Goal: Contribute content

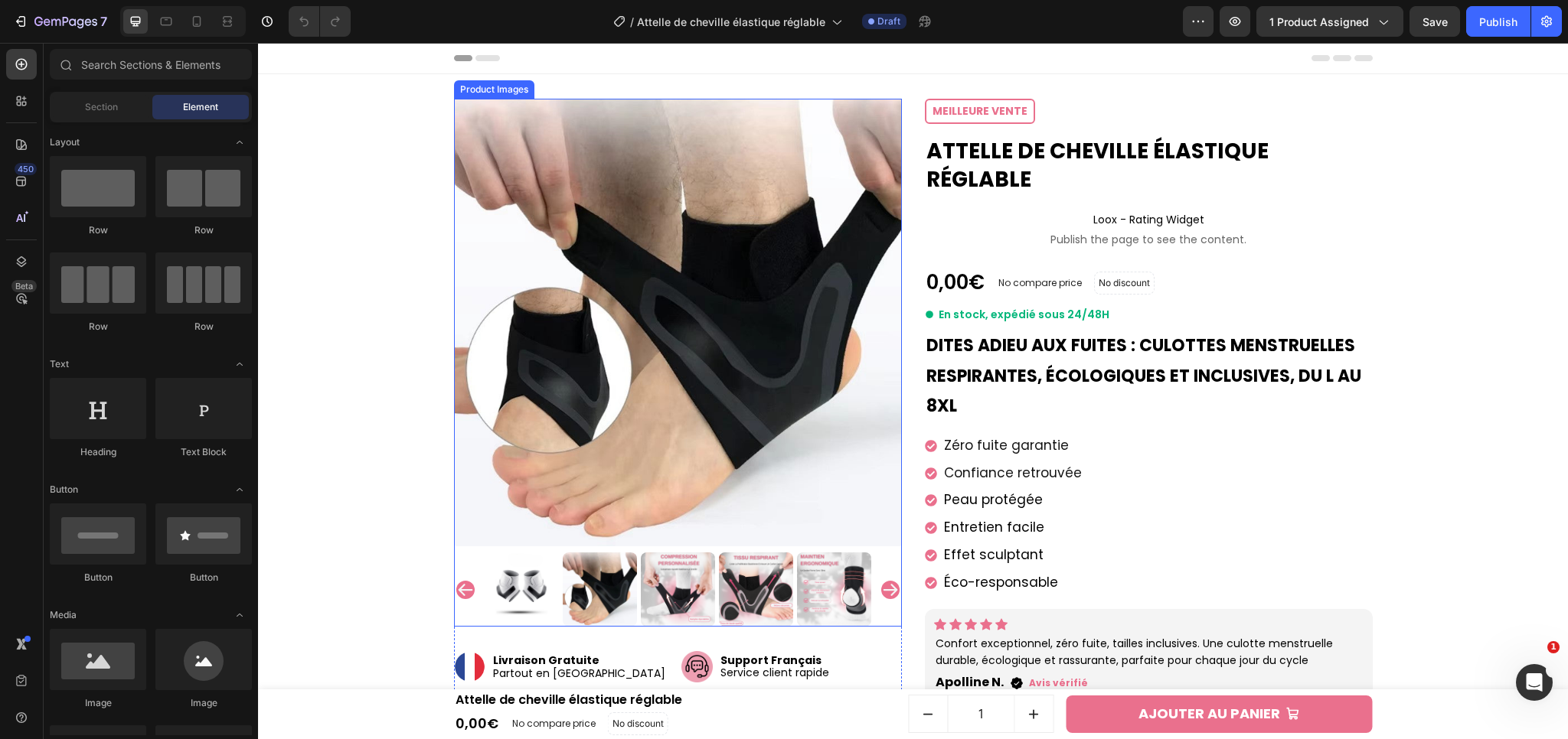
click at [887, 594] on icon "Carousel Next Arrow" at bounding box center [890, 589] width 19 height 19
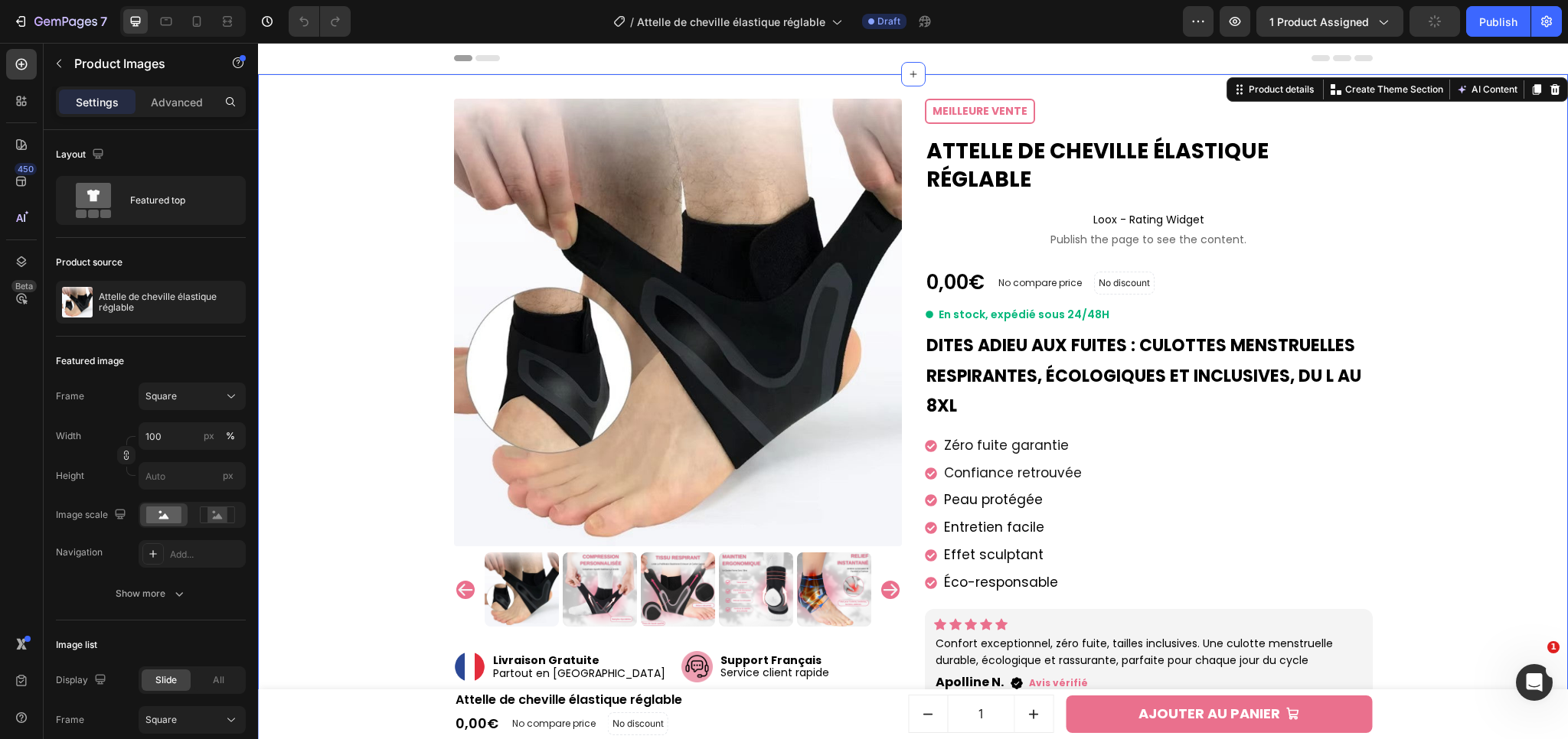
click at [1450, 586] on div "Product Images Image Livraison Gratuite Partout en [GEOGRAPHIC_DATA] Text block…" at bounding box center [912, 592] width 1294 height 987
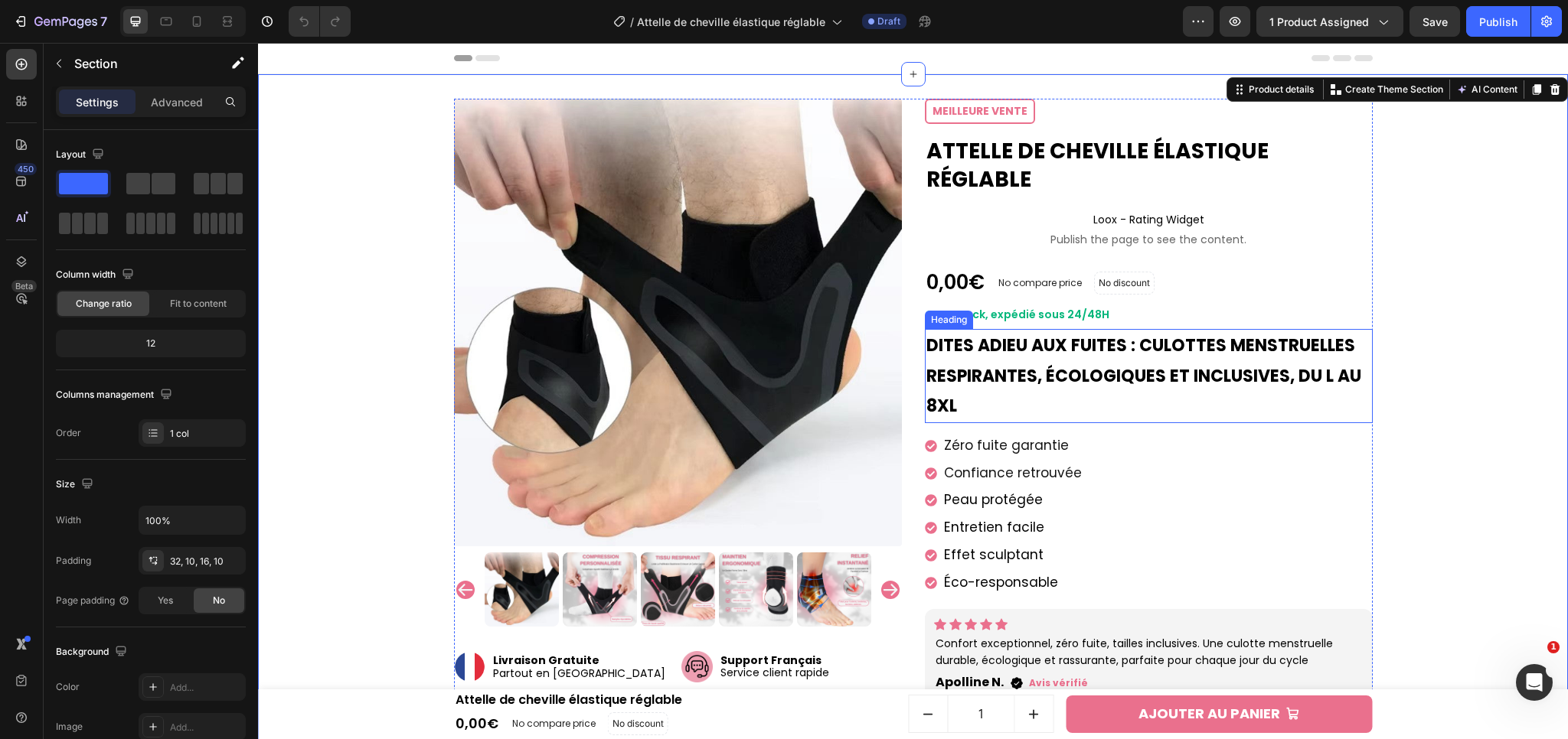
click at [1013, 361] on h2 "Dites adieu aux fuites : culottes menstruelles respirantes, écologiques et incl…" at bounding box center [1148, 377] width 448 height 94
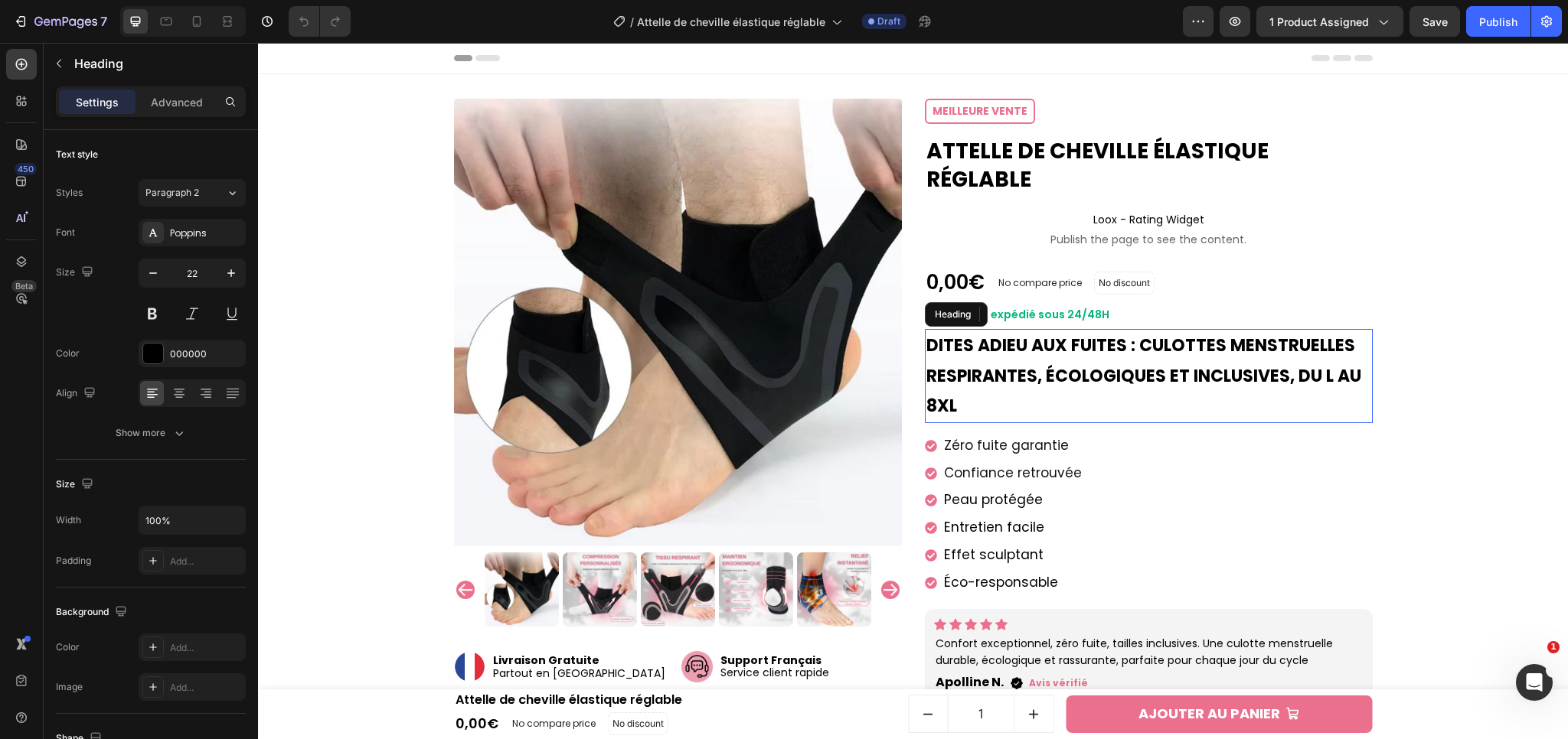
click at [1013, 361] on h2 "Dites adieu aux fuites : culottes menstruelles respirantes, écologiques et incl…" at bounding box center [1148, 377] width 448 height 94
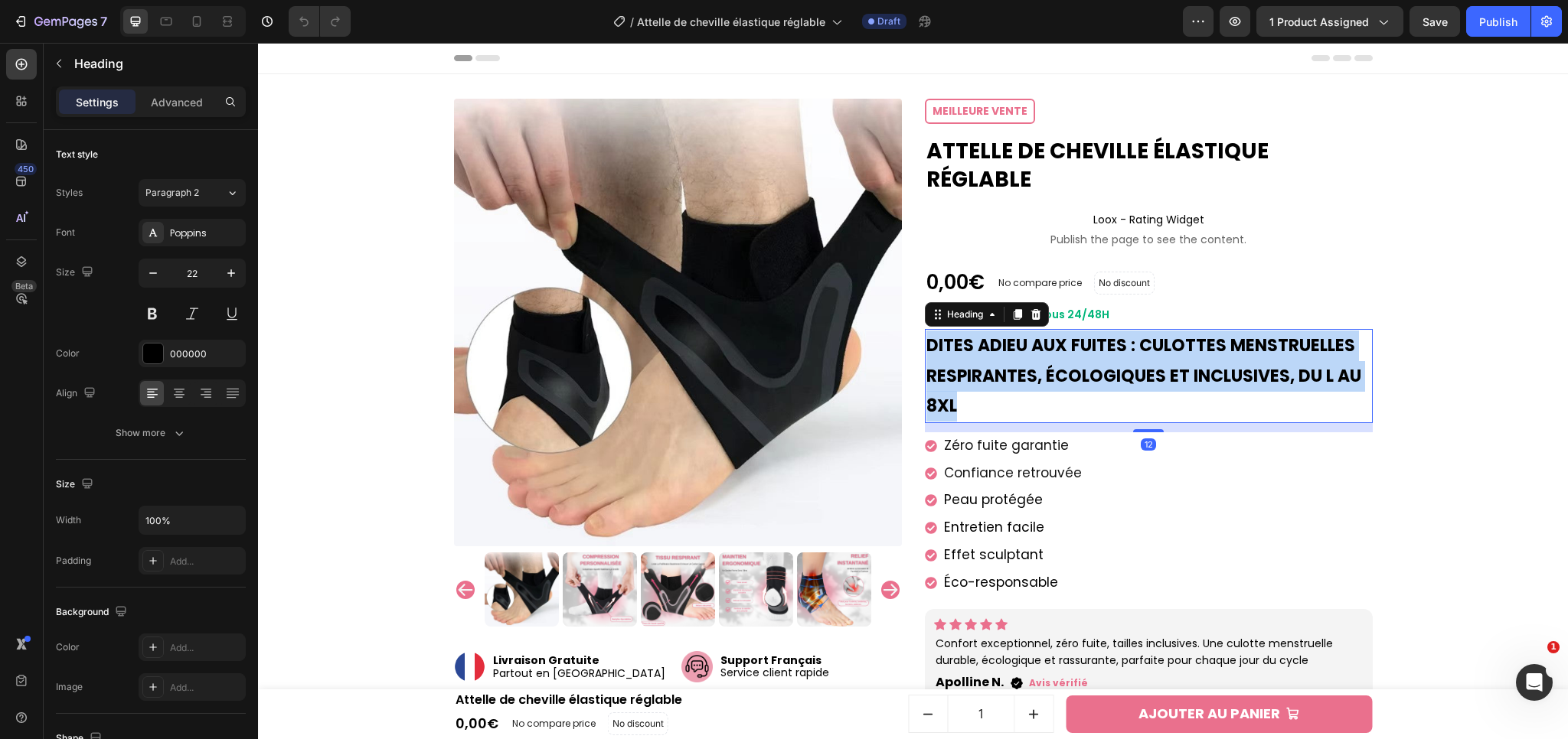
click at [1013, 361] on p "Dites adieu aux fuites : culottes menstruelles respirantes, écologiques et incl…" at bounding box center [1148, 376] width 445 height 91
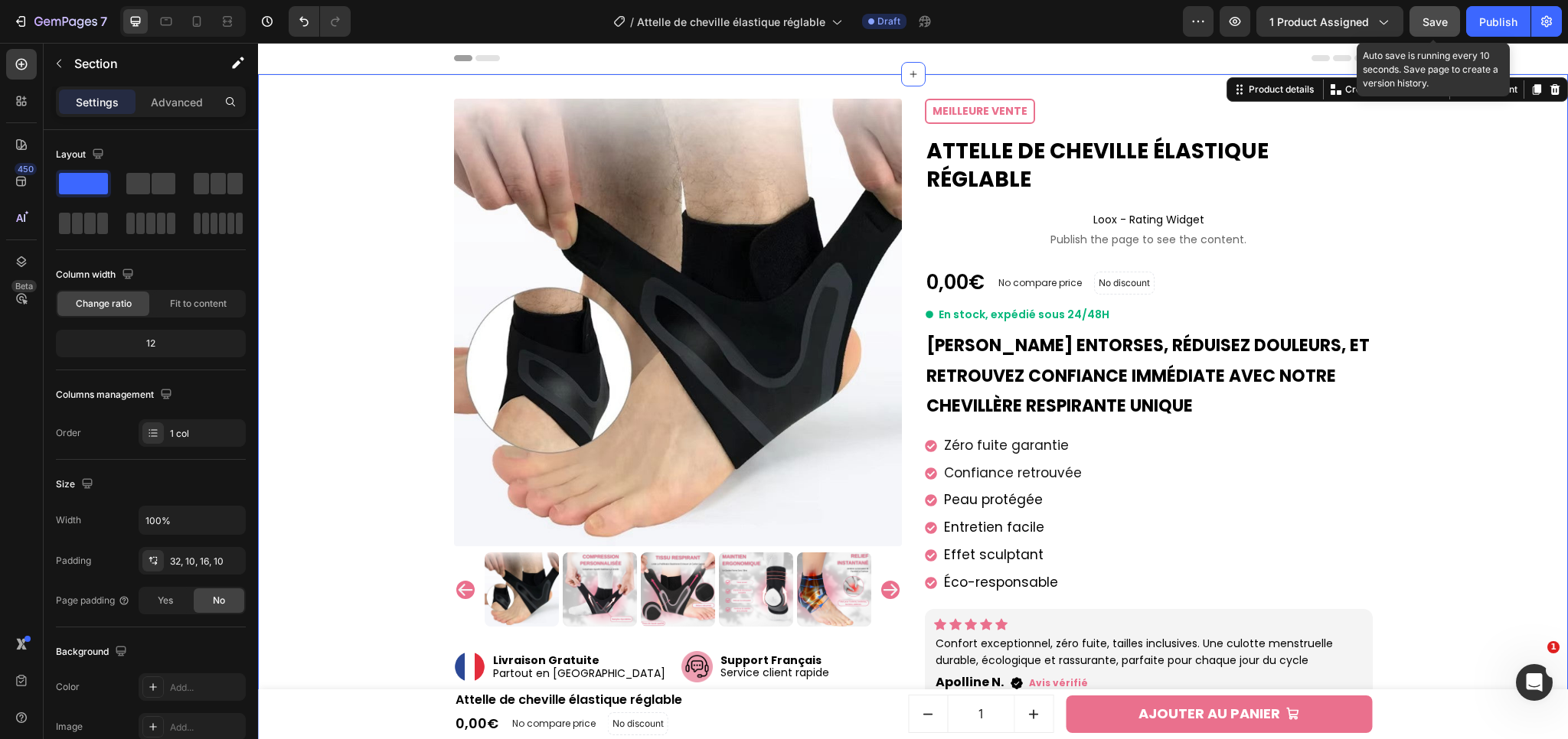
click at [1455, 19] on button "Save" at bounding box center [1434, 21] width 51 height 30
click at [1017, 439] on span "Zéro fuite garantie" at bounding box center [1007, 445] width 125 height 19
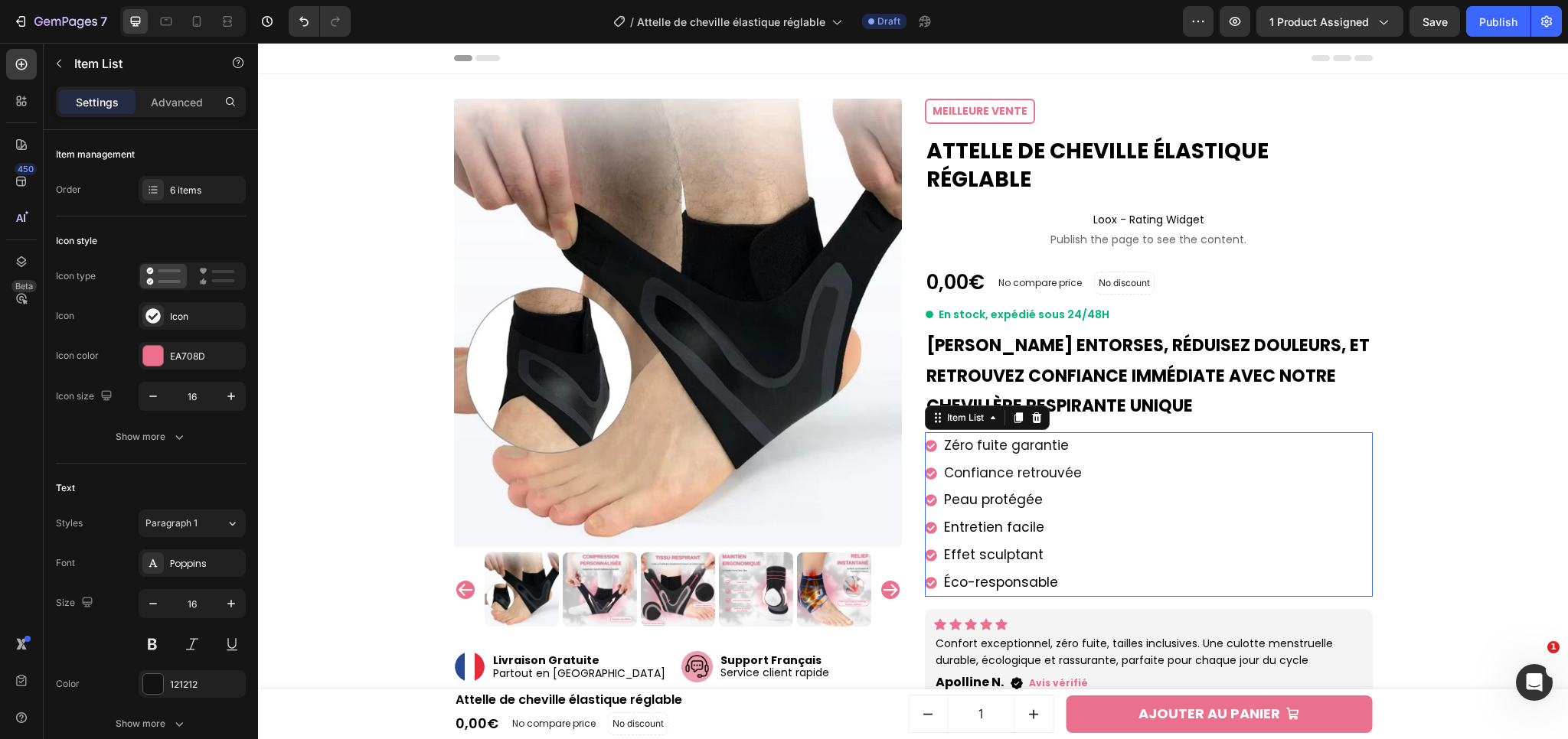
click at [1017, 439] on span "Zéro fuite garantie" at bounding box center [1007, 445] width 125 height 19
click at [1016, 440] on span "Zéro fuite garantie" at bounding box center [1007, 445] width 125 height 19
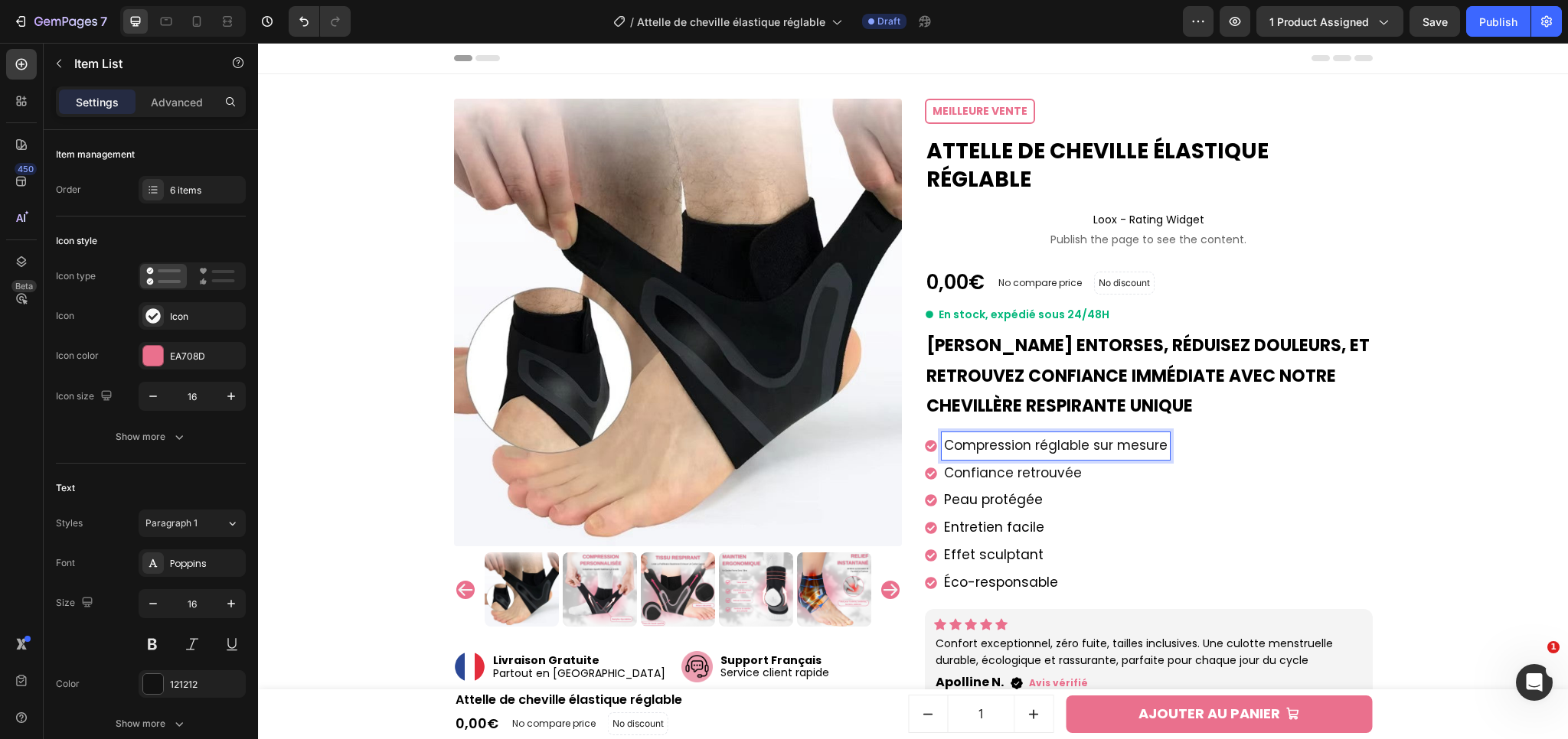
click at [999, 476] on span "Confiance retrouvée" at bounding box center [1013, 473] width 138 height 19
click at [1001, 475] on span "Confiance retrouvée" at bounding box center [1013, 473] width 138 height 19
click at [992, 498] on span "Peau protégée" at bounding box center [993, 499] width 99 height 19
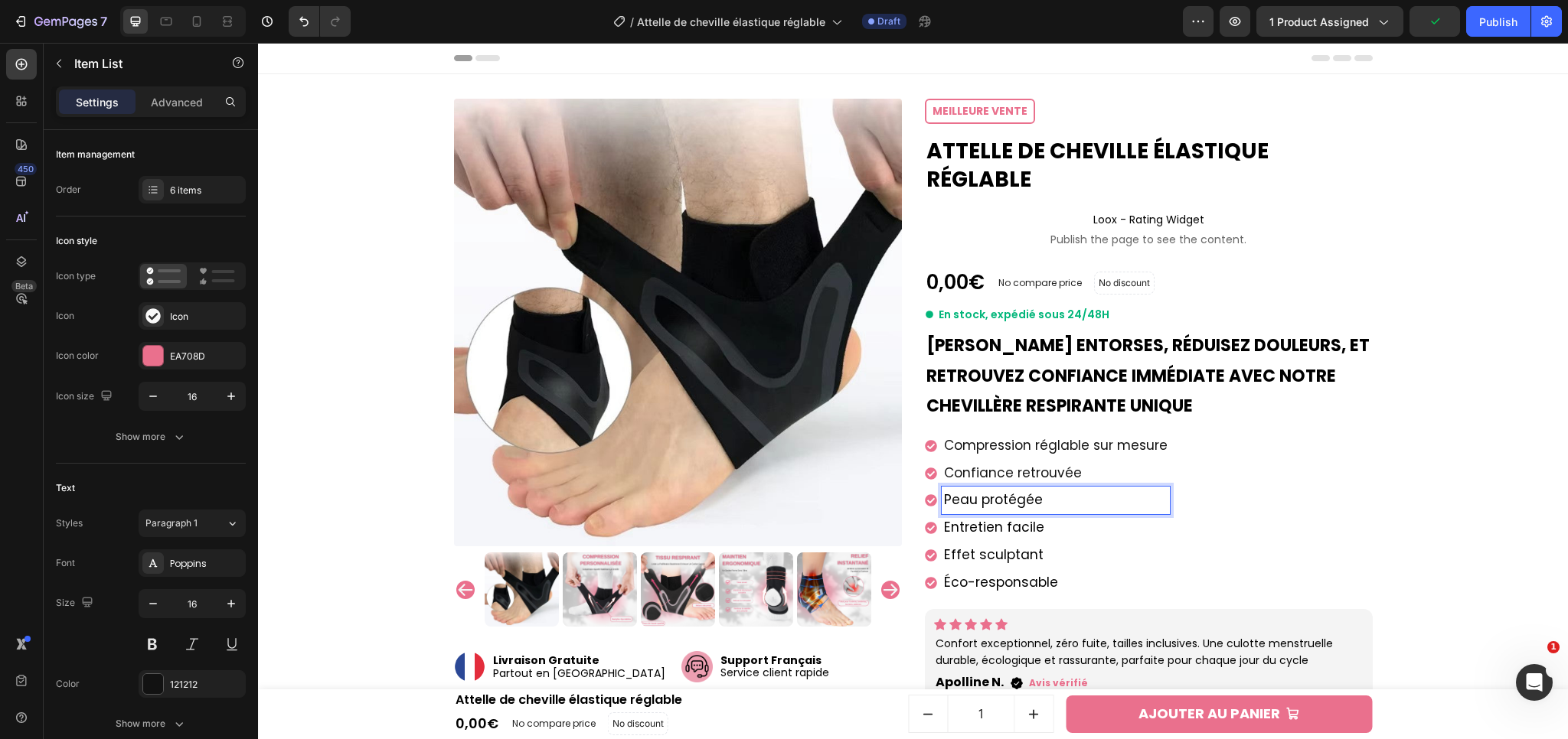
click at [998, 499] on span "Peau protégée" at bounding box center [993, 499] width 99 height 19
click at [990, 526] on span "Entretien facile" at bounding box center [994, 527] width 101 height 19
click at [992, 530] on span "Entretien facile" at bounding box center [994, 527] width 101 height 19
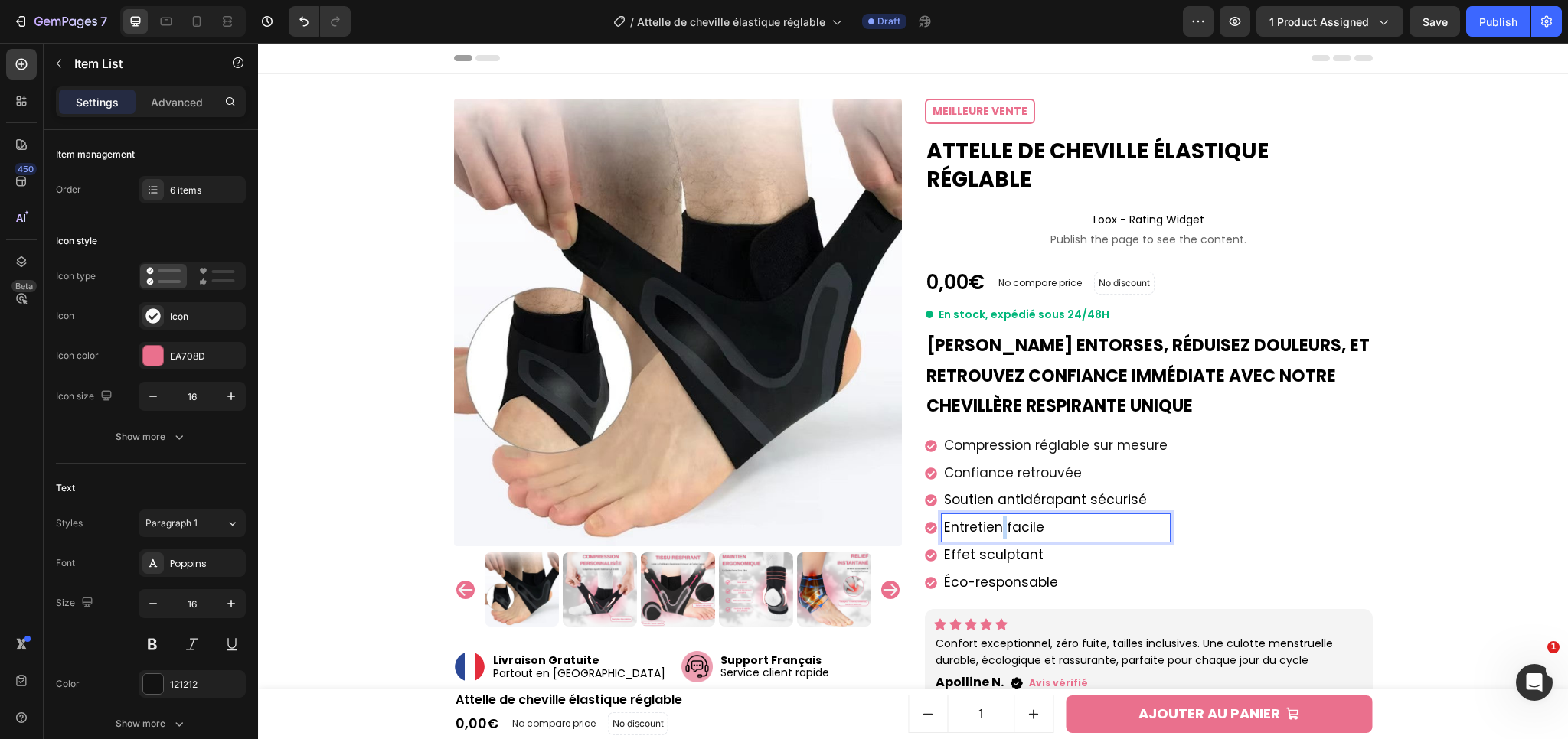
click at [992, 530] on span "Entretien facile" at bounding box center [994, 527] width 101 height 19
click at [1005, 554] on span "Effet sculptant" at bounding box center [994, 555] width 100 height 19
click at [982, 553] on span "Effet sculptant" at bounding box center [994, 555] width 100 height 19
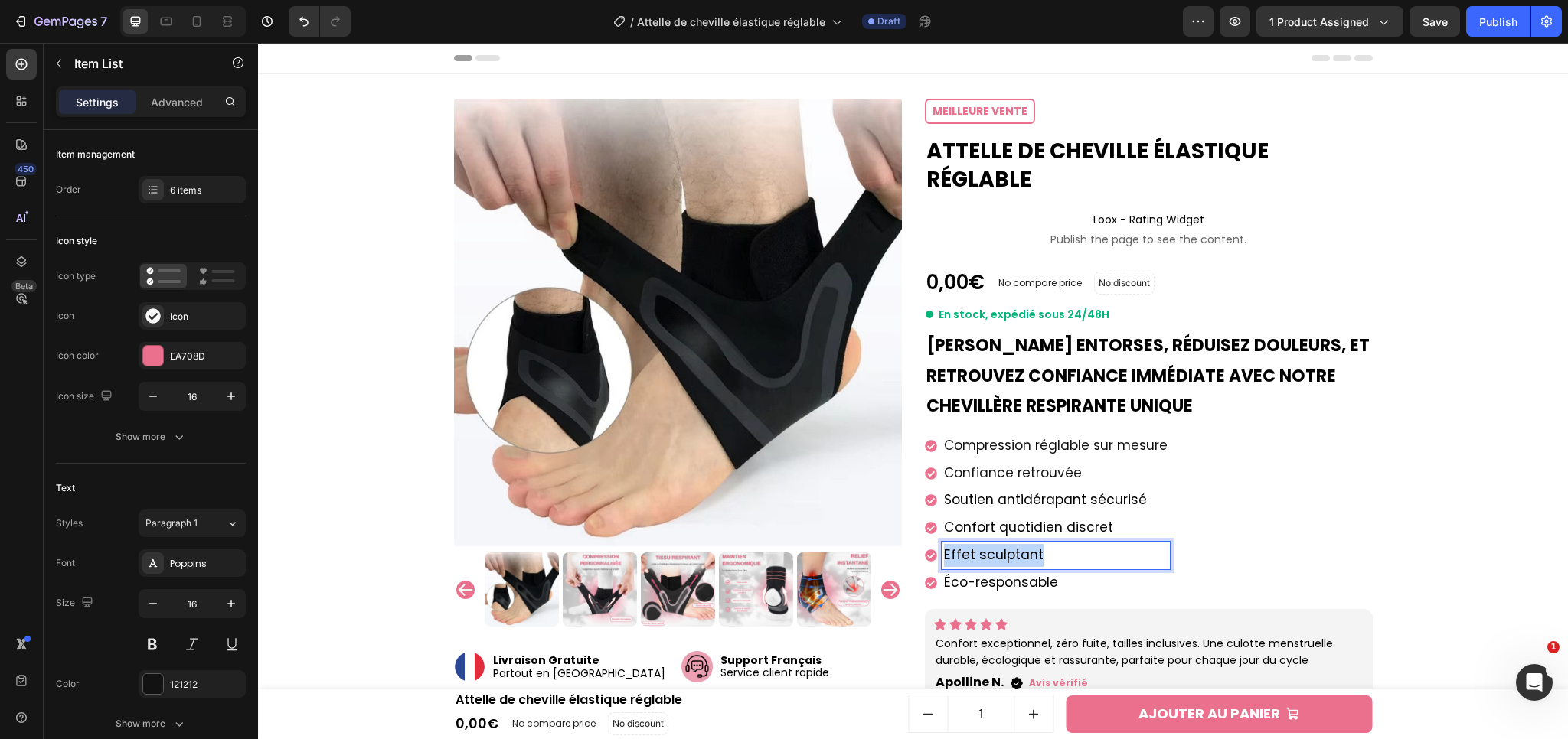
click at [982, 553] on span "Effet sculptant" at bounding box center [994, 555] width 100 height 19
click at [1019, 576] on span "Éco-responsable" at bounding box center [1001, 582] width 114 height 19
click at [998, 578] on span "Éco-responsable" at bounding box center [1001, 582] width 114 height 19
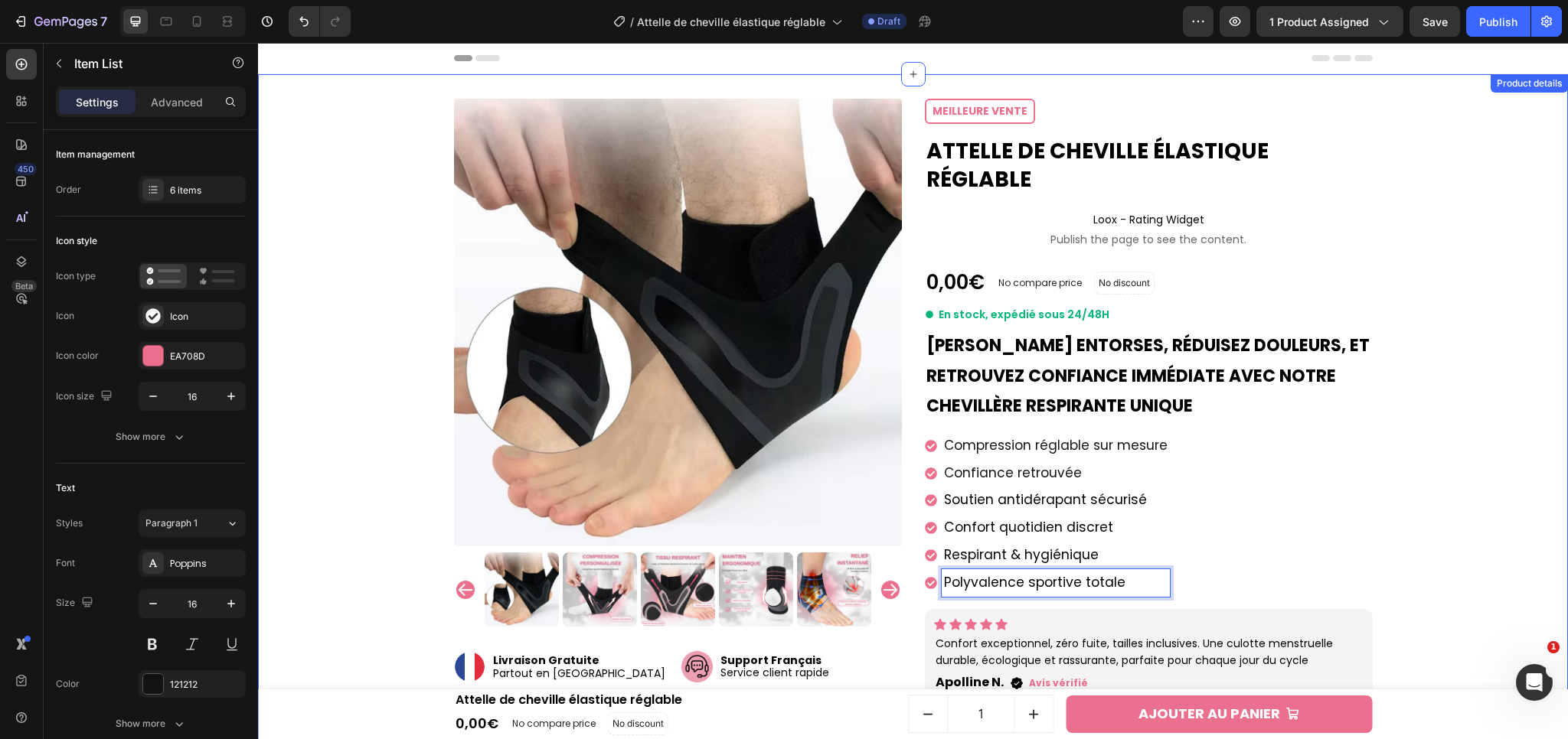
click at [1425, 264] on div "Product Images Image Livraison Gratuite Partout en [GEOGRAPHIC_DATA] Text block…" at bounding box center [912, 608] width 1294 height 1019
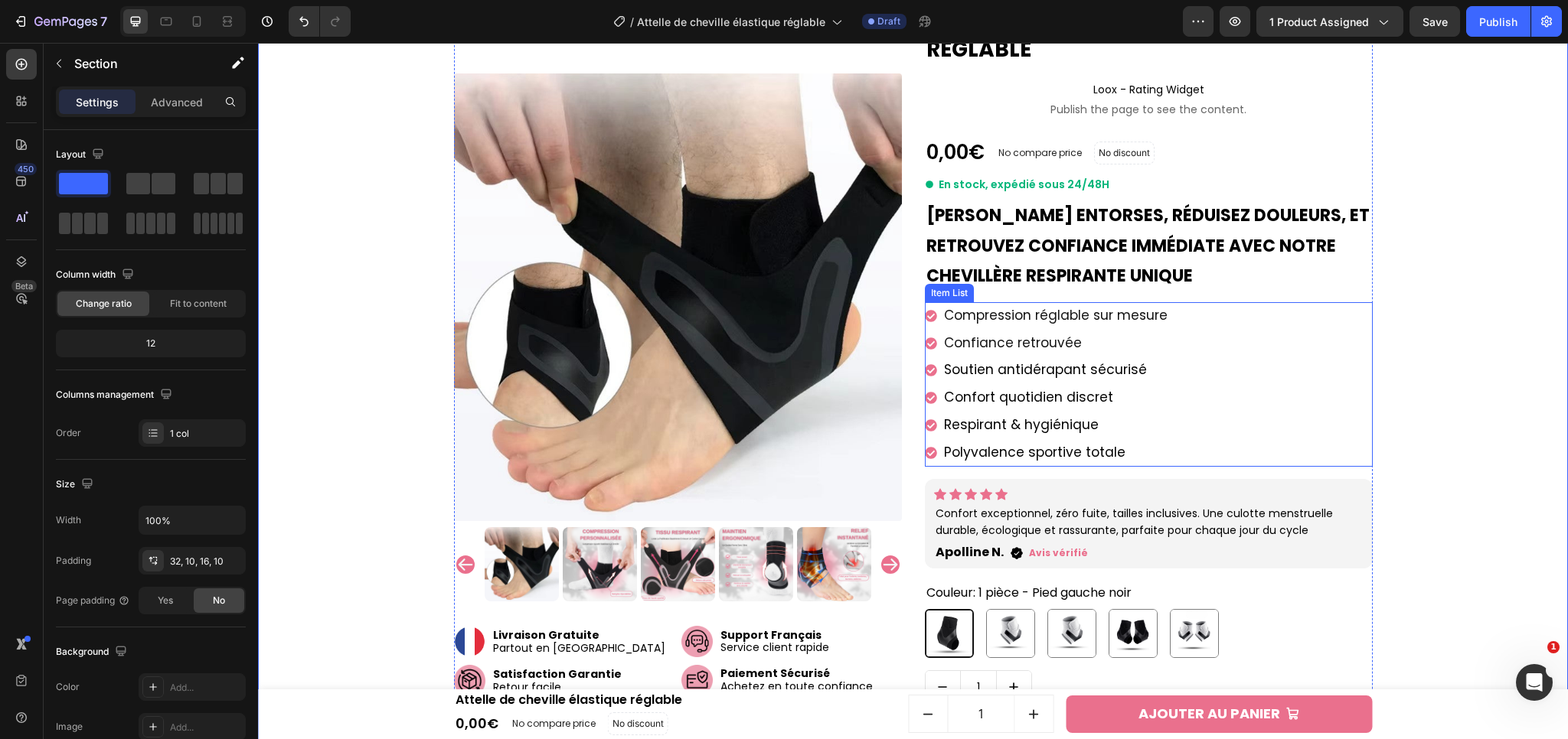
scroll to position [343, 0]
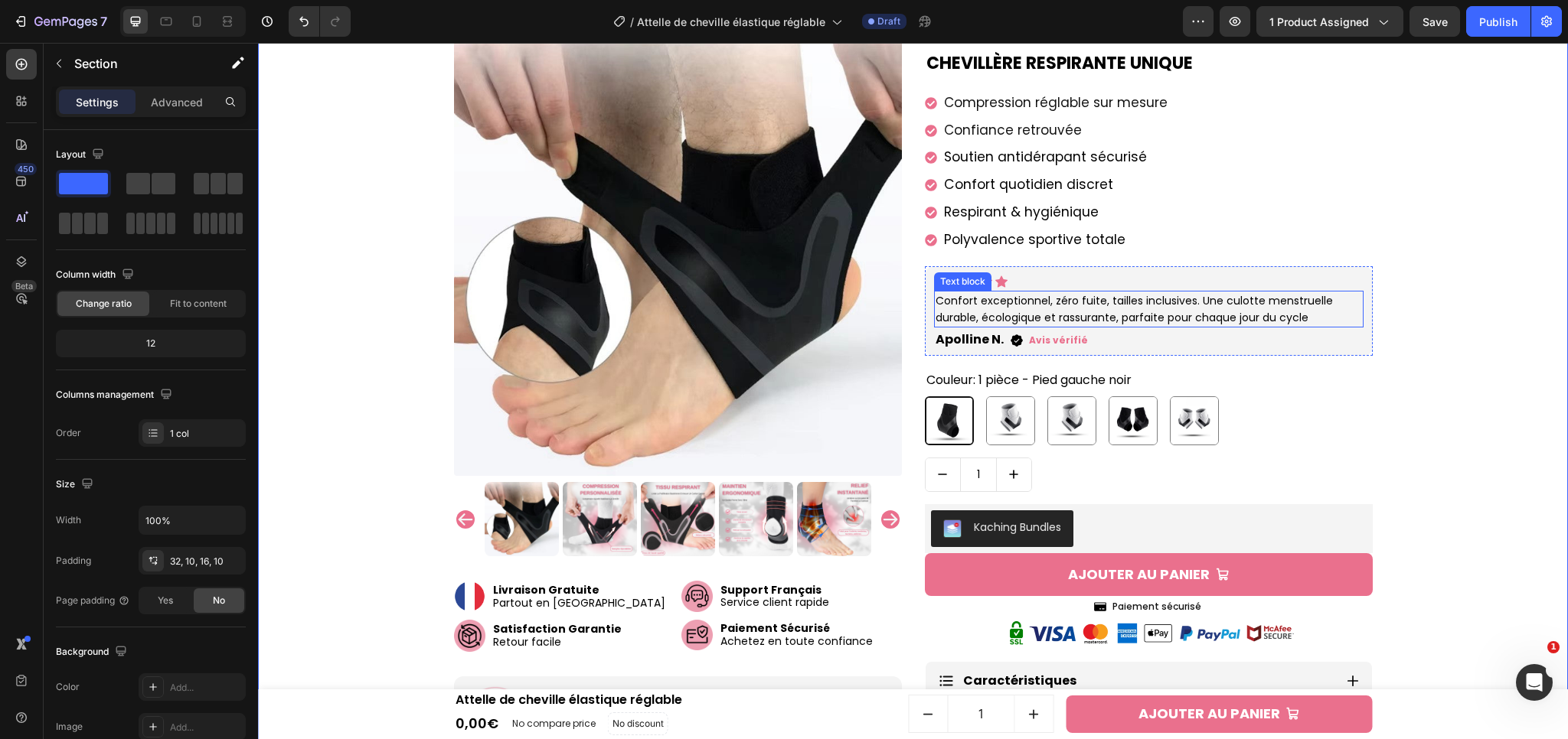
click at [969, 303] on p "Confort exceptionnel, zéro fuite, tailles inclusives. Une culotte menstruelle d…" at bounding box center [1148, 309] width 427 height 35
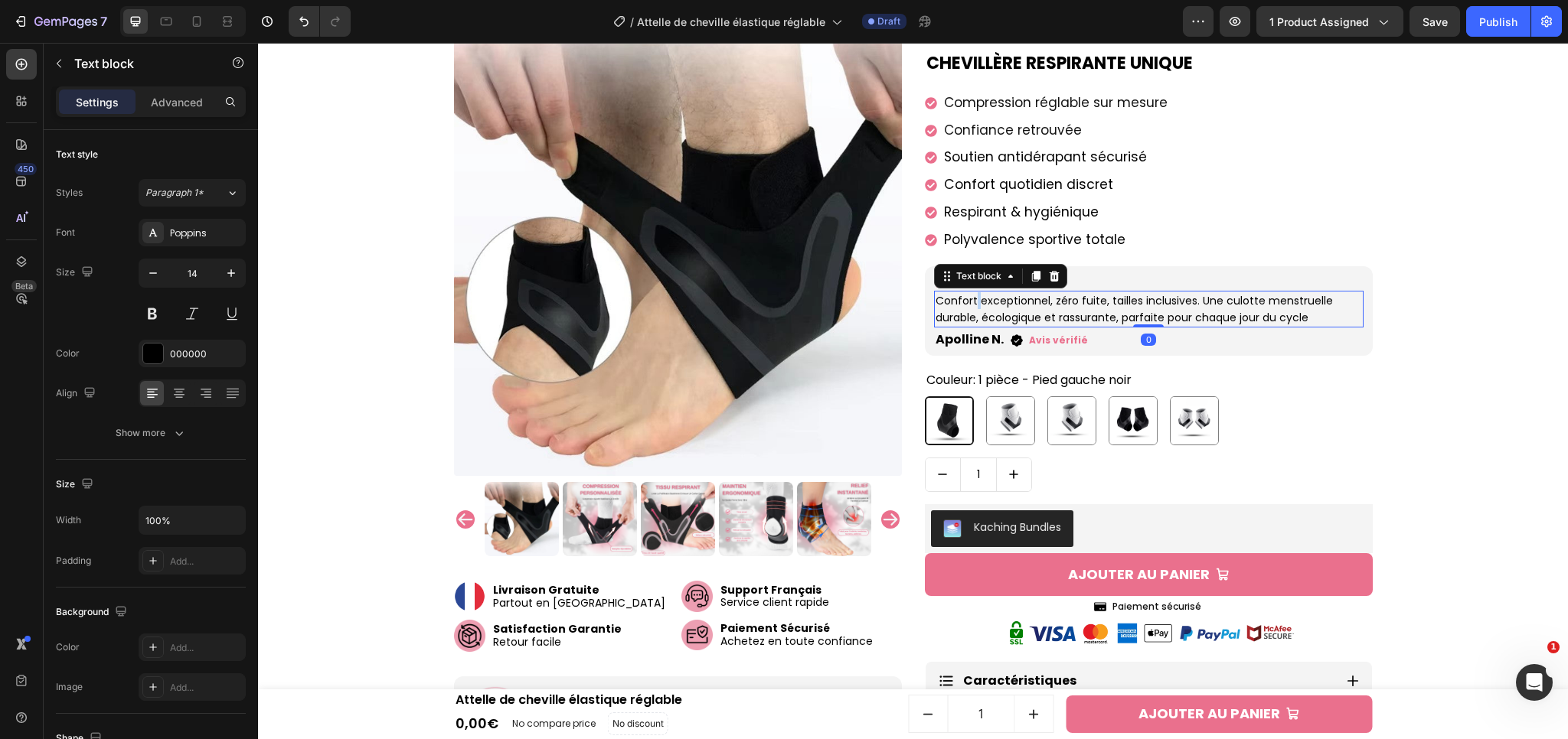
click at [969, 303] on p "Confort exceptionnel, zéro fuite, tailles inclusives. Une culotte menstruelle d…" at bounding box center [1148, 309] width 427 height 35
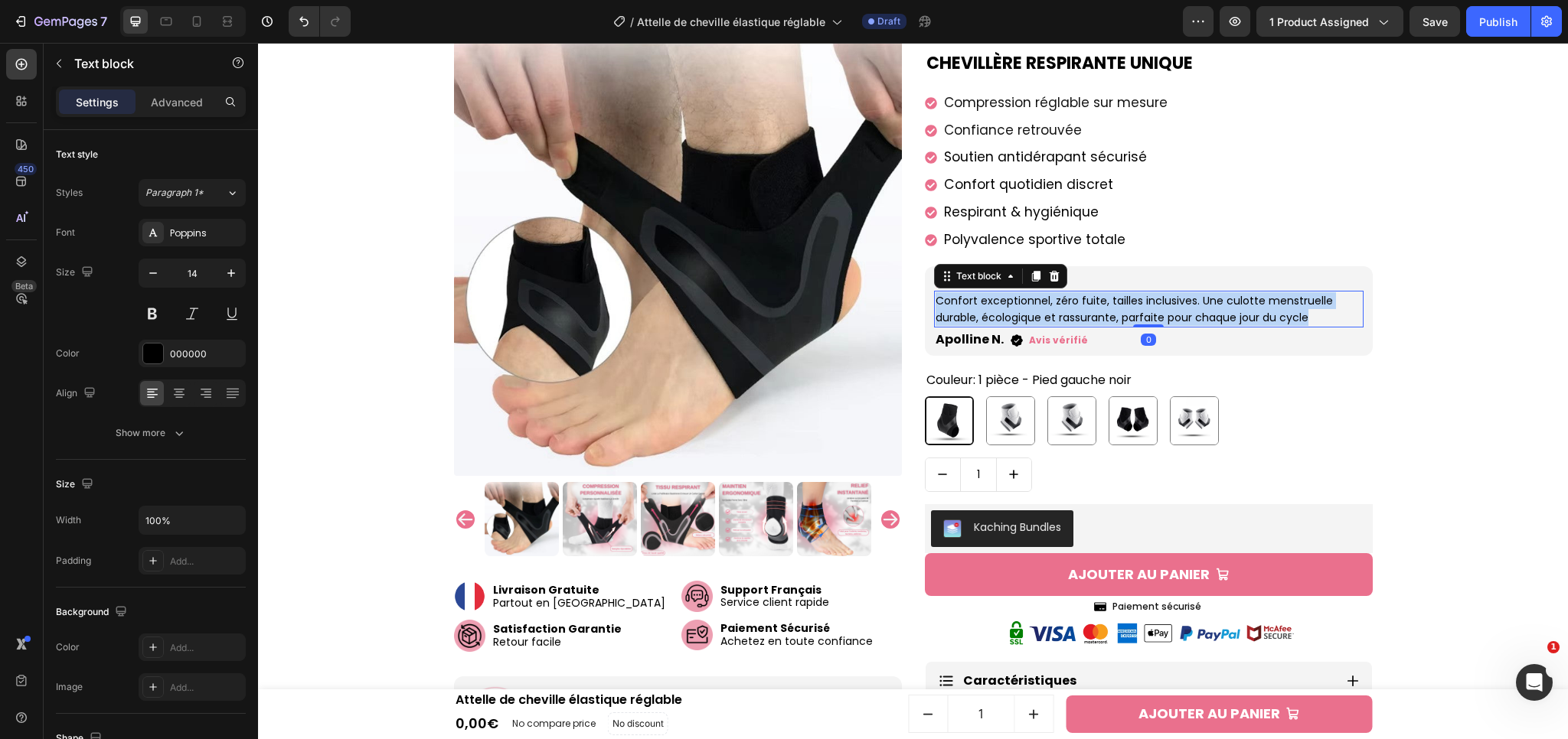
click at [969, 303] on p "Confort exceptionnel, zéro fuite, tailles inclusives. Une culotte menstruelle d…" at bounding box center [1148, 309] width 427 height 35
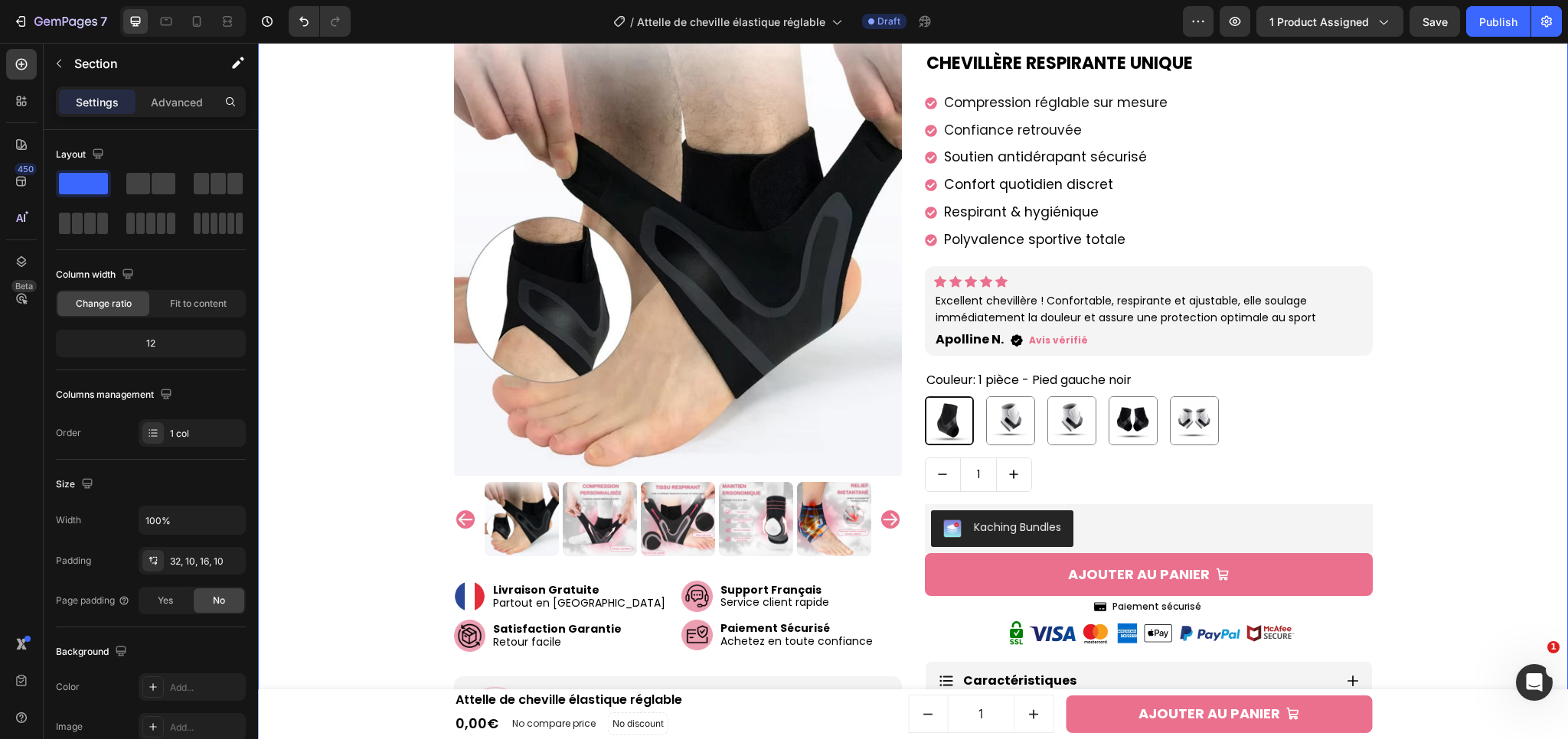
click at [1470, 362] on div "Product Images Image Livraison Gratuite Partout en [GEOGRAPHIC_DATA] Text block…" at bounding box center [912, 265] width 1294 height 1019
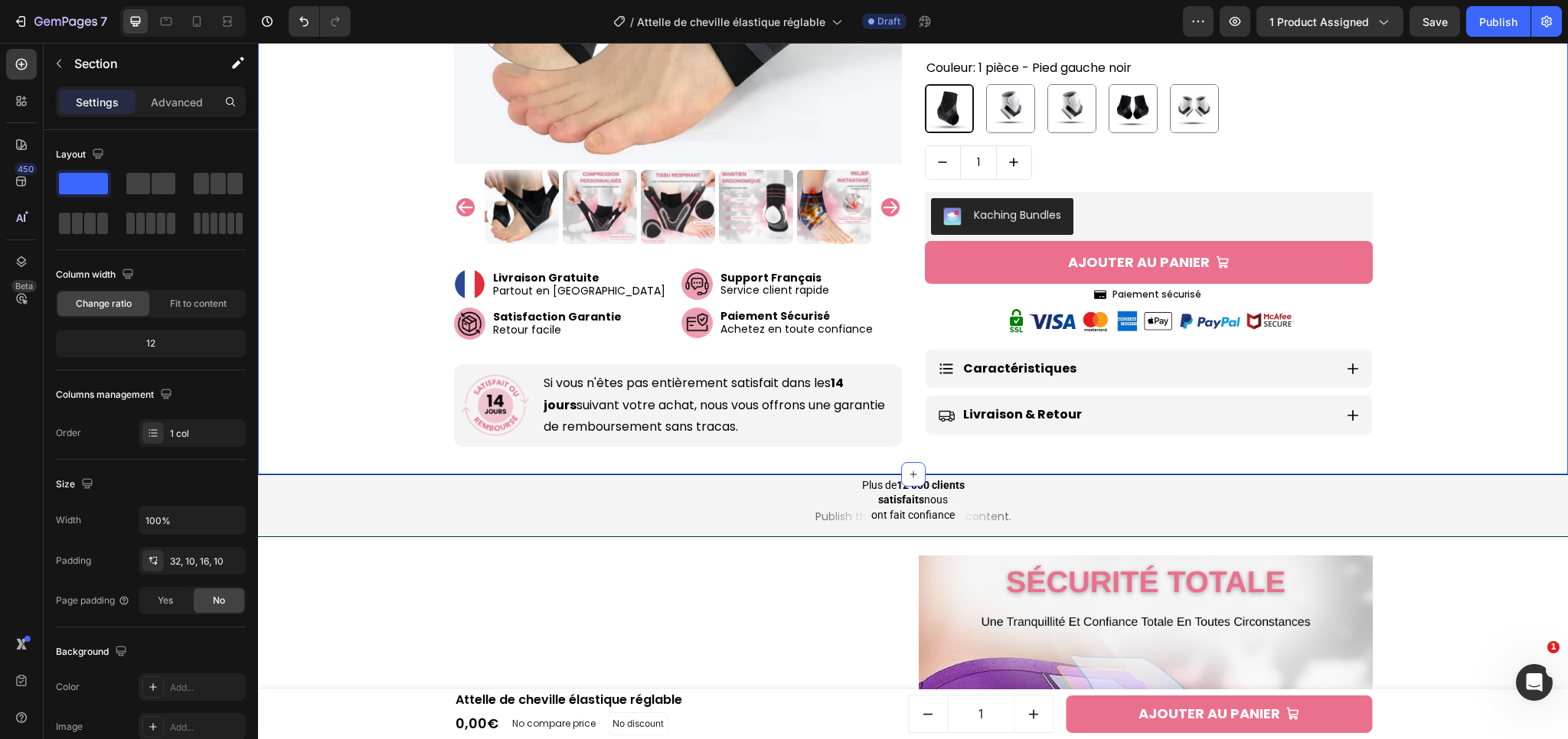
scroll to position [657, 0]
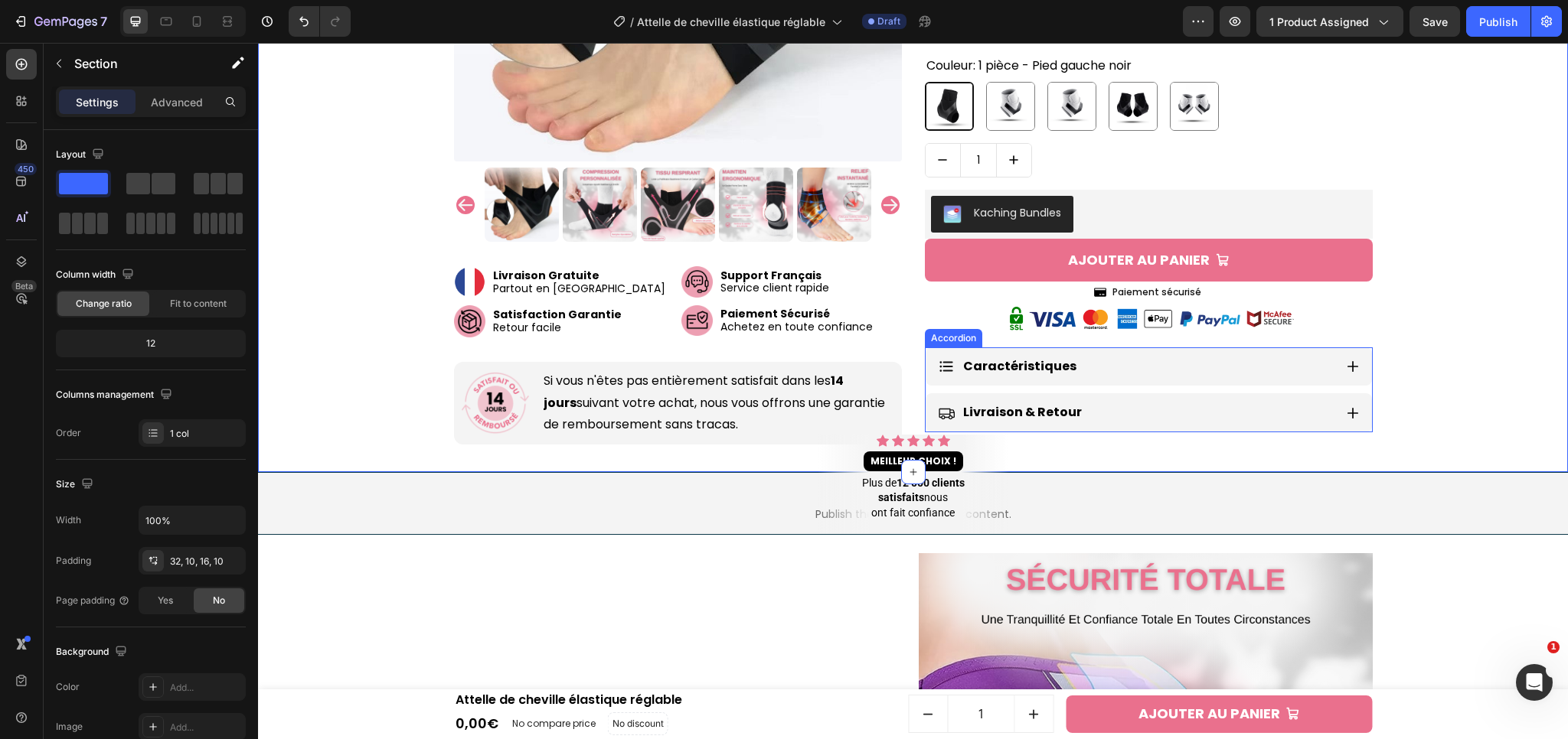
click at [1347, 361] on icon at bounding box center [1352, 367] width 11 height 11
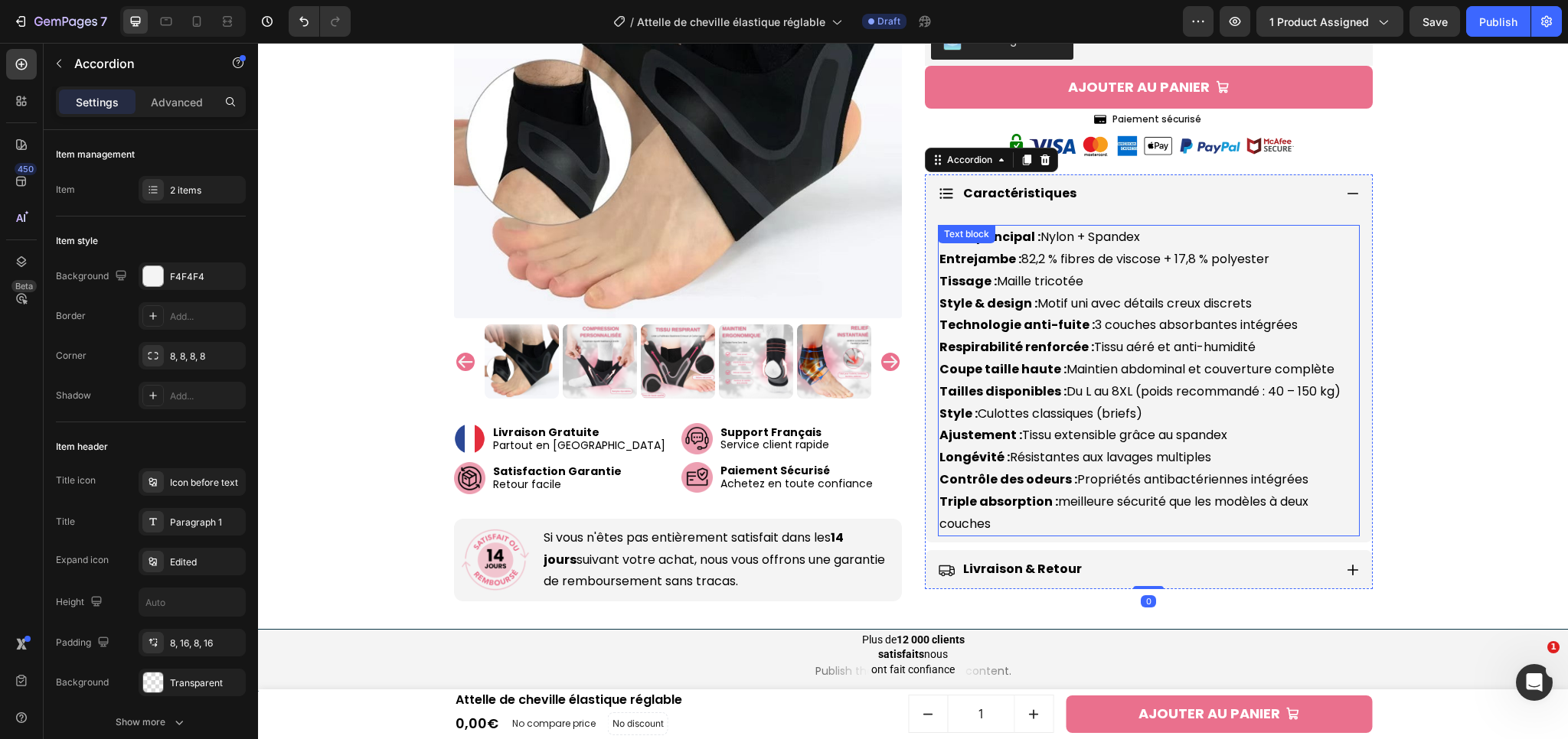
scroll to position [833, 0]
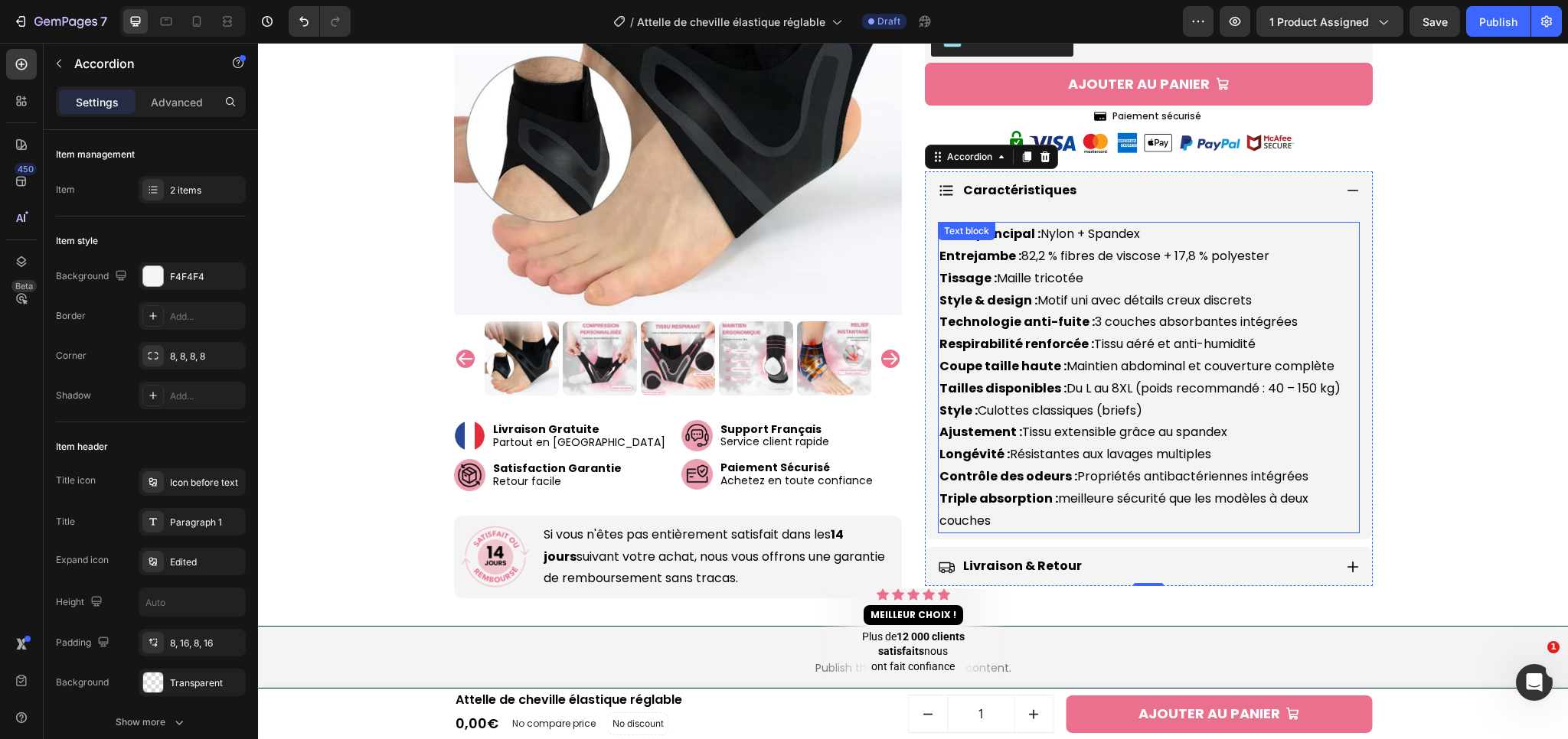
click at [1041, 383] on strong "Tailles disponibles :" at bounding box center [1002, 388] width 127 height 18
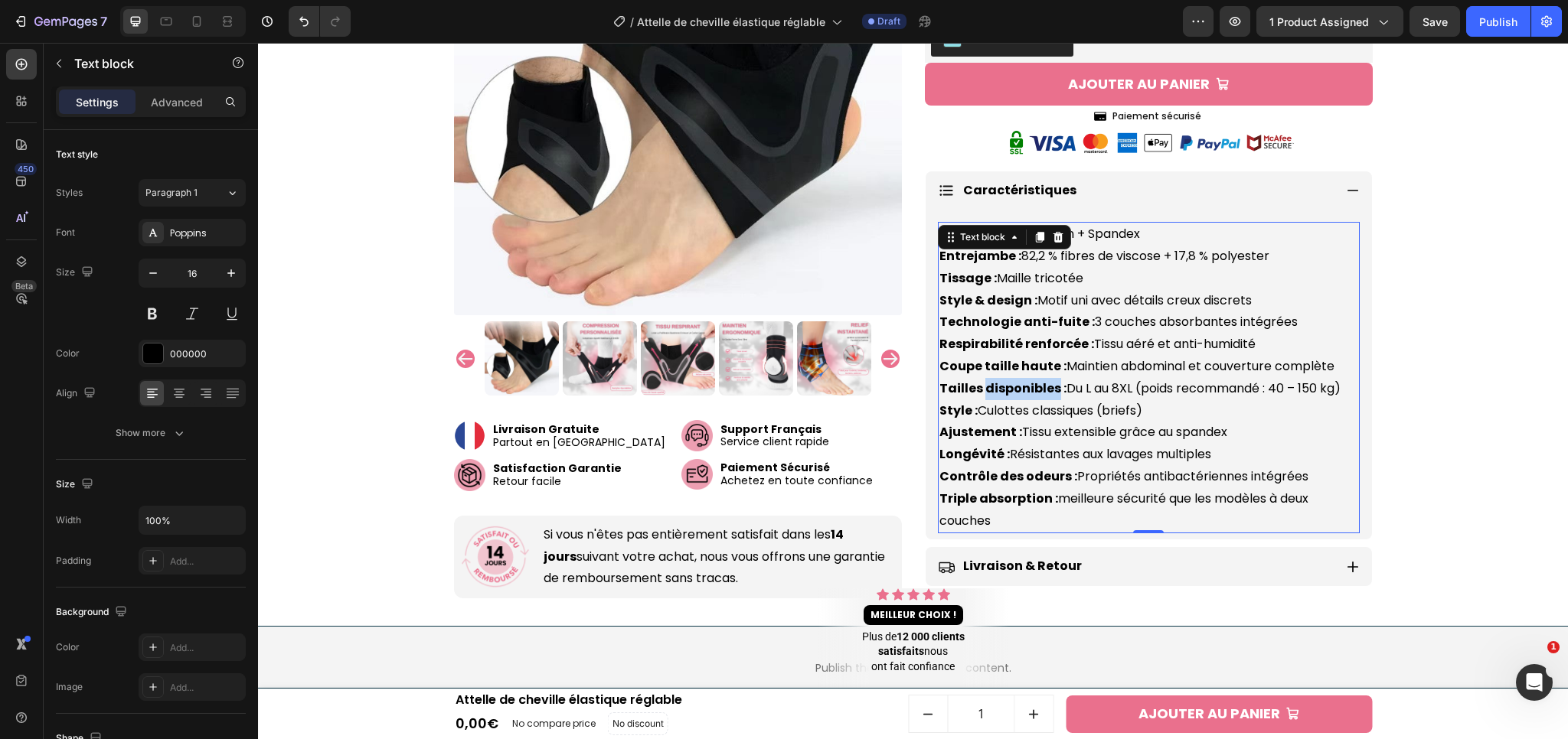
click at [1041, 383] on strong "Tailles disponibles :" at bounding box center [1002, 388] width 127 height 18
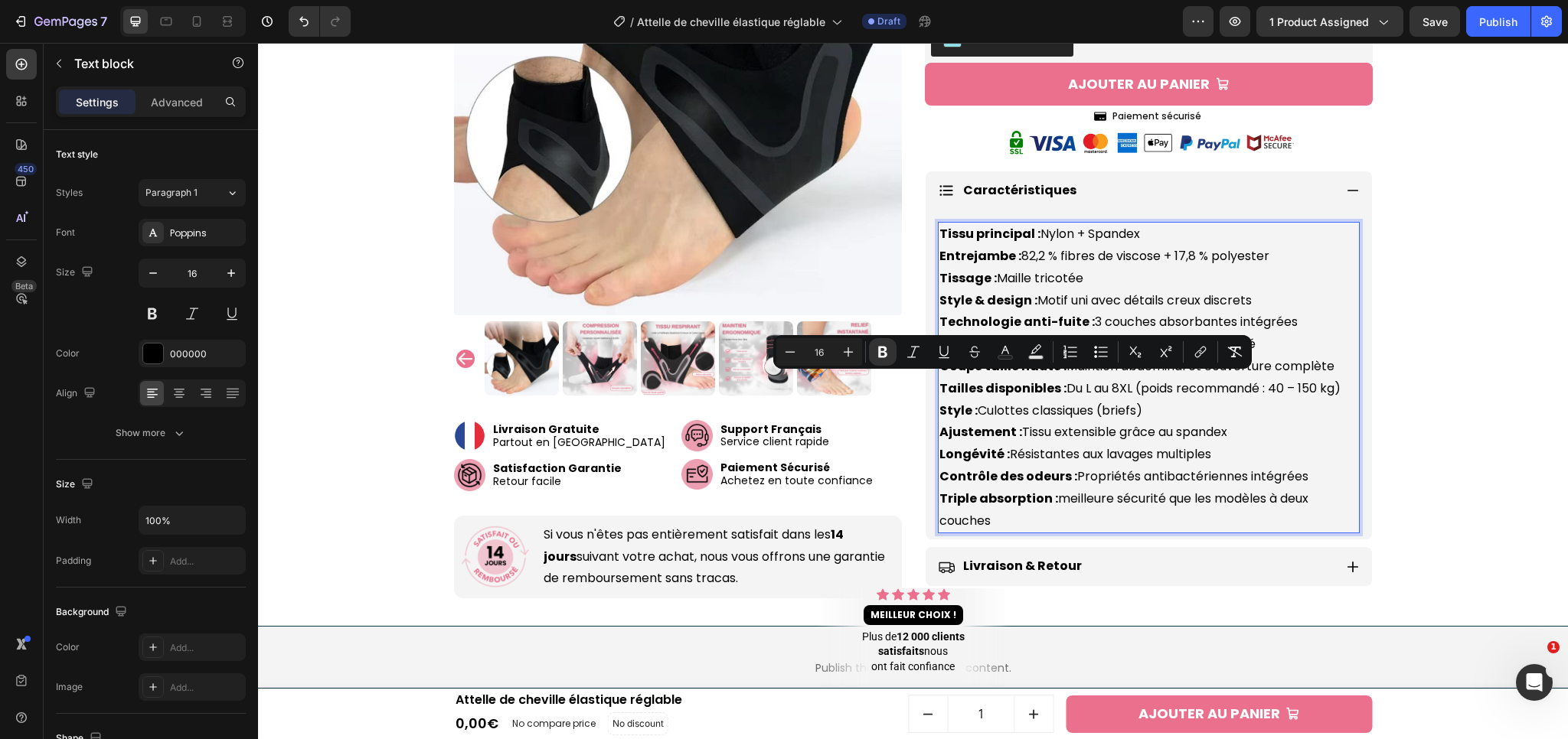
click at [951, 313] on strong "Technologie anti-fuite :" at bounding box center [1017, 321] width 155 height 18
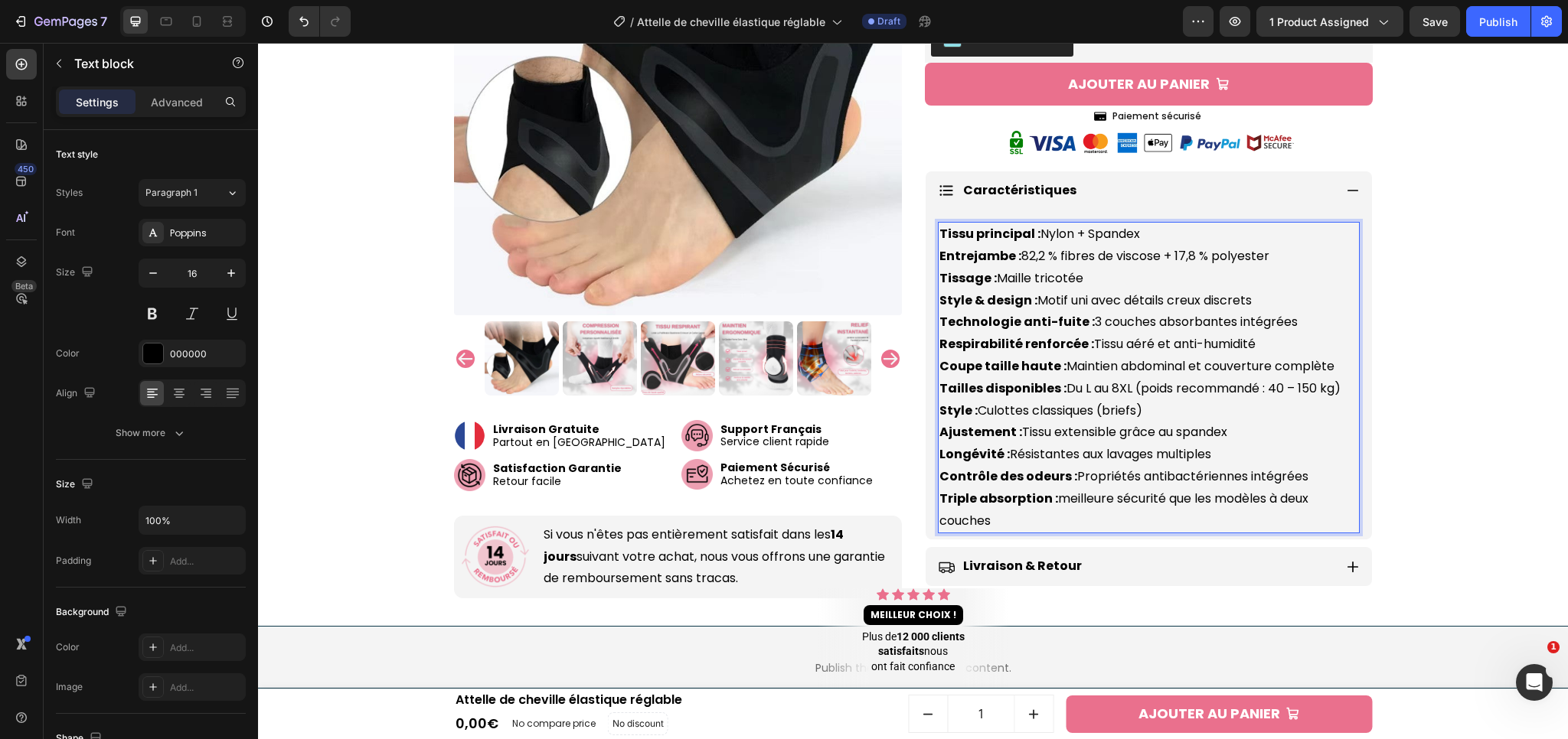
drag, startPoint x: 935, startPoint y: 230, endPoint x: 1023, endPoint y: 513, distance: 296.4
click at [1023, 513] on p "Tissu principal : Nylon + Spandex Entrejambe : 82,2 % fibres de viscose + 17,8 …" at bounding box center [1148, 378] width 419 height 308
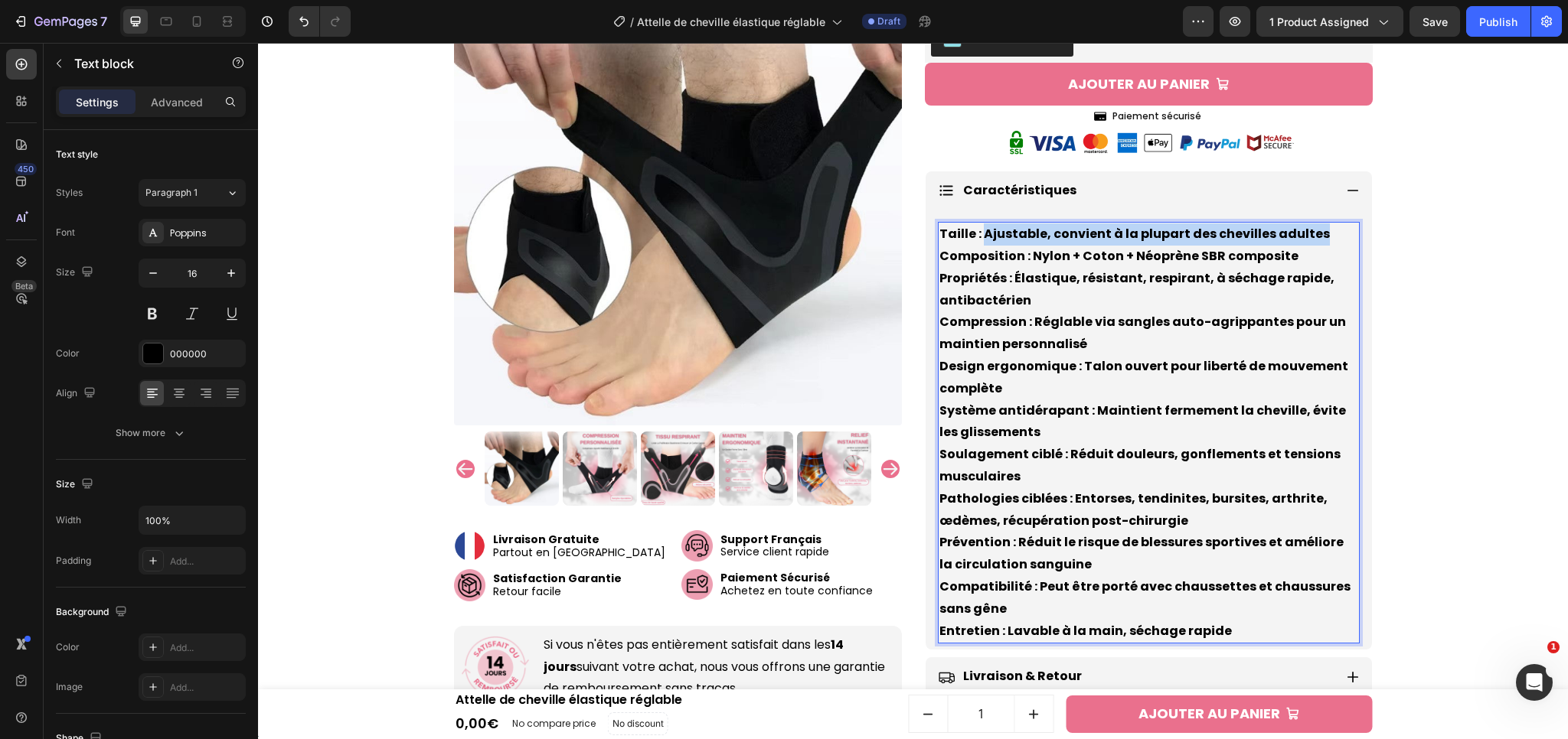
drag, startPoint x: 977, startPoint y: 231, endPoint x: 1314, endPoint y: 236, distance: 337.0
click at [1314, 236] on p "Taille : Ajustable, convient à la plupart des chevilles adultes Composition : N…" at bounding box center [1148, 433] width 419 height 418
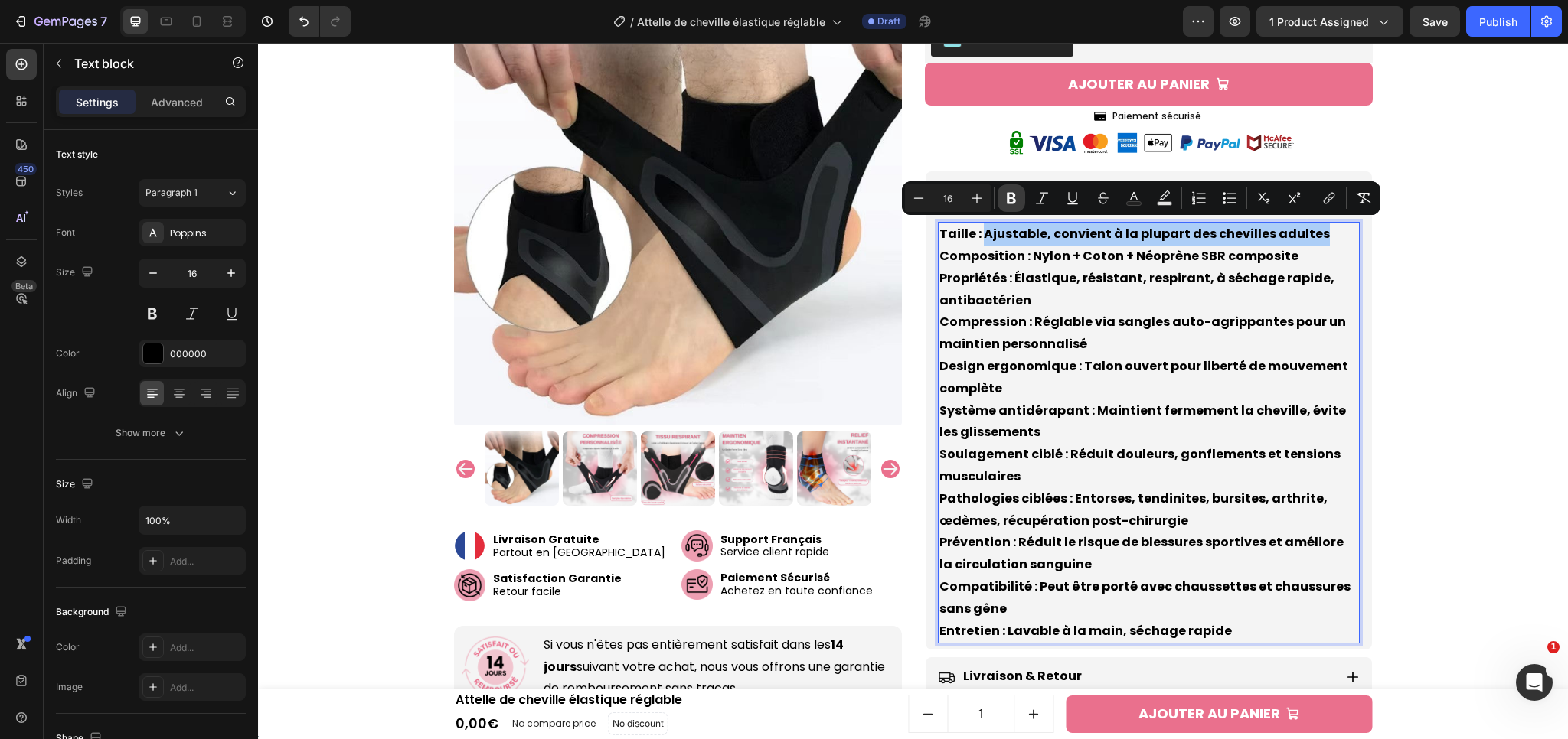
click at [1010, 194] on icon "Editor contextual toolbar" at bounding box center [1011, 198] width 15 height 15
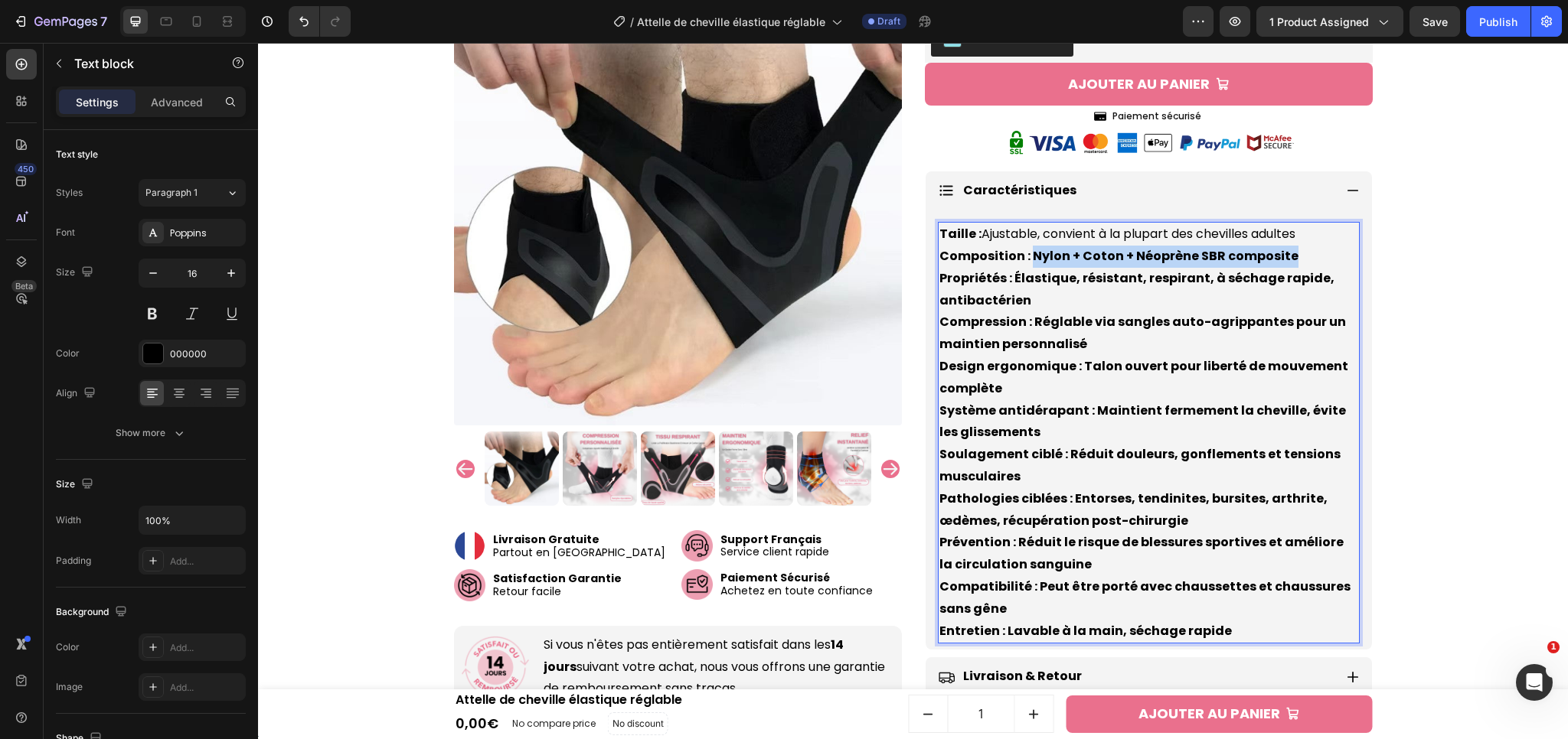
drag, startPoint x: 1023, startPoint y: 257, endPoint x: 1282, endPoint y: 258, distance: 259.0
click at [1282, 258] on p "Taille : Ajustable, convient à la plupart des chevilles adultes Composition : N…" at bounding box center [1148, 433] width 419 height 418
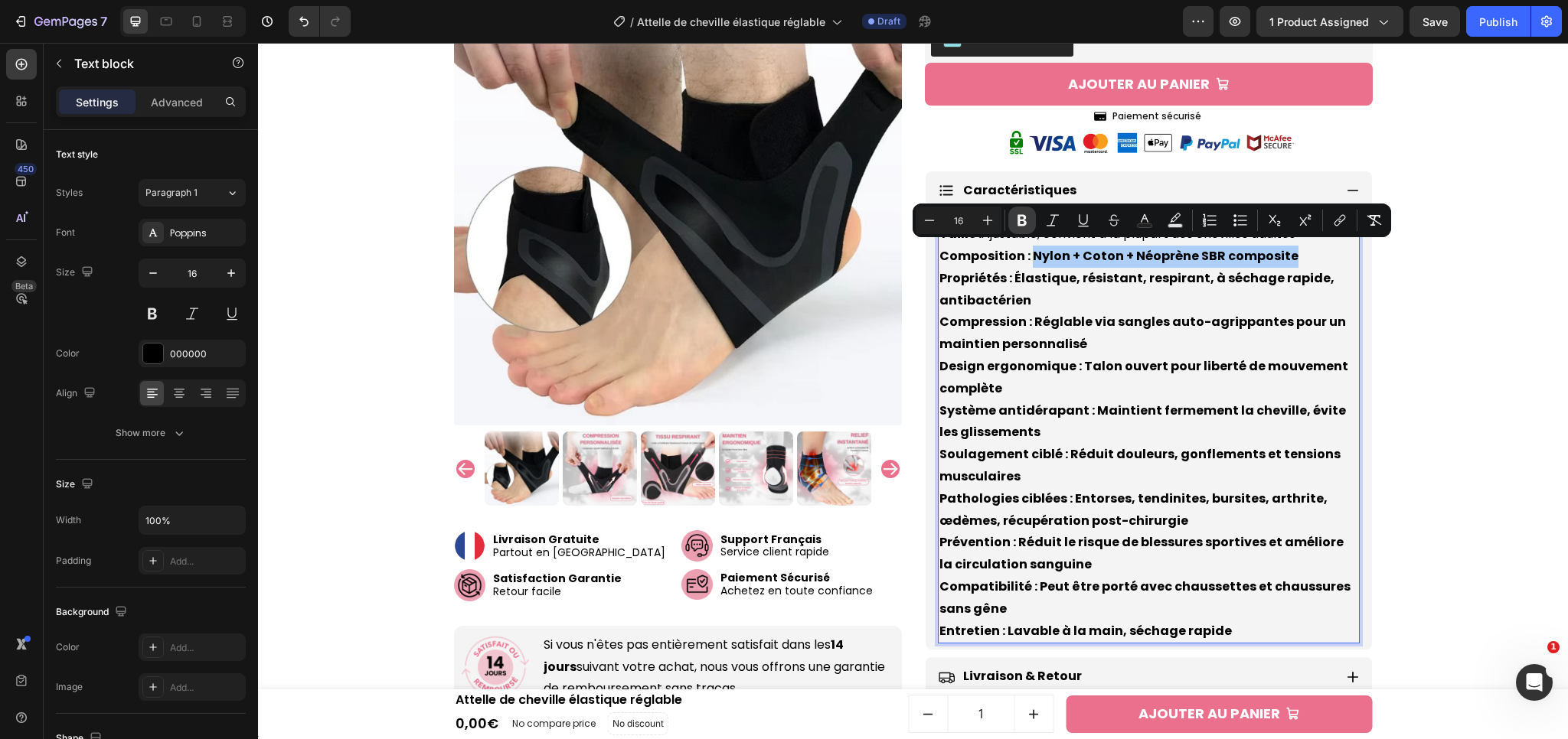
click at [1018, 217] on icon "Editor contextual toolbar" at bounding box center [1022, 220] width 9 height 12
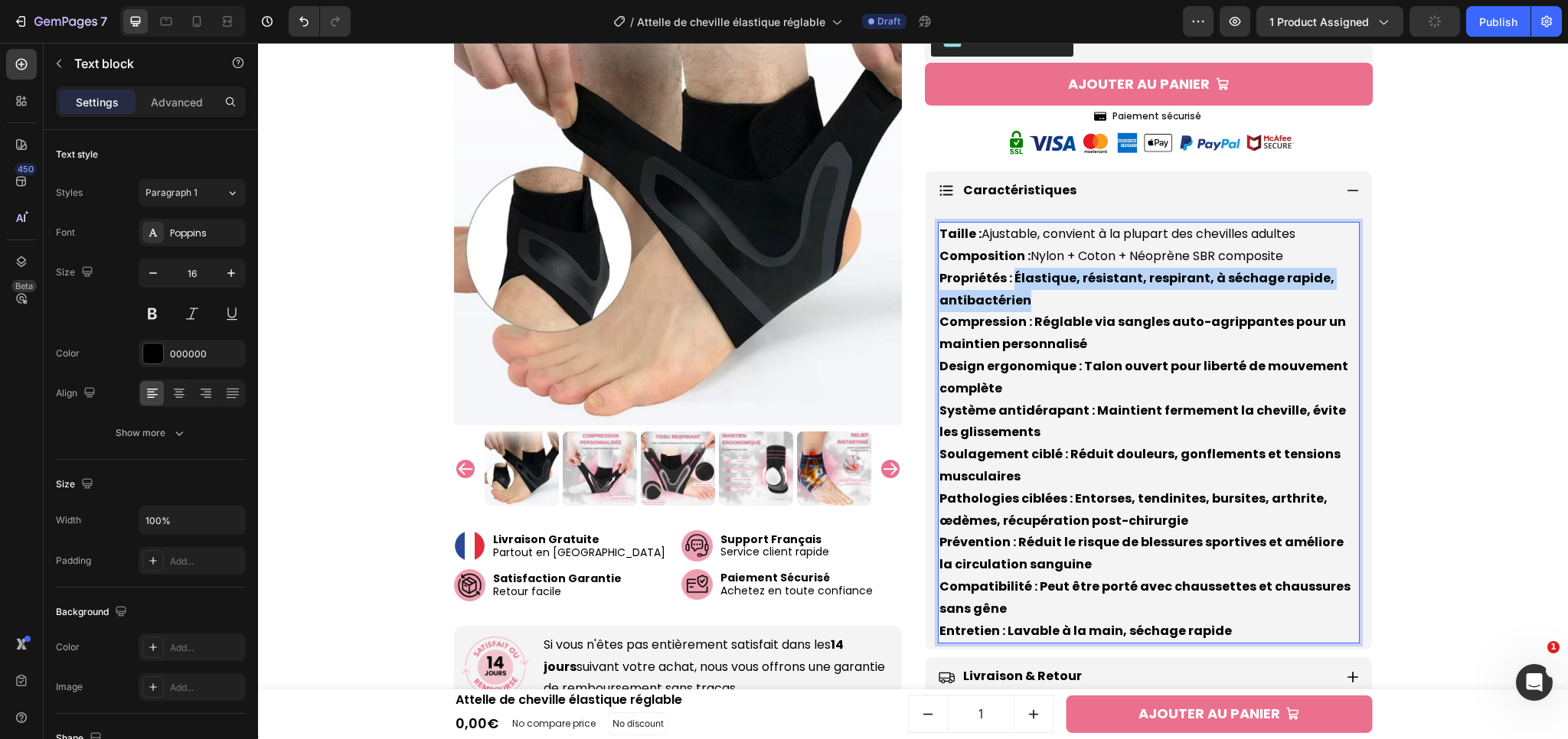
drag, startPoint x: 1007, startPoint y: 273, endPoint x: 1017, endPoint y: 302, distance: 30.7
click at [1017, 302] on strong "Propriétés : Élastique, résistant, respirant, à séchage rapide, antibactérien" at bounding box center [1136, 288] width 395 height 40
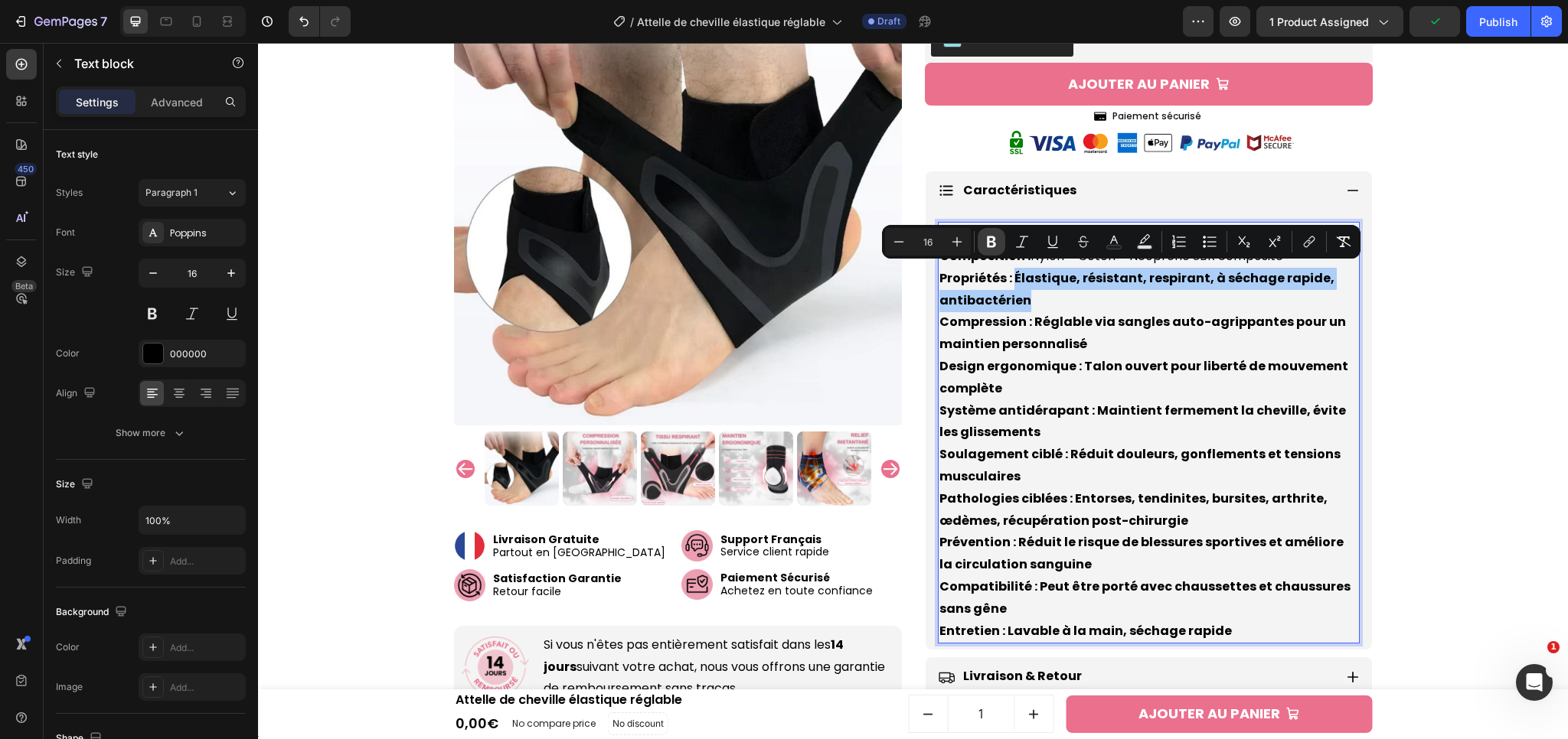
click at [988, 247] on icon "Editor contextual toolbar" at bounding box center [992, 242] width 9 height 12
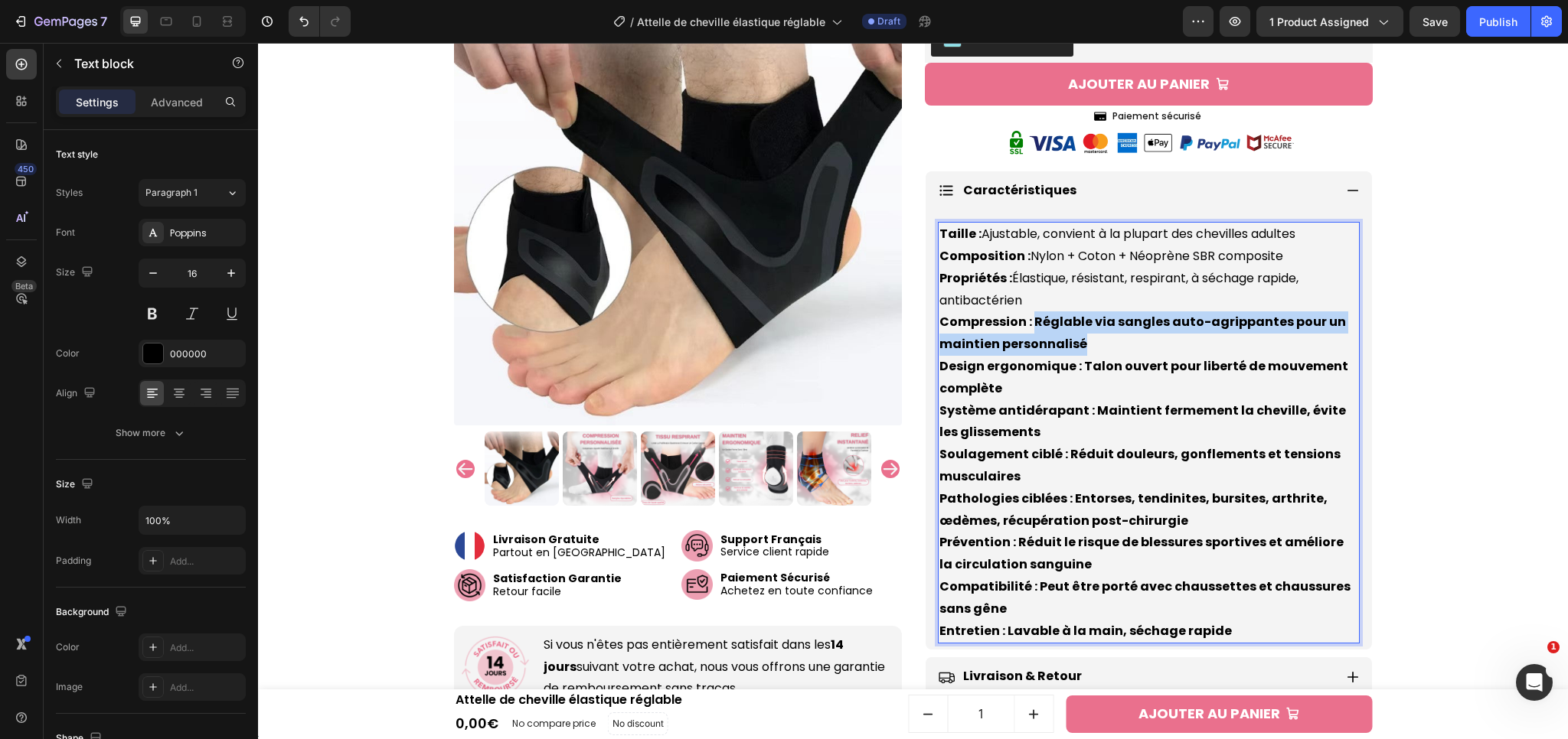
drag, startPoint x: 1025, startPoint y: 315, endPoint x: 1090, endPoint y: 345, distance: 71.6
click at [1090, 345] on p "Taille : Ajustable, convient à la plupart des chevilles adultes Composition : N…" at bounding box center [1148, 433] width 419 height 418
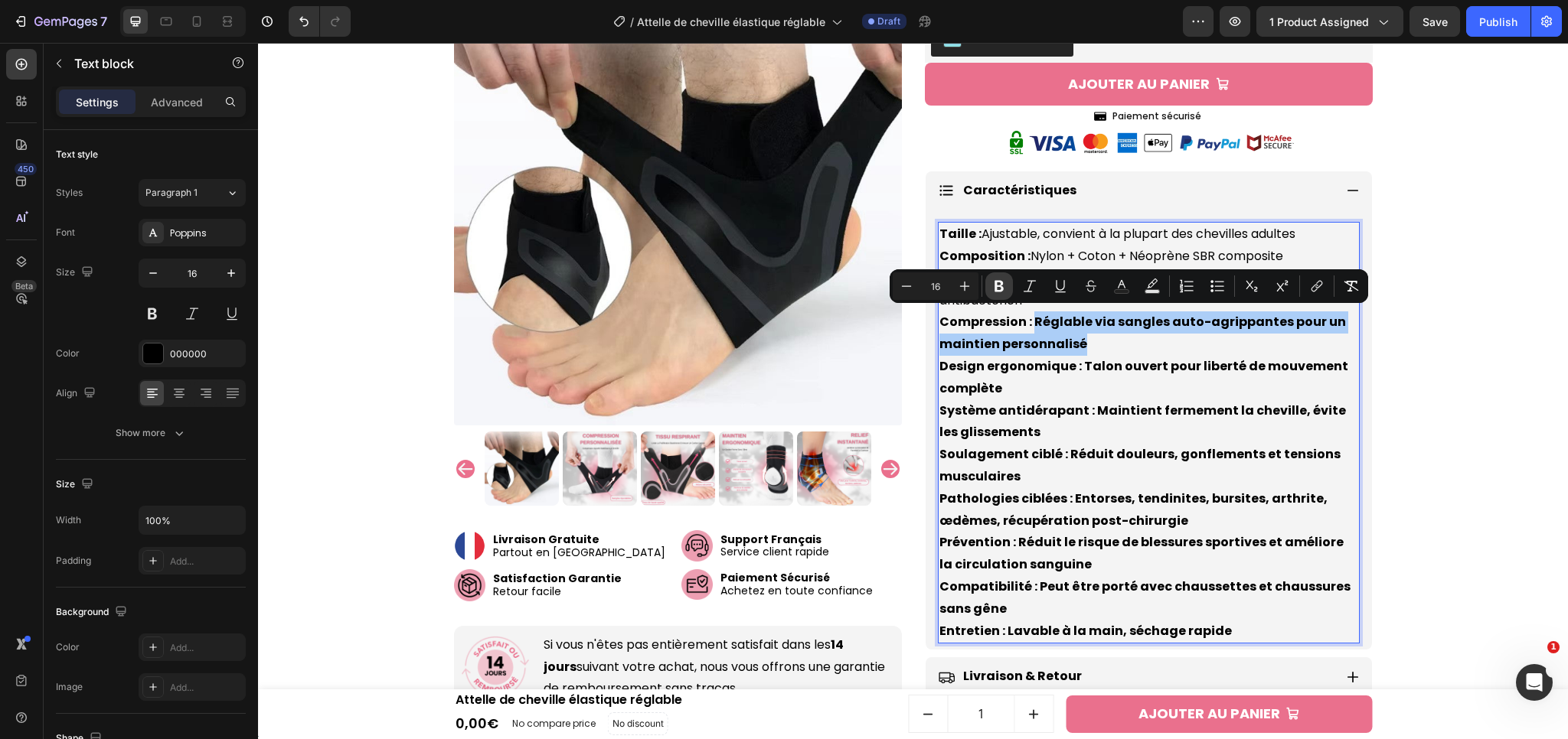
click at [1002, 281] on icon "Editor contextual toolbar" at bounding box center [999, 286] width 15 height 15
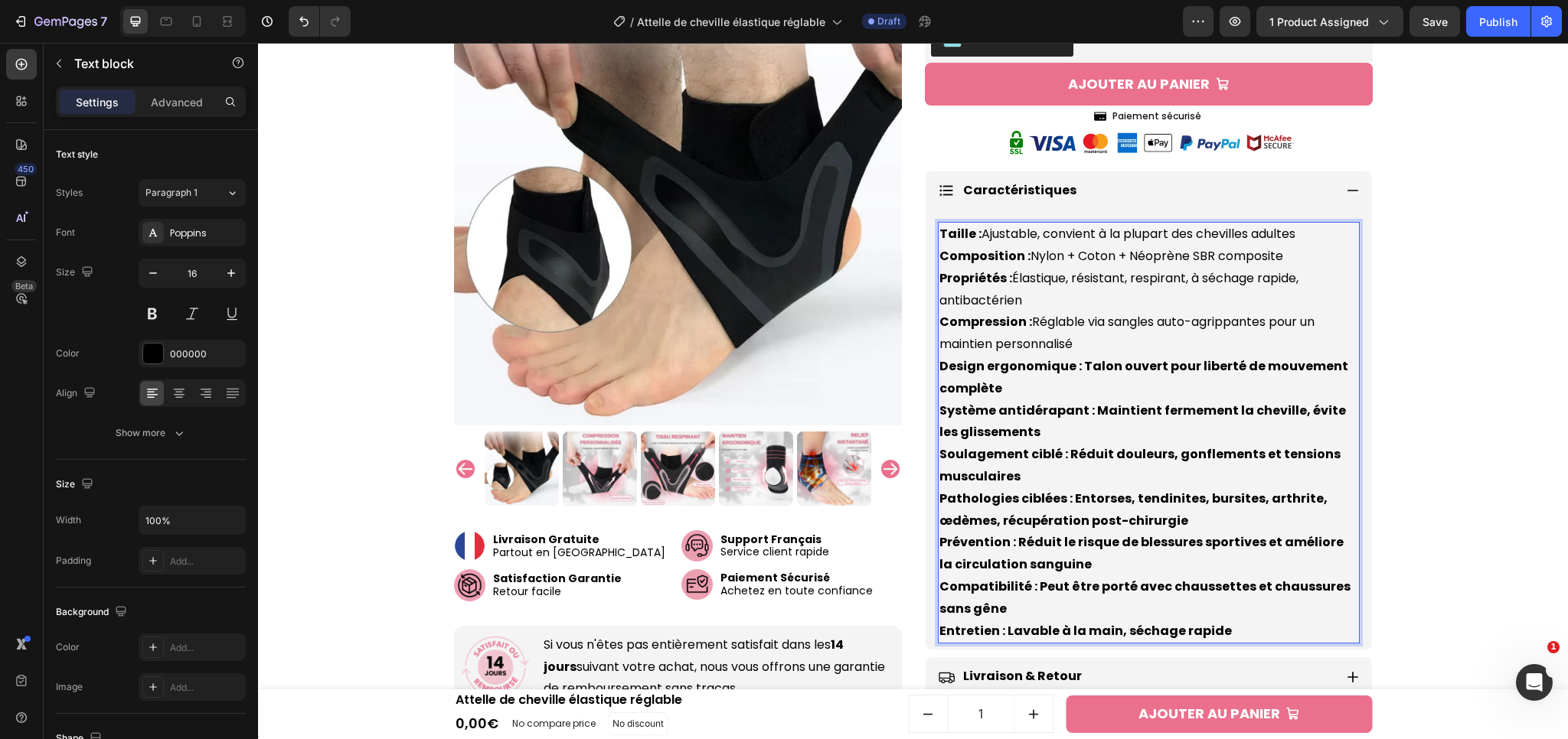
drag, startPoint x: 1077, startPoint y: 360, endPoint x: 1081, endPoint y: 372, distance: 12.6
click at [1081, 372] on p "Taille : Ajustable, convient à la plupart des chevilles adultes Composition : N…" at bounding box center [1148, 433] width 419 height 418
drag, startPoint x: 1076, startPoint y: 365, endPoint x: 1080, endPoint y: 380, distance: 15.5
click at [1080, 380] on p "Taille : Ajustable, convient à la plupart des chevilles adultes Composition : N…" at bounding box center [1148, 433] width 419 height 418
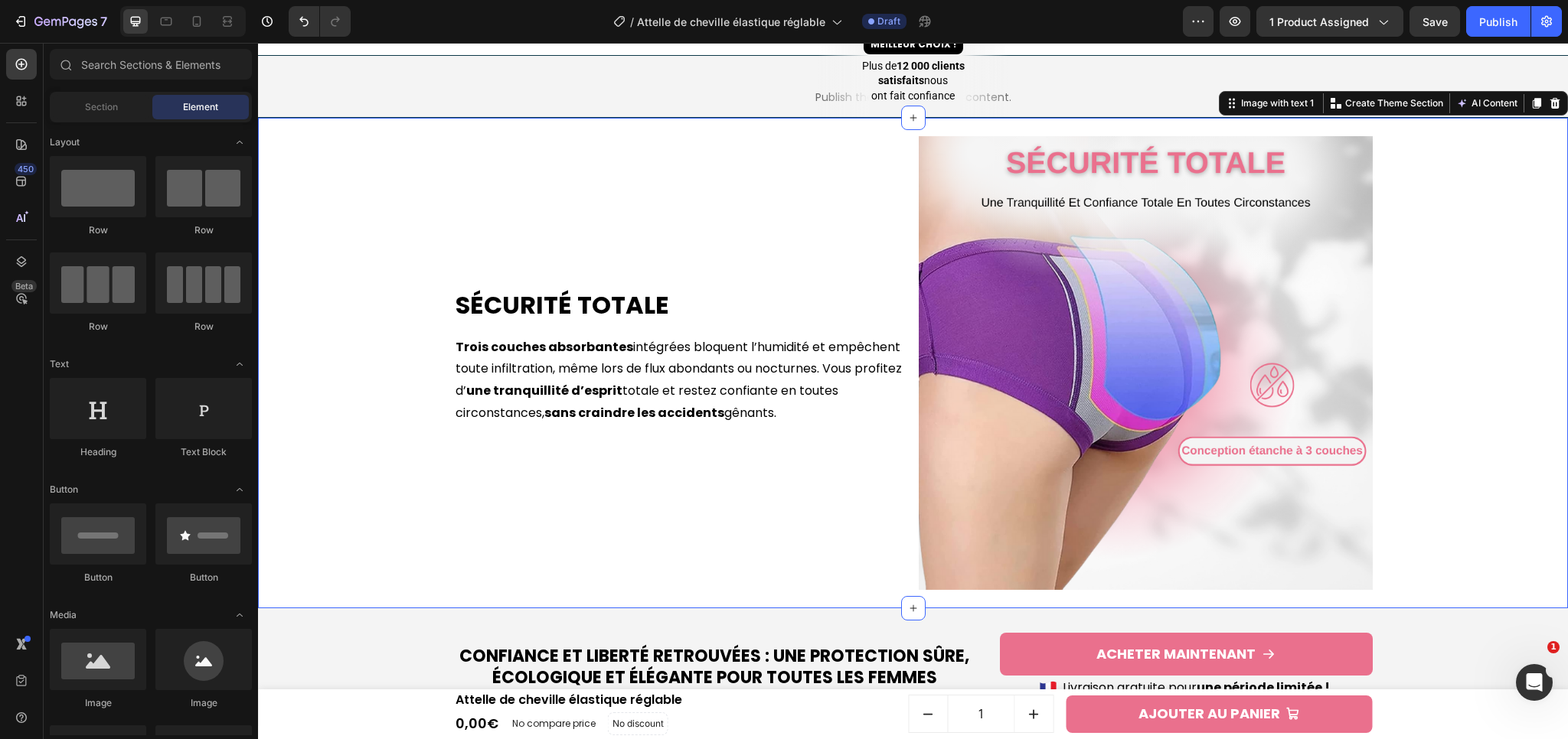
click at [1405, 319] on div "Sécurité Totale Heading Trois couches absorbantes intégrées bloquent l’humidité…" at bounding box center [912, 362] width 1294 height 491
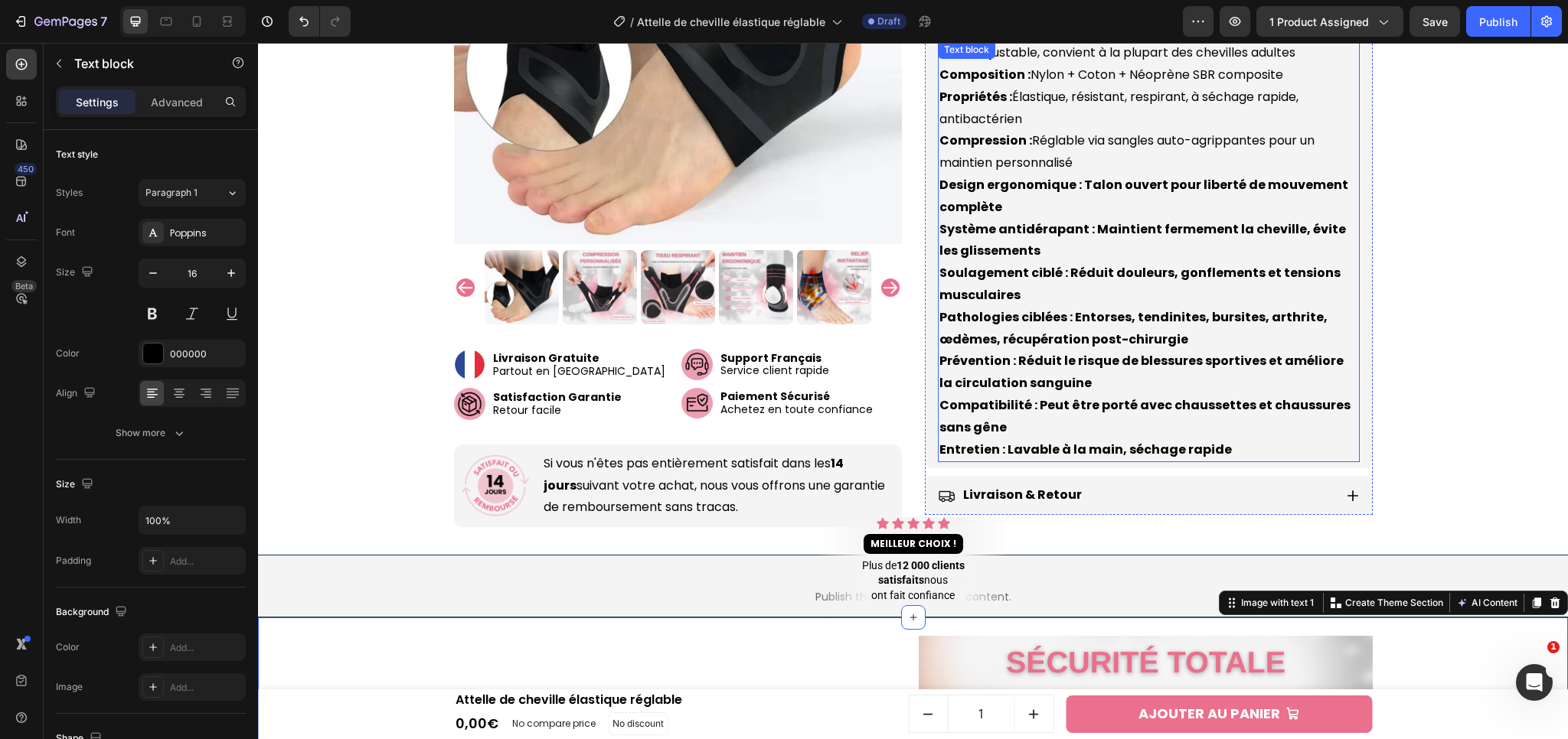
click at [1140, 303] on p "Taille : Ajustable, convient à la plupart des chevilles adultes Composition : N…" at bounding box center [1148, 251] width 419 height 418
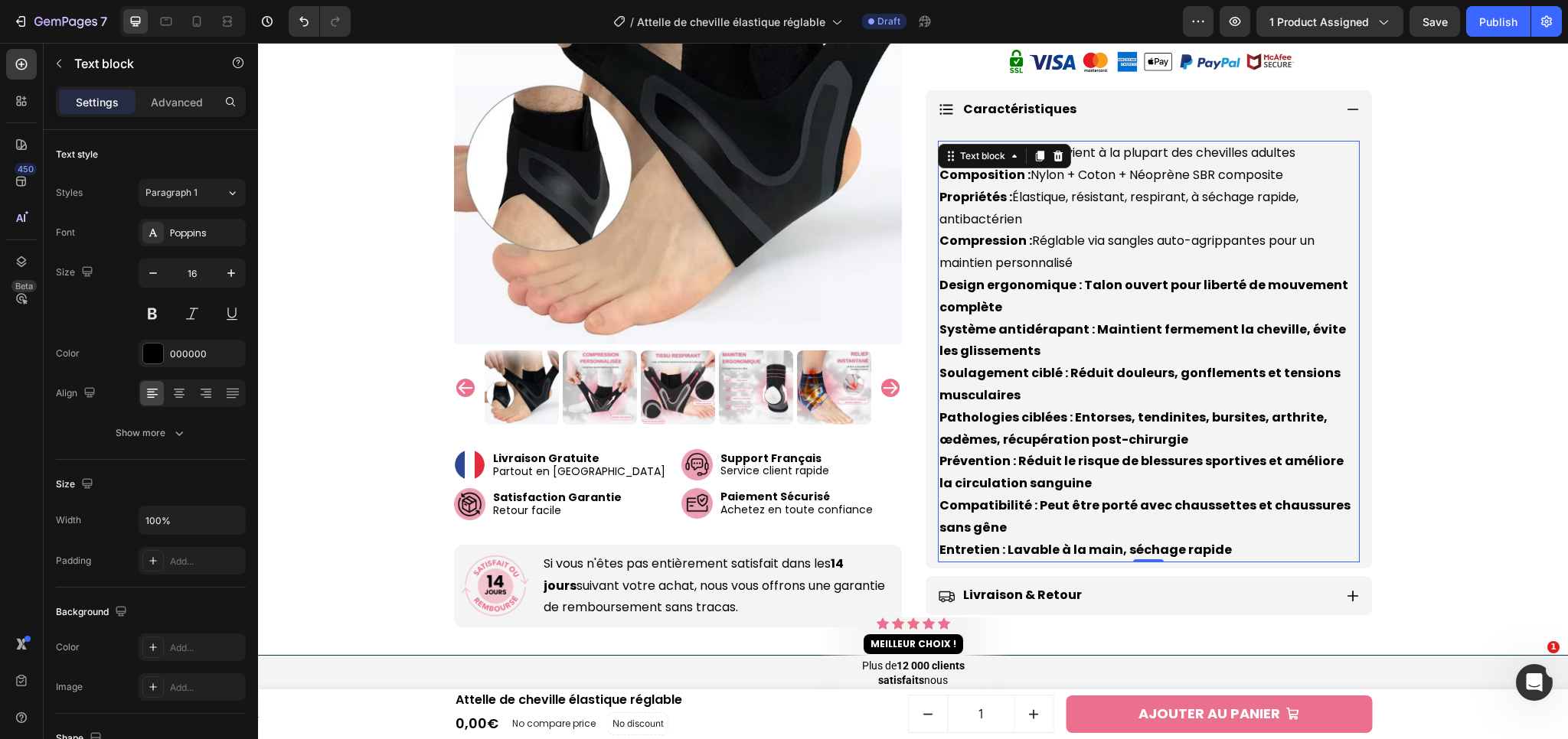
scroll to position [911, 0]
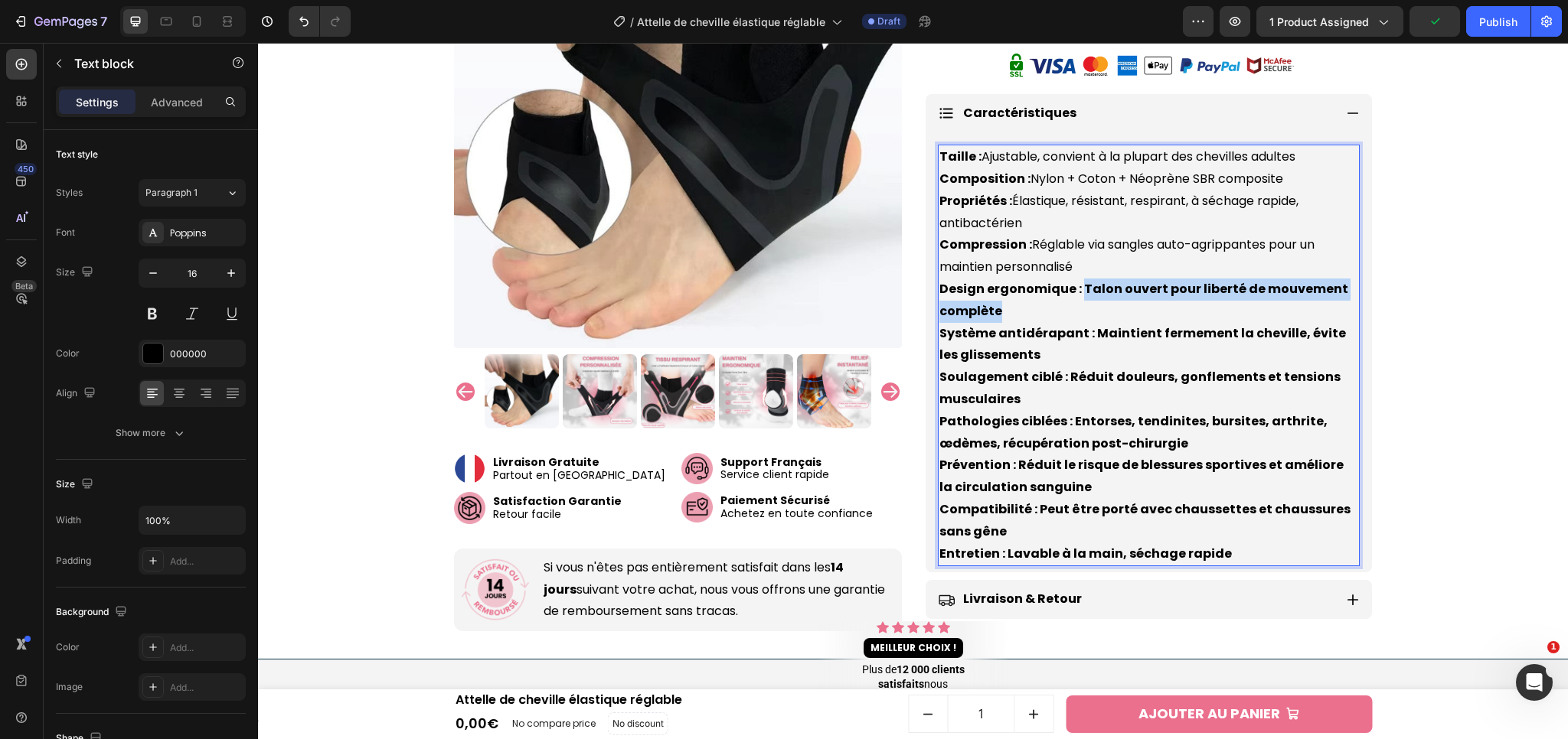
drag, startPoint x: 1076, startPoint y: 286, endPoint x: 1082, endPoint y: 298, distance: 13.4
click at [1082, 298] on p "Taille : Ajustable, convient à la plupart des chevilles adultes Composition : N…" at bounding box center [1148, 355] width 419 height 418
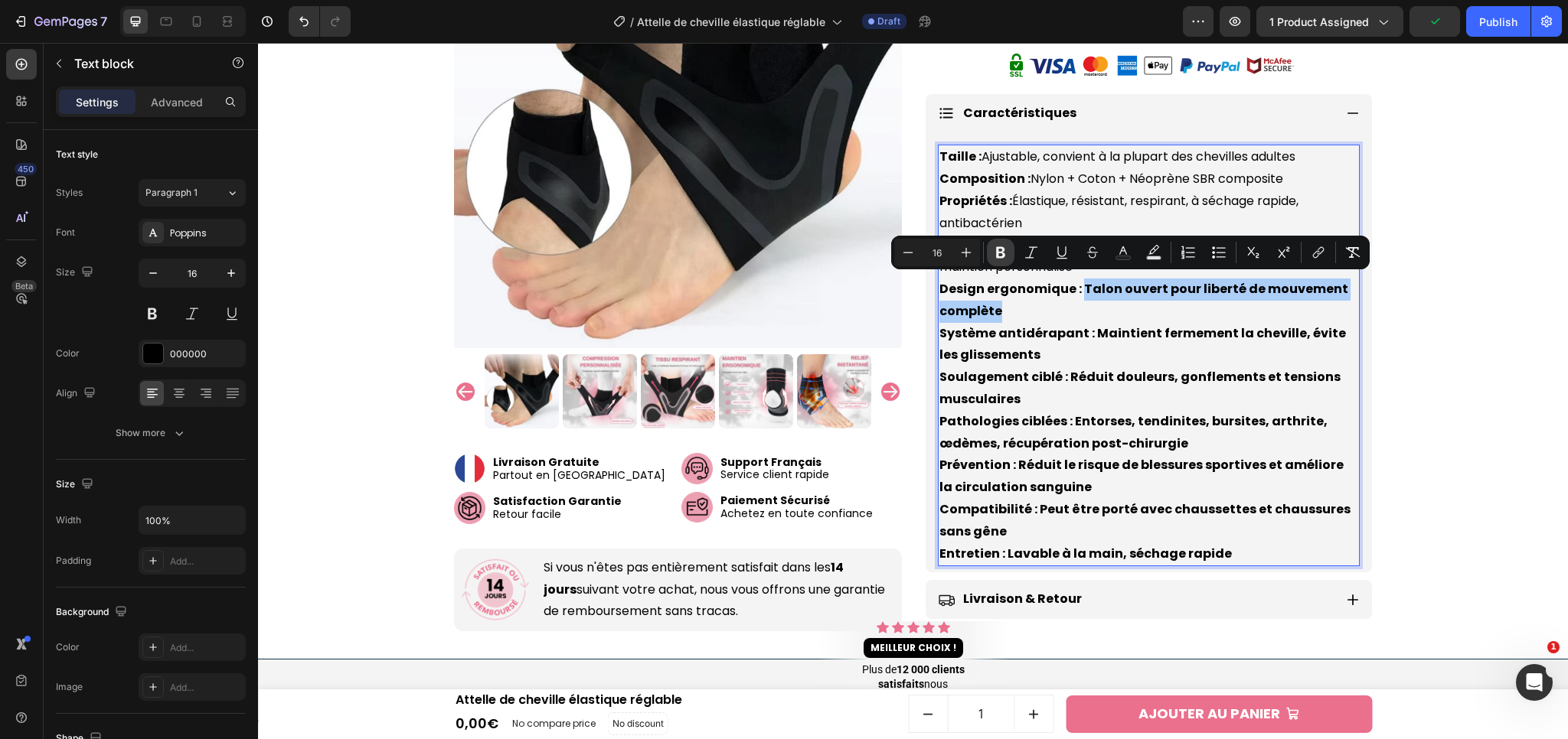
drag, startPoint x: 994, startPoint y: 248, endPoint x: 772, endPoint y: 231, distance: 222.6
click at [994, 248] on icon "Editor contextual toolbar" at bounding box center [1000, 252] width 15 height 15
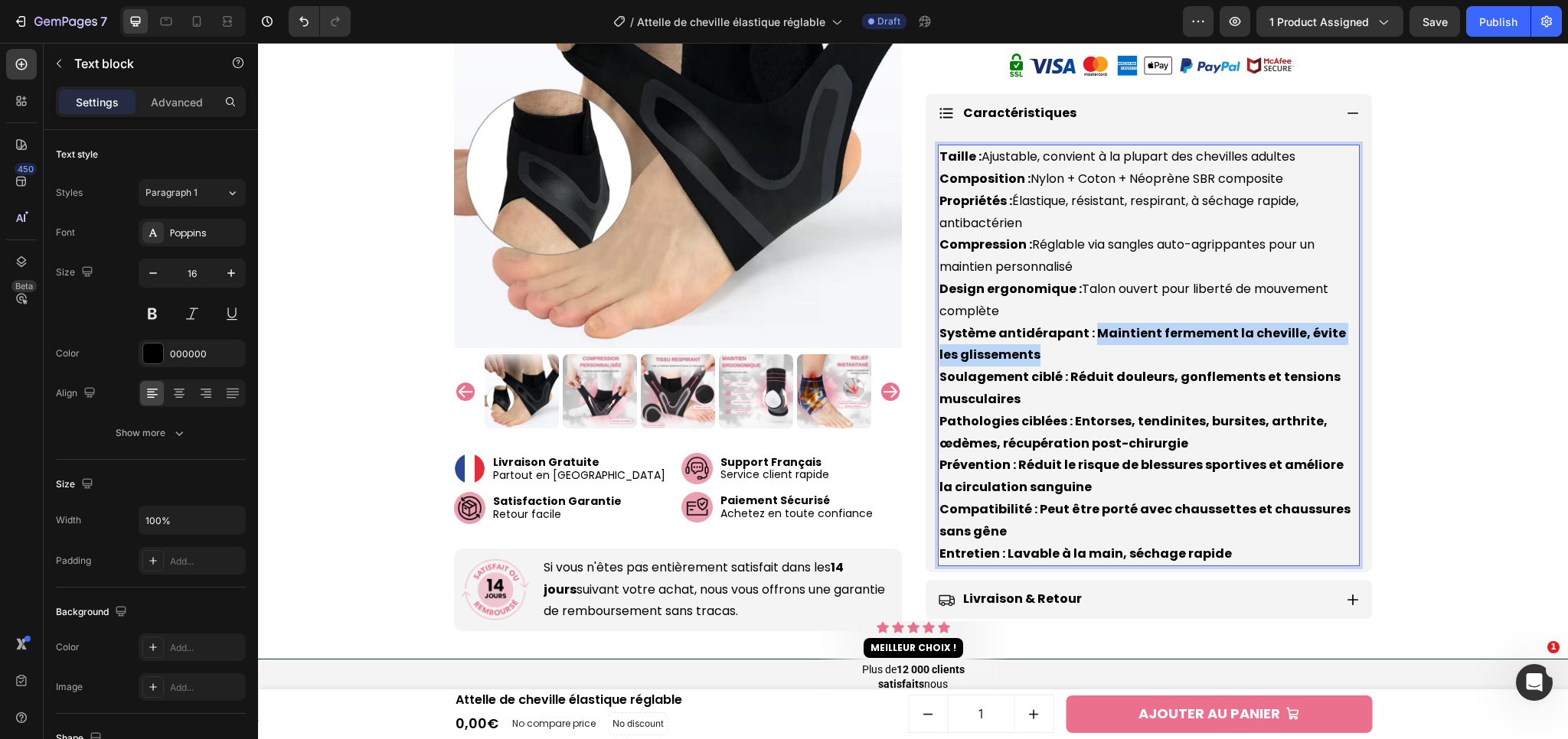
drag, startPoint x: 1086, startPoint y: 328, endPoint x: 1088, endPoint y: 342, distance: 14.1
click at [1088, 342] on p "Taille : Ajustable, convient à la plupart des chevilles adultes Composition : N…" at bounding box center [1148, 355] width 419 height 418
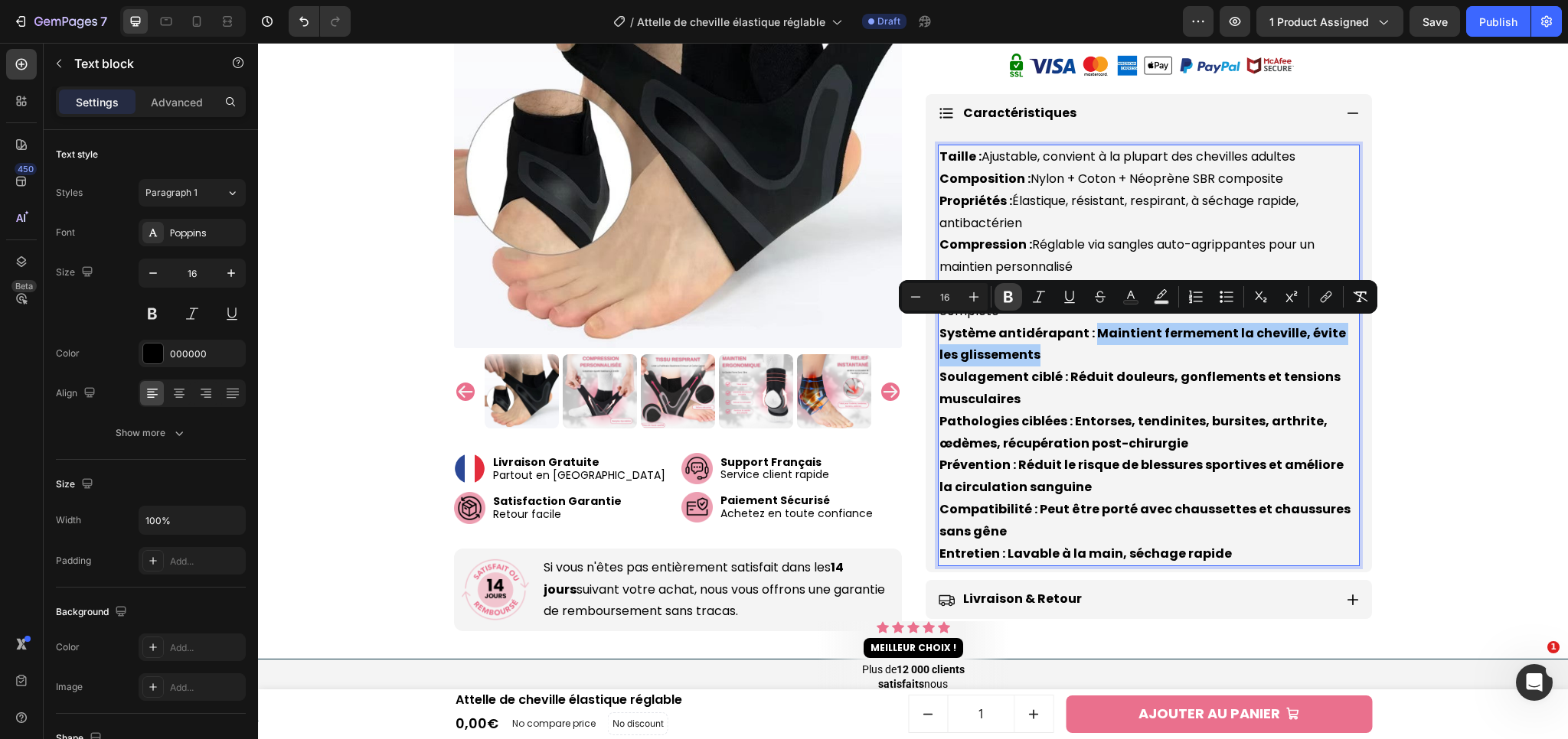
click at [1009, 296] on icon "Editor contextual toolbar" at bounding box center [1009, 296] width 9 height 12
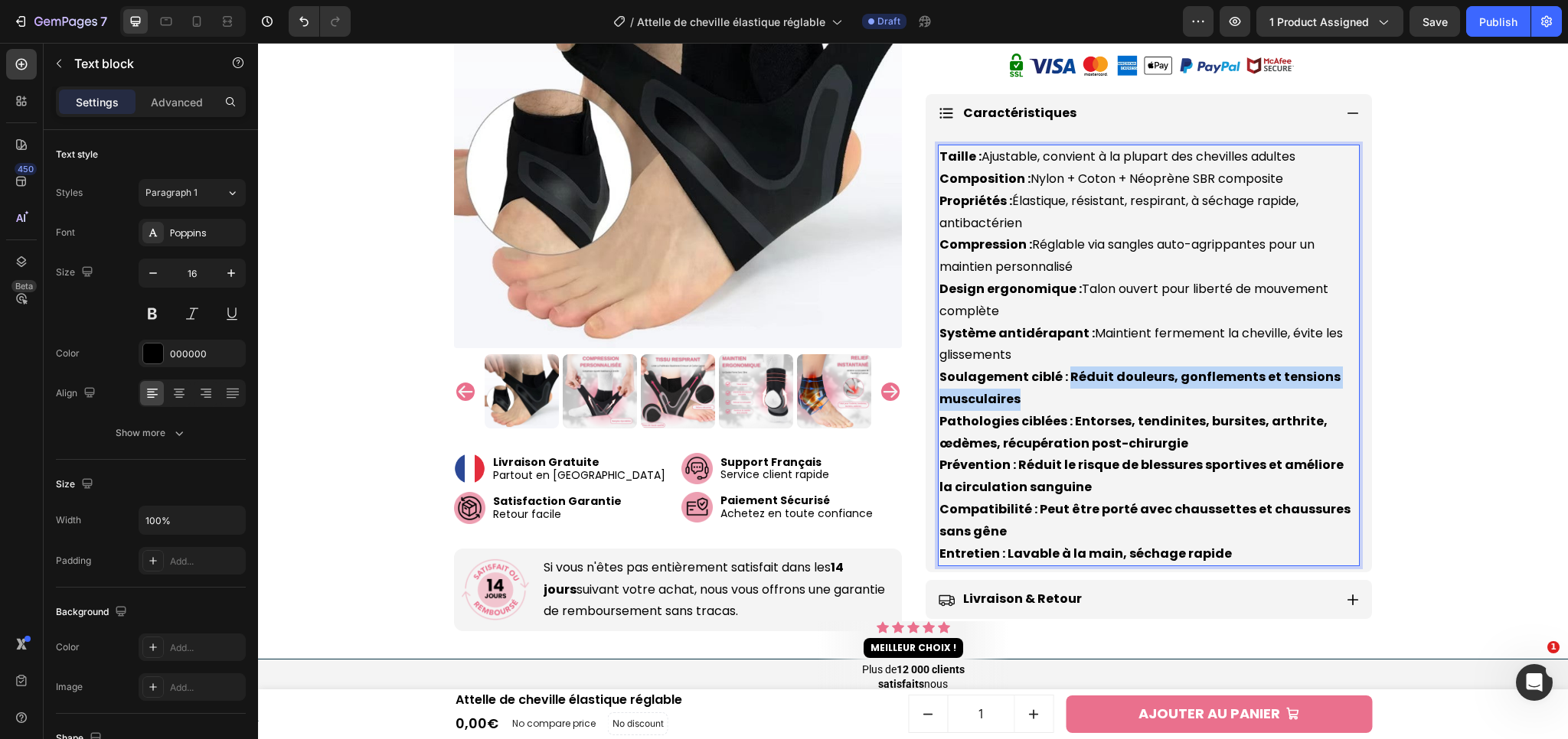
drag, startPoint x: 1060, startPoint y: 368, endPoint x: 1065, endPoint y: 386, distance: 18.7
click at [1065, 386] on p "Taille : Ajustable, convient à la plupart des chevilles adultes Composition : N…" at bounding box center [1148, 355] width 419 height 418
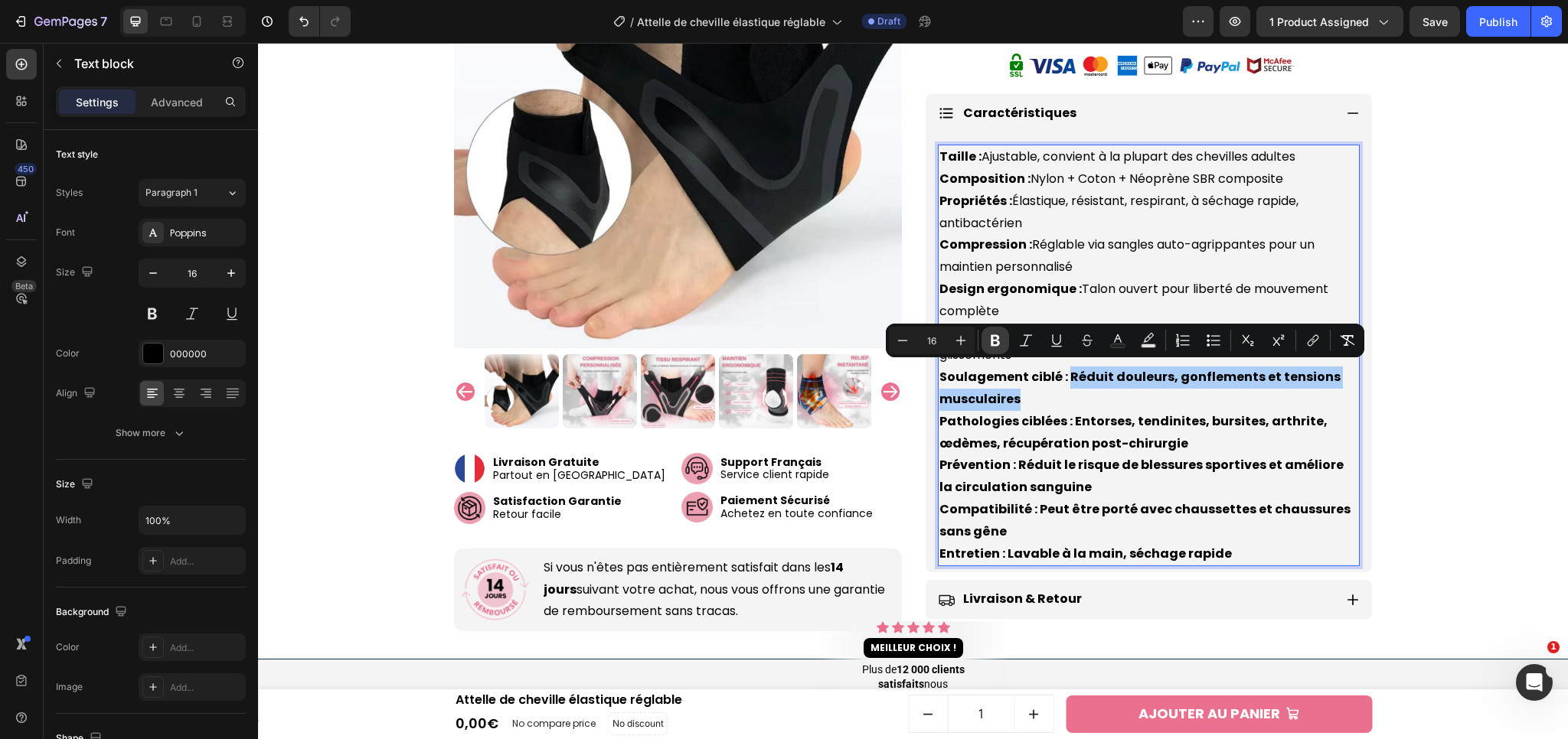
click at [1002, 349] on button "Bold" at bounding box center [995, 340] width 28 height 28
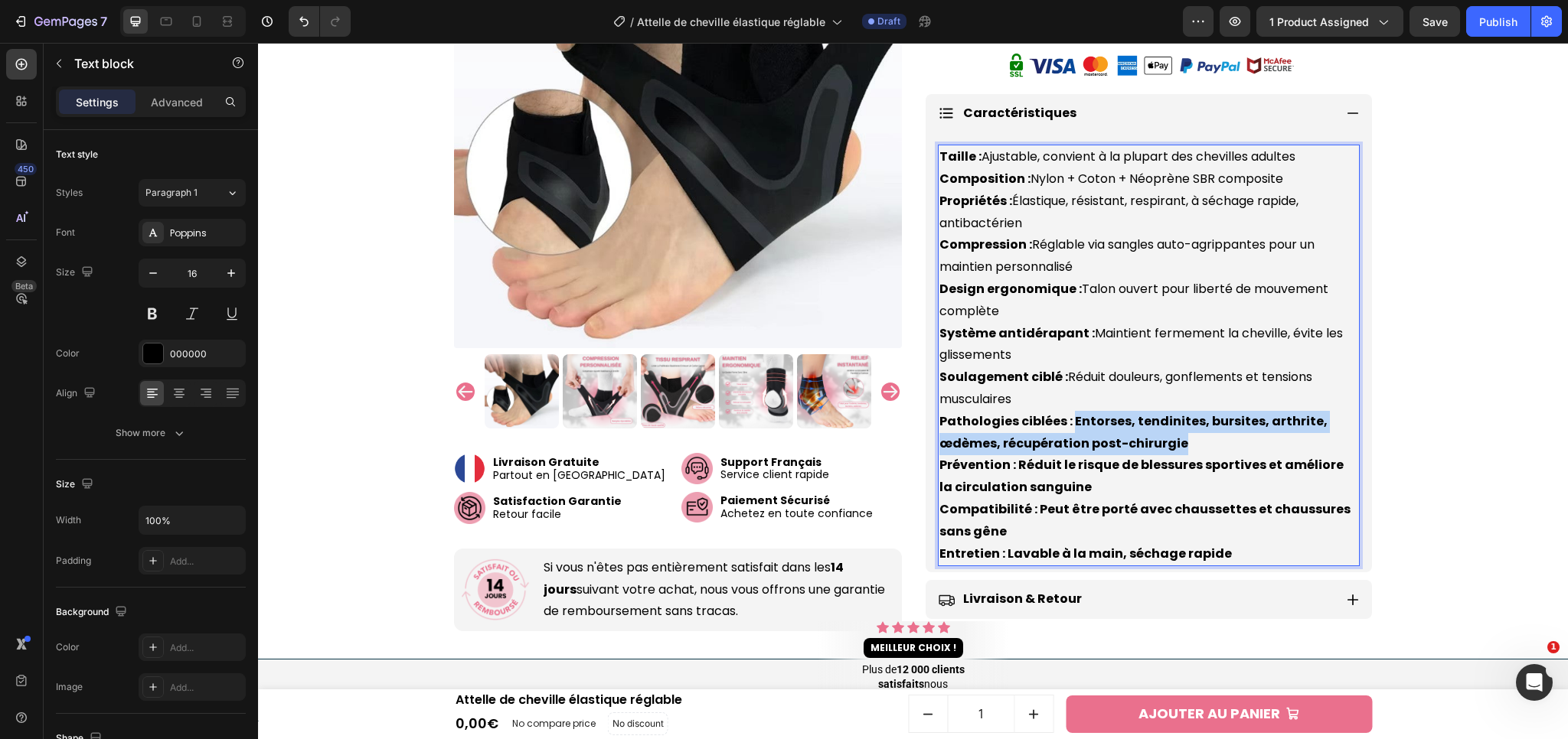
drag, startPoint x: 1064, startPoint y: 416, endPoint x: 1188, endPoint y: 444, distance: 127.1
click at [1188, 444] on p "Taille : Ajustable, convient à la plupart des chevilles adultes Composition : N…" at bounding box center [1148, 355] width 419 height 418
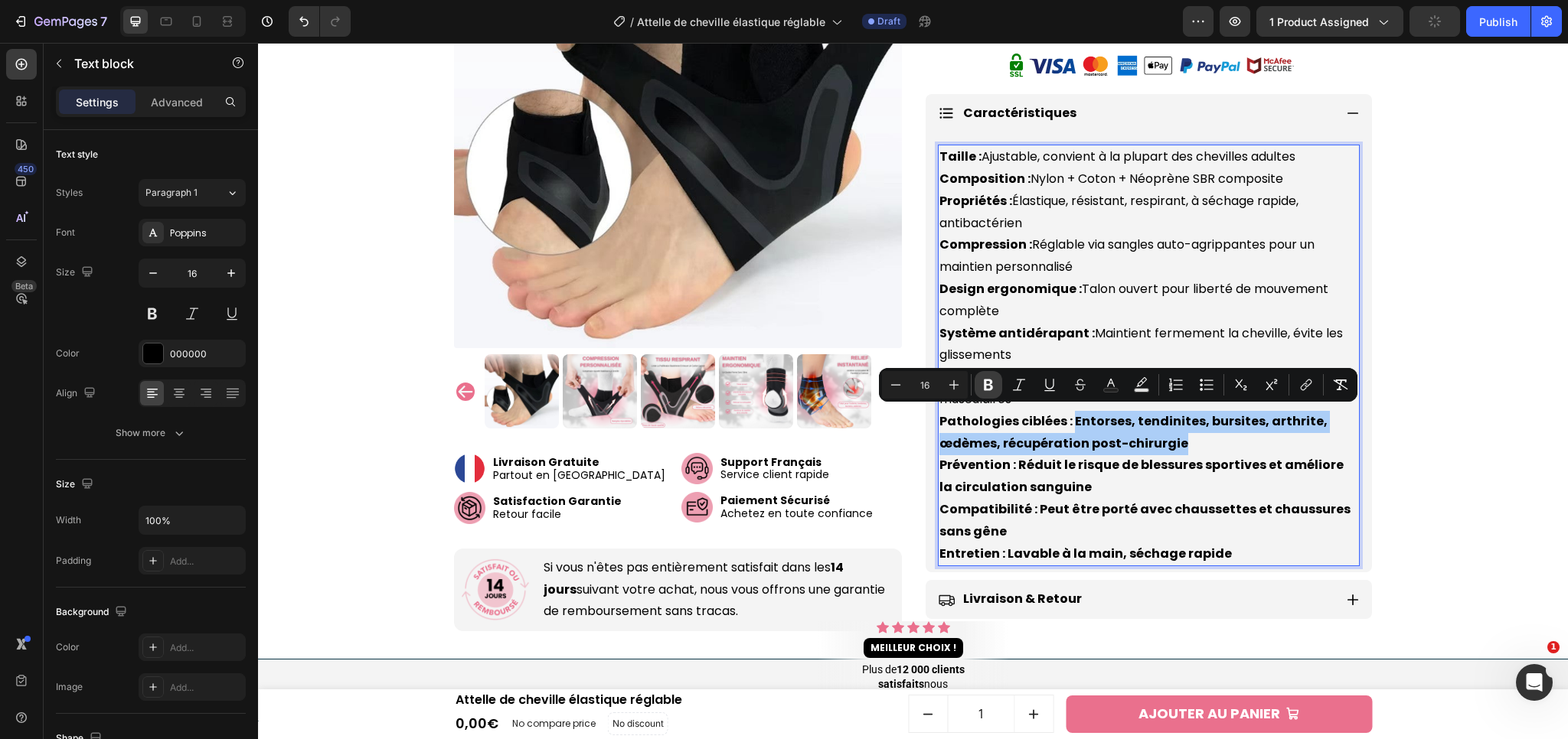
click at [995, 380] on icon "Editor contextual toolbar" at bounding box center [988, 385] width 15 height 15
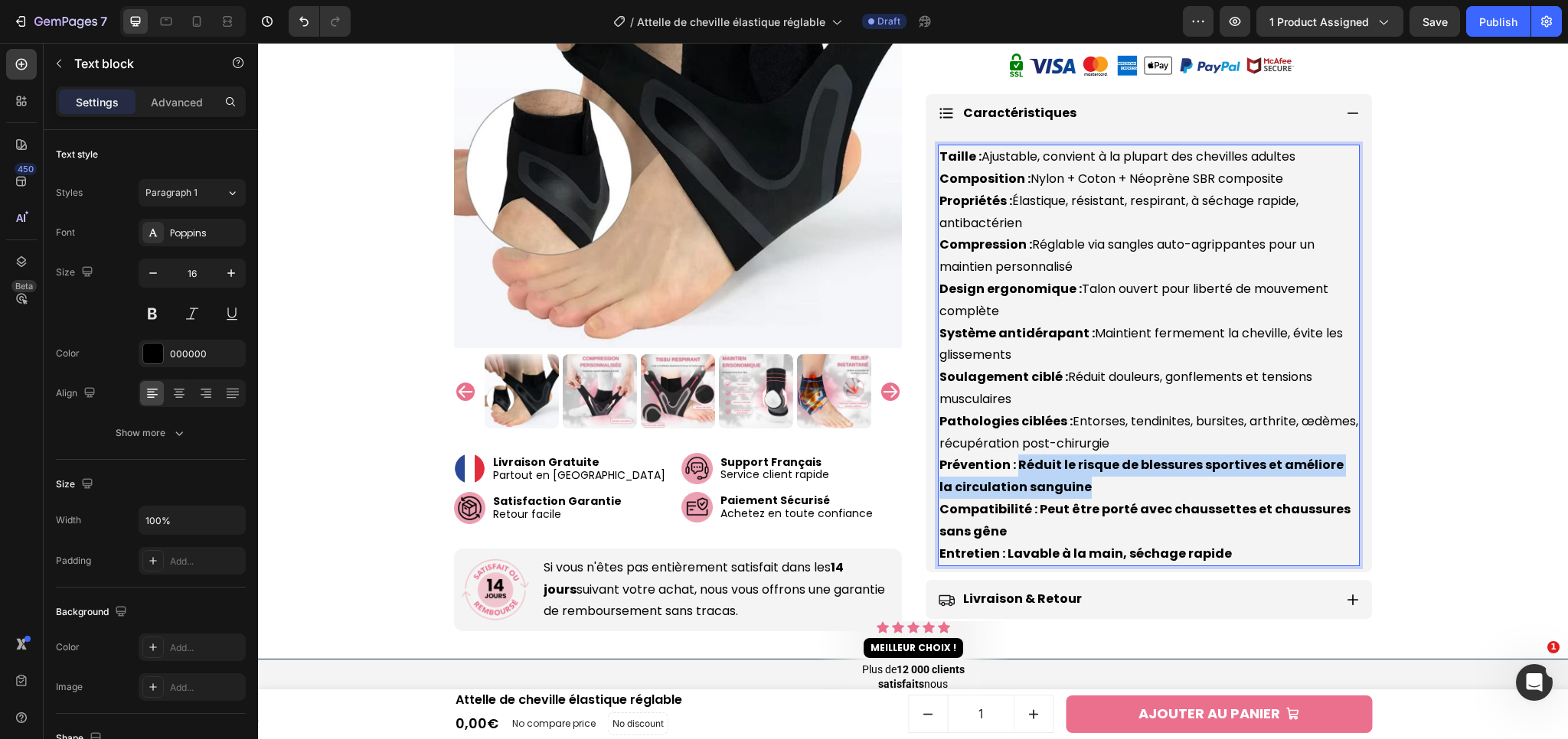
drag, startPoint x: 1009, startPoint y: 457, endPoint x: 1065, endPoint y: 485, distance: 62.6
click at [1065, 485] on p "Taille : Ajustable, convient à la plupart des chevilles adultes Composition : N…" at bounding box center [1148, 355] width 419 height 418
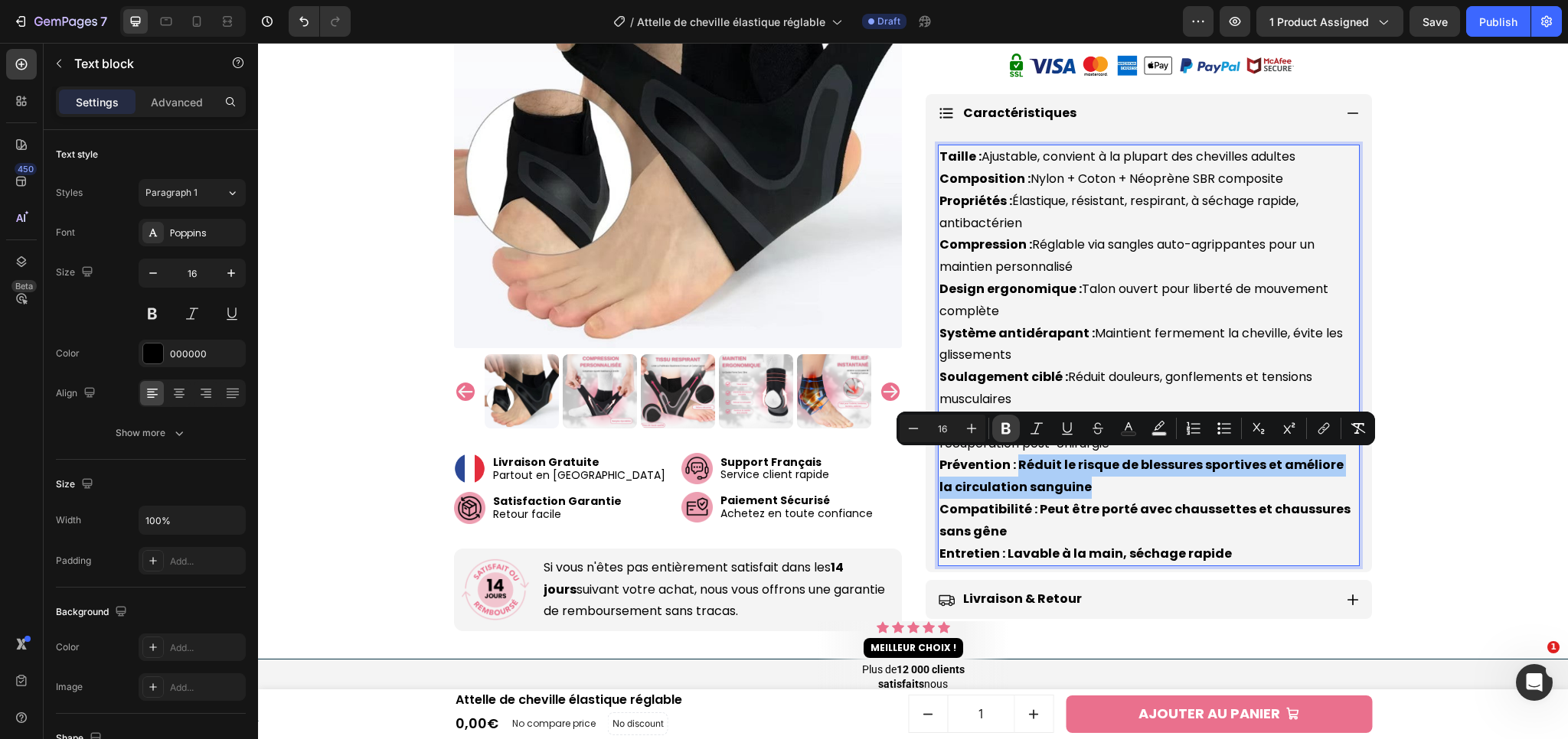
click at [1002, 426] on icon "Editor contextual toolbar" at bounding box center [1006, 428] width 9 height 12
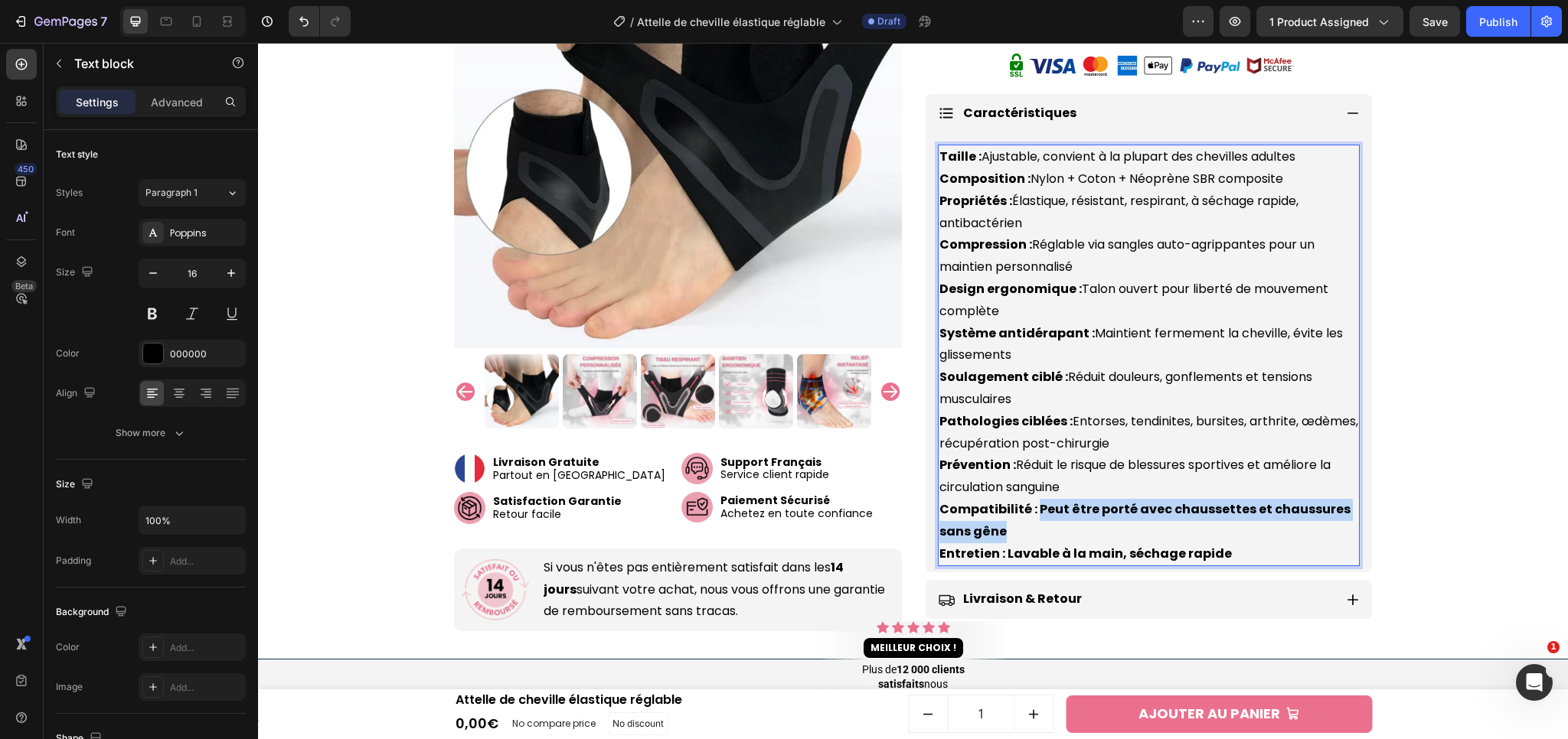
drag, startPoint x: 1030, startPoint y: 503, endPoint x: 1036, endPoint y: 517, distance: 15.2
click at [1036, 517] on p "Taille : Ajustable, convient à la plupart des chevilles adultes Composition : N…" at bounding box center [1148, 355] width 419 height 418
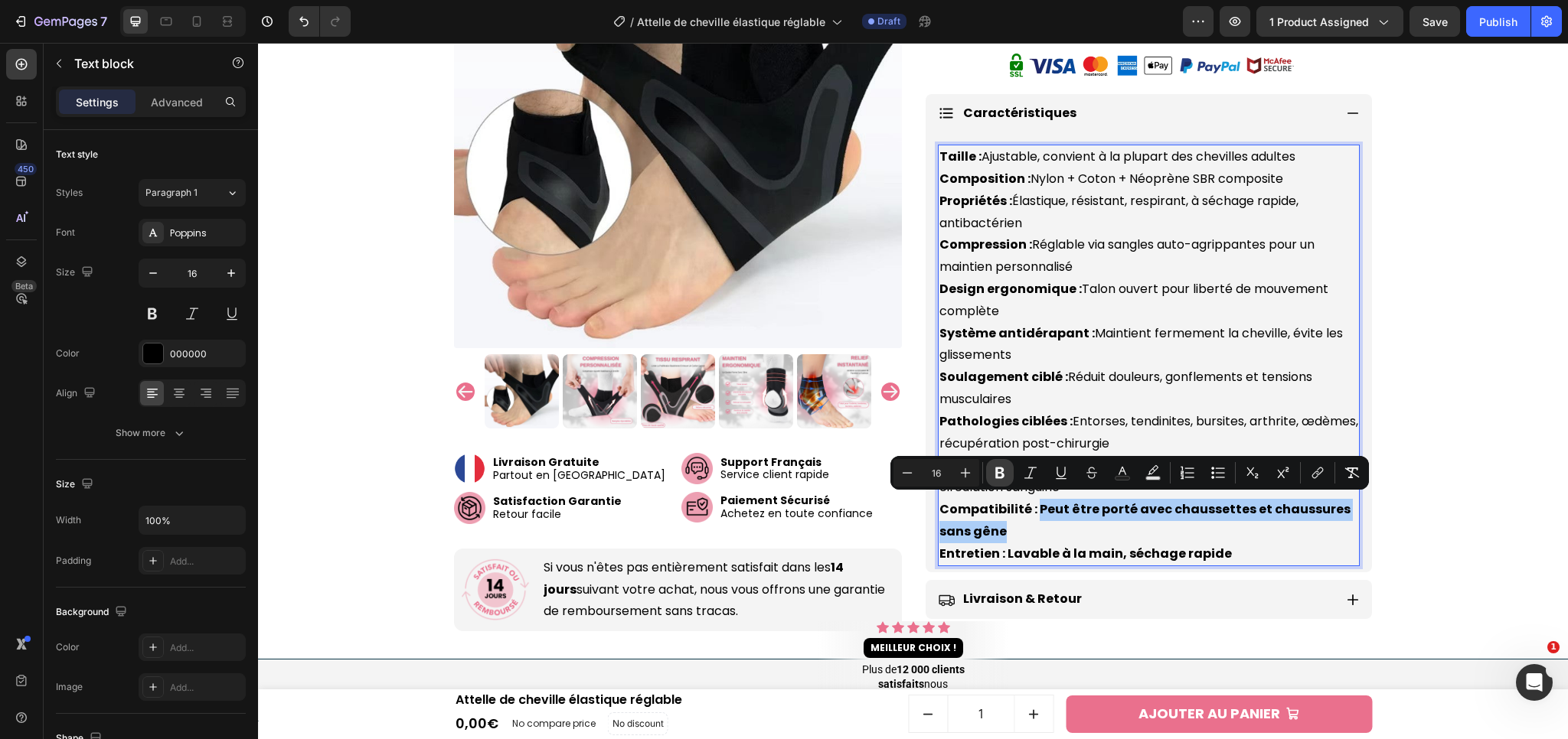
click at [1010, 473] on button "Bold" at bounding box center [1000, 473] width 28 height 28
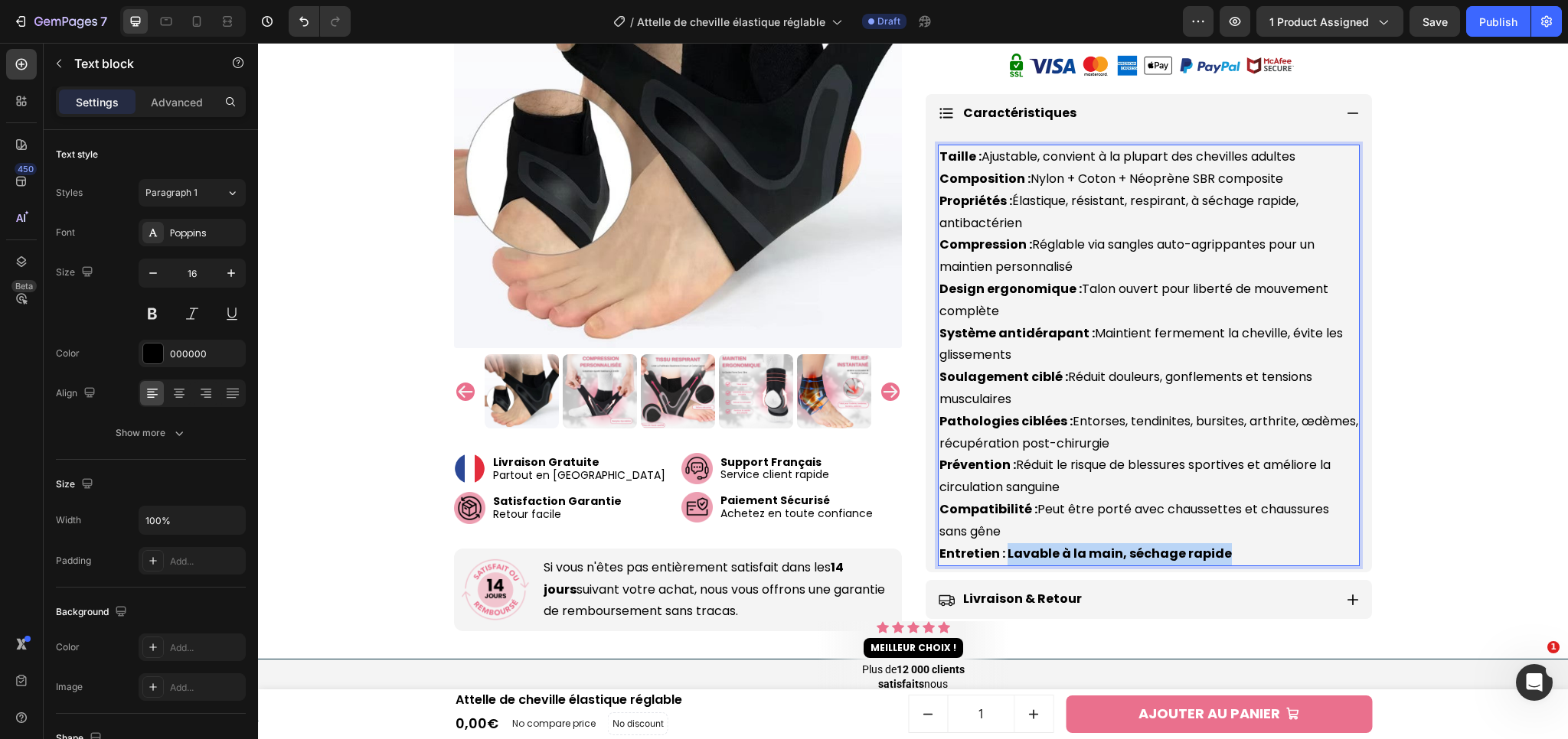
drag, startPoint x: 999, startPoint y: 548, endPoint x: 1214, endPoint y: 558, distance: 215.2
click at [1214, 558] on p "Taille : Ajustable, convient à la plupart des chevilles adultes Composition : N…" at bounding box center [1148, 355] width 419 height 418
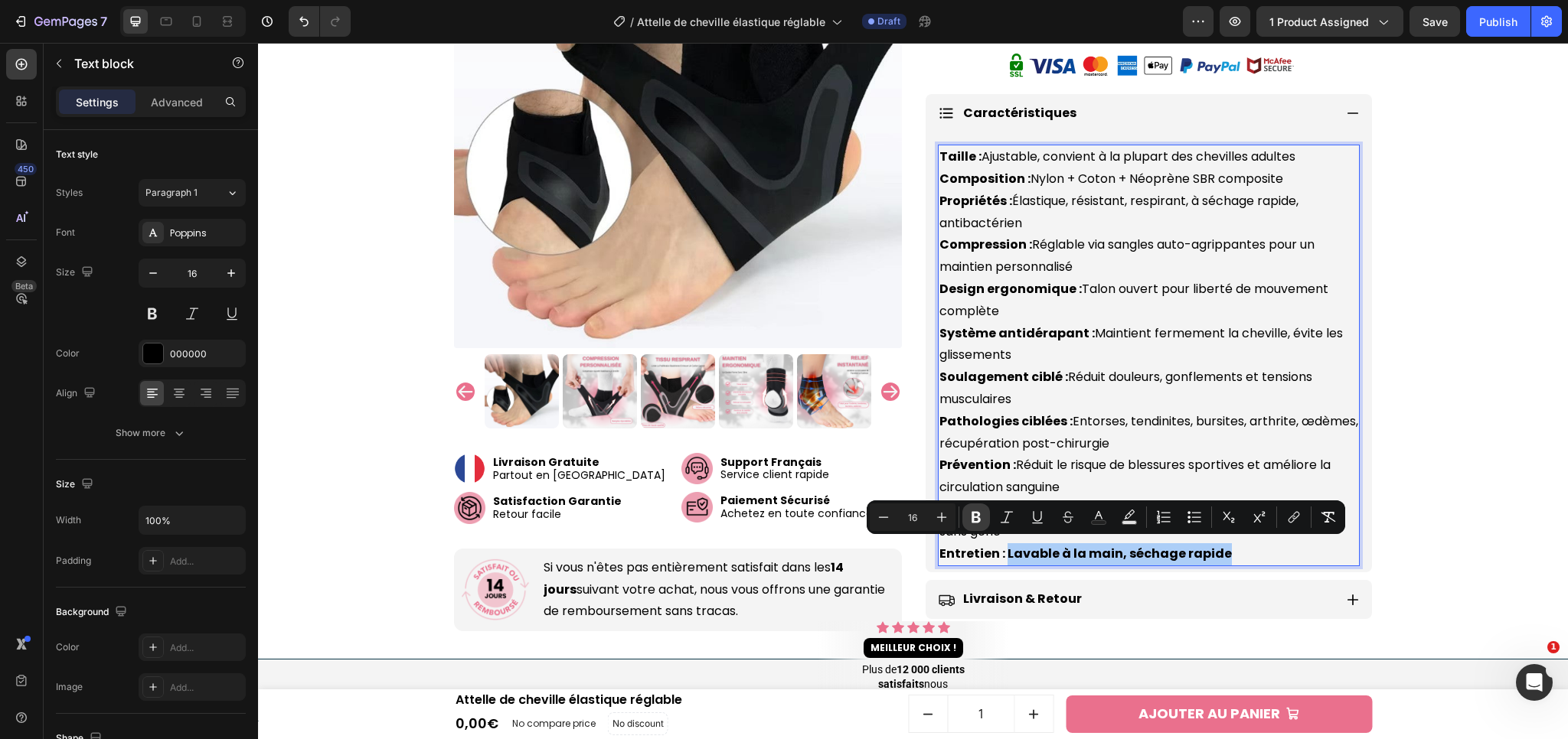
click at [976, 519] on icon "Editor contextual toolbar" at bounding box center [976, 516] width 15 height 15
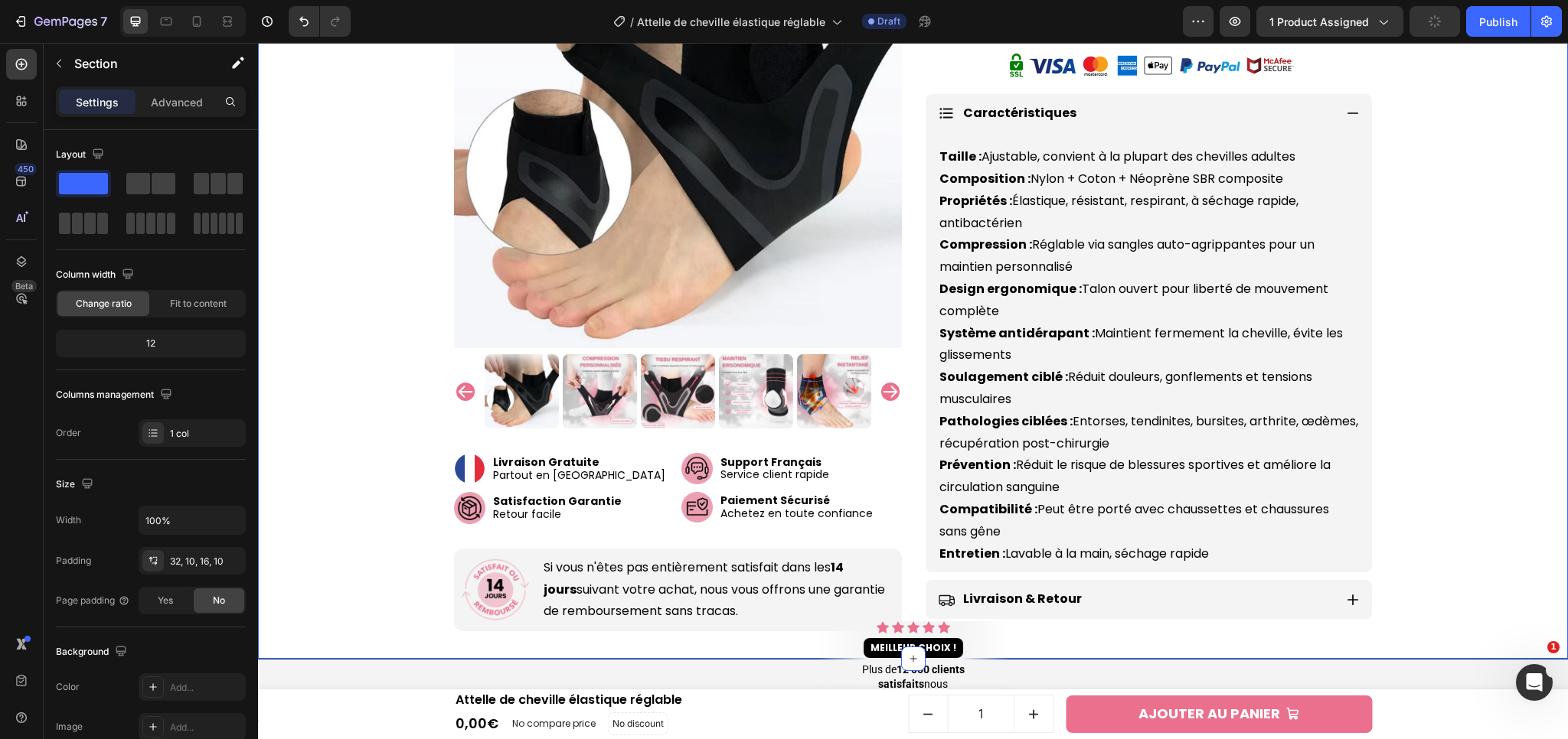
click at [1354, 106] on div "Caractéristiques" at bounding box center [1148, 114] width 446 height 39
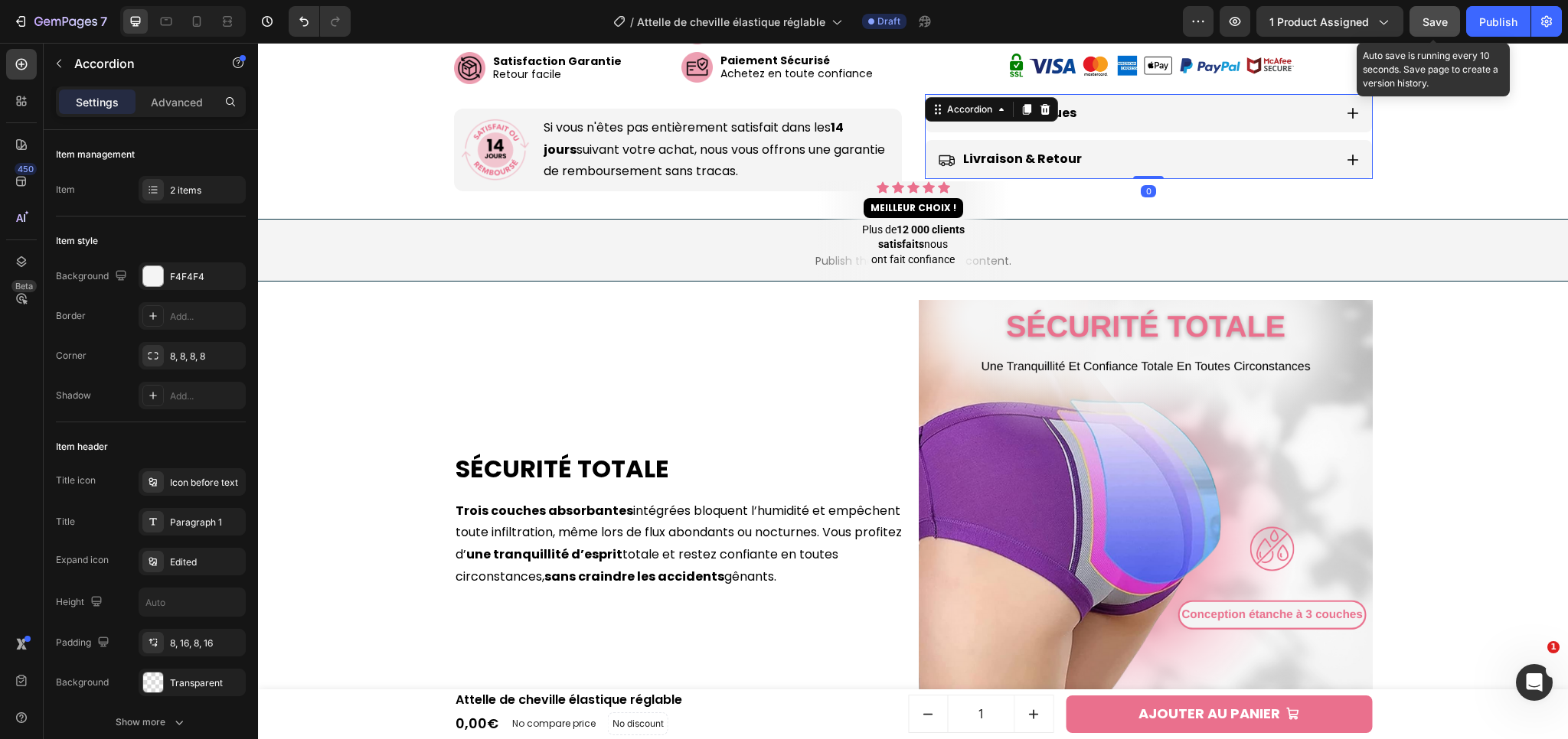
click at [1430, 22] on span "Save" at bounding box center [1435, 21] width 25 height 13
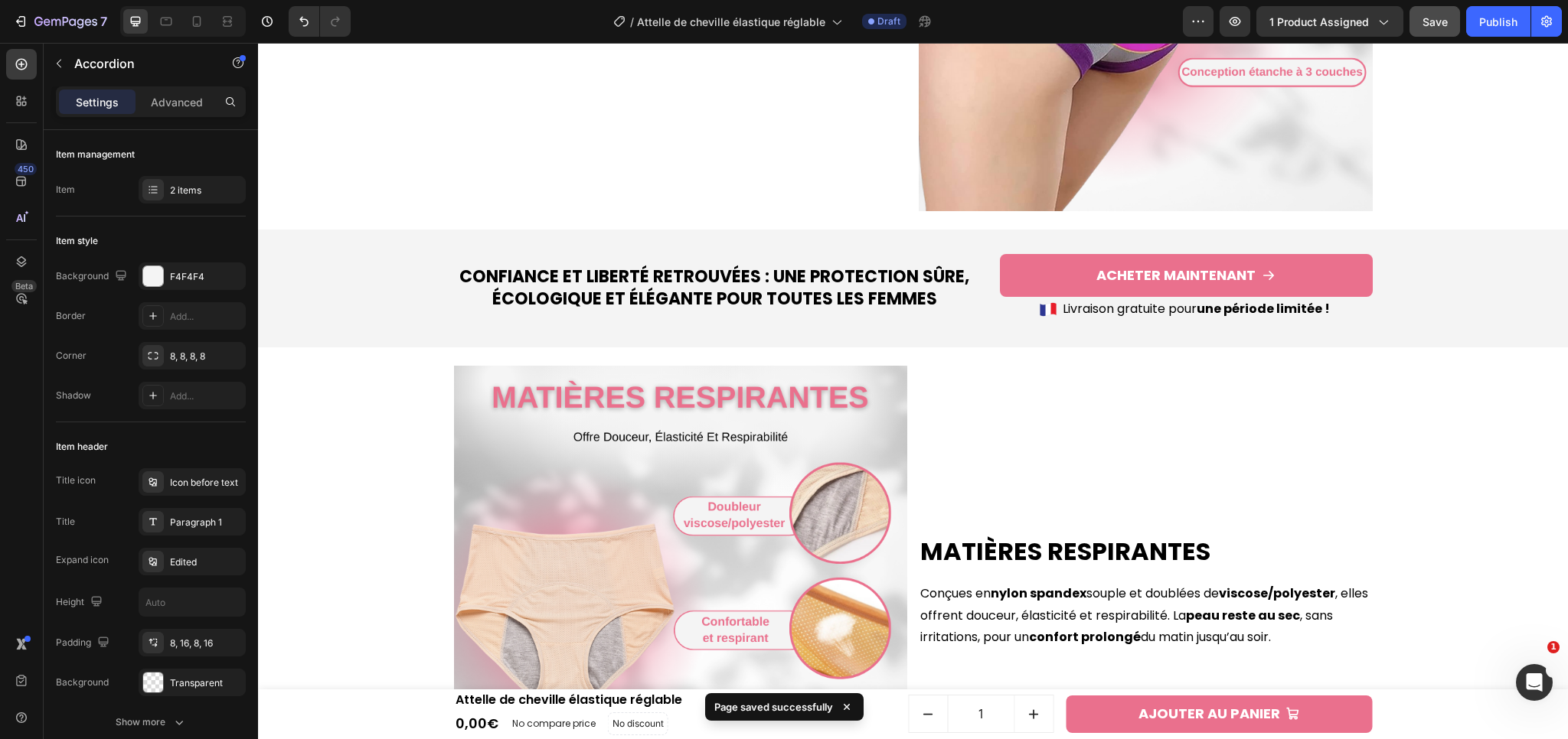
scroll to position [1427, 0]
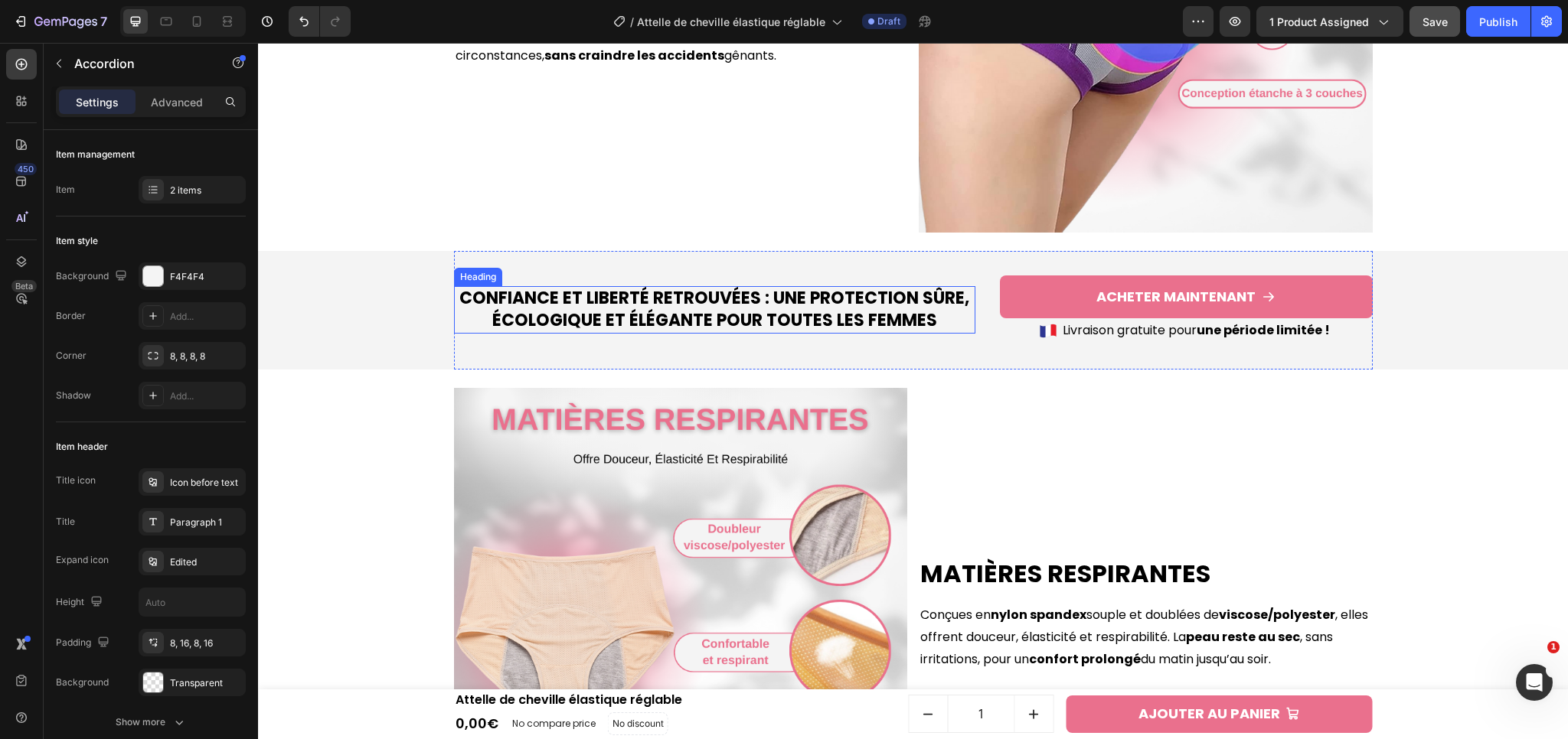
click at [734, 307] on h2 "Confiance et liberté retrouvées : une protection sûre, écologique et élégante p…" at bounding box center [715, 309] width 521 height 46
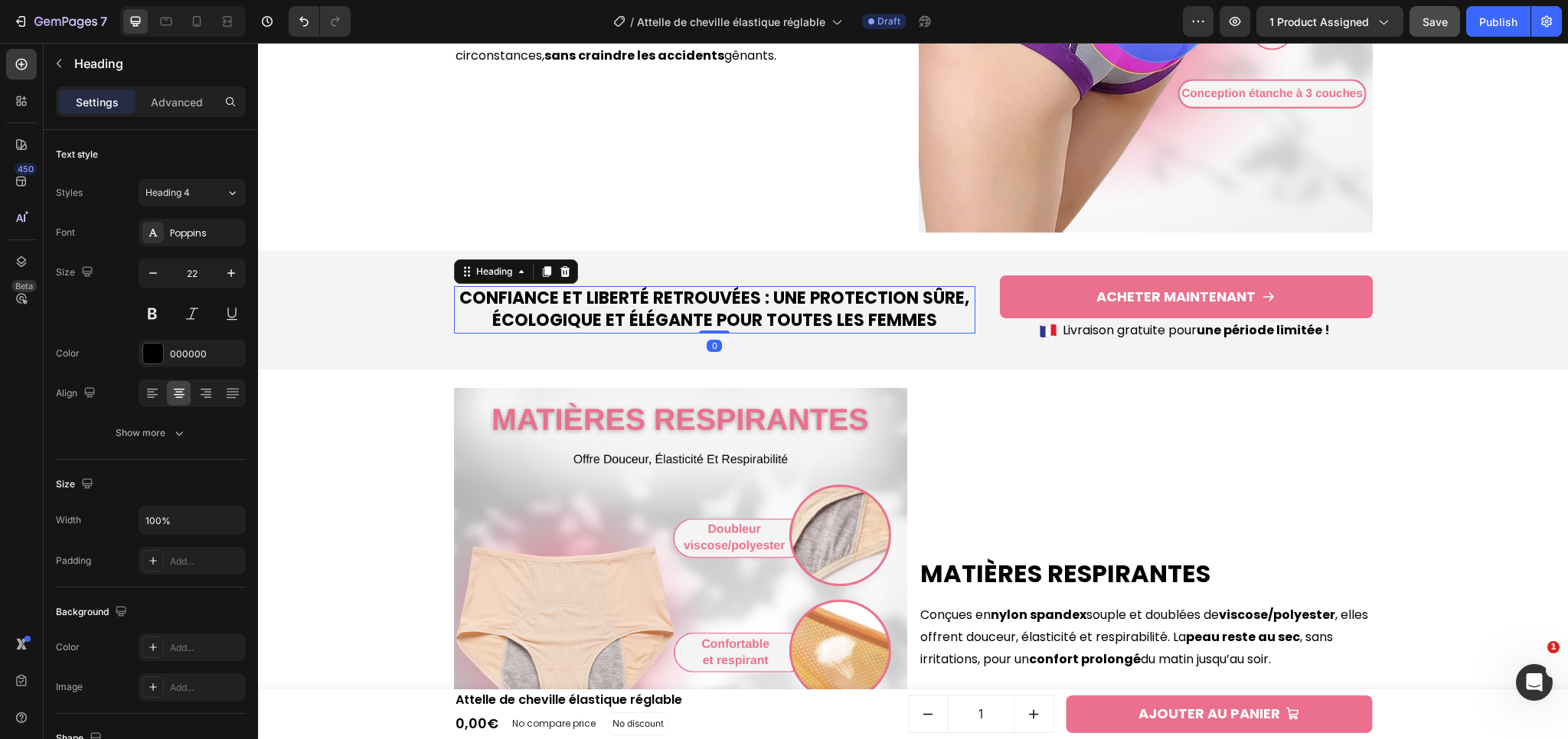
click at [734, 307] on h2 "Confiance et liberté retrouvées : une protection sûre, écologique et élégante p…" at bounding box center [715, 309] width 521 height 46
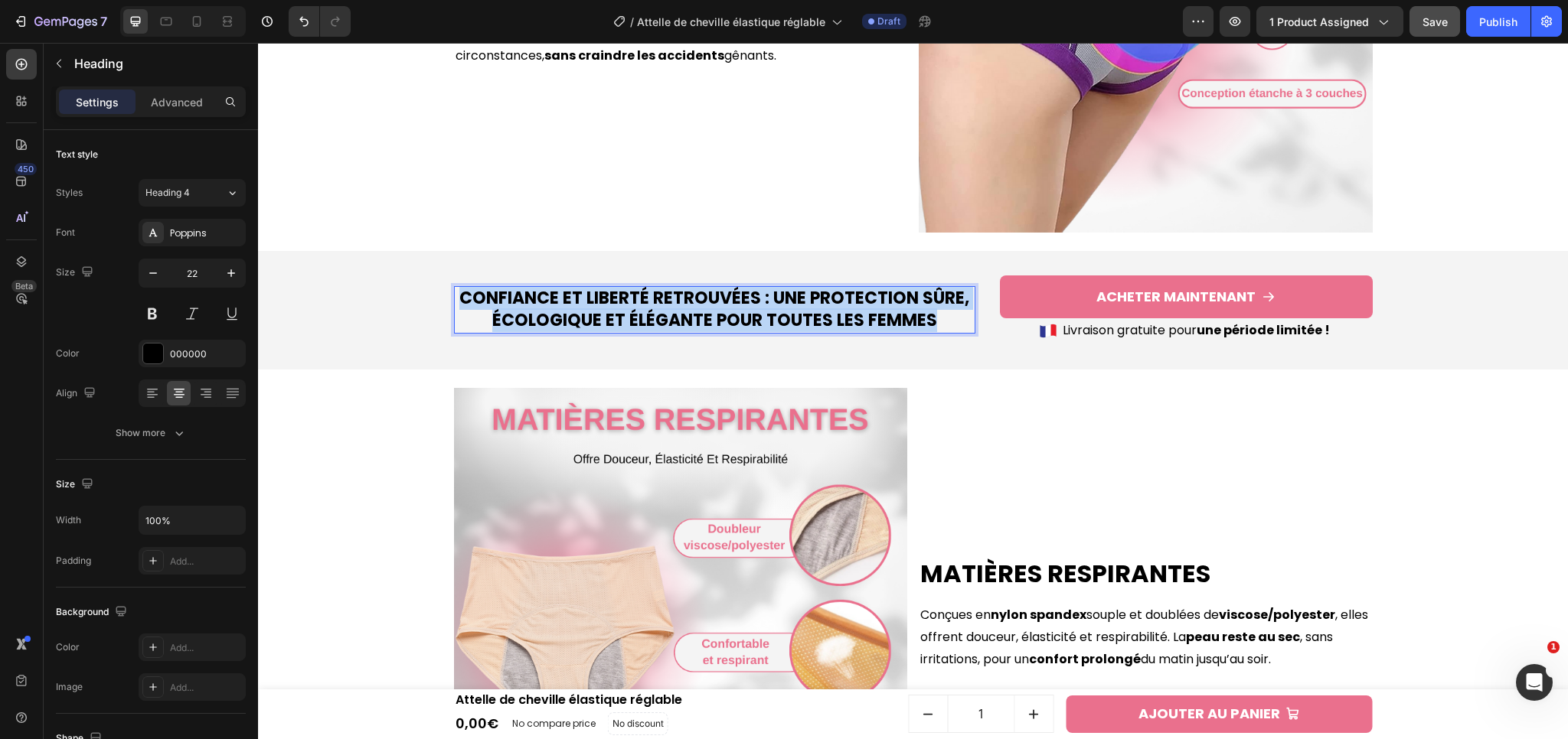
click at [734, 307] on p "Confiance et liberté retrouvées : une protection sûre, écologique et élégante p…" at bounding box center [715, 309] width 519 height 44
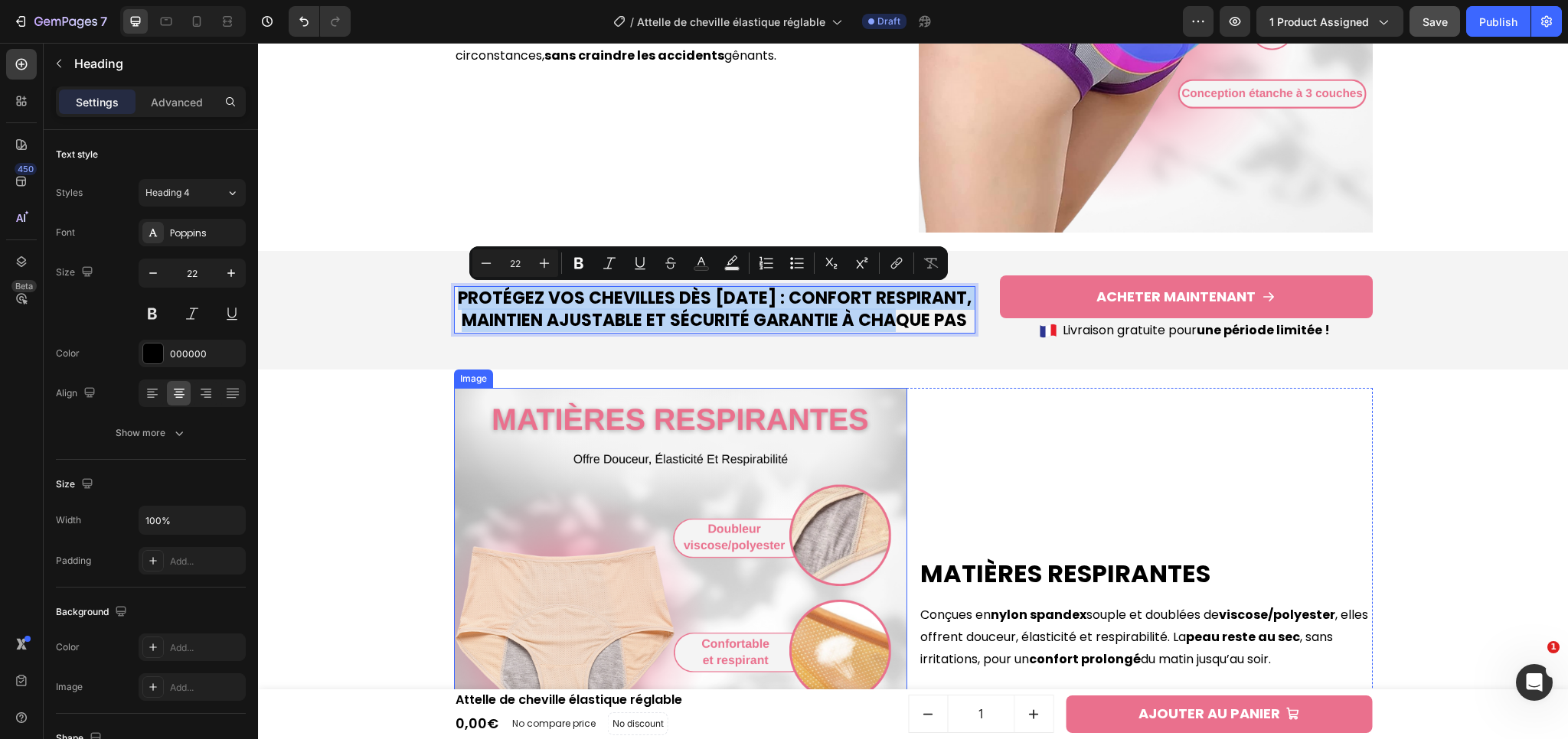
scroll to position [1417, 0]
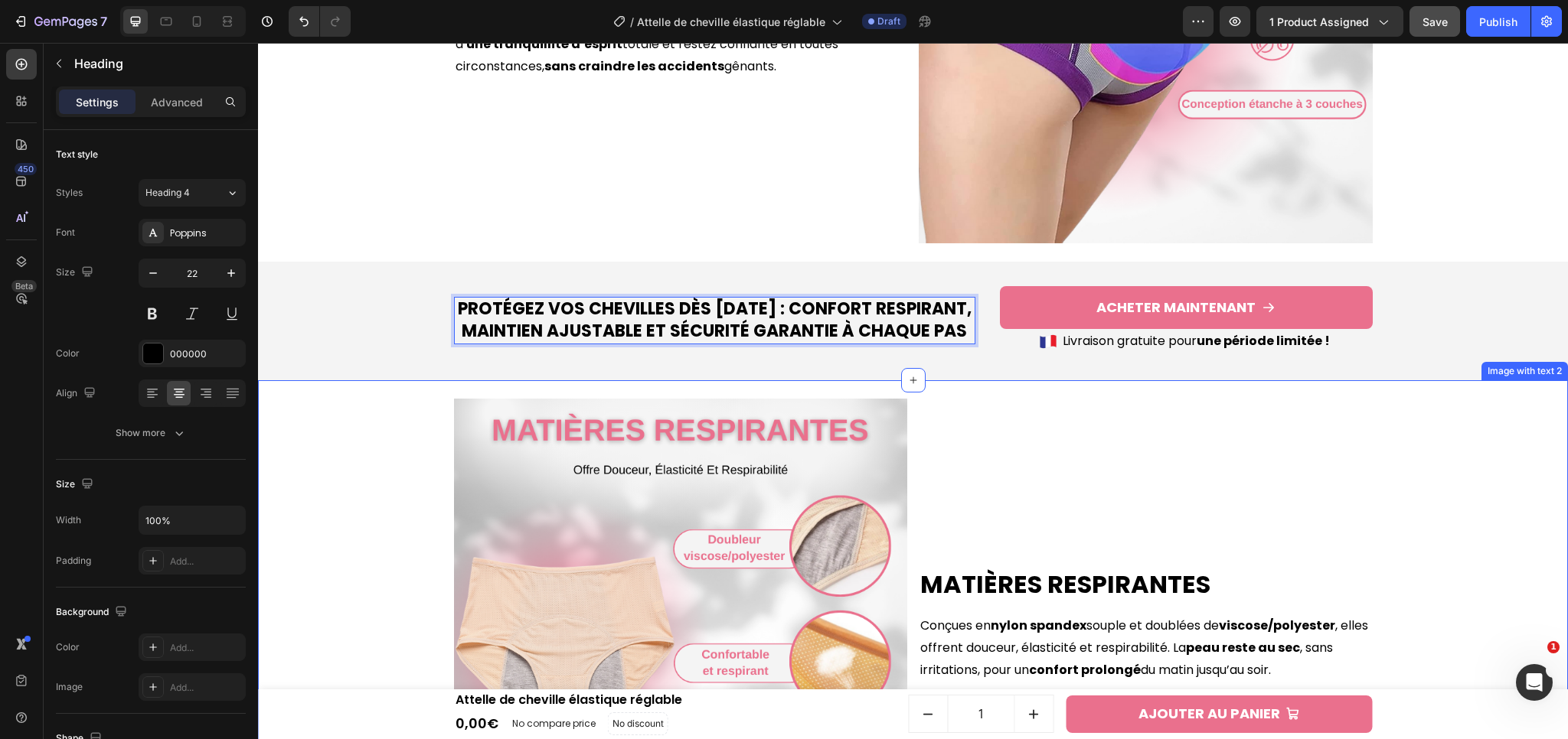
click at [1420, 452] on div "Matières respirantes Heading Conçues en nylon spandex souple et doublées de vis…" at bounding box center [912, 625] width 1294 height 491
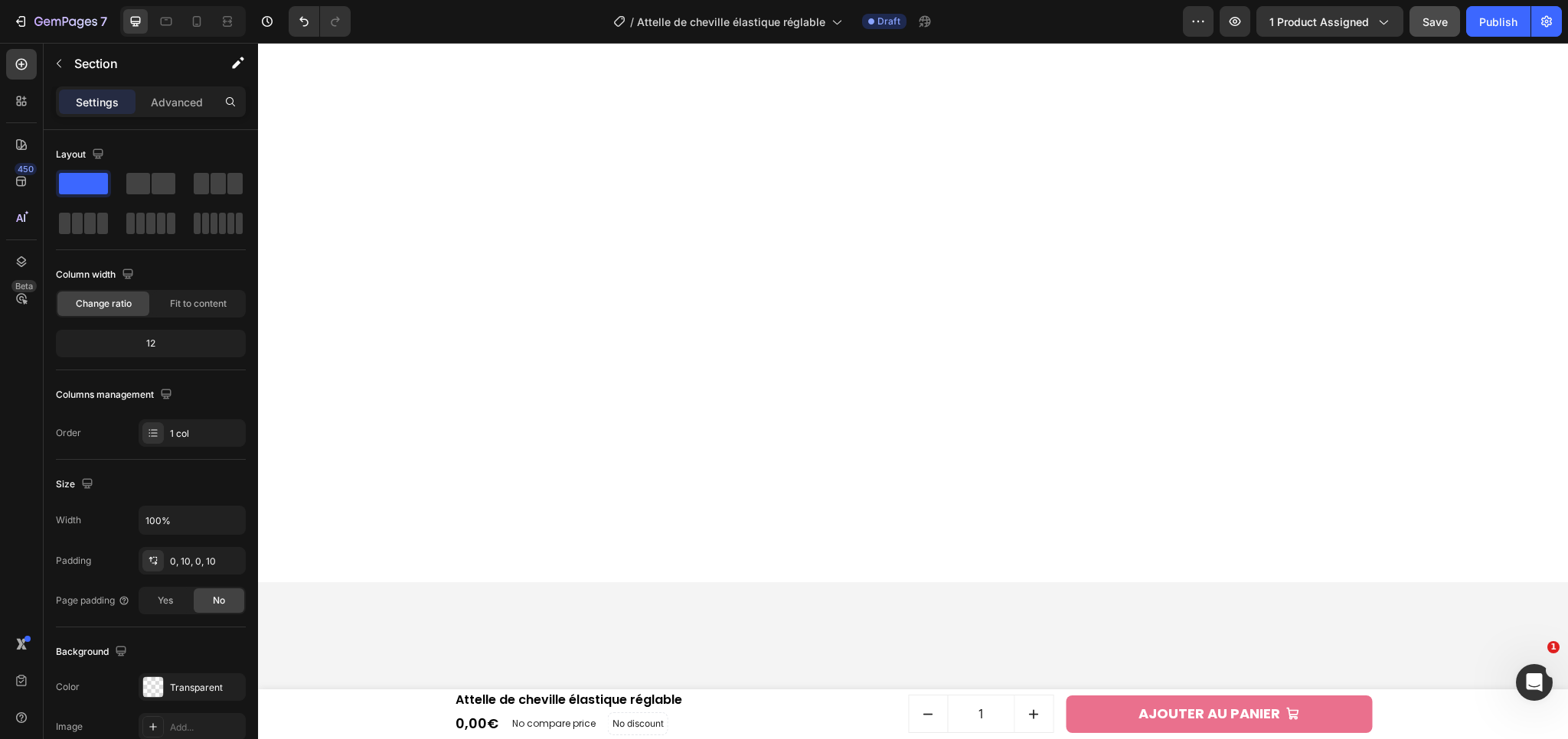
scroll to position [3504, 0]
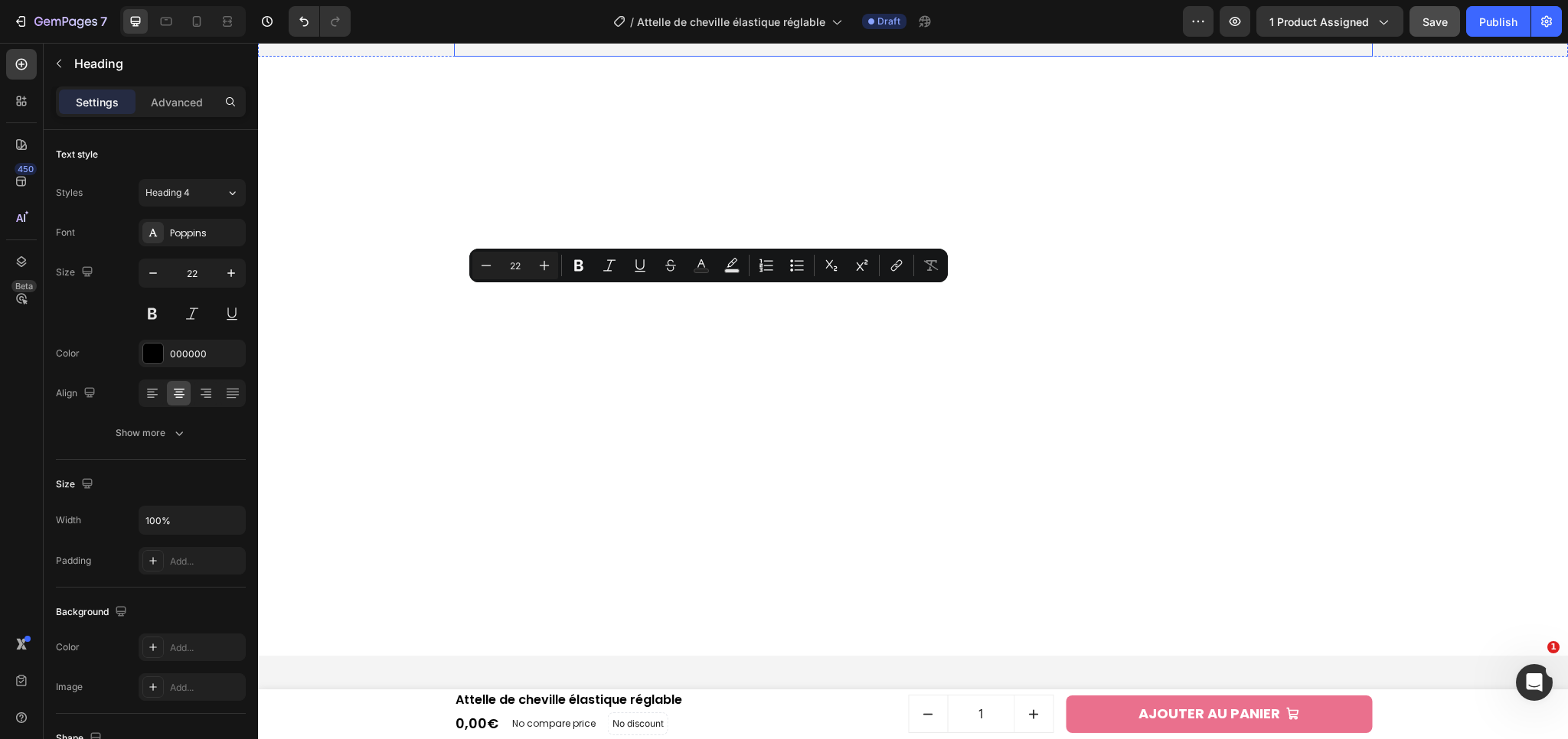
scroll to position [3493, 0]
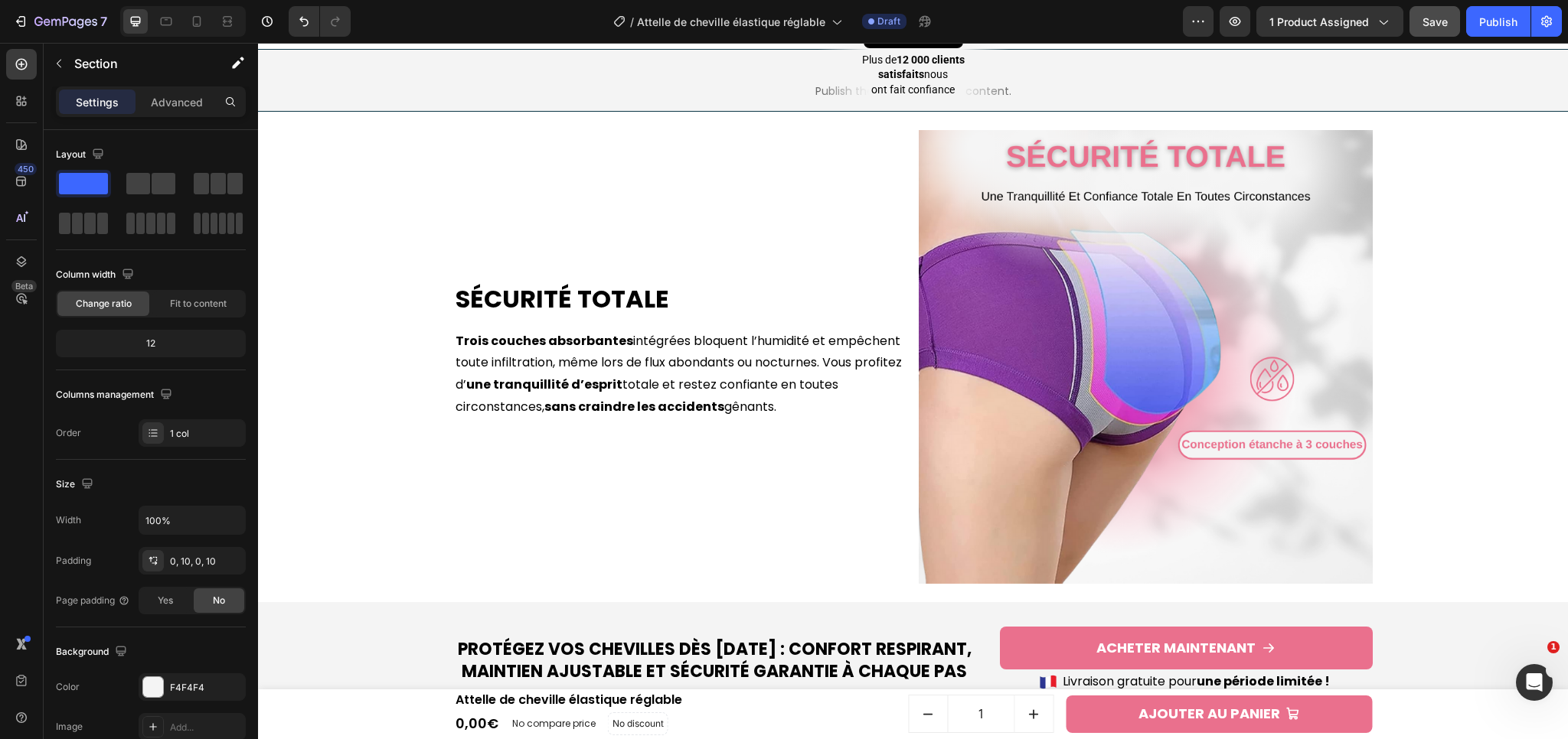
scroll to position [1123, 0]
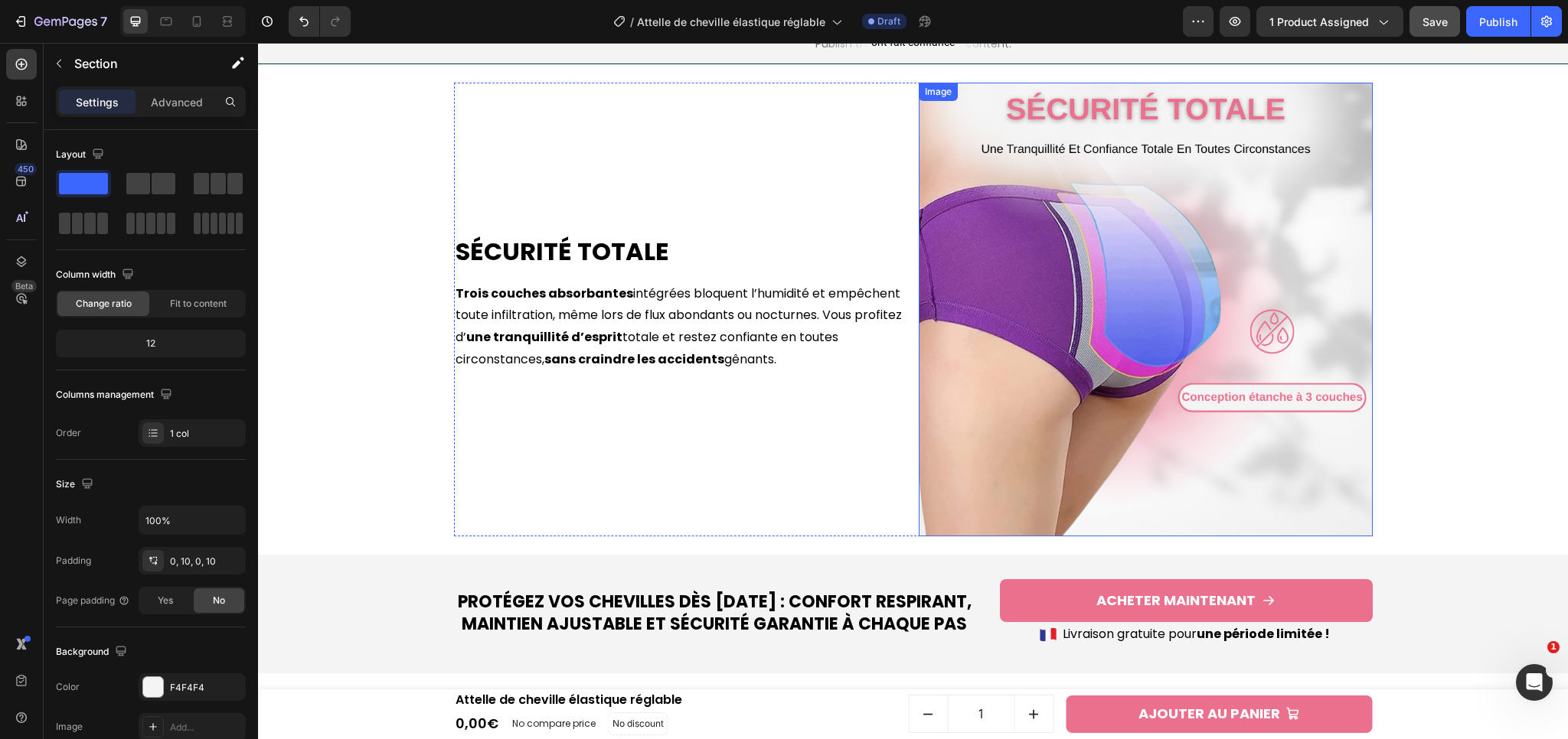
click at [1017, 376] on img at bounding box center [1146, 310] width 454 height 454
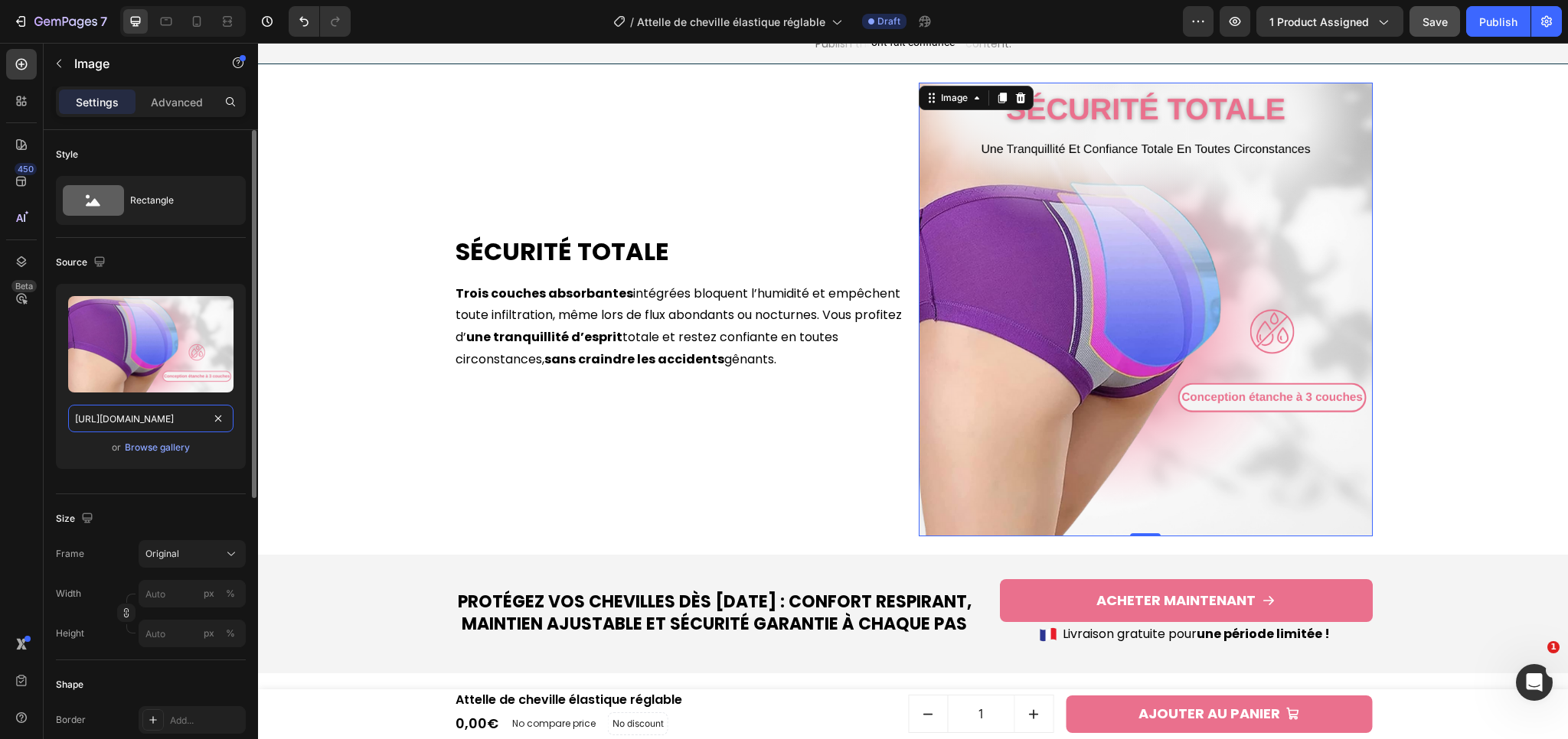
click at [136, 427] on input "[URL][DOMAIN_NAME]" at bounding box center [151, 418] width 166 height 28
paste input "595547b3-e1d7-4cfe-9db1-40da60a3c4f3.png?v=1758883543"
type input "[URL][DOMAIN_NAME]"
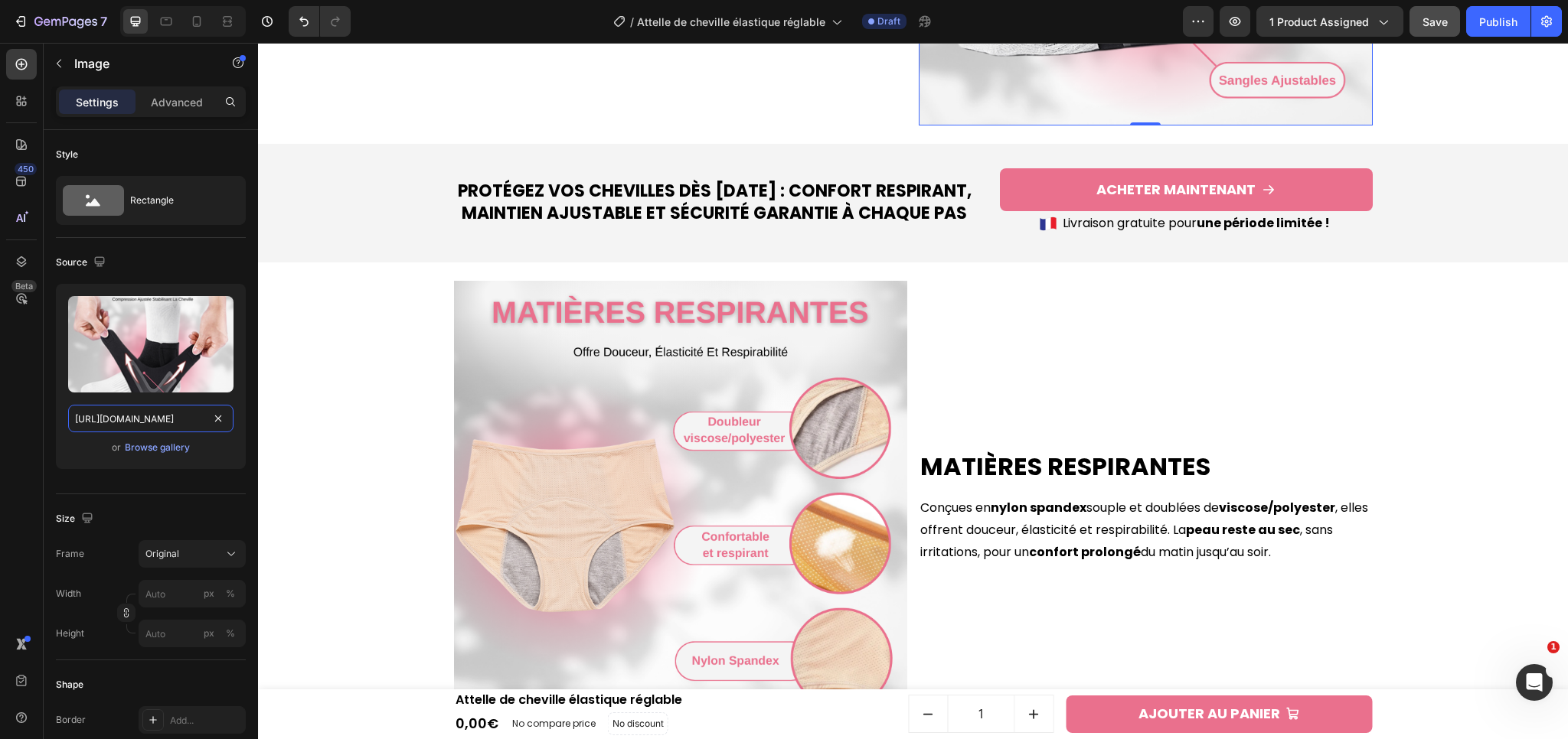
scroll to position [1600, 0]
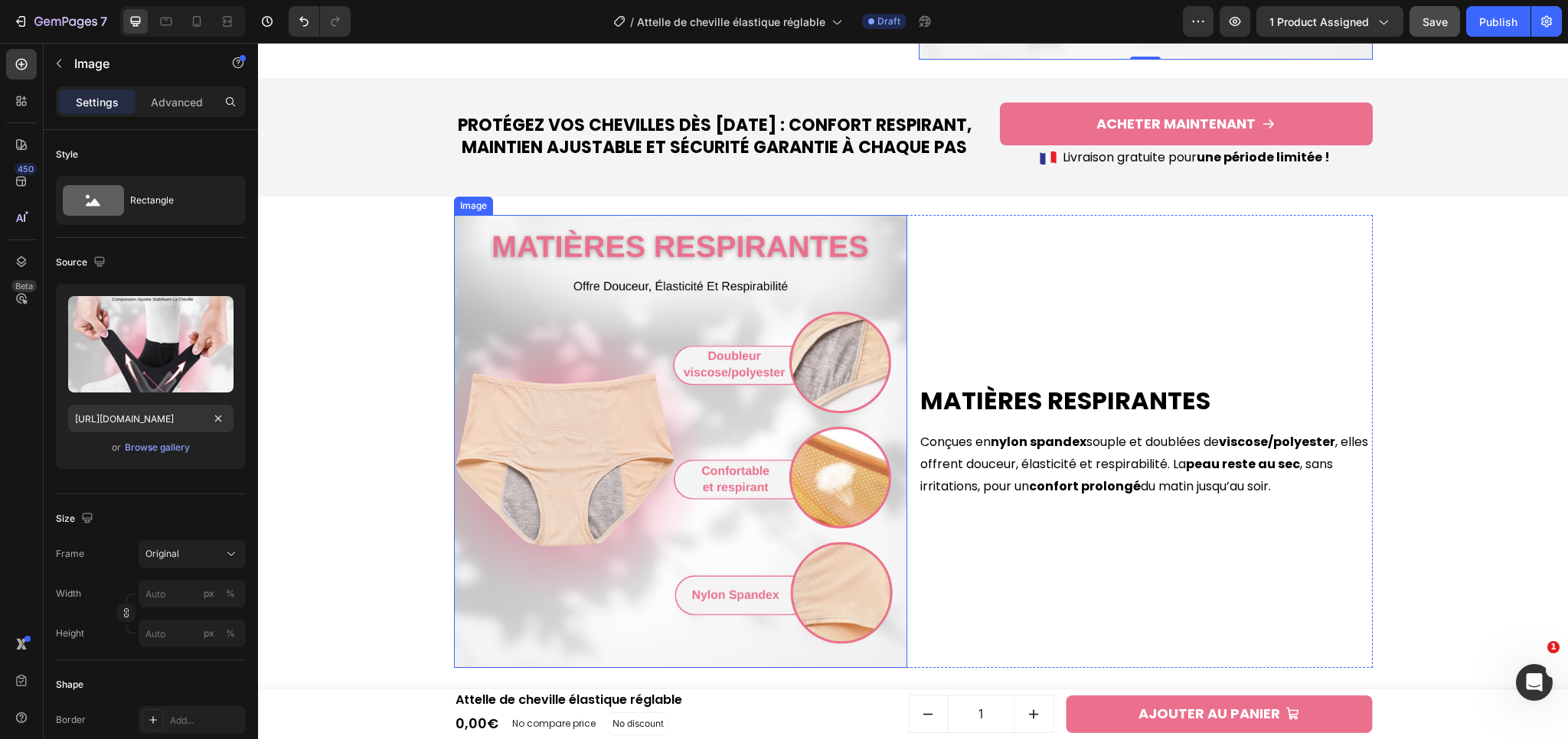
click at [775, 353] on img at bounding box center [682, 442] width 454 height 454
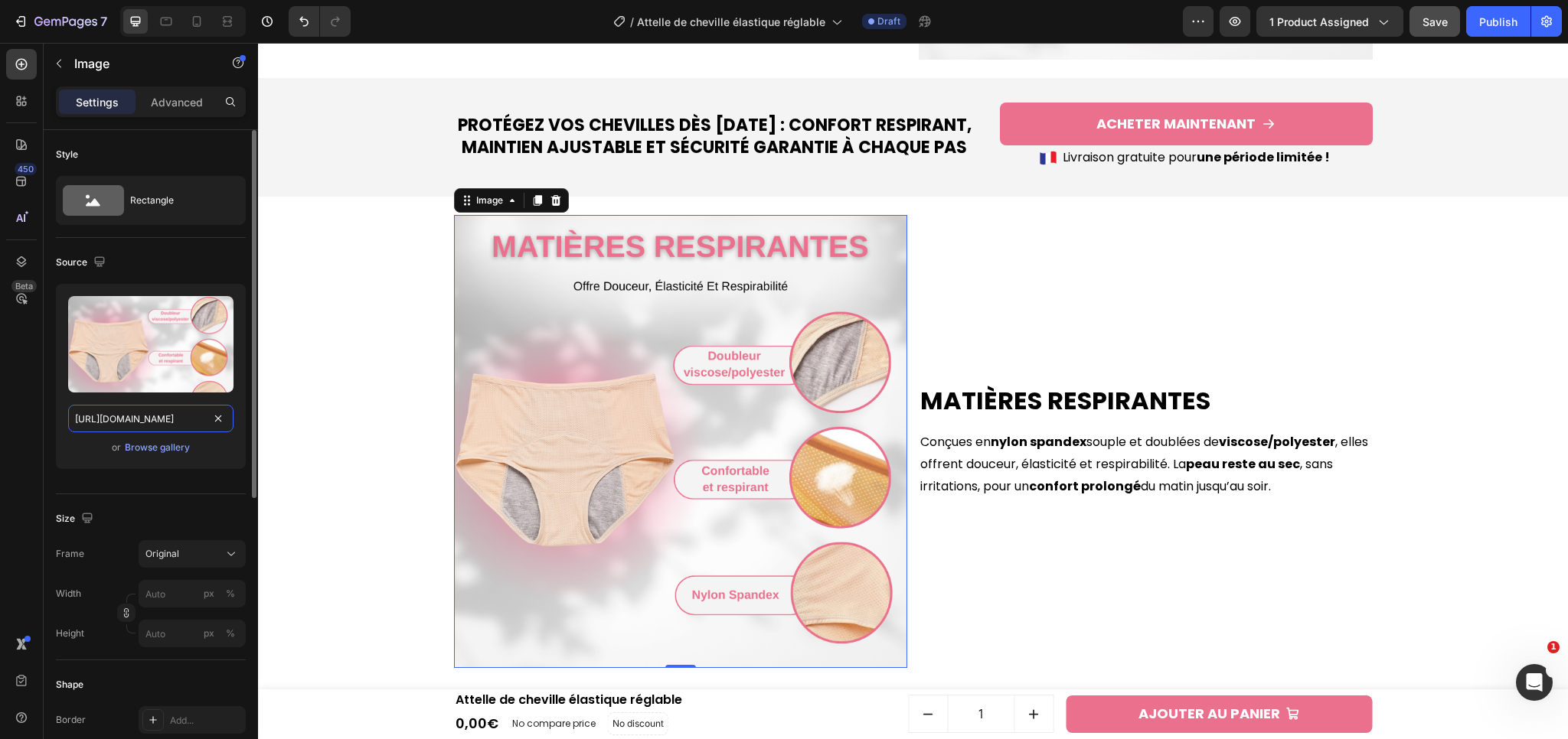
click at [128, 420] on input "[URL][DOMAIN_NAME]" at bounding box center [151, 418] width 166 height 28
paste input "b2e042ca-ae67-4c31-ad00-5ba67442300b.png?v=1758883543"
type input "[URL][DOMAIN_NAME]"
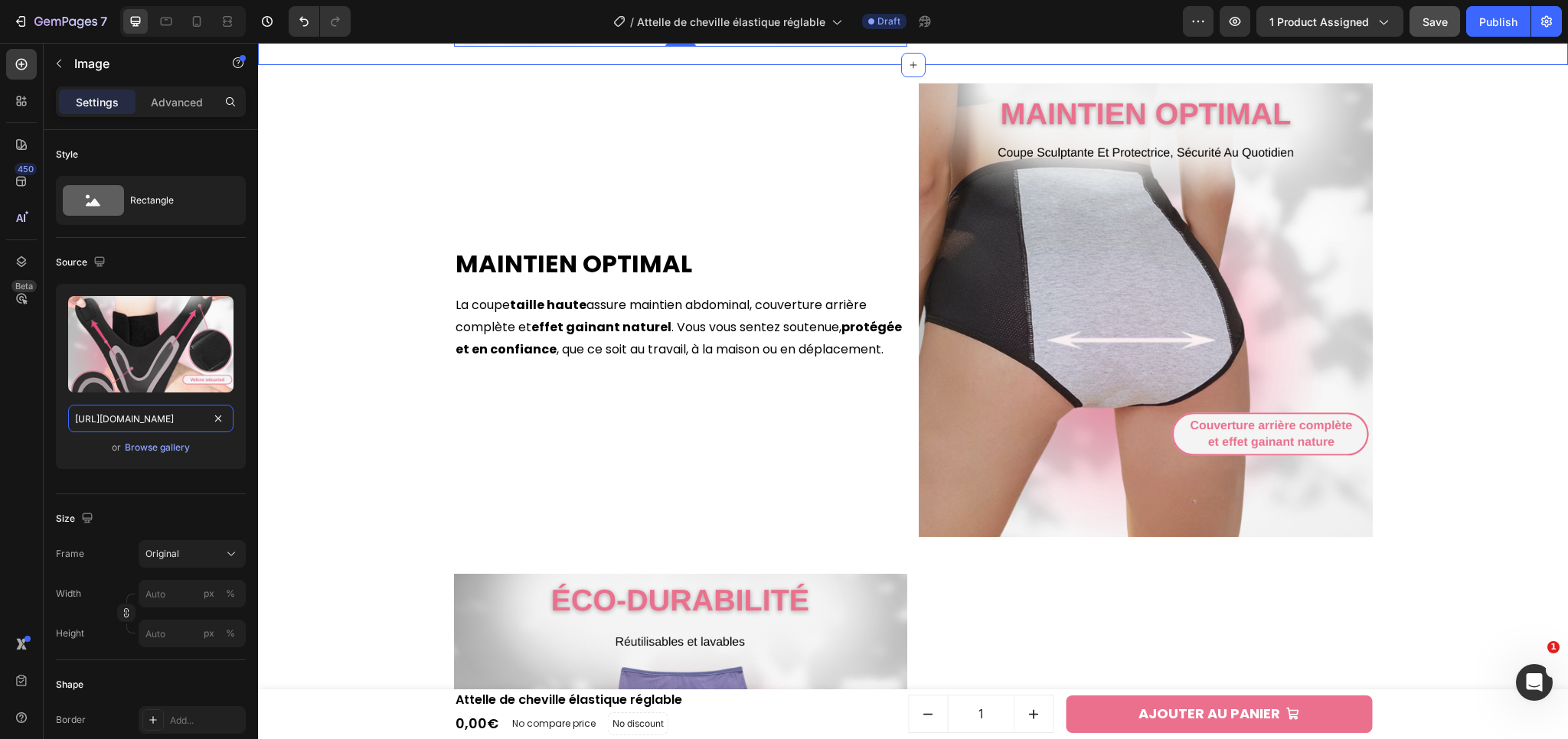
scroll to position [2230, 0]
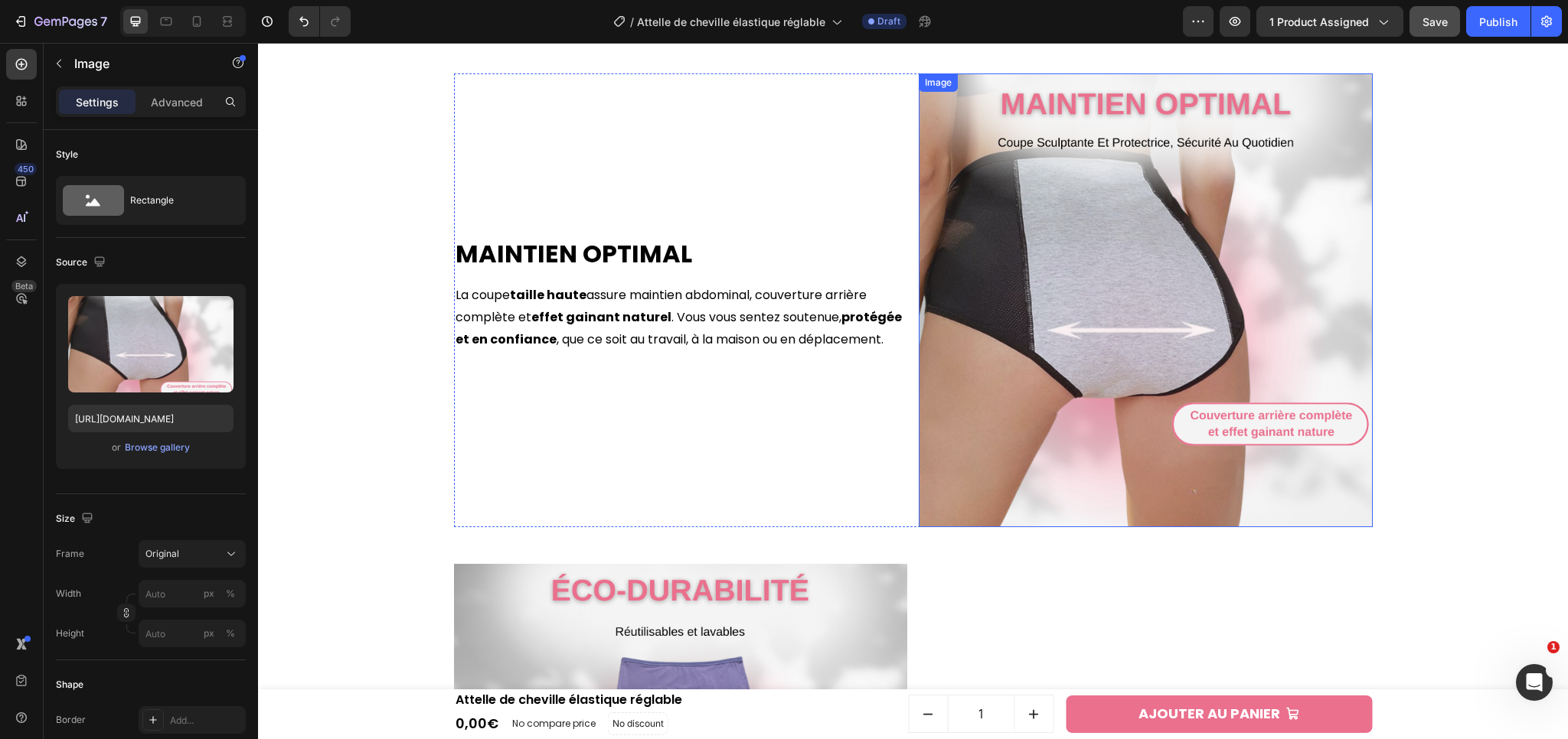
click at [1123, 452] on img at bounding box center [1146, 300] width 454 height 454
click at [134, 418] on input "[URL][DOMAIN_NAME]" at bounding box center [151, 418] width 166 height 28
paste input "977ddec6-c48b-42cd-832d-b96bda15cc94.png?v=1758883543"
type input "[URL][DOMAIN_NAME]"
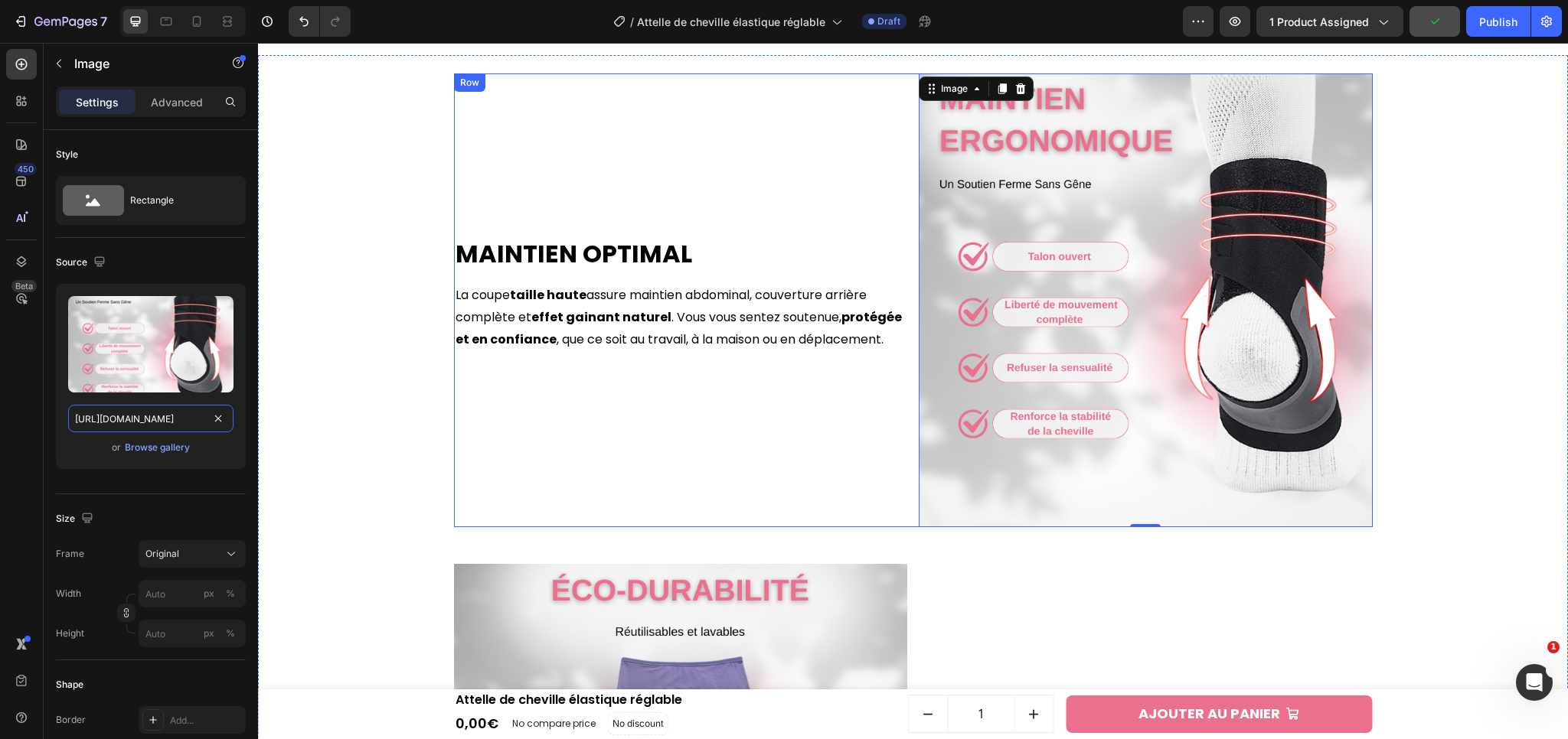
scroll to position [0, 405]
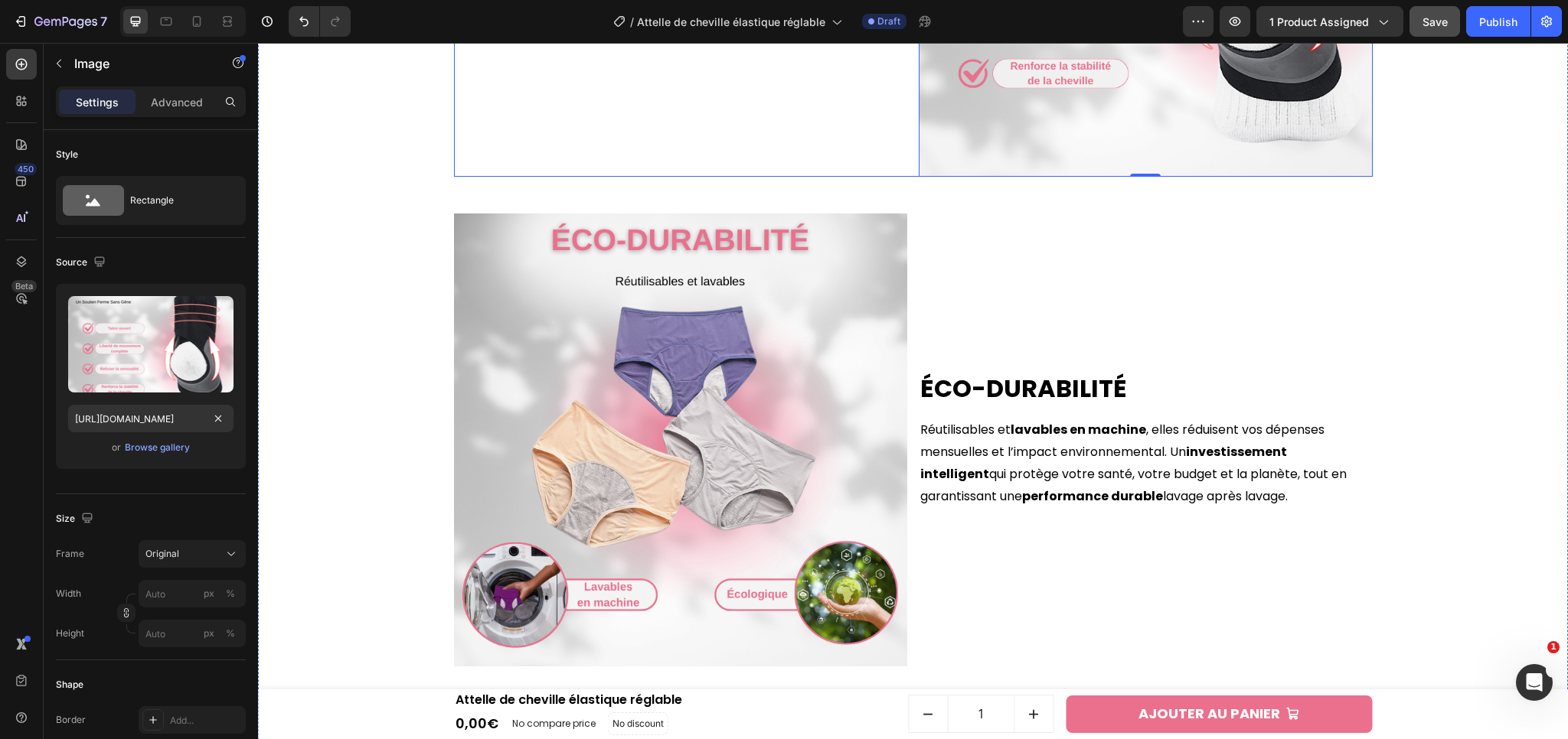
click at [548, 428] on img at bounding box center [682, 441] width 454 height 454
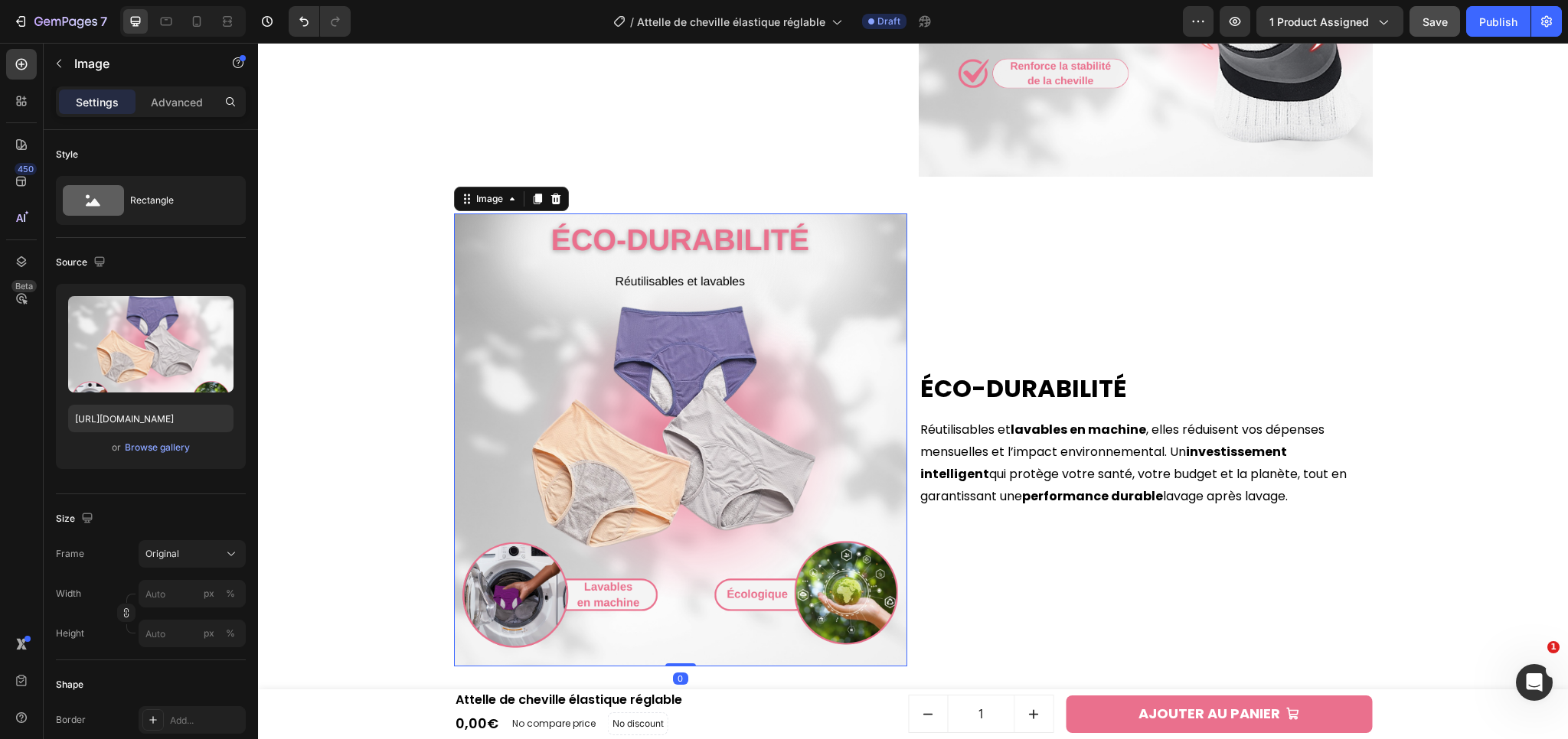
scroll to position [2700, 0]
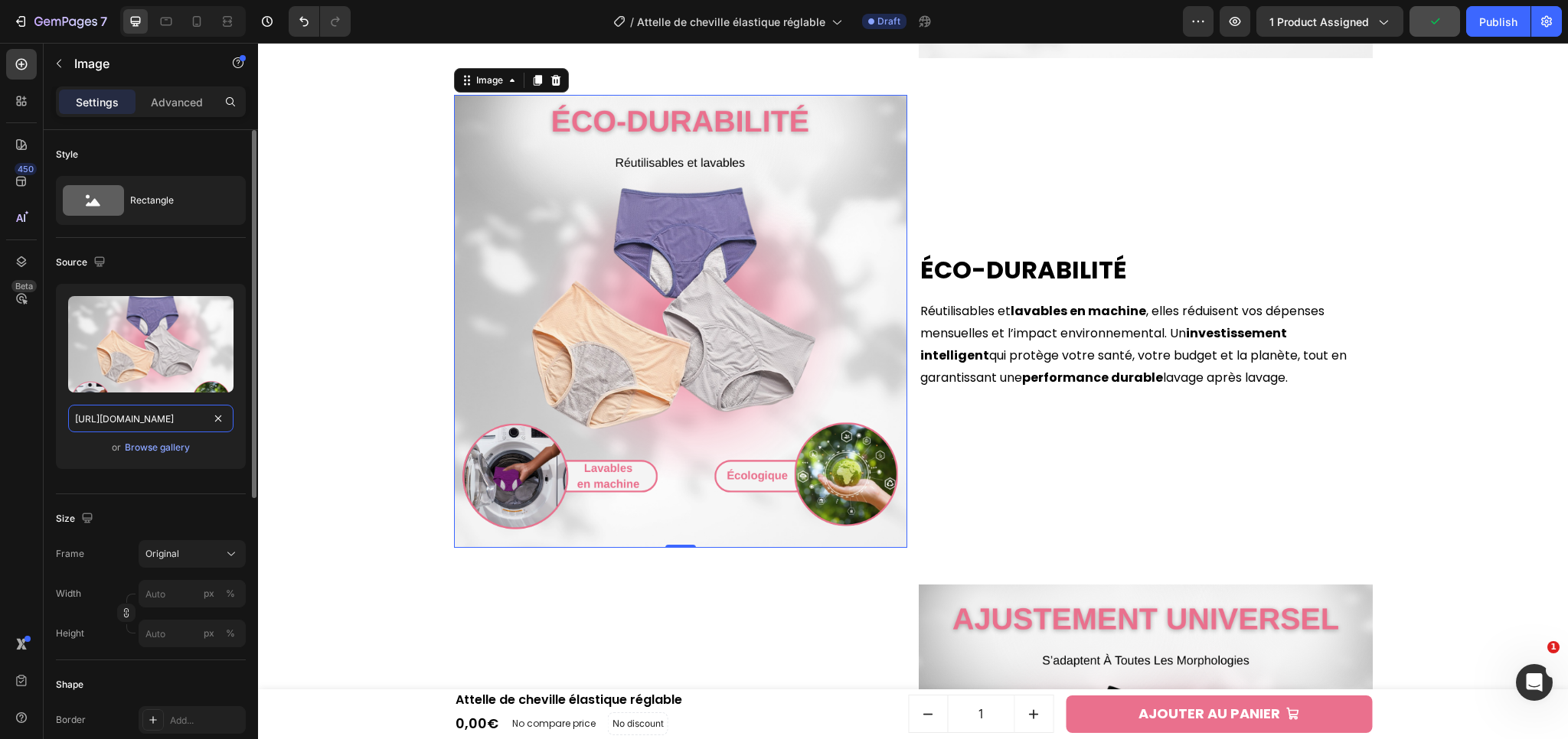
click at [150, 422] on input "[URL][DOMAIN_NAME]" at bounding box center [151, 418] width 166 height 28
paste input "0f66ad37-46f1-4cd0-9a9e-8ced89204bcb.png?v=1758883543"
type input "[URL][DOMAIN_NAME]"
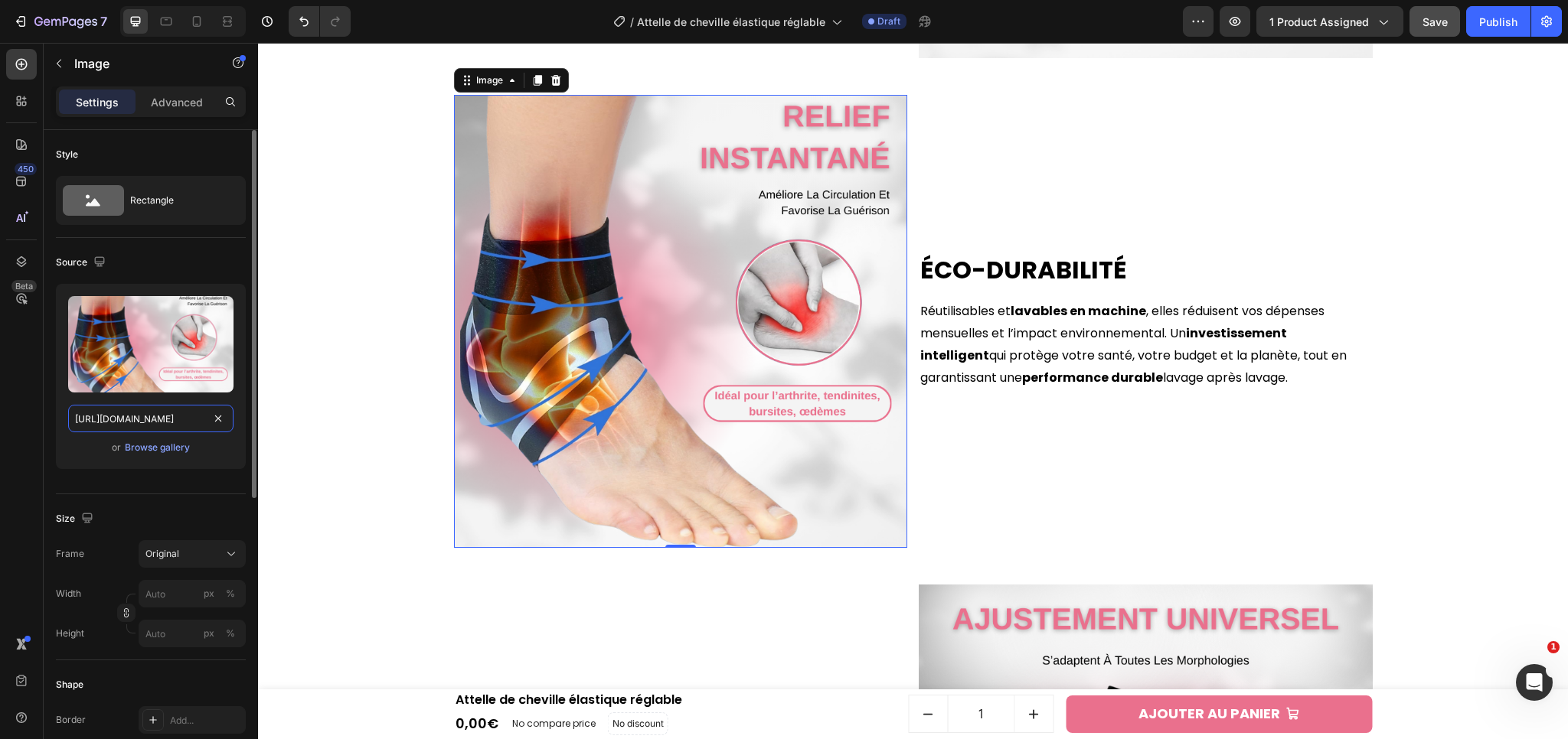
scroll to position [0, 404]
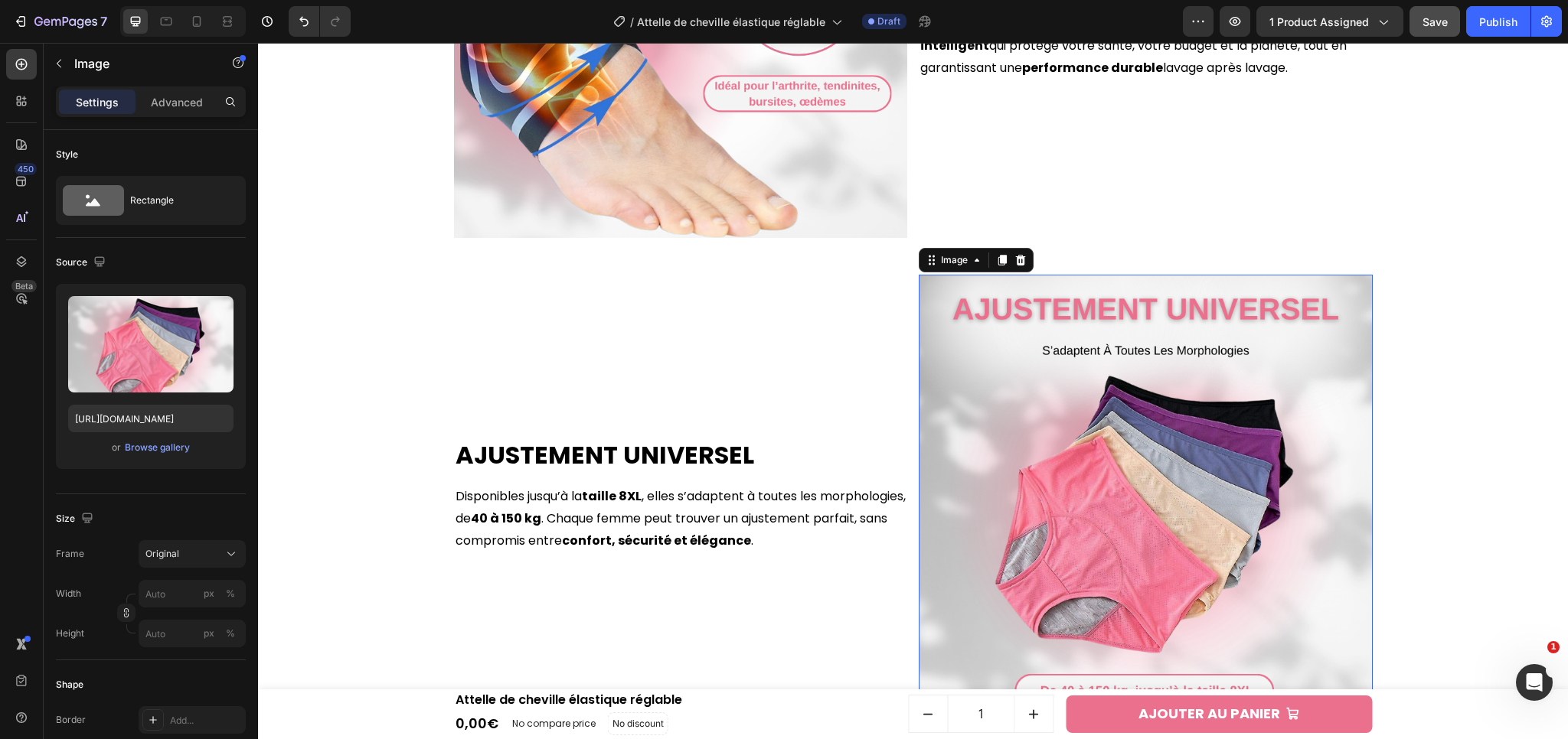
click at [1137, 480] on img at bounding box center [1146, 501] width 454 height 454
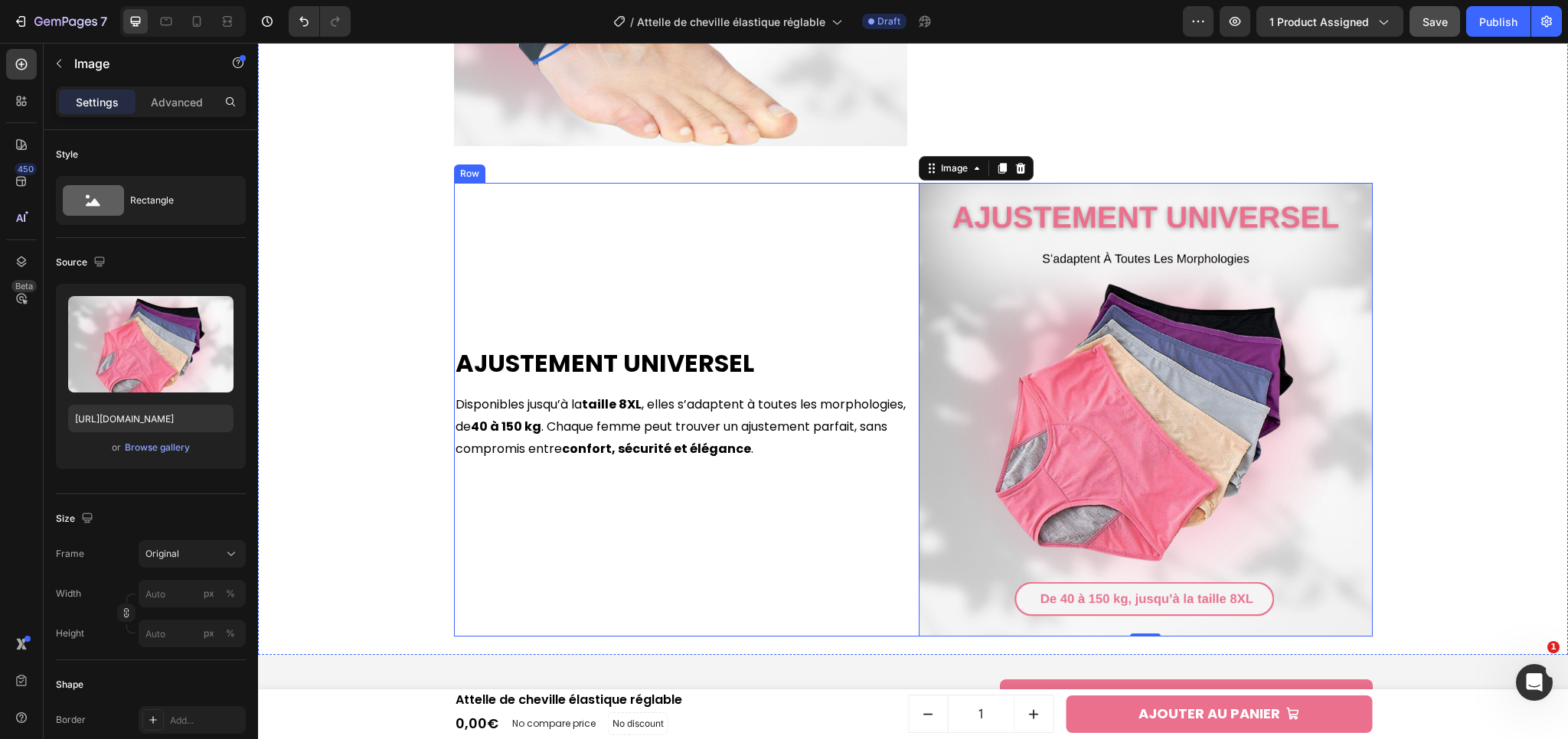
scroll to position [3106, 0]
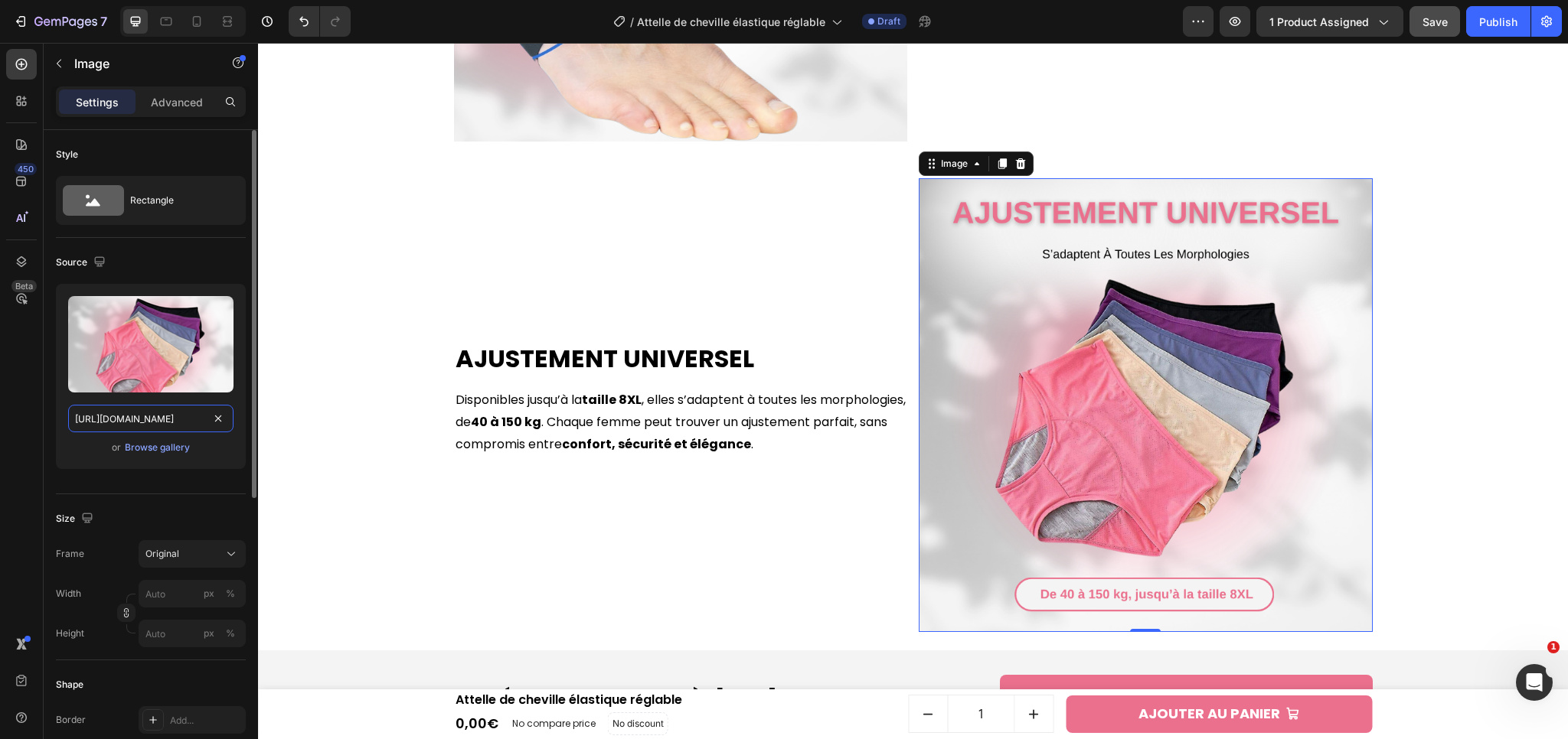
click at [138, 410] on input "[URL][DOMAIN_NAME]" at bounding box center [151, 418] width 166 height 28
paste input "dc0f48dd-11b1-4a1c-a6eb-014296dfb7c0.png?v=1758883543"
type input "[URL][DOMAIN_NAME]"
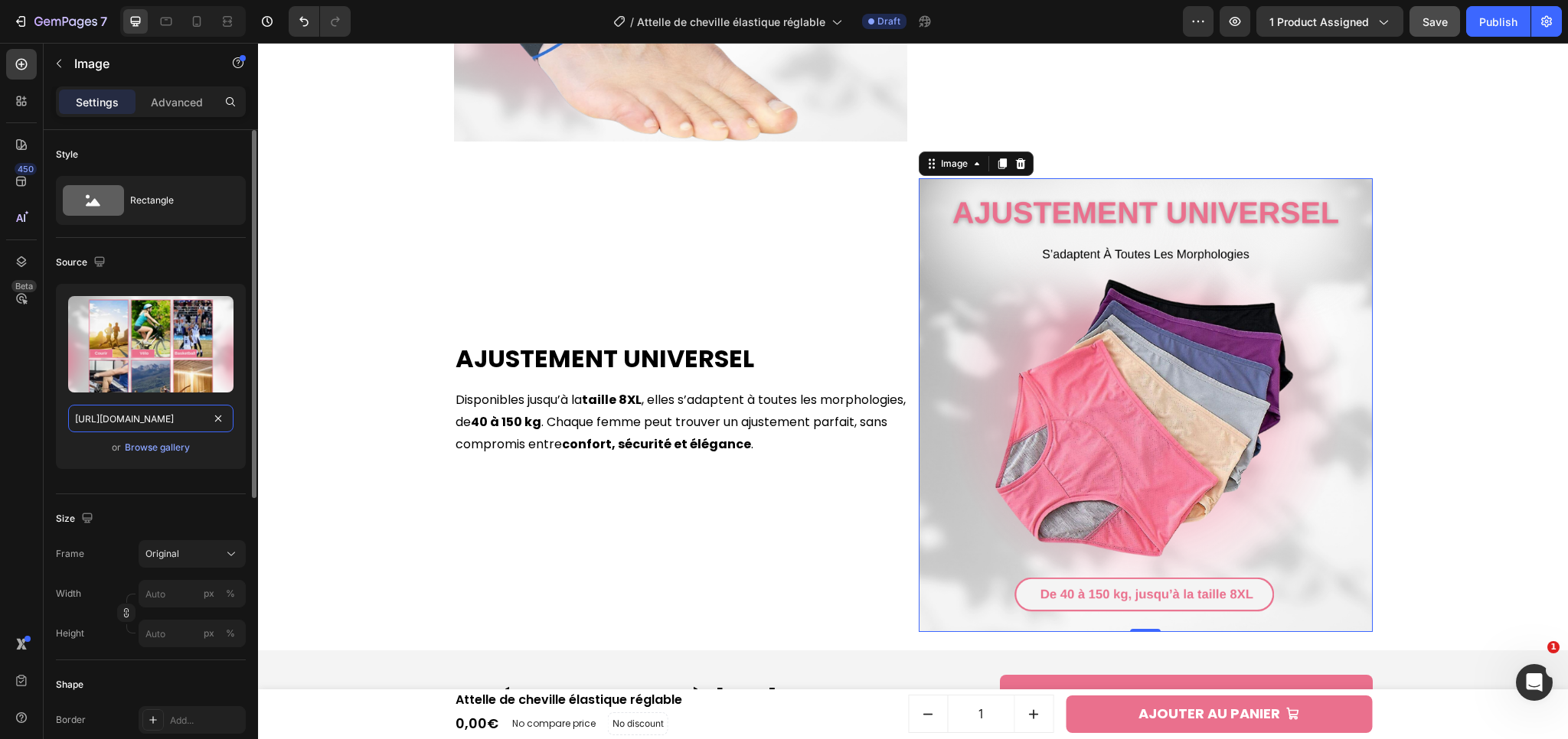
scroll to position [0, 395]
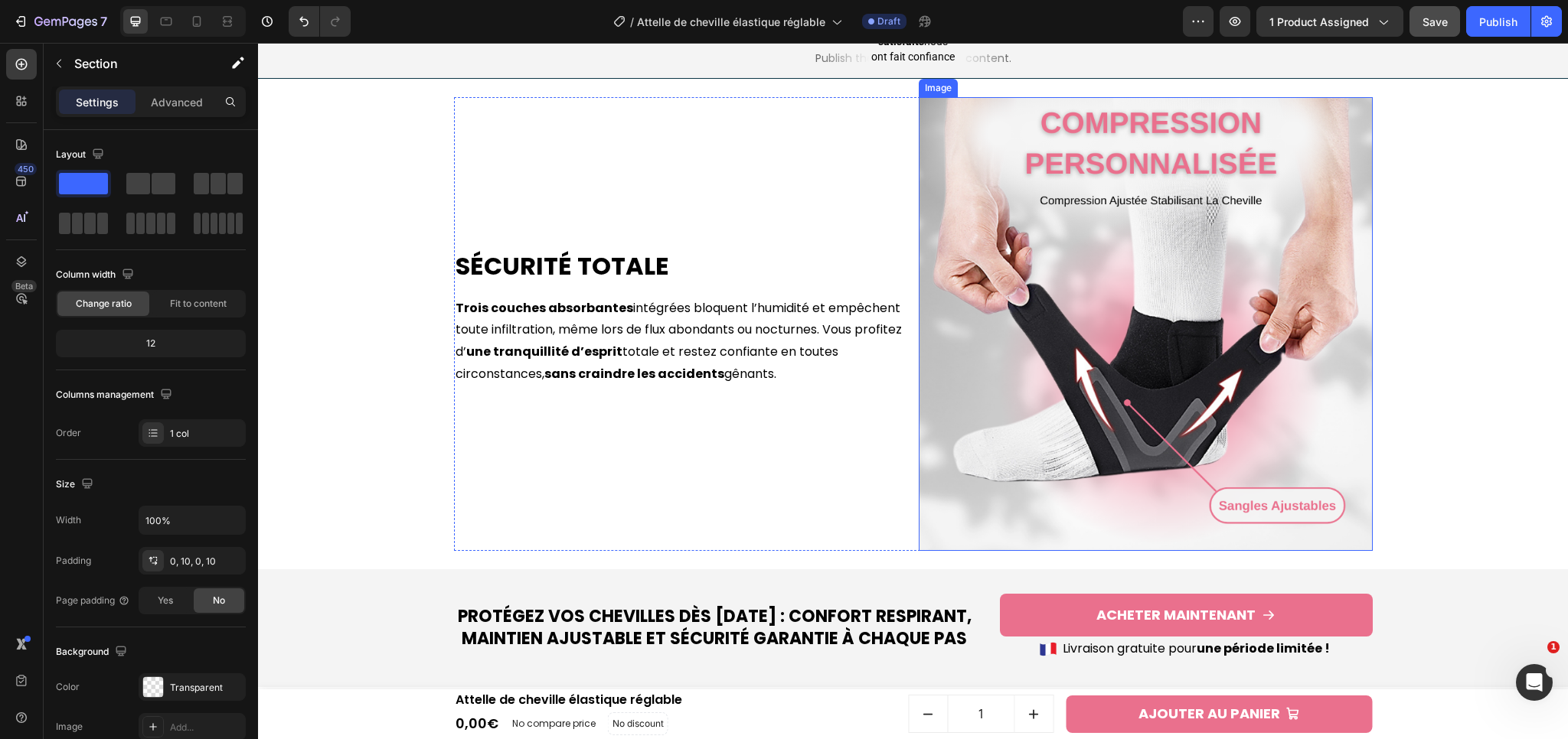
scroll to position [1058, 0]
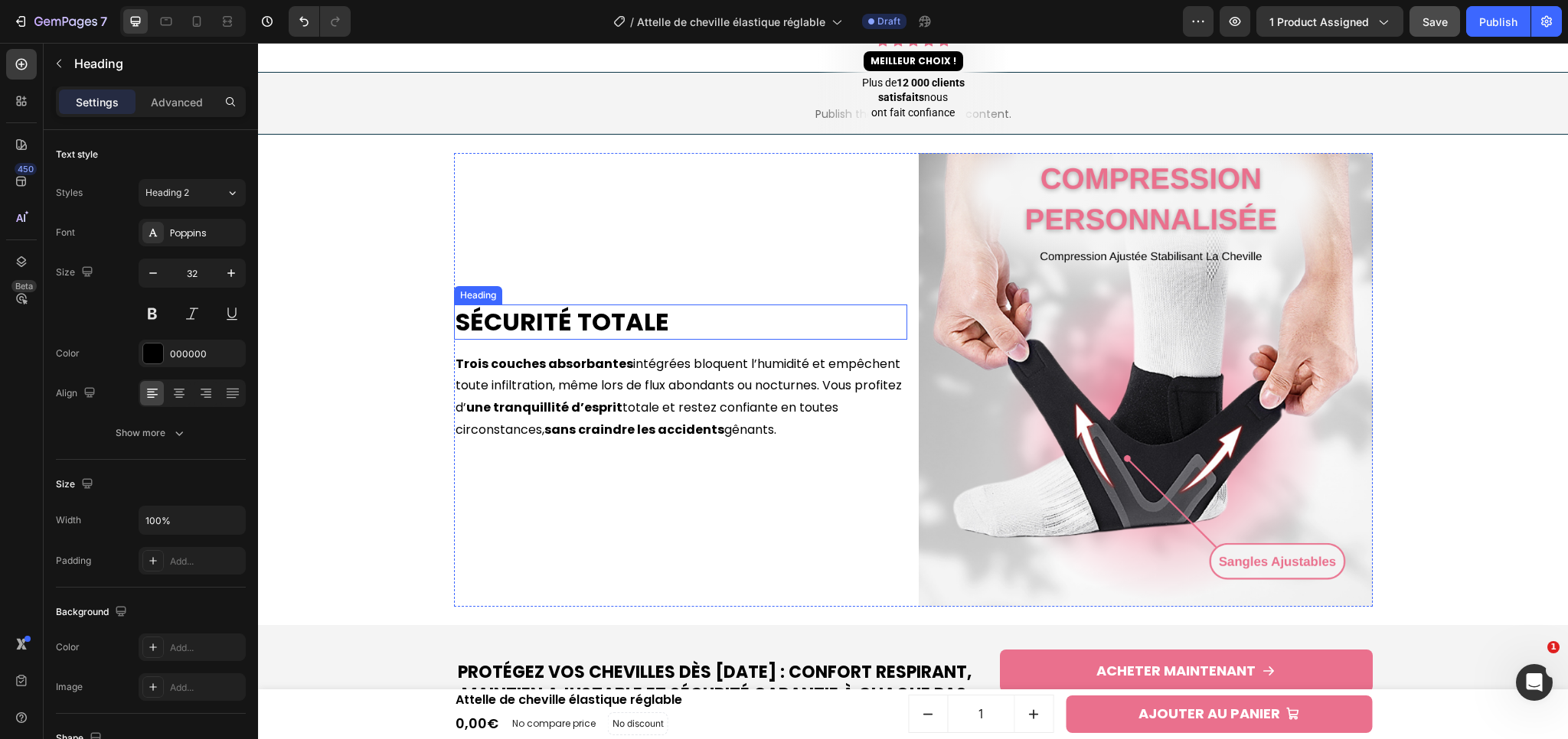
click at [509, 315] on h2 "Sécurité Totale" at bounding box center [682, 322] width 454 height 36
click at [509, 315] on p "Sécurité Totale" at bounding box center [681, 322] width 451 height 32
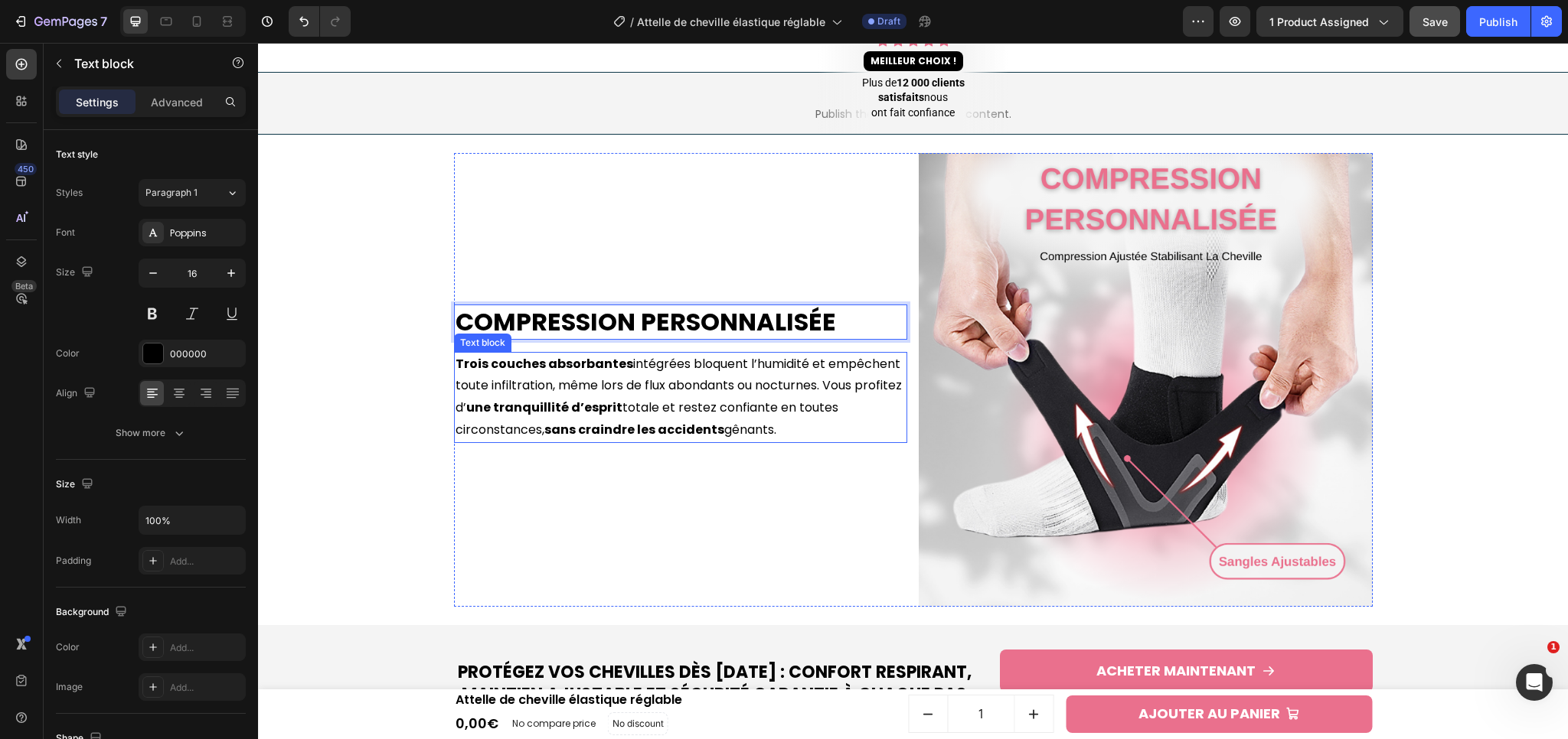
click at [503, 381] on p "Trois couches absorbantes intégrées bloquent l’humidité et empêchent toute infi…" at bounding box center [681, 397] width 451 height 88
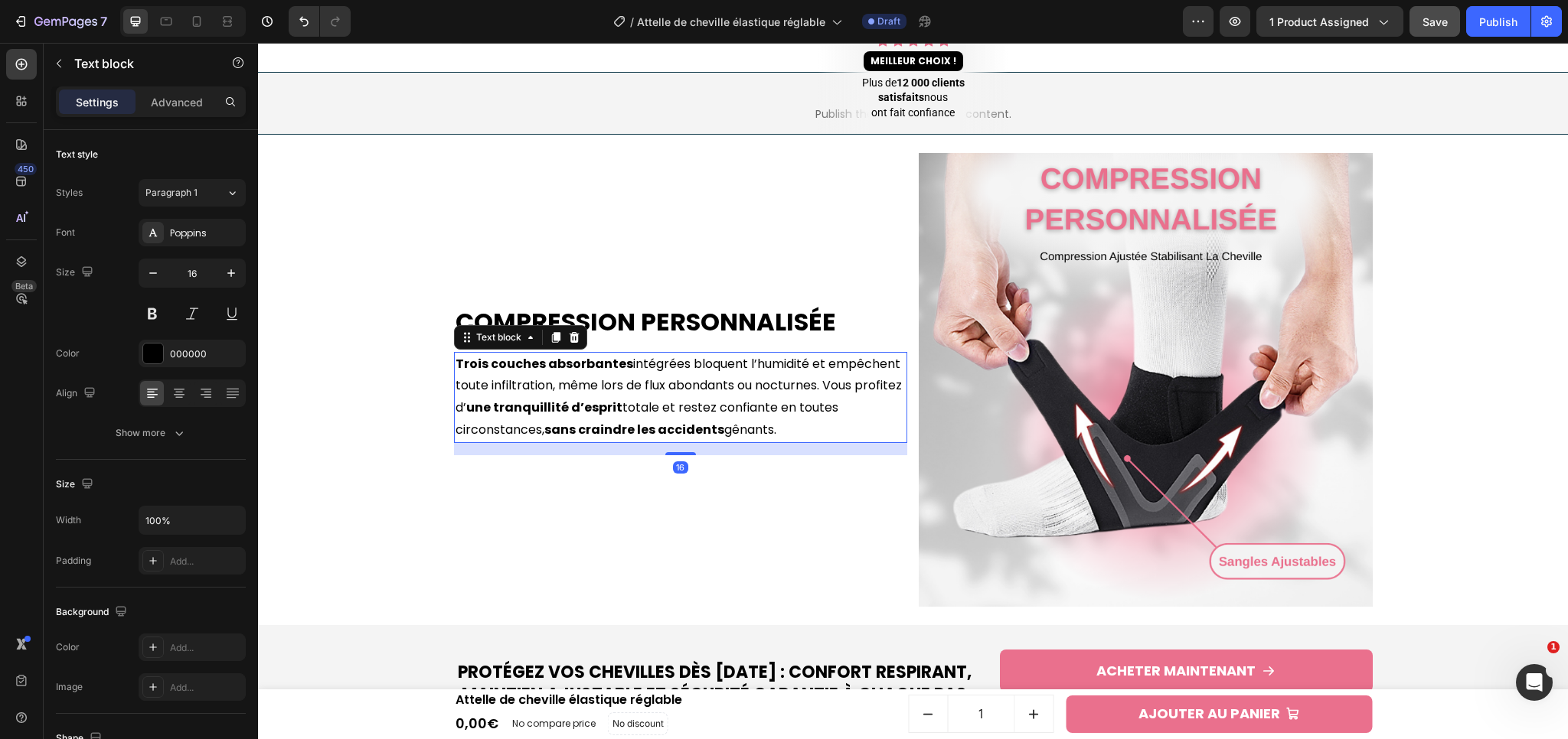
click at [503, 381] on p "Trois couches absorbantes intégrées bloquent l’humidité et empêchent toute infi…" at bounding box center [681, 397] width 451 height 88
click at [666, 380] on p "Trois couches absorbantes intégrées bloquent l’humidité et empêchent toute infi…" at bounding box center [681, 397] width 451 height 88
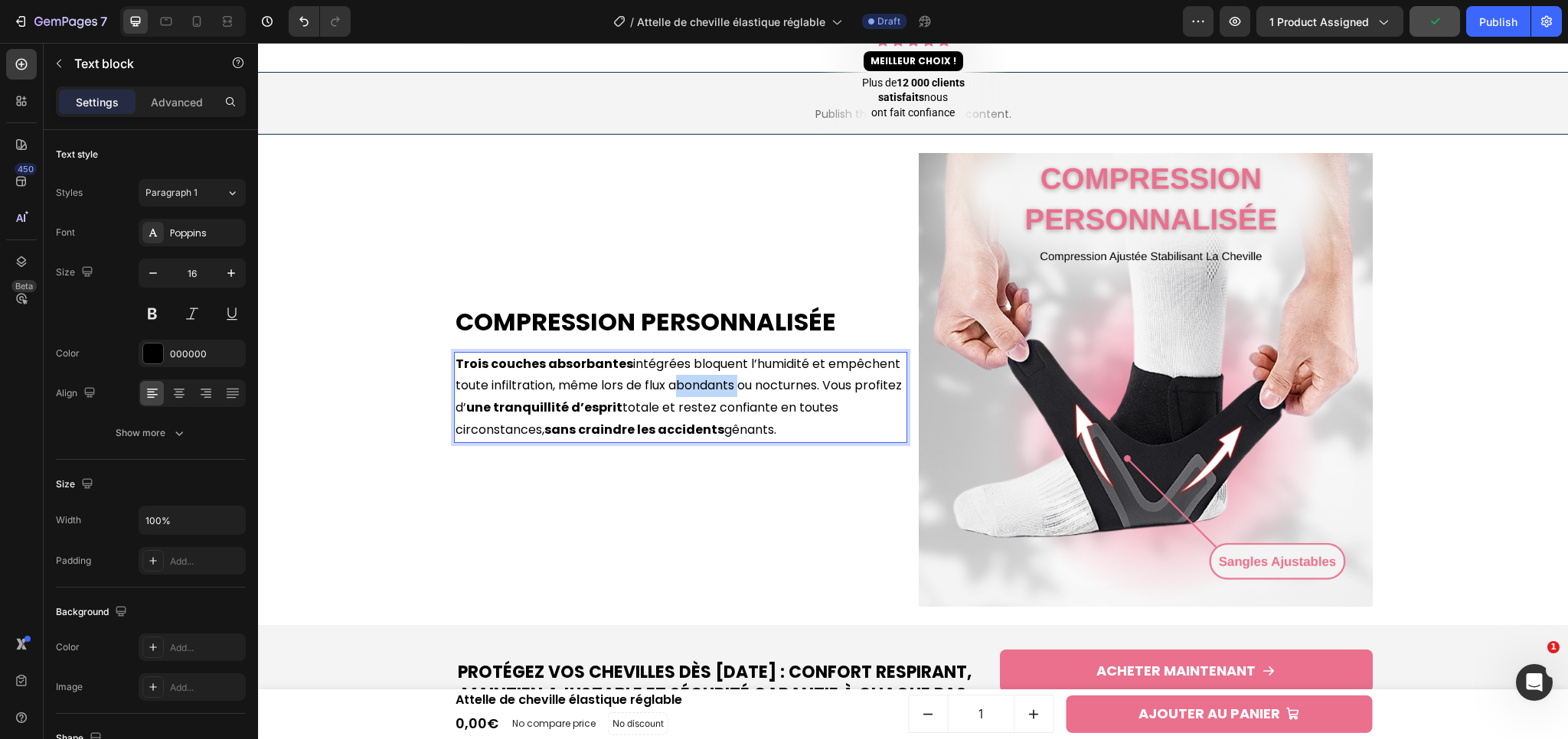
click at [666, 380] on p "Trois couches absorbantes intégrées bloquent l’humidité et empêchent toute infi…" at bounding box center [681, 397] width 451 height 88
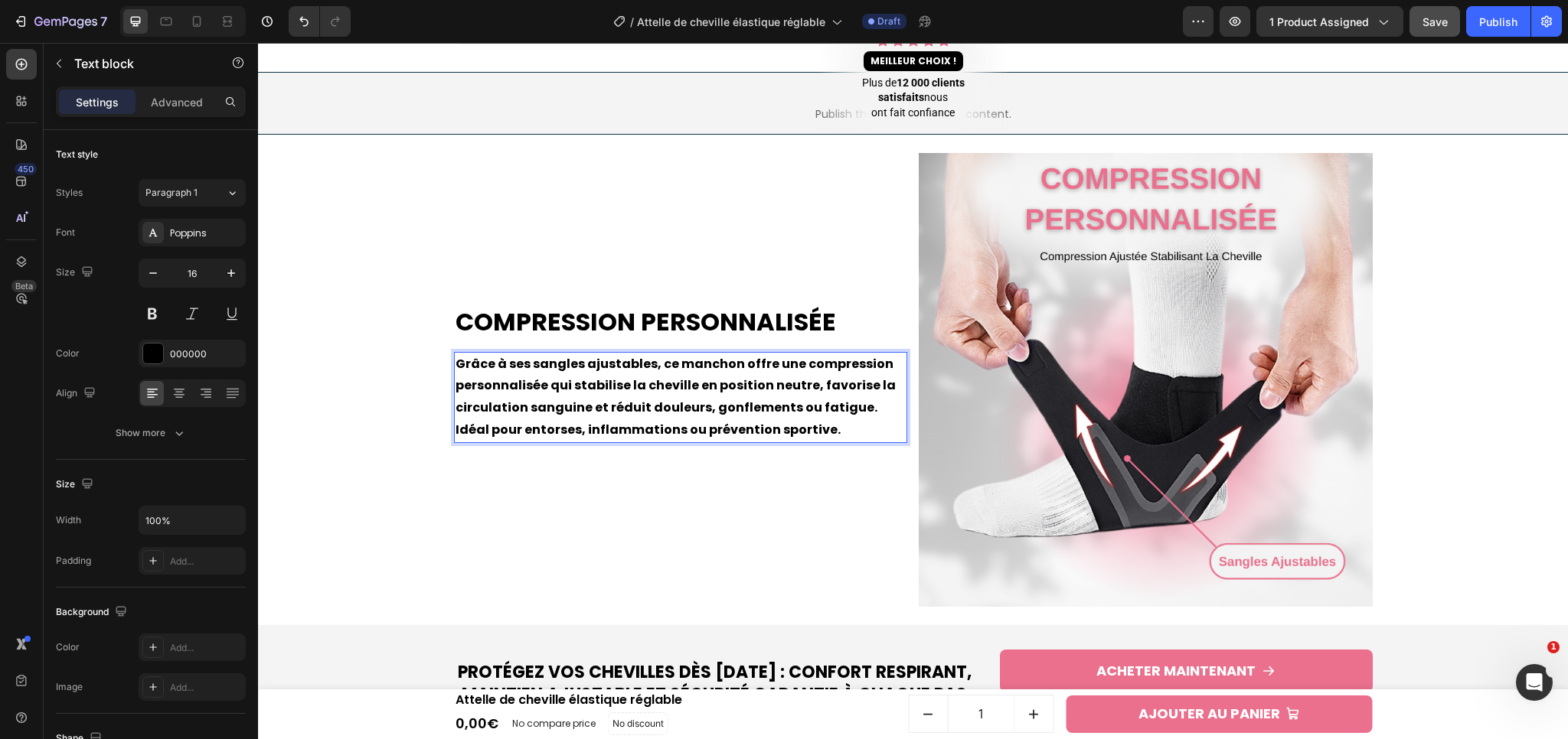
click at [796, 404] on strong "Grâce à ses sangles ajustables, ce manchon offre une compression personnalisée …" at bounding box center [675, 397] width 440 height 84
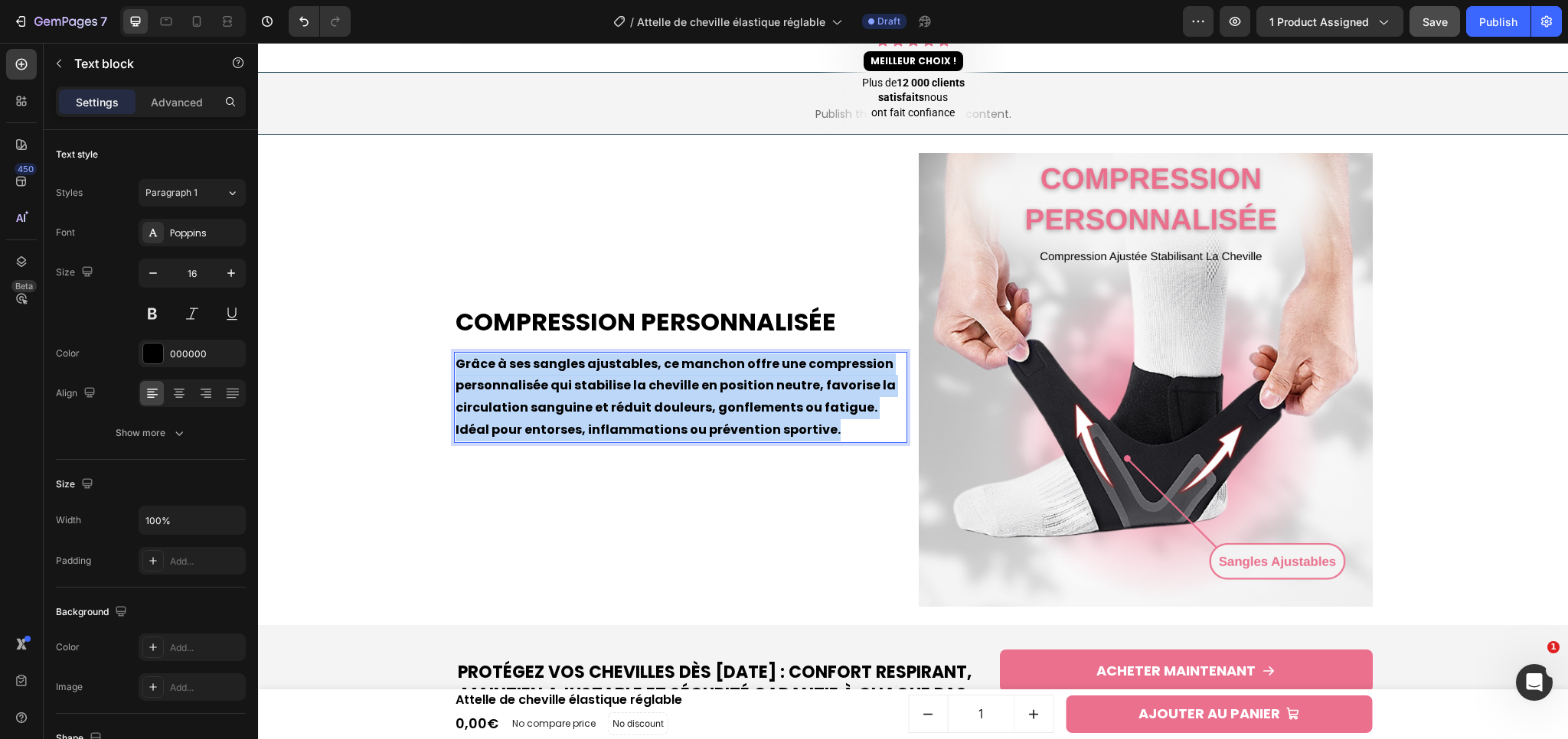
drag, startPoint x: 796, startPoint y: 430, endPoint x: 449, endPoint y: 349, distance: 356.3
click at [455, 353] on p "Grâce à ses sangles ajustables, ce manchon offre une compression personnalisée …" at bounding box center [681, 397] width 451 height 88
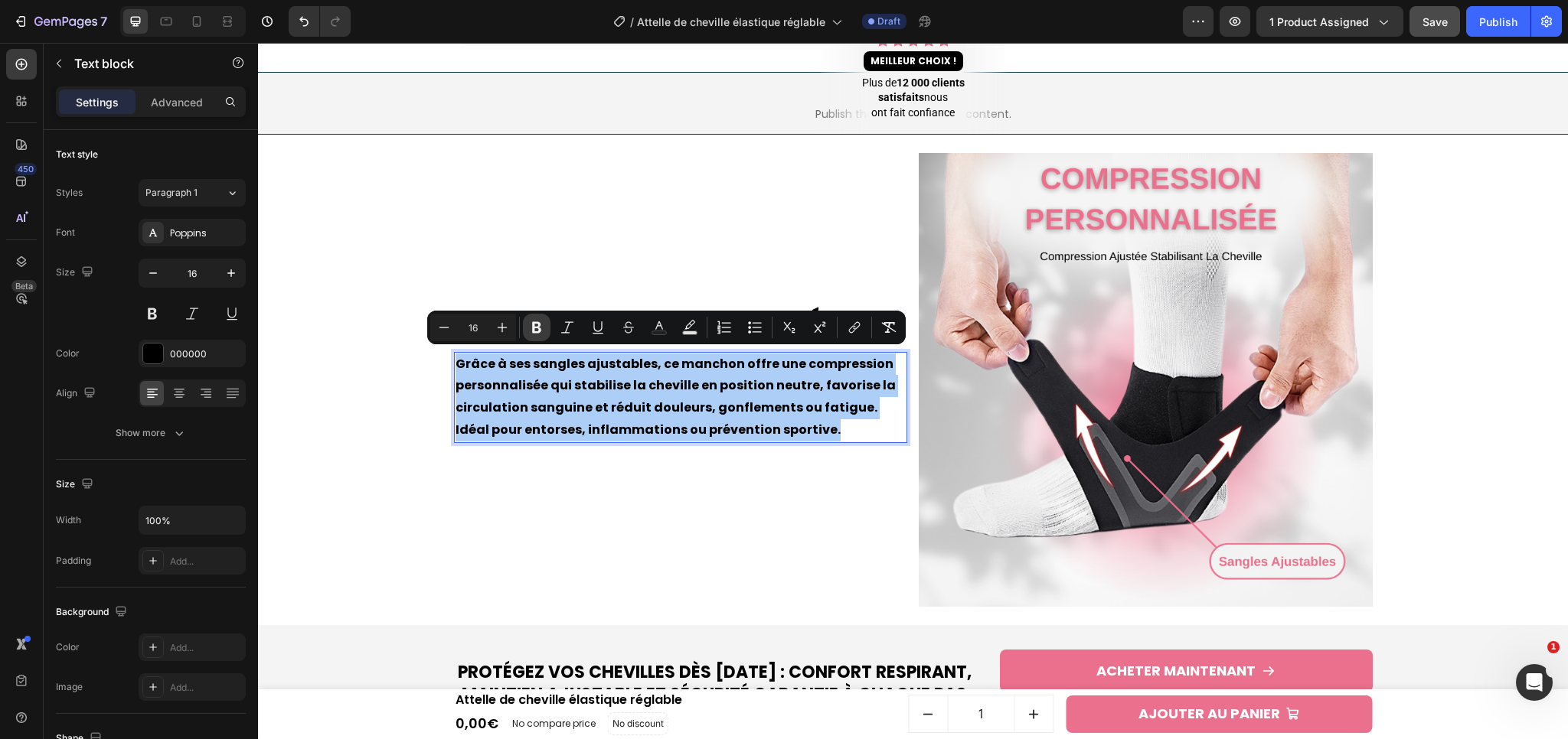
drag, startPoint x: 537, startPoint y: 323, endPoint x: 322, endPoint y: 361, distance: 218.3
click at [537, 323] on icon "Editor contextual toolbar" at bounding box center [536, 328] width 9 height 12
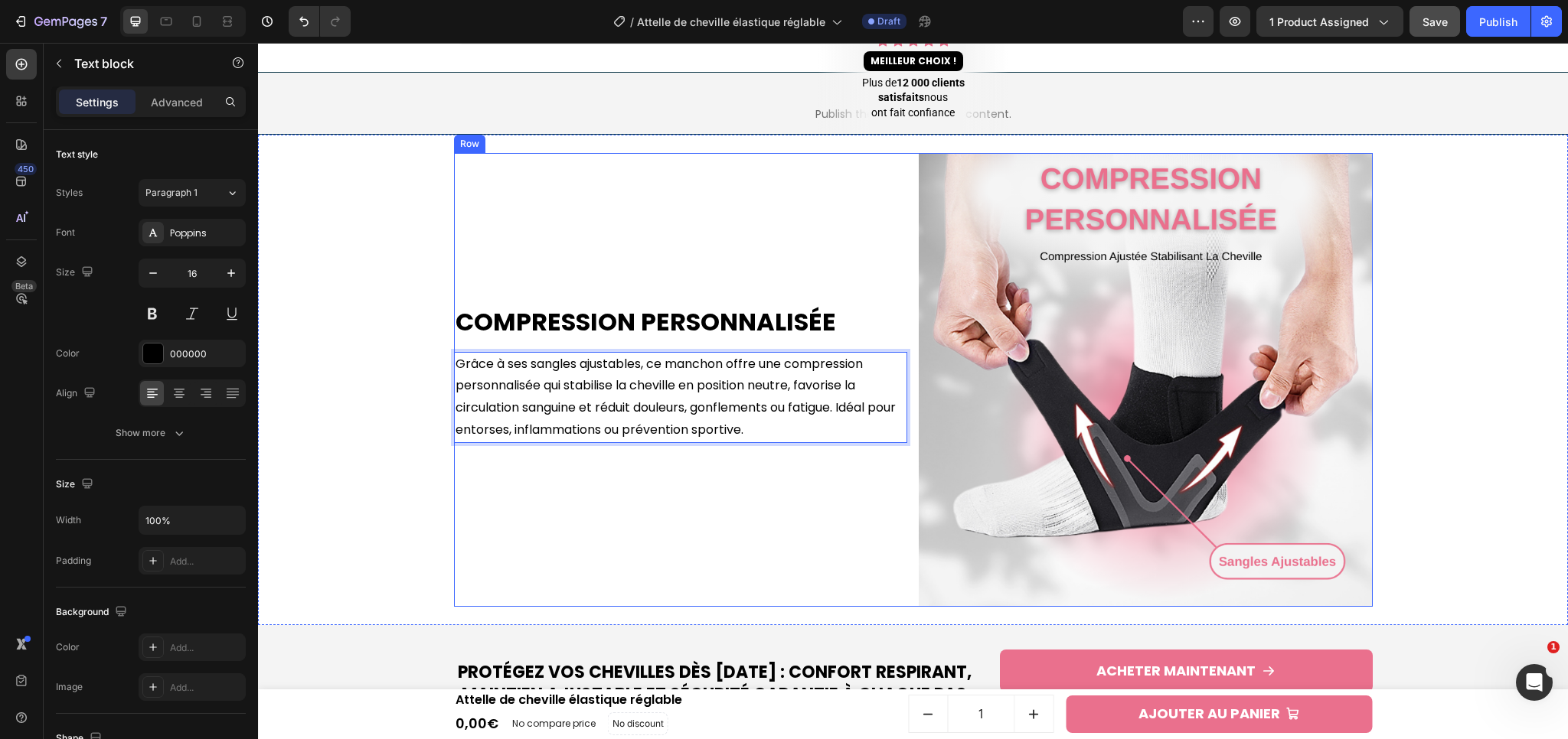
click at [715, 504] on div "Compression Personnalisée Heading Grâce à ses sangles ajustables, ce manchon of…" at bounding box center [682, 380] width 454 height 454
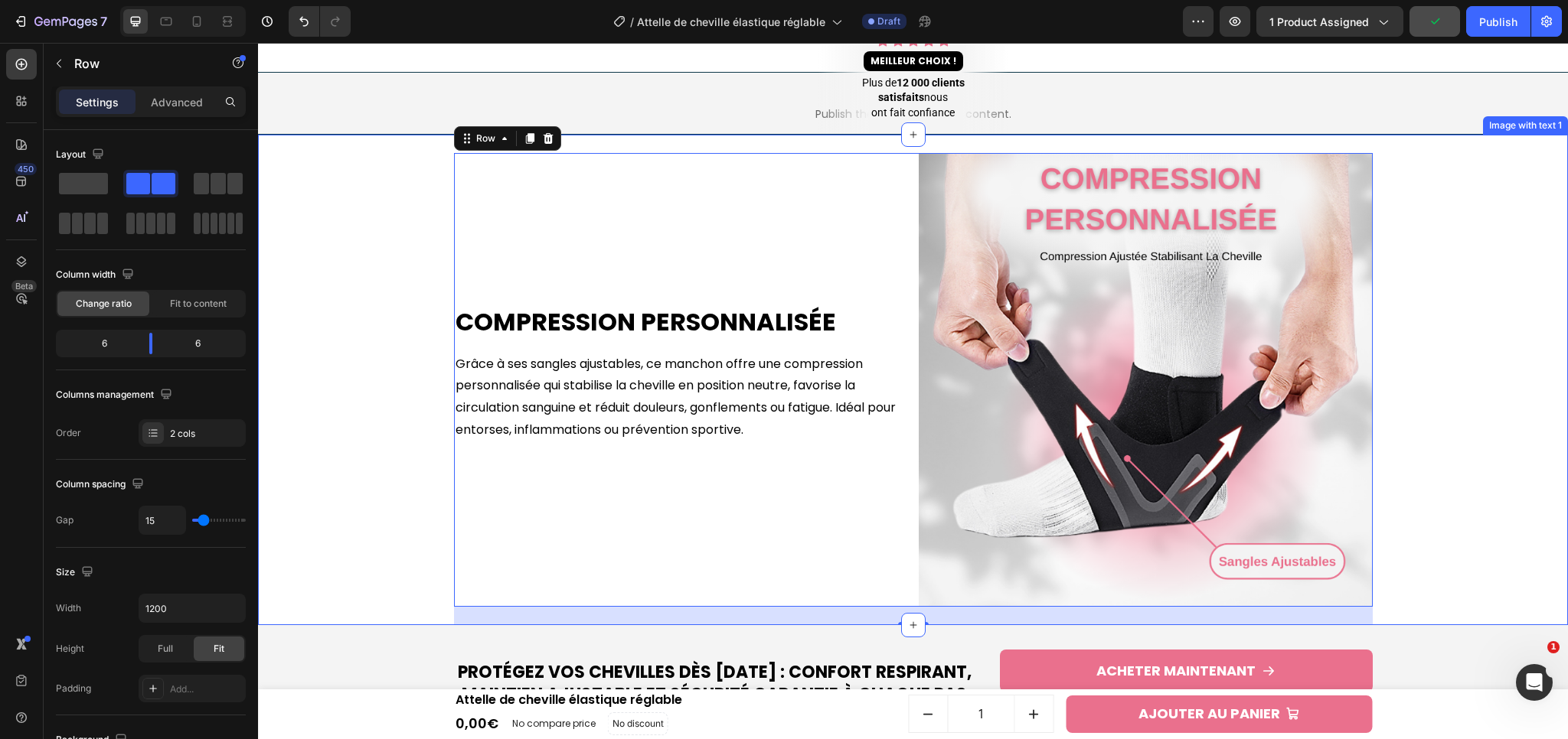
click at [1465, 264] on div "Compression Personnalisée Heading Grâce à ses sangles ajustables, ce manchon of…" at bounding box center [912, 379] width 1294 height 491
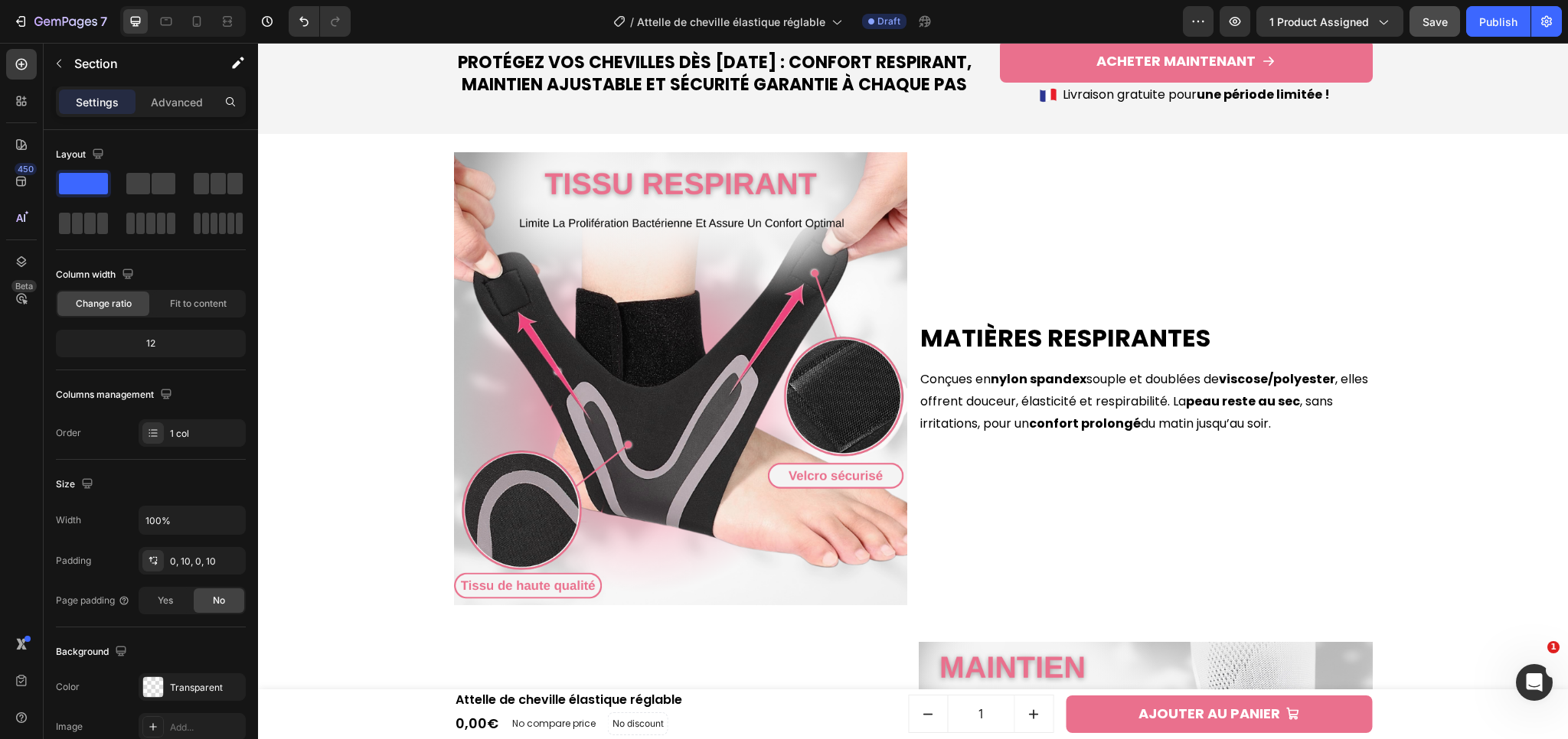
scroll to position [1662, 0]
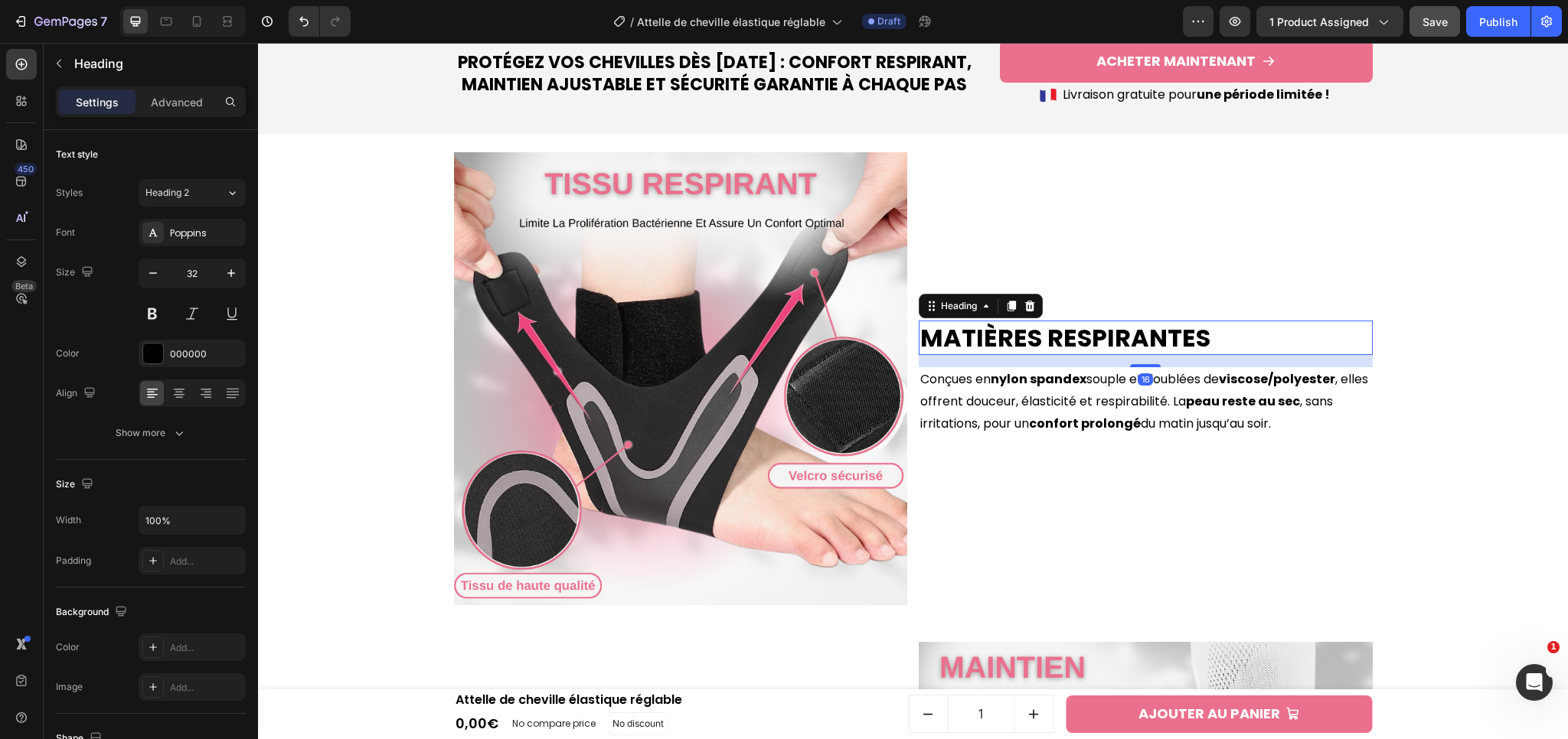
click at [1061, 331] on h2 "Matières respirantes" at bounding box center [1146, 338] width 454 height 36
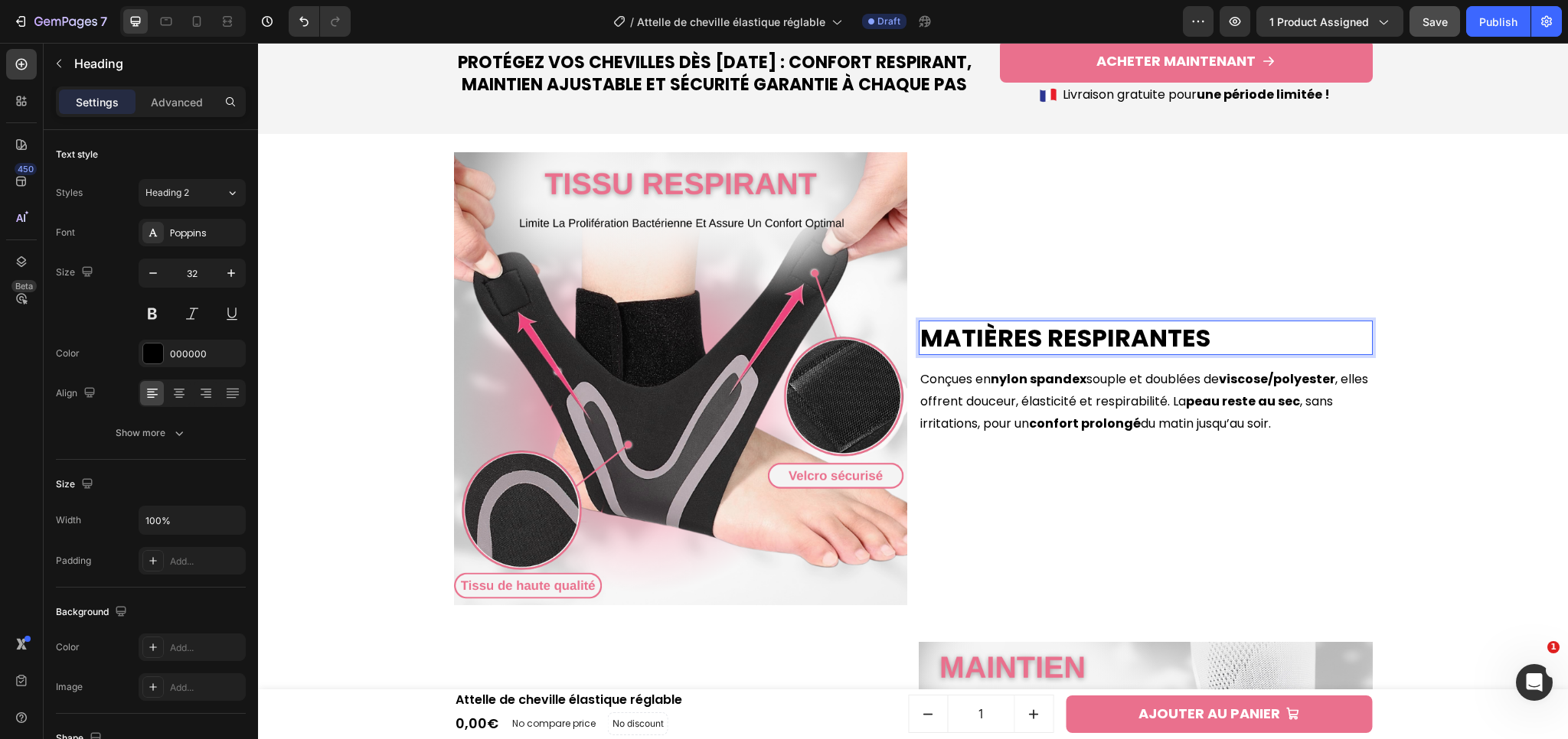
click at [1060, 332] on h2 "Matières respirantes" at bounding box center [1146, 338] width 454 height 36
click at [1060, 332] on p "Matières respirantes" at bounding box center [1146, 338] width 451 height 32
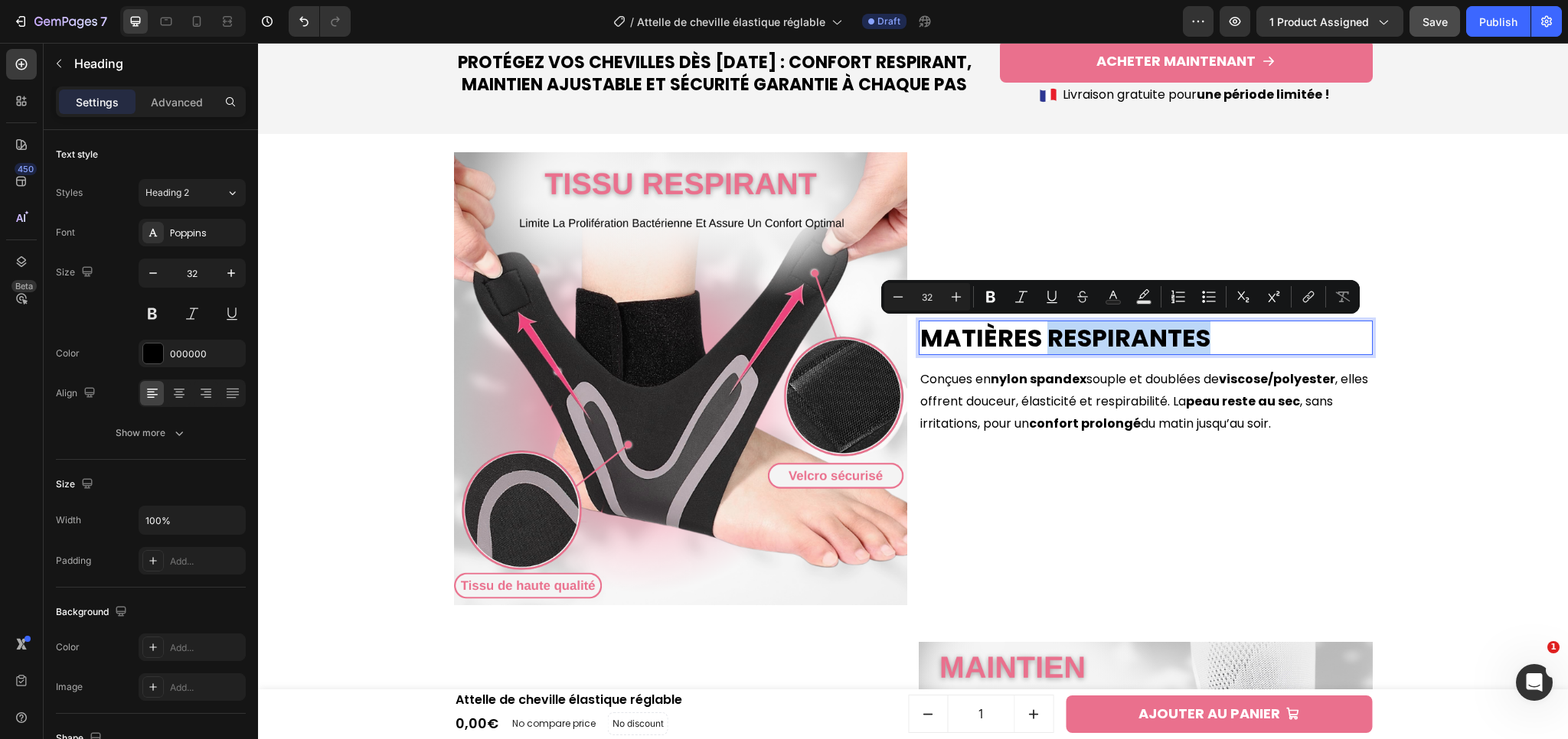
click at [1009, 340] on p "Matières respirantes" at bounding box center [1146, 338] width 451 height 32
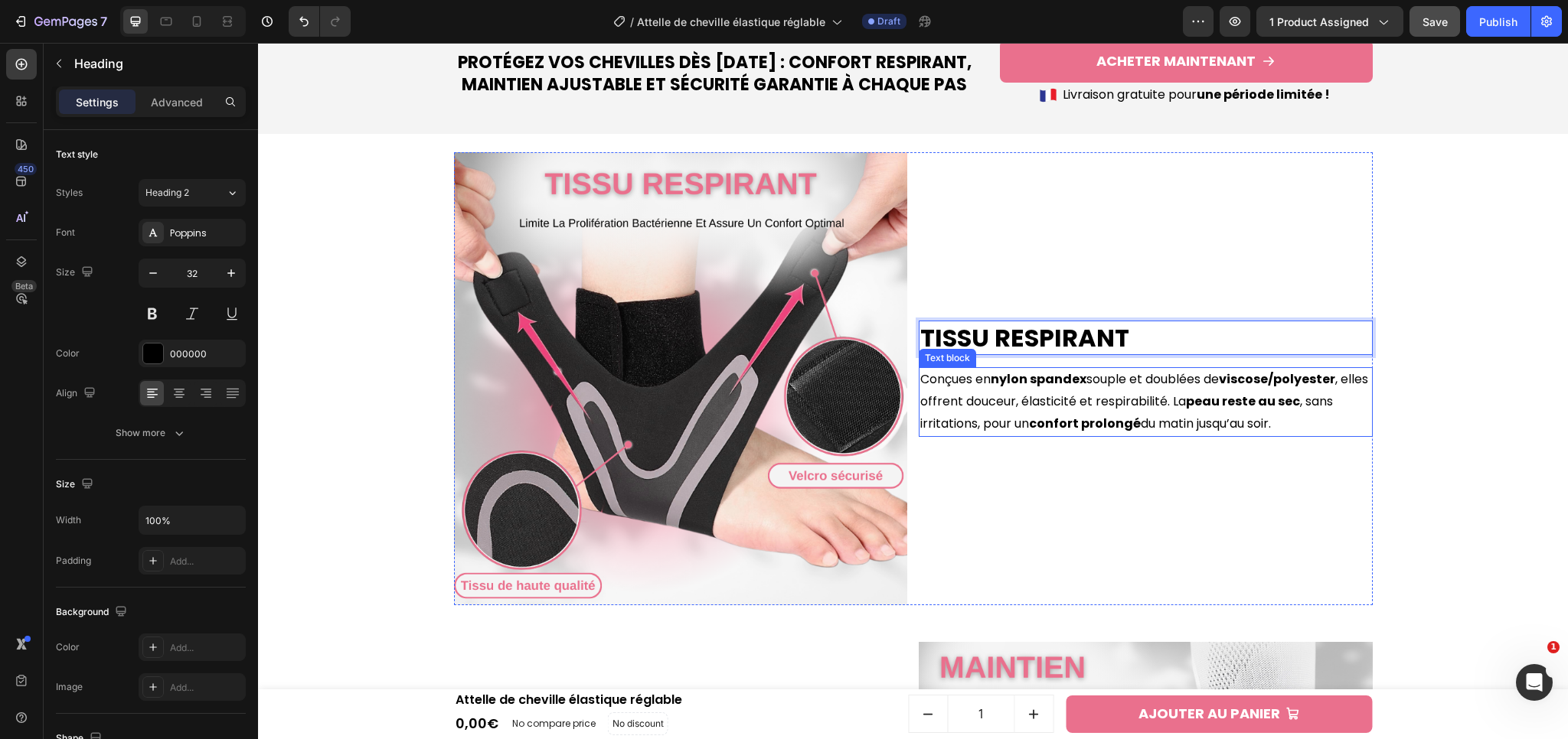
click at [1172, 394] on p "Conçues en nylon spandex souple et doublées de viscose/polyester , elles offren…" at bounding box center [1146, 402] width 451 height 66
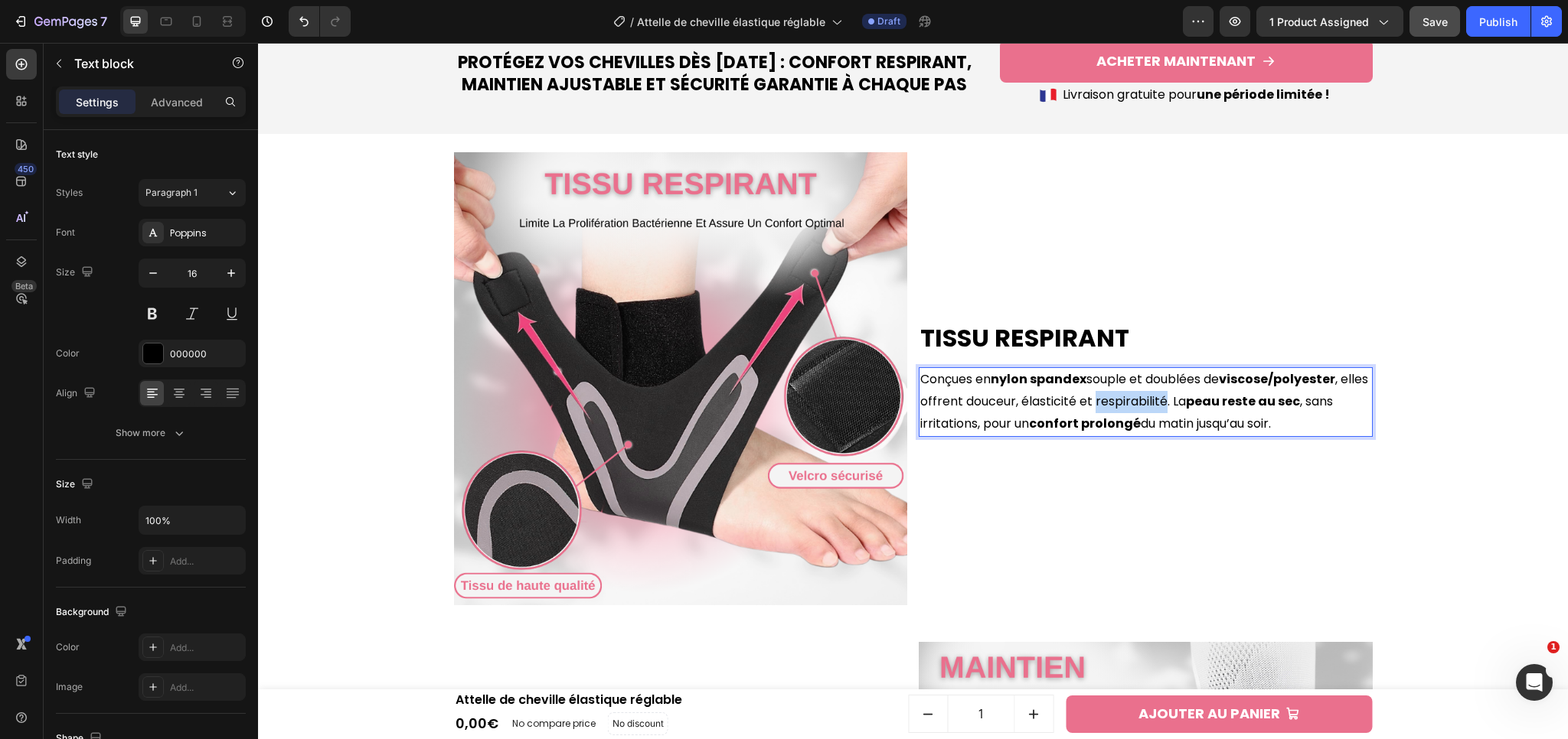
click at [1172, 394] on p "Conçues en nylon spandex souple et doublées de viscose/polyester , elles offren…" at bounding box center [1146, 402] width 451 height 66
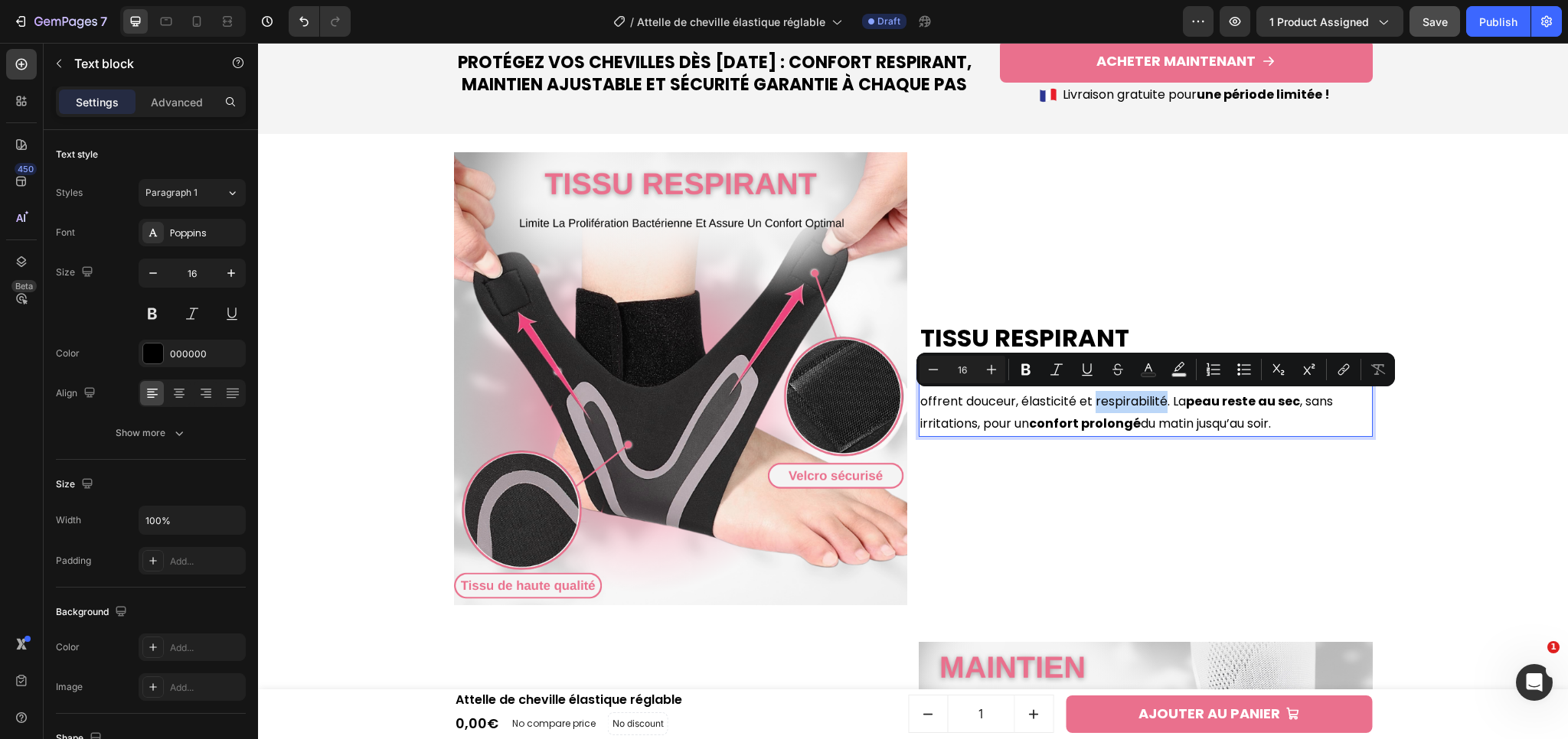
click at [1150, 400] on p "Conçues en nylon spandex souple et doublées de viscose/polyester , elles offren…" at bounding box center [1146, 402] width 451 height 66
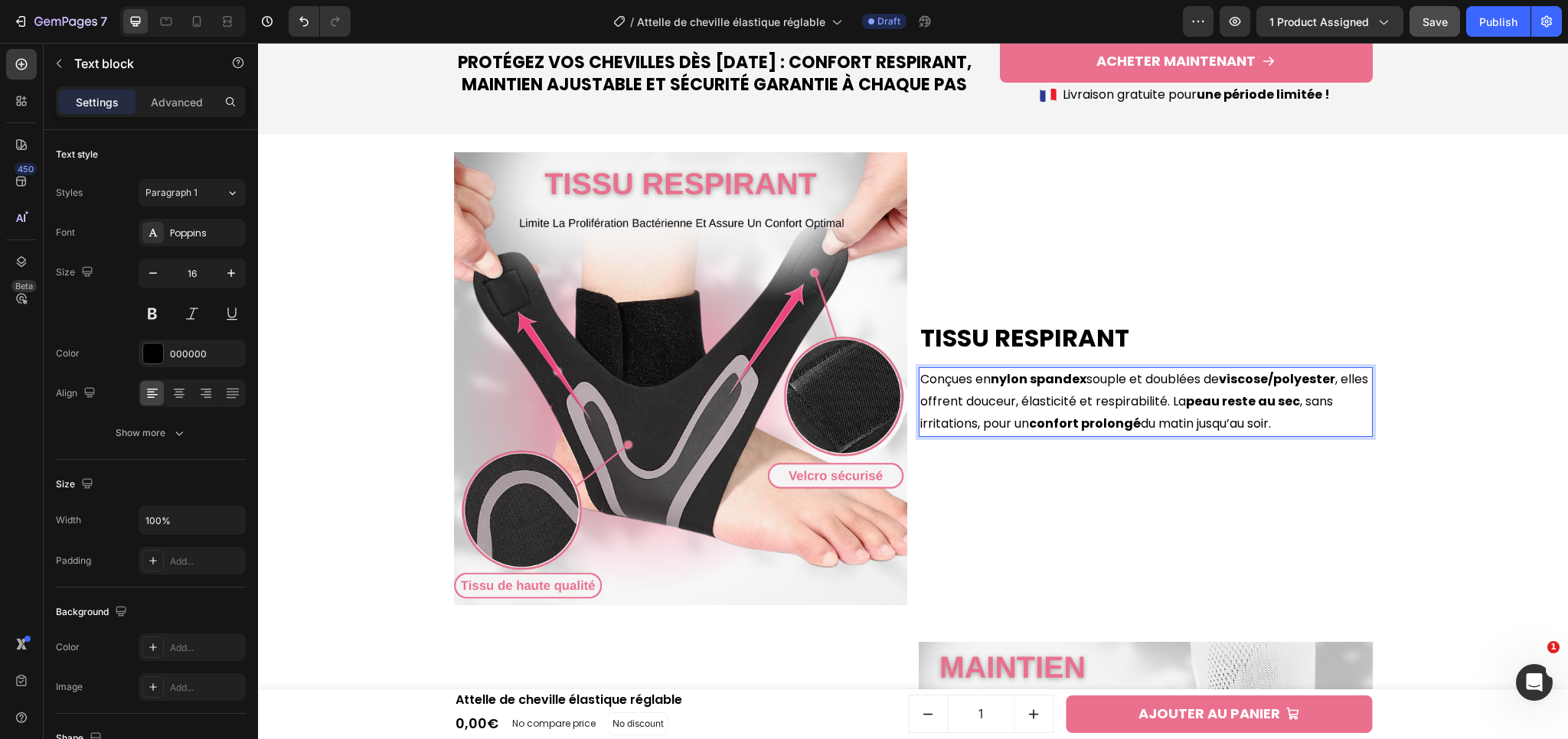
click at [1146, 403] on p "Conçues en nylon spandex souple et doublées de viscose/polyester , elles offren…" at bounding box center [1146, 402] width 451 height 66
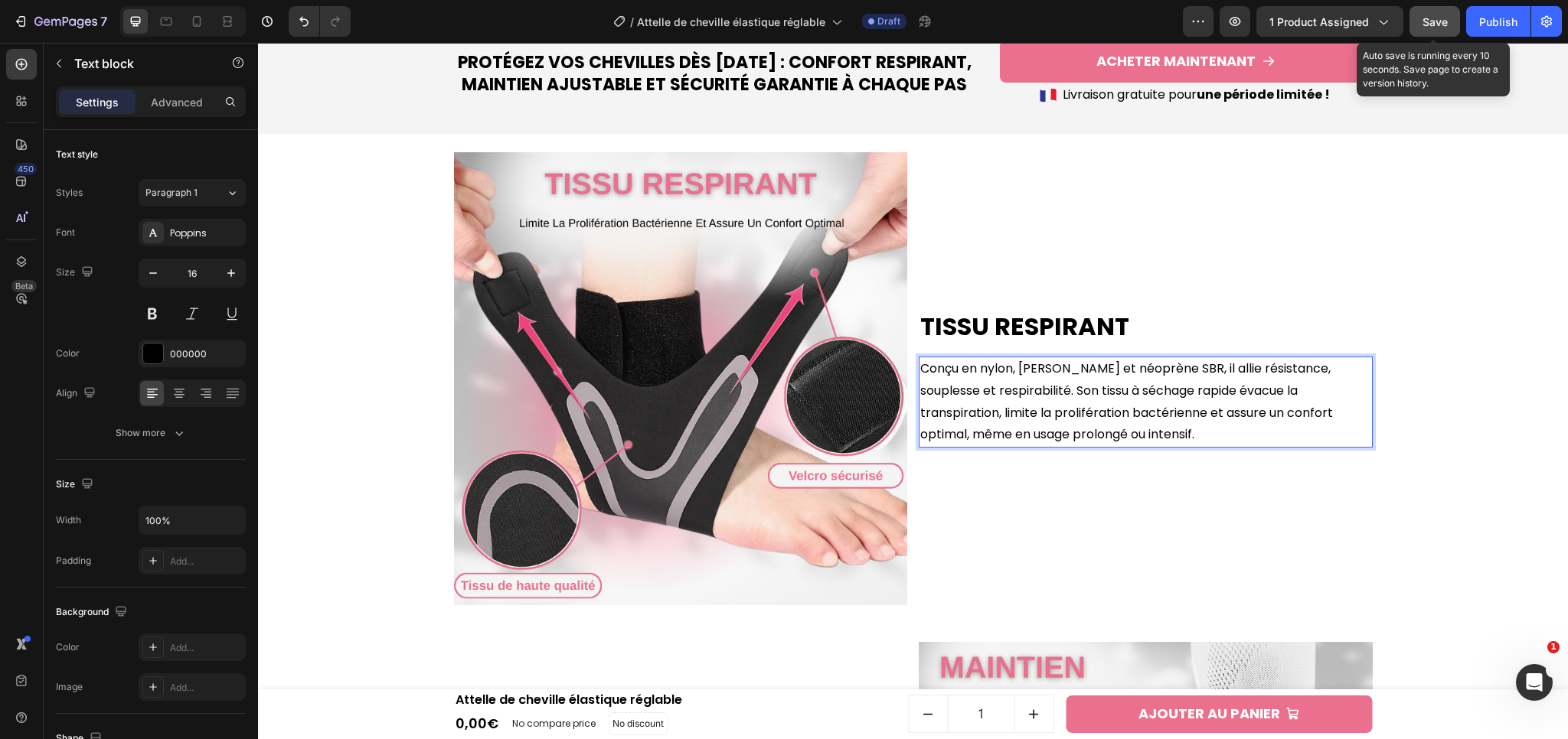
click at [1421, 25] on button "Save" at bounding box center [1434, 21] width 51 height 30
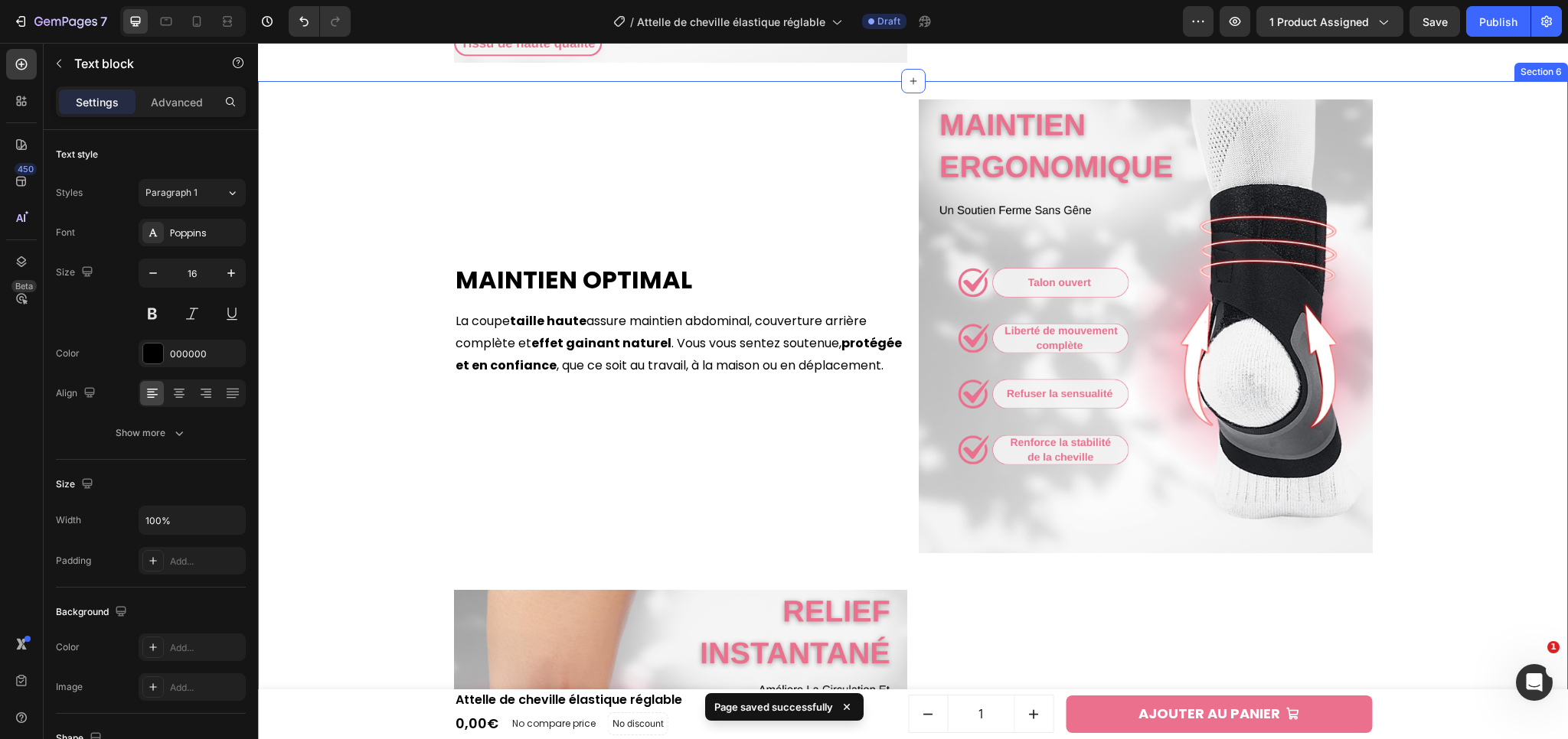
scroll to position [2132, 0]
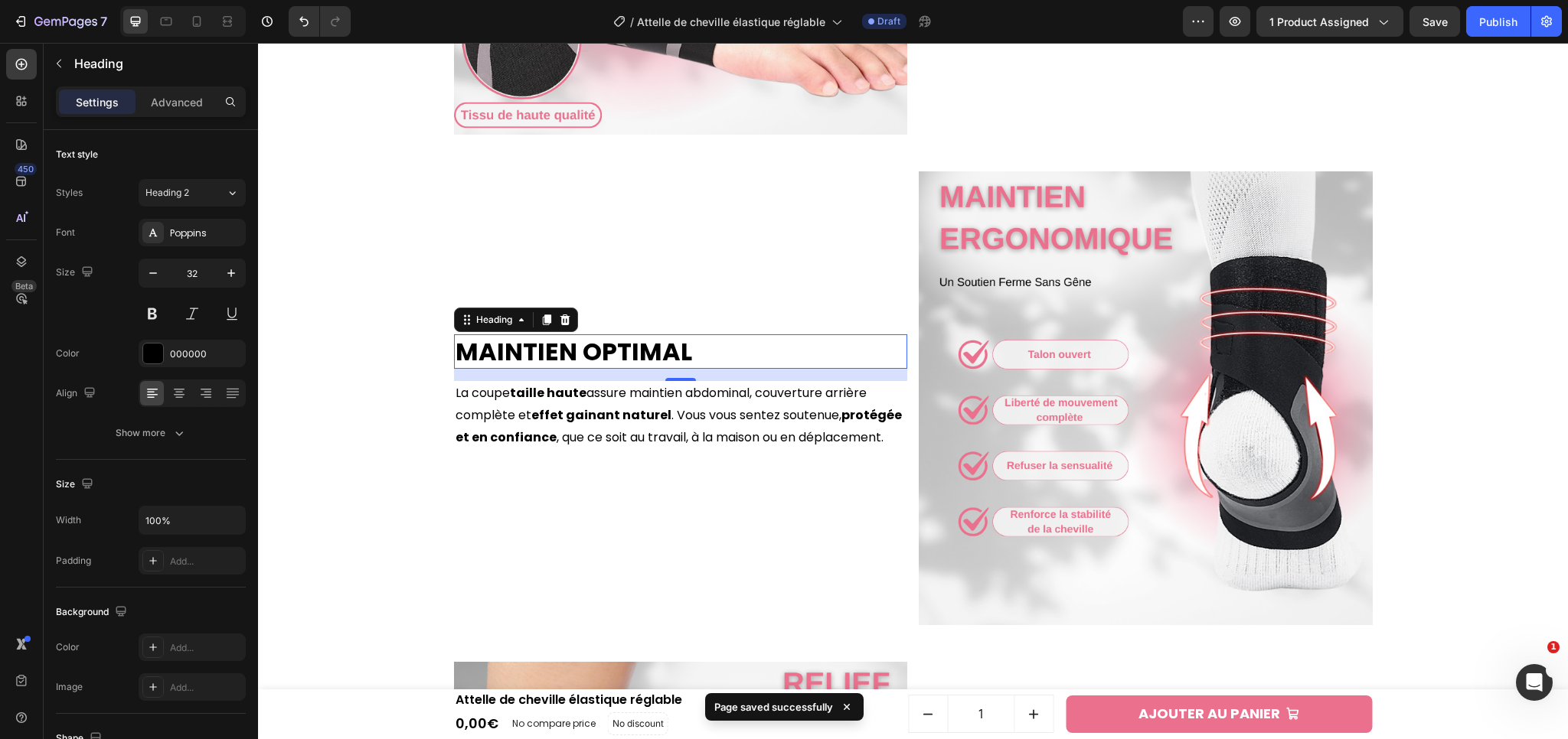
click at [584, 356] on h2 "Maintien Optimal" at bounding box center [682, 353] width 454 height 36
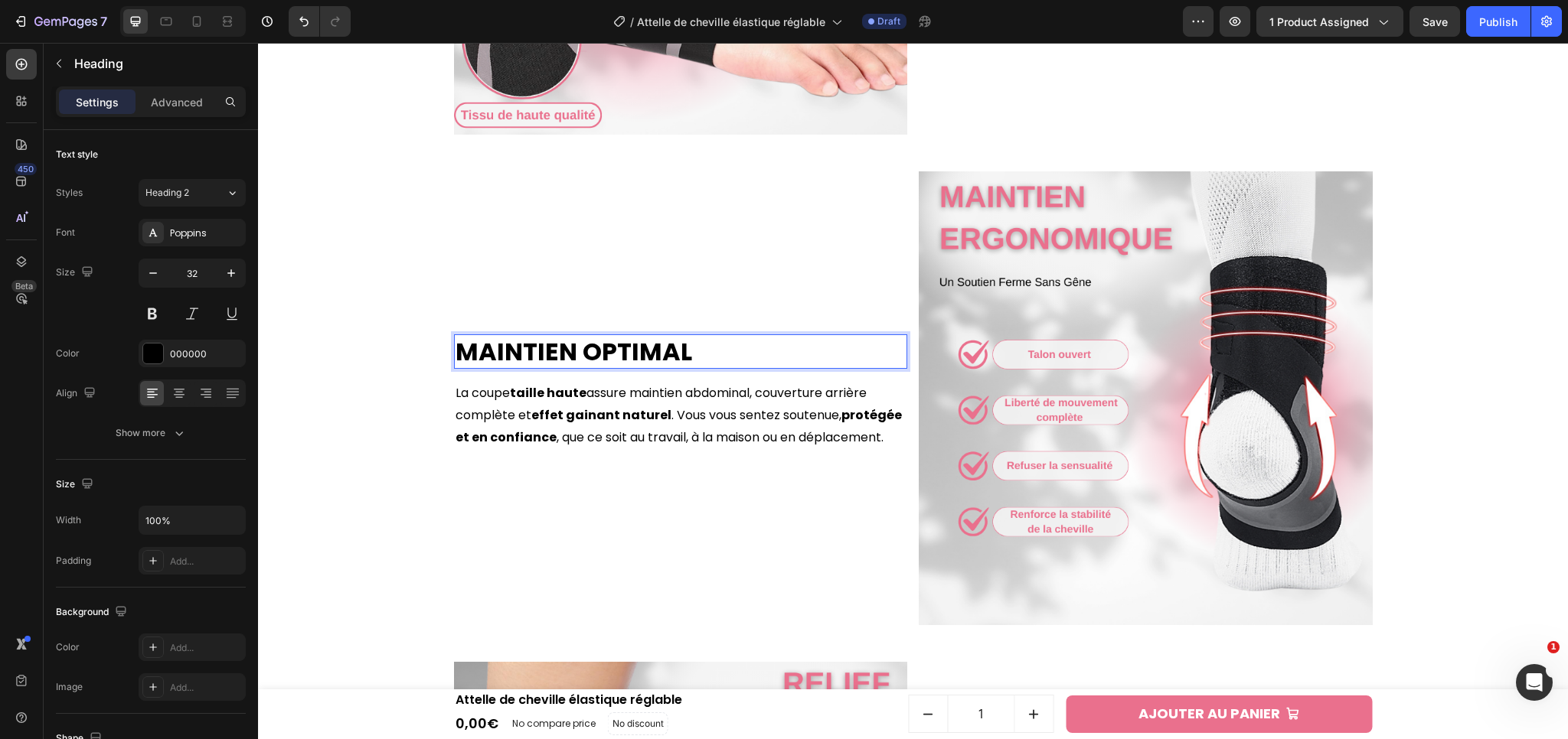
click at [558, 358] on h2 "Maintien Optimal" at bounding box center [682, 353] width 454 height 36
click at [558, 358] on p "Maintien Optimal" at bounding box center [681, 352] width 451 height 32
click at [749, 425] on p "La coupe taille haute assure maintien abdominal, couverture arrière complète et…" at bounding box center [681, 416] width 451 height 66
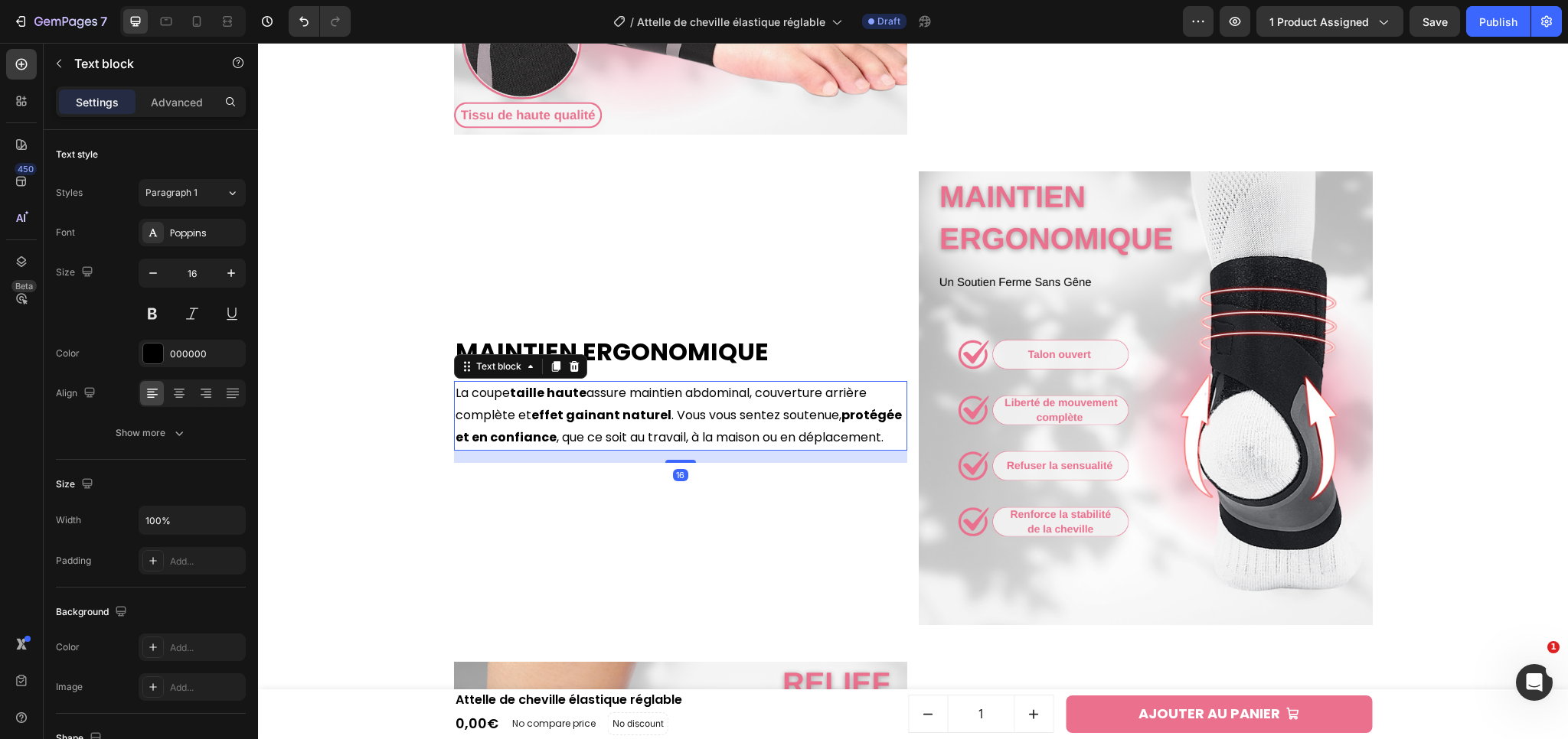
click at [749, 425] on p "La coupe taille haute assure maintien abdominal, couverture arrière complète et…" at bounding box center [681, 416] width 451 height 66
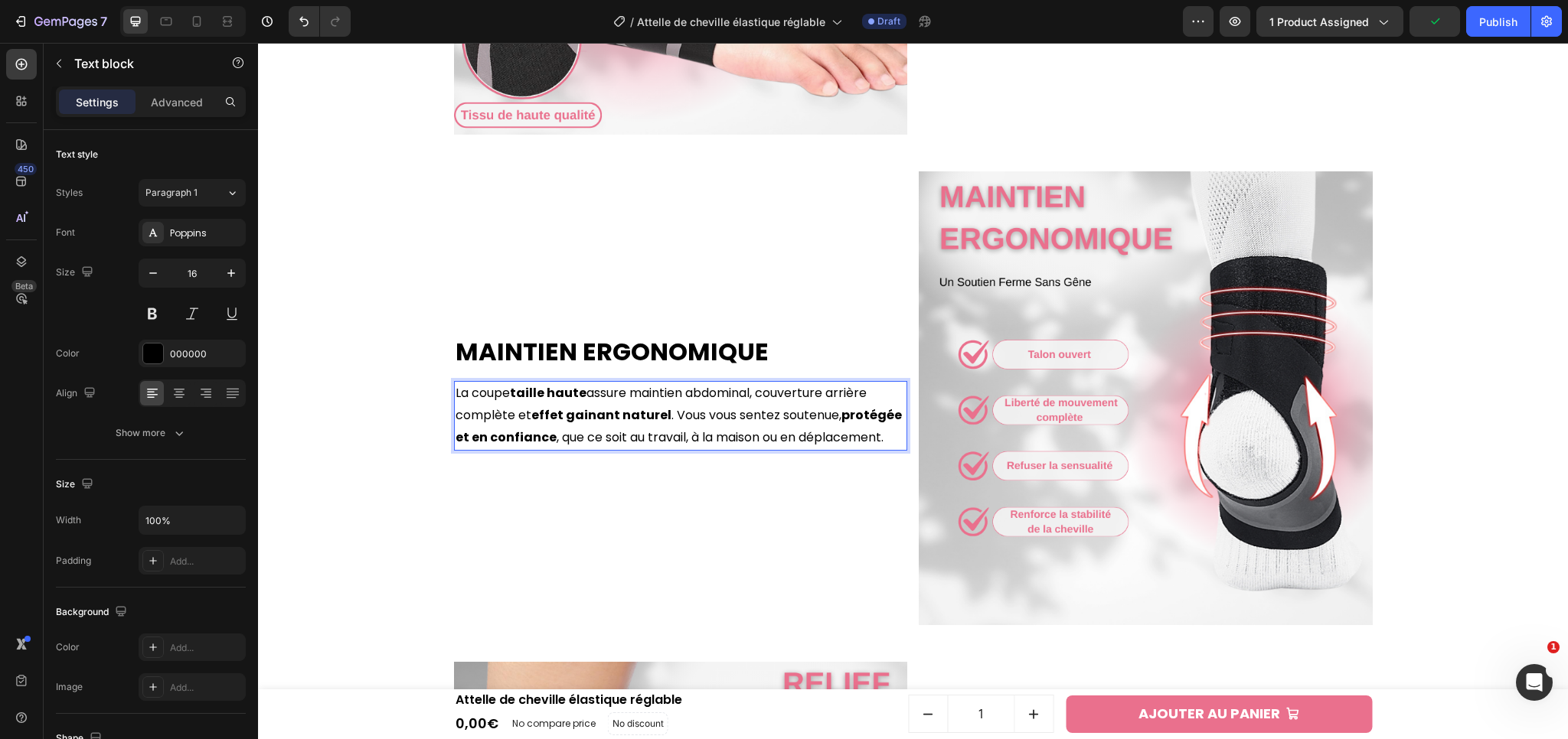
click at [715, 411] on p "La coupe taille haute assure maintien abdominal, couverture arrière complète et…" at bounding box center [681, 416] width 451 height 66
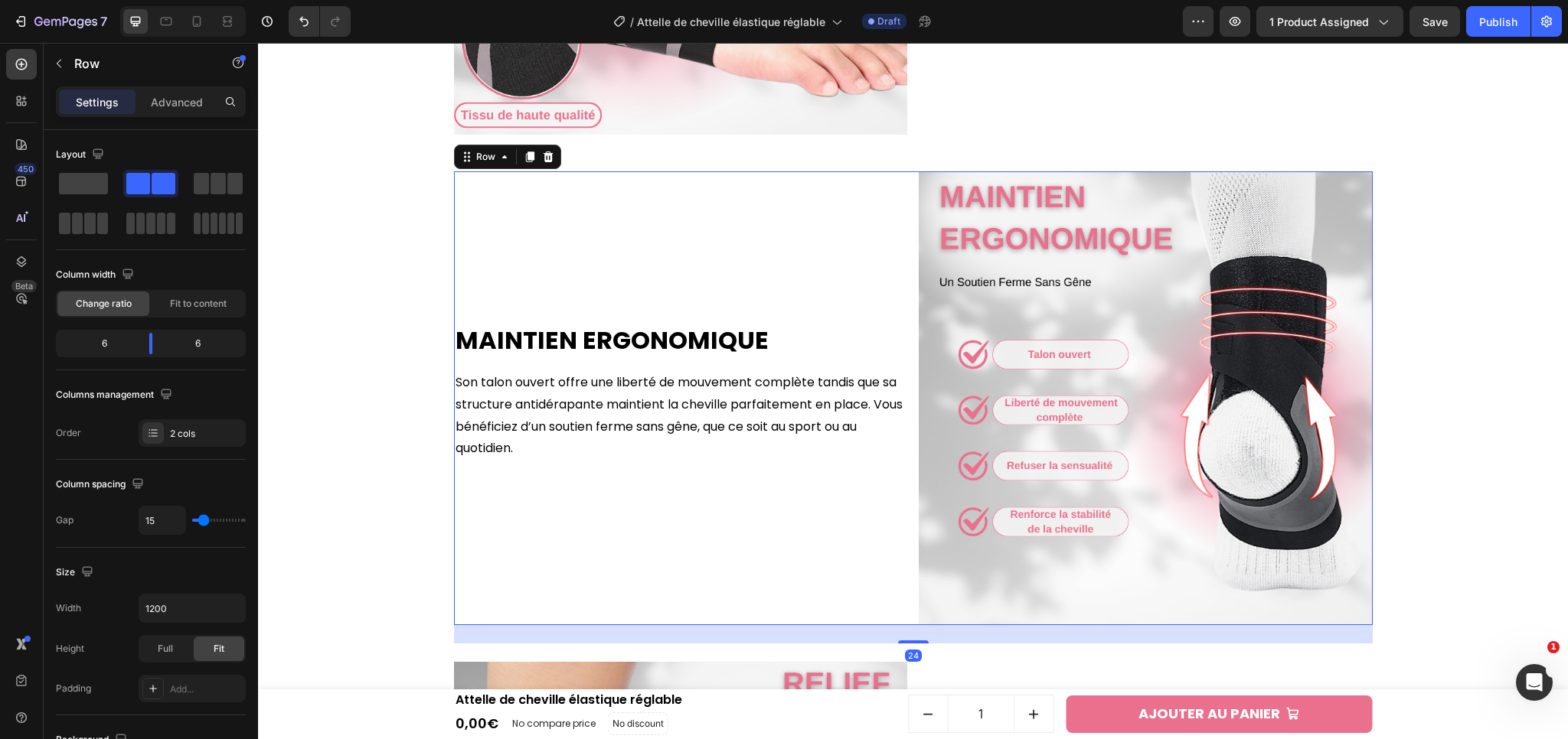
click at [720, 471] on div "Maintien Ergonomique Heading Son talon ouvert offre une liberté de mouvement co…" at bounding box center [682, 398] width 454 height 454
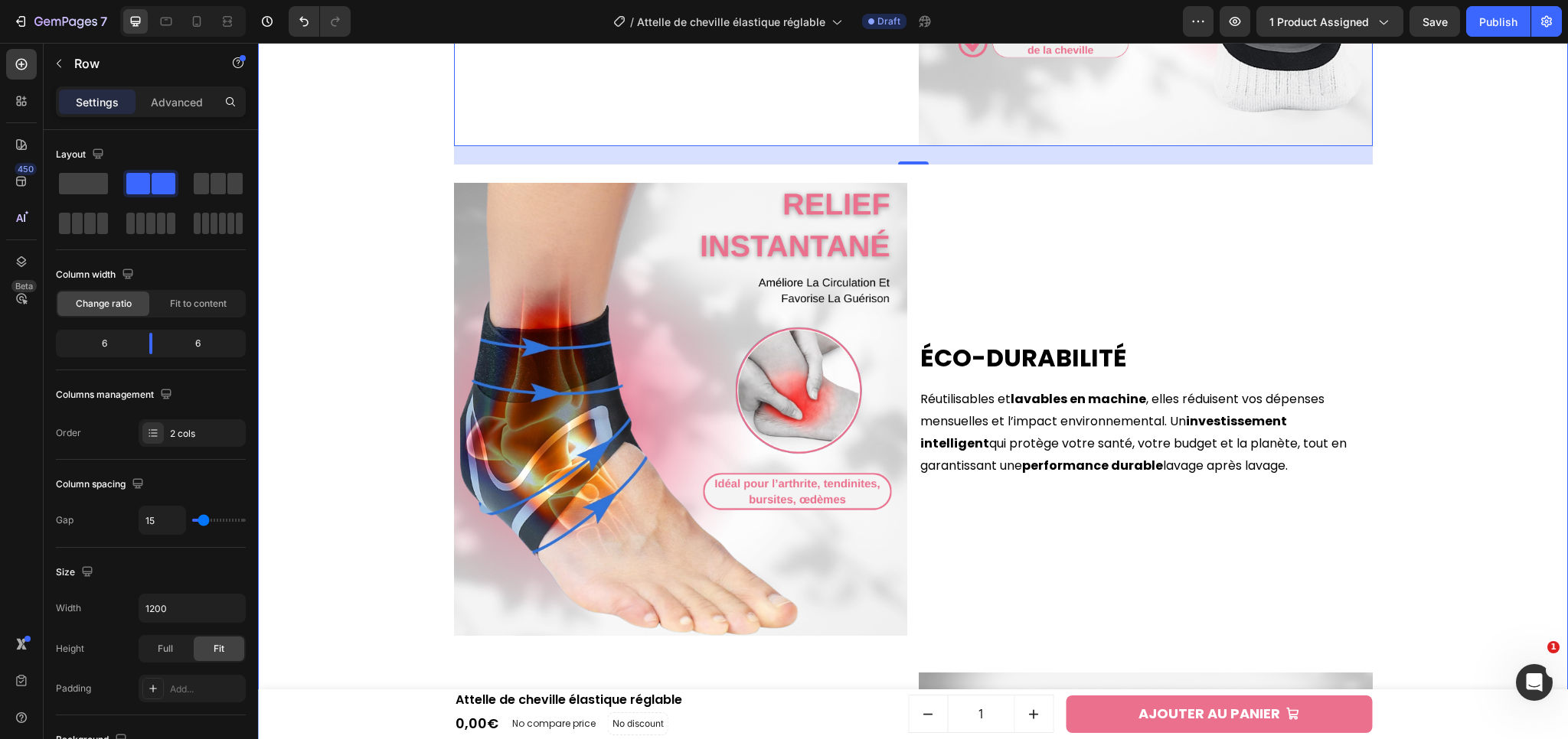
scroll to position [2613, 0]
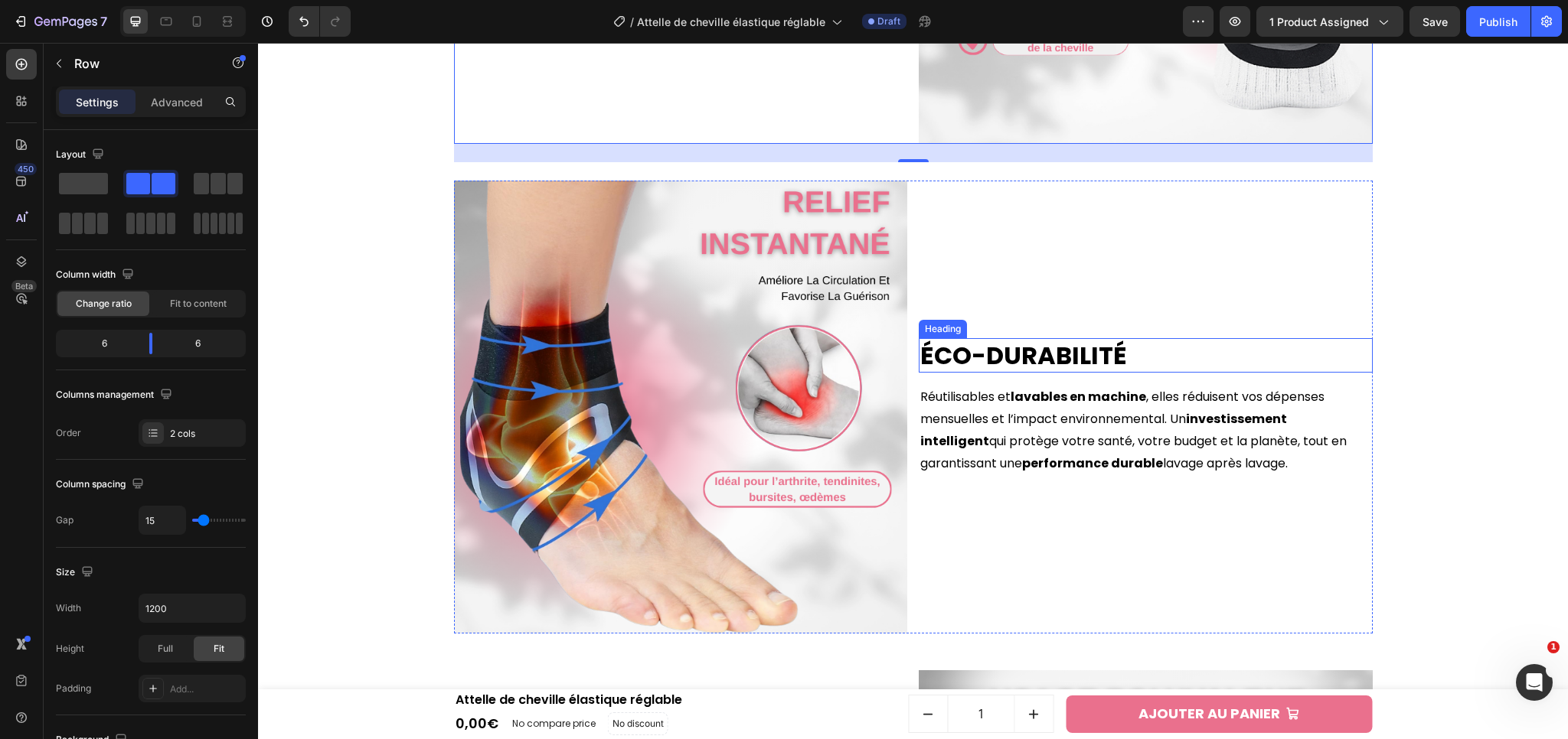
click at [1025, 353] on h2 "Éco-Durabilité" at bounding box center [1146, 356] width 454 height 36
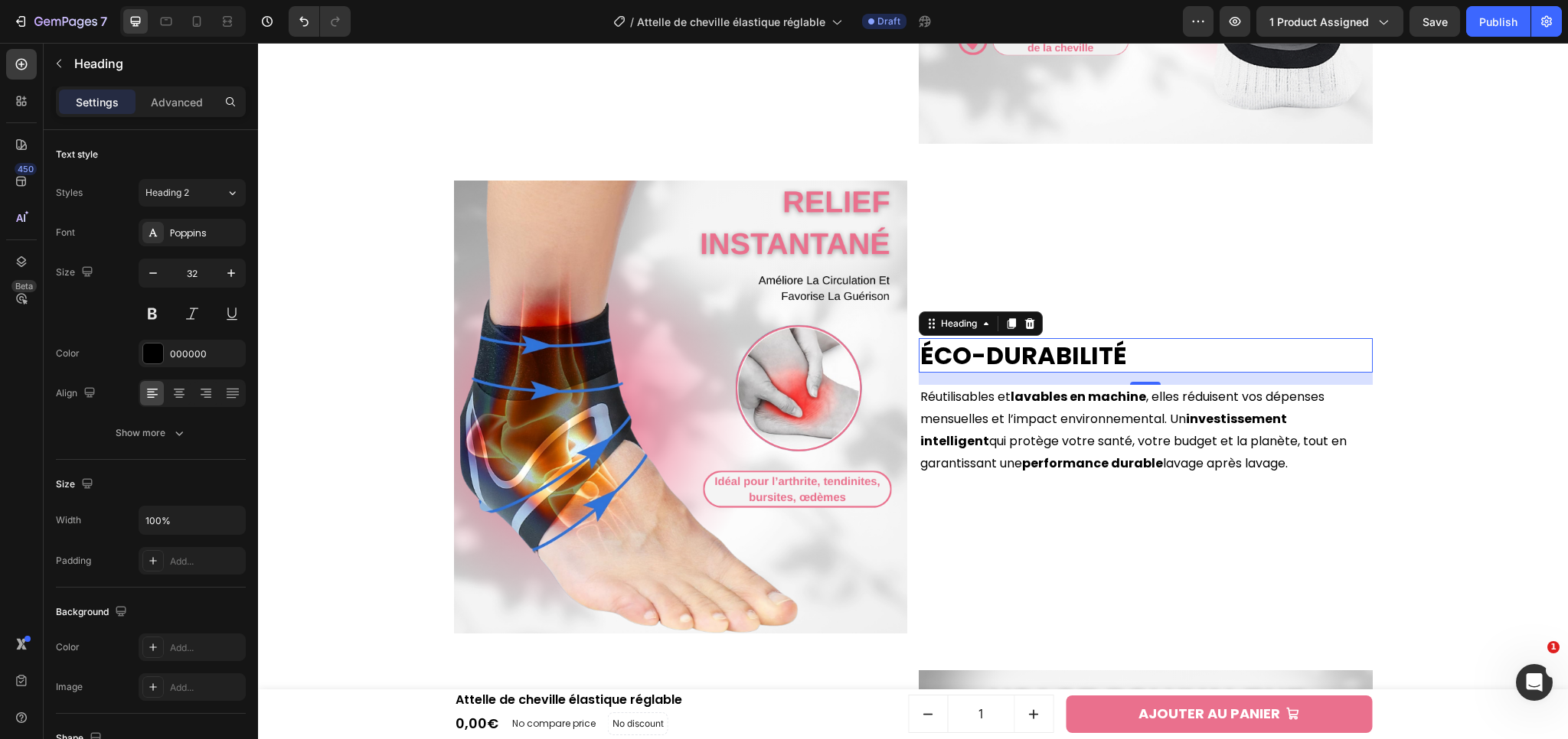
click at [1012, 342] on h2 "Éco-Durabilité" at bounding box center [1146, 356] width 454 height 36
click at [1012, 342] on p "Éco-Durabilité" at bounding box center [1146, 356] width 451 height 32
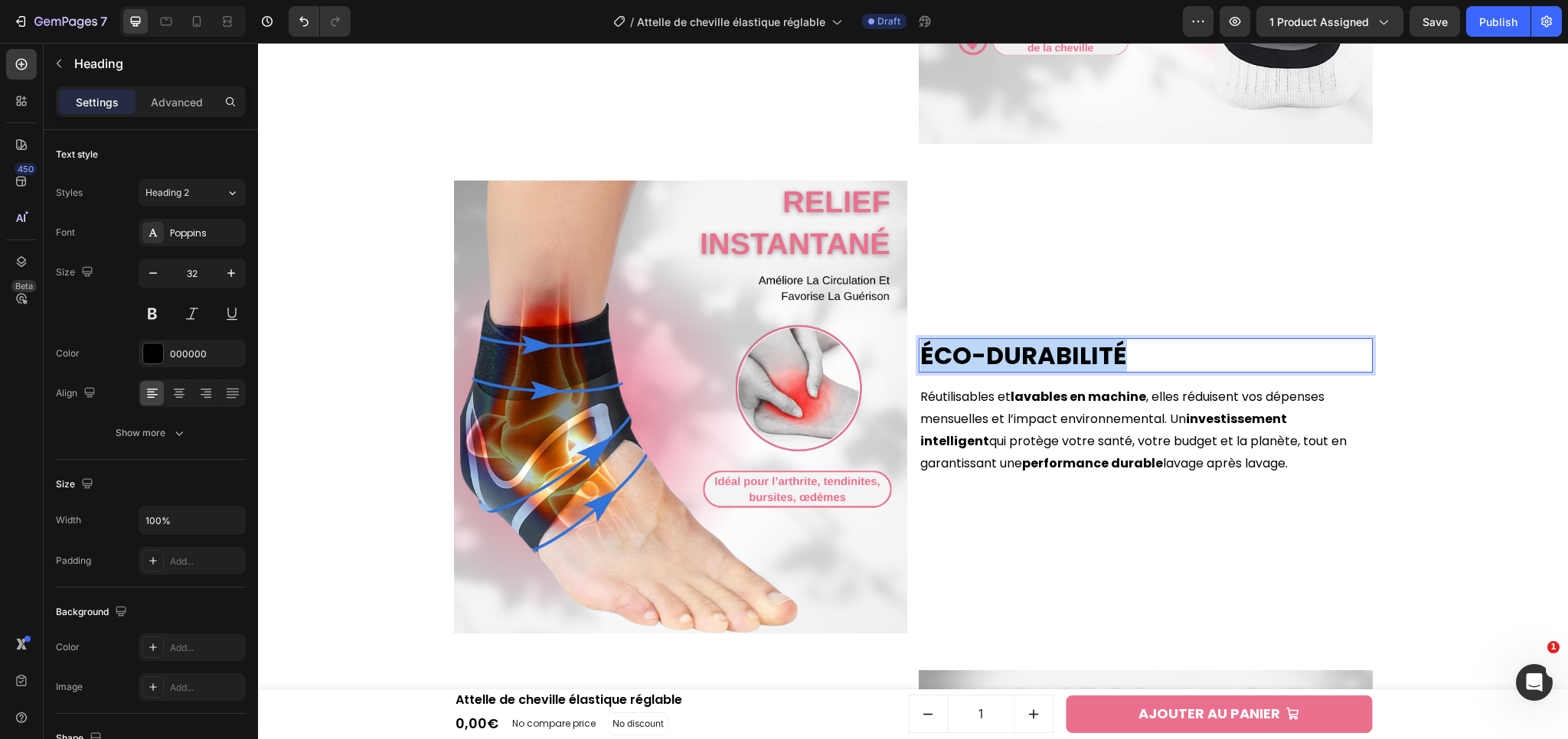
click at [1012, 342] on p "Éco-Durabilité" at bounding box center [1146, 356] width 451 height 32
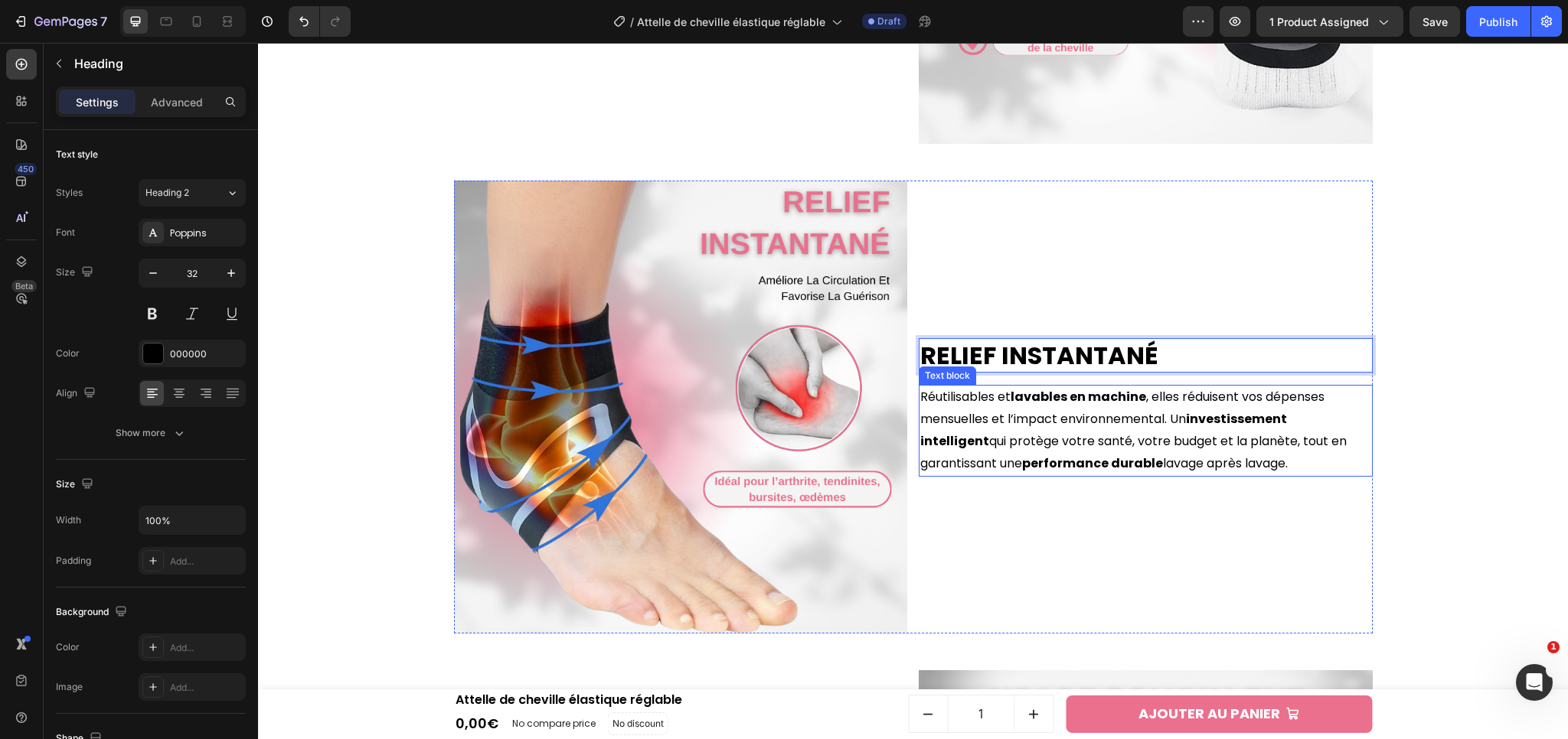
click at [1001, 443] on p "Réutilisables et lavables en machine , elles réduisent vos dépenses mensuelles …" at bounding box center [1146, 430] width 451 height 88
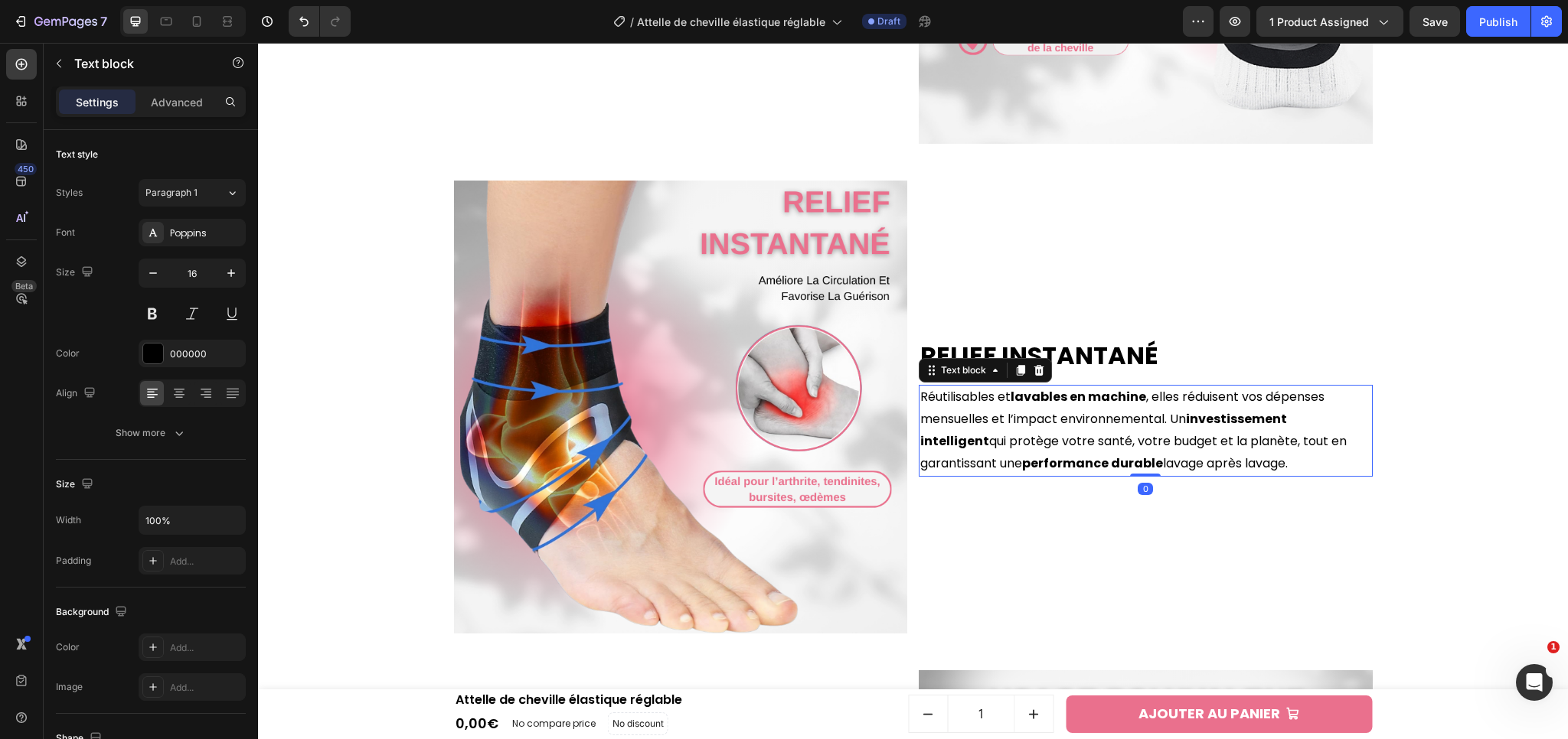
click at [999, 443] on p "Réutilisables et lavables en machine , elles réduisent vos dépenses mensuelles …" at bounding box center [1146, 430] width 451 height 88
click at [1074, 436] on p "Réutilisables et lavables en machine , elles réduisent vos dépenses mensuelles …" at bounding box center [1146, 430] width 451 height 88
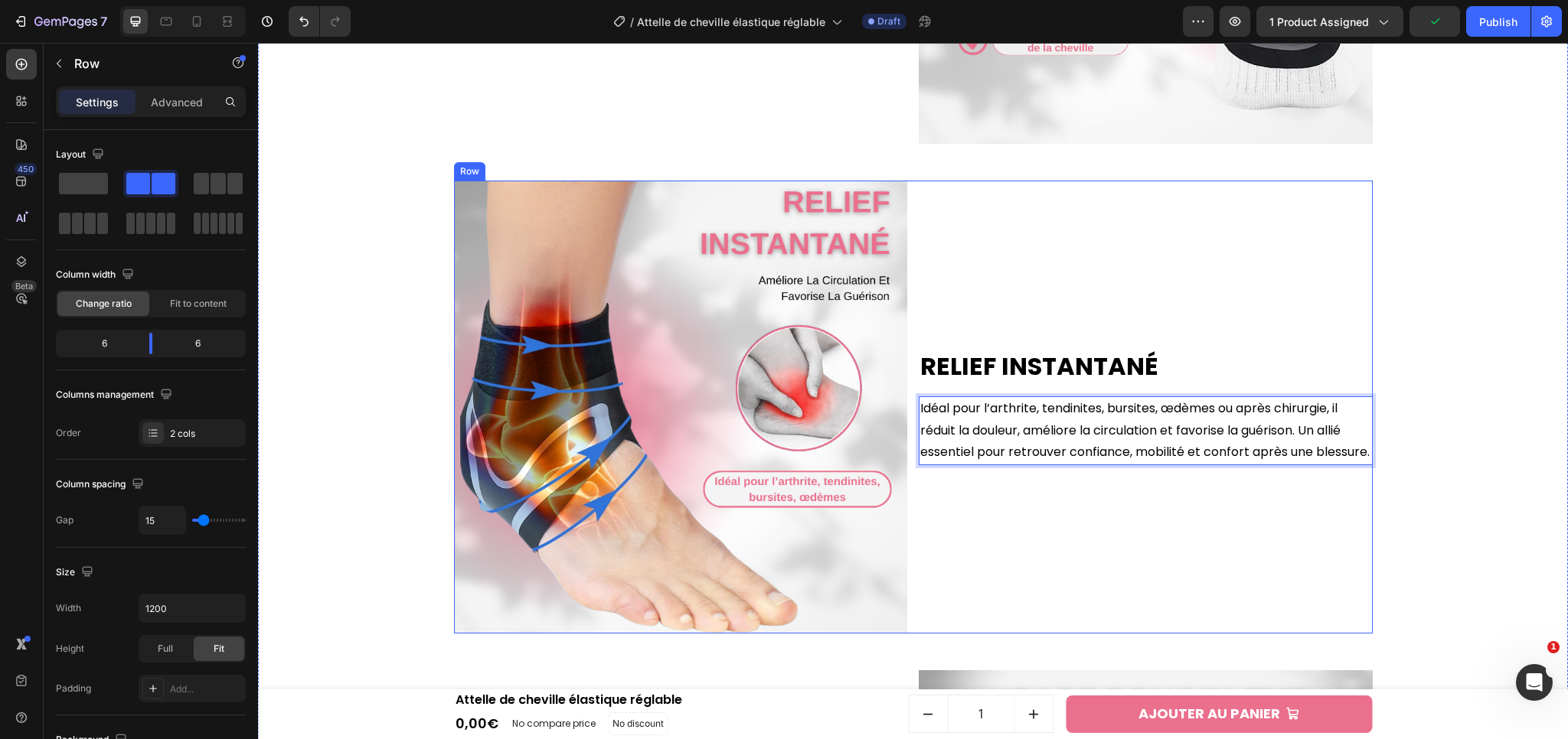
click at [1091, 490] on div "Relief Instantané Heading Idéal pour l’arthrite, tendinites, bursites, œdèmes o…" at bounding box center [1146, 408] width 454 height 454
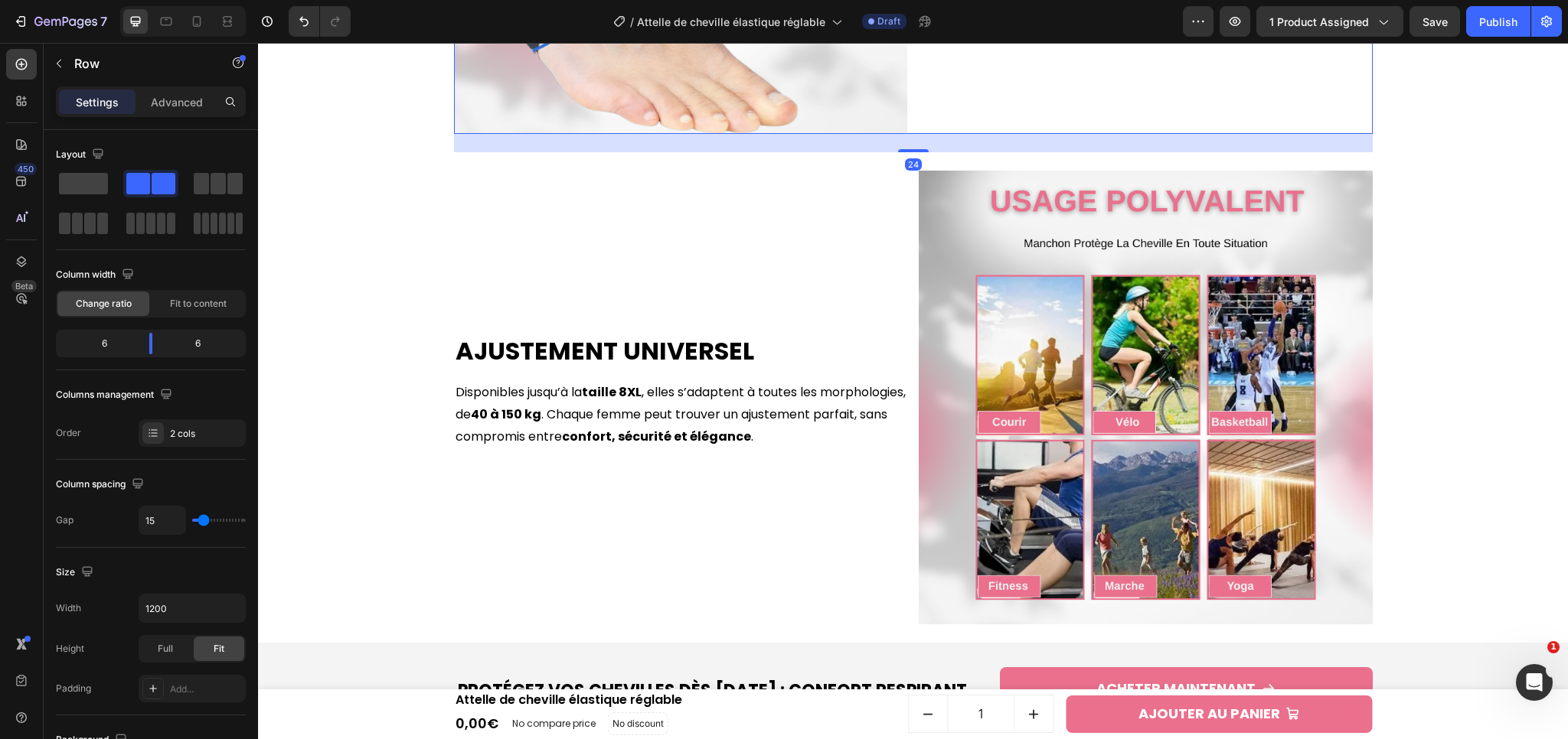
scroll to position [3121, 0]
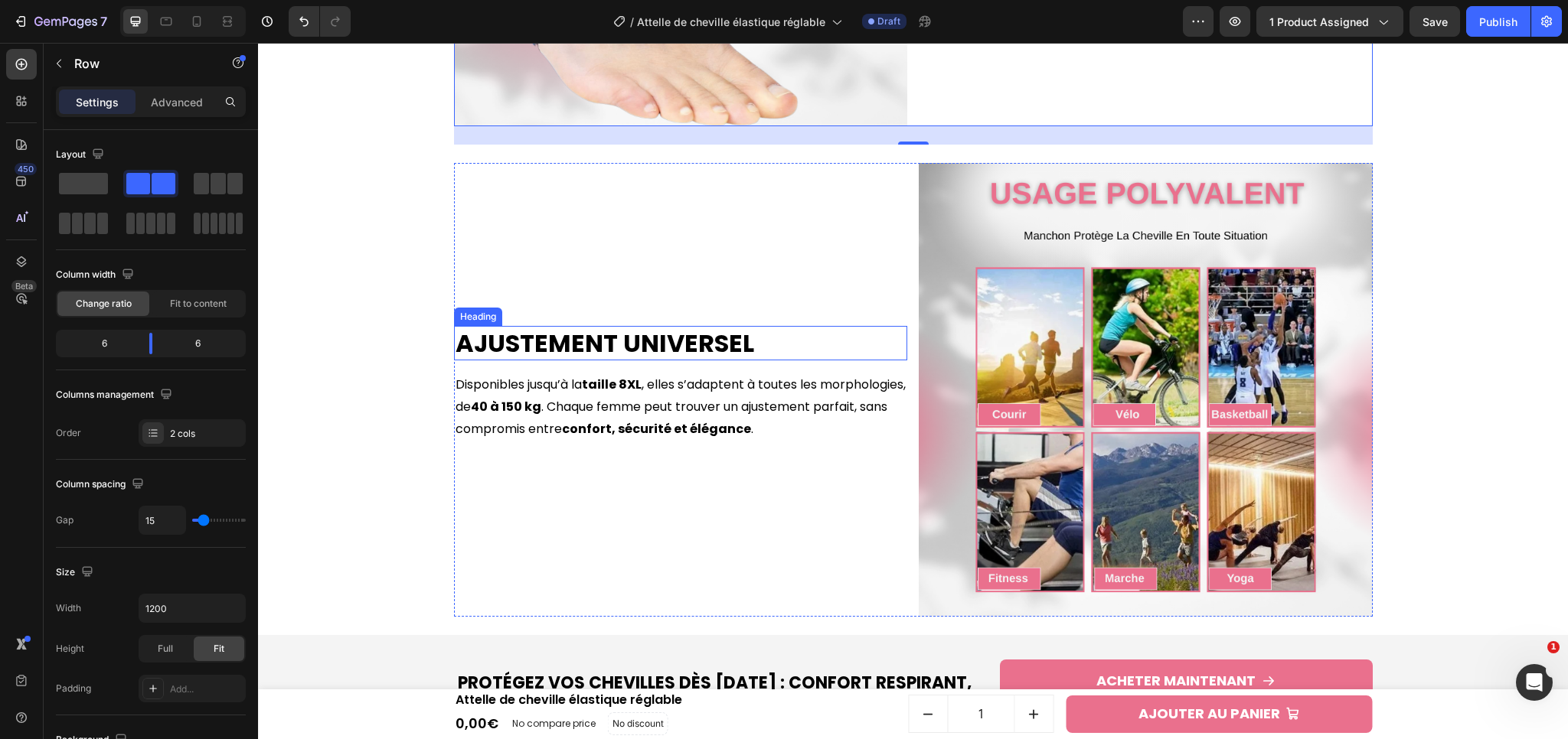
click at [551, 347] on h2 "Ajustement Universel" at bounding box center [682, 344] width 454 height 36
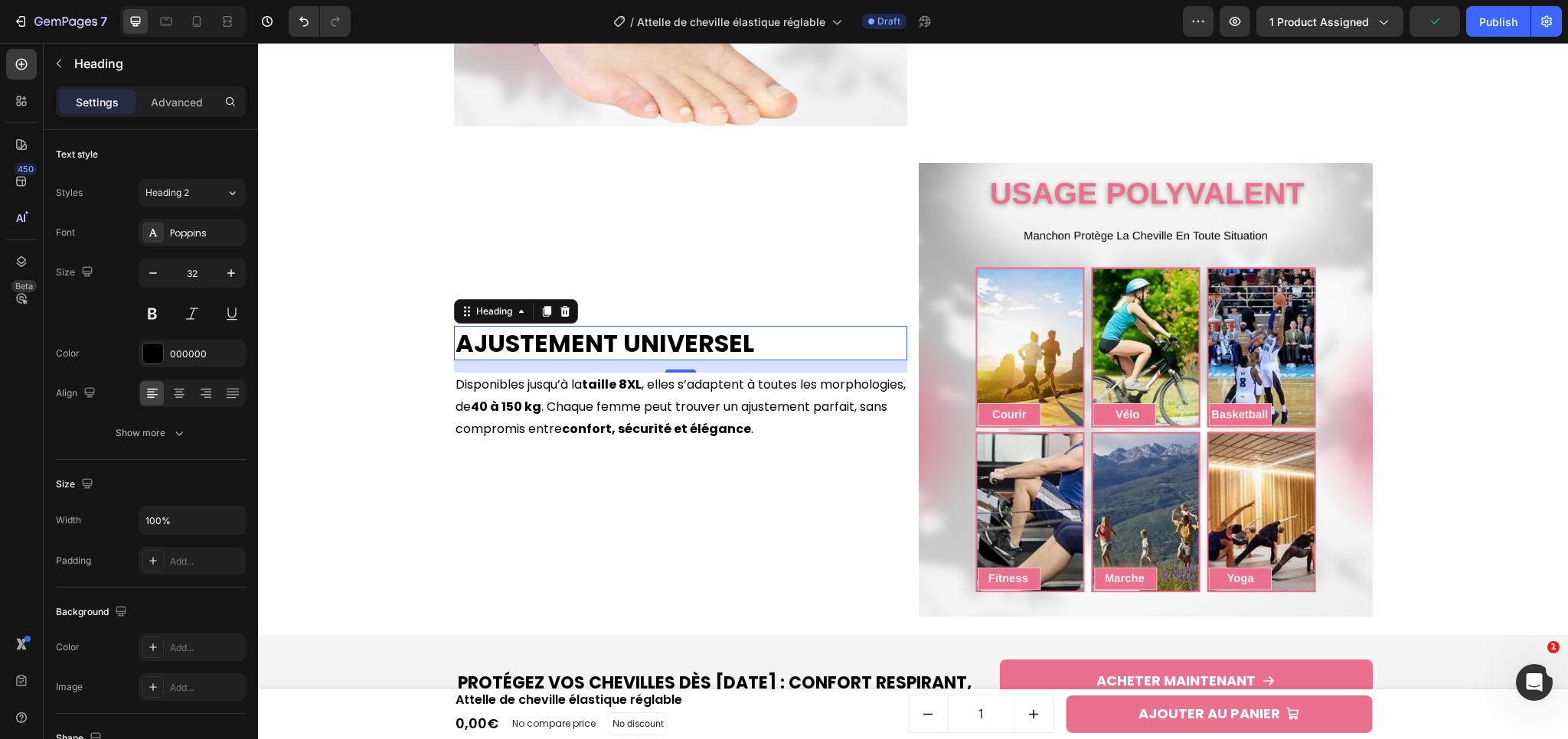
click at [608, 343] on h2 "Ajustement Universel" at bounding box center [682, 344] width 454 height 36
click at [608, 343] on p "Ajustement Universel" at bounding box center [681, 344] width 451 height 32
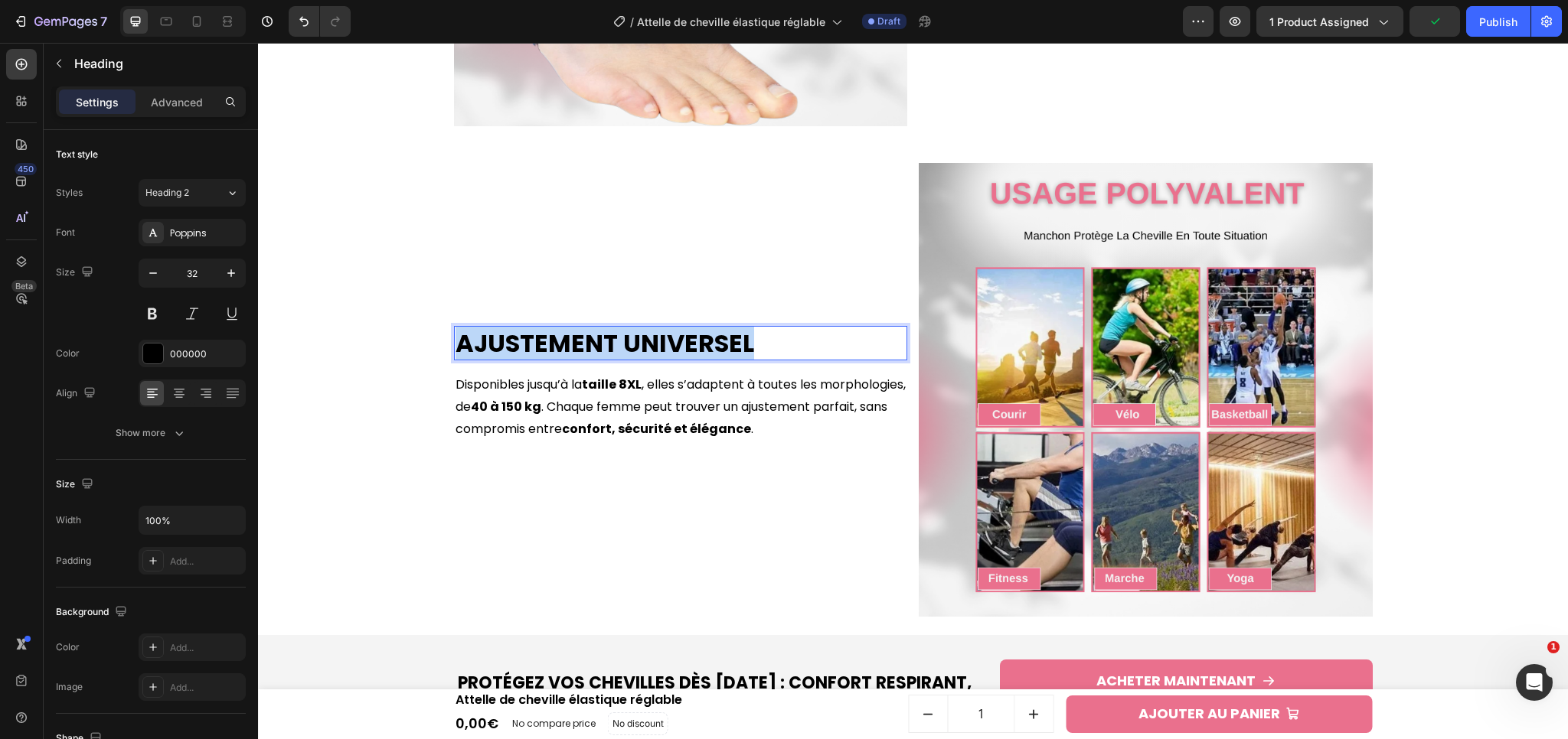
click at [608, 343] on p "Ajustement Universel" at bounding box center [681, 344] width 451 height 32
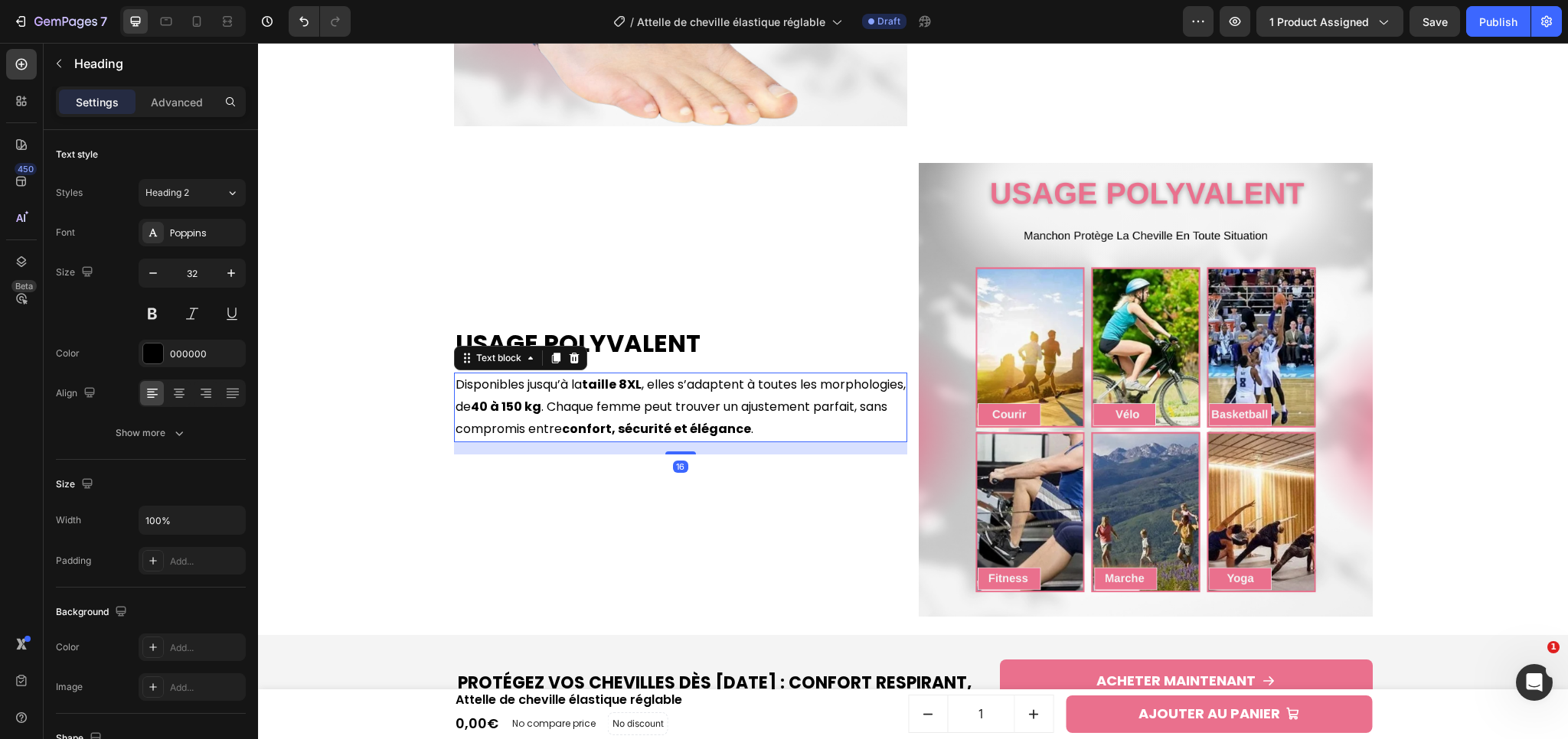
click at [505, 432] on p "Disponibles jusqu’à la taille 8XL , elles s’adaptent à toutes les morphologies,…" at bounding box center [681, 407] width 451 height 66
click at [694, 396] on p "Disponibles jusqu’à la taille 8XL , elles s’adaptent à toutes les morphologies,…" at bounding box center [681, 407] width 451 height 66
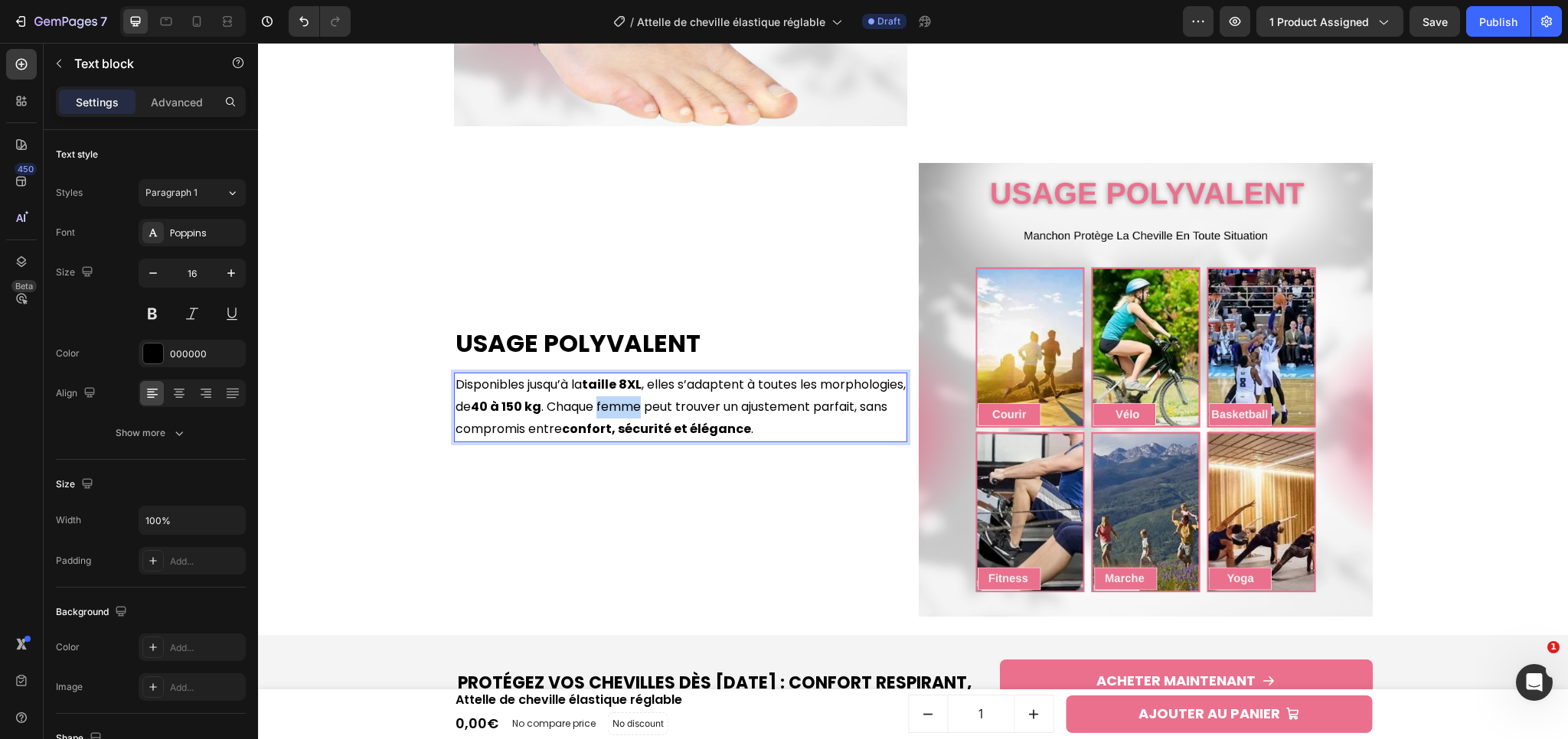
click at [694, 396] on p "Disponibles jusqu’à la taille 8XL , elles s’adaptent à toutes les morphologies,…" at bounding box center [681, 407] width 451 height 66
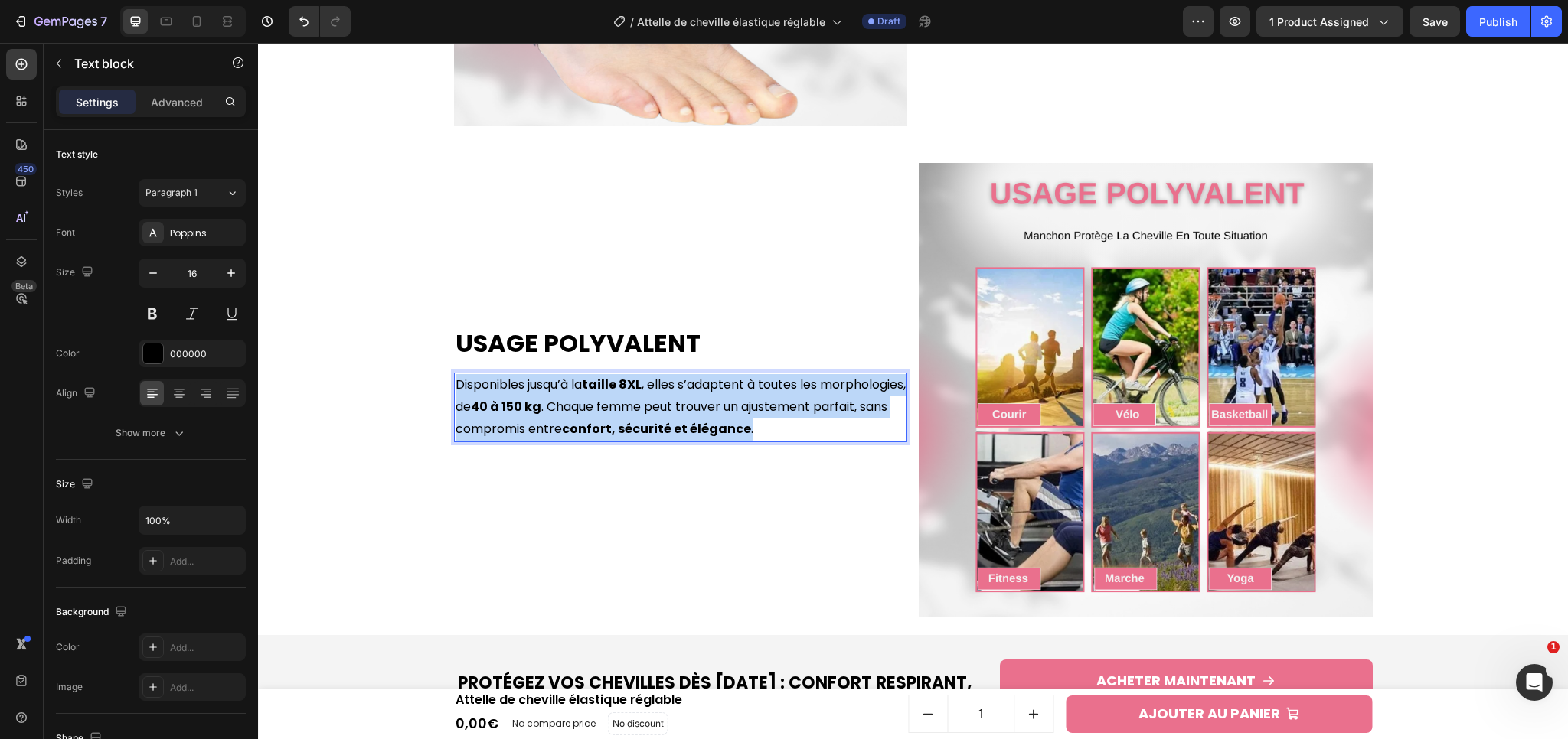
click at [694, 396] on p "Disponibles jusqu’à la taille 8XL , elles s’adaptent à toutes les morphologies,…" at bounding box center [681, 407] width 451 height 66
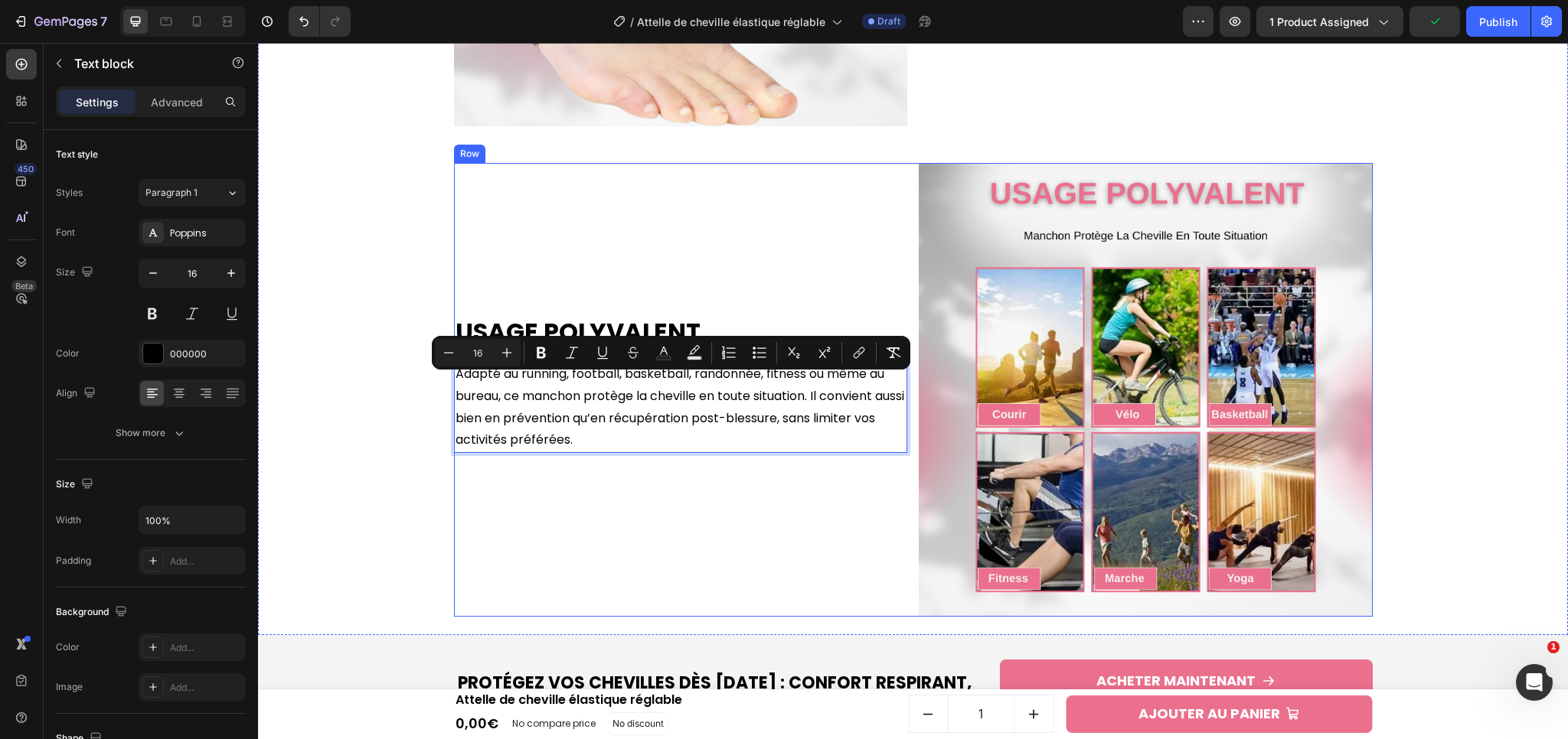
scroll to position [3110, 0]
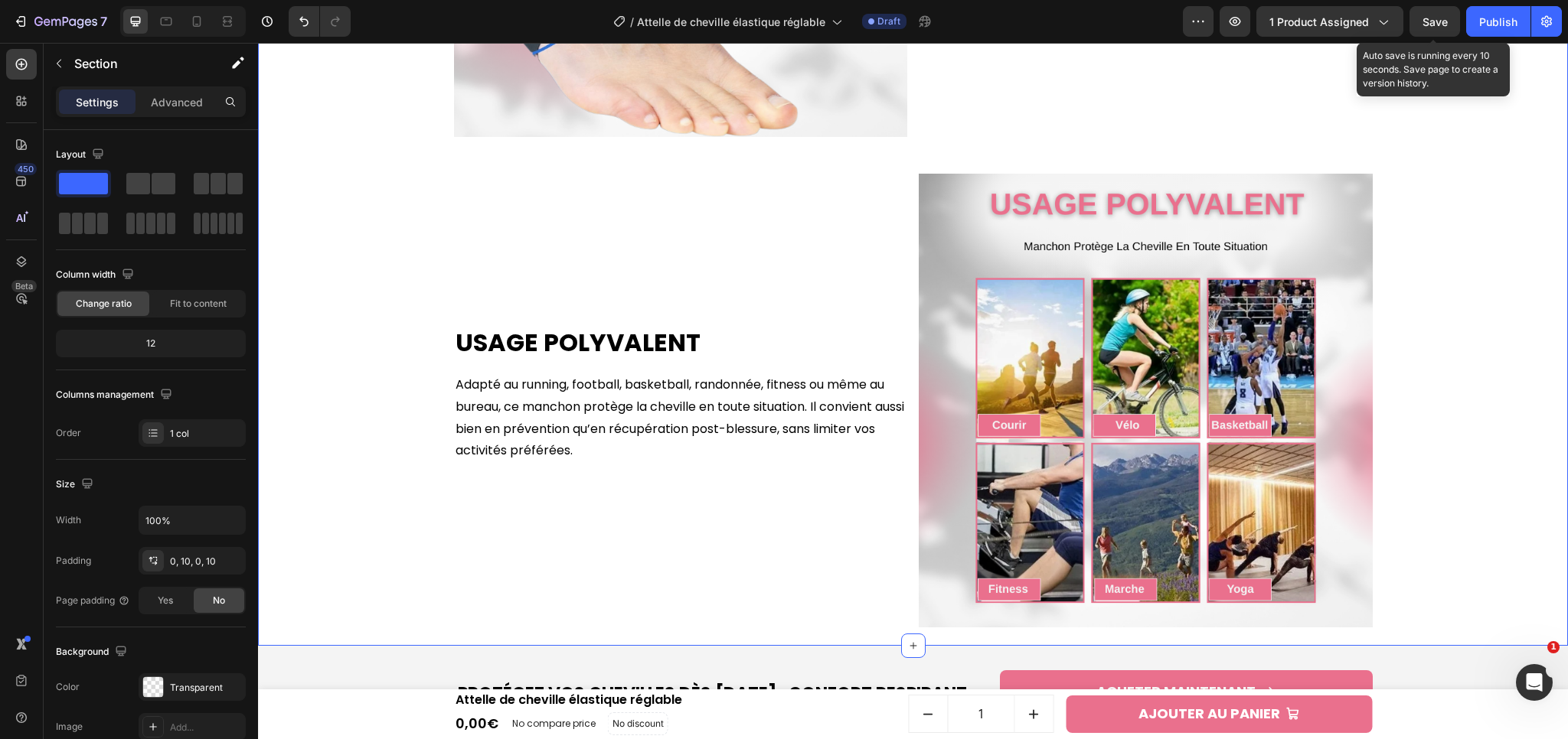
click at [1434, 19] on span "Save" at bounding box center [1435, 21] width 25 height 13
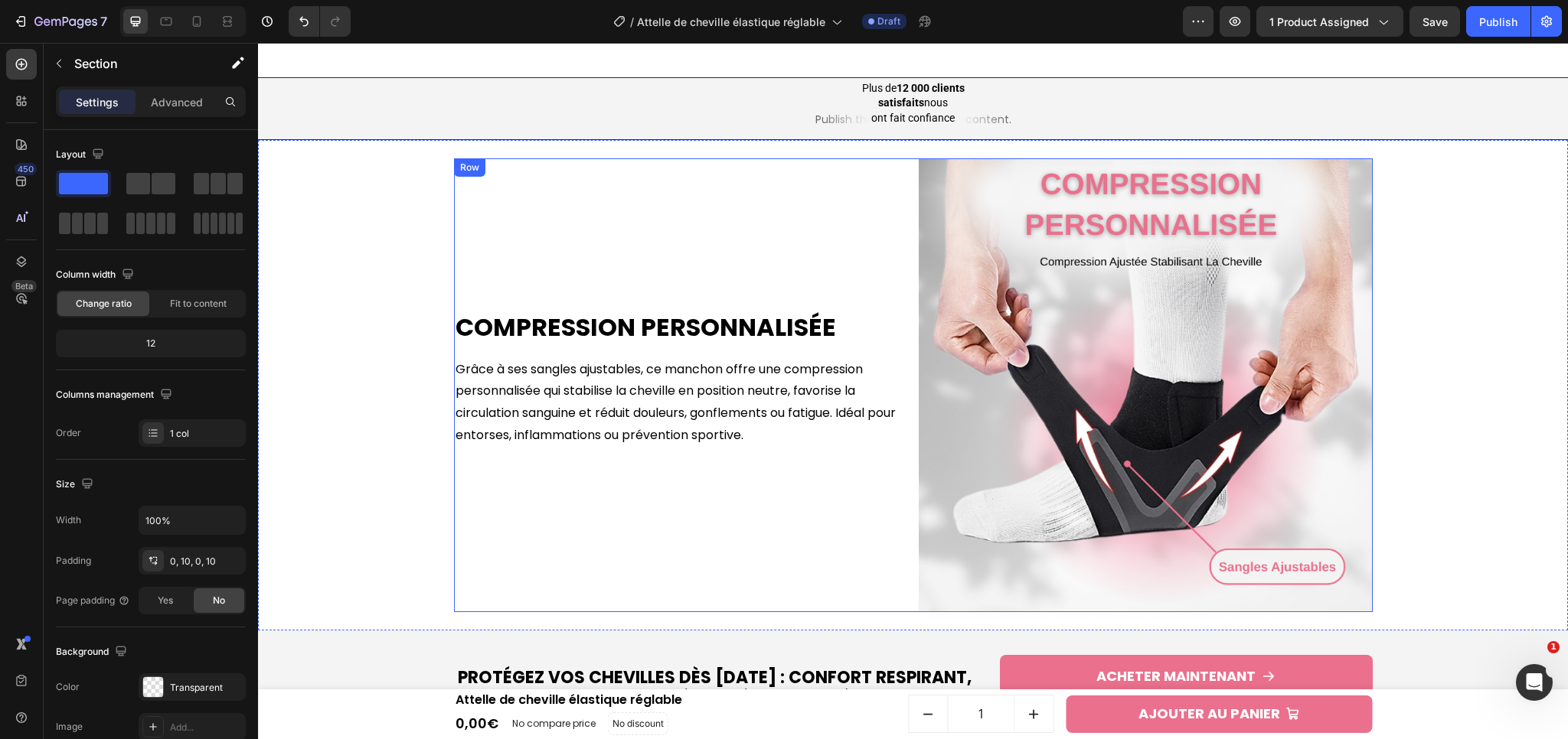
scroll to position [1048, 0]
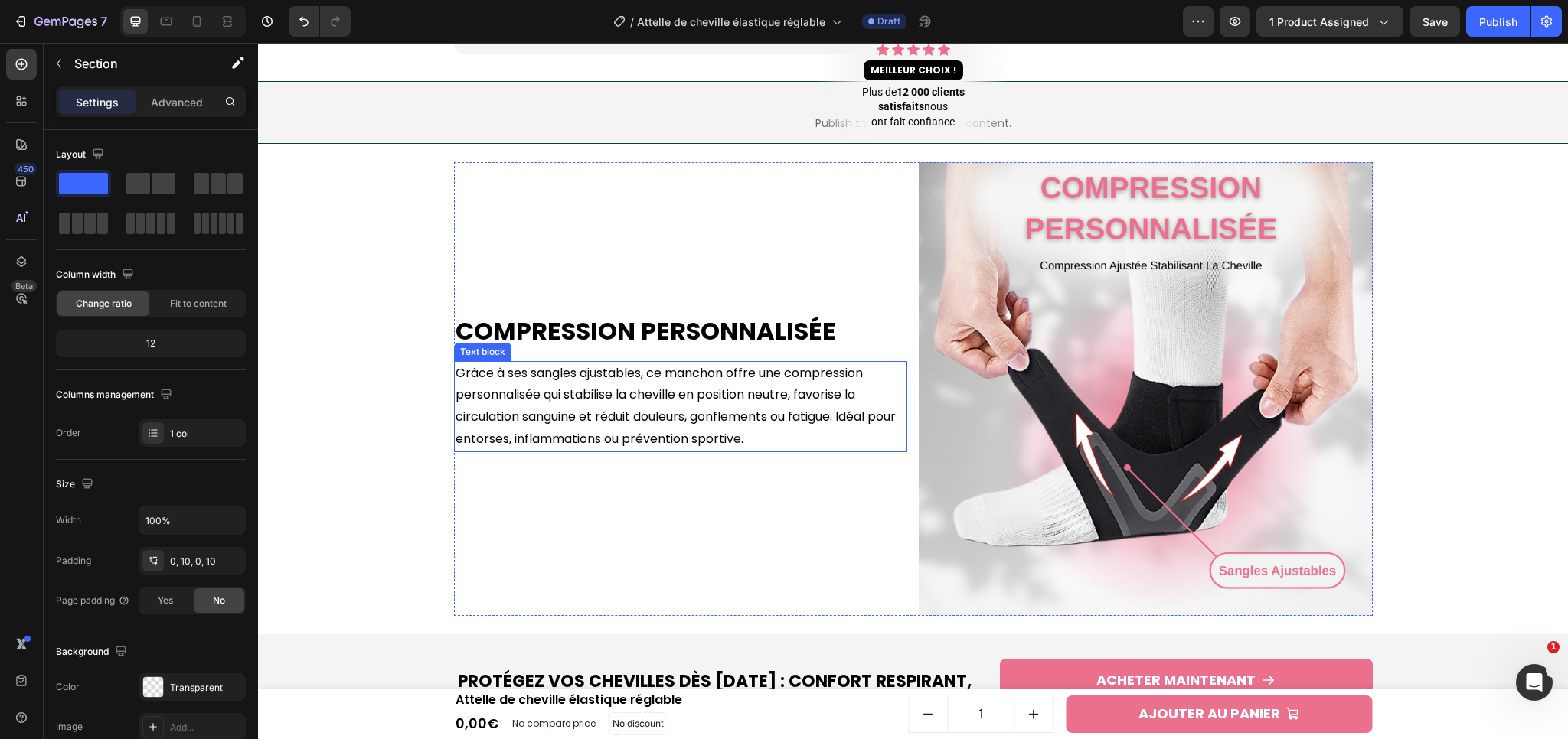
click at [534, 419] on p "Grâce à ses sangles ajustables, ce manchon offre une compression personnalisée …" at bounding box center [681, 406] width 451 height 88
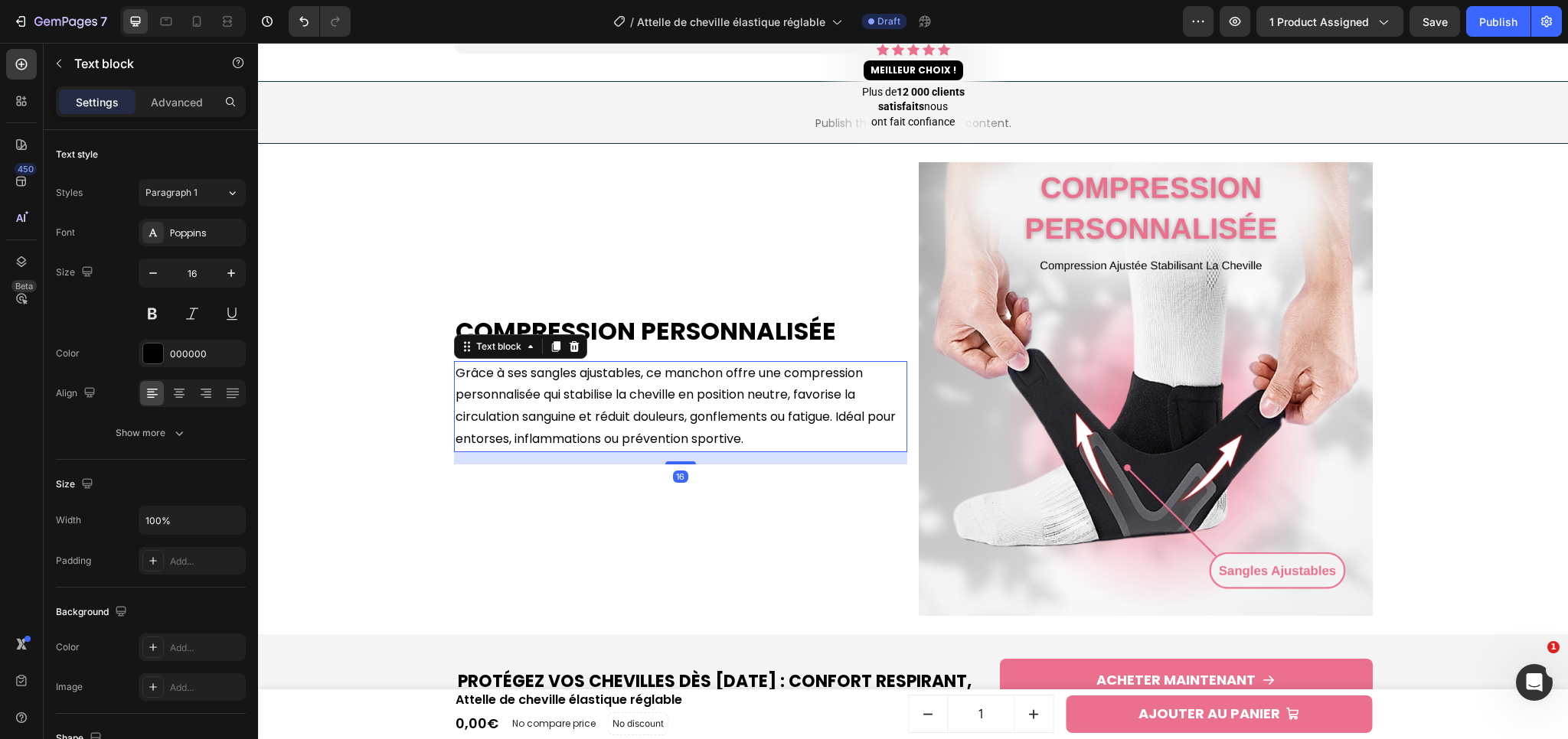
click at [534, 419] on p "Grâce à ses sangles ajustables, ce manchon offre une compression personnalisée …" at bounding box center [681, 406] width 451 height 88
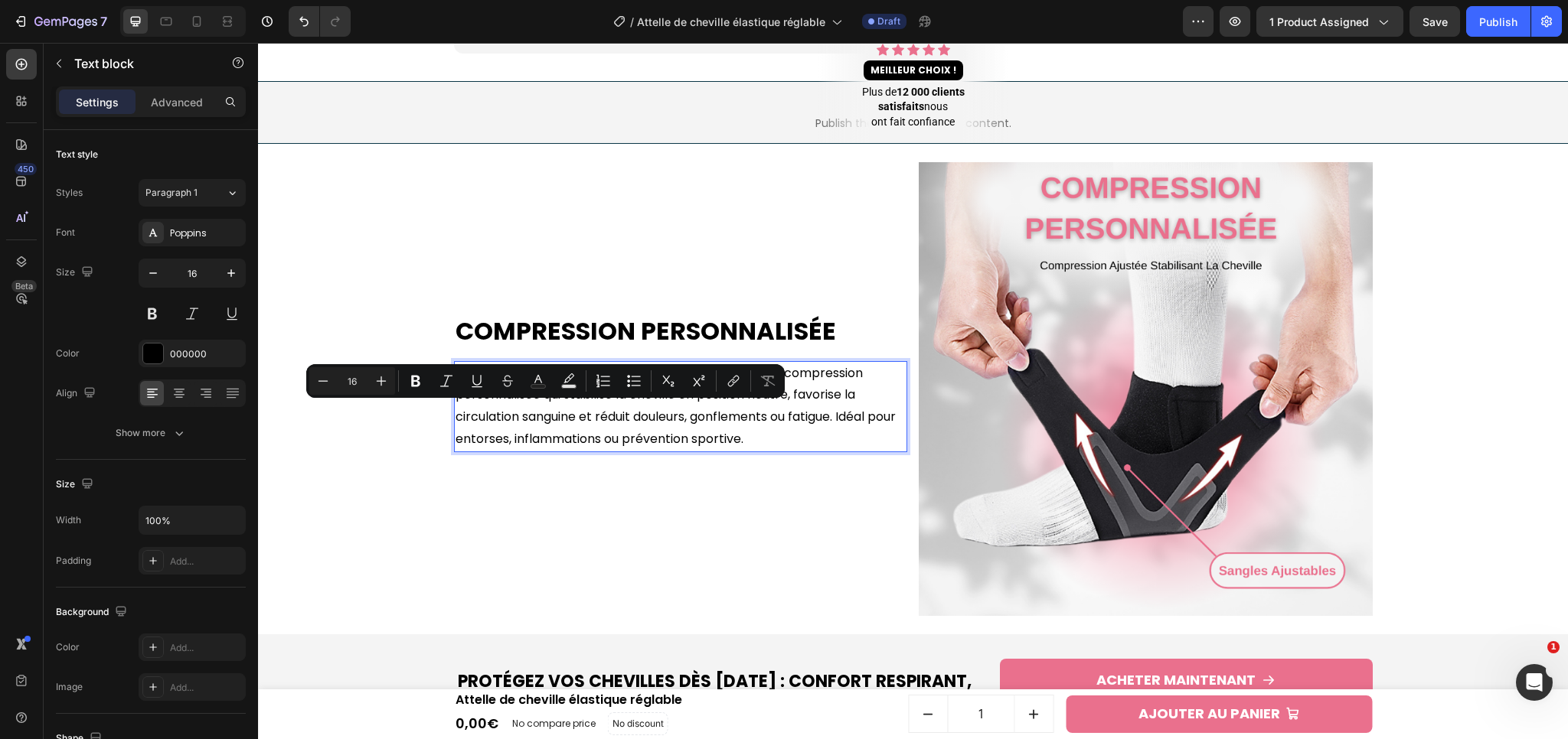
click at [822, 390] on p "Grâce à ses sangles ajustables, ce manchon offre une compression personnalisée …" at bounding box center [681, 406] width 451 height 88
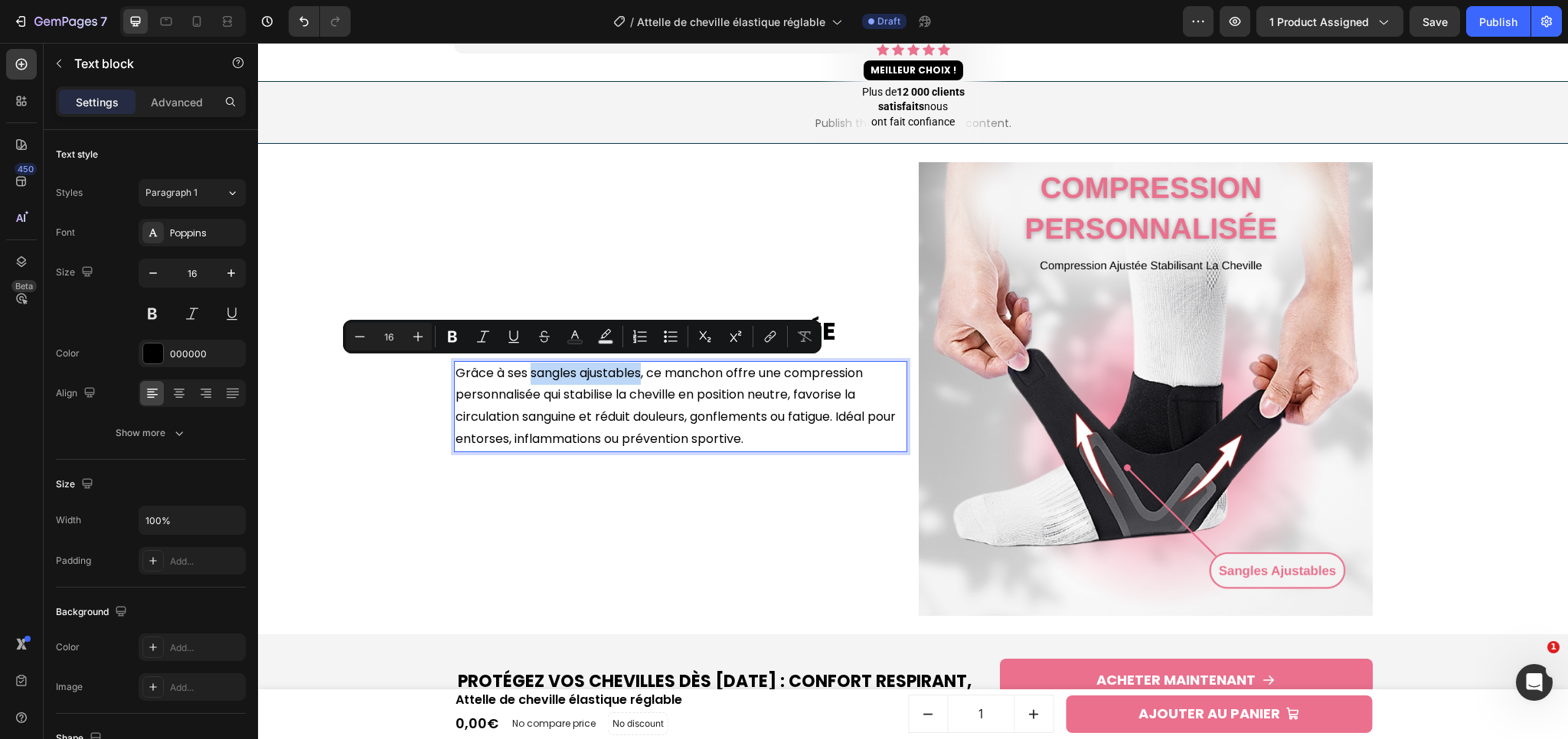
drag, startPoint x: 527, startPoint y: 372, endPoint x: 639, endPoint y: 370, distance: 112.0
click at [639, 370] on p "Grâce à ses sangles ajustables, ce manchon offre une compression personnalisée …" at bounding box center [681, 406] width 451 height 88
click at [448, 337] on icon "Editor contextual toolbar" at bounding box center [452, 337] width 15 height 15
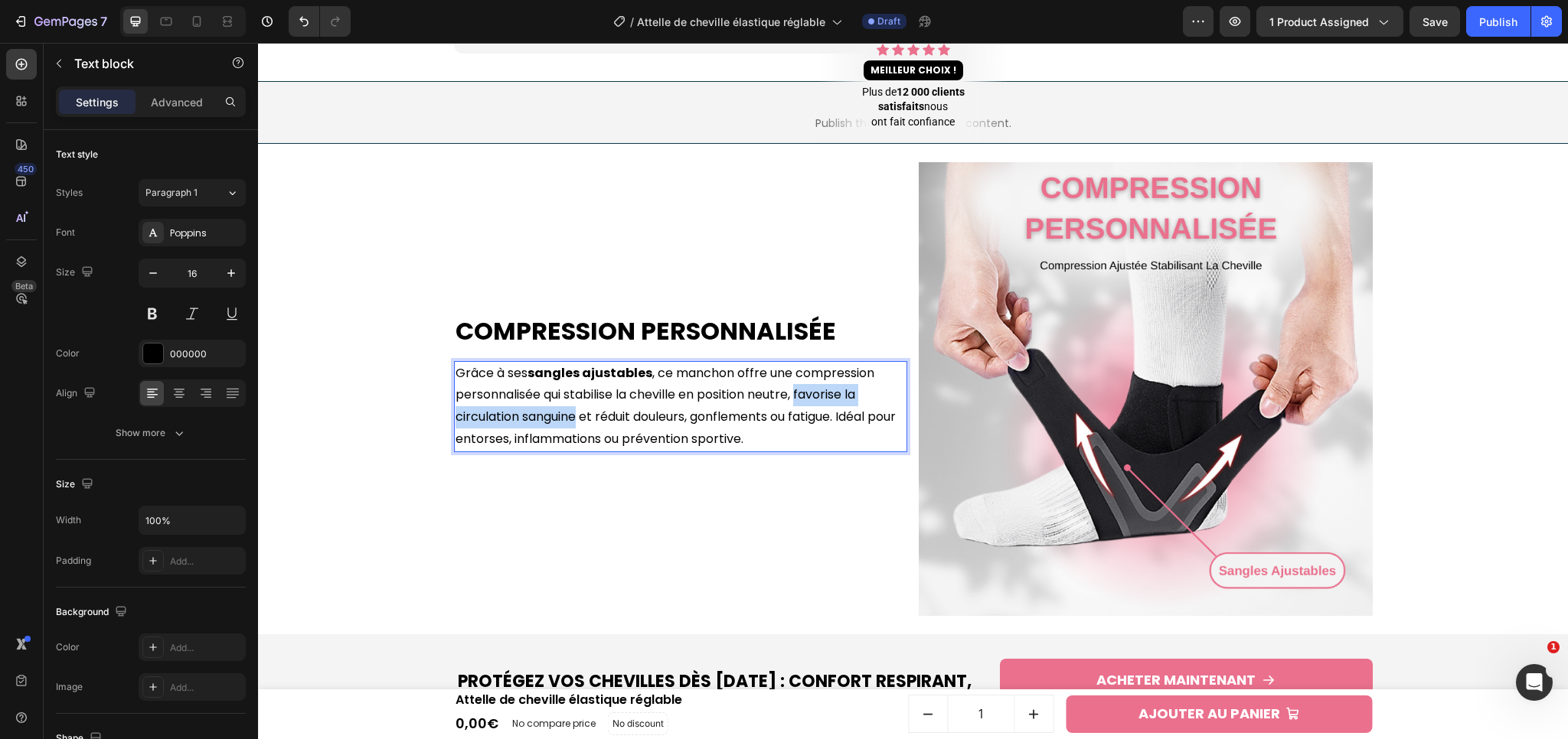
drag, startPoint x: 795, startPoint y: 392, endPoint x: 574, endPoint y: 412, distance: 221.9
click at [574, 412] on p "Grâce à ses sangles ajustables , ce manchon offre une compression personnalisée…" at bounding box center [681, 406] width 451 height 88
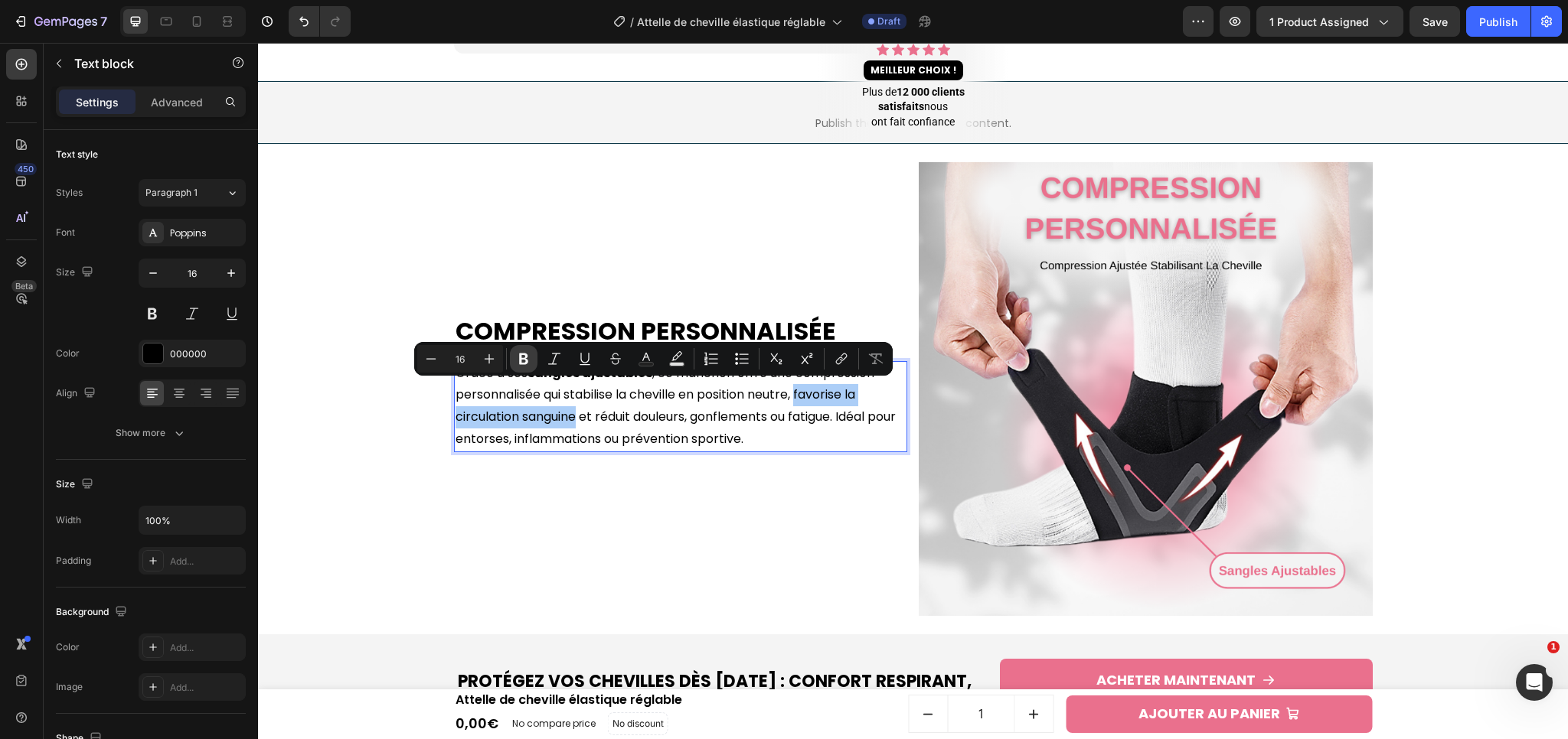
click at [524, 363] on icon "Editor contextual toolbar" at bounding box center [524, 359] width 9 height 12
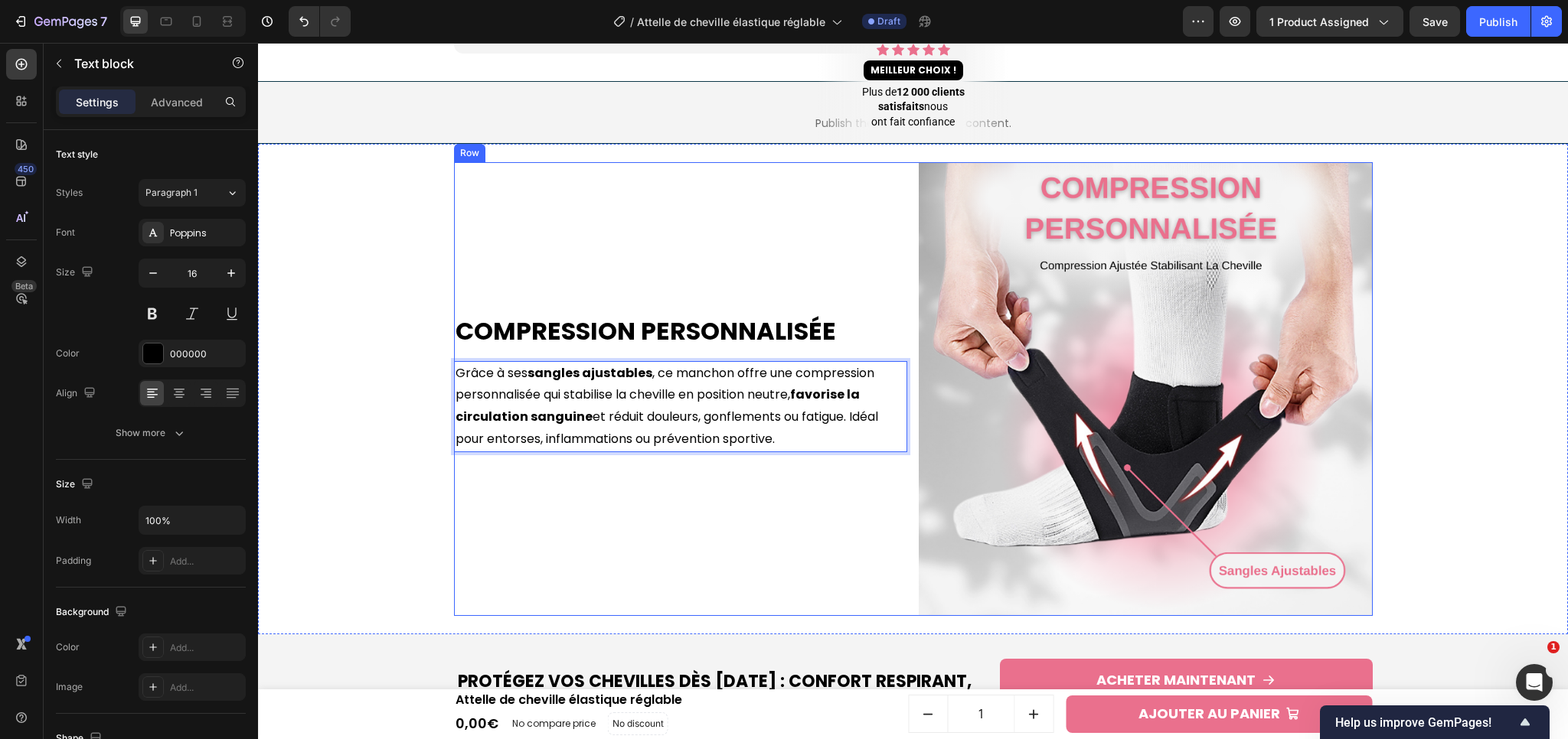
click at [838, 523] on div "Compression Personnalisée Heading Grâce à ses sangles ajustables , ce manchon o…" at bounding box center [682, 389] width 454 height 454
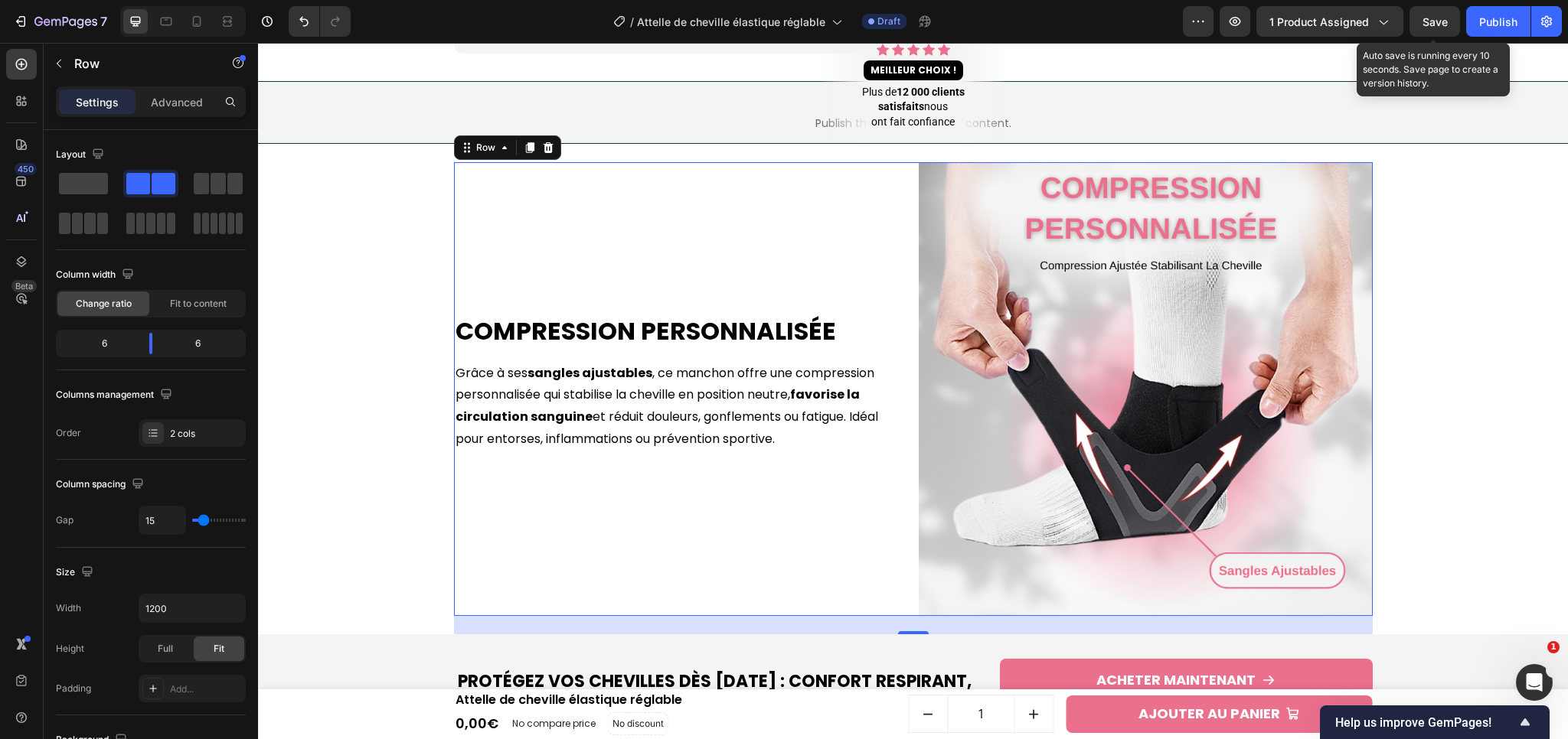
click at [1437, 24] on span "Save" at bounding box center [1435, 21] width 25 height 13
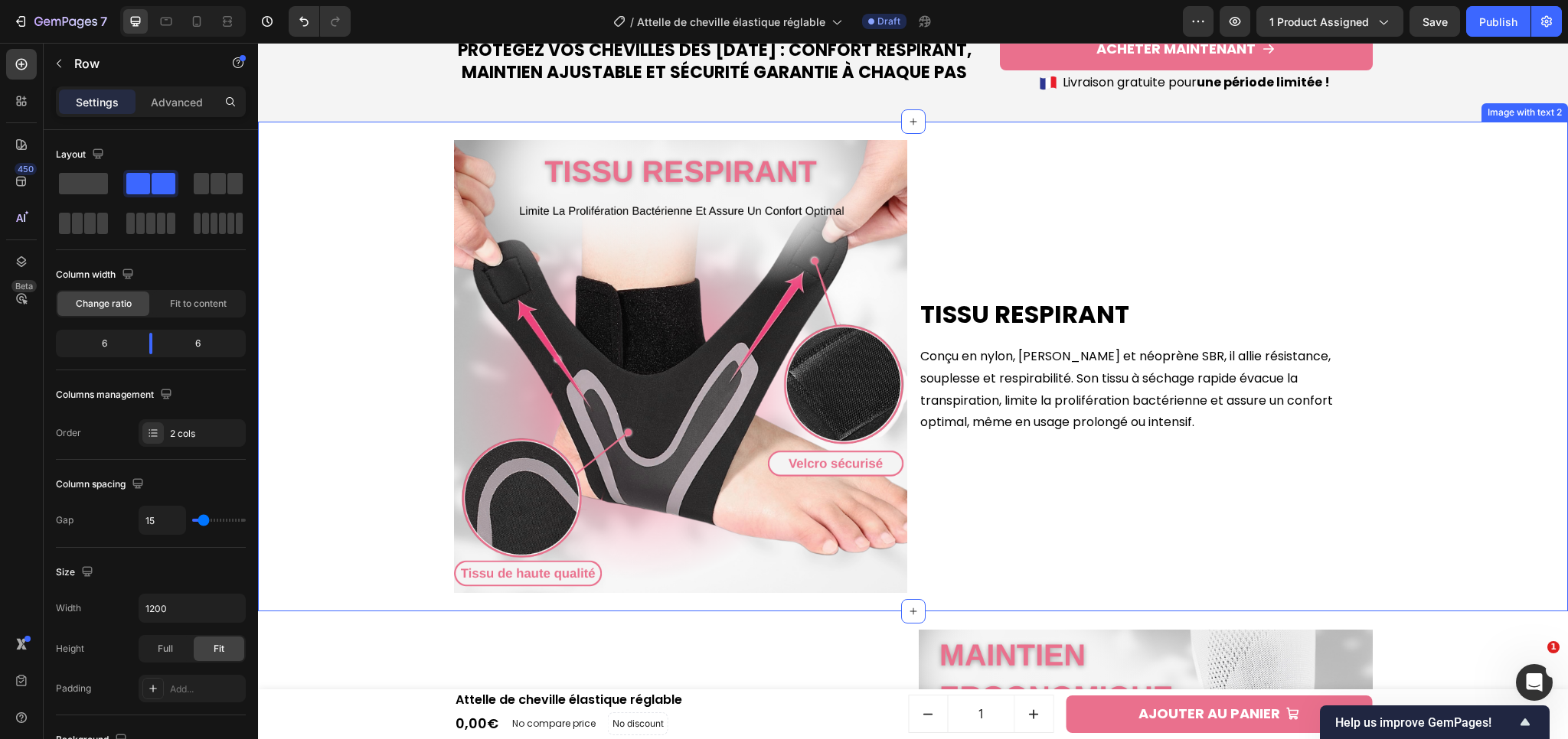
scroll to position [1678, 0]
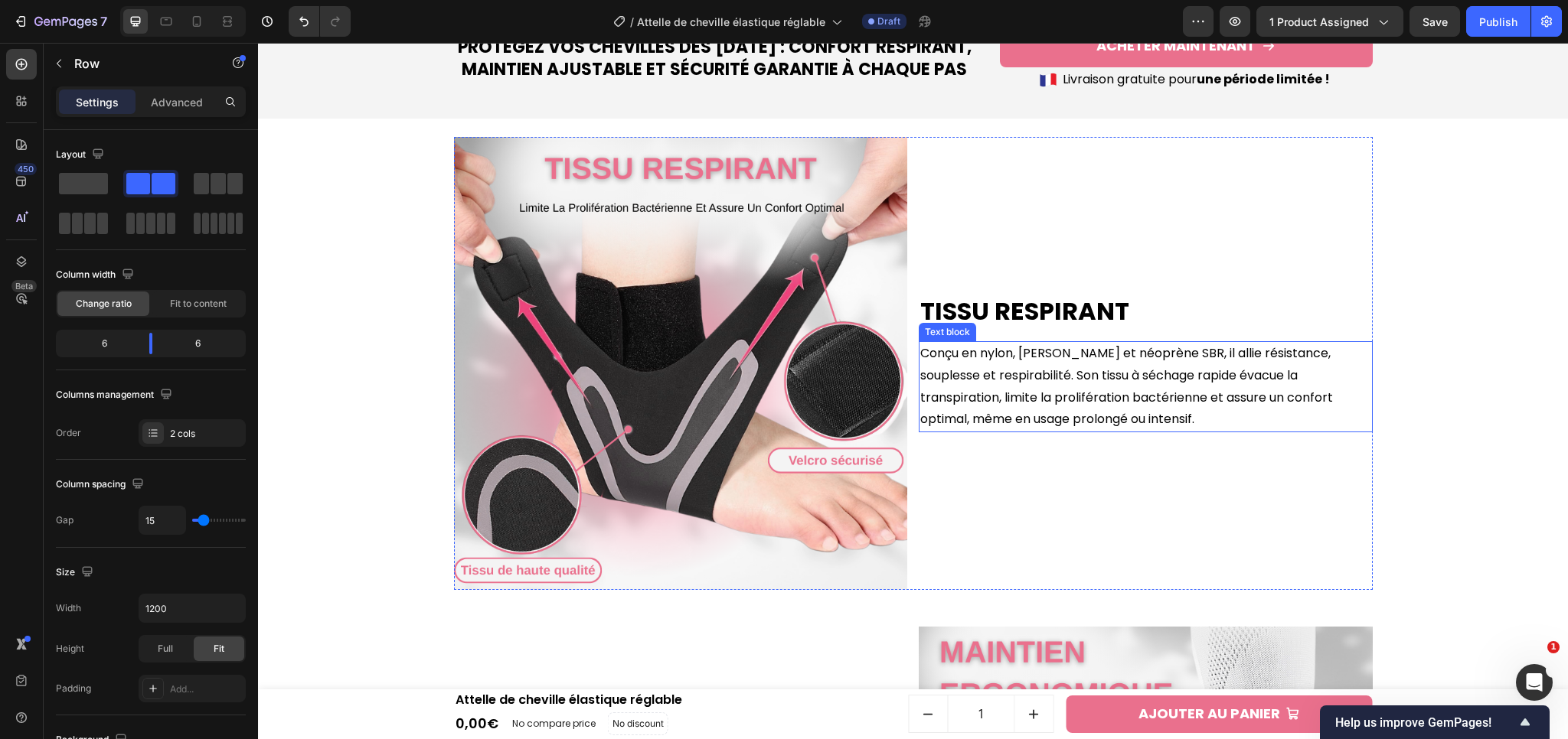
click at [970, 400] on p "Conçu en nylon, [PERSON_NAME] et néoprène SBR, il allie résistance, souplesse e…" at bounding box center [1146, 386] width 451 height 88
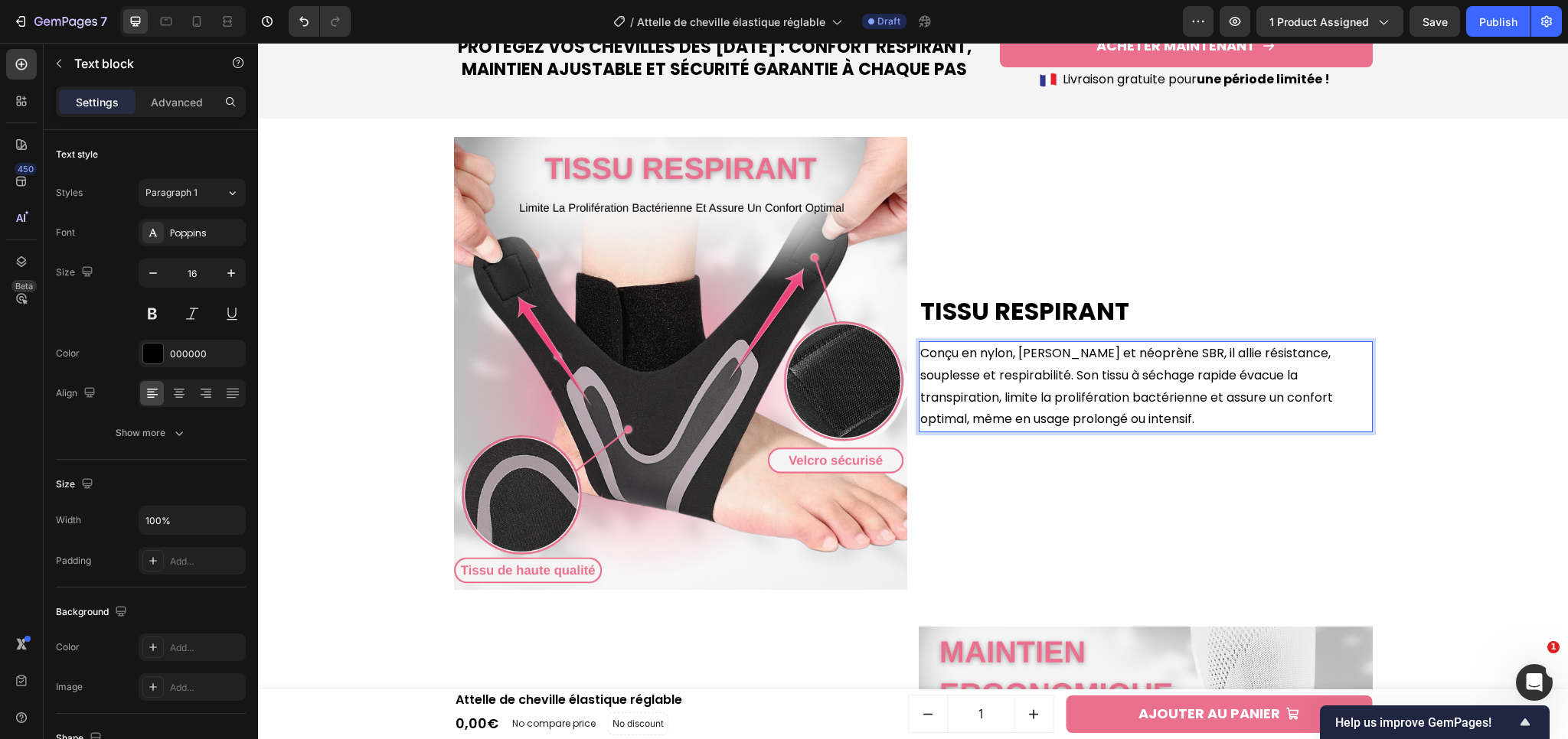
click at [980, 356] on p "Conçu en nylon, [PERSON_NAME] et néoprène SBR, il allie résistance, souplesse e…" at bounding box center [1146, 386] width 451 height 88
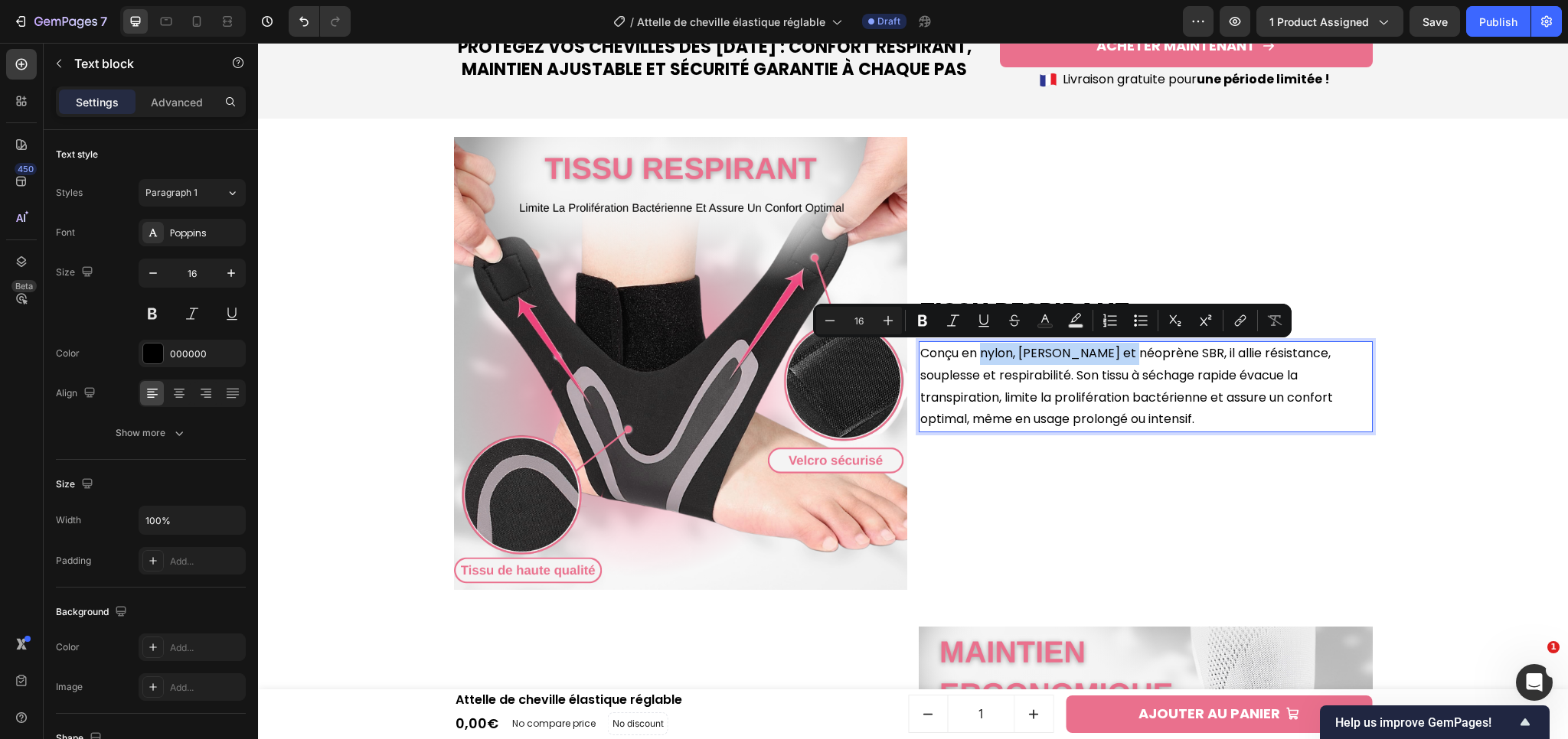
drag, startPoint x: 977, startPoint y: 353, endPoint x: 1130, endPoint y: 356, distance: 153.0
click at [1130, 356] on p "Conçu en nylon, [PERSON_NAME] et néoprène SBR, il allie résistance, souplesse e…" at bounding box center [1146, 386] width 451 height 88
click at [932, 326] on button "Bold" at bounding box center [922, 321] width 28 height 28
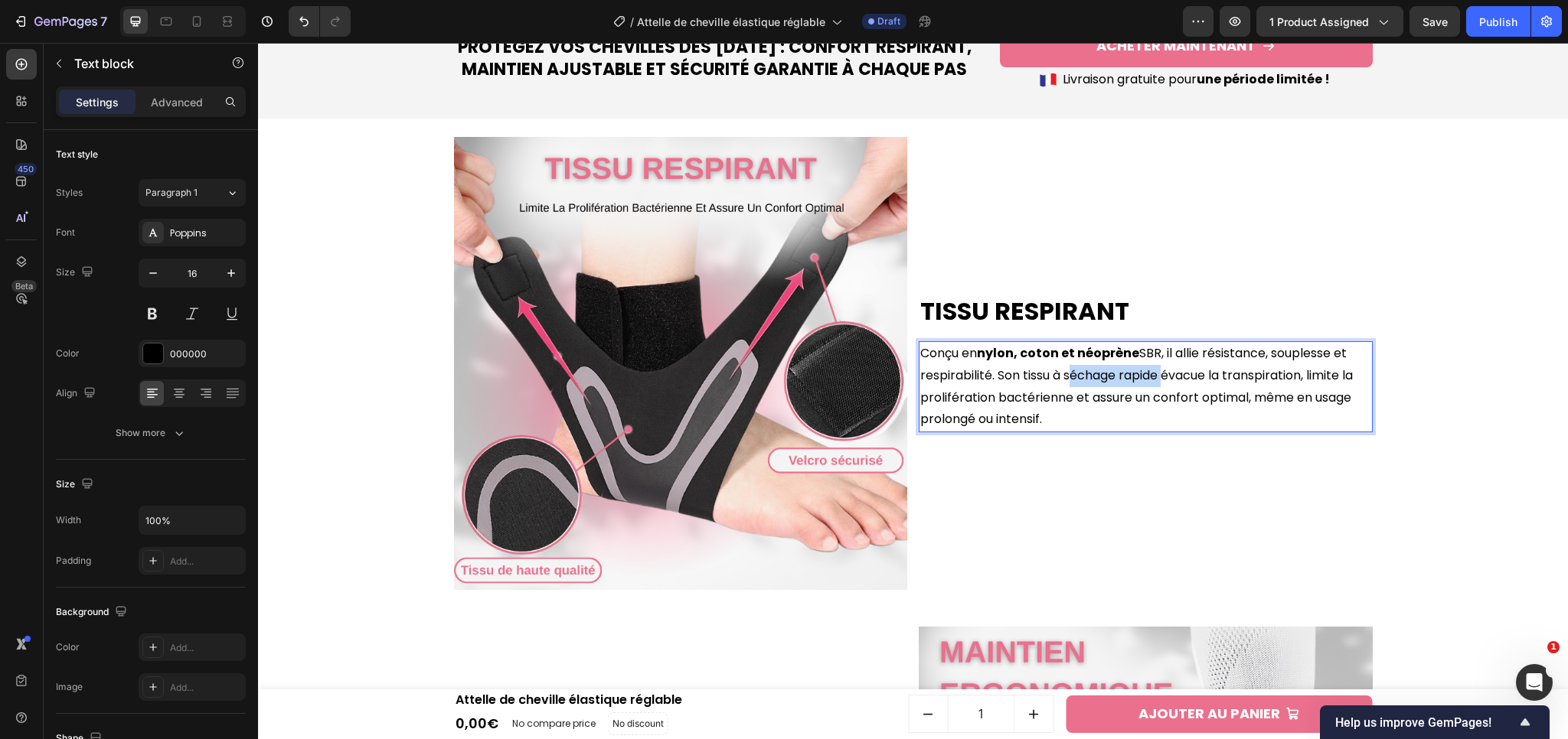
drag, startPoint x: 1060, startPoint y: 377, endPoint x: 1156, endPoint y: 377, distance: 96.0
click at [1156, 377] on p "Conçu en nylon, [PERSON_NAME] et néoprène SBR, il allie résistance, souplesse e…" at bounding box center [1146, 386] width 451 height 88
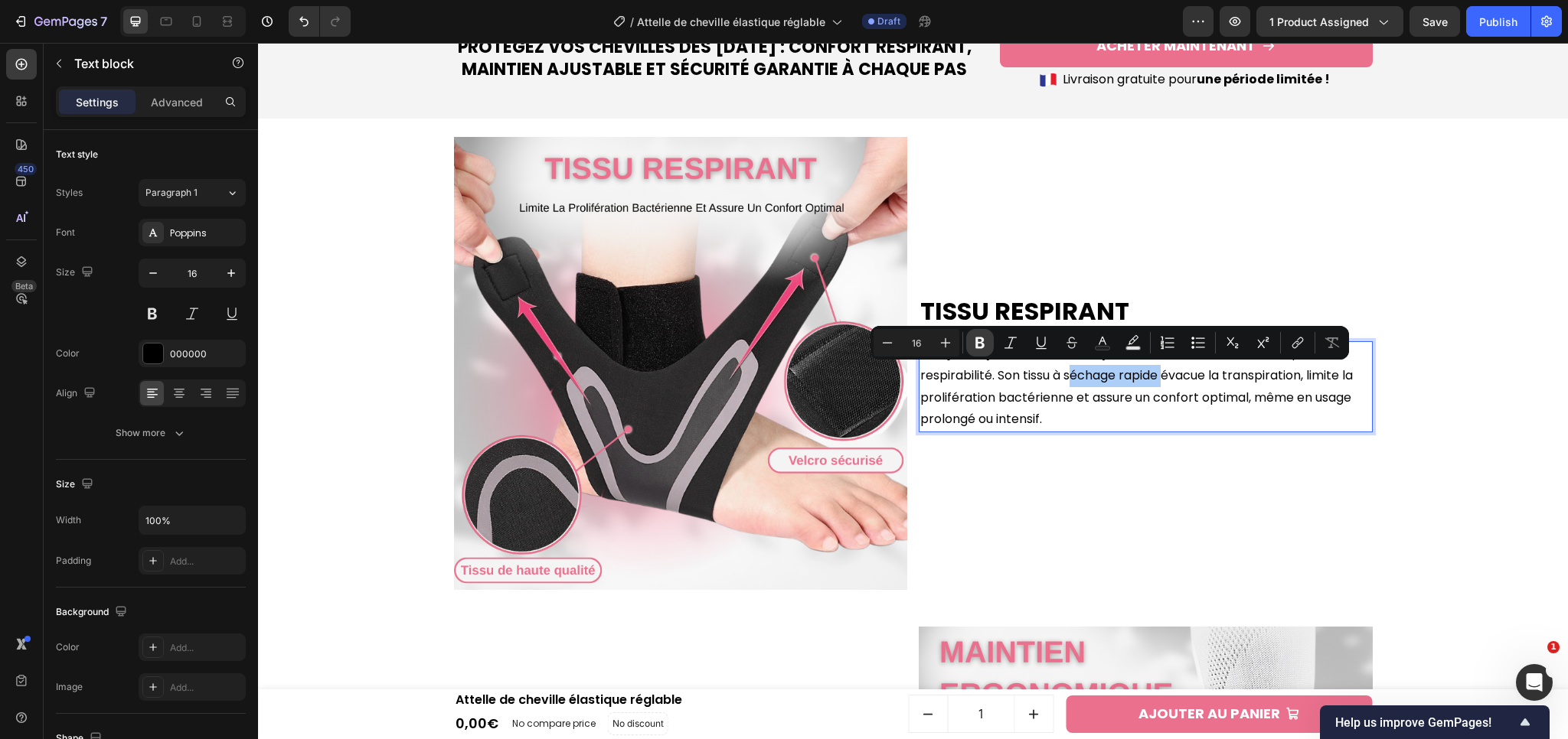
click at [984, 351] on button "Bold" at bounding box center [979, 343] width 28 height 28
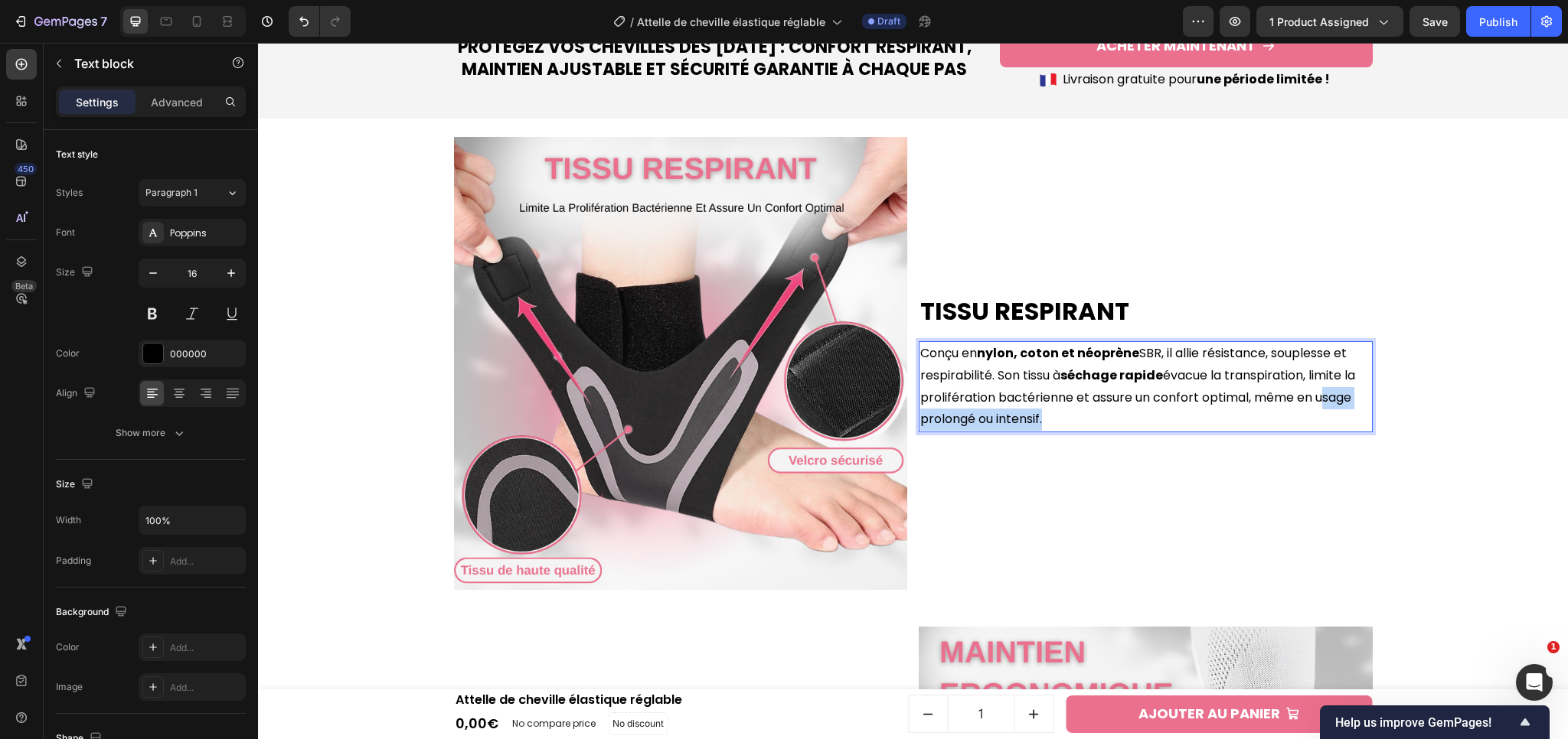
drag, startPoint x: 1310, startPoint y: 400, endPoint x: 1035, endPoint y: 424, distance: 276.0
click at [1035, 424] on p "Conçu en nylon, [PERSON_NAME] et néoprène SBR, il allie résistance, souplesse e…" at bounding box center [1146, 386] width 451 height 88
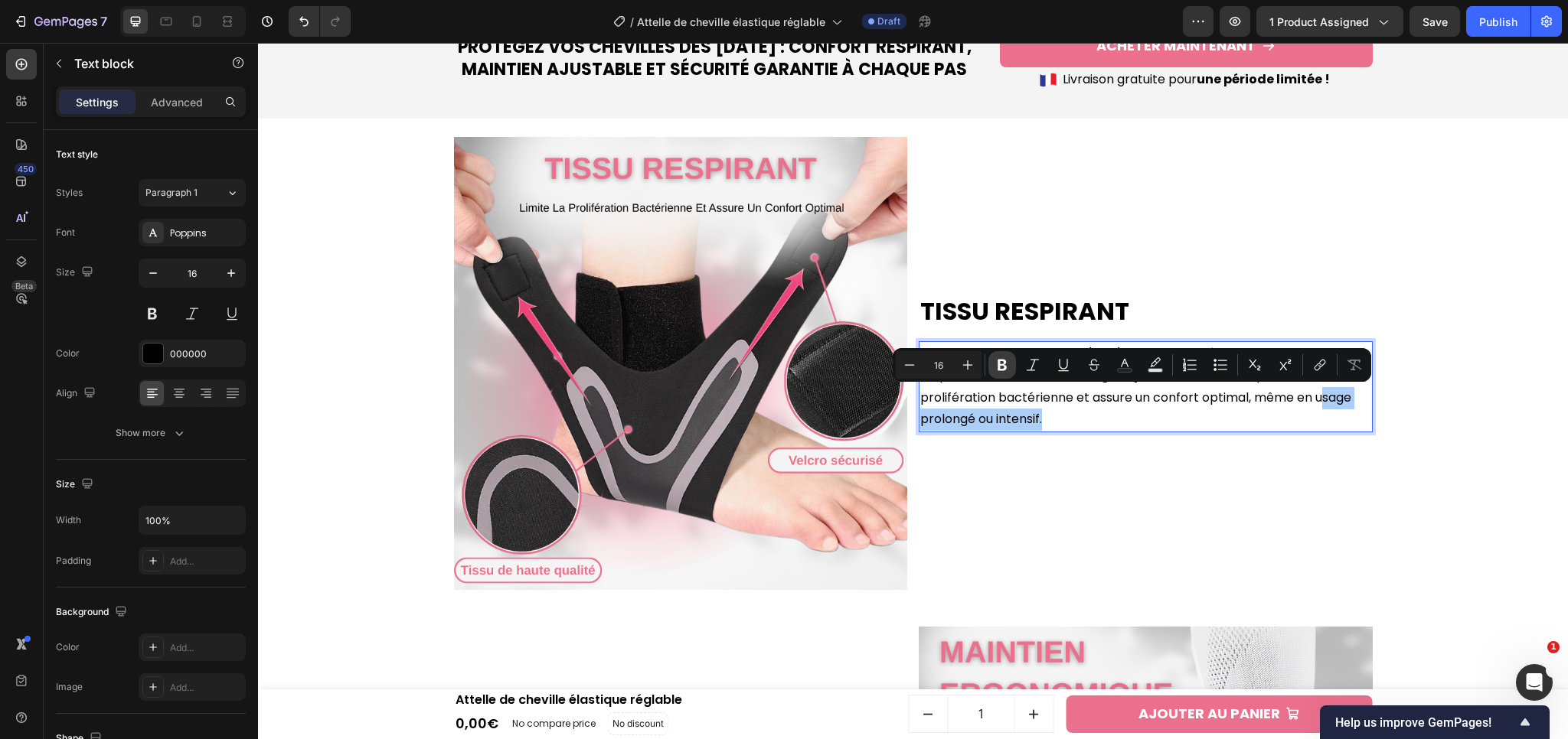
click at [1000, 365] on icon "Editor contextual toolbar" at bounding box center [1002, 365] width 9 height 12
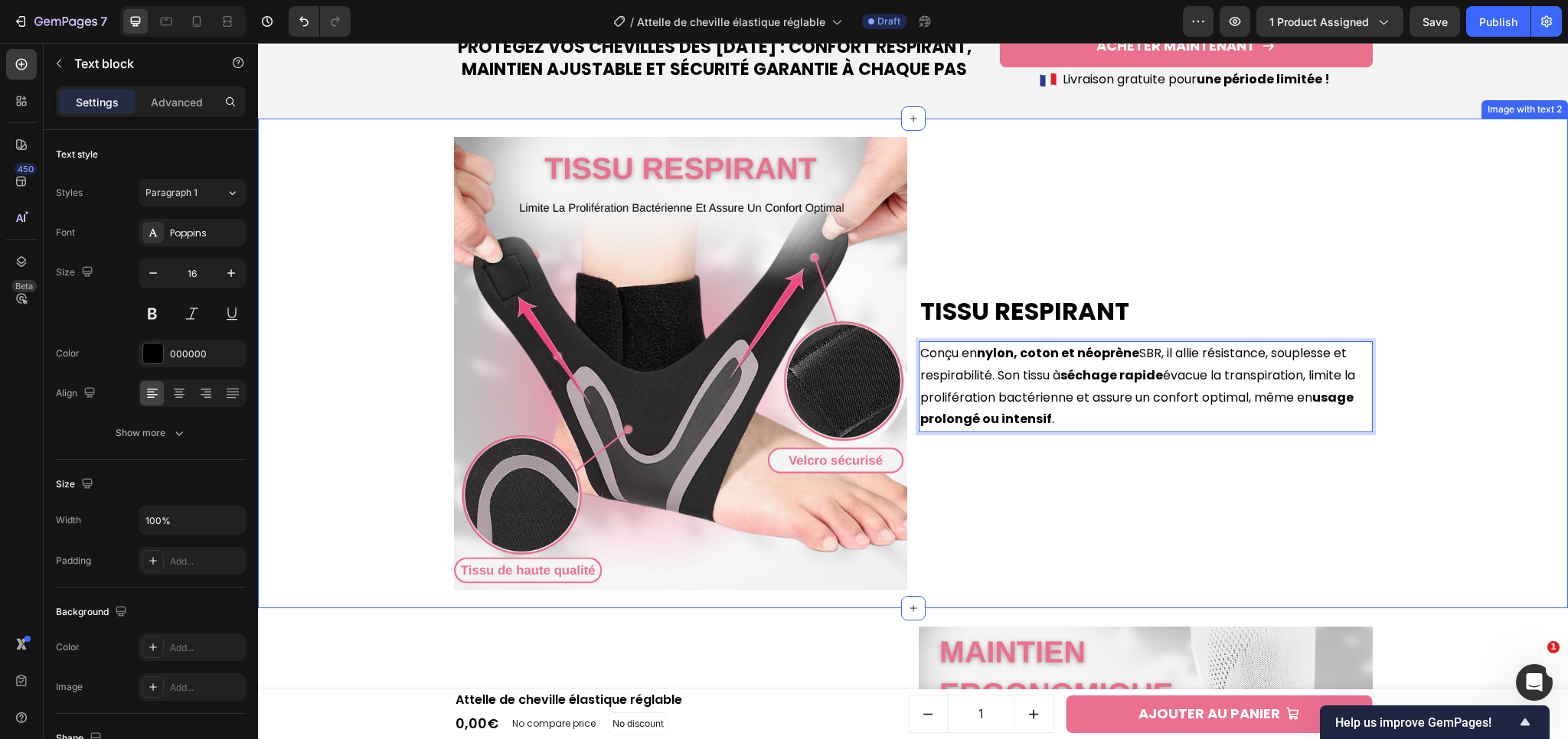
click at [1517, 454] on div "Tissu Respirant Heading Conçu en nylon, coton et néoprène SBR, il allie résista…" at bounding box center [912, 363] width 1294 height 491
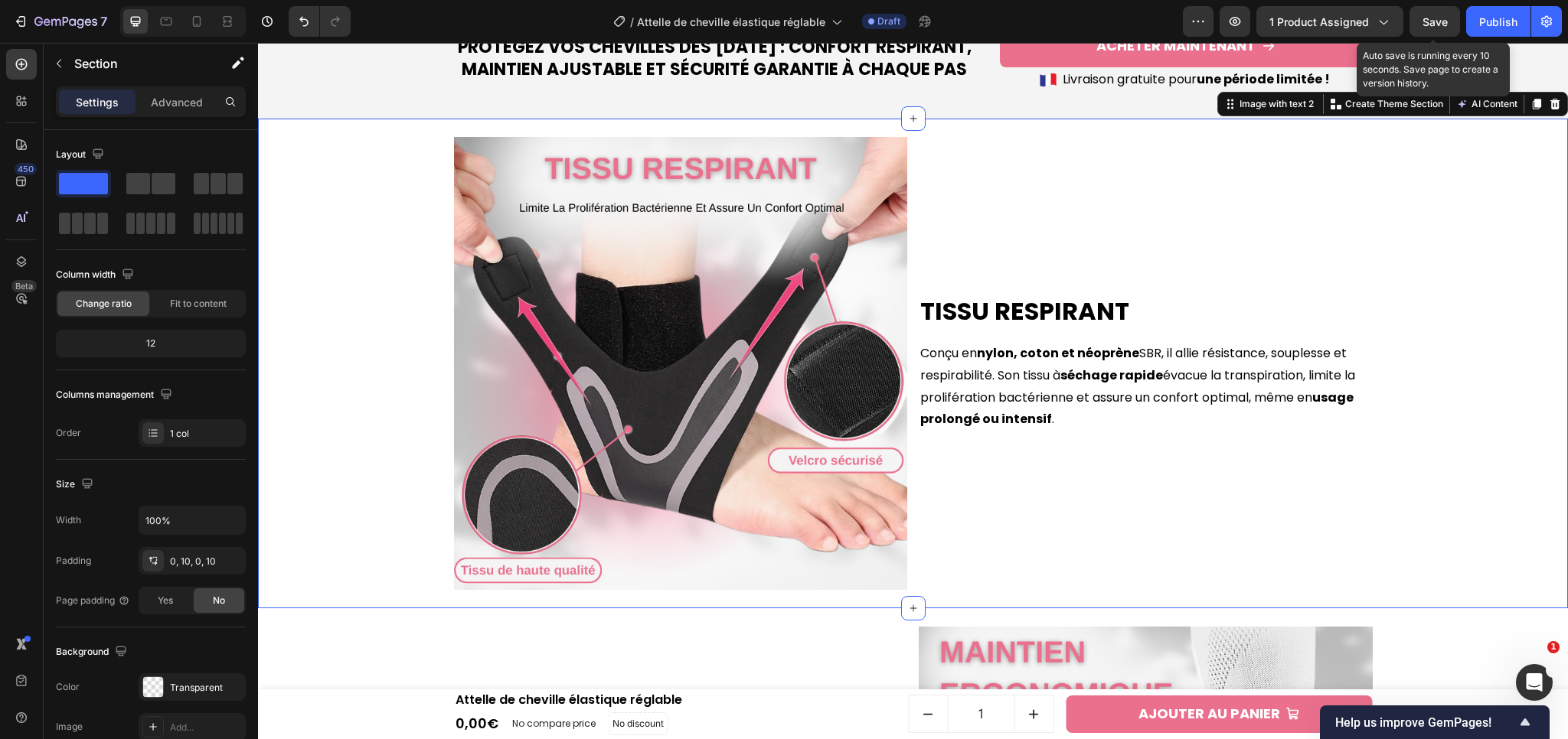
click at [1431, 29] on div "Save" at bounding box center [1435, 21] width 25 height 16
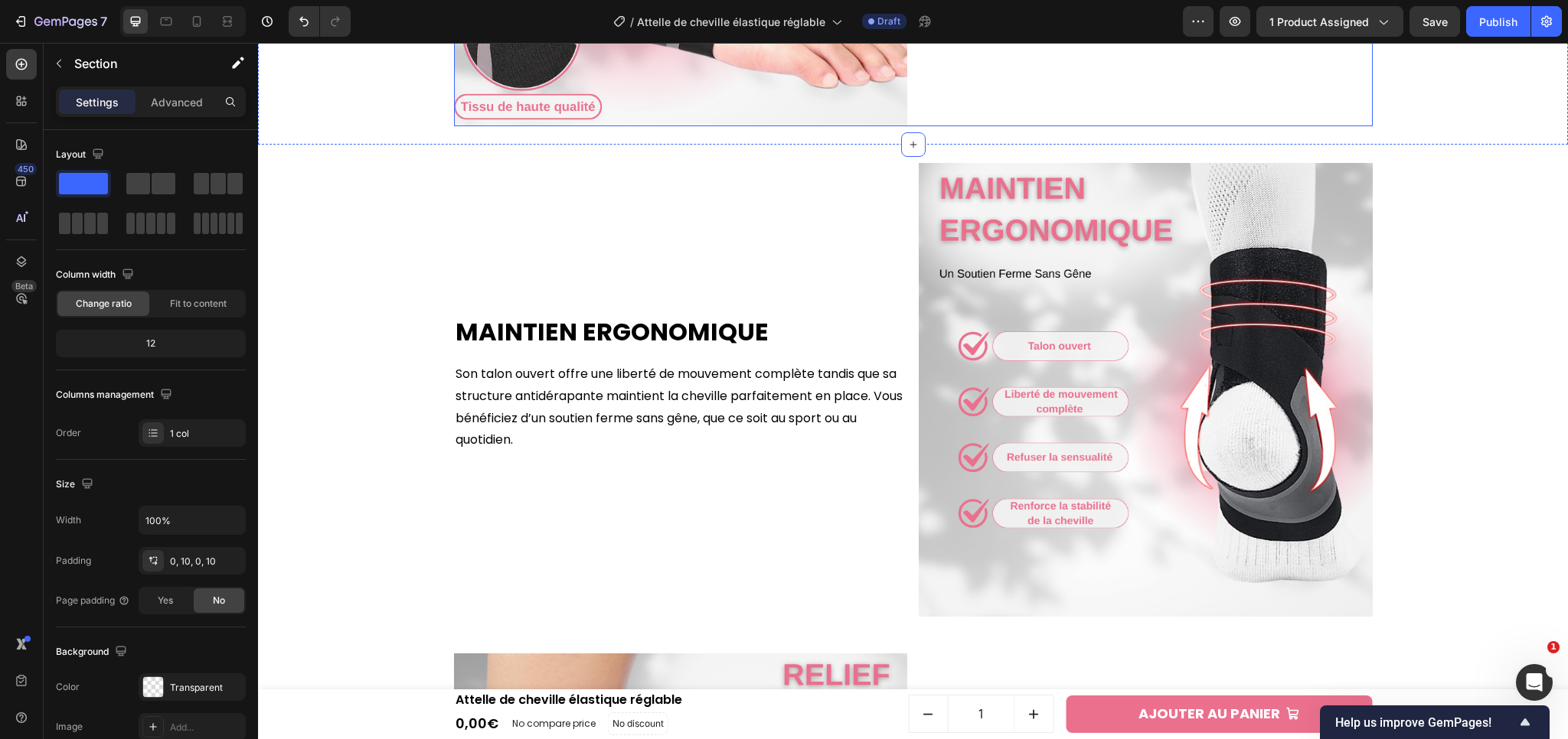
scroll to position [2143, 0]
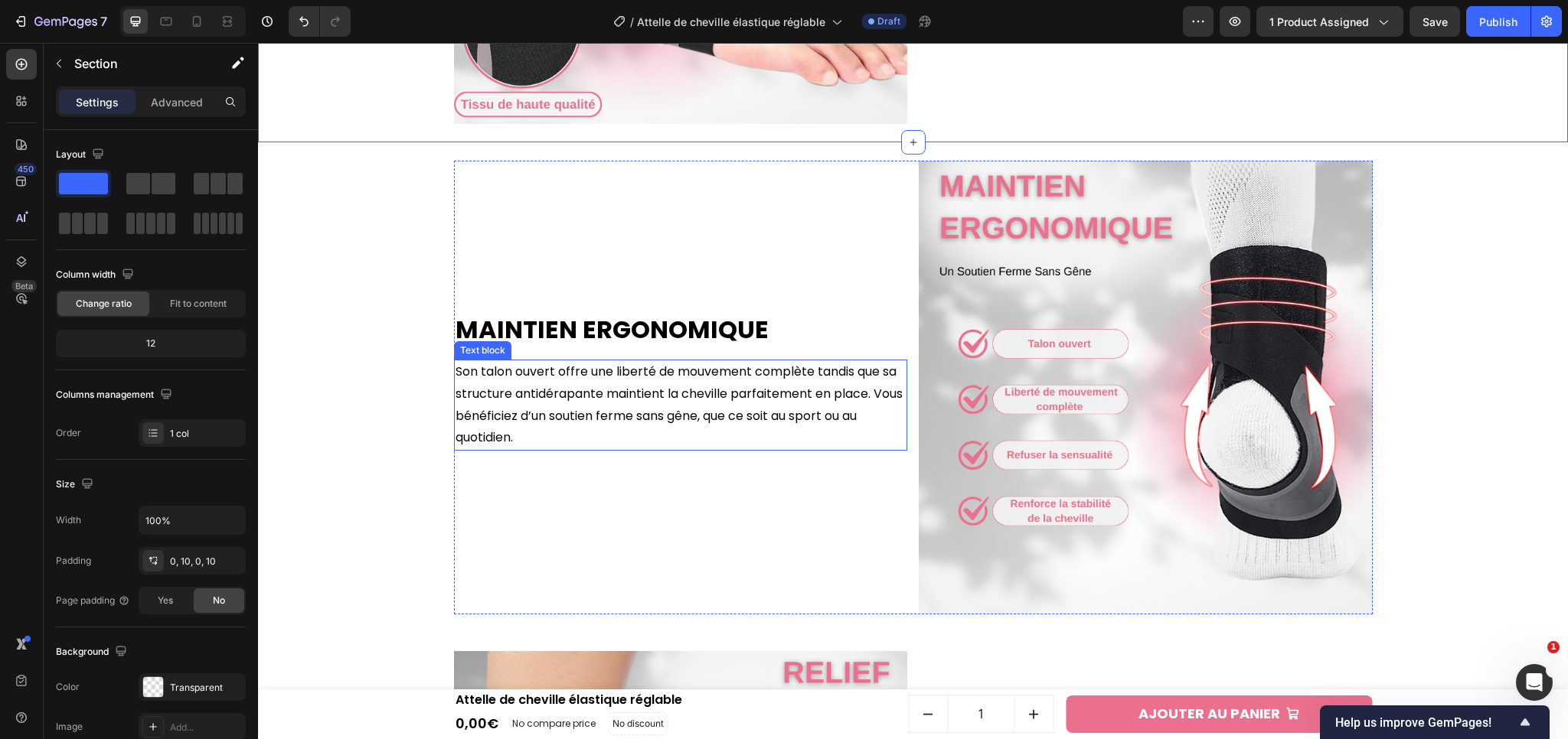
click at [543, 379] on p "Son talon ouvert offre une liberté de mouvement complète tandis que sa structur…" at bounding box center [681, 405] width 451 height 88
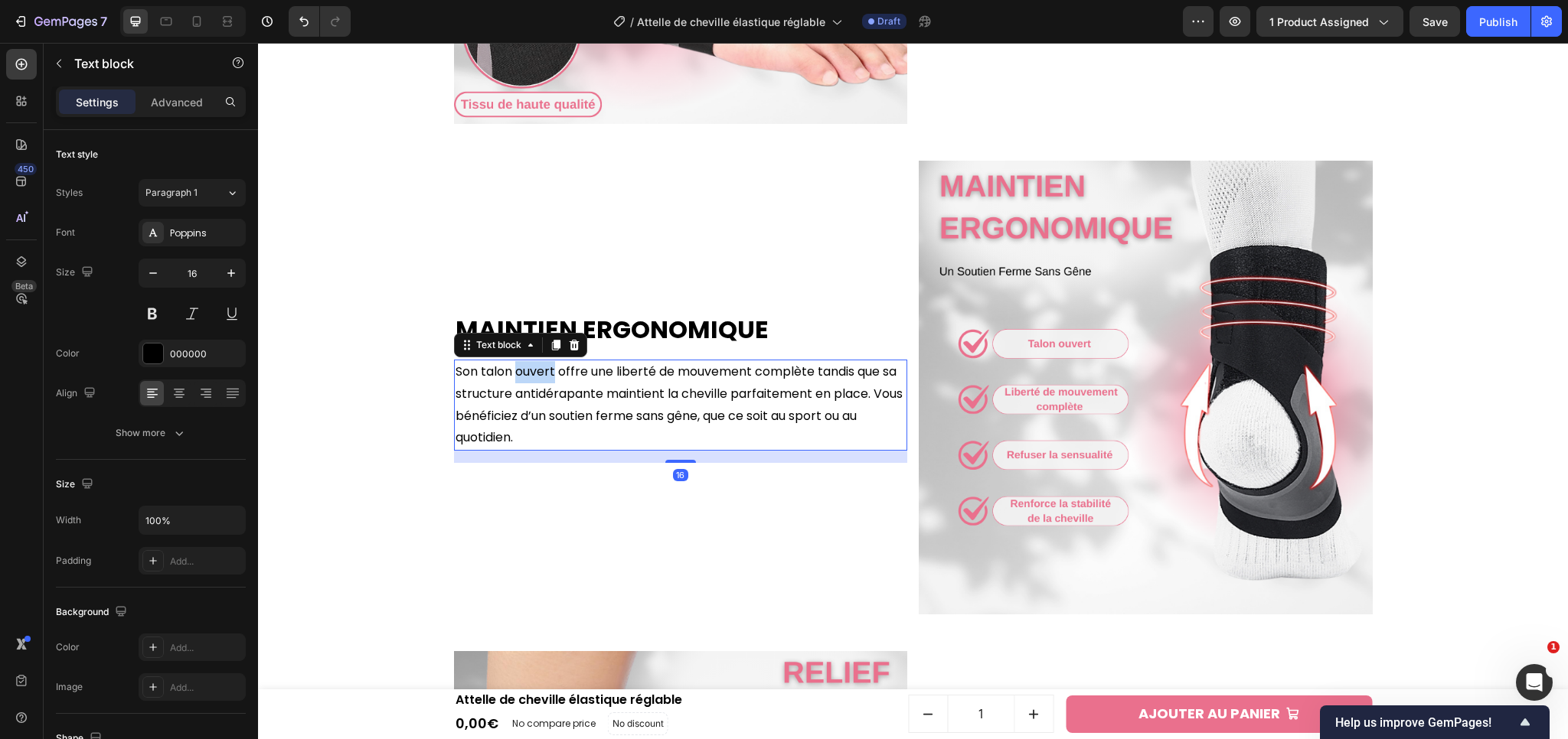
click at [543, 379] on p "Son talon ouvert offre une liberté de mouvement complète tandis que sa structur…" at bounding box center [681, 405] width 451 height 88
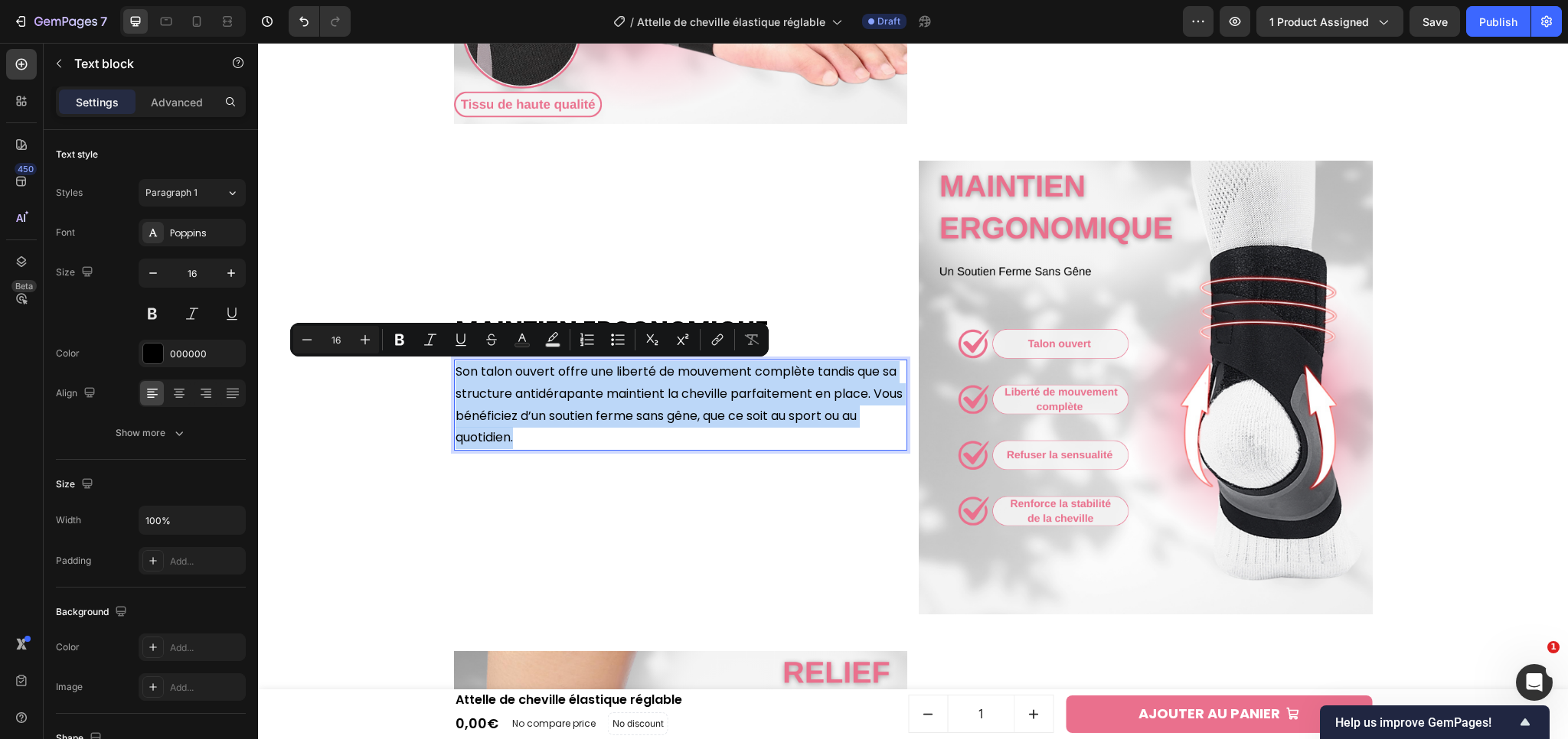
click at [543, 379] on p "Son talon ouvert offre une liberté de mouvement complète tandis que sa structur…" at bounding box center [681, 405] width 451 height 88
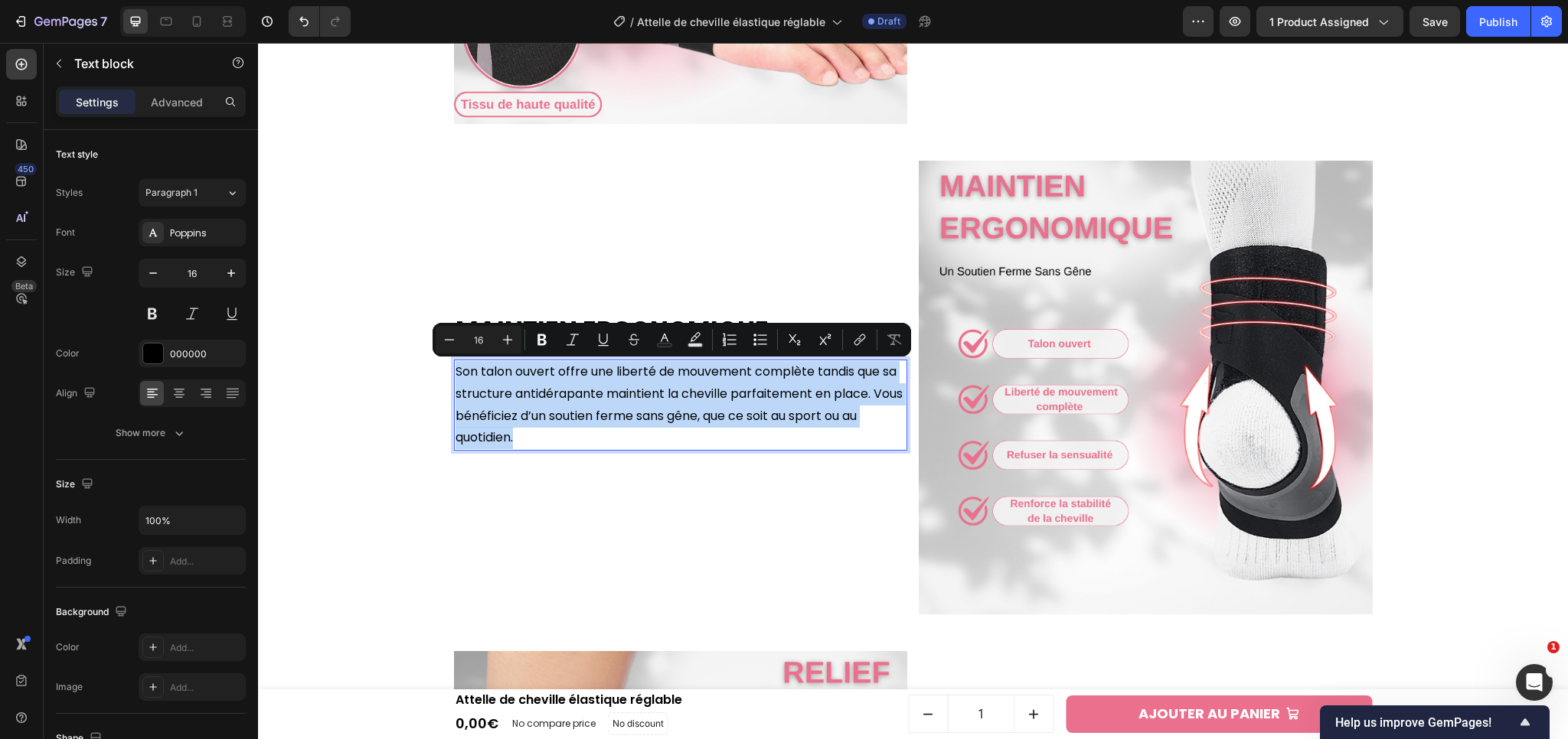
click at [543, 379] on p "Son talon ouvert offre une liberté de mouvement complète tandis que sa structur…" at bounding box center [681, 405] width 451 height 88
click at [549, 378] on p "Son talon ouvert offre une liberté de mouvement complète tandis que sa structur…" at bounding box center [681, 405] width 451 height 88
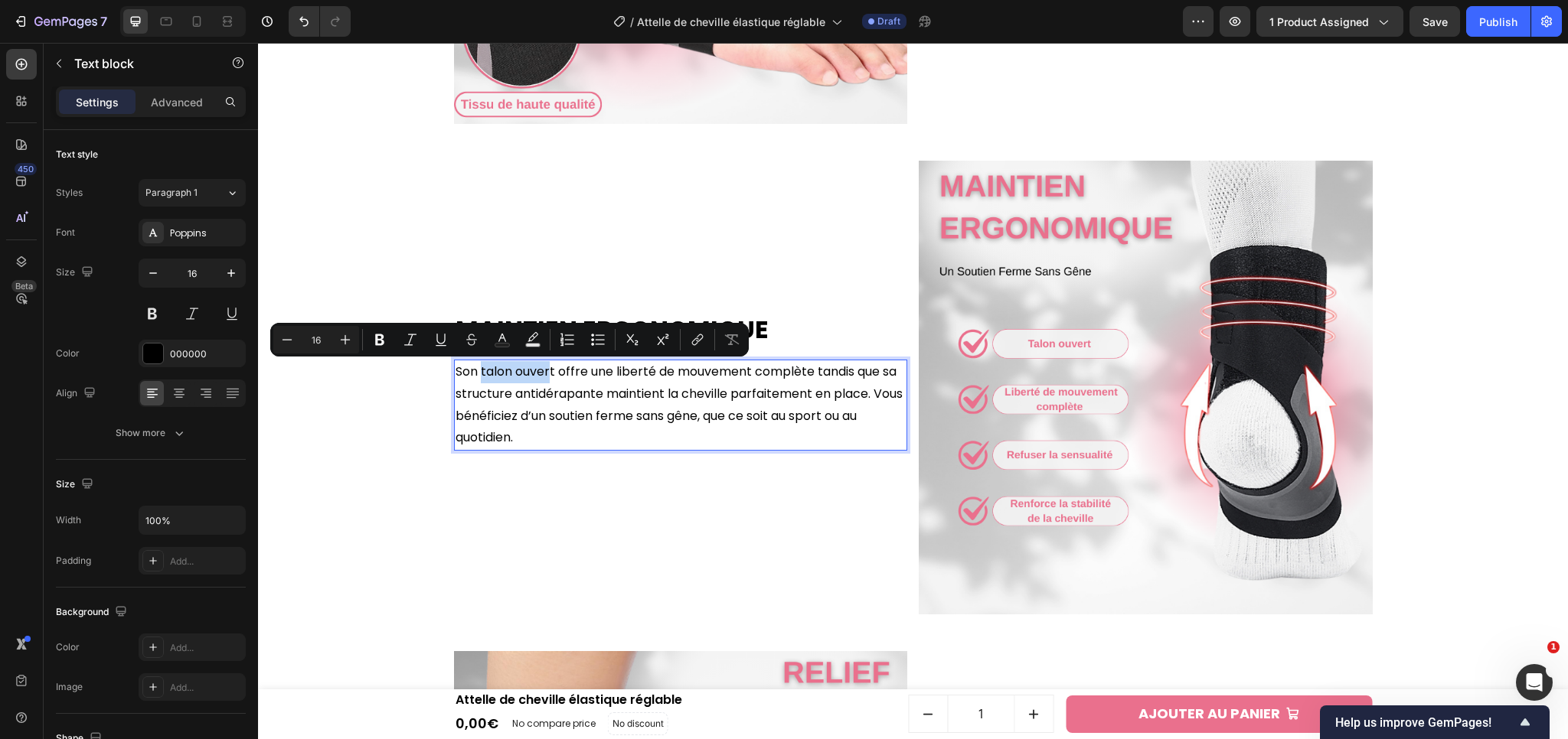
drag, startPoint x: 475, startPoint y: 375, endPoint x: 547, endPoint y: 375, distance: 72.0
click at [547, 375] on p "Son talon ouvert offre une liberté de mouvement complète tandis que sa structur…" at bounding box center [681, 405] width 451 height 88
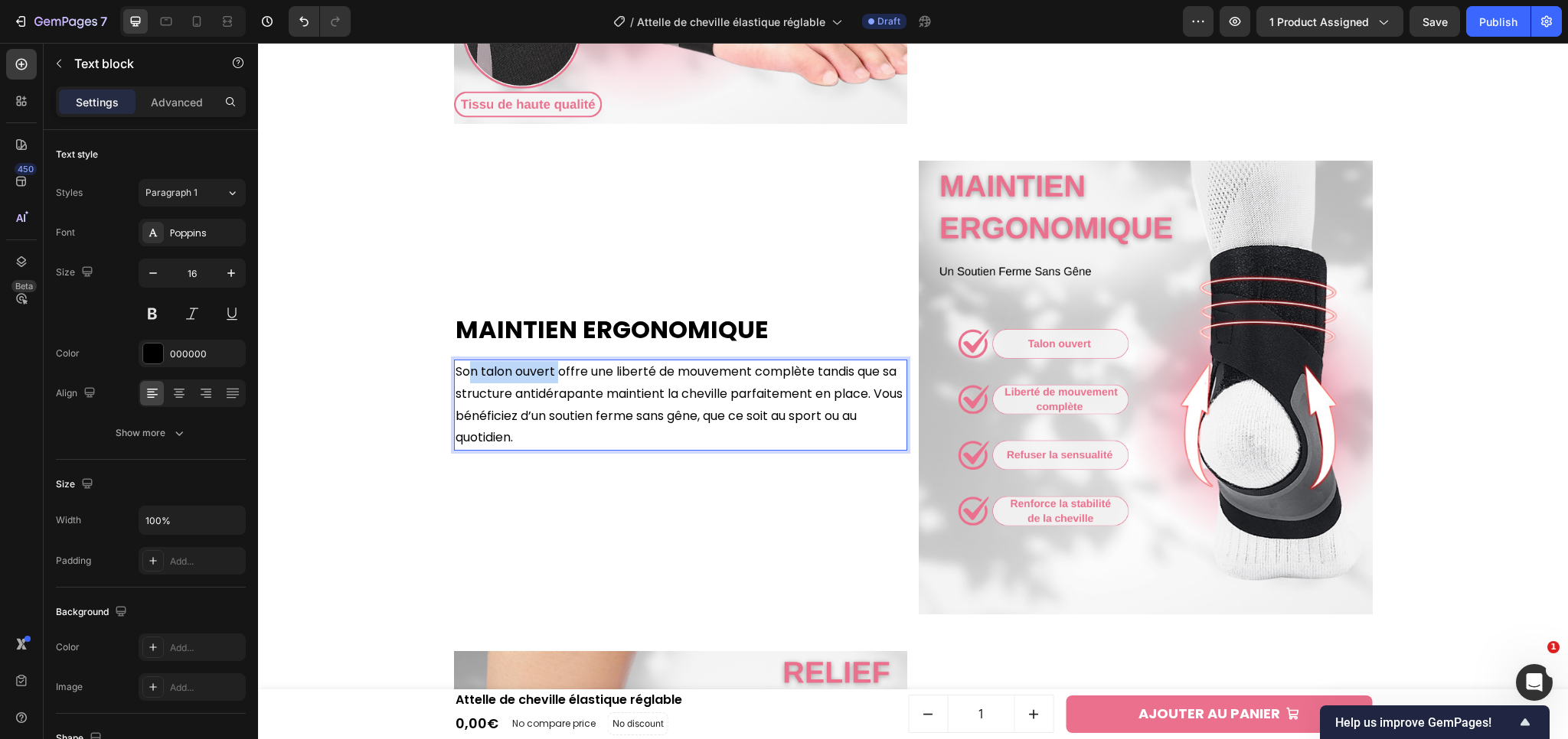
drag, startPoint x: 551, startPoint y: 374, endPoint x: 468, endPoint y: 376, distance: 83.0
click at [468, 376] on p "Son talon ouvert offre une liberté de mouvement complète tandis que sa structur…" at bounding box center [681, 405] width 451 height 88
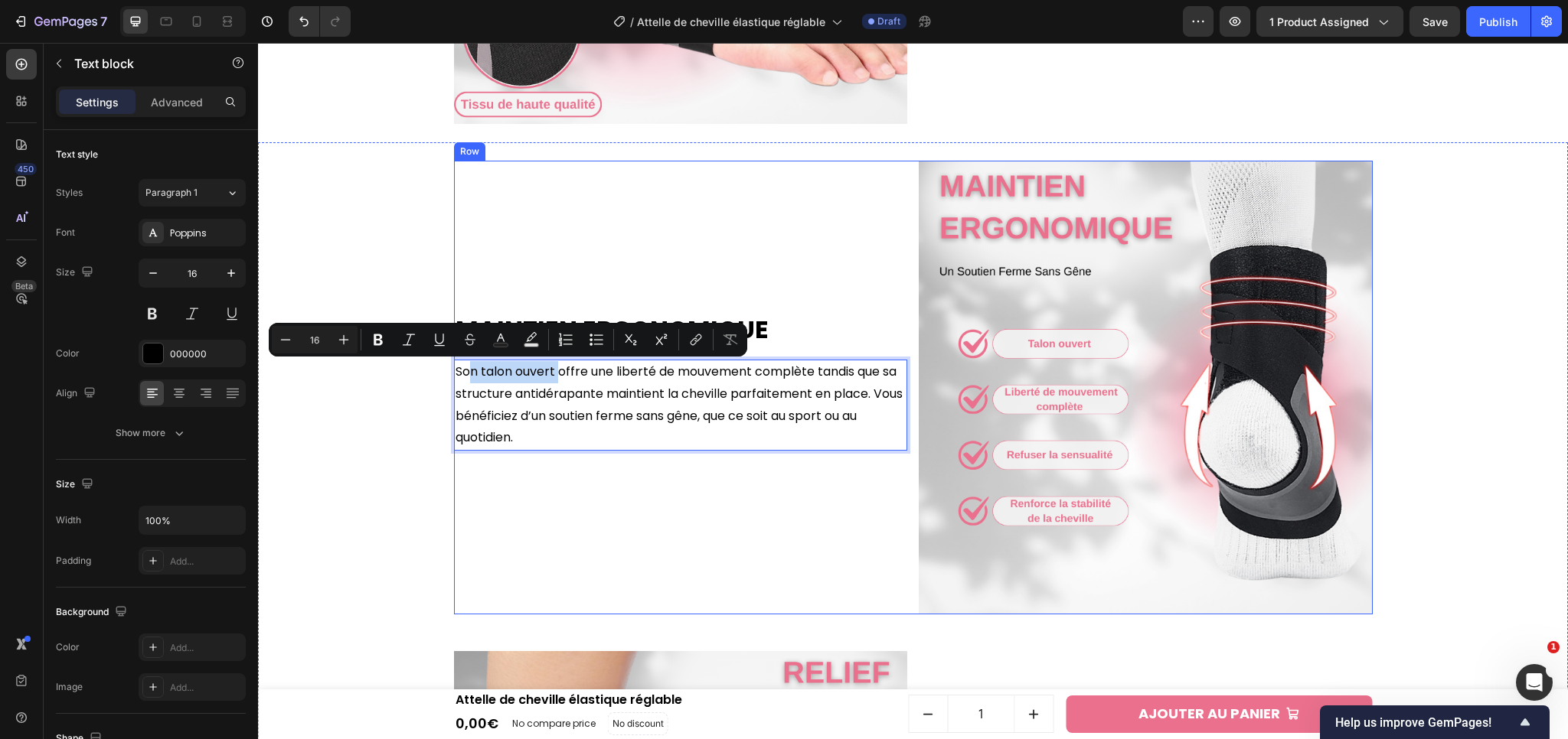
click at [557, 493] on div "Maintien Ergonomique Heading Son talon ouvert offre une liberté de mouvement co…" at bounding box center [682, 387] width 454 height 454
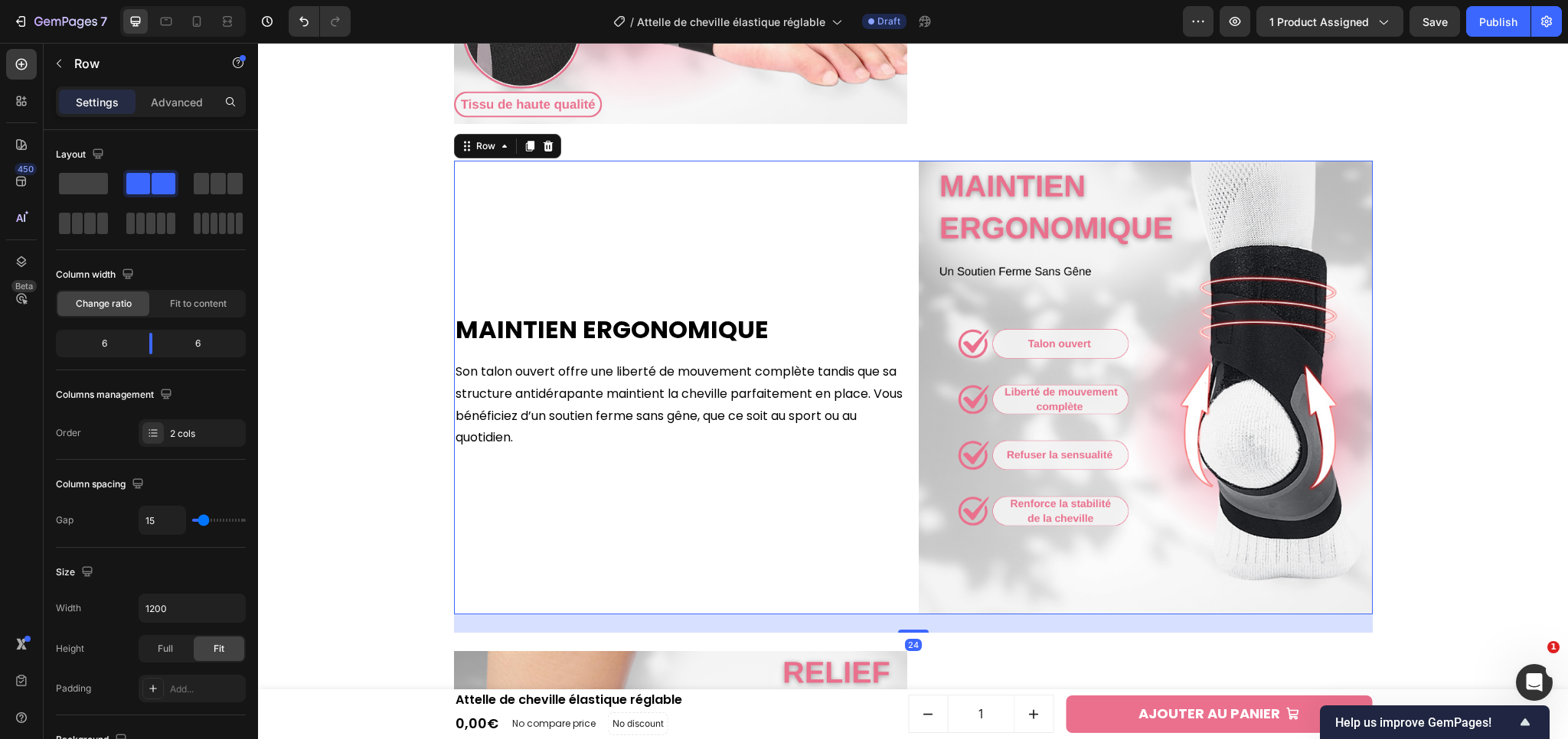
click at [505, 394] on p "Son talon ouvert offre une liberté de mouvement complète tandis que sa structur…" at bounding box center [681, 405] width 451 height 88
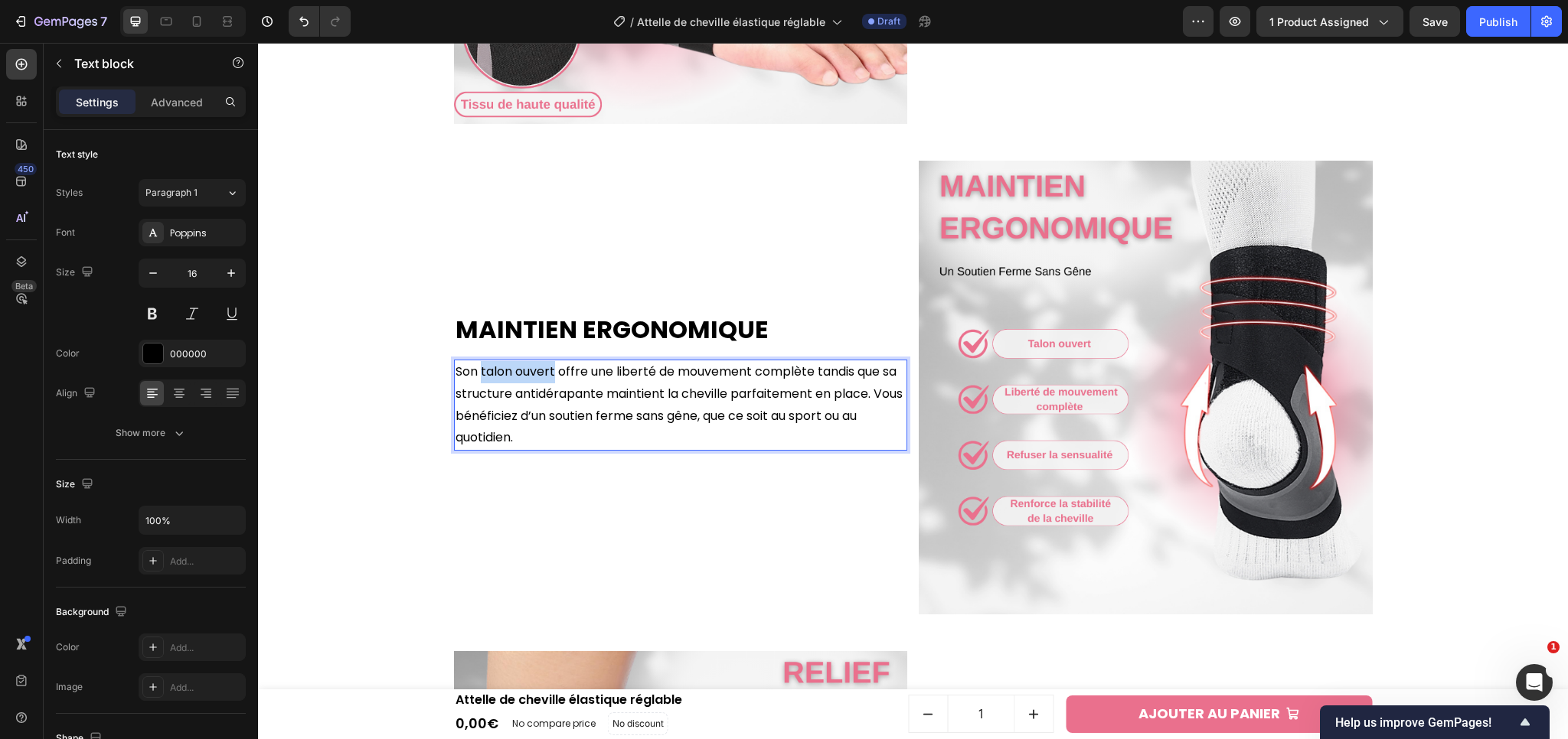
drag, startPoint x: 547, startPoint y: 372, endPoint x: 477, endPoint y: 378, distance: 70.3
click at [477, 378] on p "Son talon ouvert offre une liberté de mouvement complète tandis que sa structur…" at bounding box center [681, 405] width 451 height 88
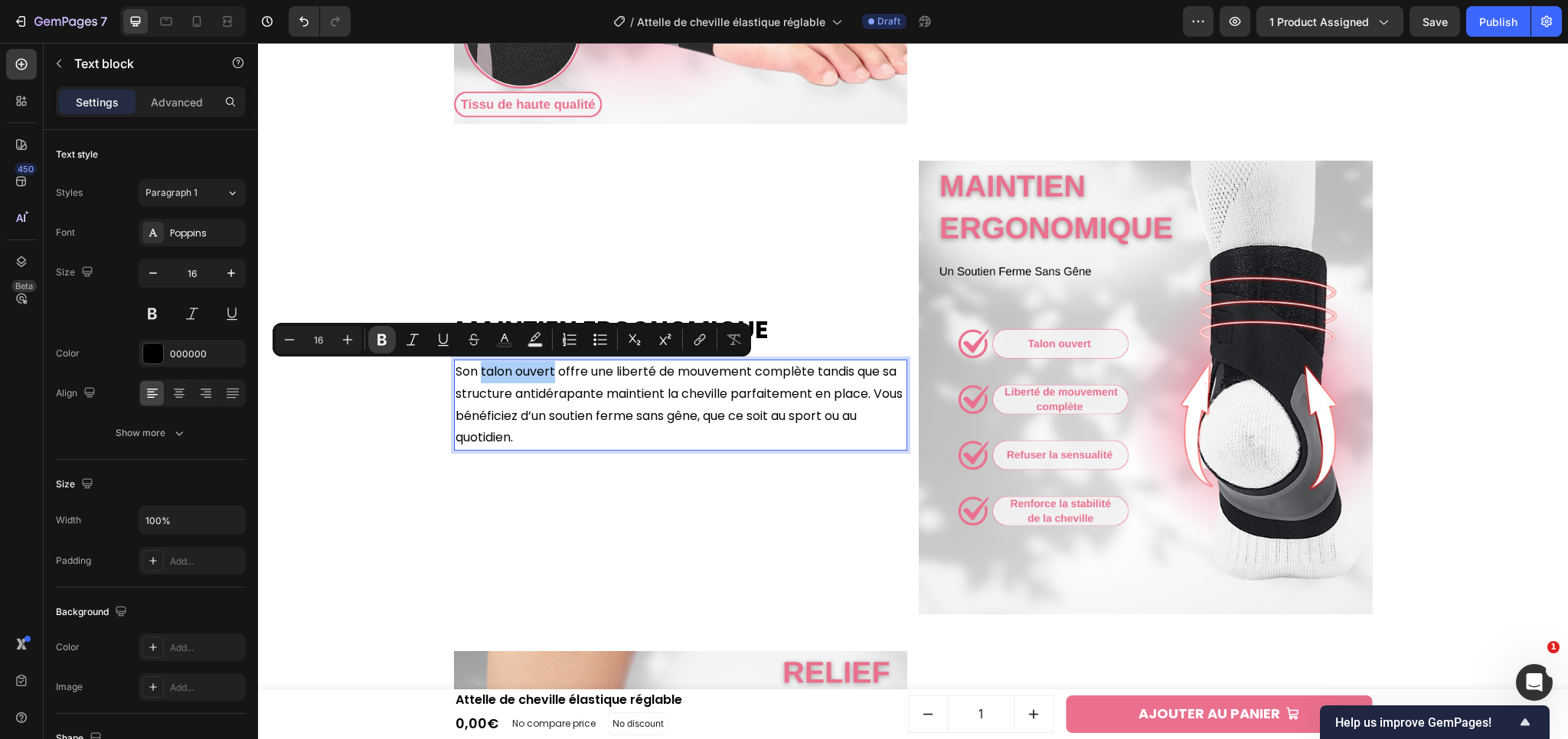
click at [384, 345] on icon "Editor contextual toolbar" at bounding box center [381, 339] width 15 height 15
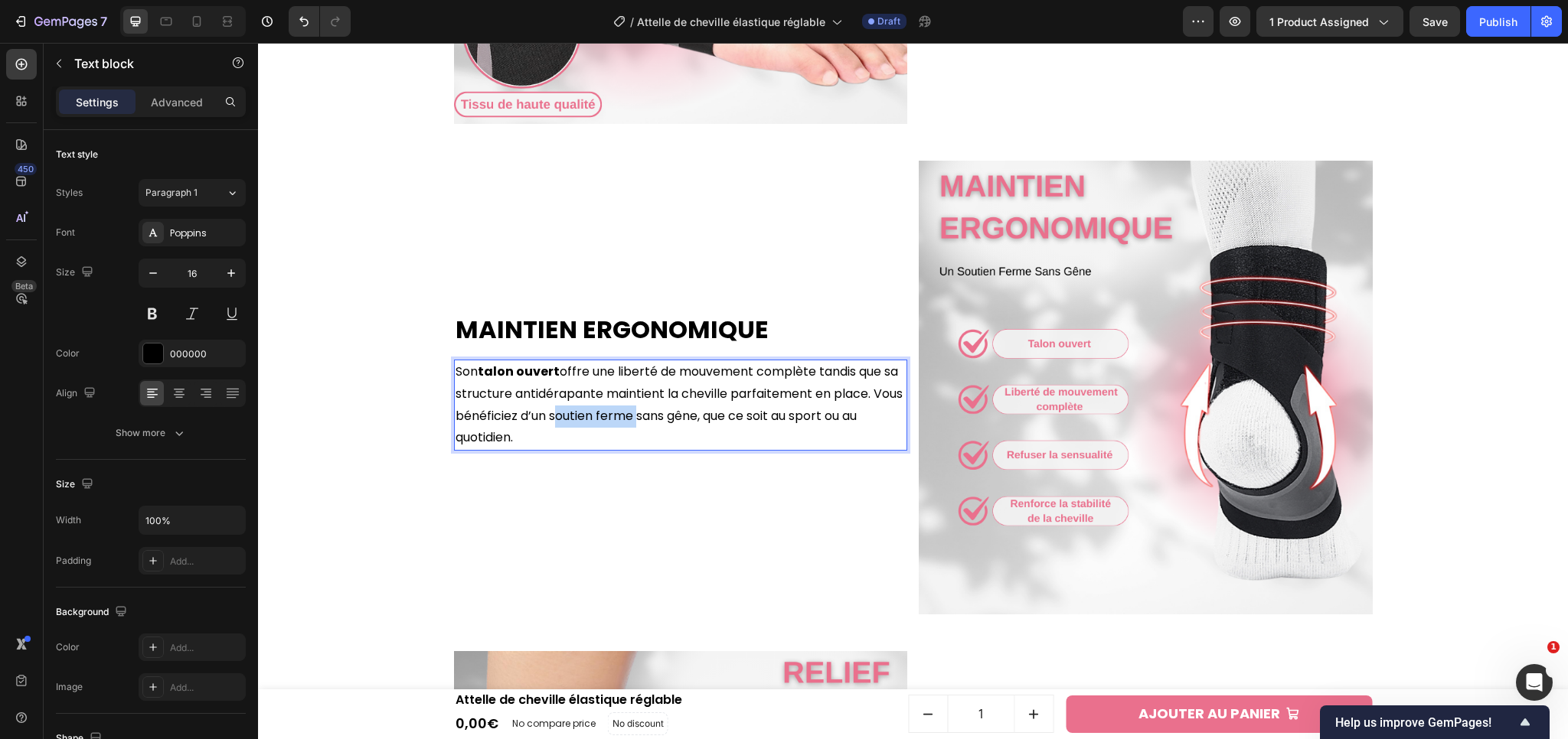
drag, startPoint x: 580, startPoint y: 420, endPoint x: 662, endPoint y: 421, distance: 82.0
click at [662, 421] on p "Son talon ouvert offre une liberté de mouvement complète tandis que sa structur…" at bounding box center [681, 405] width 451 height 88
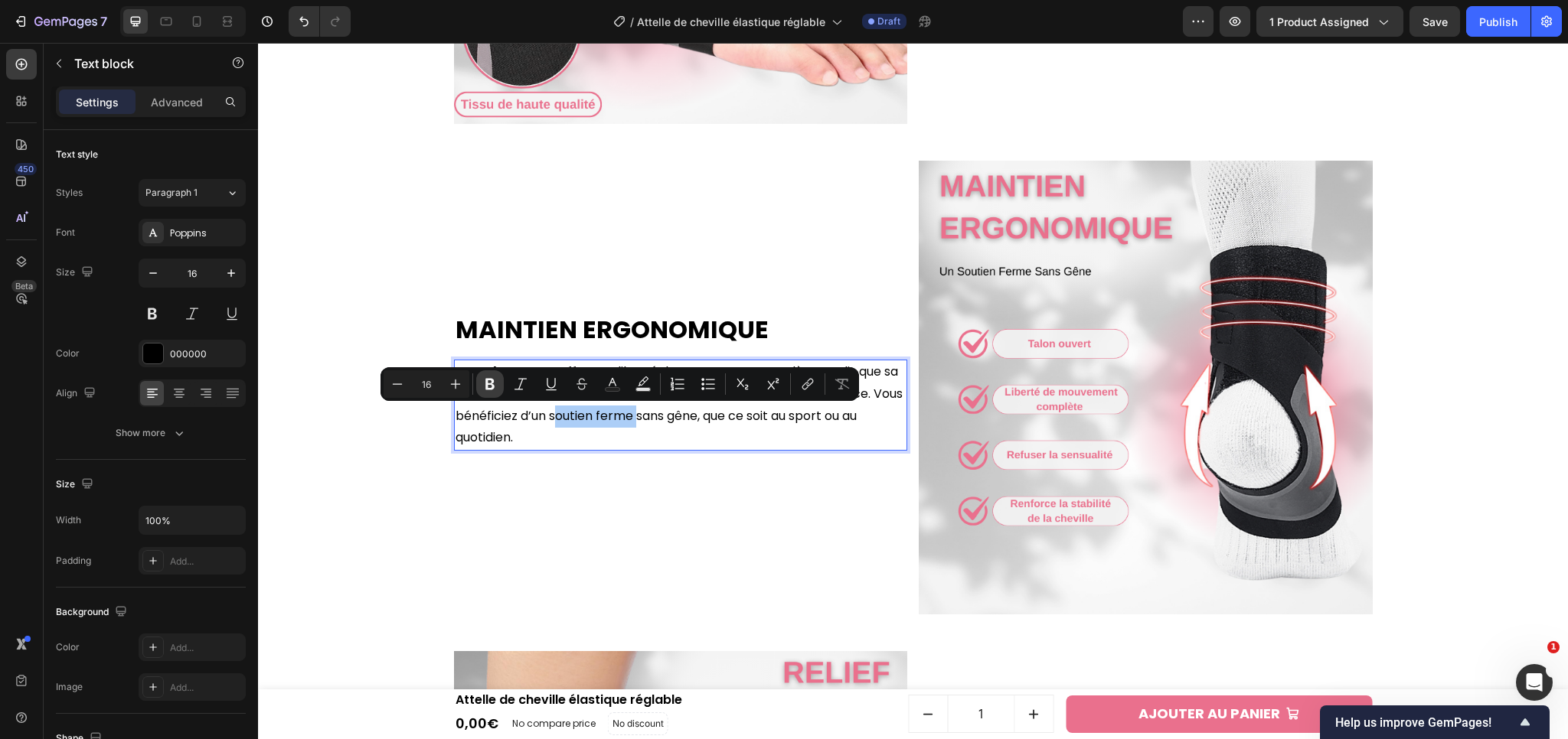
click at [498, 385] on button "Bold" at bounding box center [490, 384] width 28 height 28
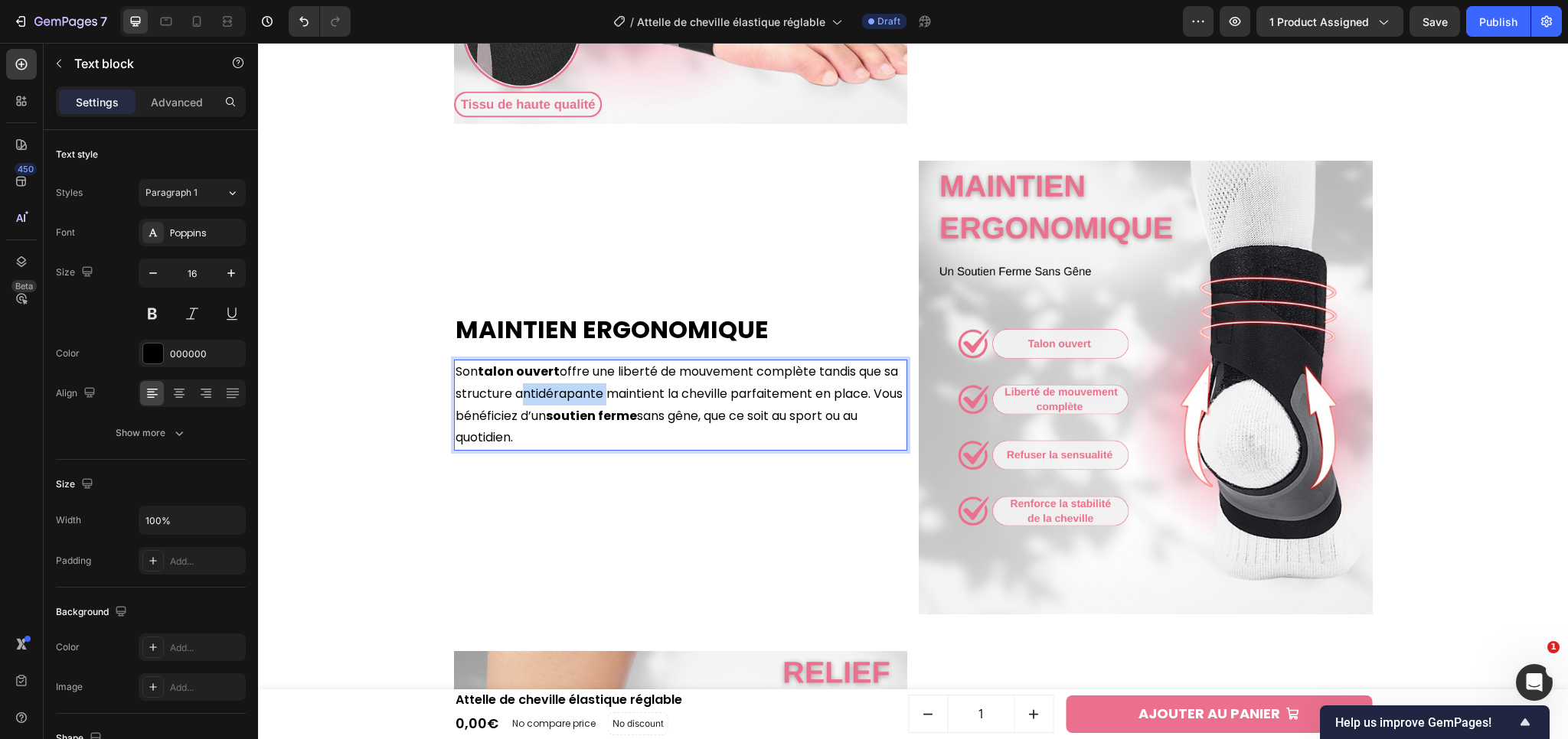
drag, startPoint x: 509, startPoint y: 399, endPoint x: 592, endPoint y: 402, distance: 83.1
click at [592, 402] on p "Son talon ouvert offre une liberté de mouvement complète tandis que sa structur…" at bounding box center [681, 405] width 451 height 88
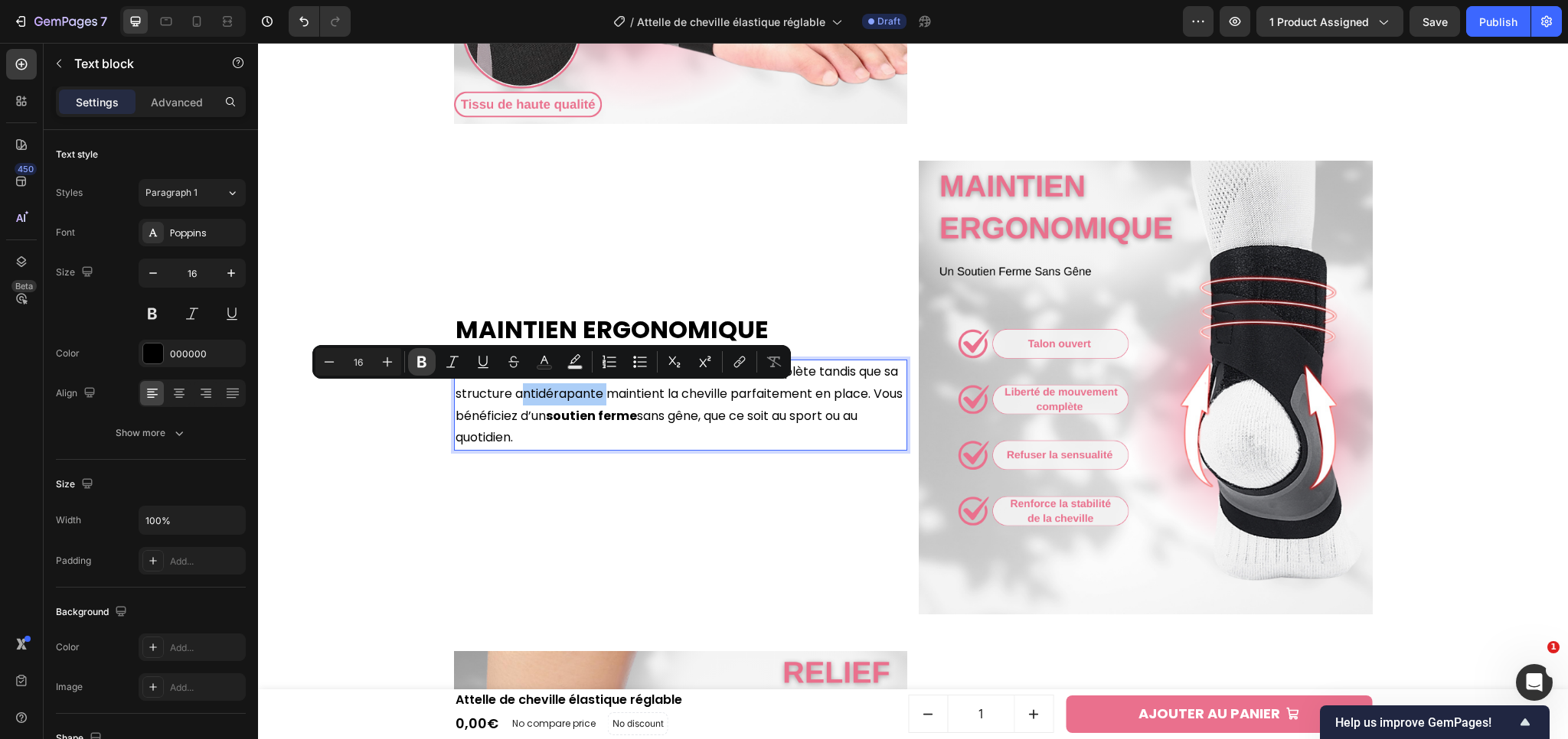
click at [434, 365] on button "Bold" at bounding box center [421, 361] width 28 height 28
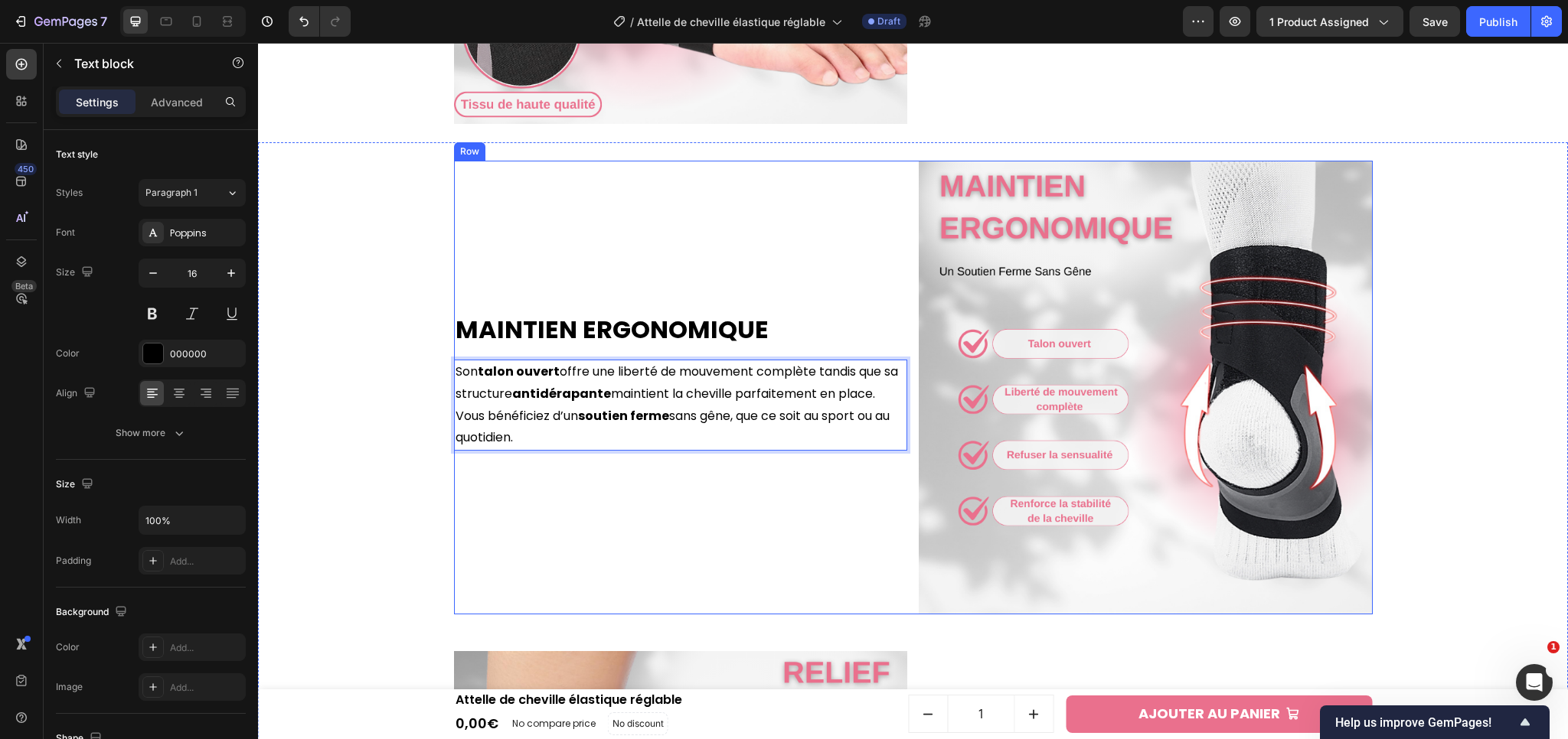
click at [702, 520] on div "Maintien Ergonomique Heading Son talon ouvert offre une liberté de mouvement co…" at bounding box center [682, 387] width 454 height 454
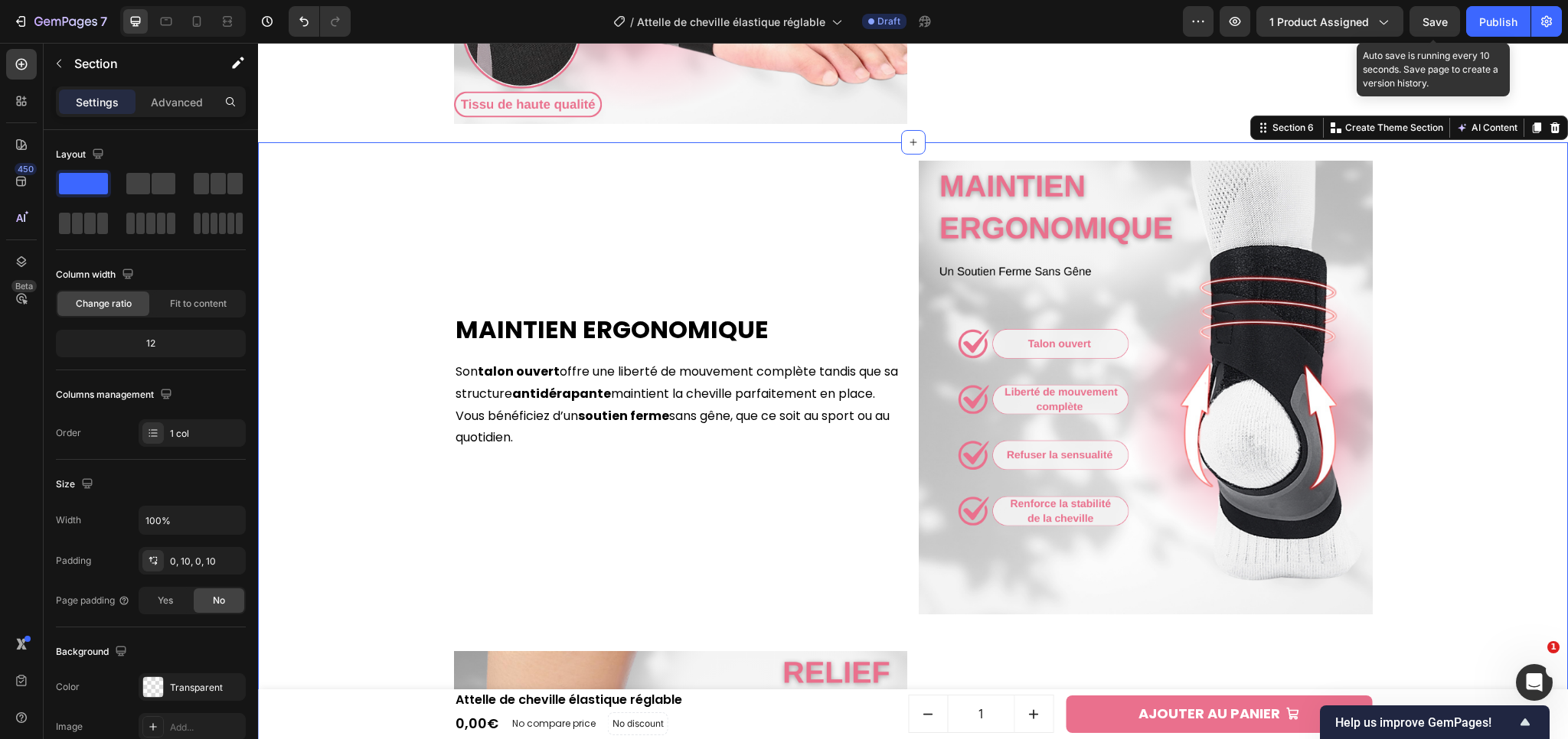
click at [1439, 16] on span "Save" at bounding box center [1435, 21] width 25 height 13
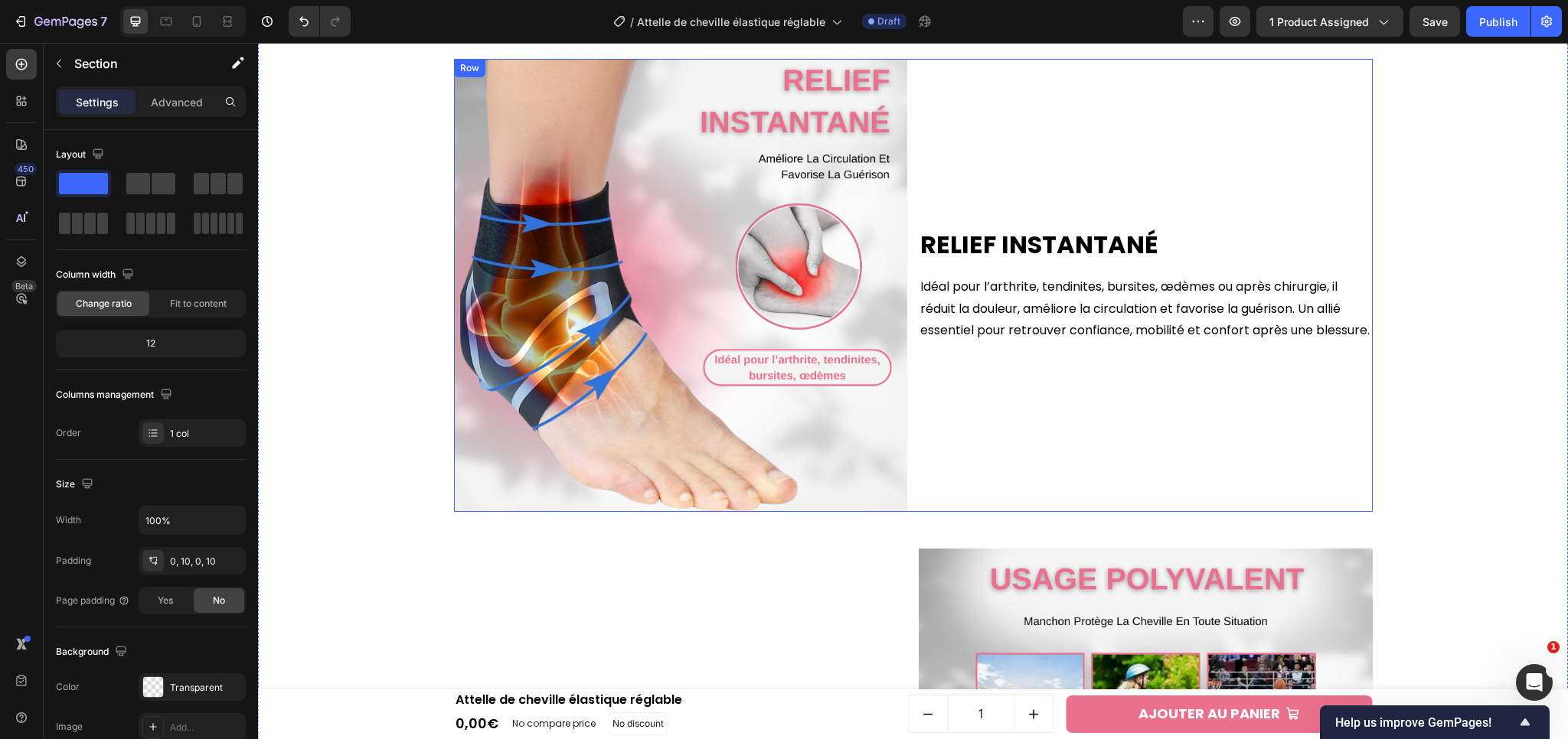
scroll to position [2726, 0]
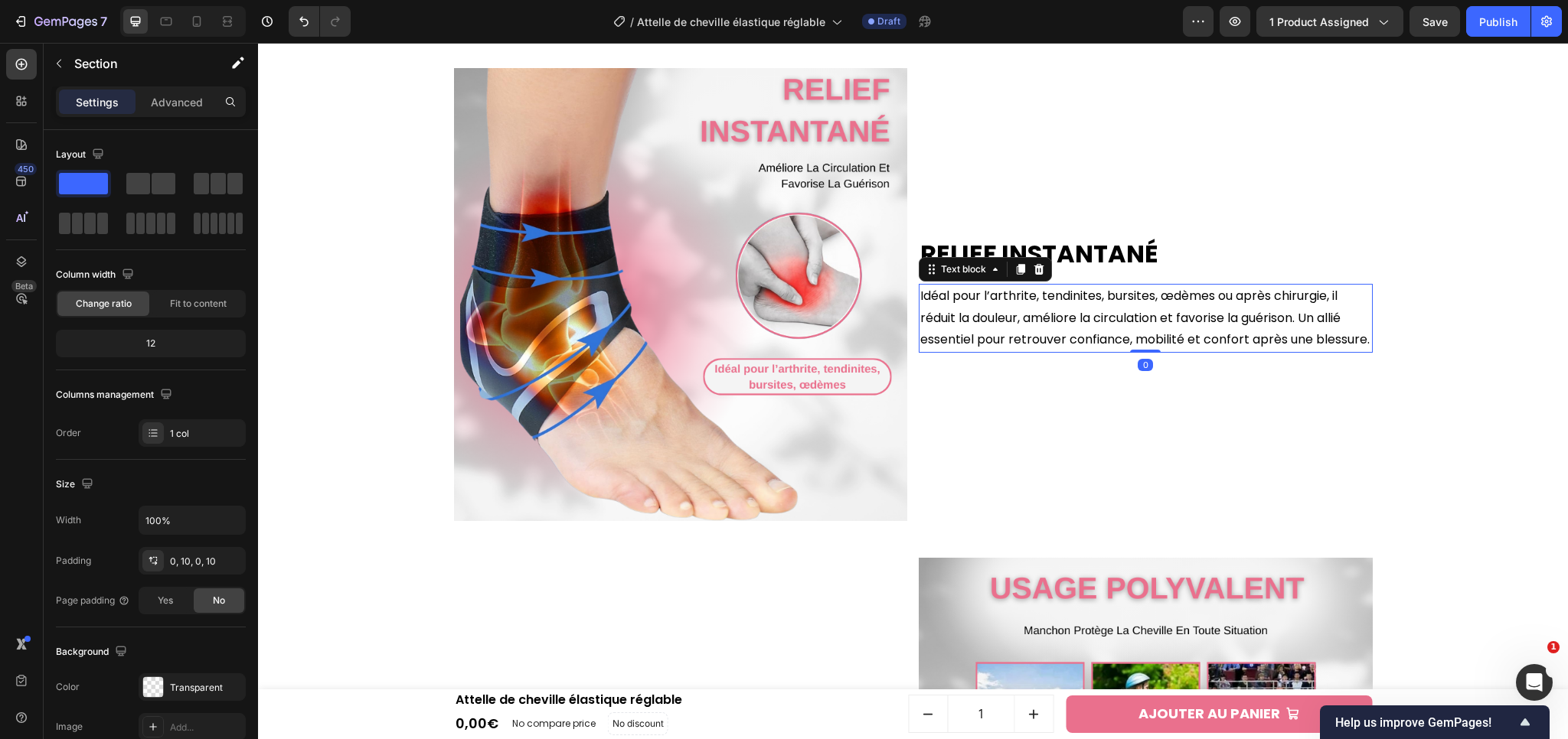
click at [1038, 348] on p "Idéal pour l’arthrite, tendinites, bursites, œdèmes ou après chirurgie, il rédu…" at bounding box center [1146, 319] width 451 height 66
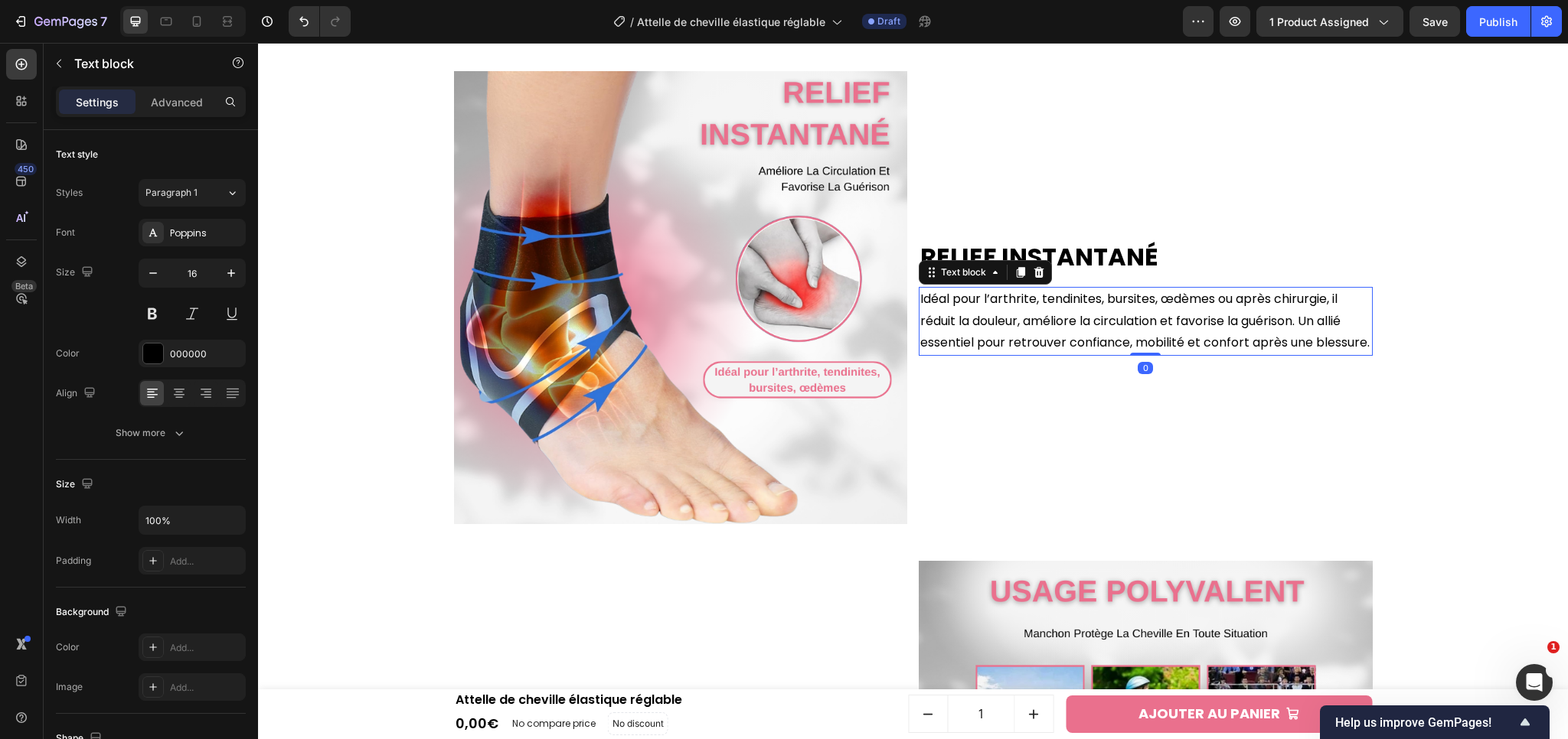
scroll to position [2723, 0]
click at [988, 402] on div "Relief Instantané Heading Idéal pour l’arthrite, tendinites, bursites, œdèmes o…" at bounding box center [1146, 298] width 454 height 454
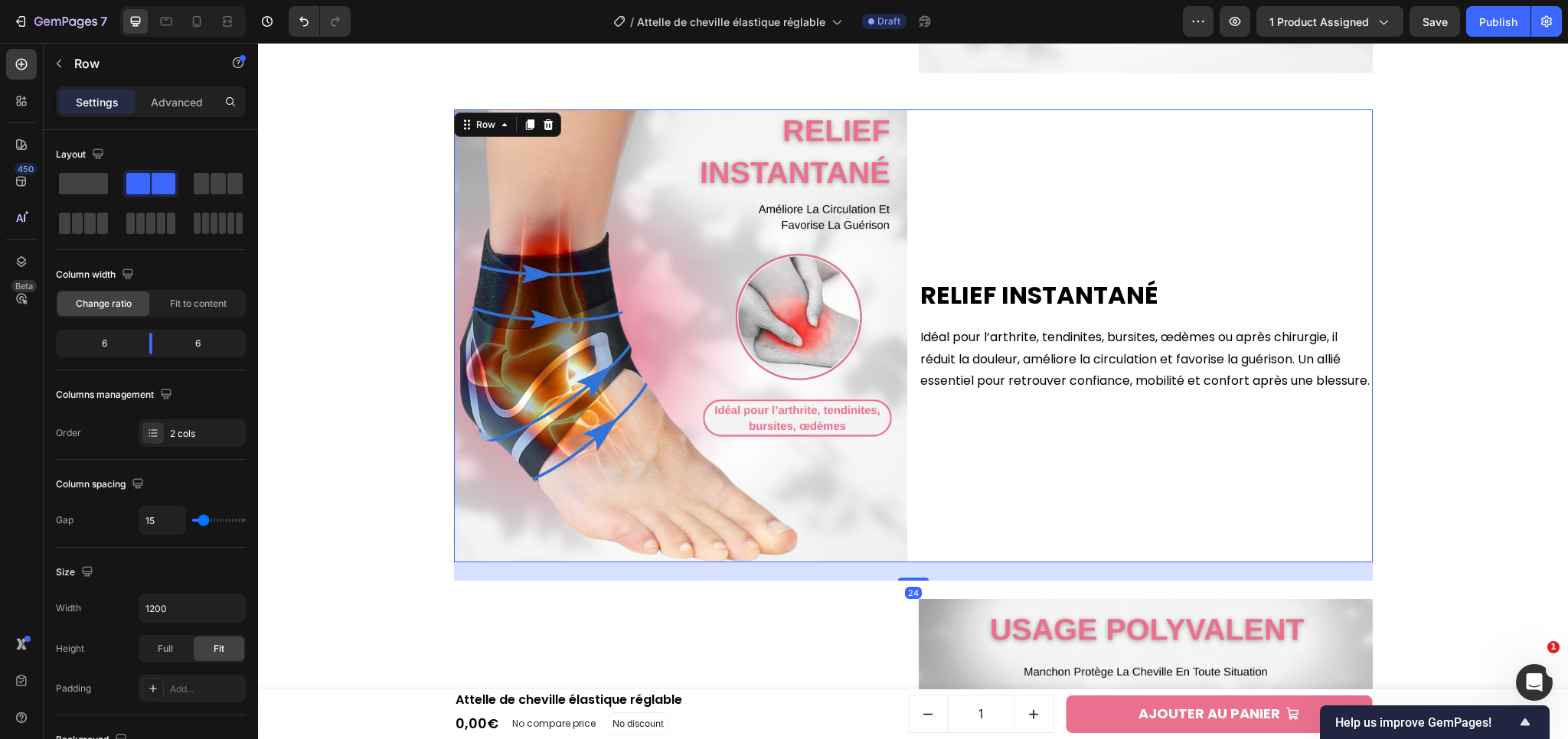
scroll to position [2682, 0]
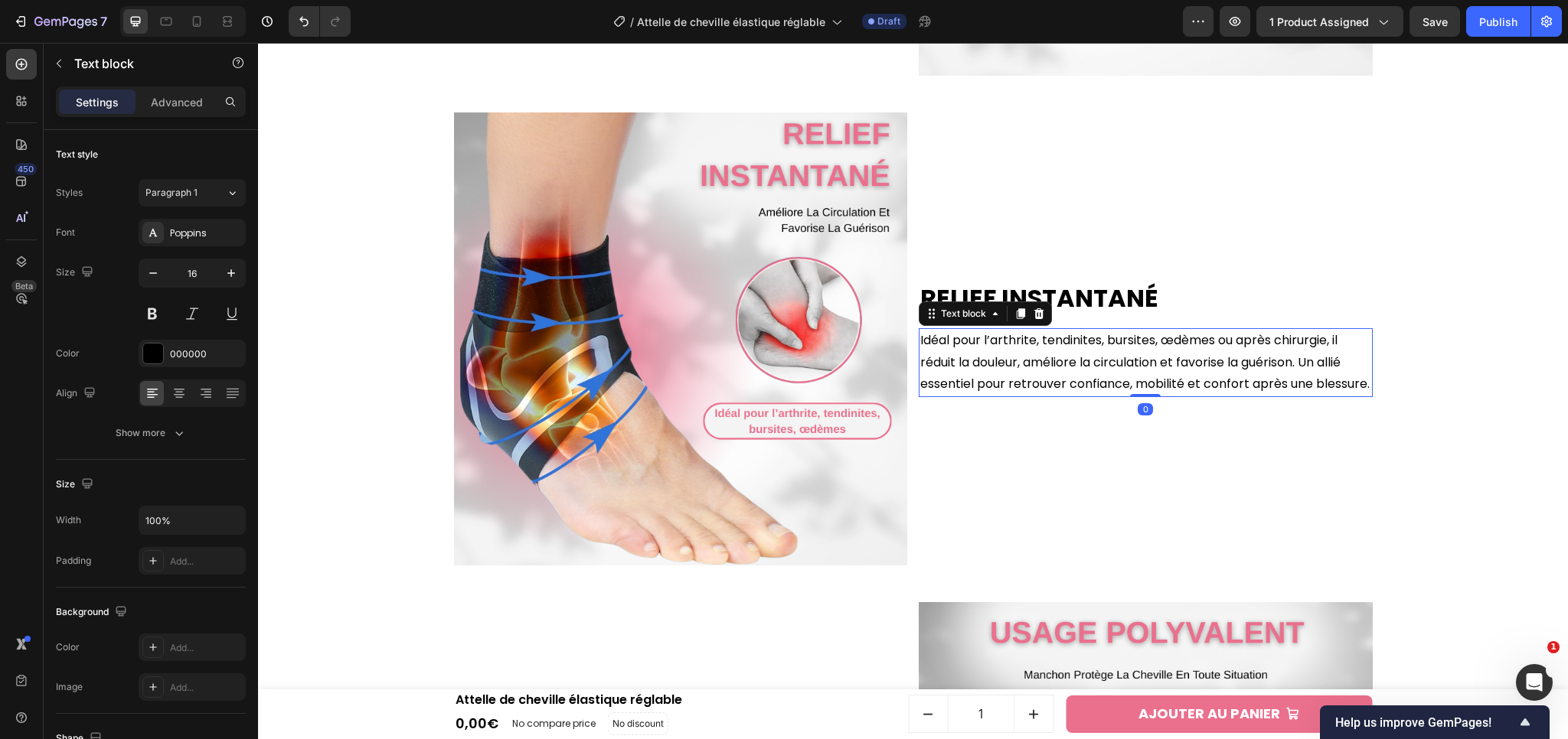
click at [1033, 375] on p "Idéal pour l’arthrite, tendinites, bursites, œdèmes ou après chirurgie, il rédu…" at bounding box center [1146, 362] width 451 height 66
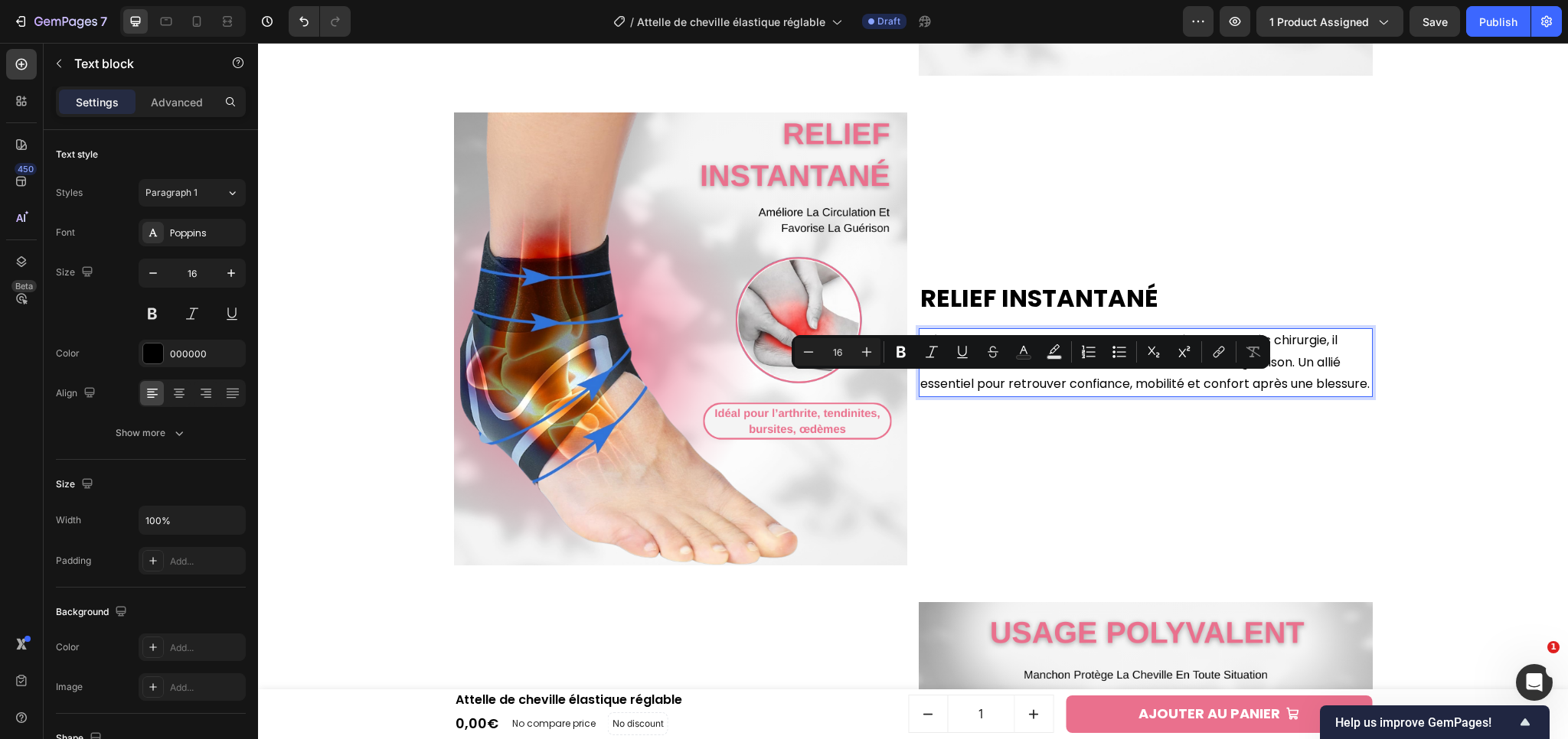
click at [1303, 389] on p "Idéal pour l’arthrite, tendinites, bursites, œdèmes ou après chirurgie, il rédu…" at bounding box center [1146, 362] width 451 height 66
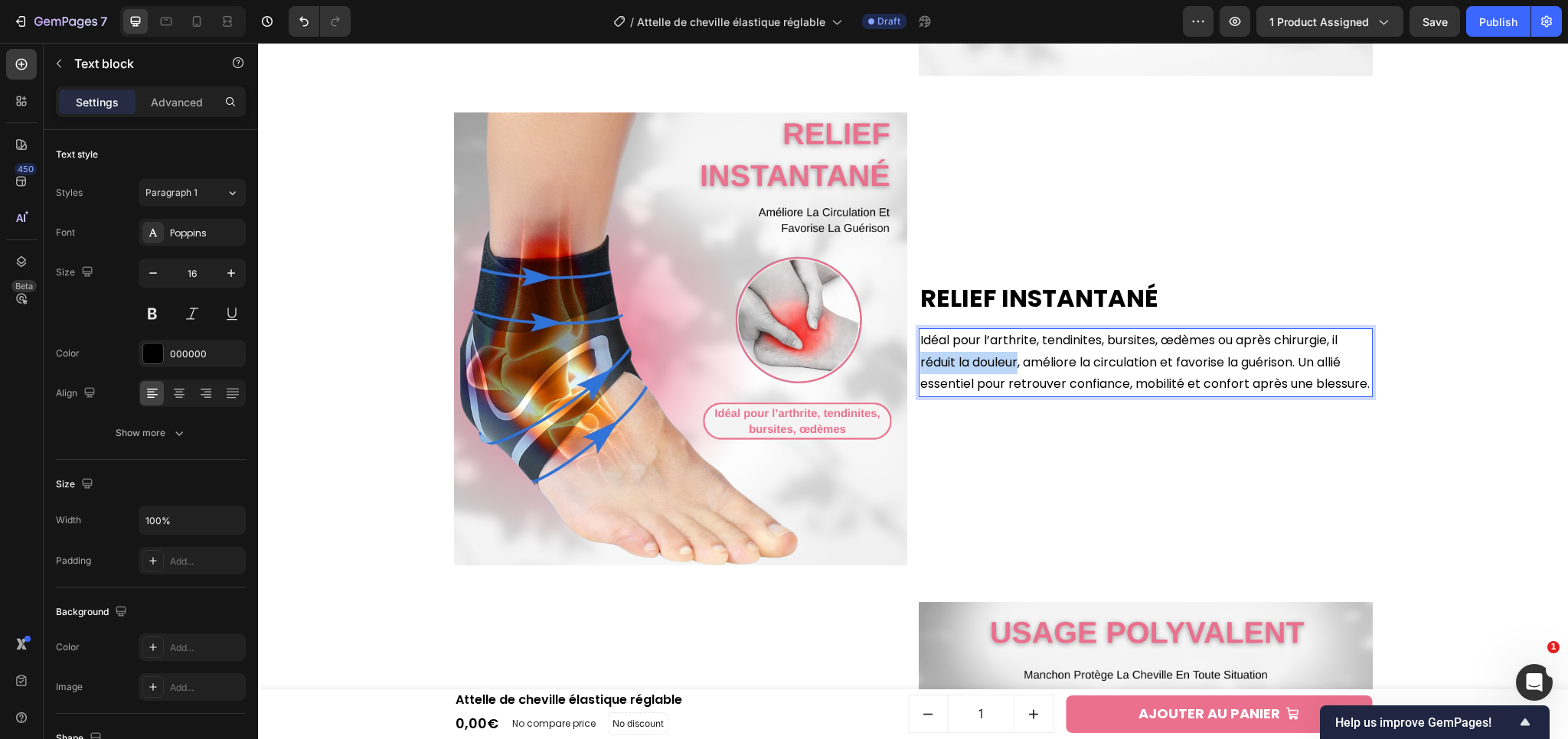
drag, startPoint x: 1013, startPoint y: 365, endPoint x: 909, endPoint y: 370, distance: 104.1
click at [909, 370] on div "Relief Instantané Heading Idéal pour l’arthrite, tendinites, bursites, œdèmes o…" at bounding box center [913, 339] width 919 height 454
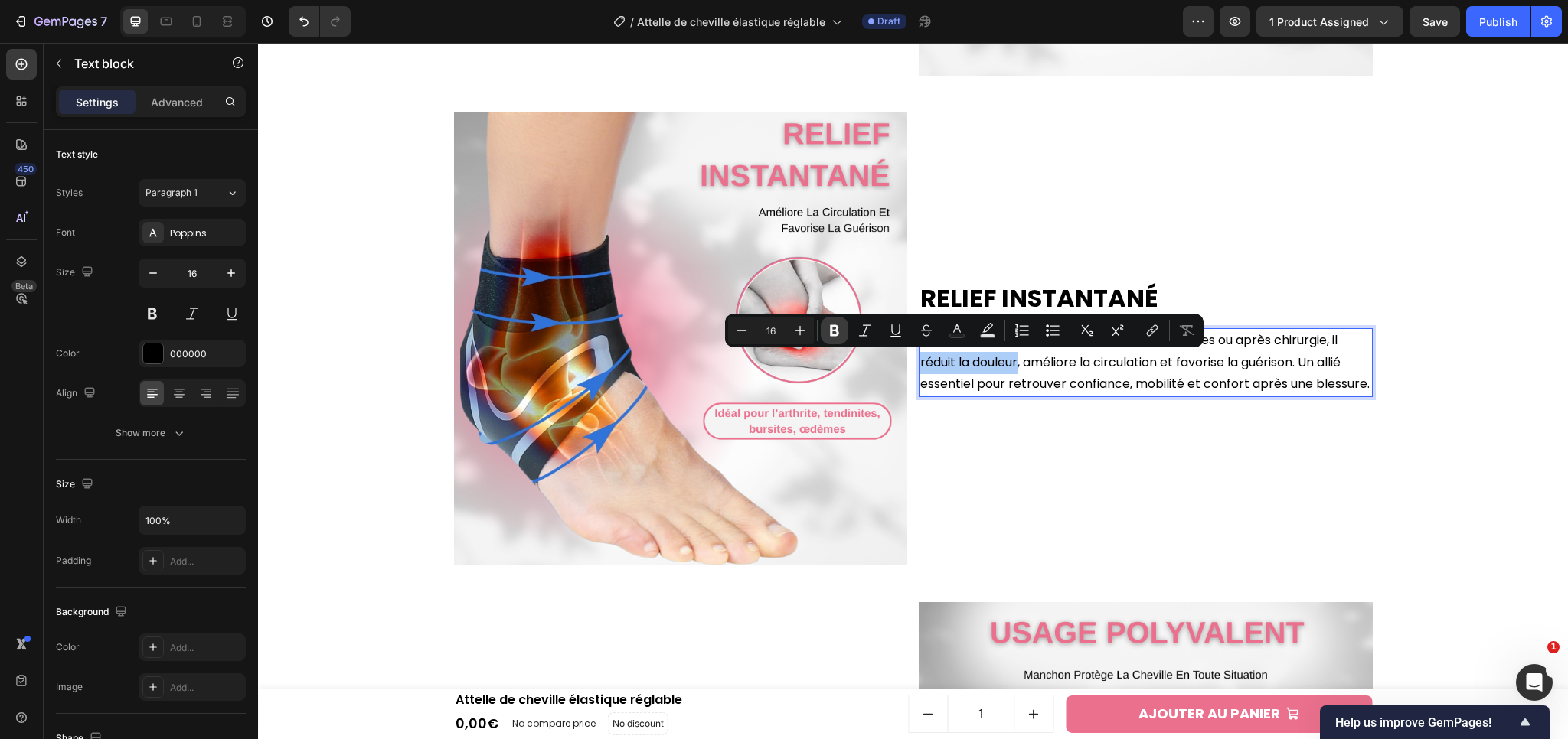
click at [829, 329] on icon "Editor contextual toolbar" at bounding box center [834, 330] width 15 height 15
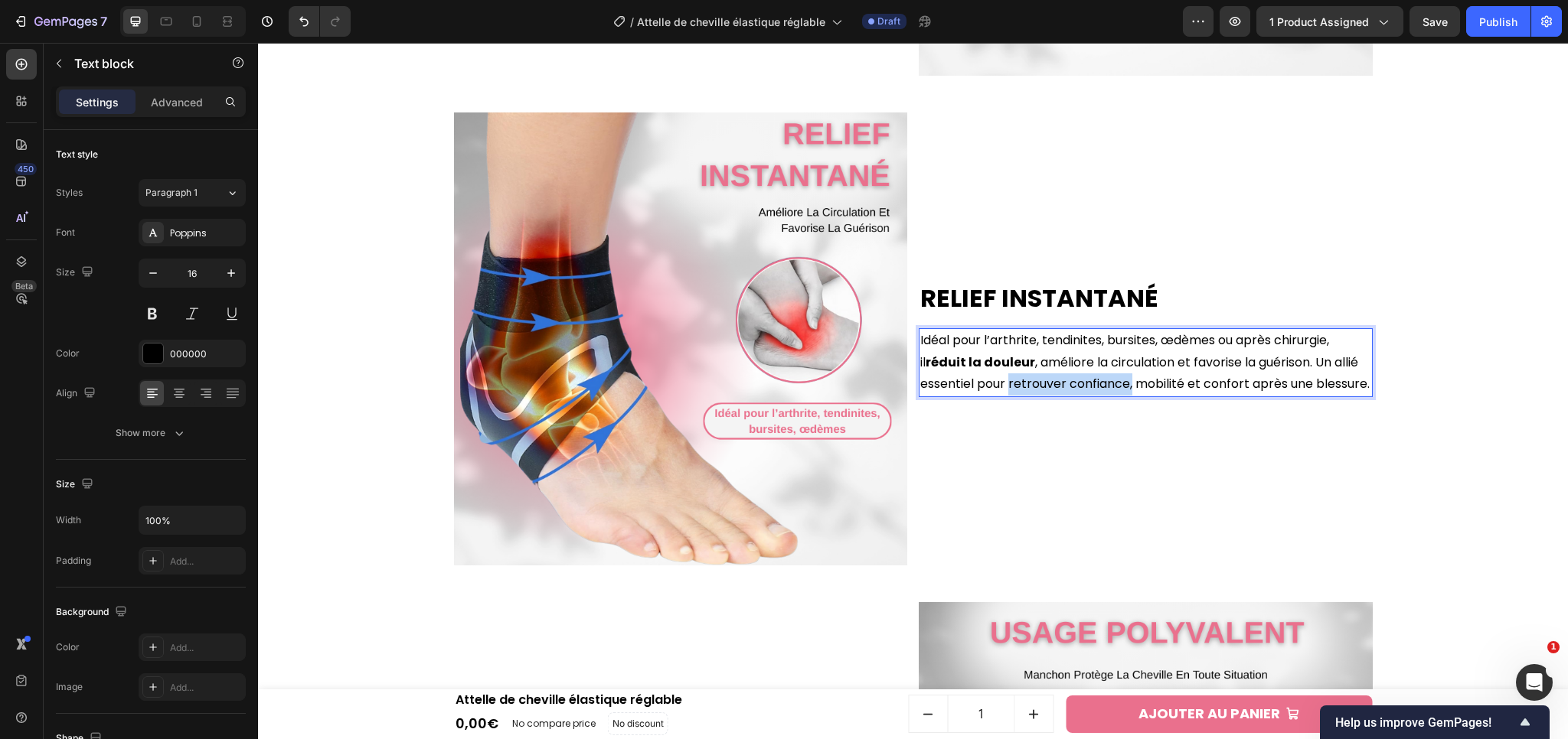
drag, startPoint x: 1003, startPoint y: 382, endPoint x: 1125, endPoint y: 378, distance: 122.1
click at [1125, 378] on p "Idéal pour l’arthrite, tendinites, bursites, œdèmes ou après chirurgie, il rédu…" at bounding box center [1146, 362] width 451 height 66
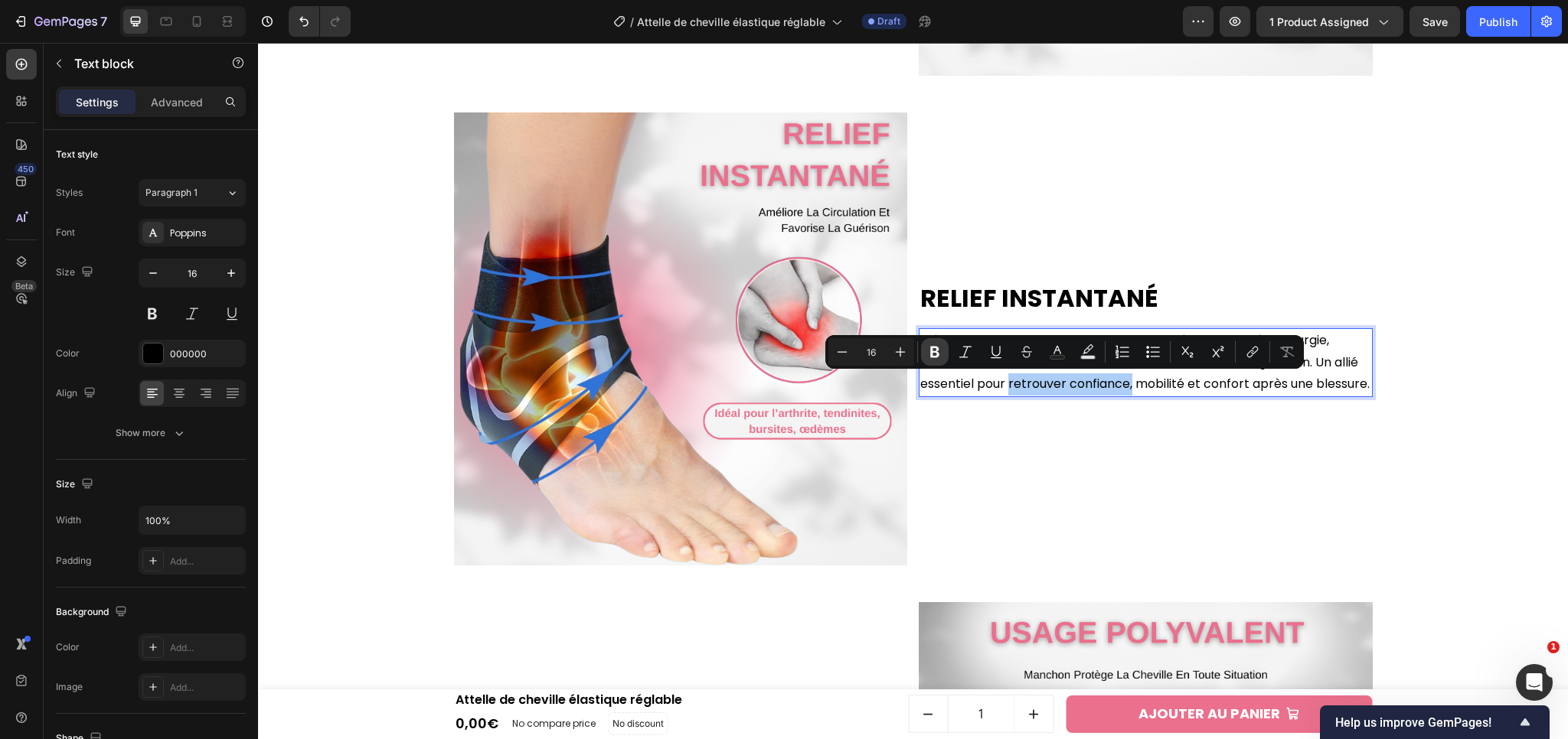
click at [943, 363] on button "Bold" at bounding box center [935, 352] width 28 height 28
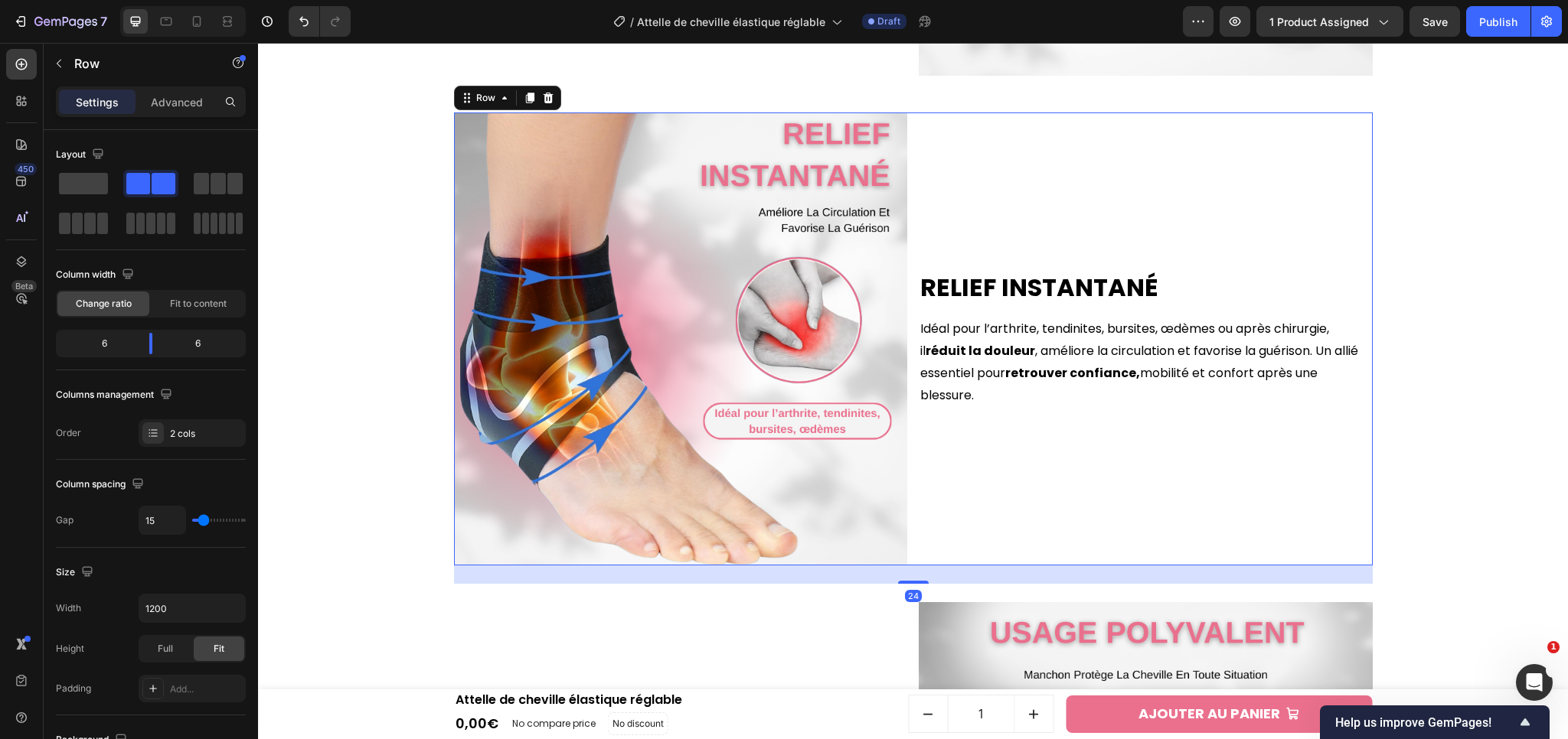
click at [1290, 468] on div "Relief Instantané Heading Idéal pour l’arthrite, tendinites, bursites, œdèmes o…" at bounding box center [1146, 339] width 454 height 454
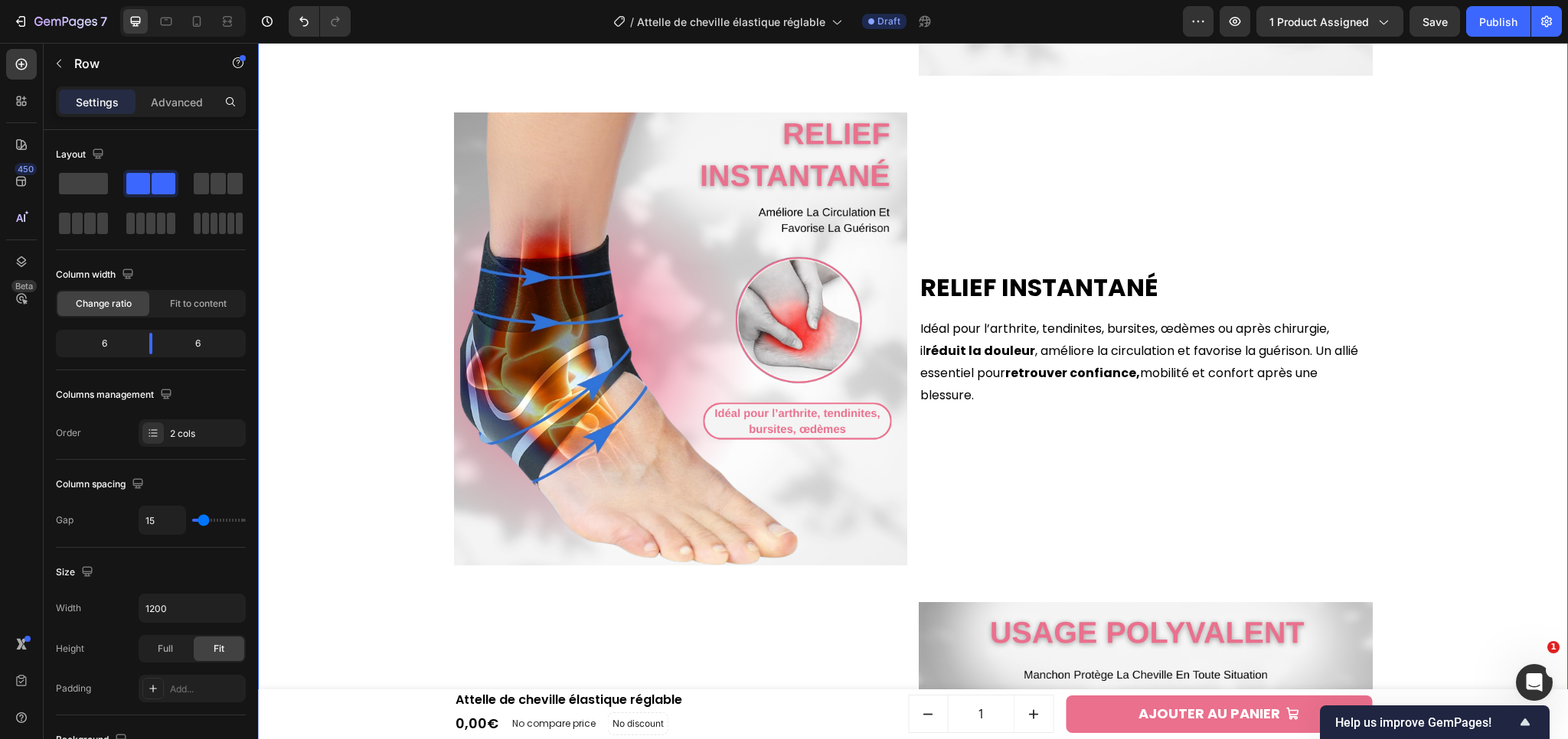
click at [1417, 436] on div "Maintien Ergonomique Heading Son talon ouvert offre une liberté de mouvement co…" at bounding box center [912, 339] width 1294 height 1471
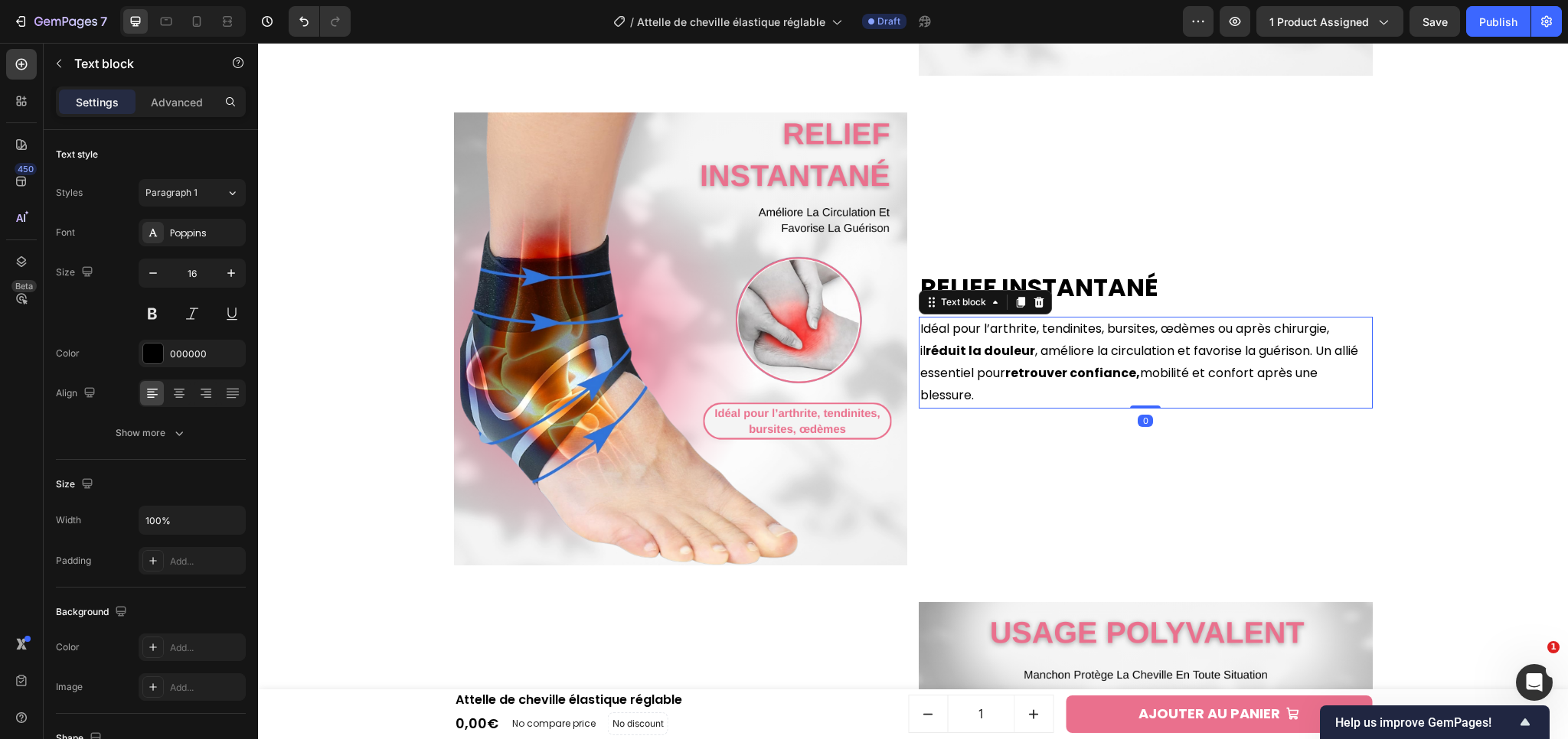
click at [1235, 334] on p "Idéal pour l’arthrite, tendinites, bursites, œdèmes ou après chirurgie, il rédu…" at bounding box center [1146, 361] width 451 height 88
drag, startPoint x: 1235, startPoint y: 332, endPoint x: 1325, endPoint y: 329, distance: 90.0
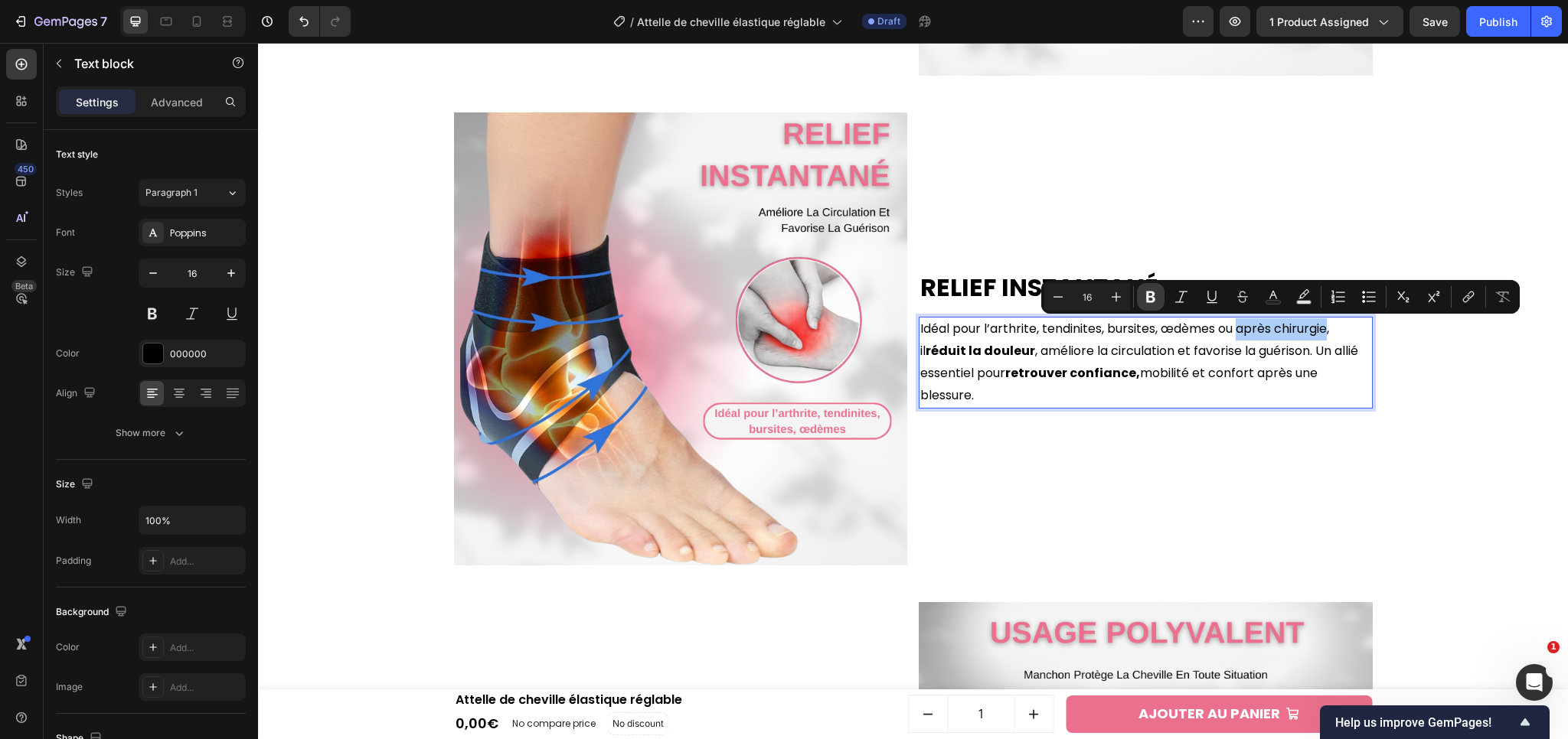
drag, startPoint x: 1148, startPoint y: 303, endPoint x: 1016, endPoint y: 323, distance: 133.5
click at [1148, 303] on icon "Editor contextual toolbar" at bounding box center [1150, 296] width 15 height 15
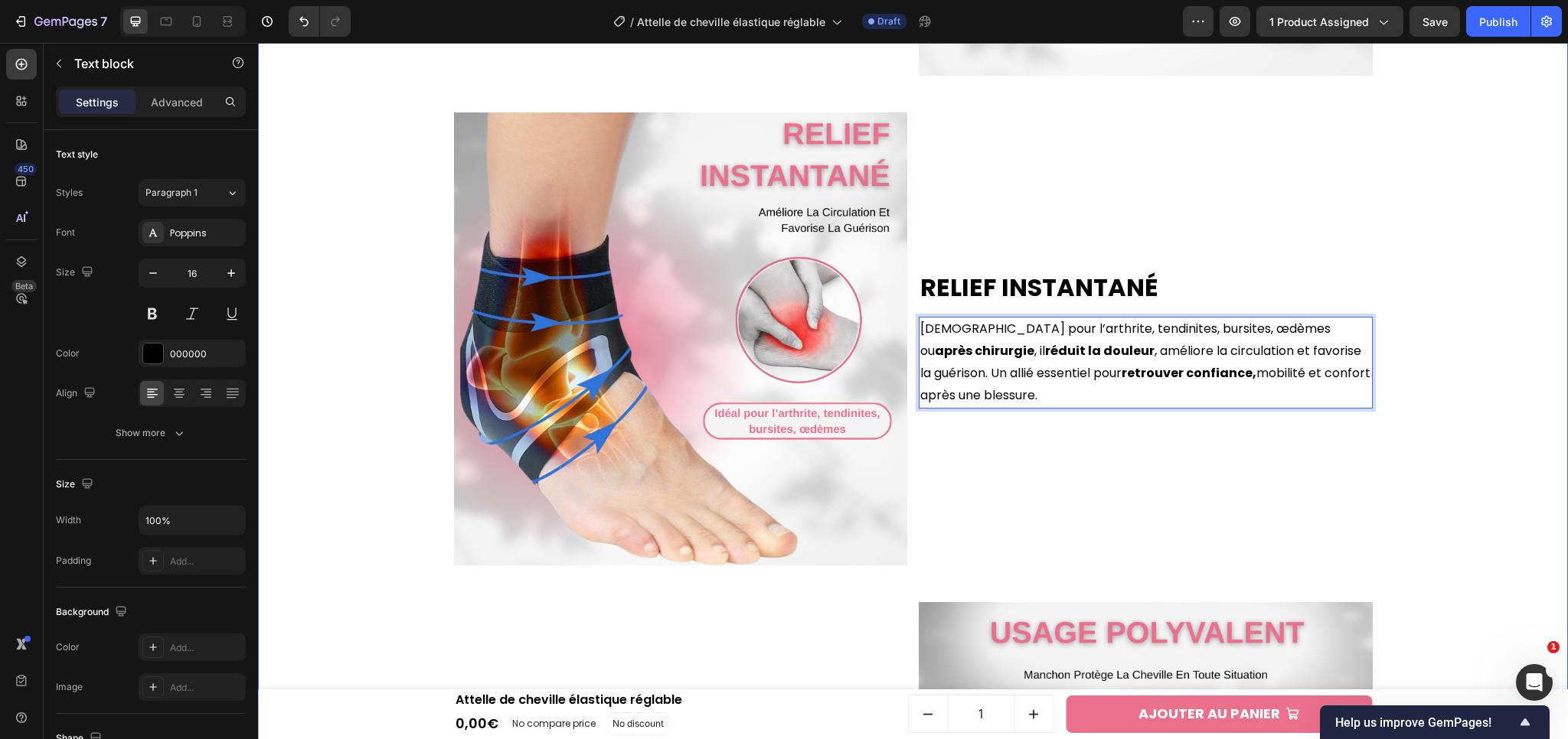
click at [1424, 378] on div "Maintien Ergonomique Heading Son talon ouvert offre une liberté de mouvement co…" at bounding box center [912, 339] width 1294 height 1471
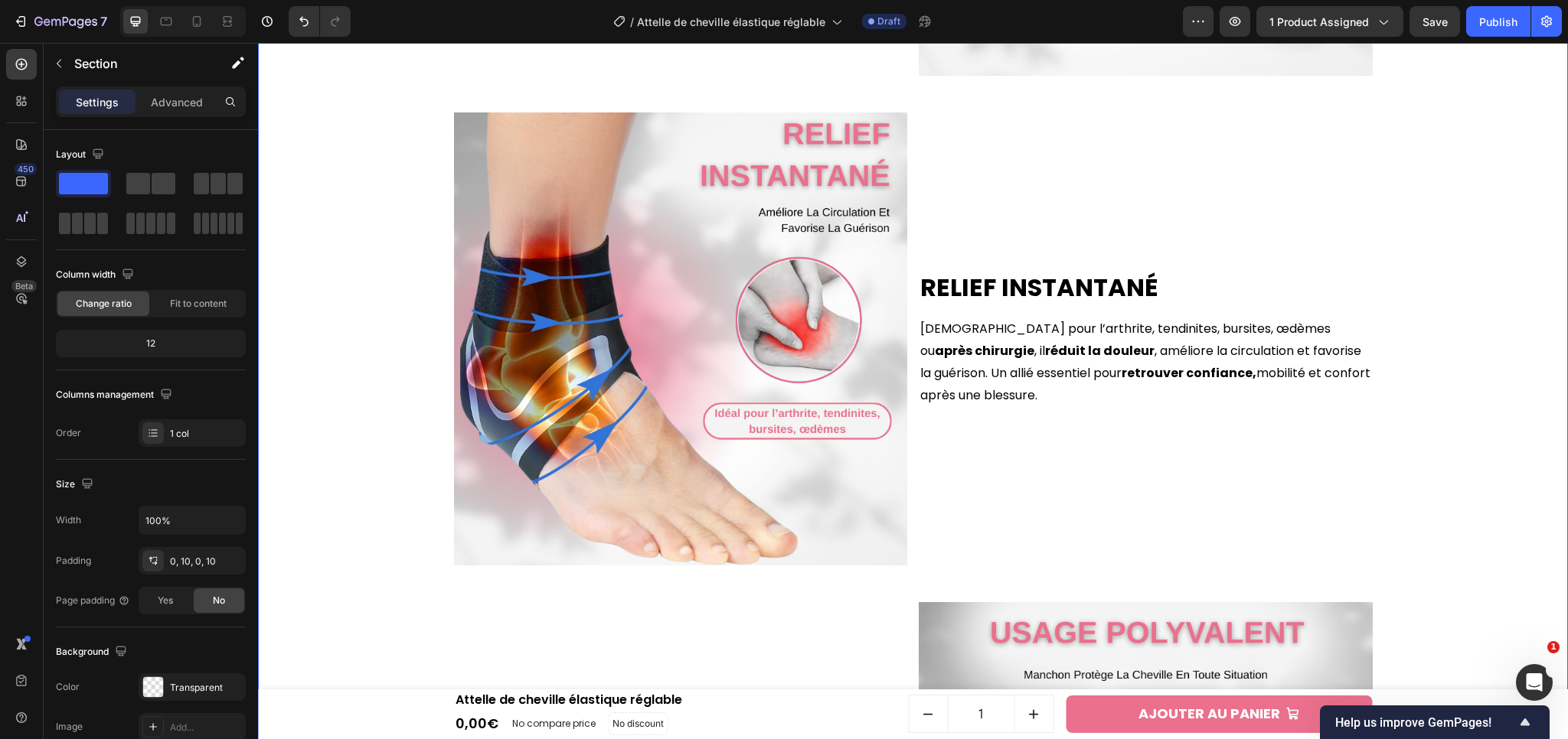
click at [1424, 378] on div "Maintien Ergonomique Heading Son talon ouvert offre une liberté de mouvement co…" at bounding box center [912, 339] width 1294 height 1471
click at [1443, 27] on span "Save" at bounding box center [1435, 21] width 25 height 13
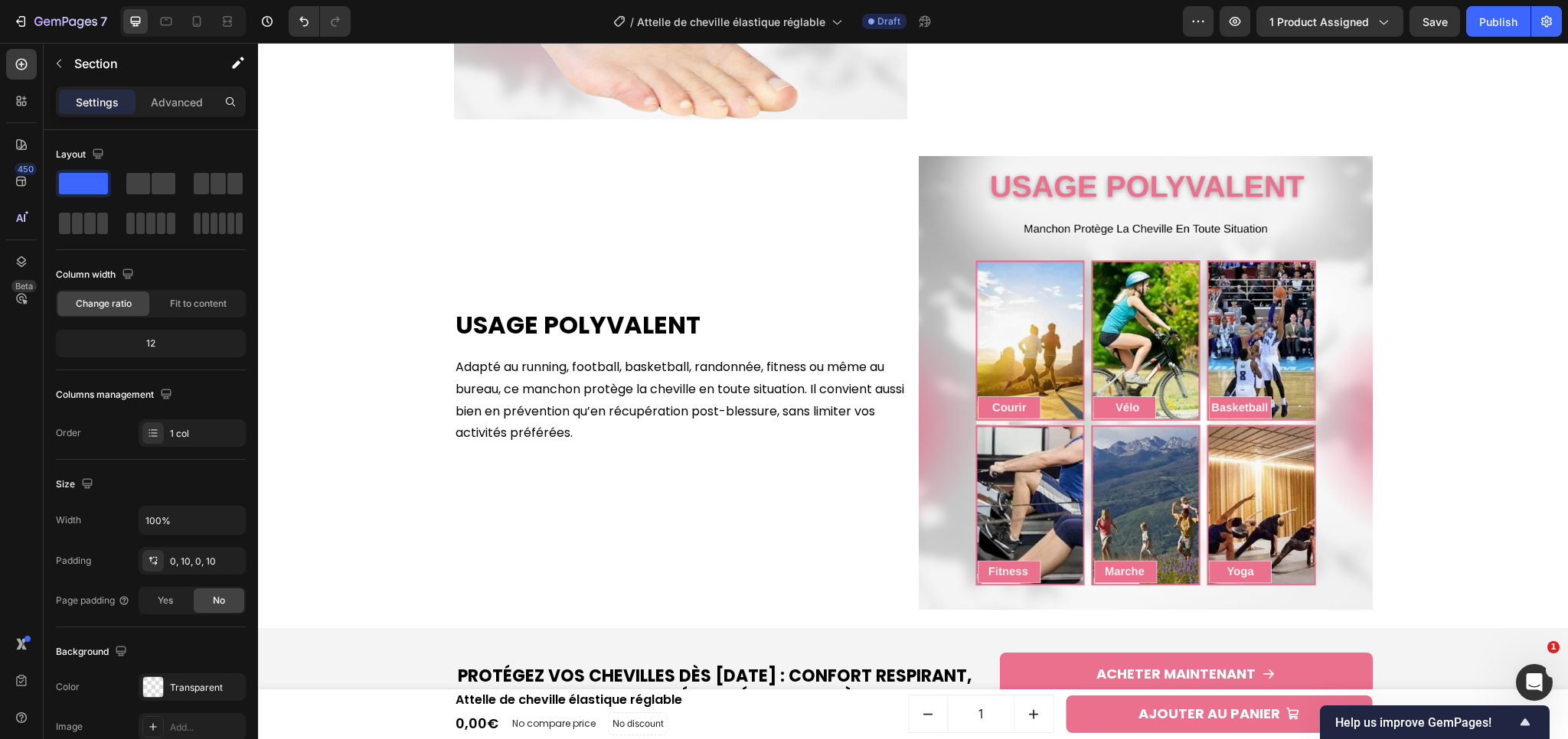
scroll to position [3127, 0]
click at [544, 408] on p "Adapté au running, football, basketball, randonnée, fitness ou même au bureau, …" at bounding box center [681, 401] width 451 height 88
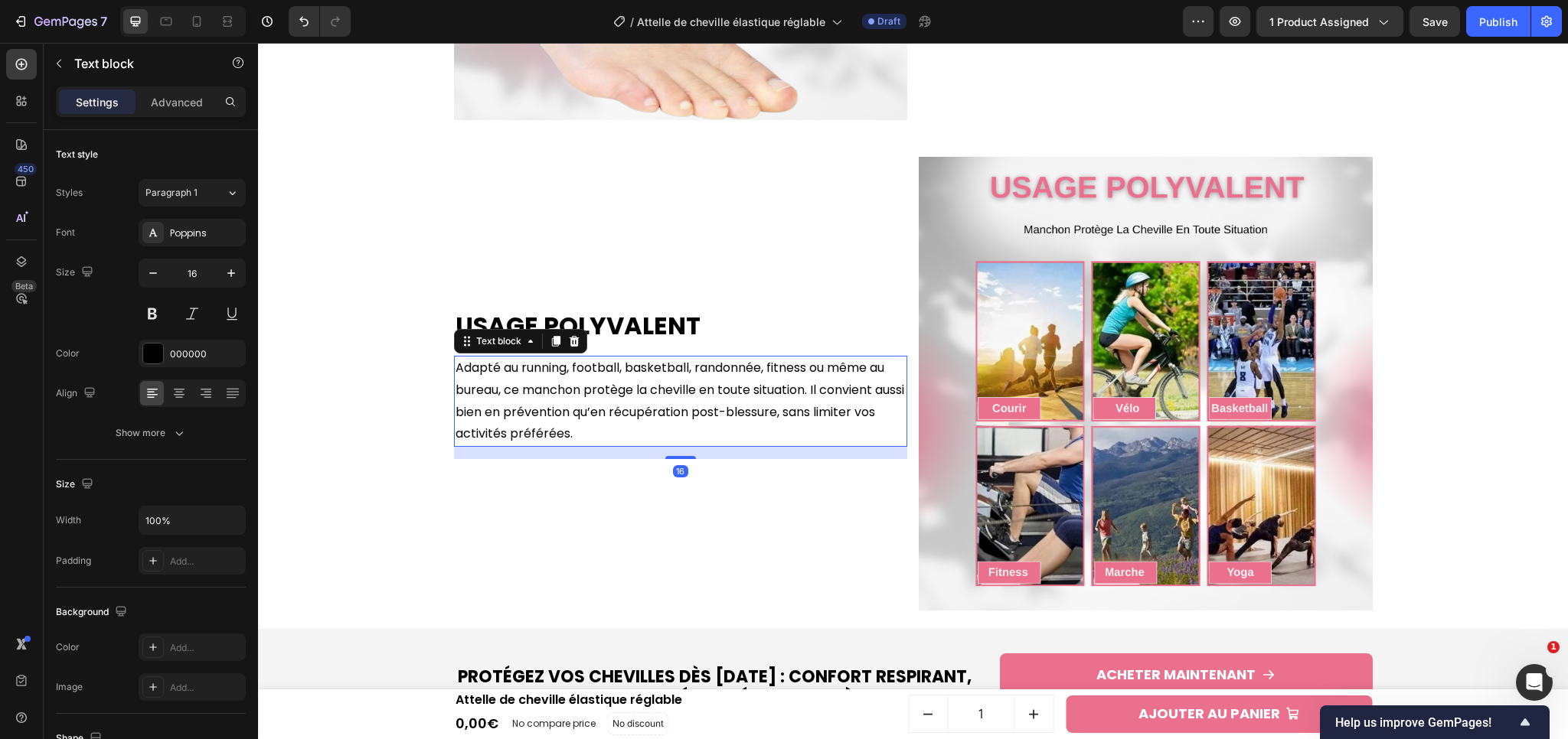
click at [544, 408] on p "Adapté au running, football, basketball, randonnée, fitness ou même au bureau, …" at bounding box center [681, 401] width 451 height 88
click at [497, 409] on p "Adapté au running, football, basketball, randonnée, fitness ou même au bureau, …" at bounding box center [681, 401] width 451 height 88
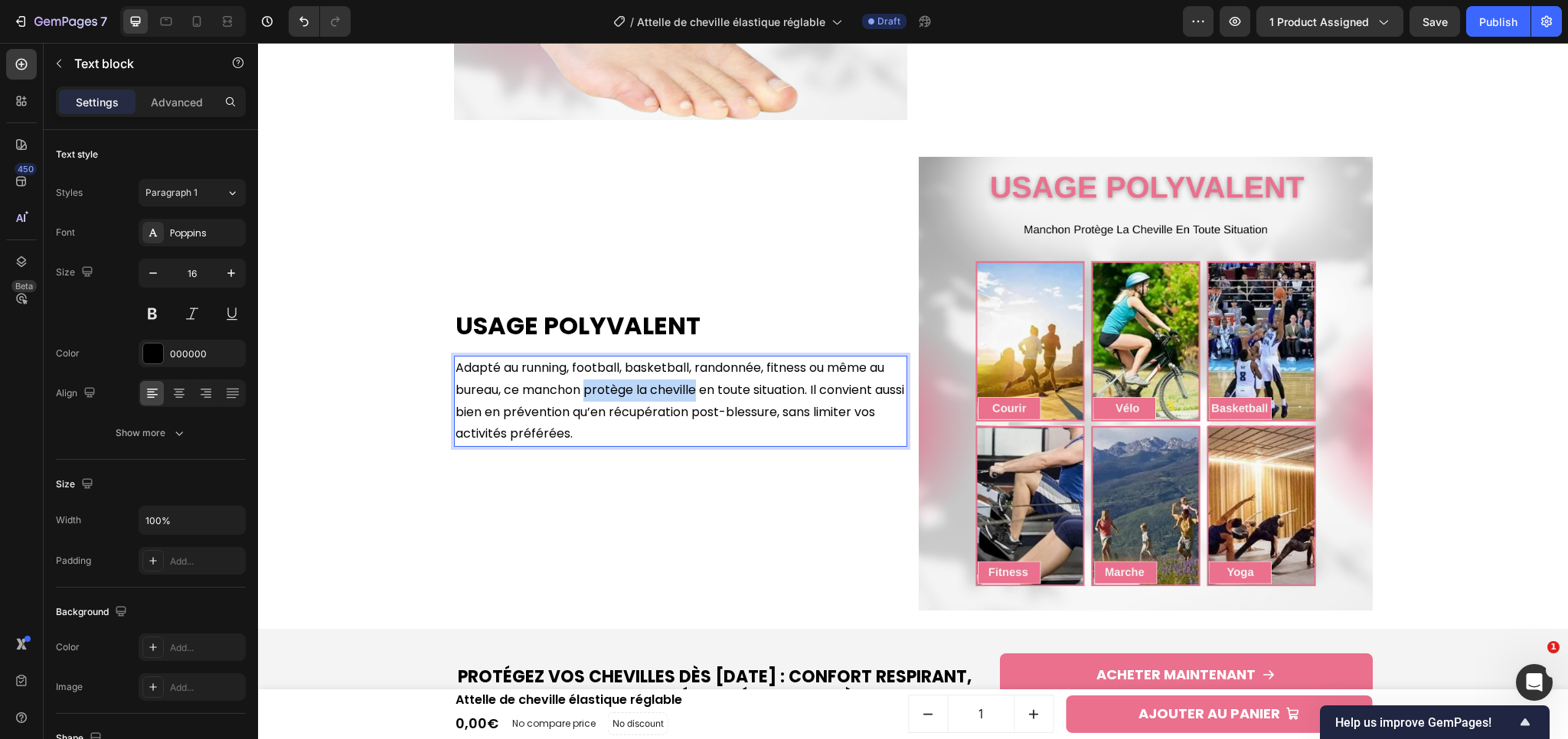
drag, startPoint x: 580, startPoint y: 394, endPoint x: 693, endPoint y: 393, distance: 113.0
click at [693, 393] on p "Adapté au running, football, basketball, randonnée, fitness ou même au bureau, …" at bounding box center [681, 401] width 451 height 88
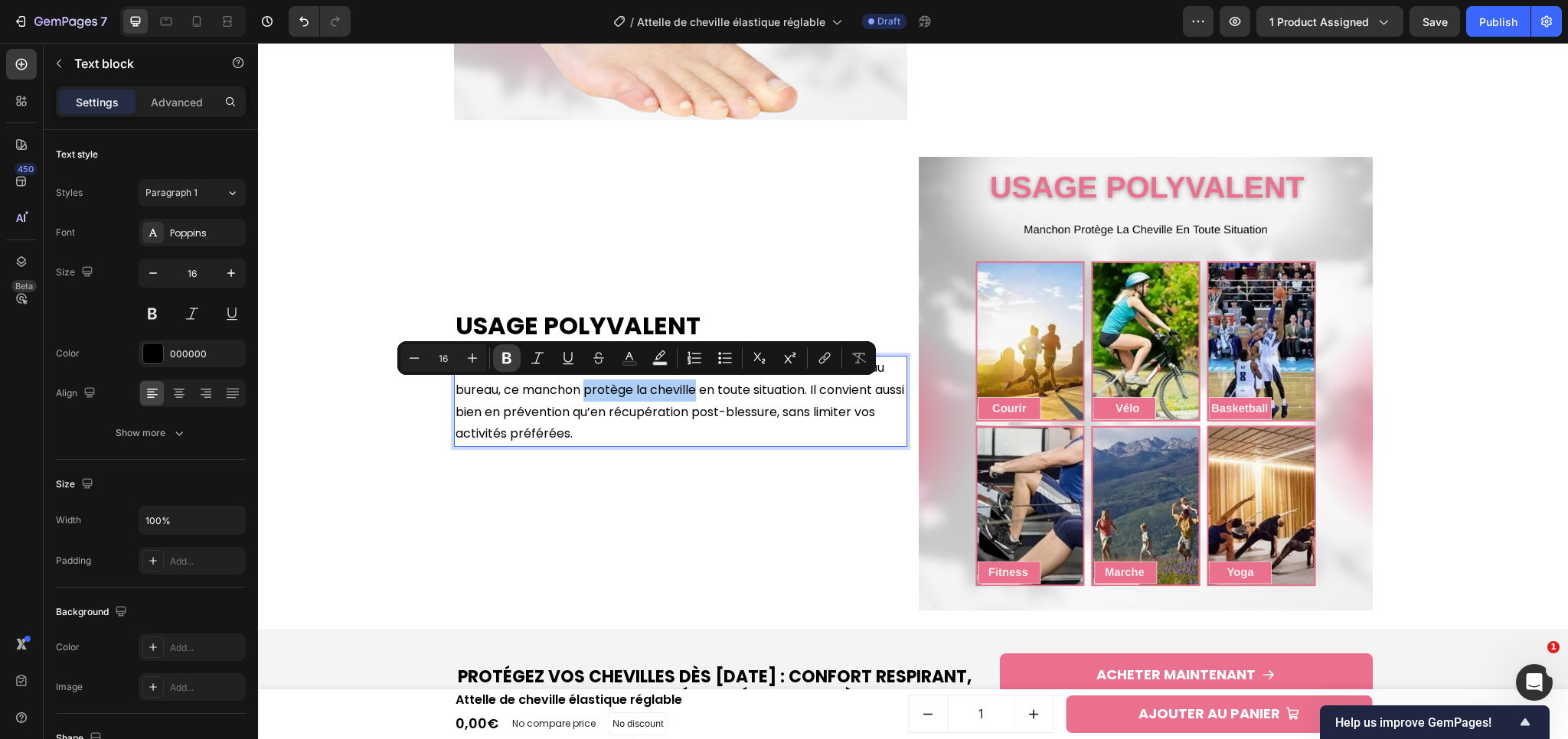
click at [511, 366] on button "Bold" at bounding box center [506, 358] width 28 height 28
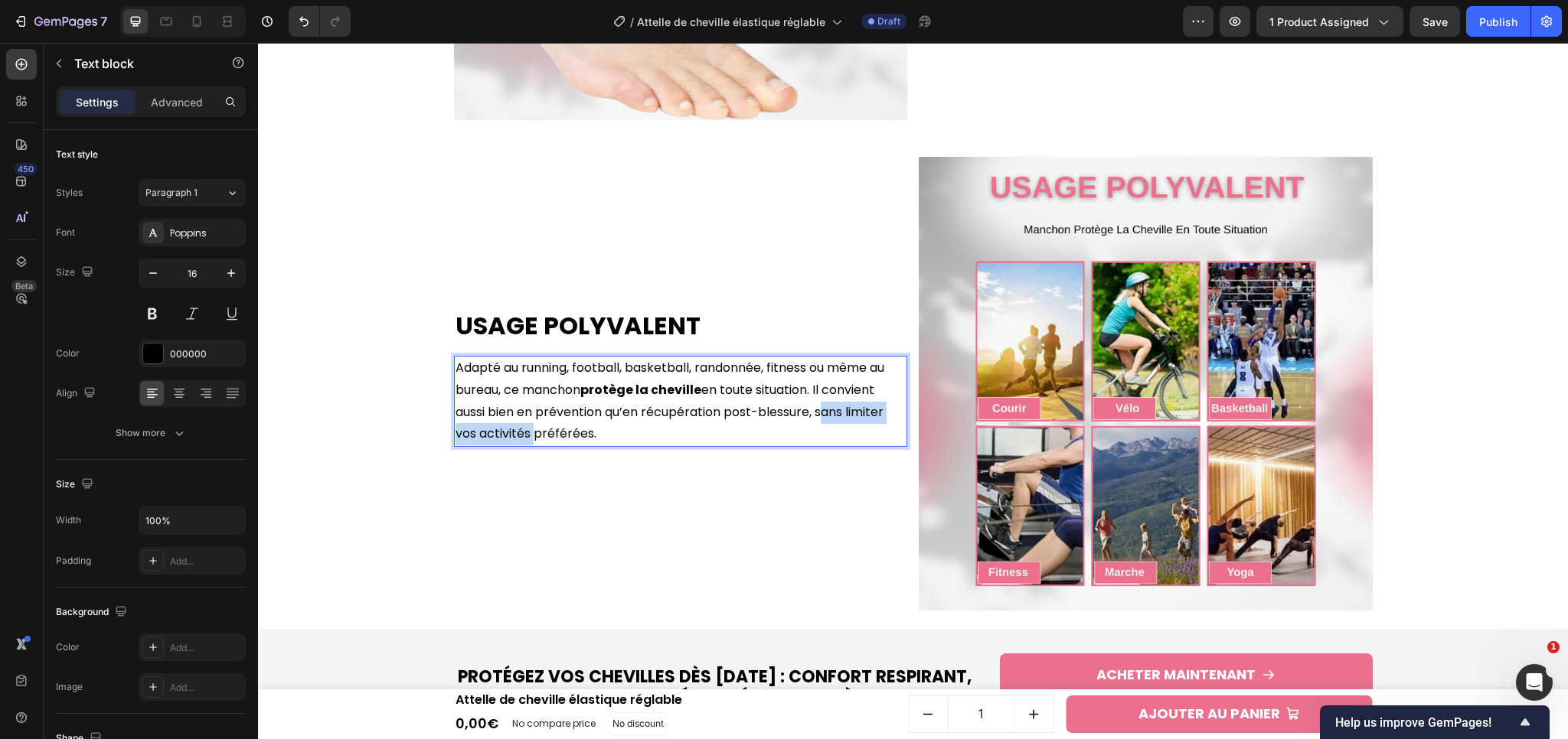
drag, startPoint x: 815, startPoint y: 413, endPoint x: 525, endPoint y: 442, distance: 291.4
click at [525, 442] on p "Adapté au running, football, basketball, randonnée, fitness ou même au bureau, …" at bounding box center [681, 401] width 451 height 88
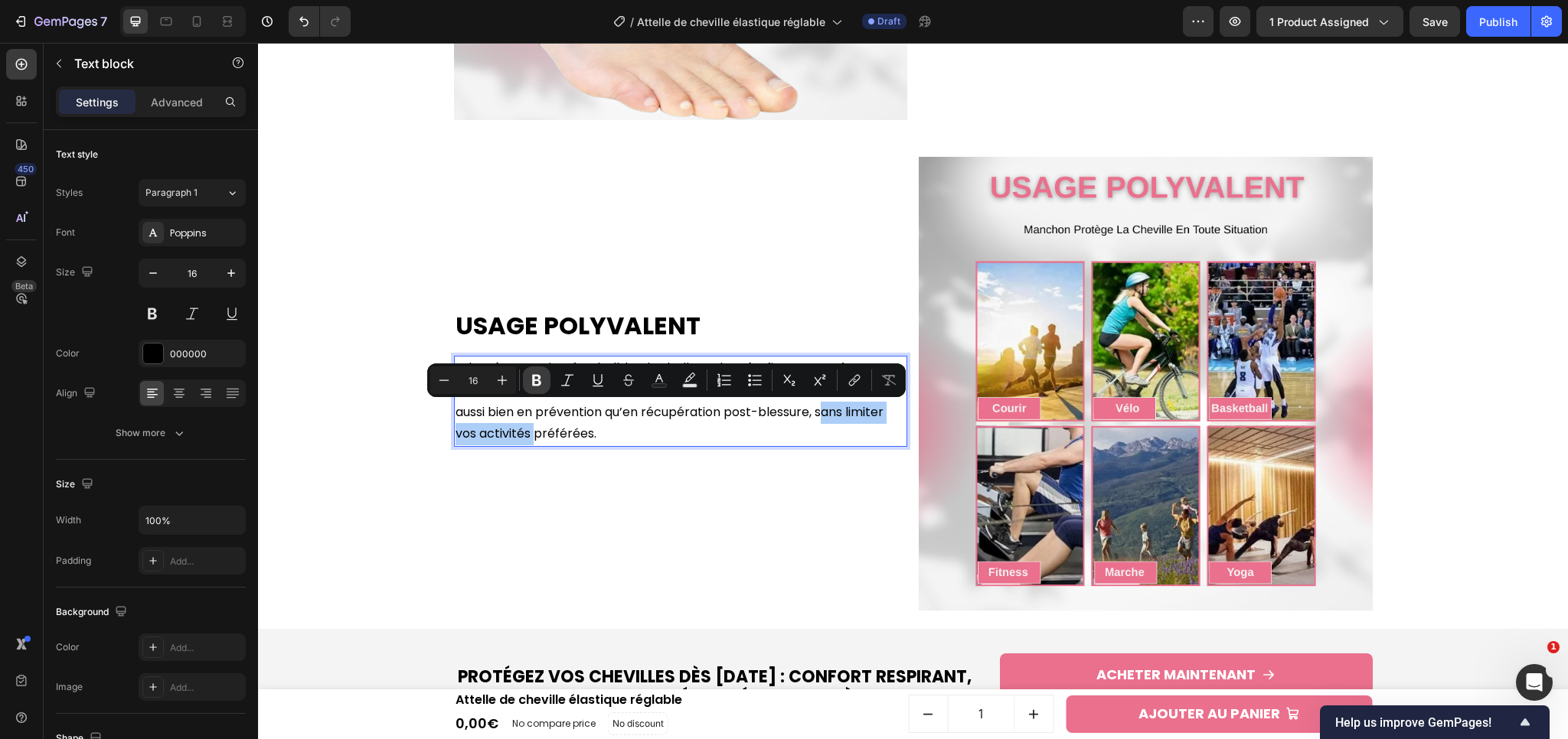
click at [526, 386] on button "Bold" at bounding box center [536, 380] width 28 height 28
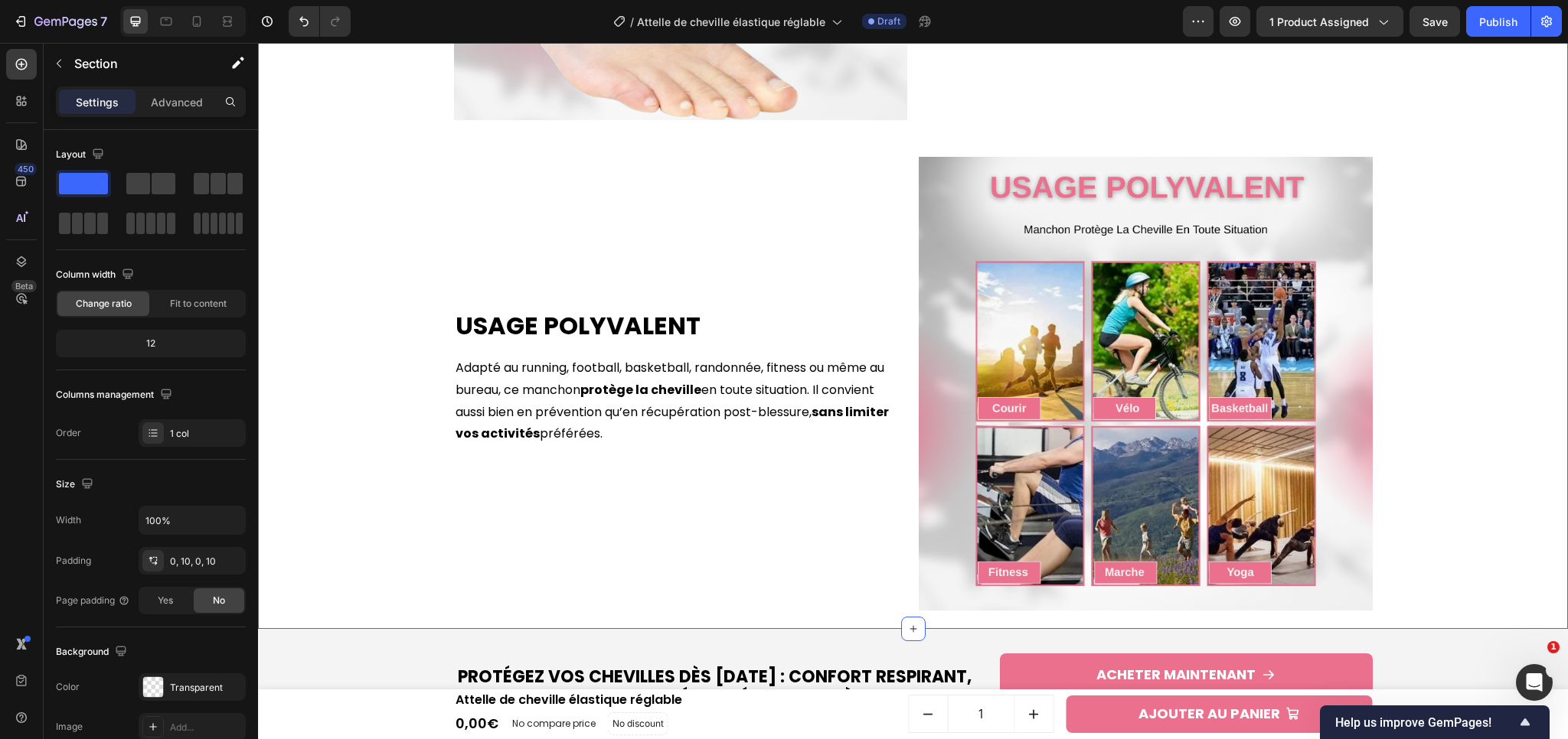
click at [1440, 30] on button "Save" at bounding box center [1434, 21] width 51 height 30
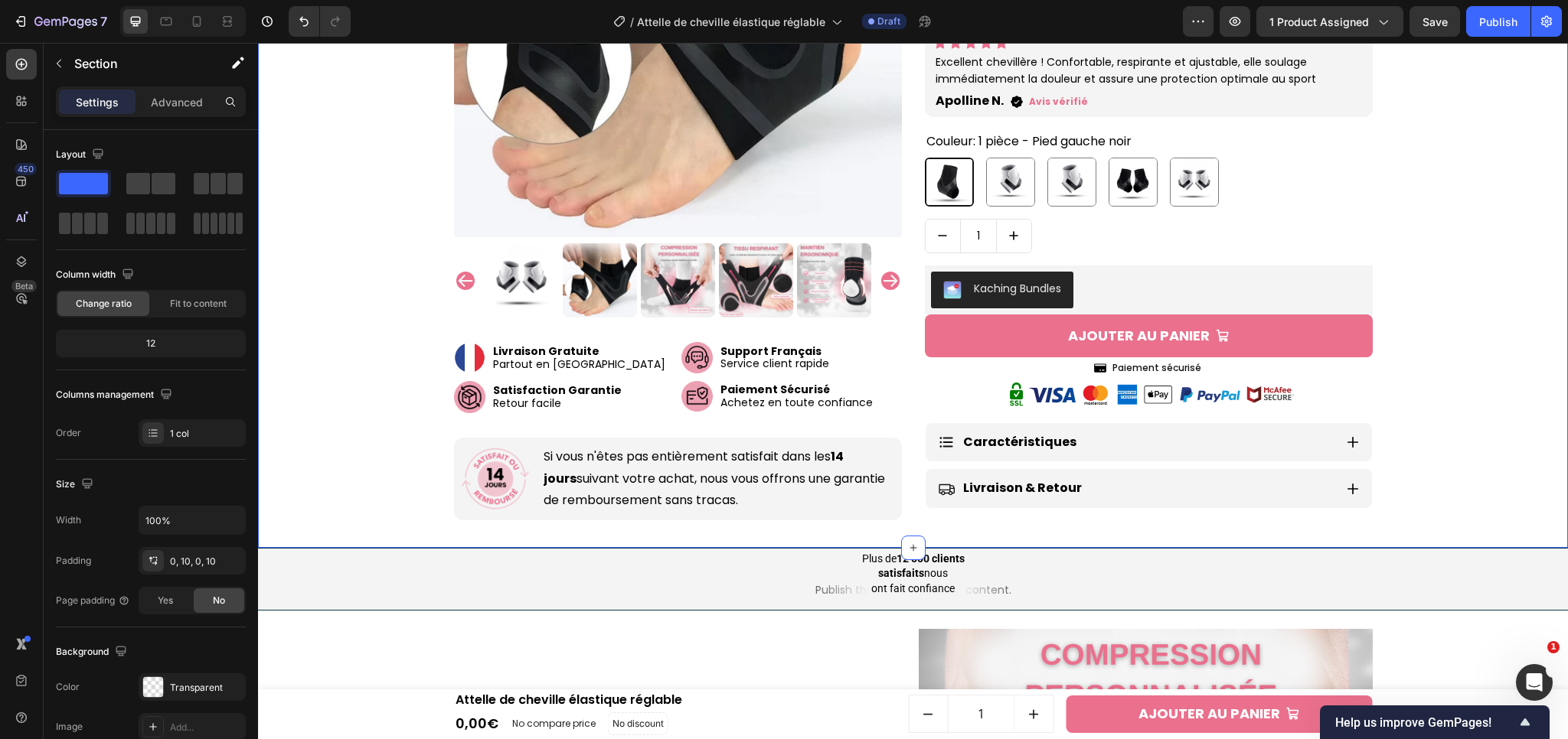
scroll to position [627, 0]
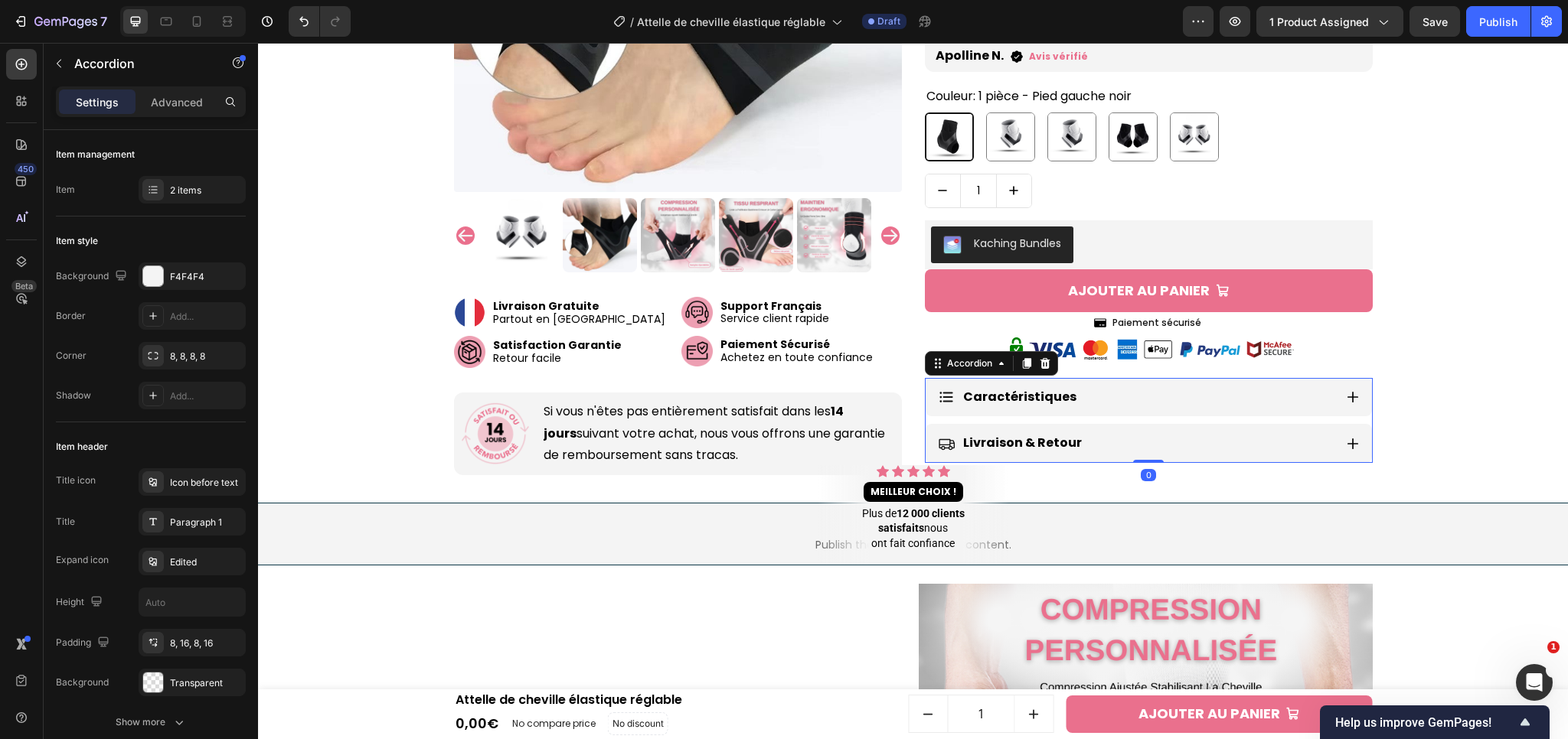
click at [1354, 394] on div "Caractéristiques" at bounding box center [1148, 398] width 446 height 39
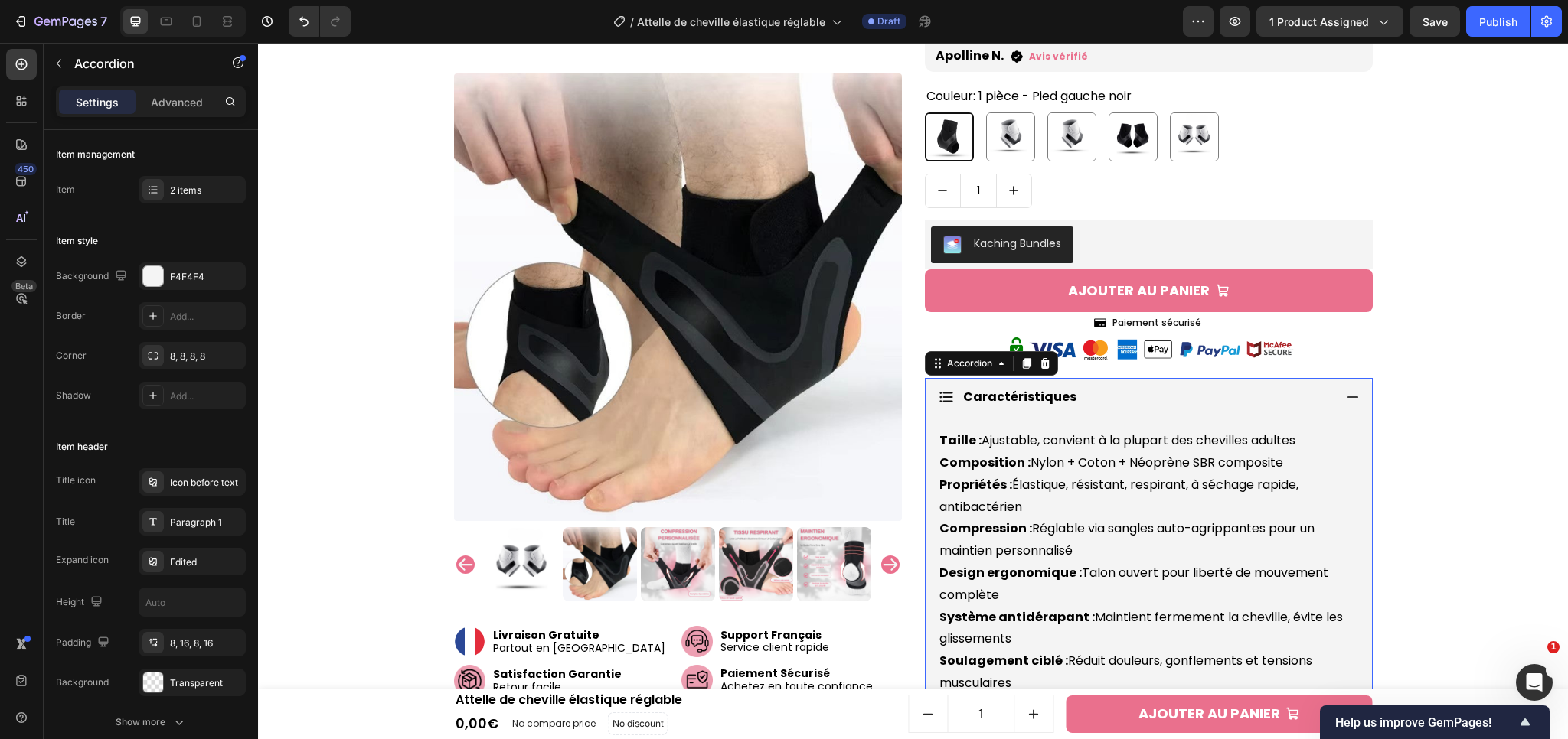
click at [1354, 394] on div "Caractéristiques" at bounding box center [1148, 398] width 446 height 39
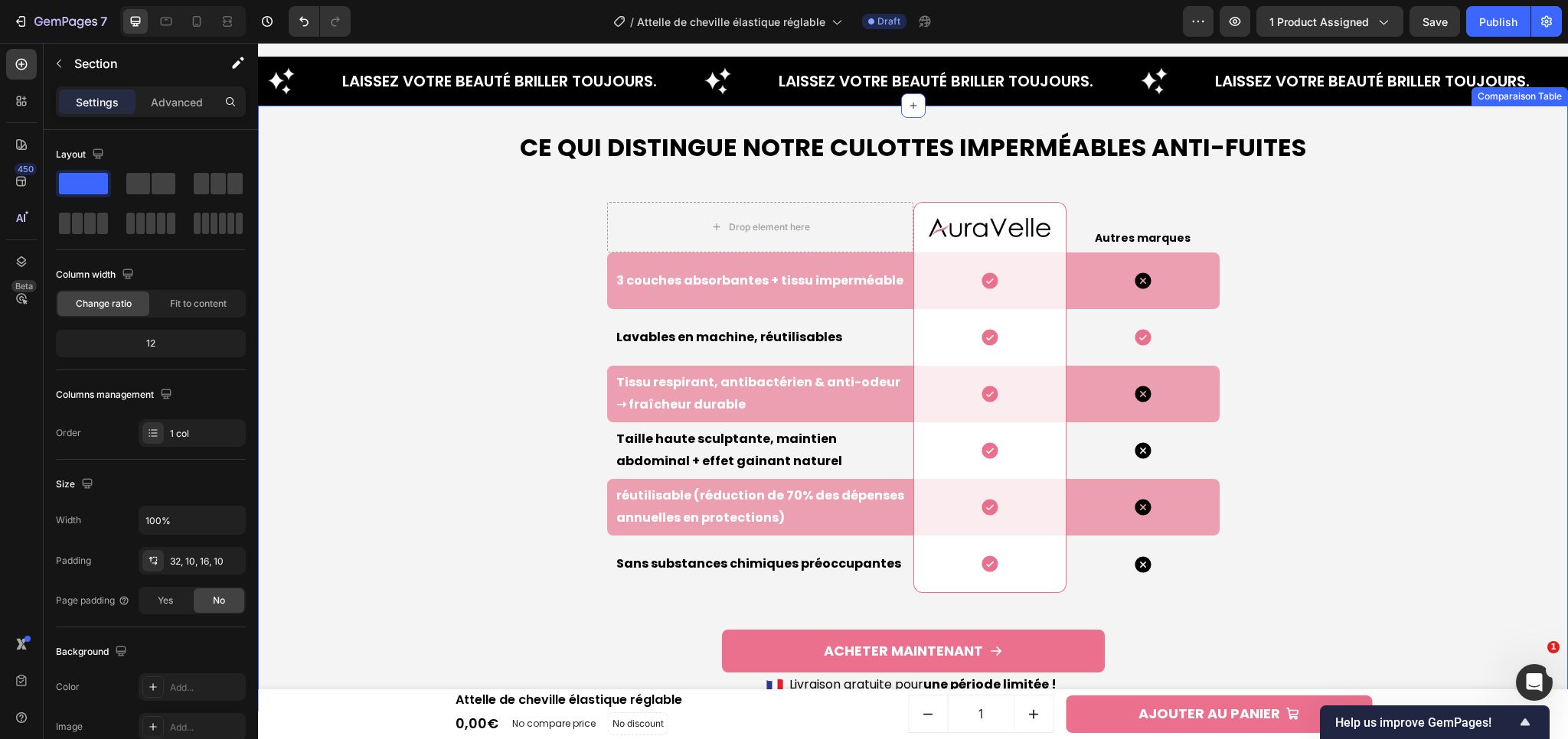
scroll to position [3821, 0]
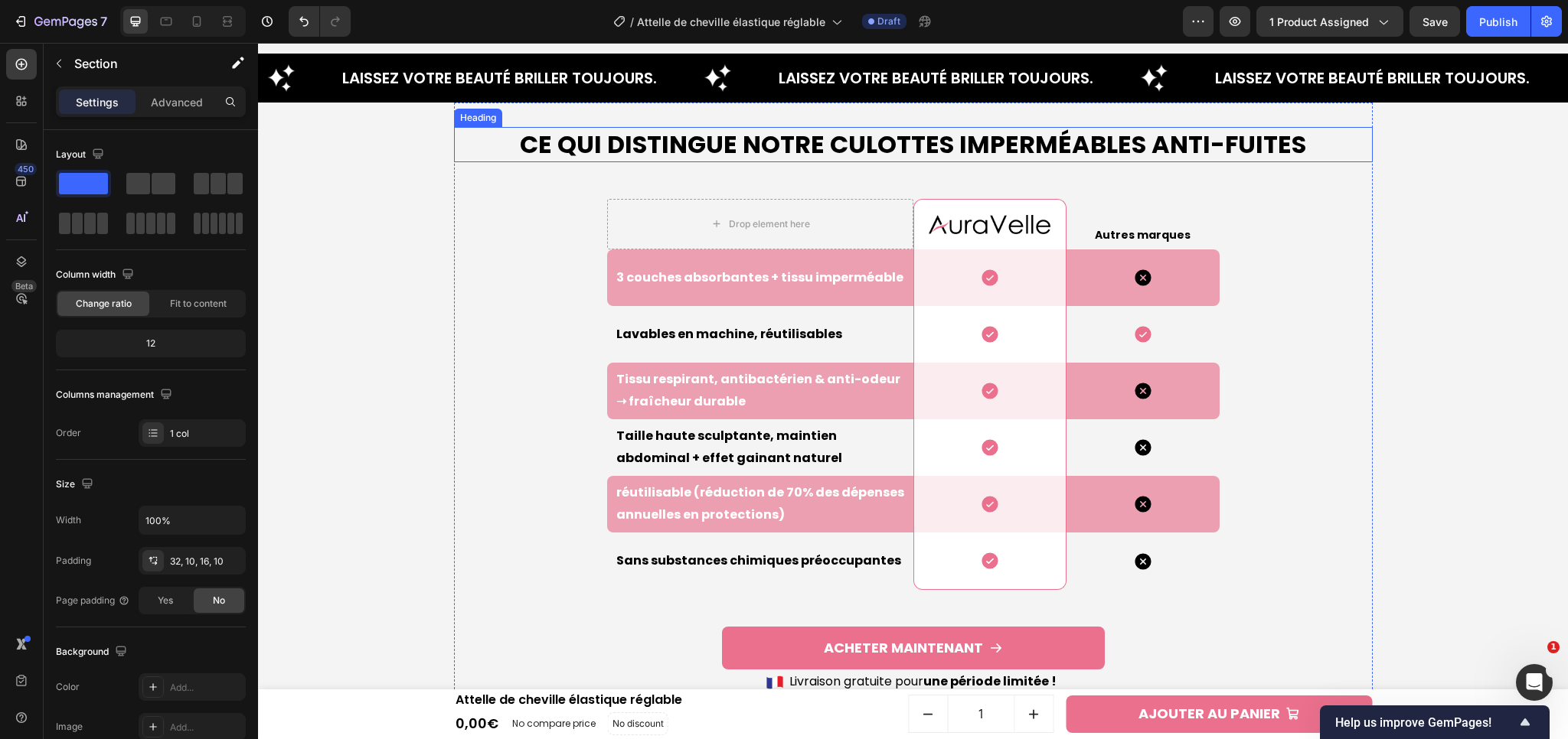
click at [824, 144] on h2 "Ce qui Distingue Notre Culottes Imperméables Anti-Fuites" at bounding box center [913, 145] width 919 height 36
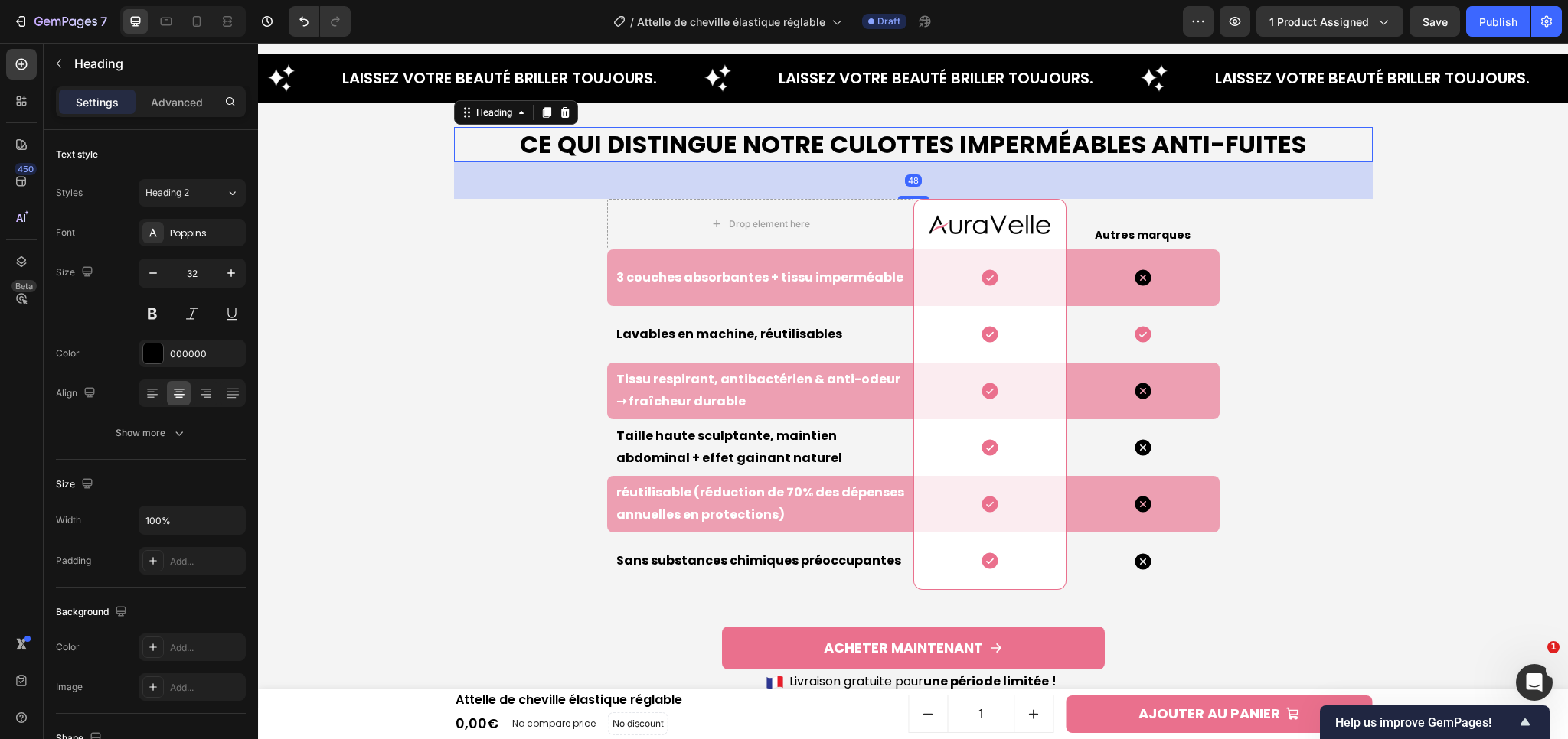
click at [812, 141] on h2 "Ce qui Distingue Notre Culottes Imperméables Anti-Fuites" at bounding box center [913, 145] width 919 height 36
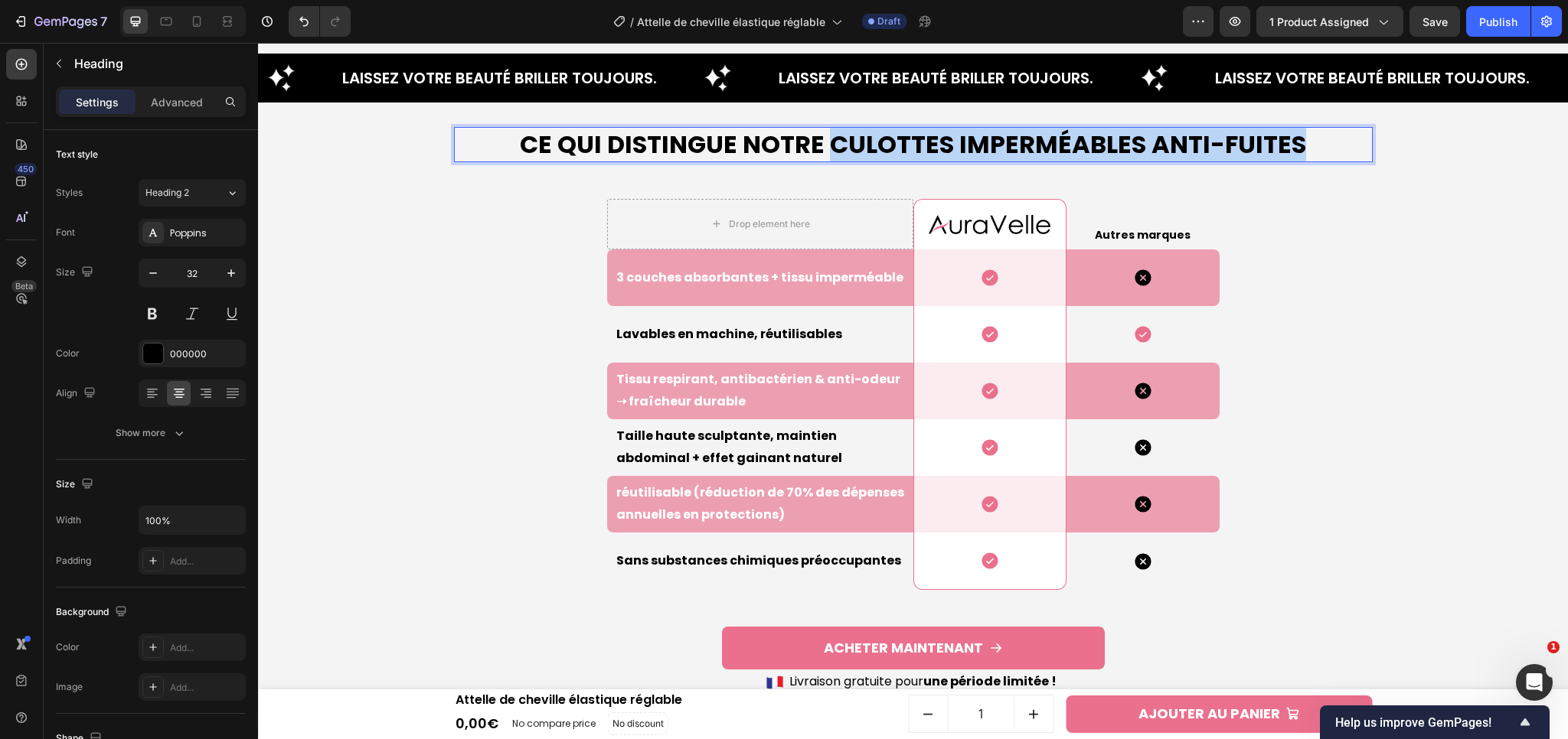
drag, startPoint x: 828, startPoint y: 150, endPoint x: 1299, endPoint y: 134, distance: 471.3
click at [1299, 134] on p "Ce qui Distingue Notre Culottes Imperméables Anti-Fuites" at bounding box center [913, 144] width 916 height 32
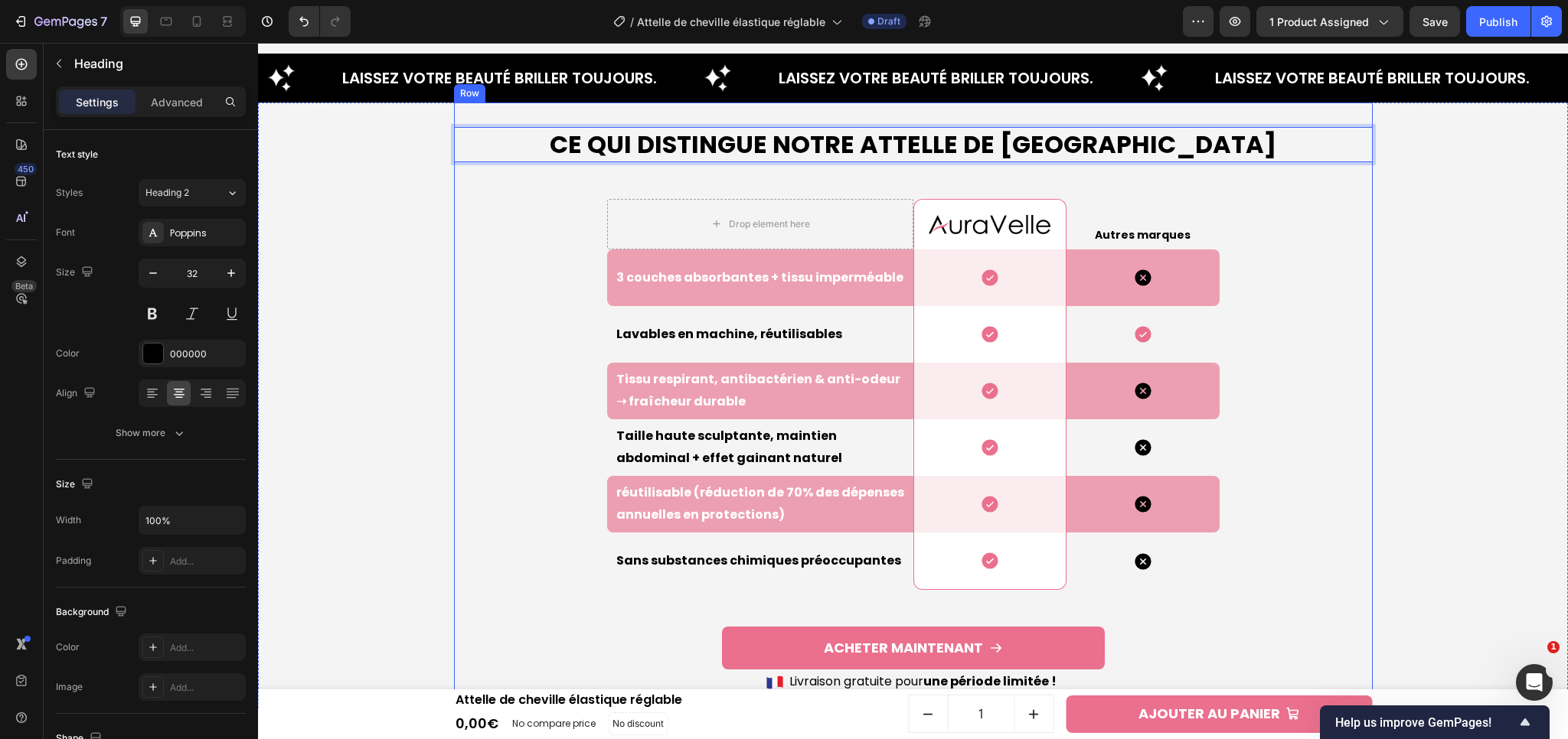
click at [1342, 269] on div "Ce qui Distingue Notre Attelle de cheville Heading 48 Drop element here Image R…" at bounding box center [913, 411] width 919 height 569
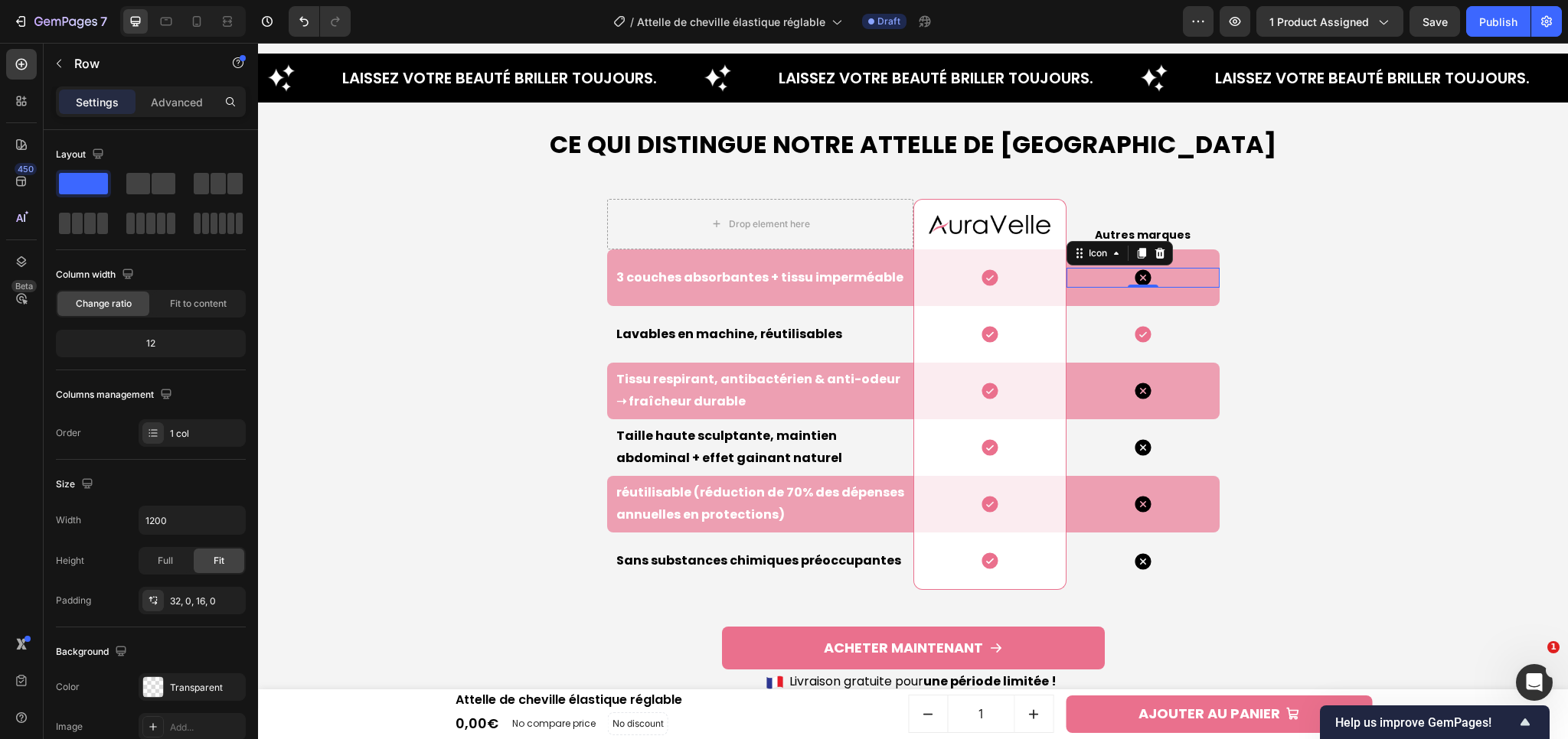
click at [1125, 281] on div "Icon 0" at bounding box center [1143, 278] width 153 height 20
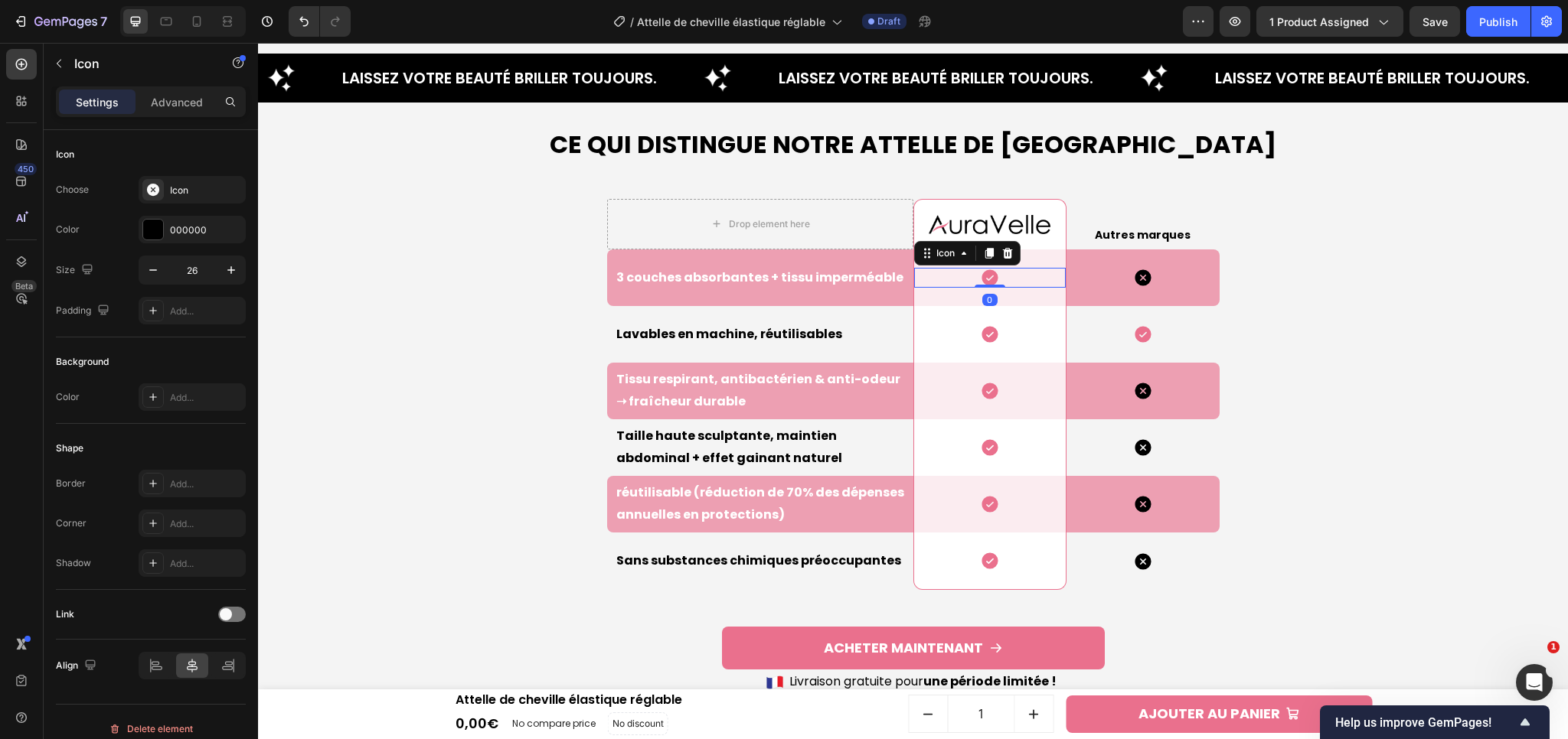
click at [983, 274] on icon at bounding box center [990, 277] width 16 height 16
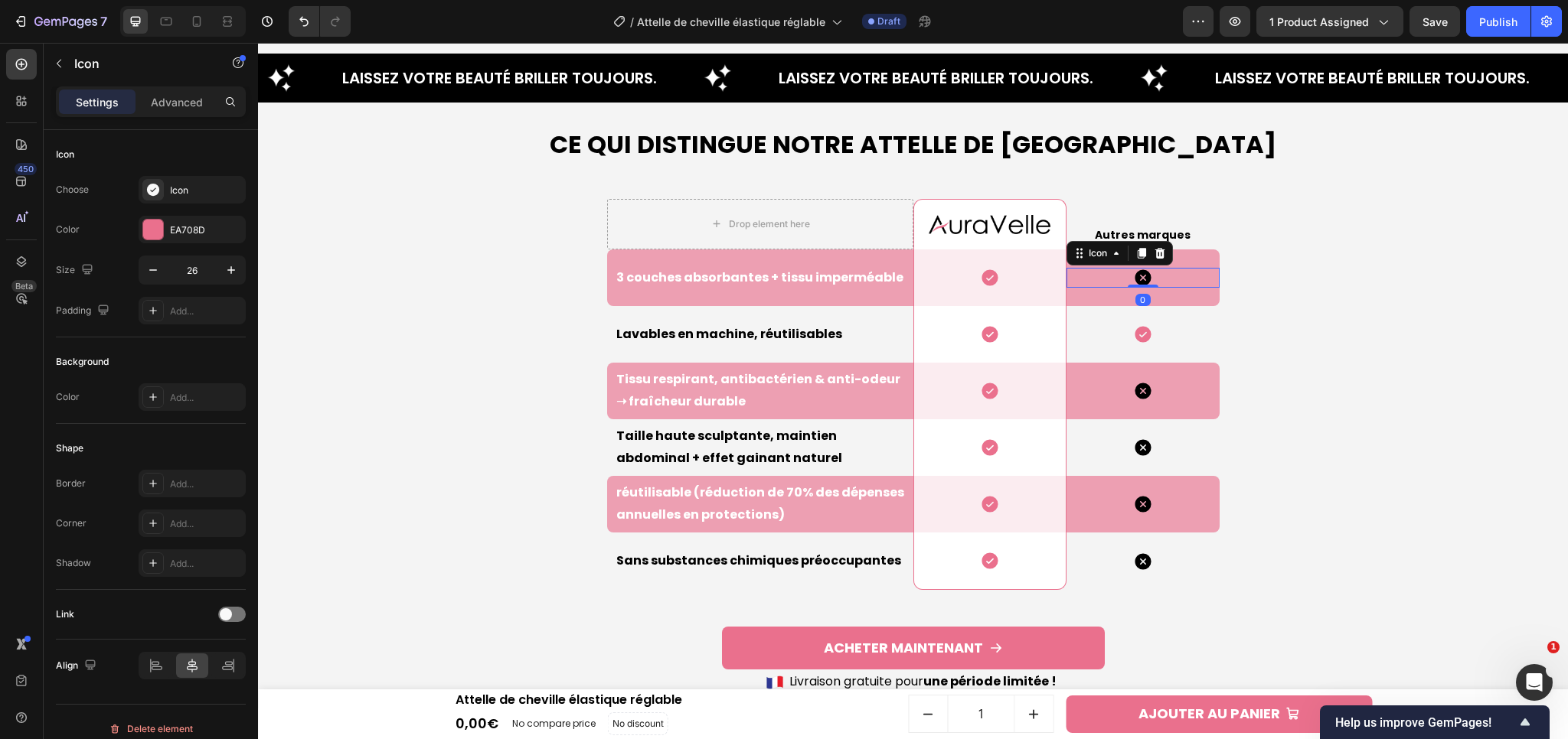
click at [1139, 276] on icon at bounding box center [1143, 277] width 16 height 16
click at [991, 286] on div "Icon" at bounding box center [990, 278] width 151 height 20
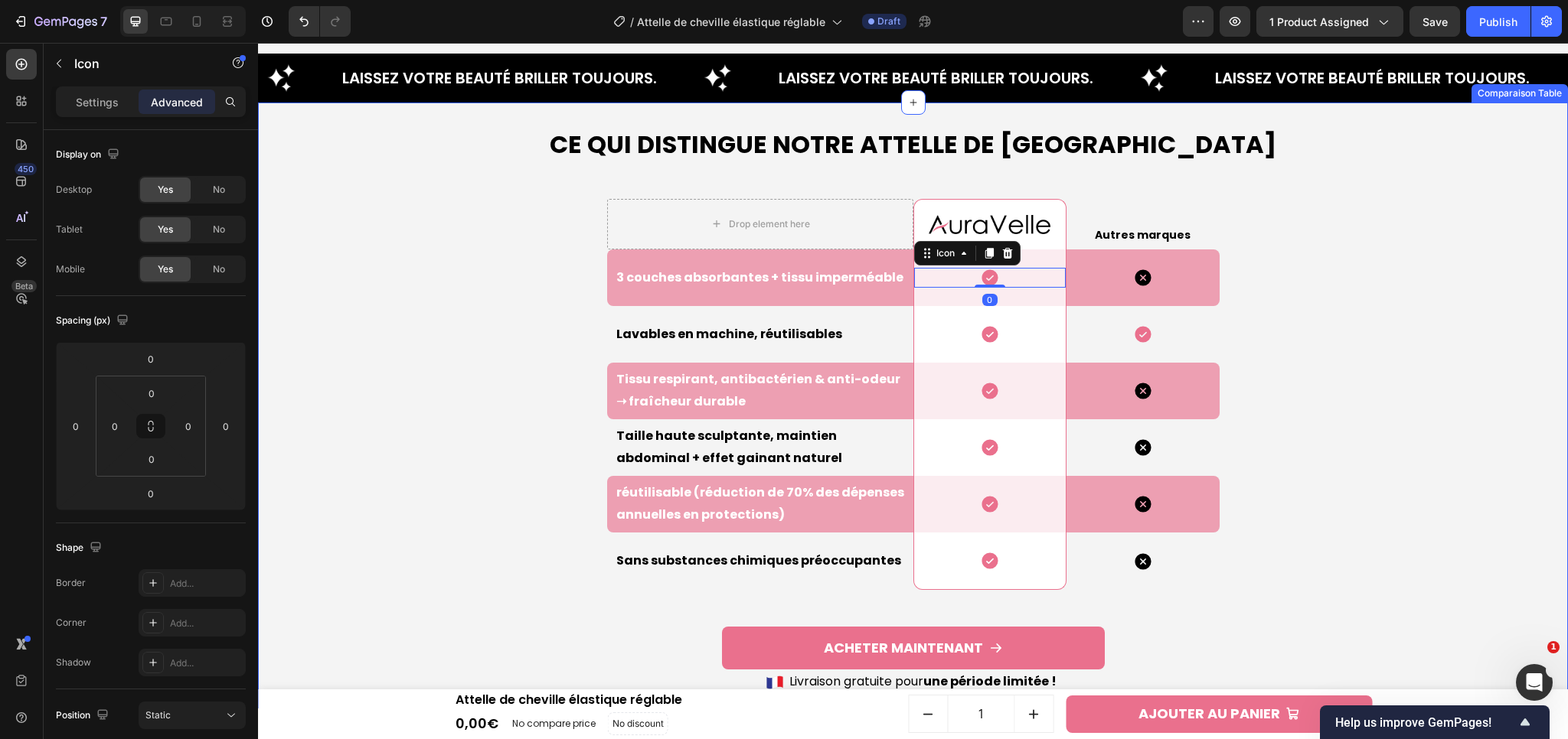
click at [1434, 407] on div "Ce qui Distingue Notre Attelle de cheville Heading Drop element here Image Row …" at bounding box center [912, 405] width 1294 height 606
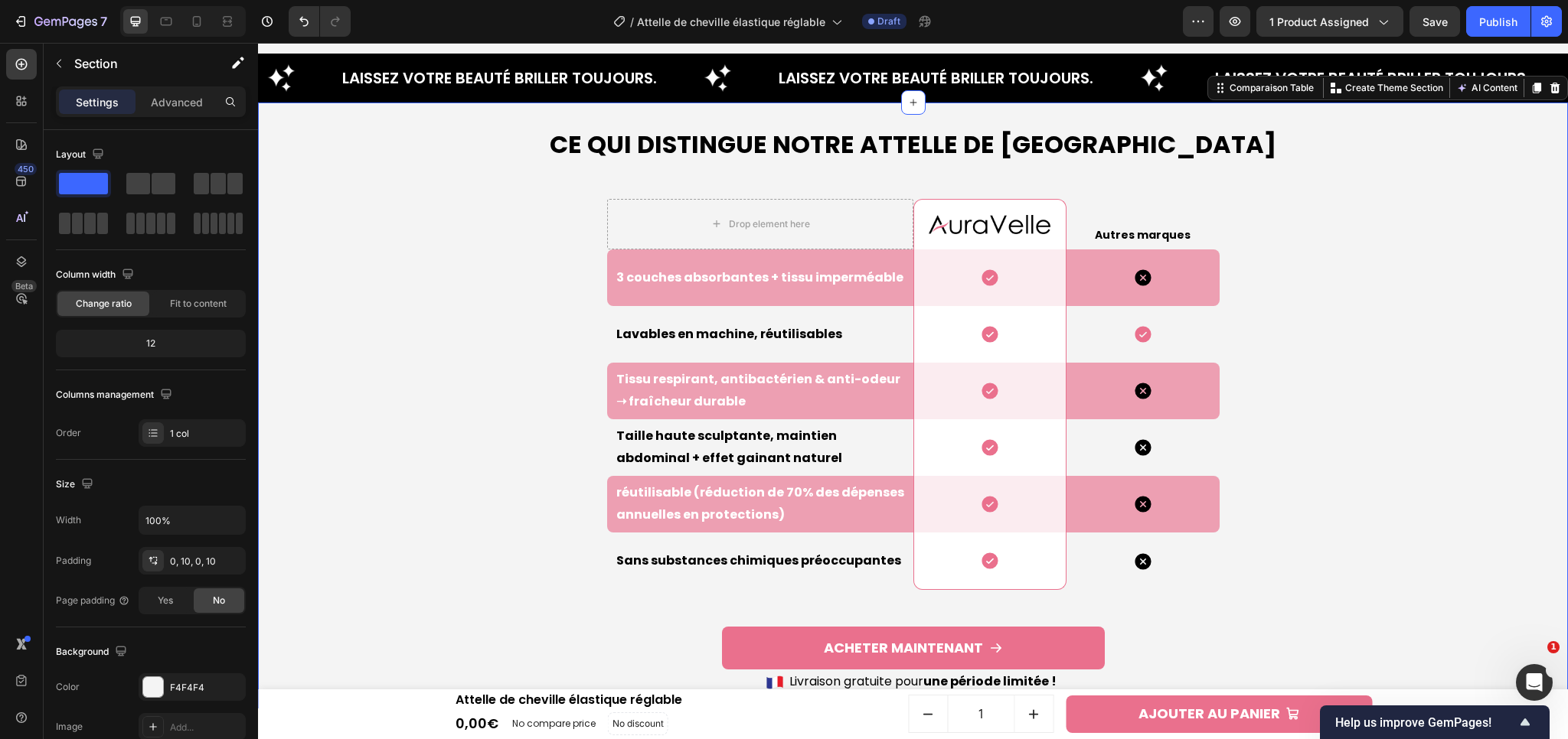
click at [1373, 393] on div "Ce qui Distingue Notre Attelle de cheville Heading Drop element here Image Row …" at bounding box center [912, 405] width 1294 height 606
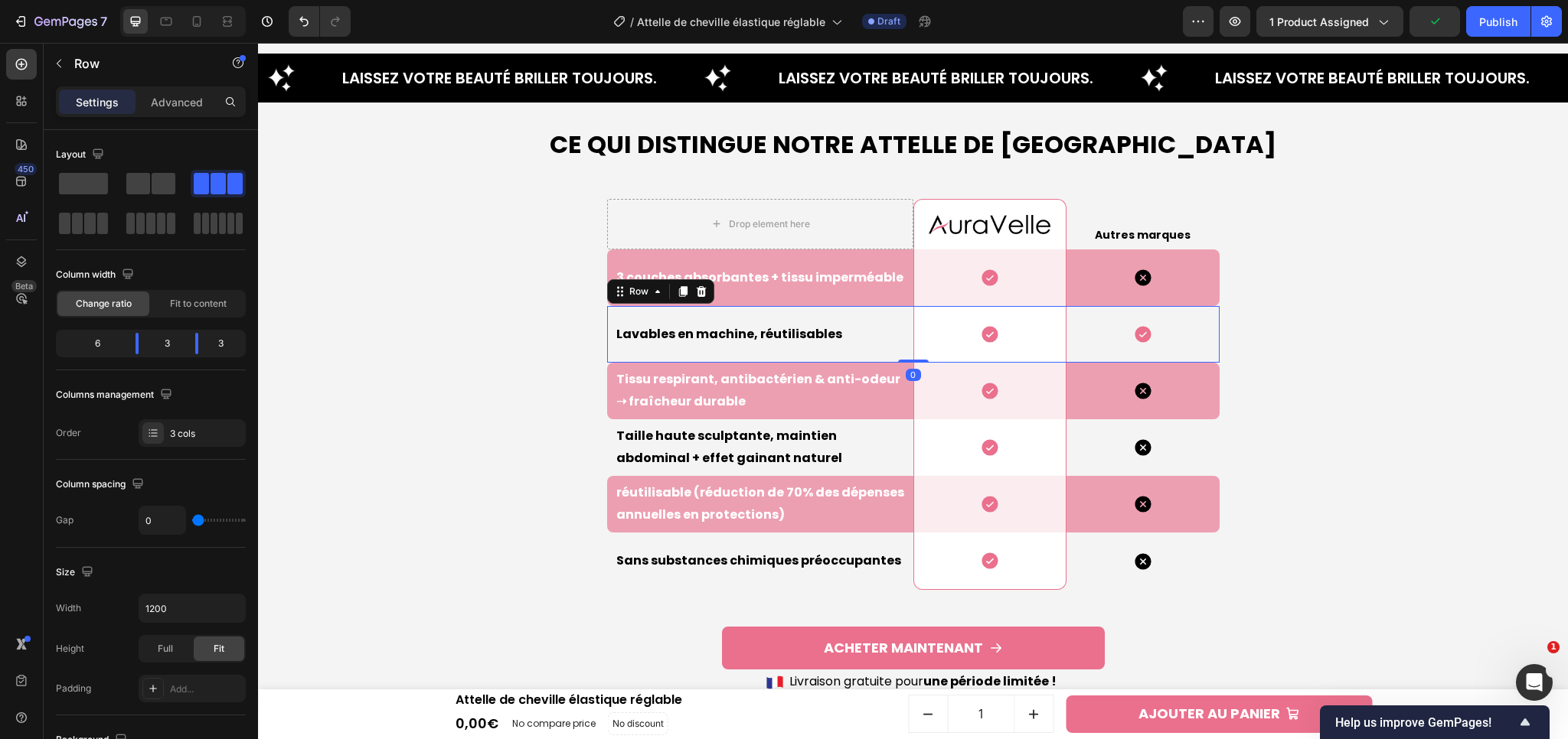
click at [1187, 352] on div "Icon" at bounding box center [1143, 335] width 153 height 57
click at [1179, 378] on div "Icon" at bounding box center [1143, 391] width 153 height 57
click at [981, 222] on img at bounding box center [989, 224] width 121 height 20
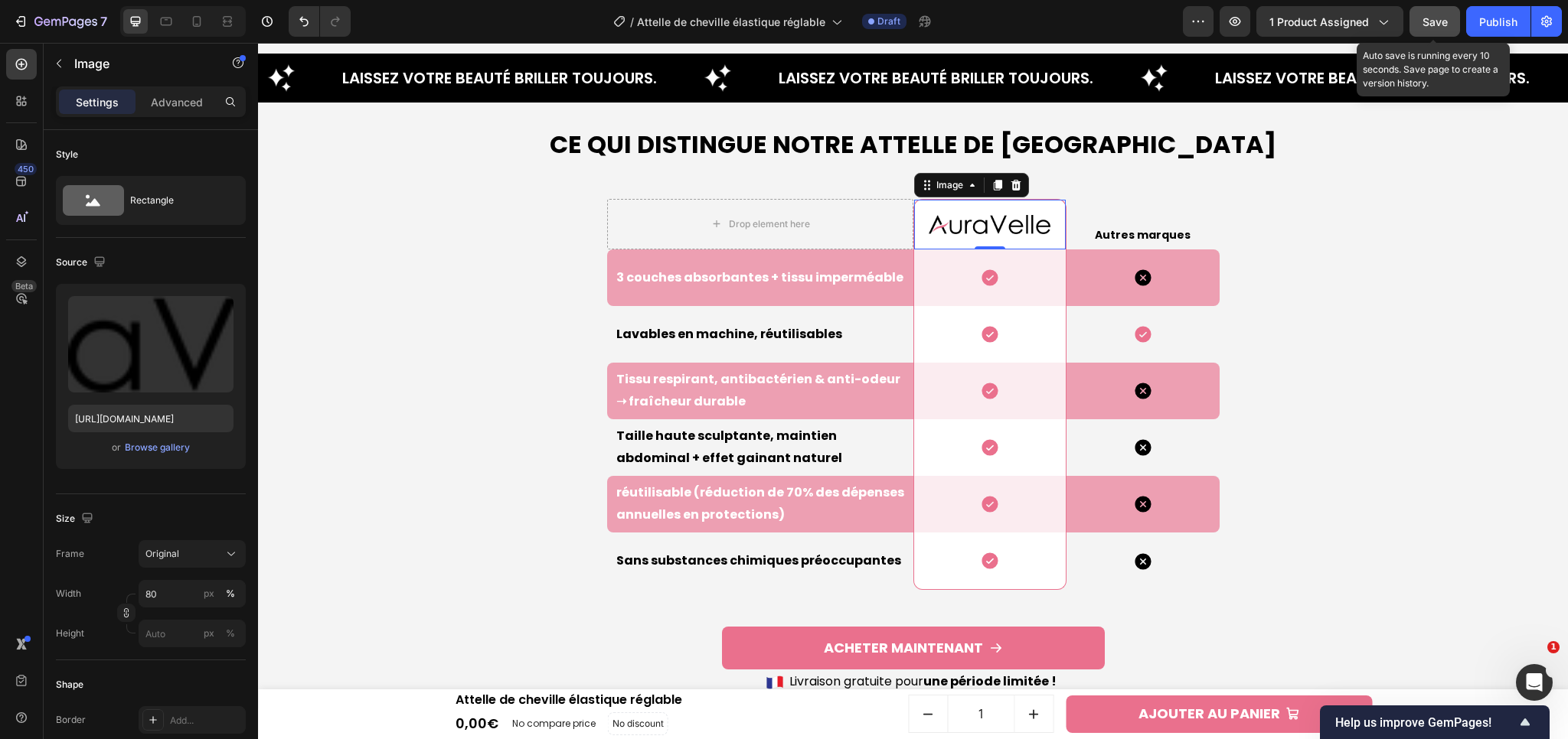
click at [1423, 28] on span "Save" at bounding box center [1435, 21] width 25 height 13
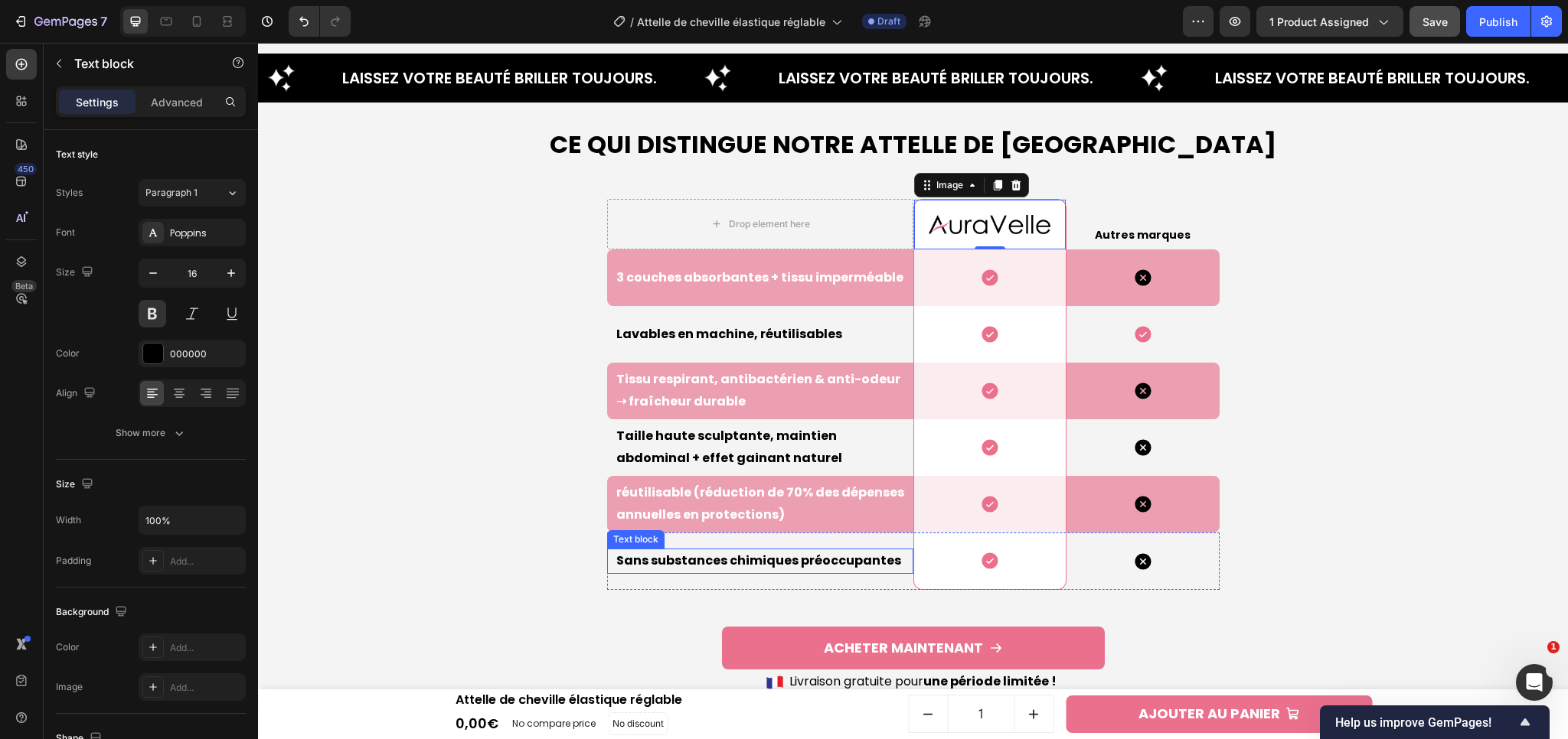
click at [687, 563] on p "Sans substances chimiques préoccupantes" at bounding box center [764, 561] width 296 height 22
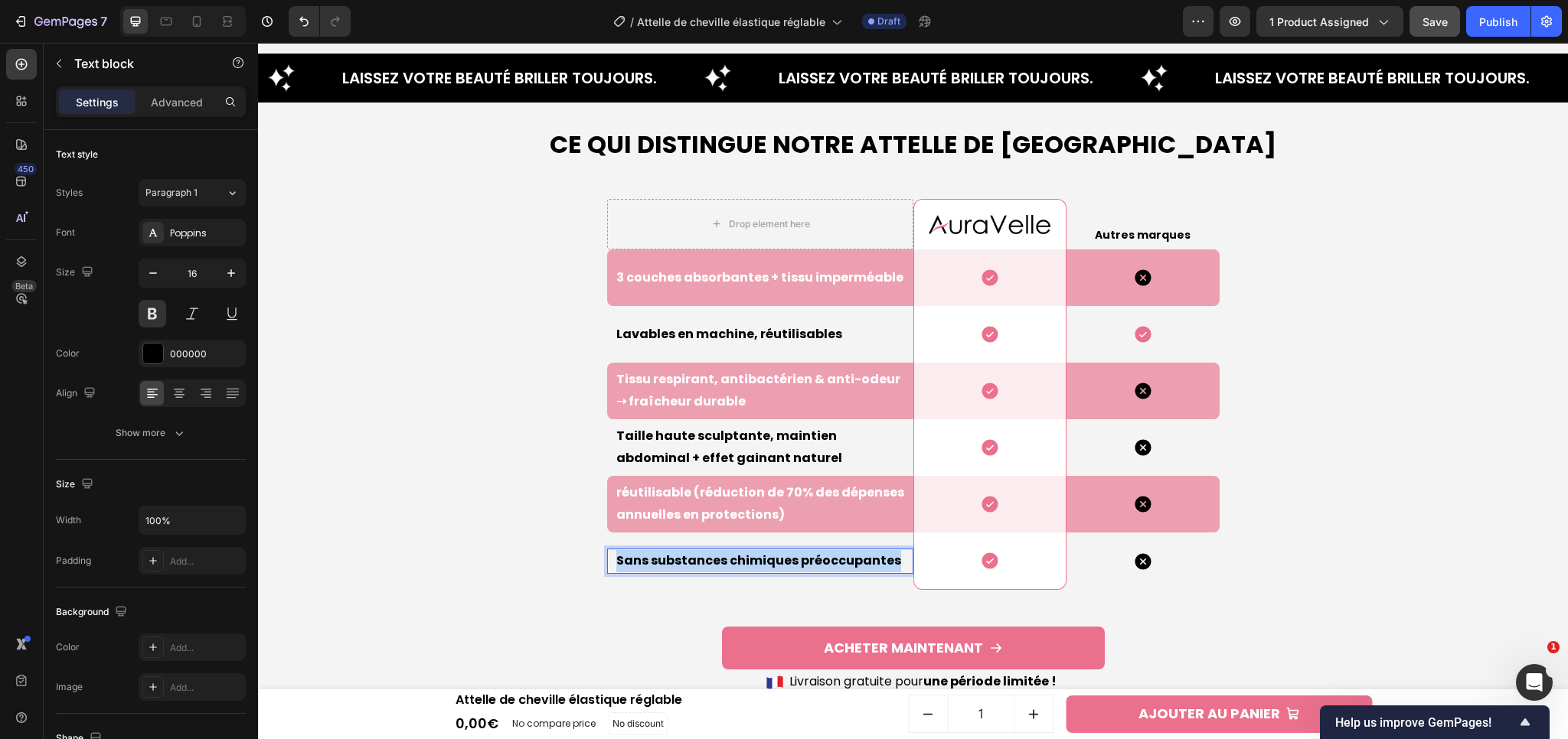
click at [687, 563] on p "Sans substances chimiques préoccupantes" at bounding box center [764, 561] width 296 height 22
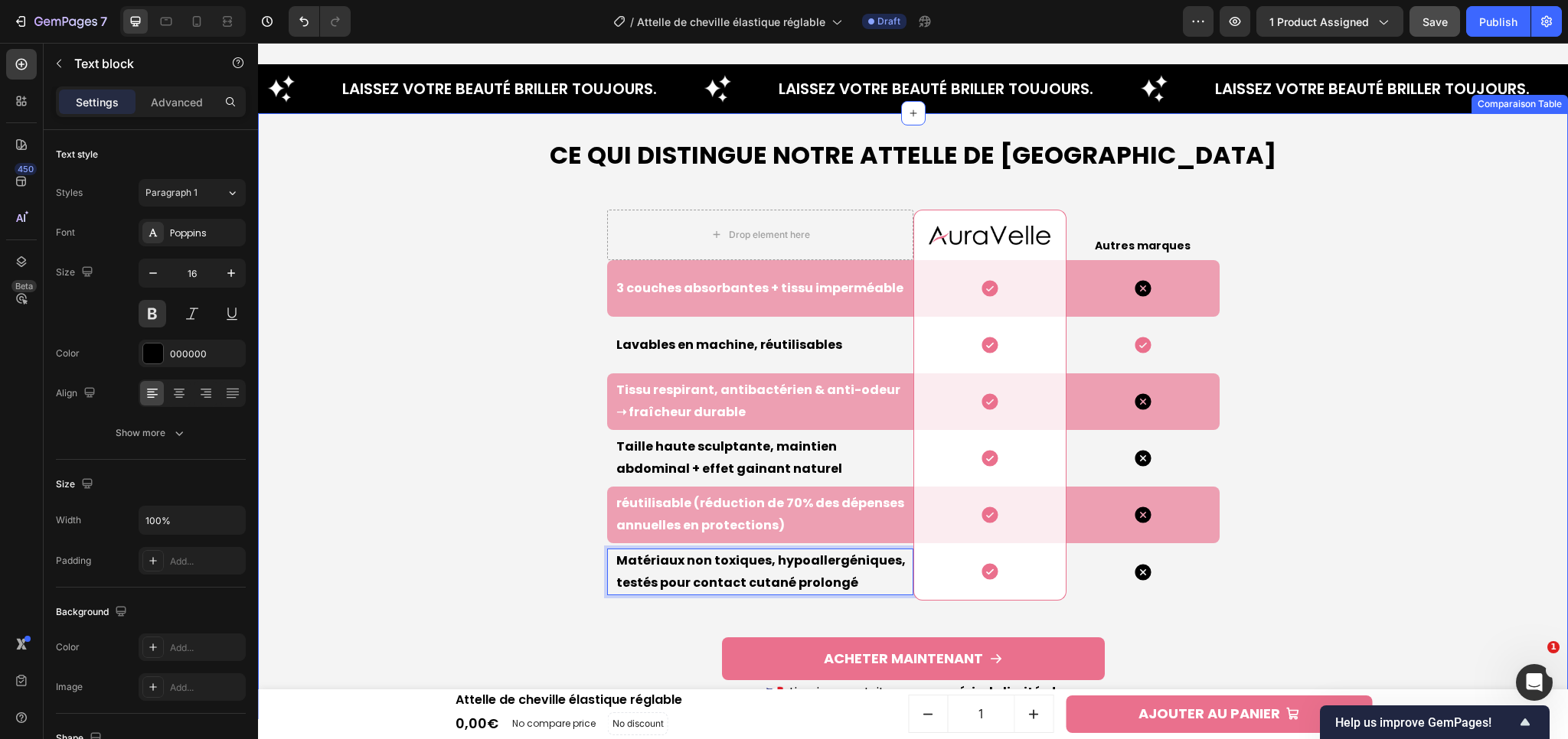
click at [1392, 476] on div "Ce qui Distingue Notre Attelle de cheville Heading Drop element here Image Row …" at bounding box center [912, 416] width 1294 height 606
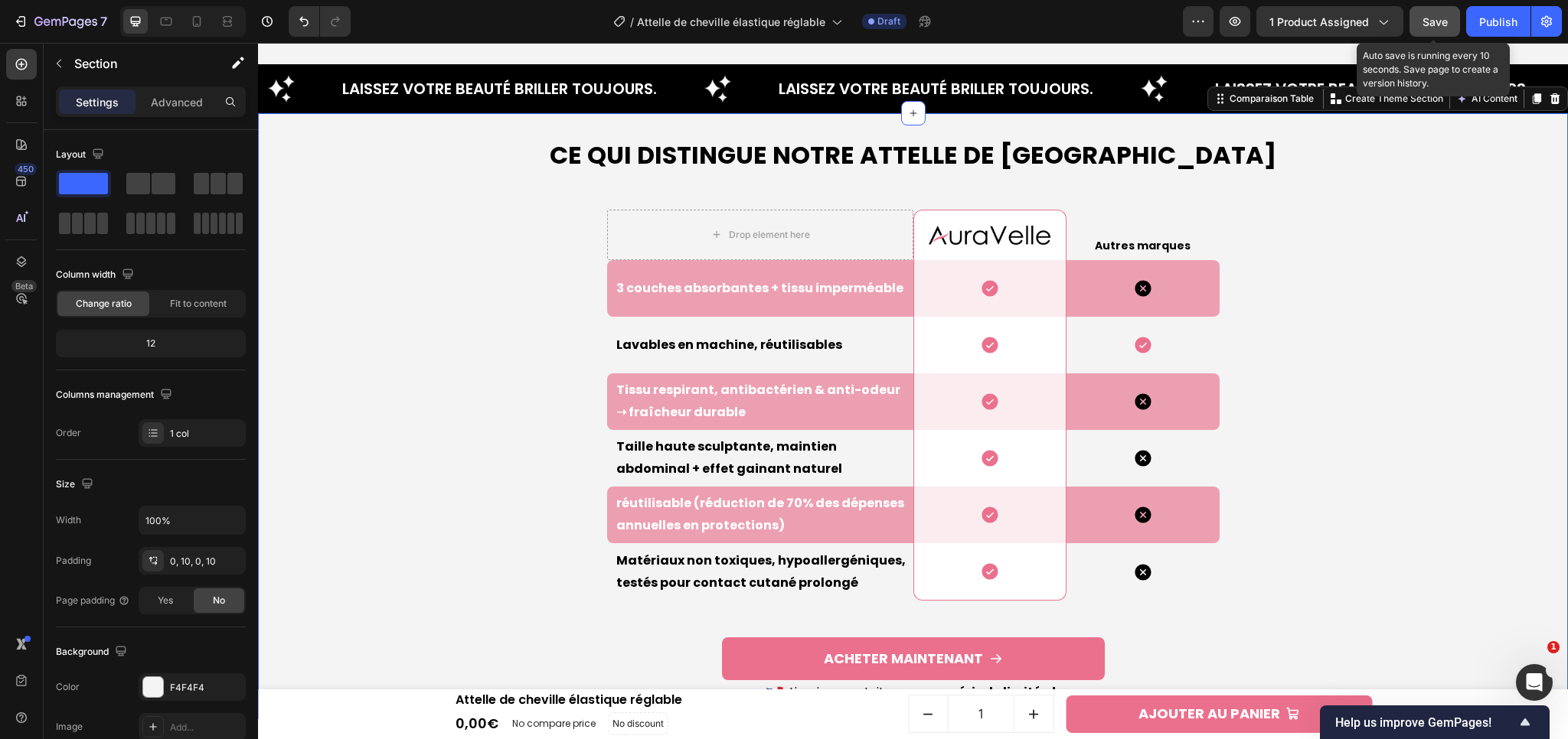
click at [1434, 27] on span "Save" at bounding box center [1435, 21] width 25 height 13
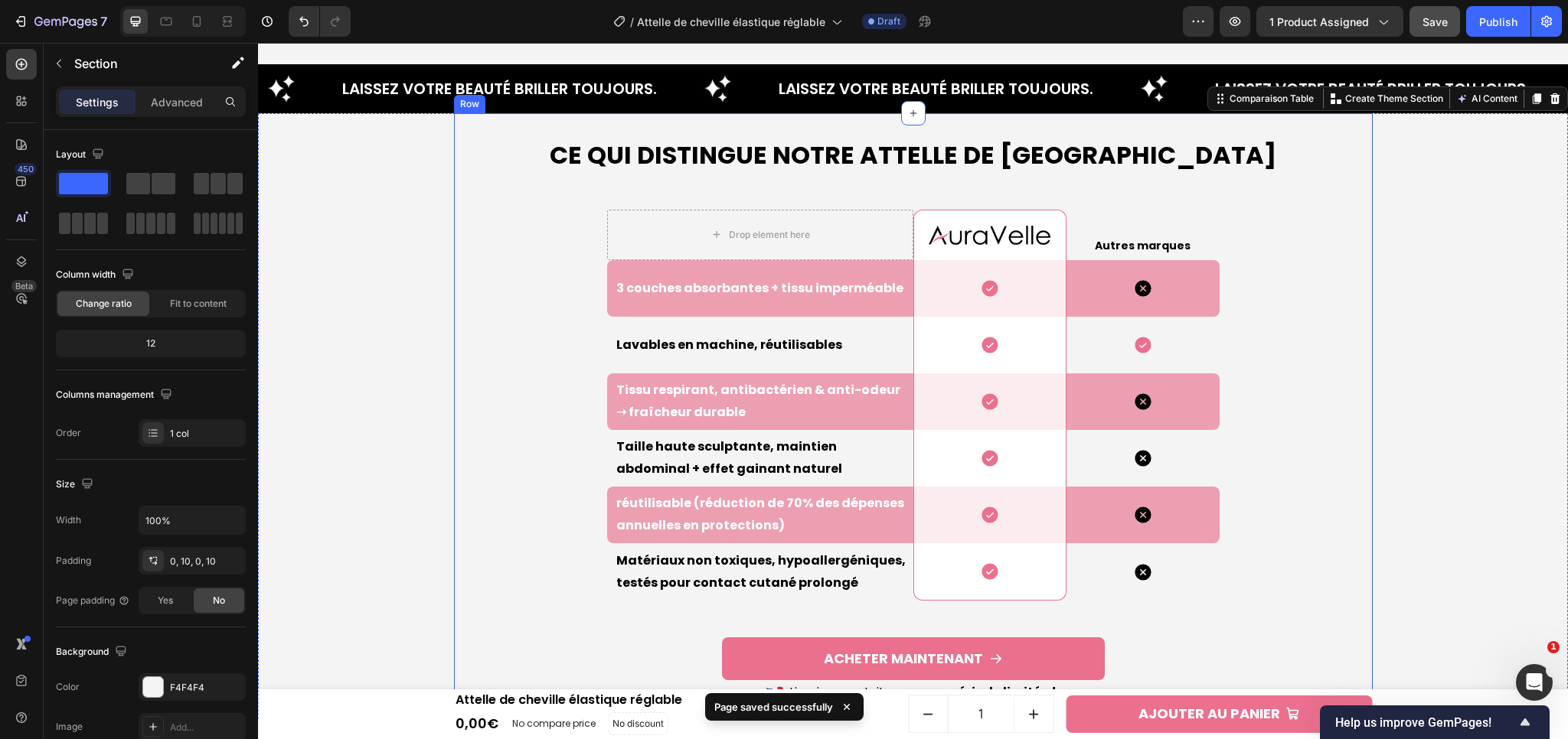
click at [656, 527] on p "réutilisable (réduction de 70% des dépenses annuelles en protections)" at bounding box center [764, 515] width 296 height 45
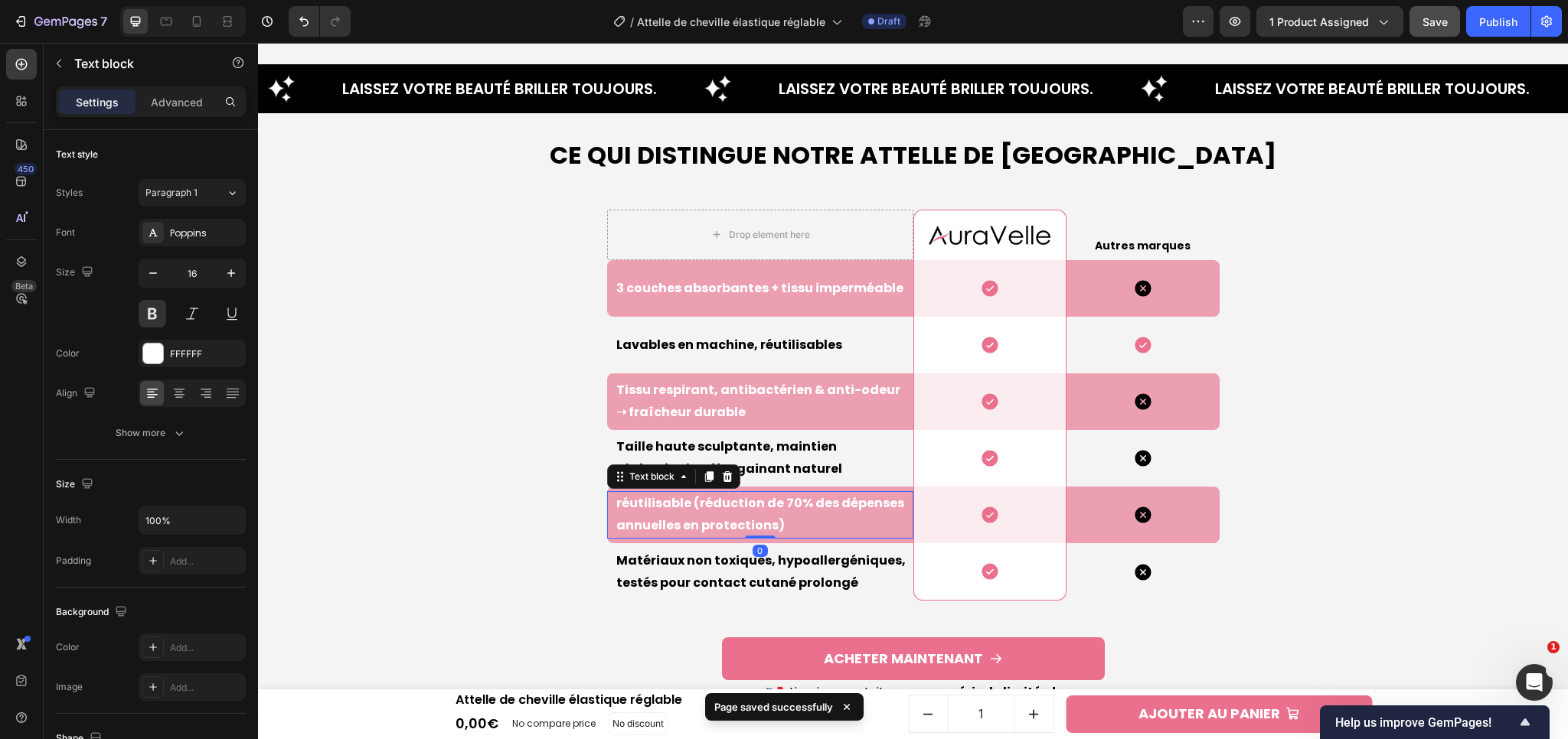
click at [668, 518] on p "réutilisable (réduction de 70% des dépenses annuelles en protections)" at bounding box center [764, 515] width 296 height 45
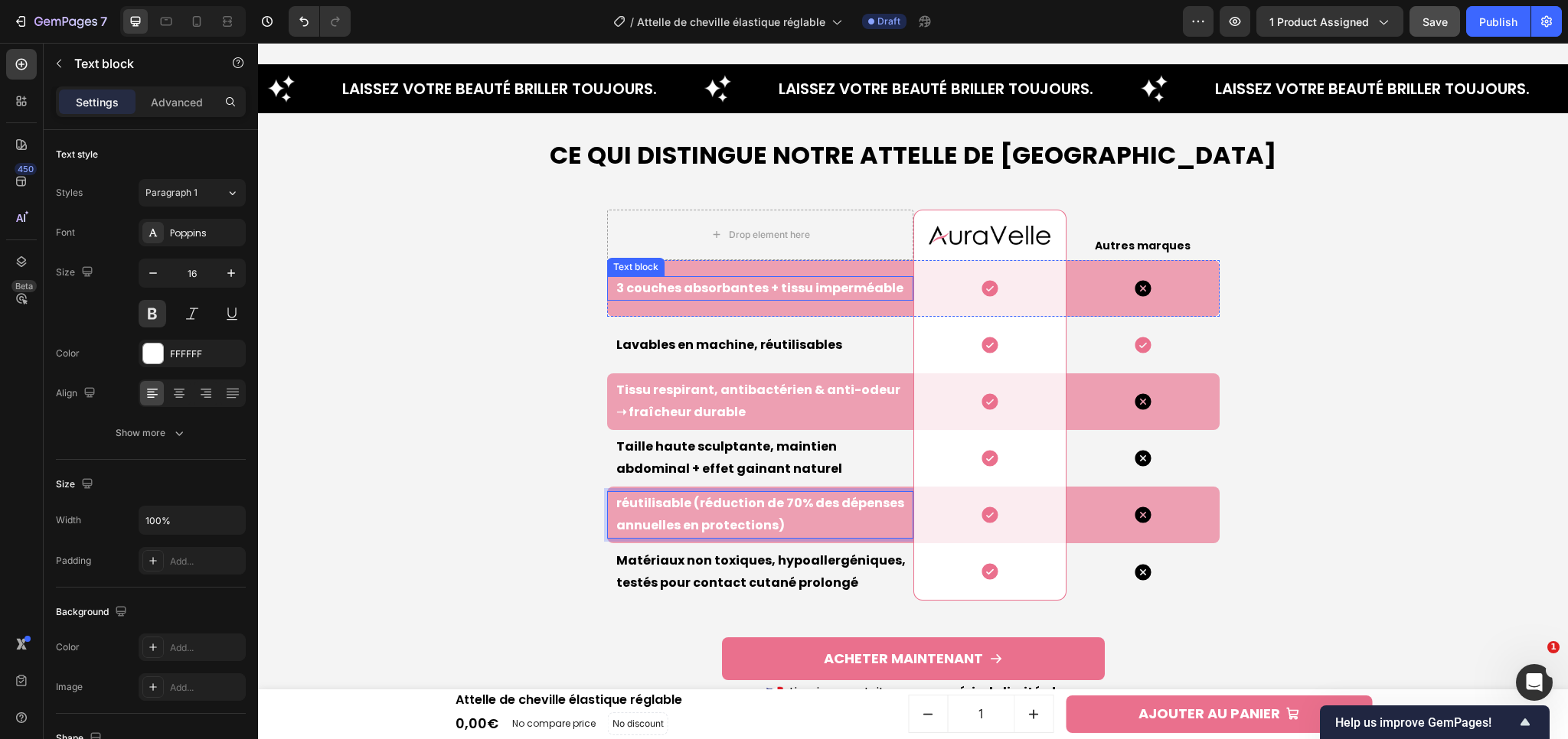
click at [671, 284] on p "3 couches absorbantes + tissu imperméable" at bounding box center [764, 288] width 296 height 22
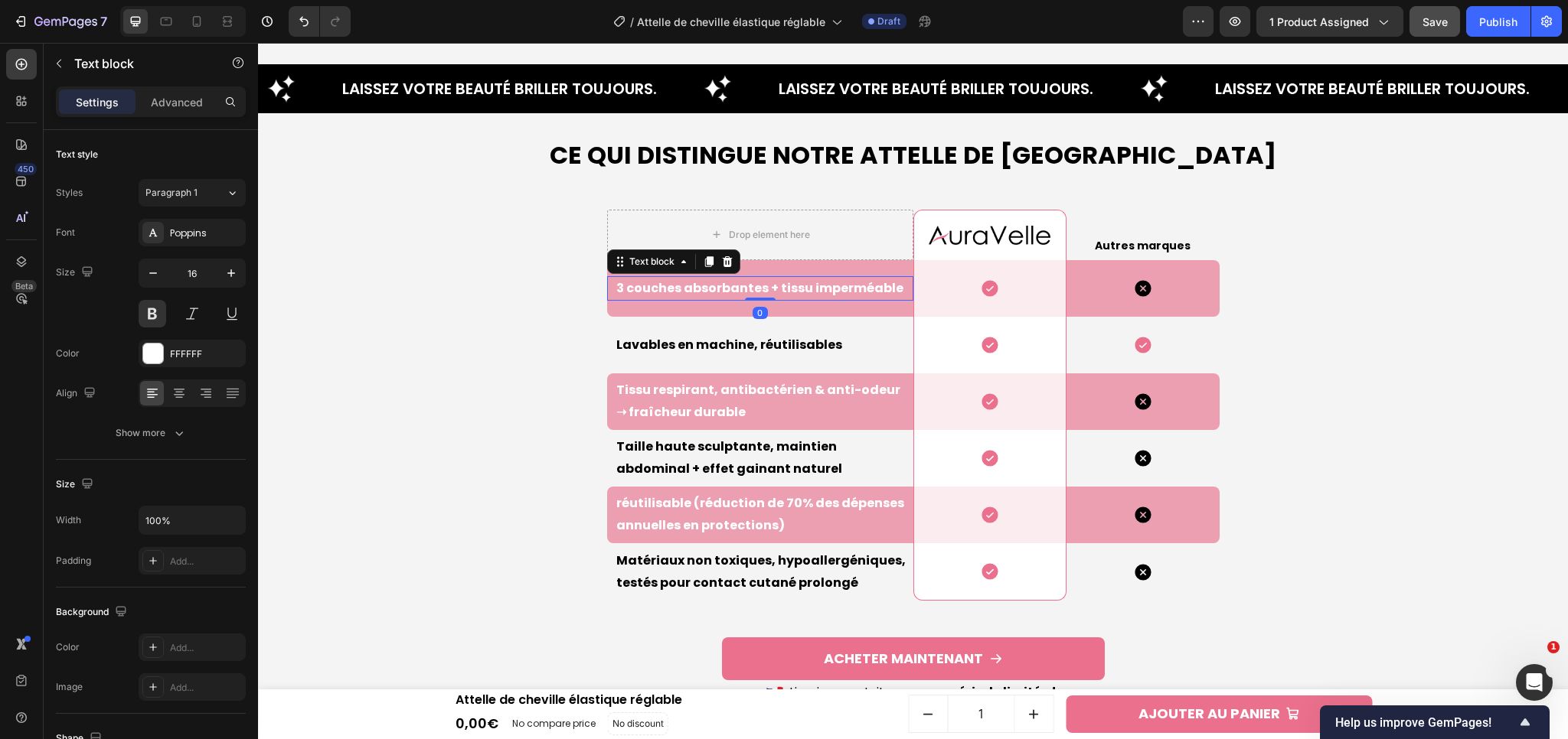
click at [671, 284] on p "3 couches absorbantes + tissu imperméable" at bounding box center [764, 288] width 296 height 22
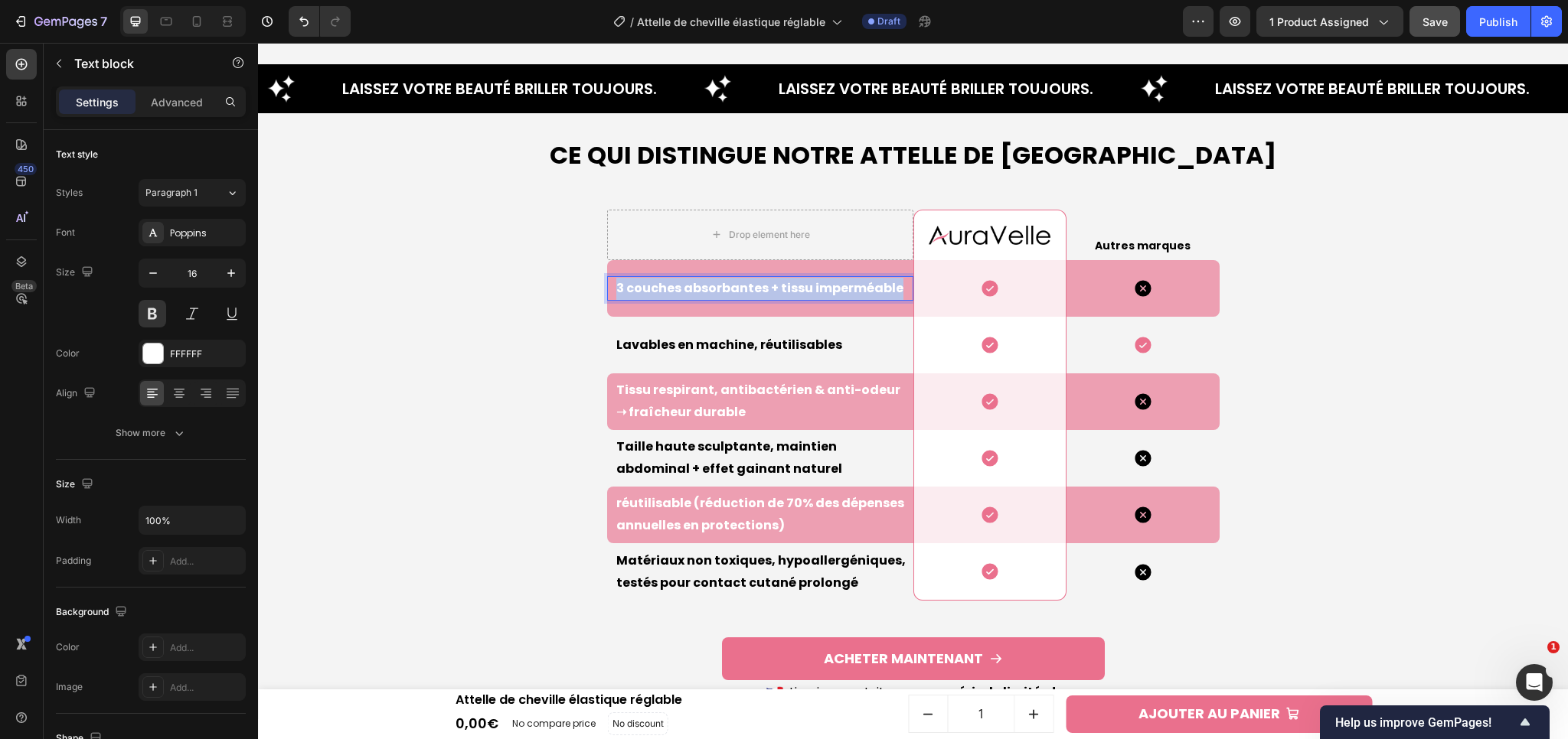
click at [671, 284] on p "3 couches absorbantes + tissu imperméable" at bounding box center [764, 288] width 296 height 22
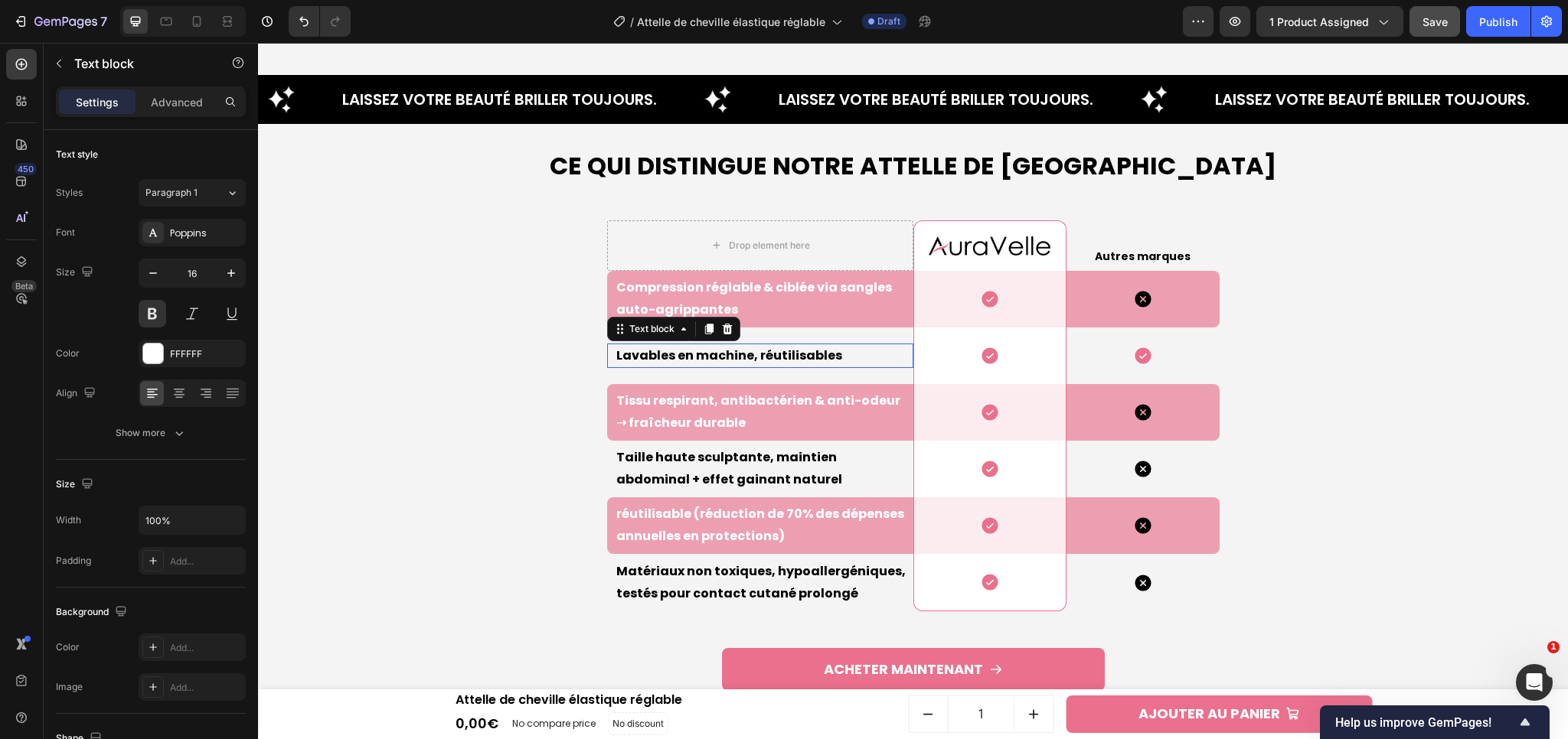
click at [689, 346] on p "Lavables en machine, réutilisables" at bounding box center [764, 356] width 296 height 22
click at [692, 410] on p "Tissu respirant, antibactérien & anti-odeur ➝ fraîcheur durable" at bounding box center [764, 412] width 296 height 45
click at [666, 419] on p "Tissu respirant, antibactérien & anti-odeur ➝ fraîcheur durable" at bounding box center [764, 412] width 296 height 45
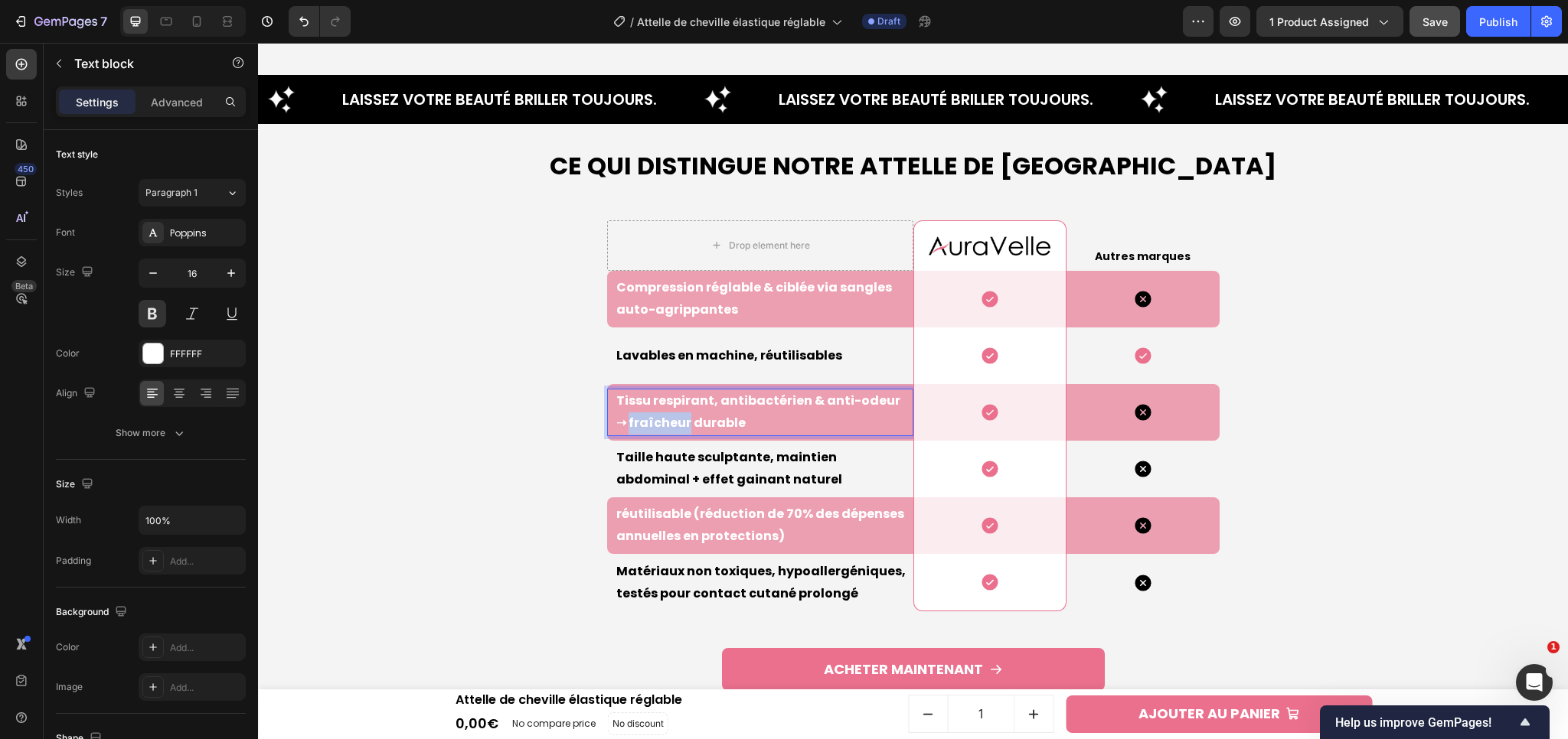
click at [666, 419] on p "Tissu respirant, antibactérien & anti-odeur ➝ fraîcheur durable" at bounding box center [764, 412] width 296 height 45
click at [692, 485] on p "Taille haute sculptante, maintien abdominal + effet gainant naturel" at bounding box center [764, 469] width 296 height 45
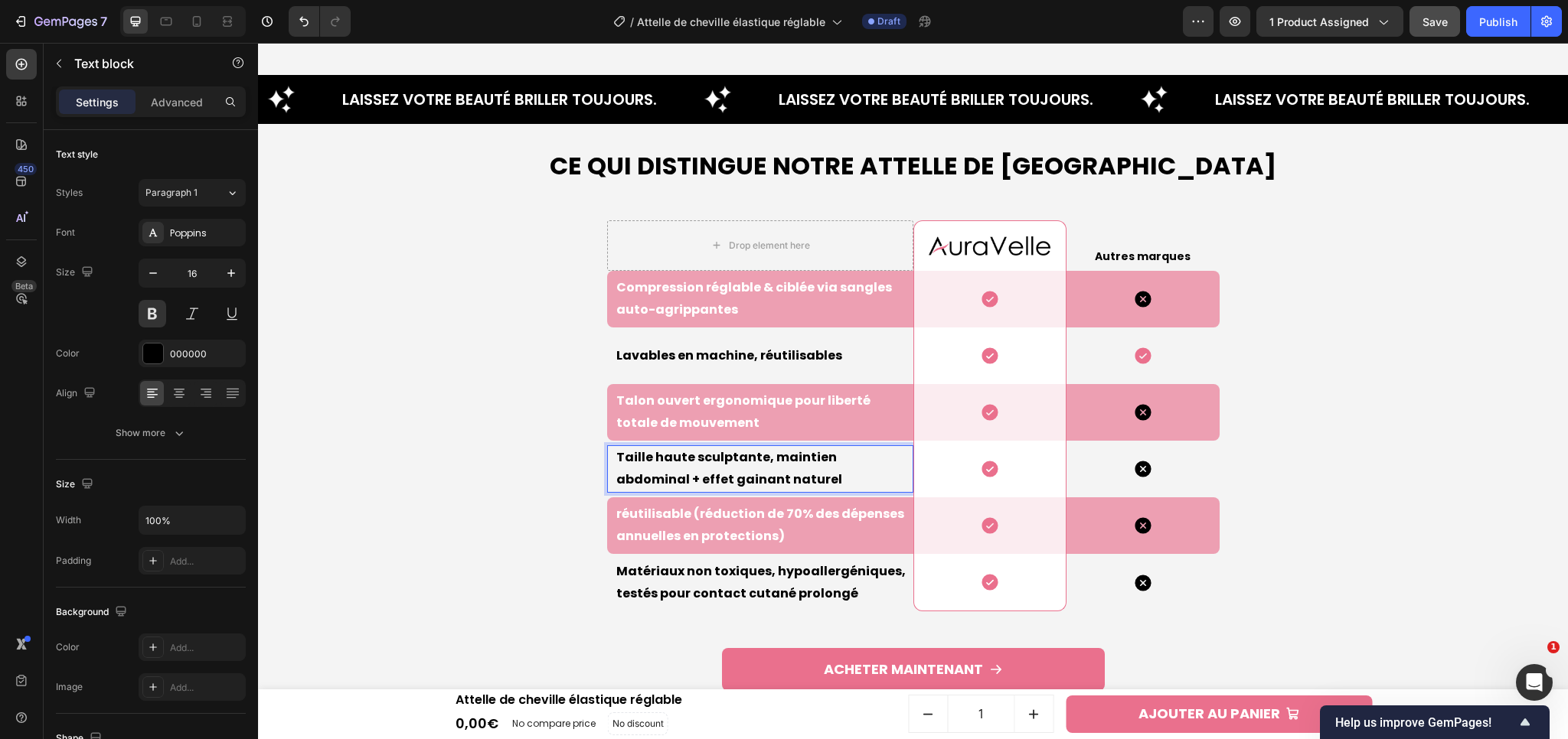
click at [680, 453] on p "Taille haute sculptante, maintien abdominal + effet gainant naturel" at bounding box center [764, 469] width 296 height 45
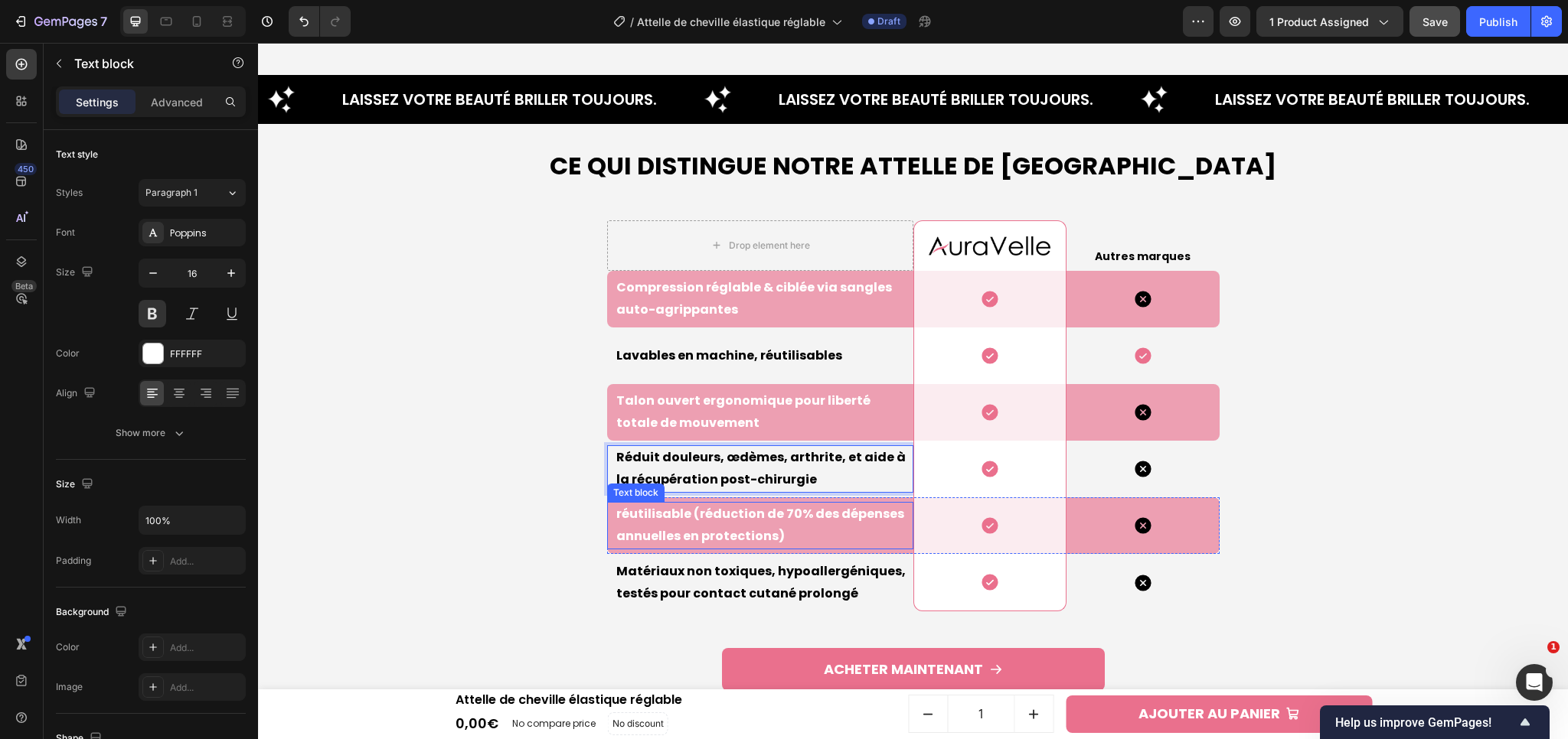
click at [679, 519] on p "réutilisable (réduction de 70% des dépenses annuelles en protections)" at bounding box center [764, 525] width 296 height 45
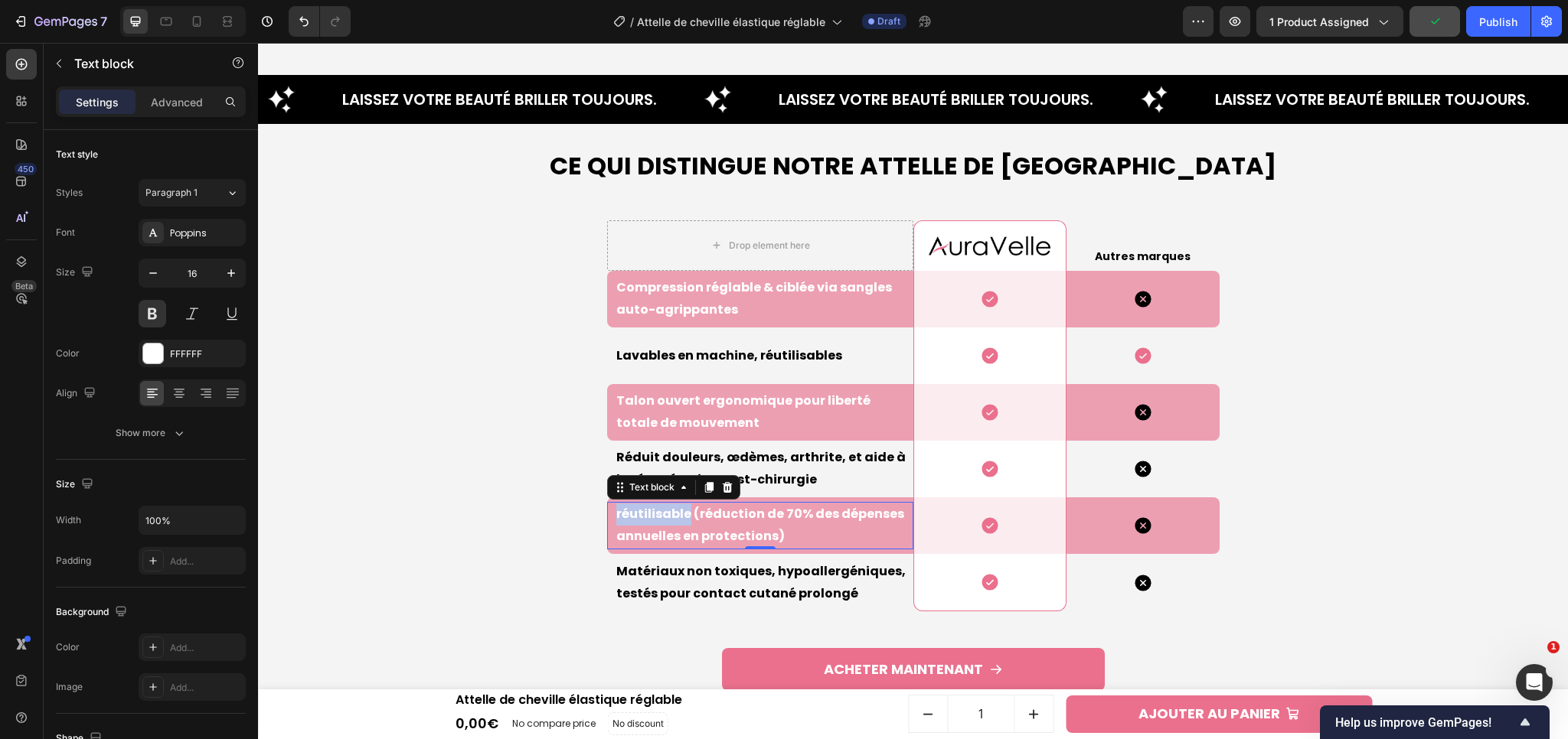
click at [667, 519] on p "réutilisable (réduction de 70% des dépenses annuelles en protections)" at bounding box center [764, 525] width 296 height 45
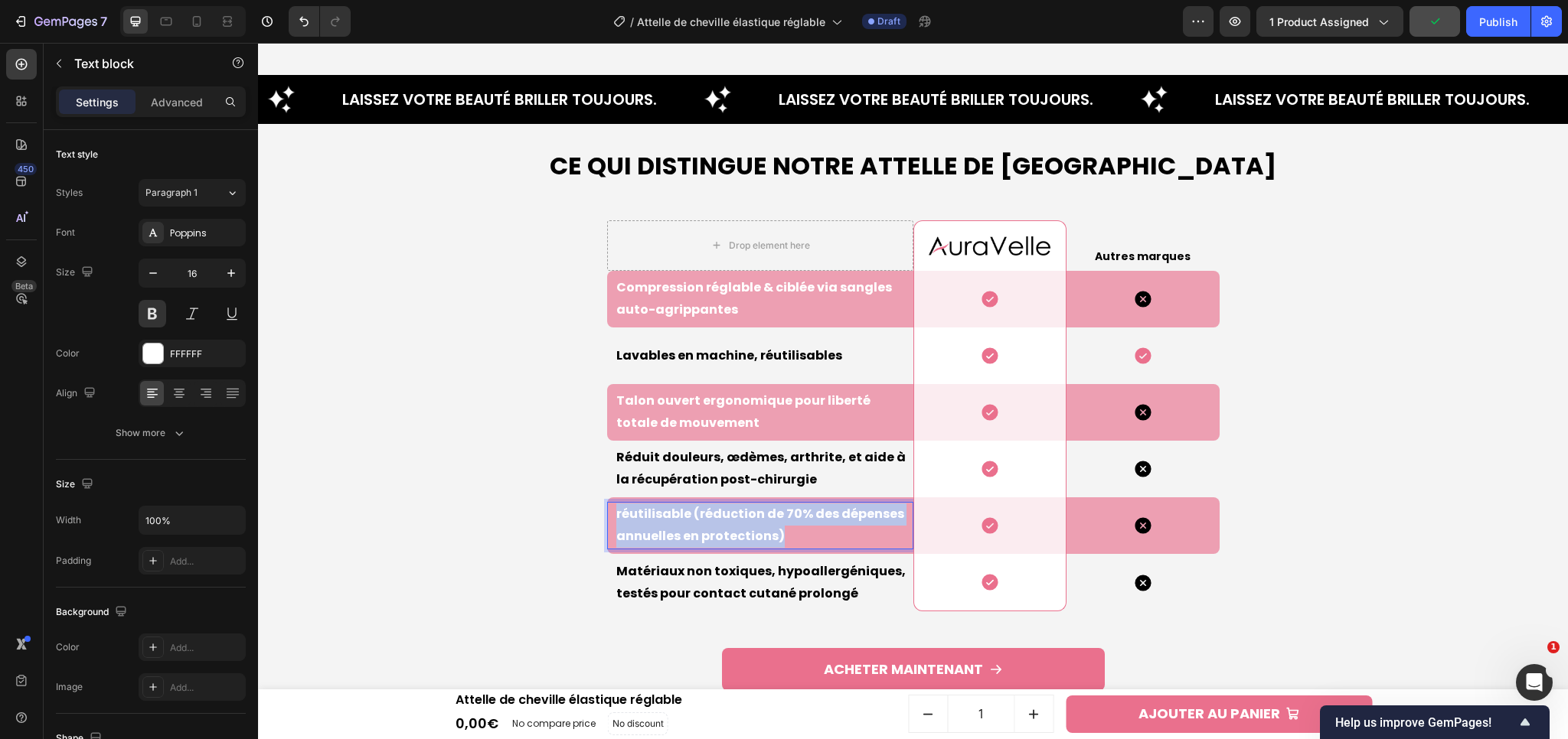
click at [667, 519] on p "réutilisable (réduction de 70% des dépenses annuelles en protections)" at bounding box center [764, 525] width 296 height 45
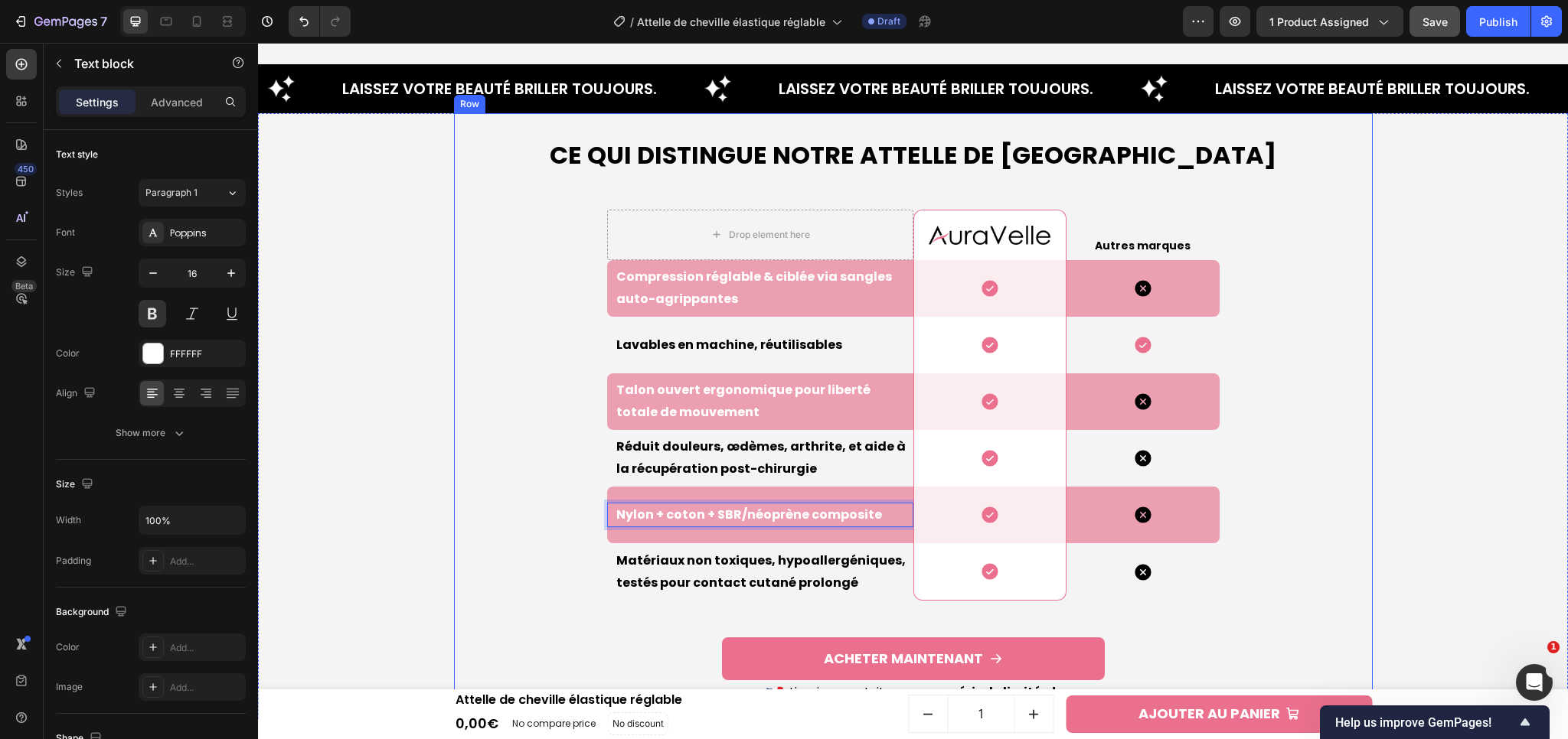
click at [478, 508] on div "Ce qui Distingue Notre Attelle de cheville Heading Drop element here Image Row …" at bounding box center [913, 422] width 919 height 569
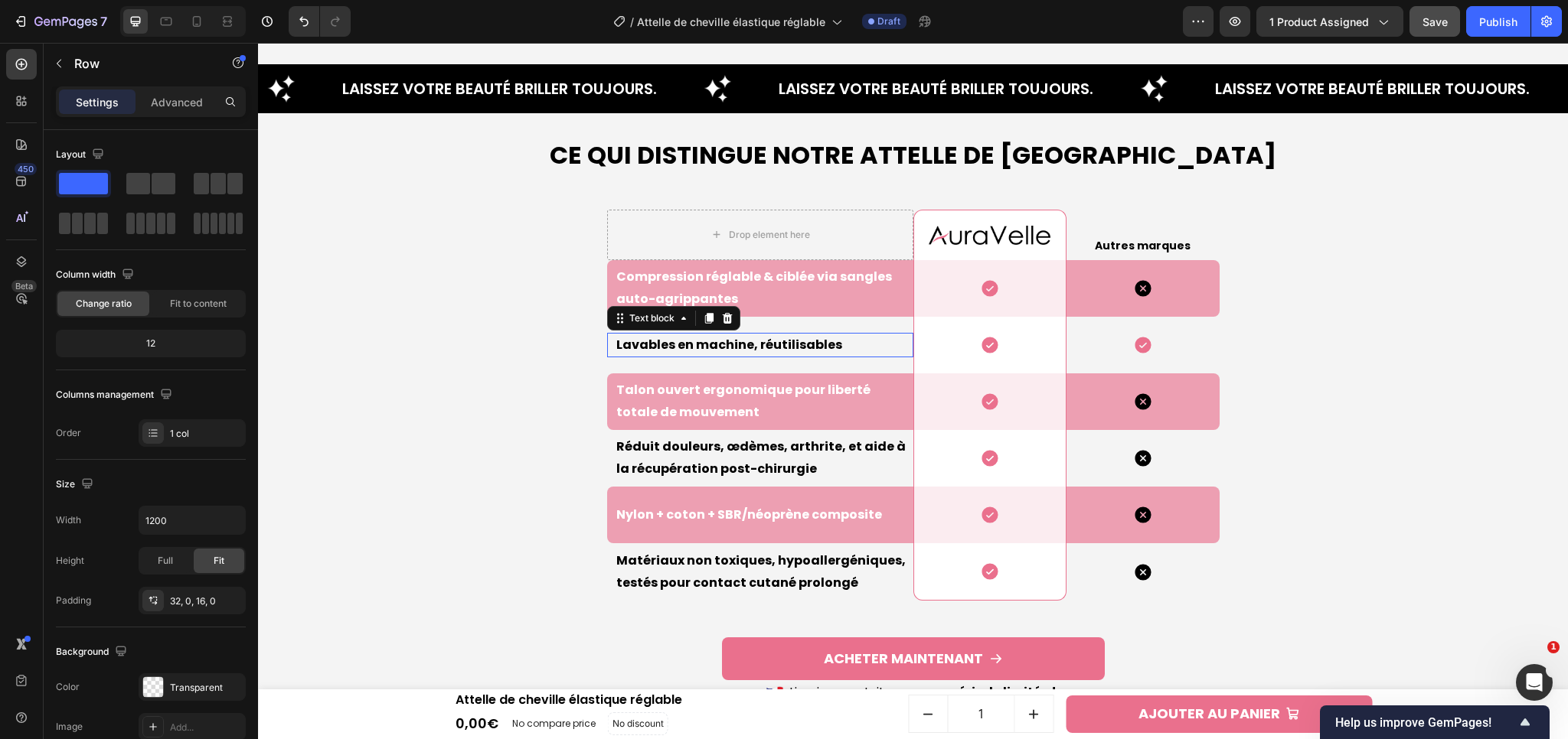
click at [674, 335] on p "Lavables en machine, réutilisables" at bounding box center [764, 345] width 296 height 22
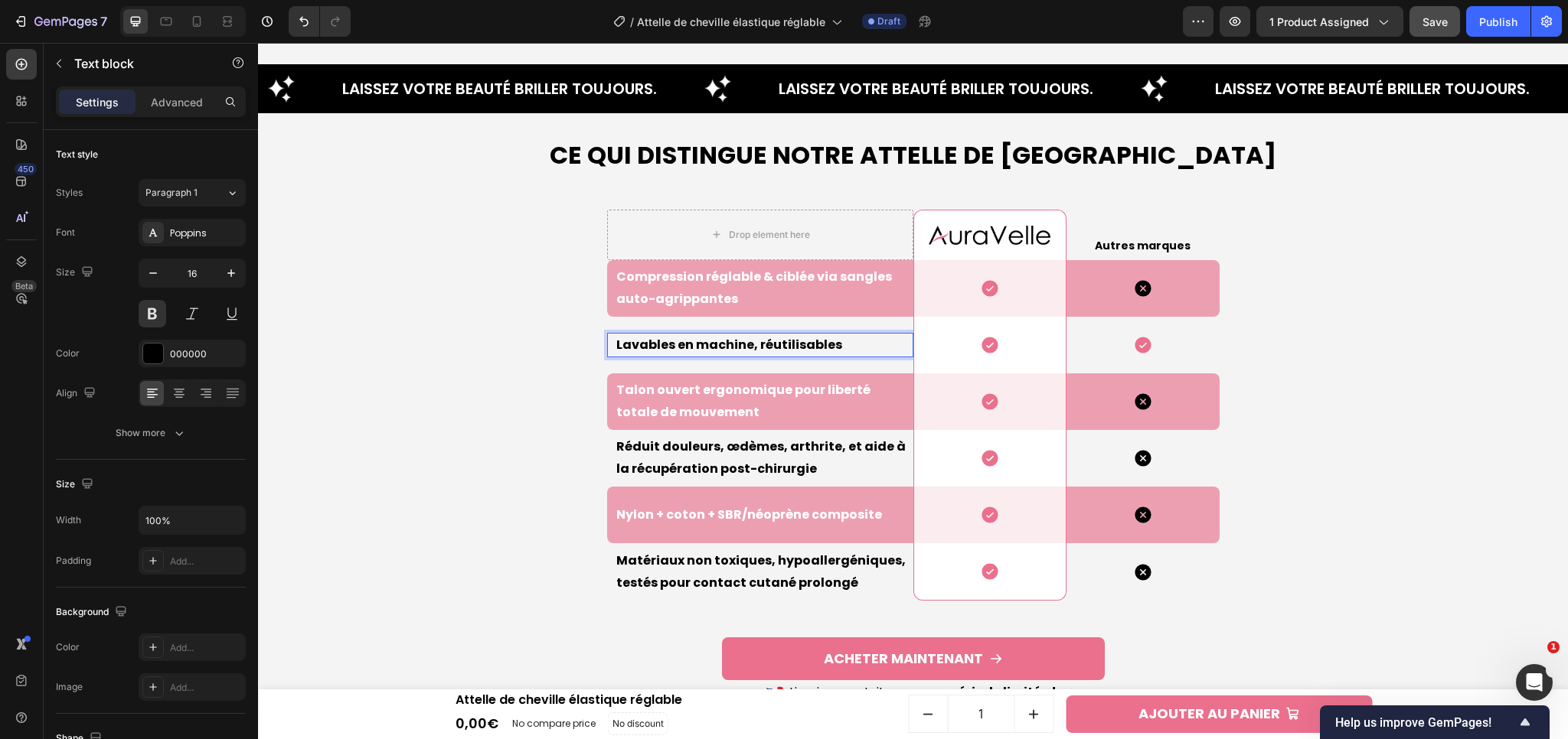
click at [671, 345] on p "Lavables en machine, réutilisables" at bounding box center [764, 345] width 296 height 22
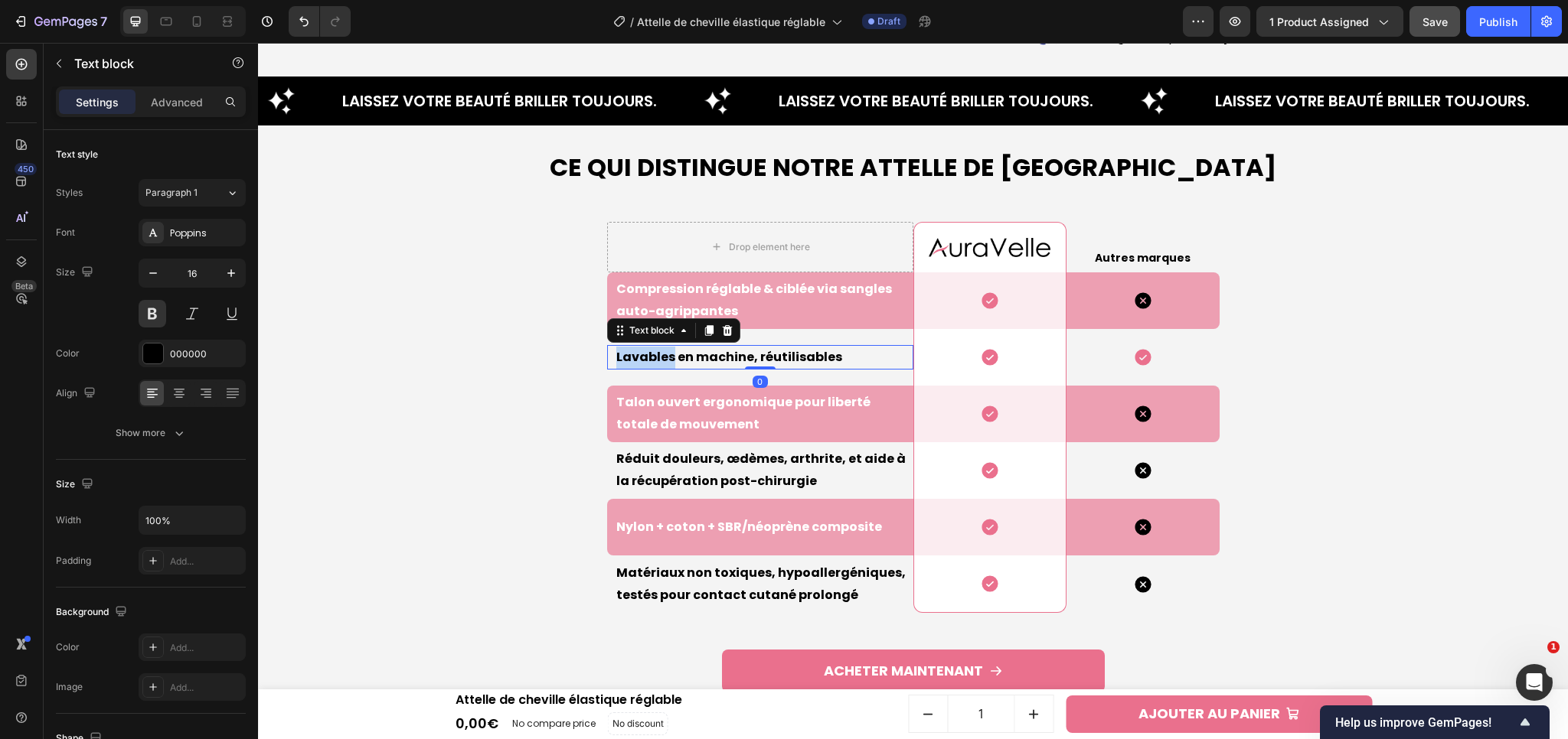
click at [671, 346] on p "Lavables en machine, réutilisables" at bounding box center [764, 357] width 296 height 22
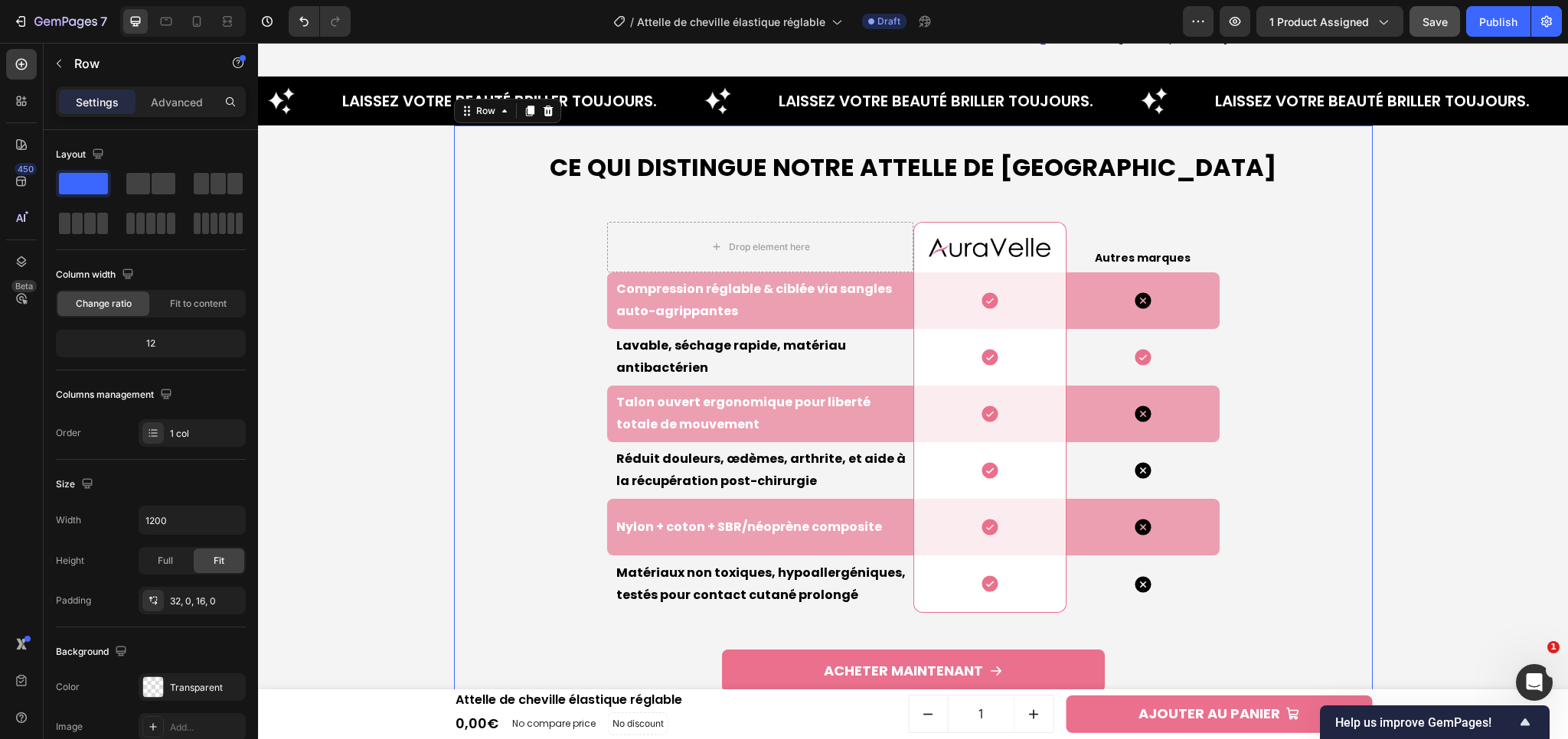
click at [1343, 405] on div "Ce qui Distingue Notre Attelle de cheville Heading Drop element here Image Row …" at bounding box center [913, 434] width 919 height 569
click at [1445, 36] on button "Save" at bounding box center [1434, 21] width 51 height 30
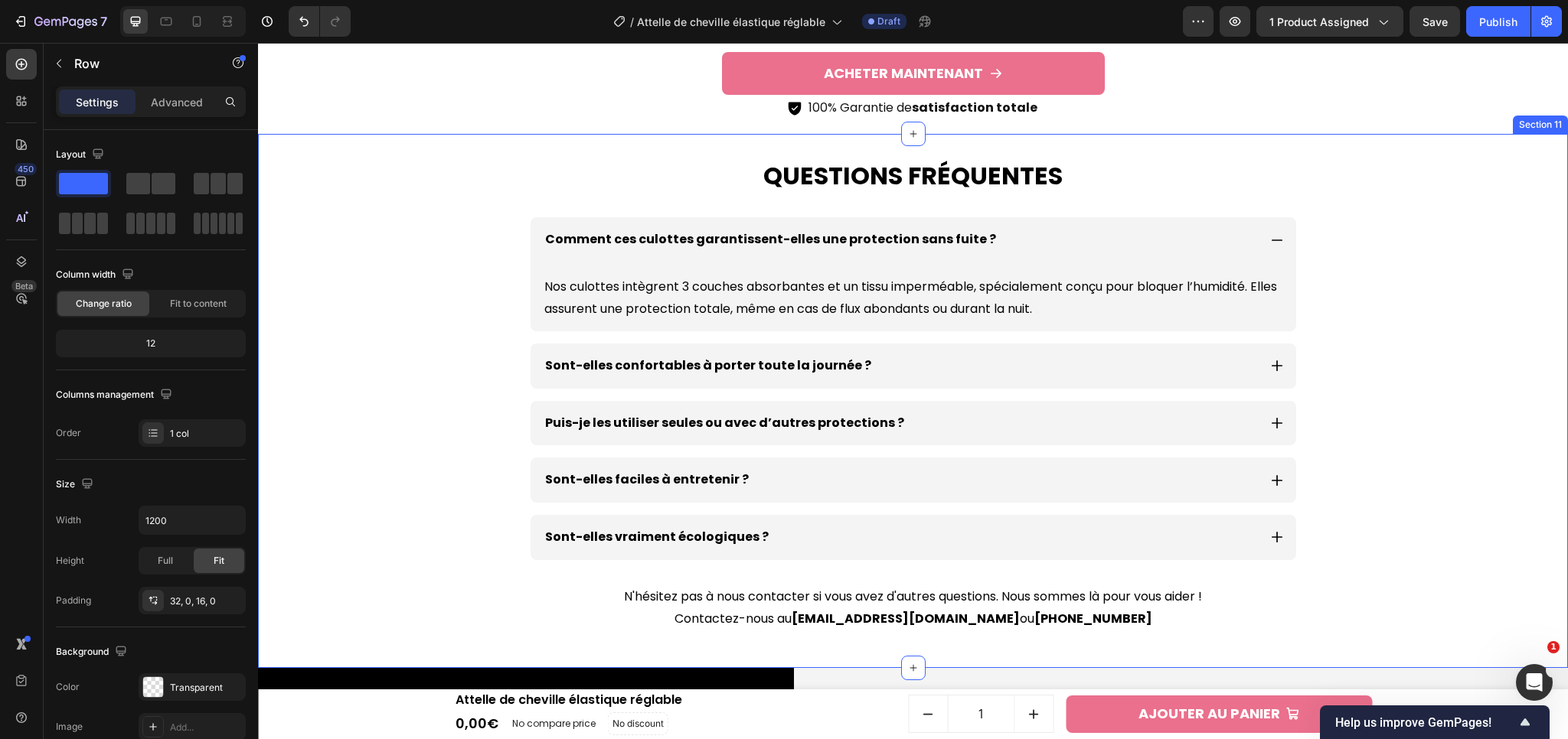
scroll to position [4647, 0]
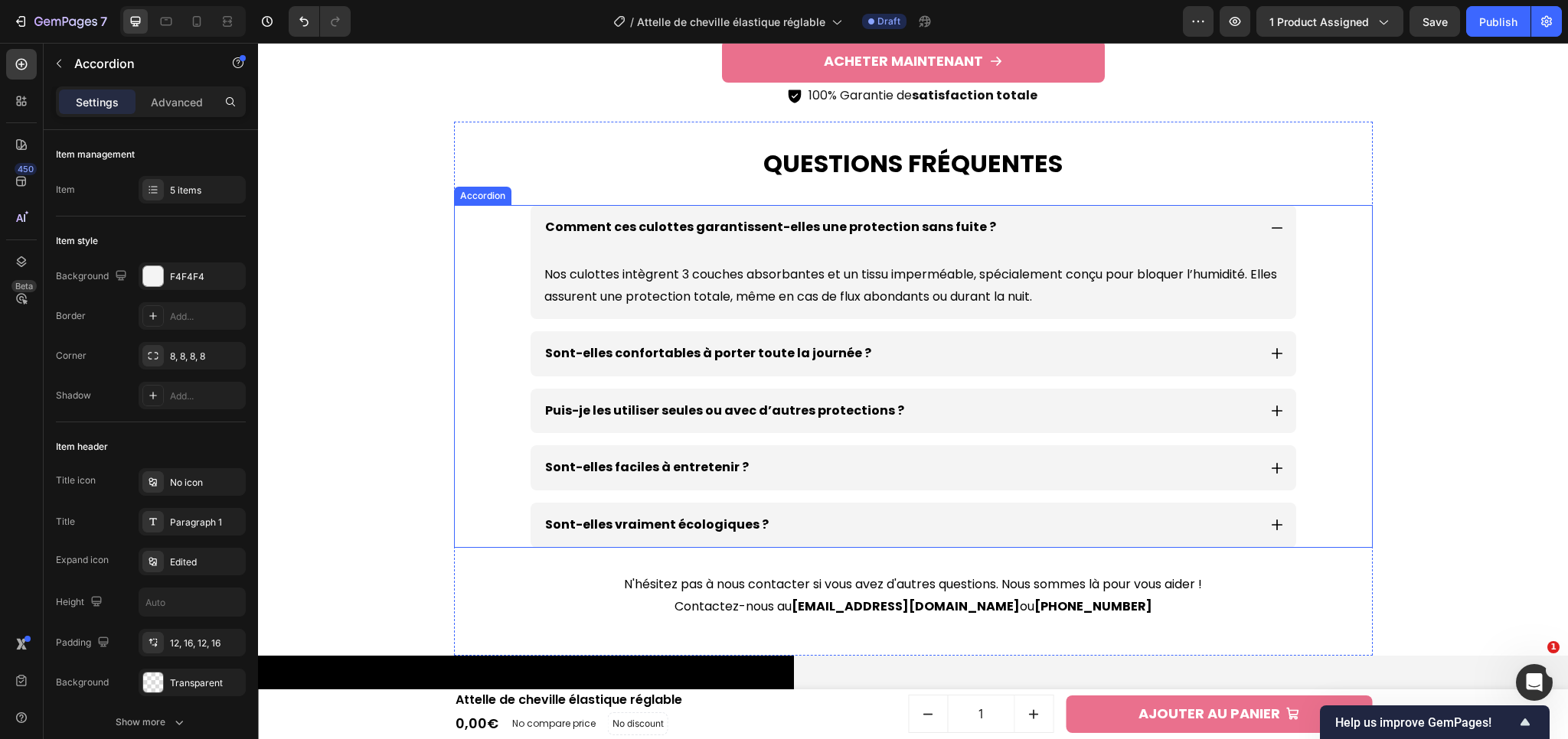
click at [743, 229] on p "Comment ces culottes garantissent-elles une protection sans fuite ?" at bounding box center [771, 227] width 451 height 22
click at [746, 278] on p "Nos culottes intègrent 3 couches absorbantes et un tissu imperméable, spécialem…" at bounding box center [913, 286] width 738 height 45
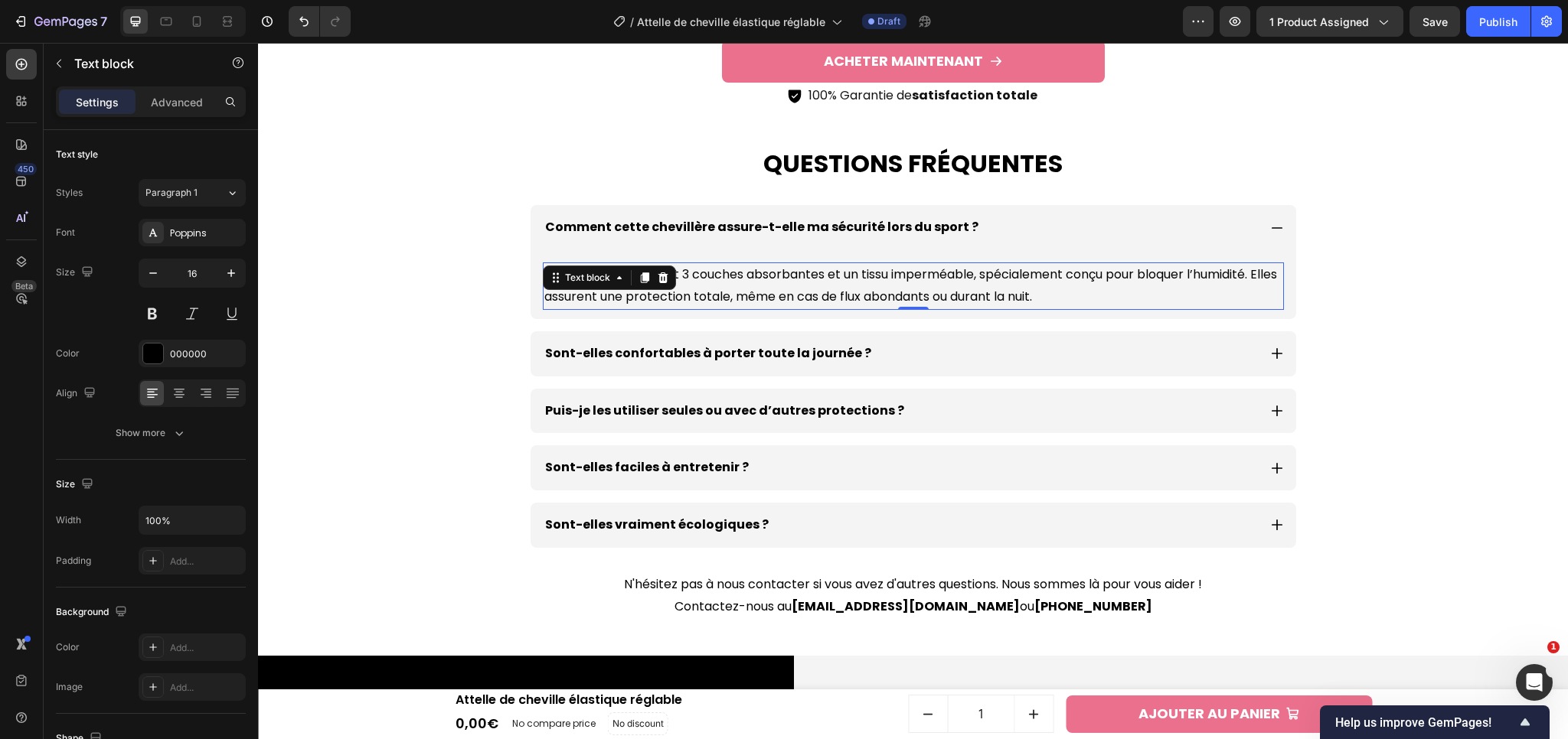
click at [788, 292] on p "Nos culottes intègrent 3 couches absorbantes et un tissu imperméable, spécialem…" at bounding box center [913, 286] width 738 height 45
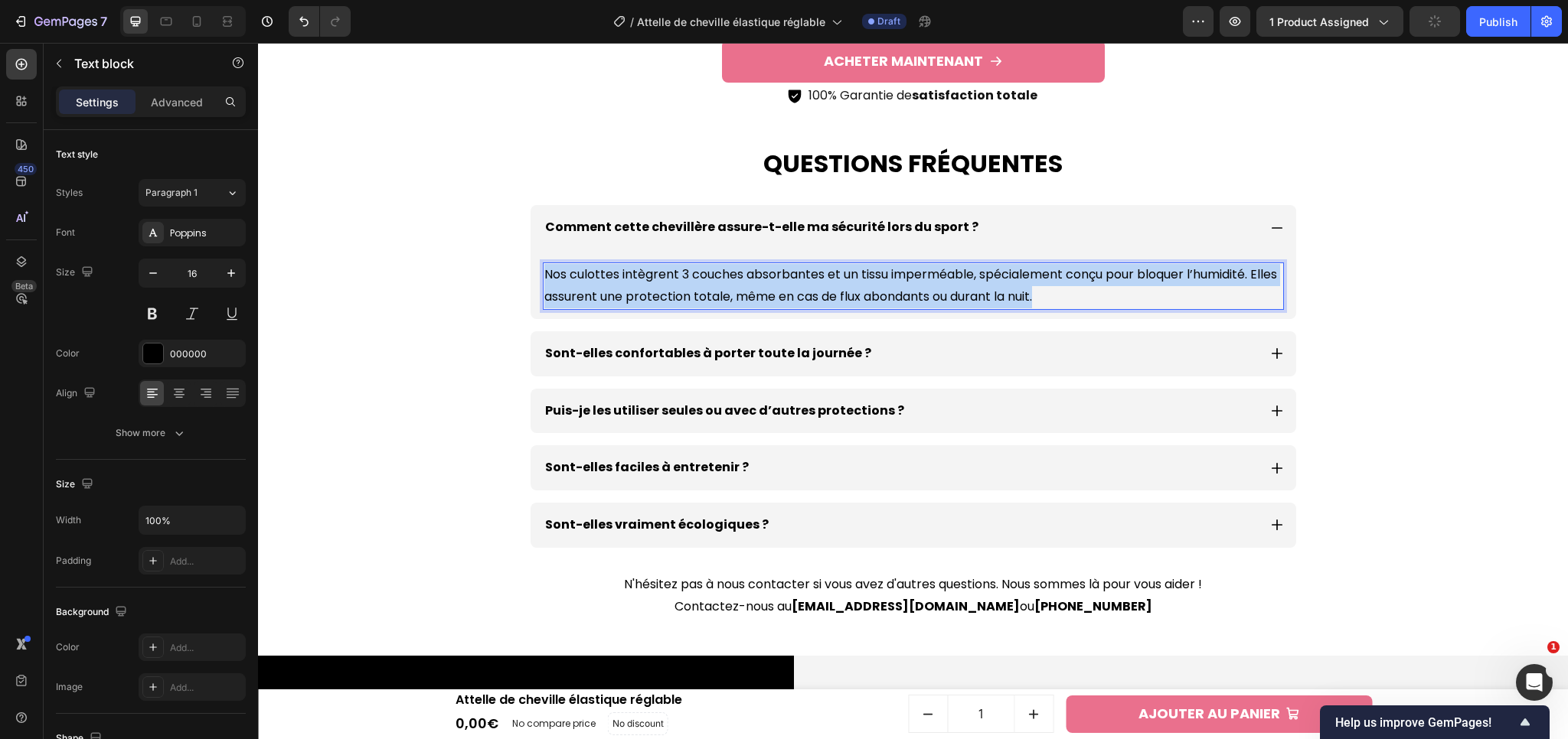
click at [788, 292] on p "Nos culottes intègrent 3 couches absorbantes et un tissu imperméable, spécialem…" at bounding box center [913, 286] width 738 height 45
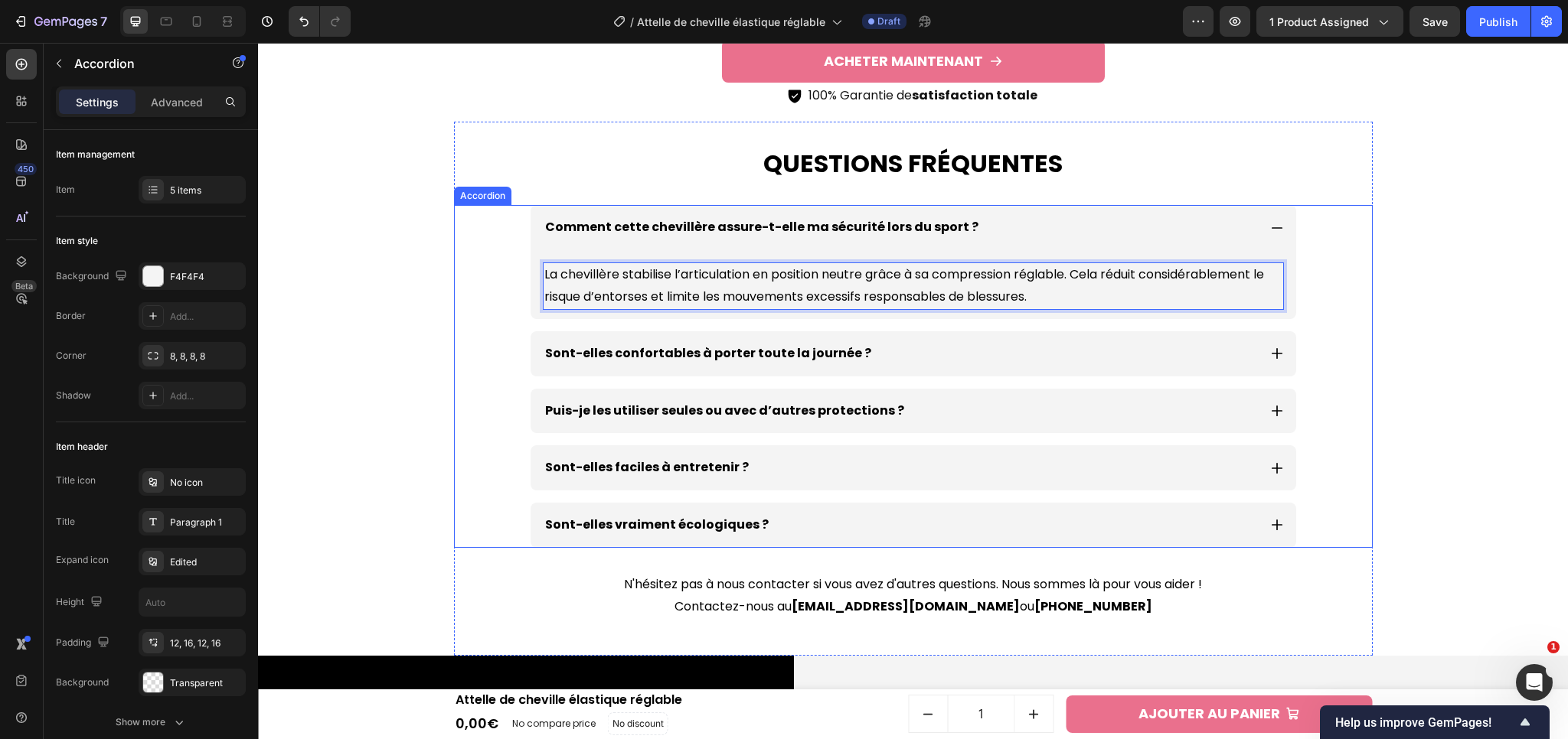
click at [1357, 333] on div "Sont-elles confortables à porter toute la journée ?" at bounding box center [912, 353] width 917 height 45
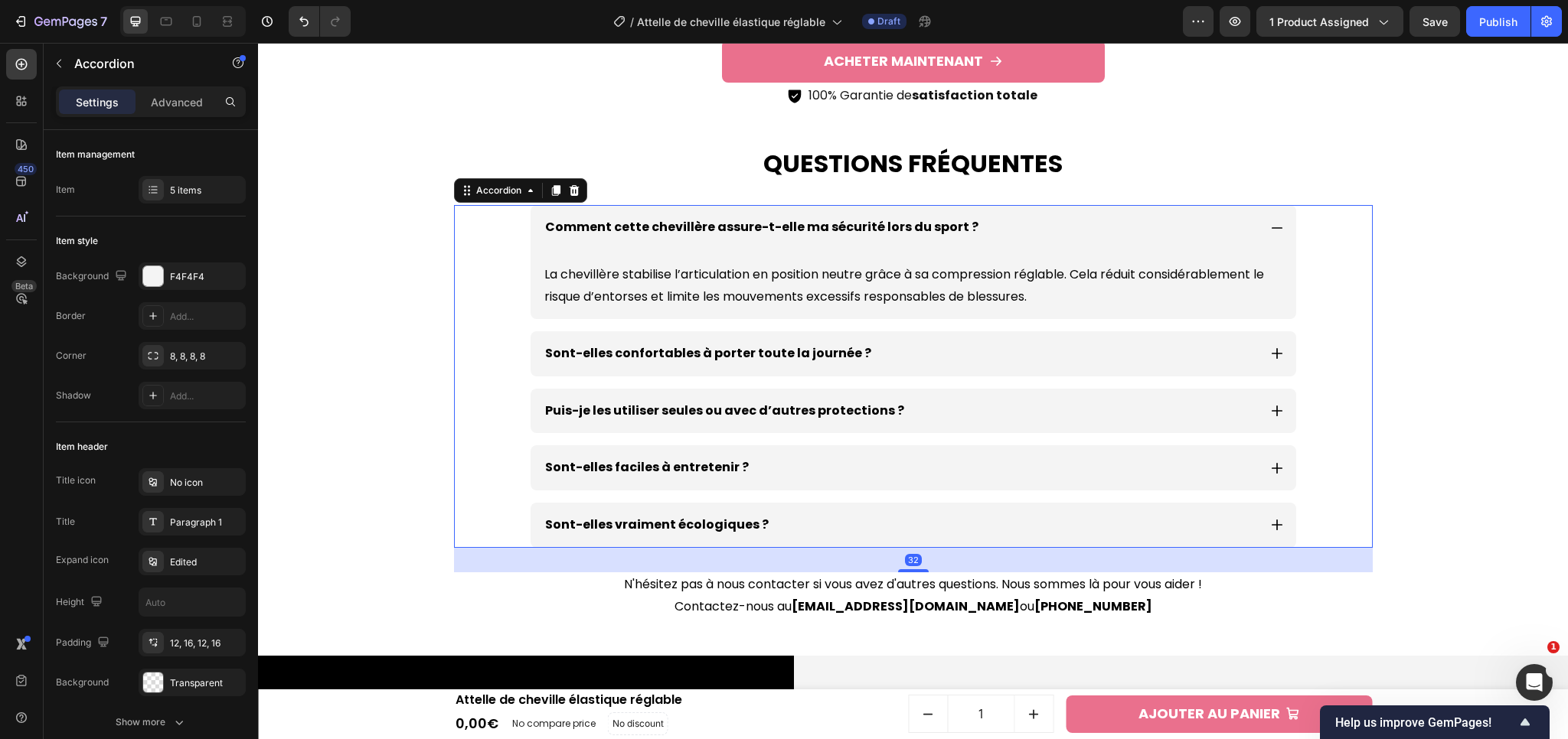
click at [1276, 227] on icon at bounding box center [1277, 227] width 13 height 13
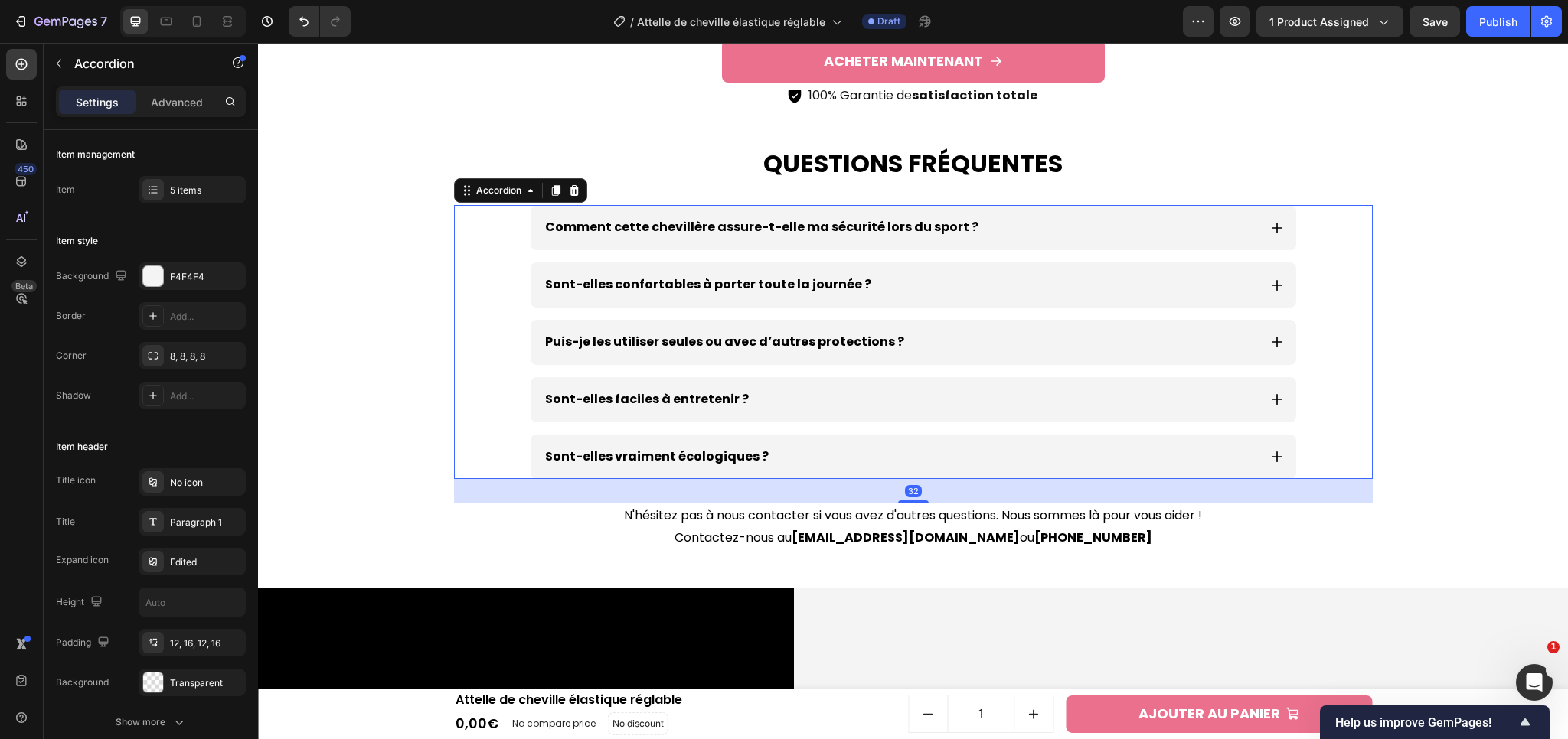
click at [1271, 292] on div "Sont-elles confortables à porter toute la journée ?" at bounding box center [913, 285] width 765 height 45
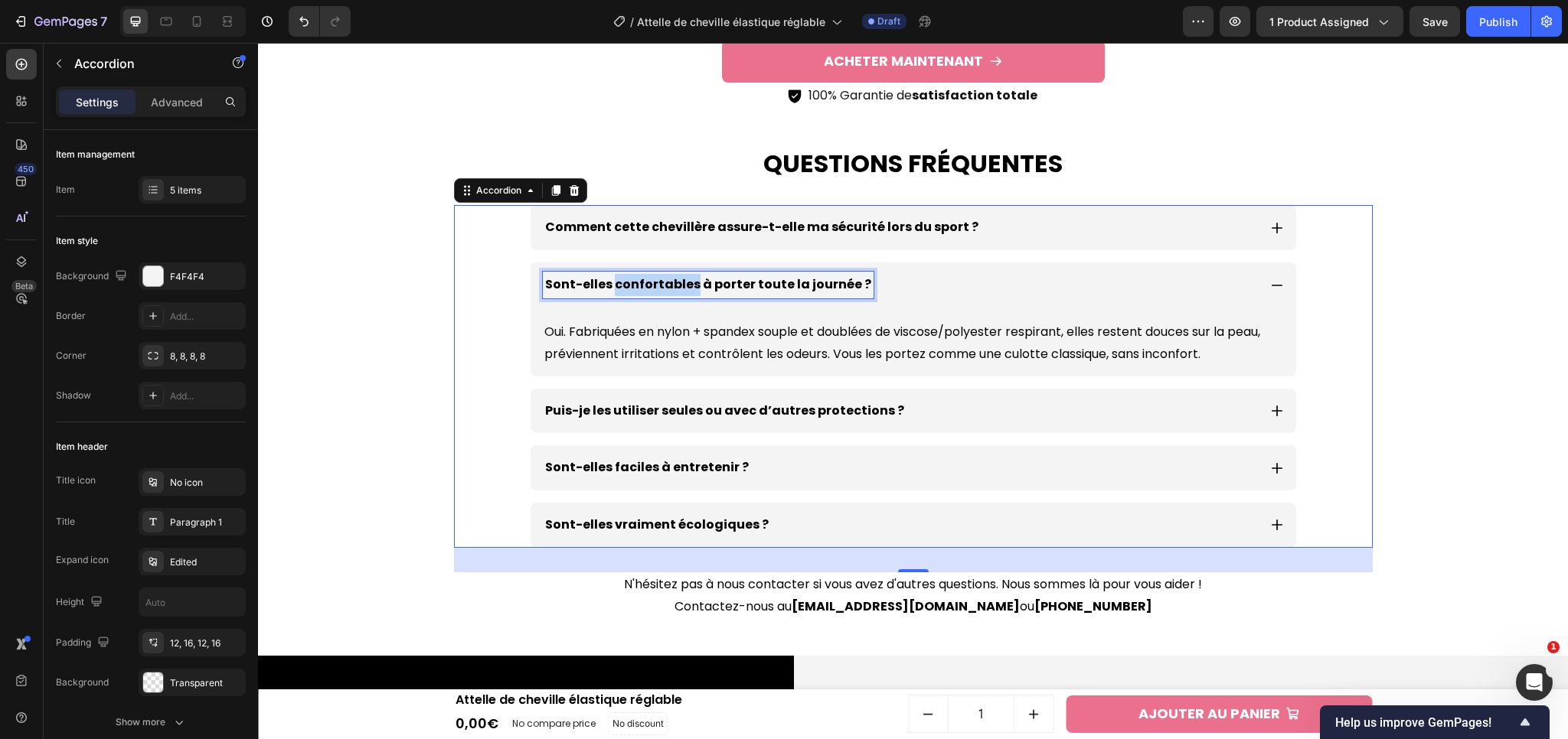
click at [657, 290] on p "Sont-elles confortables à porter toute la journée ?" at bounding box center [708, 285] width 326 height 22
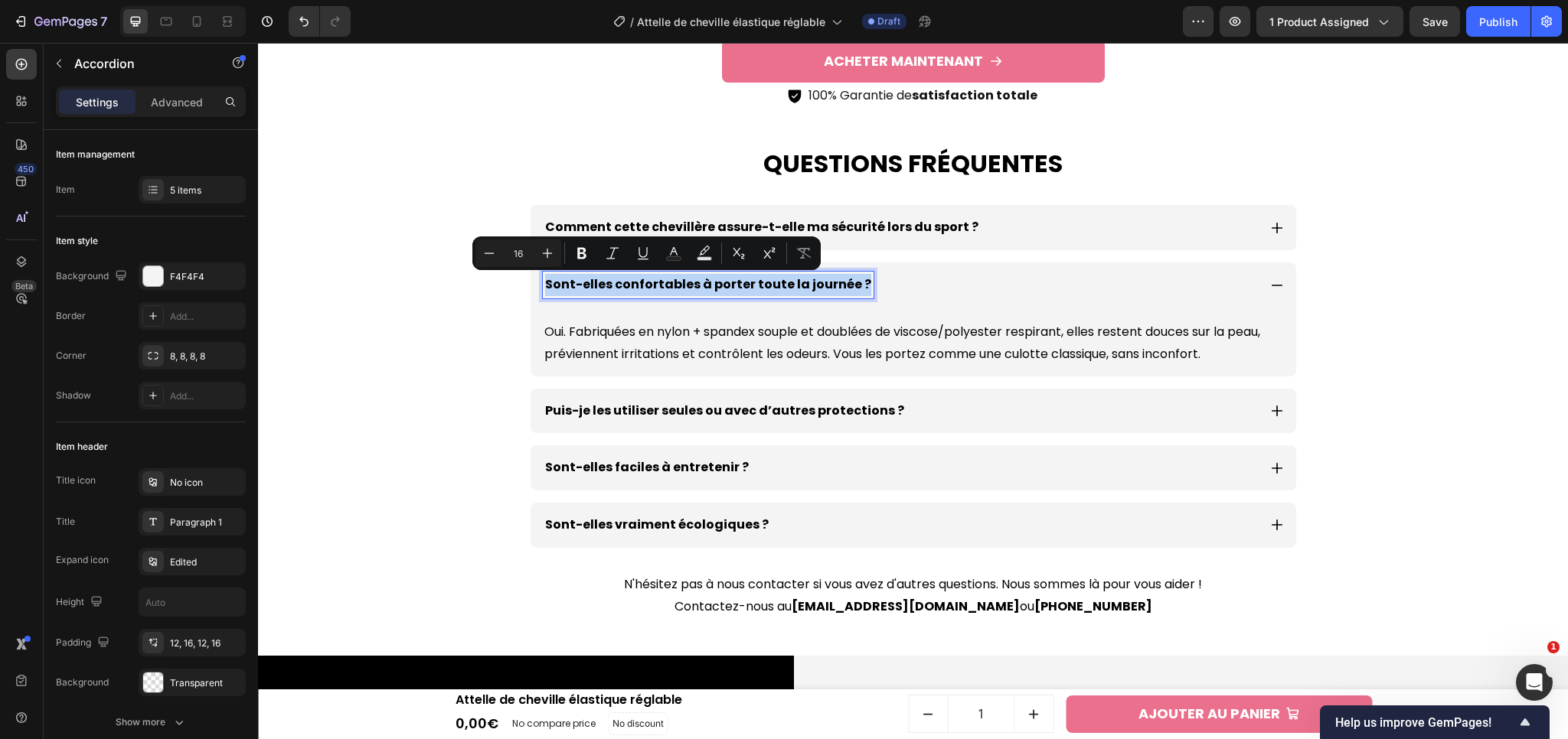
click at [657, 290] on p "Sont-elles confortables à porter toute la journée ?" at bounding box center [708, 285] width 326 height 22
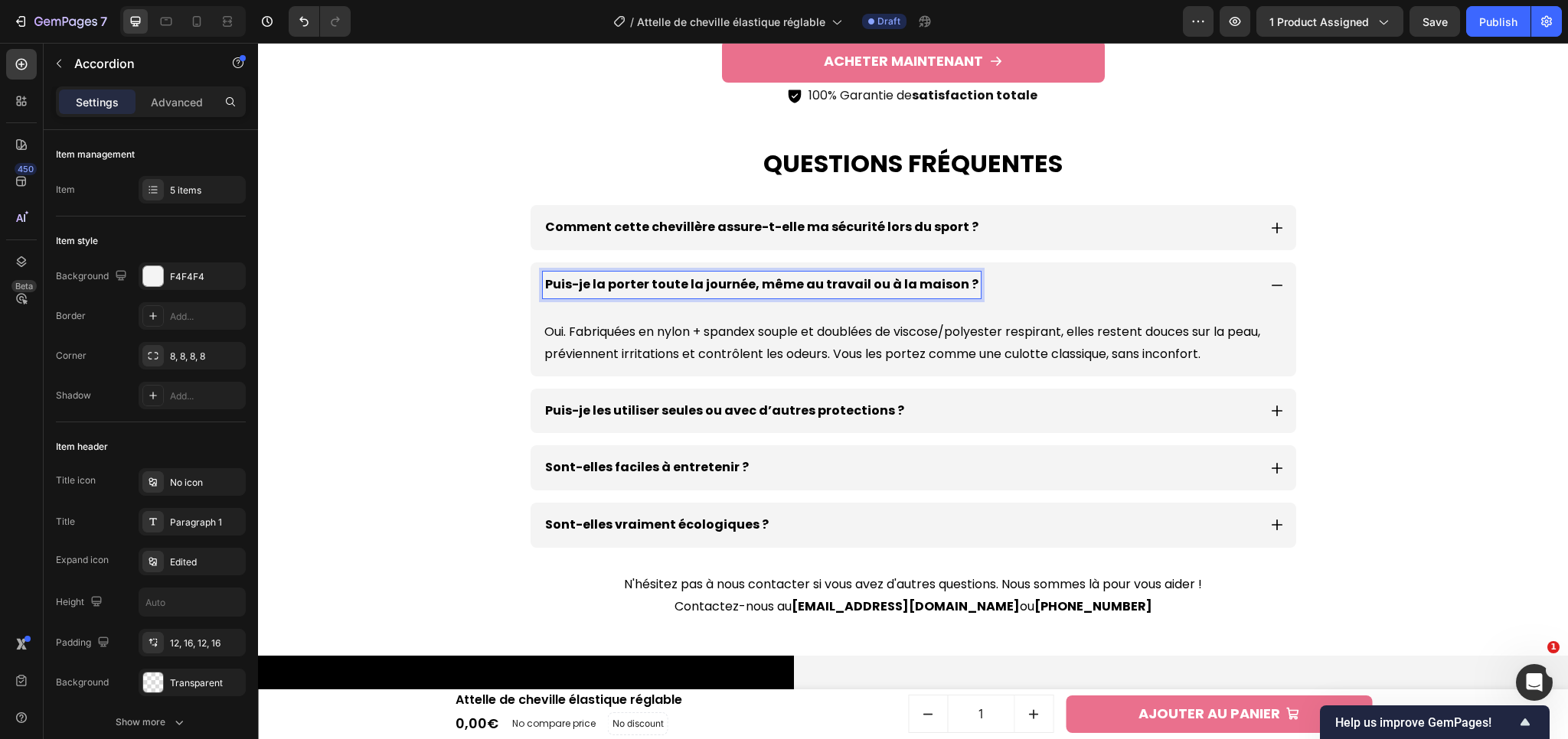
click at [658, 335] on p "Oui. Fabriquées en nylon + spandex souple et doublées de viscose/polyester resp…" at bounding box center [913, 344] width 738 height 45
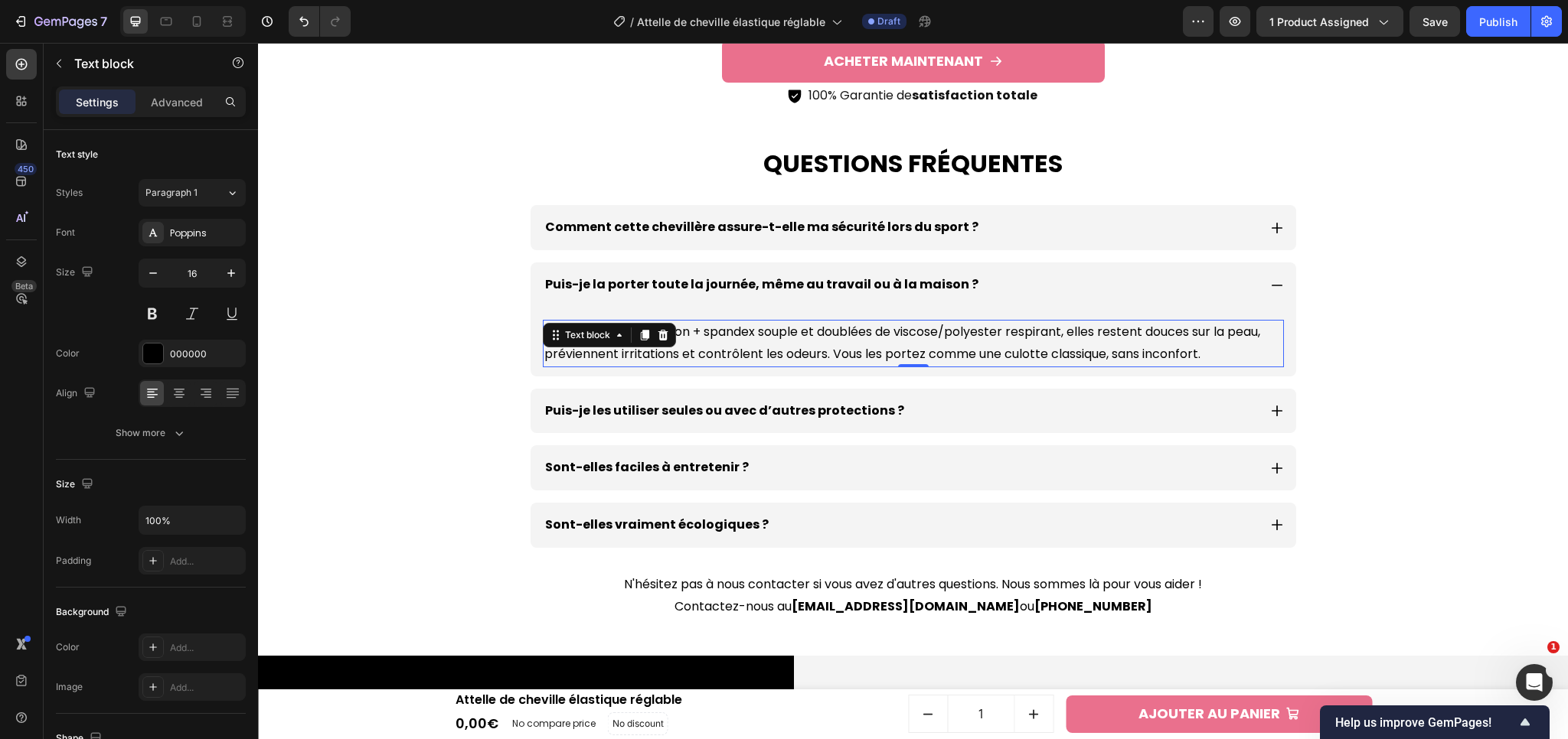
click at [857, 334] on p "Oui. Fabriquées en nylon + spandex souple et doublées de viscose/polyester resp…" at bounding box center [913, 344] width 738 height 45
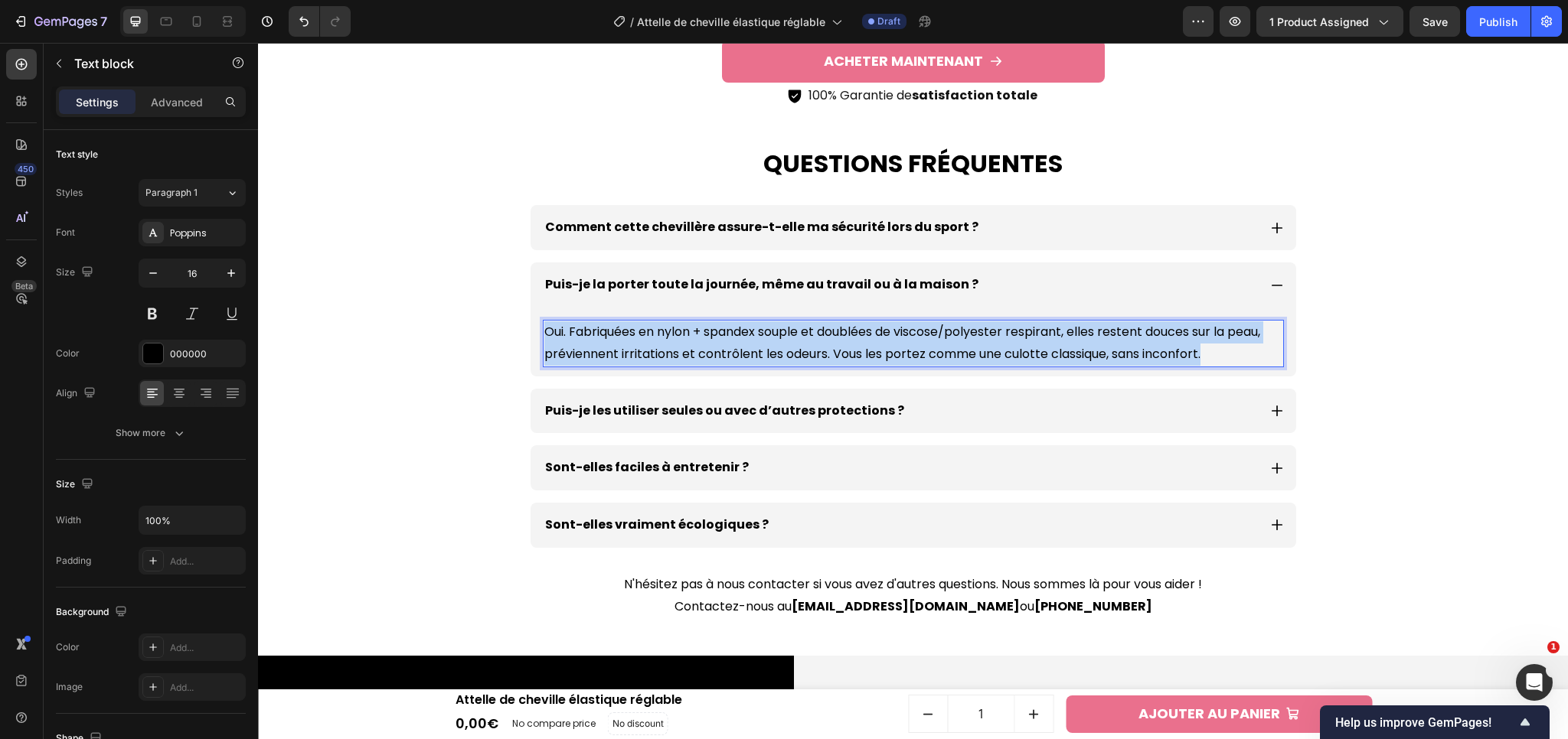
click at [857, 334] on p "Oui. Fabriquées en nylon + spandex souple et doublées de viscose/polyester resp…" at bounding box center [913, 344] width 738 height 45
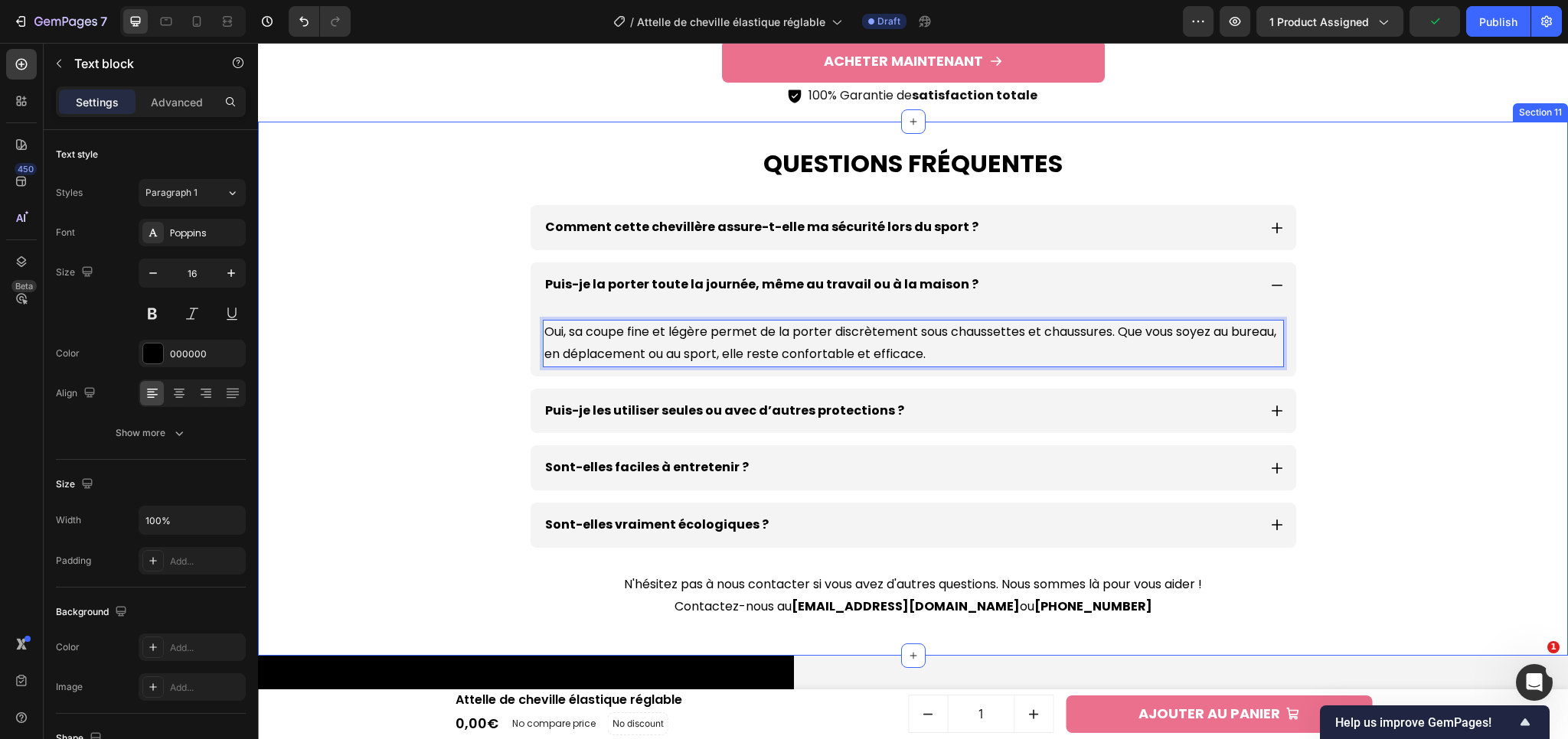
click at [1449, 327] on div "Questions fréquentes Heading Comment cette chevillère assure-t-elle ma sécurité…" at bounding box center [912, 389] width 1294 height 535
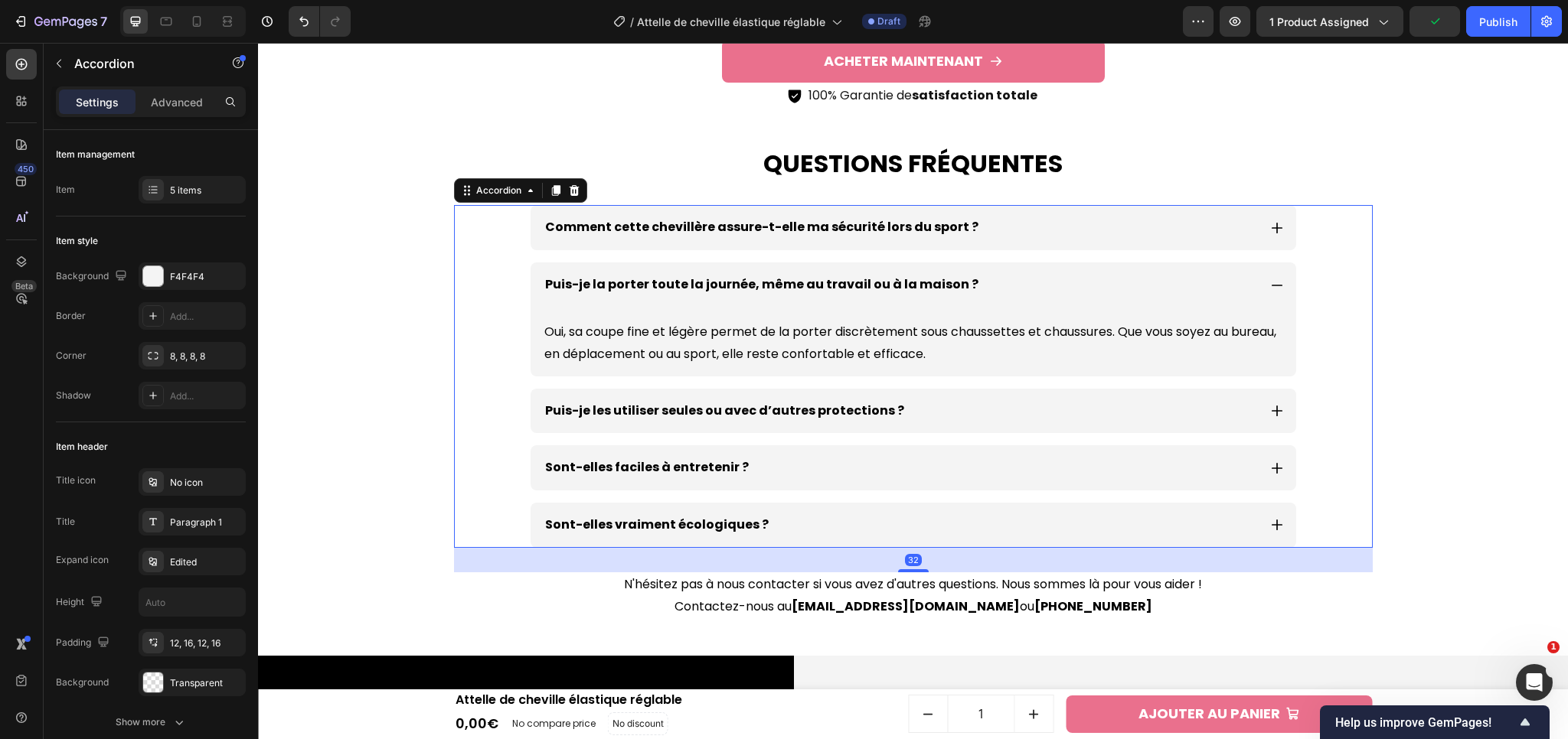
click at [1276, 281] on icon at bounding box center [1277, 285] width 13 height 13
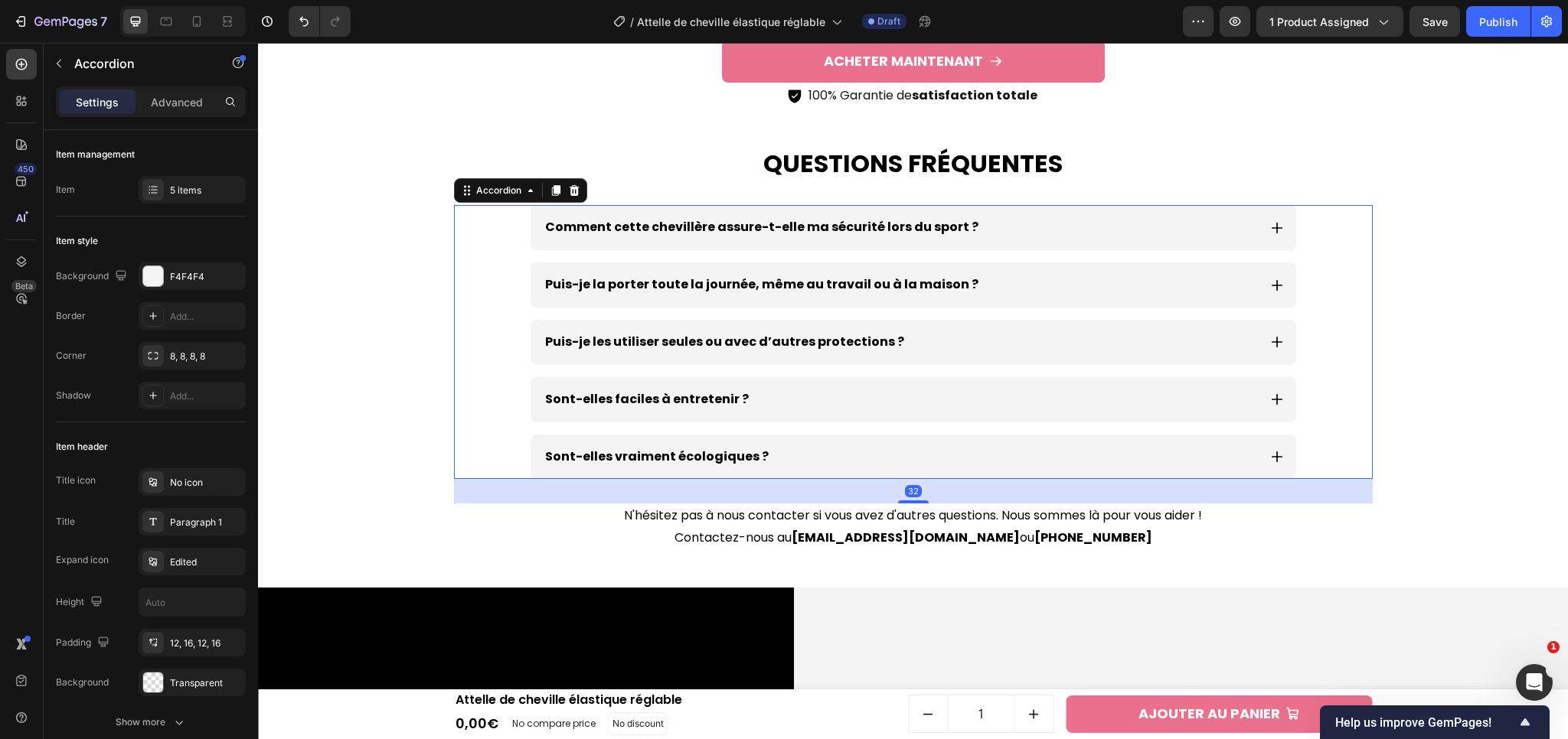
click at [1270, 340] on icon at bounding box center [1277, 341] width 13 height 13
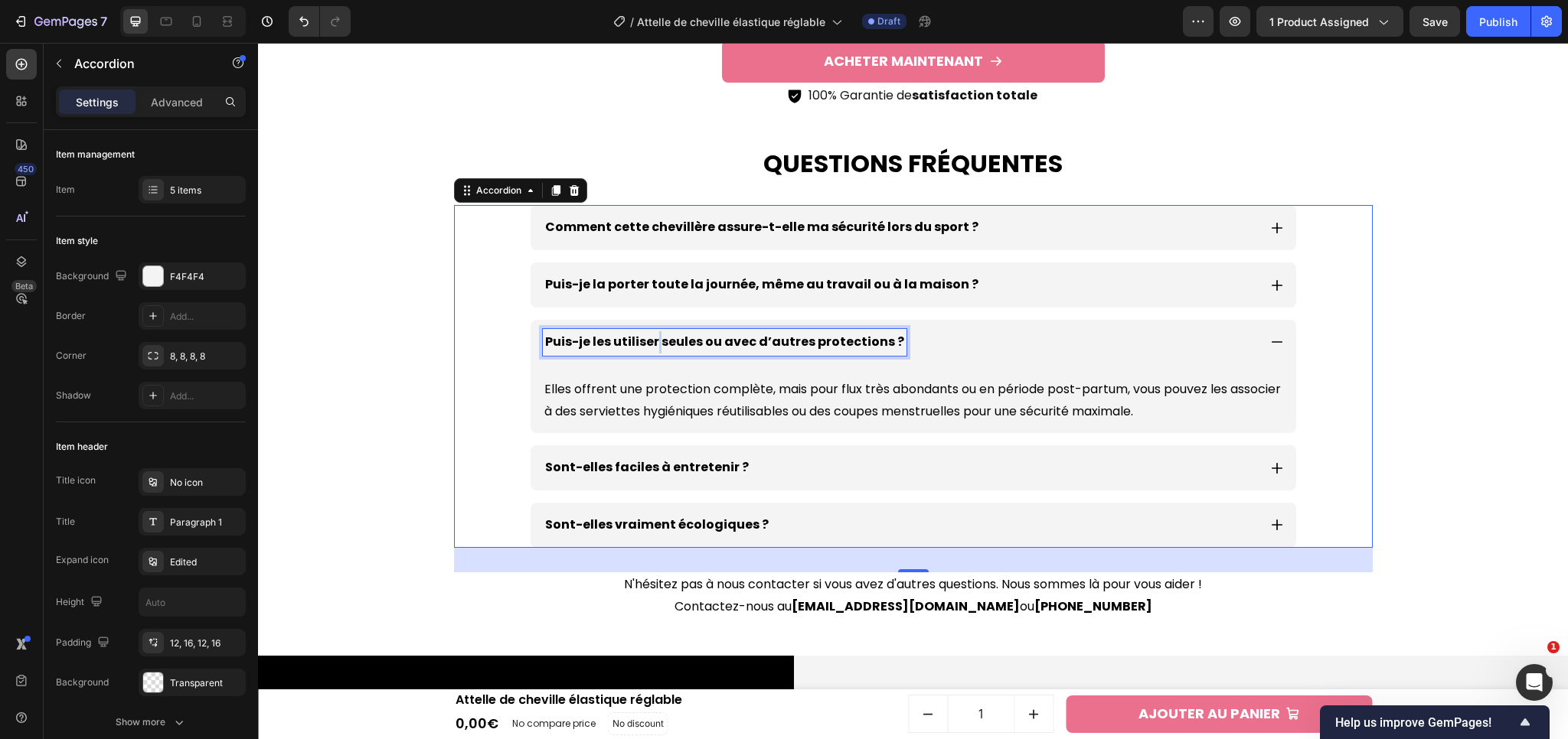
click at [649, 345] on p "Puis-je les utiliser seules ou avec d’autres protections ?" at bounding box center [724, 342] width 359 height 22
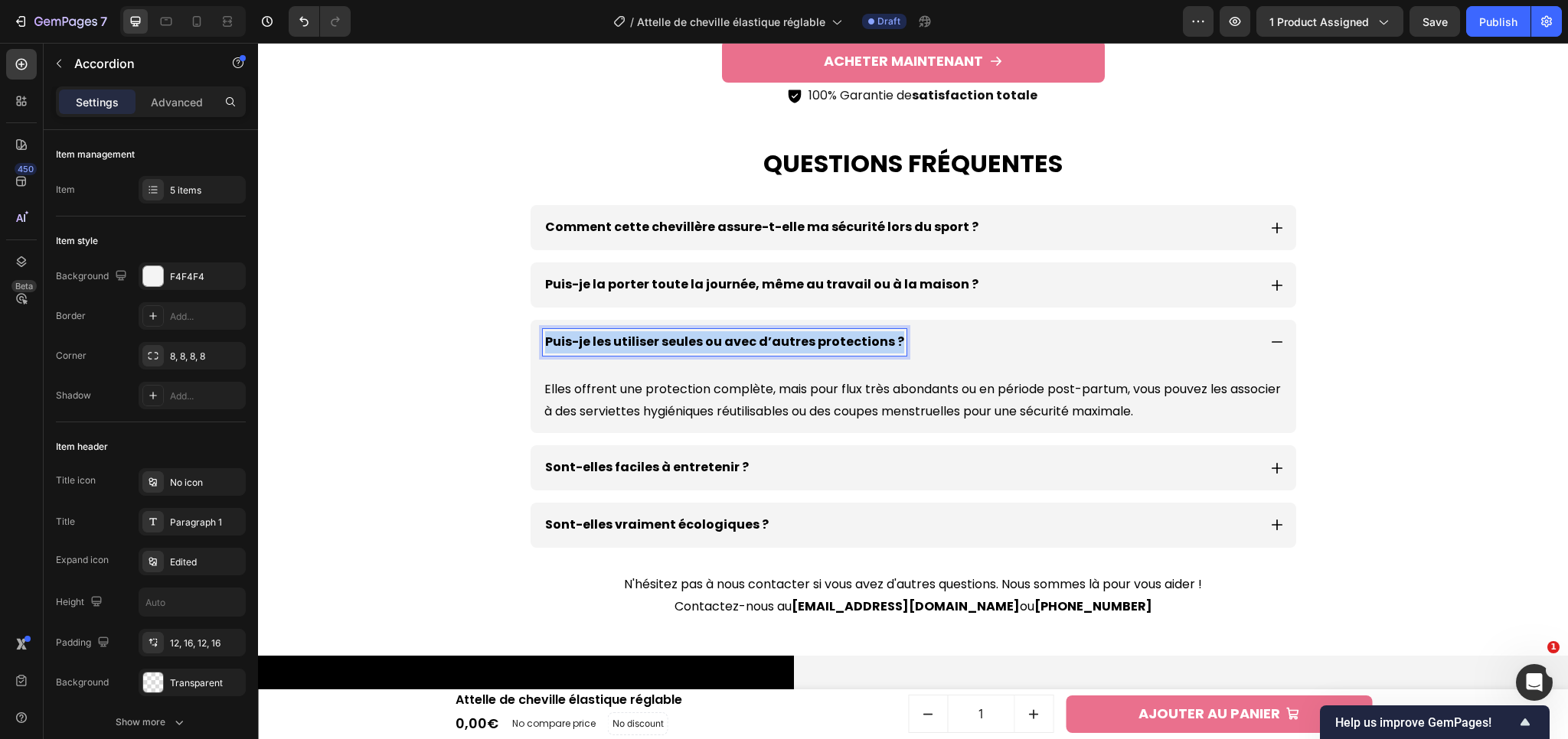
click at [649, 345] on p "Puis-je les utiliser seules ou avec d’autres protections ?" at bounding box center [724, 342] width 359 height 22
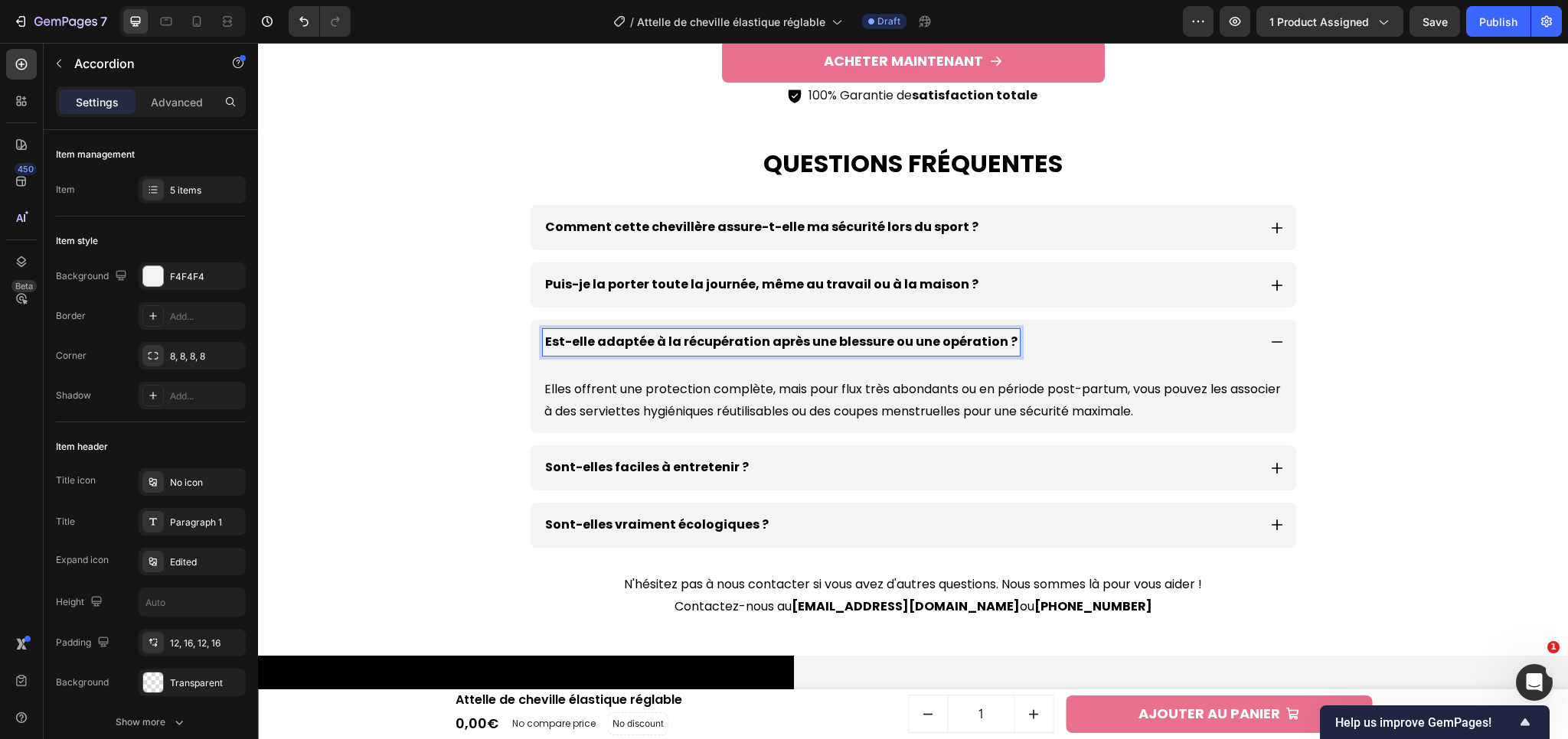
click at [656, 395] on p "Elles offrent une protection complète, mais pour flux très abondants ou en péri…" at bounding box center [913, 401] width 738 height 45
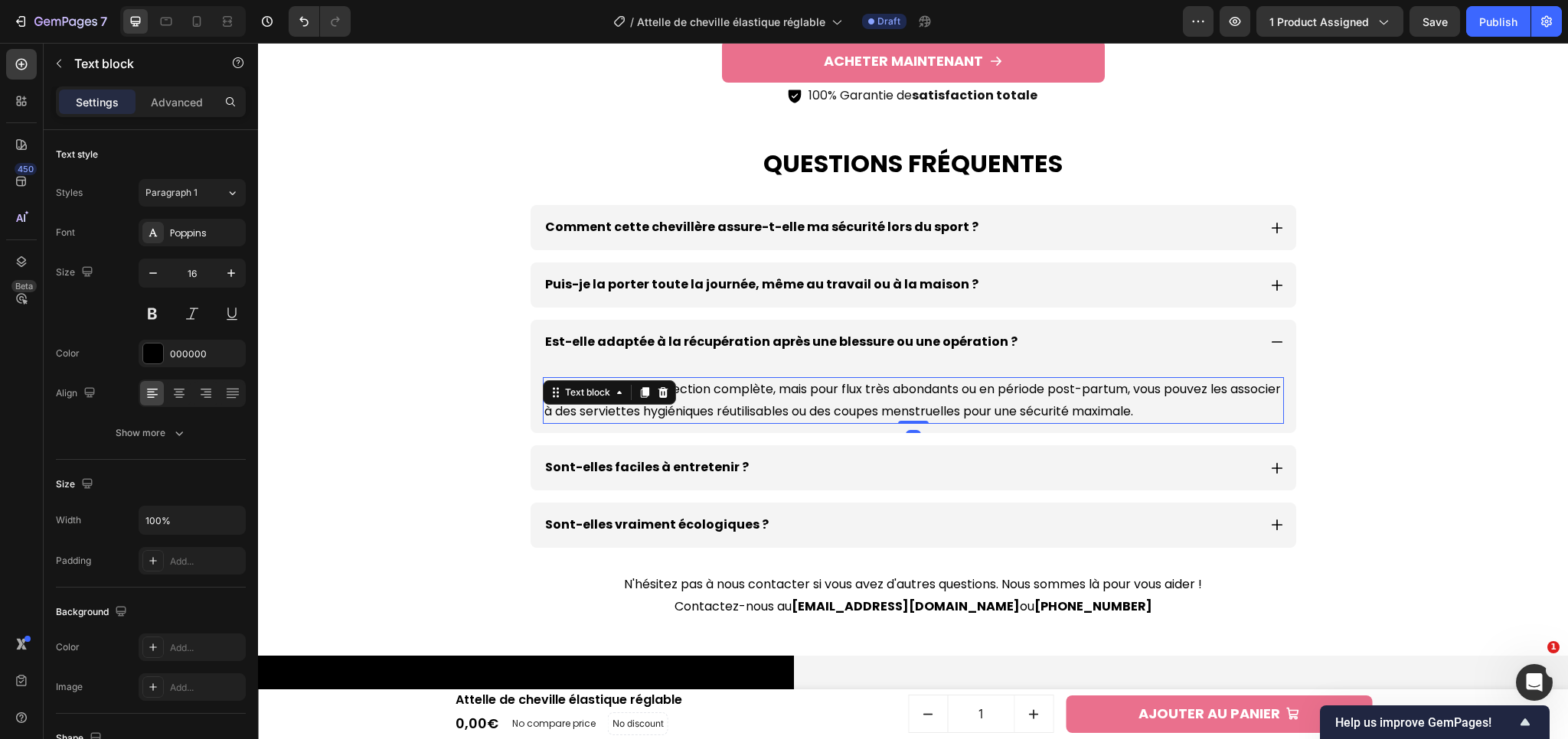
click at [660, 400] on div at bounding box center [663, 393] width 19 height 19
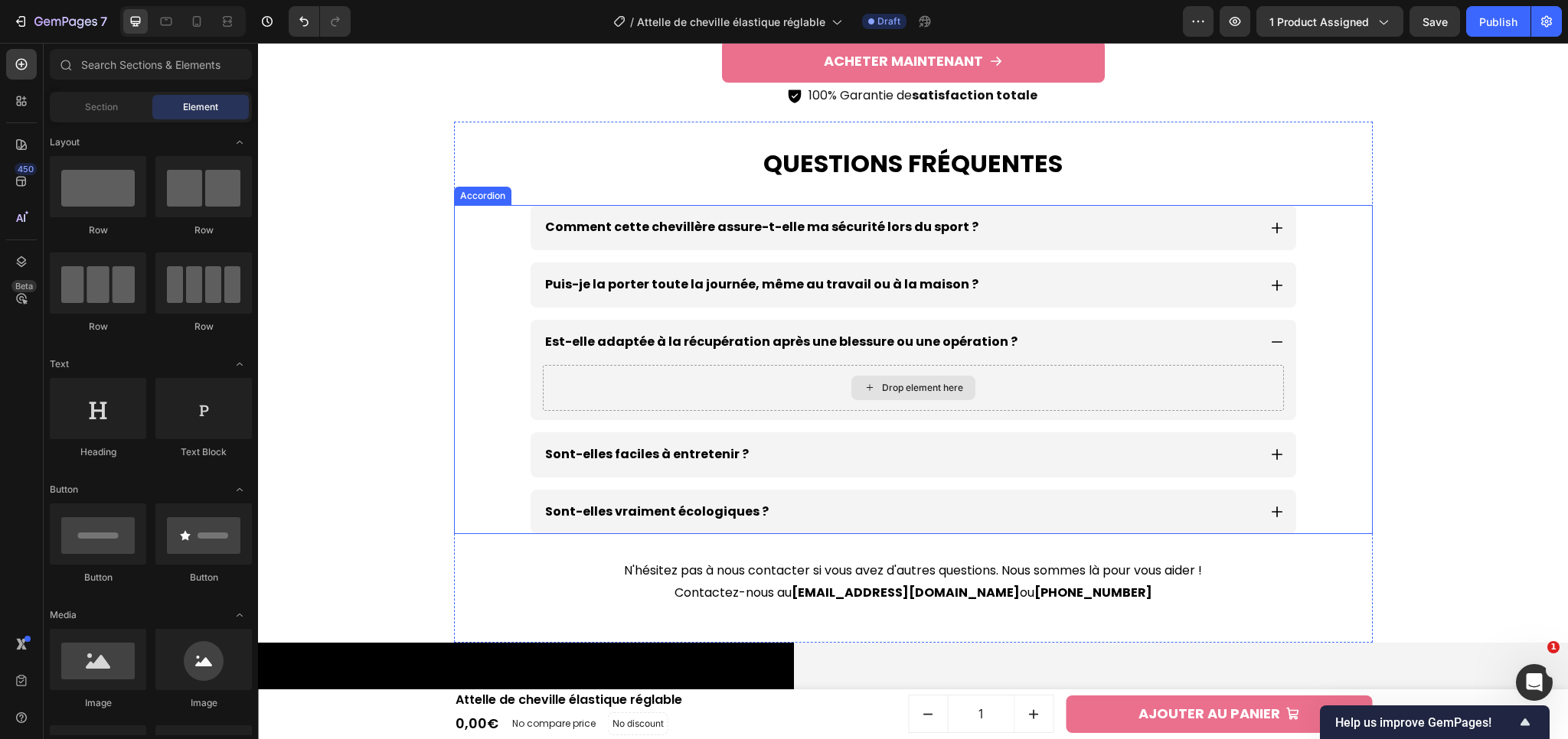
click at [873, 388] on div "Drop element here" at bounding box center [913, 387] width 124 height 24
click at [294, 14] on button "Undo/Redo" at bounding box center [304, 21] width 30 height 30
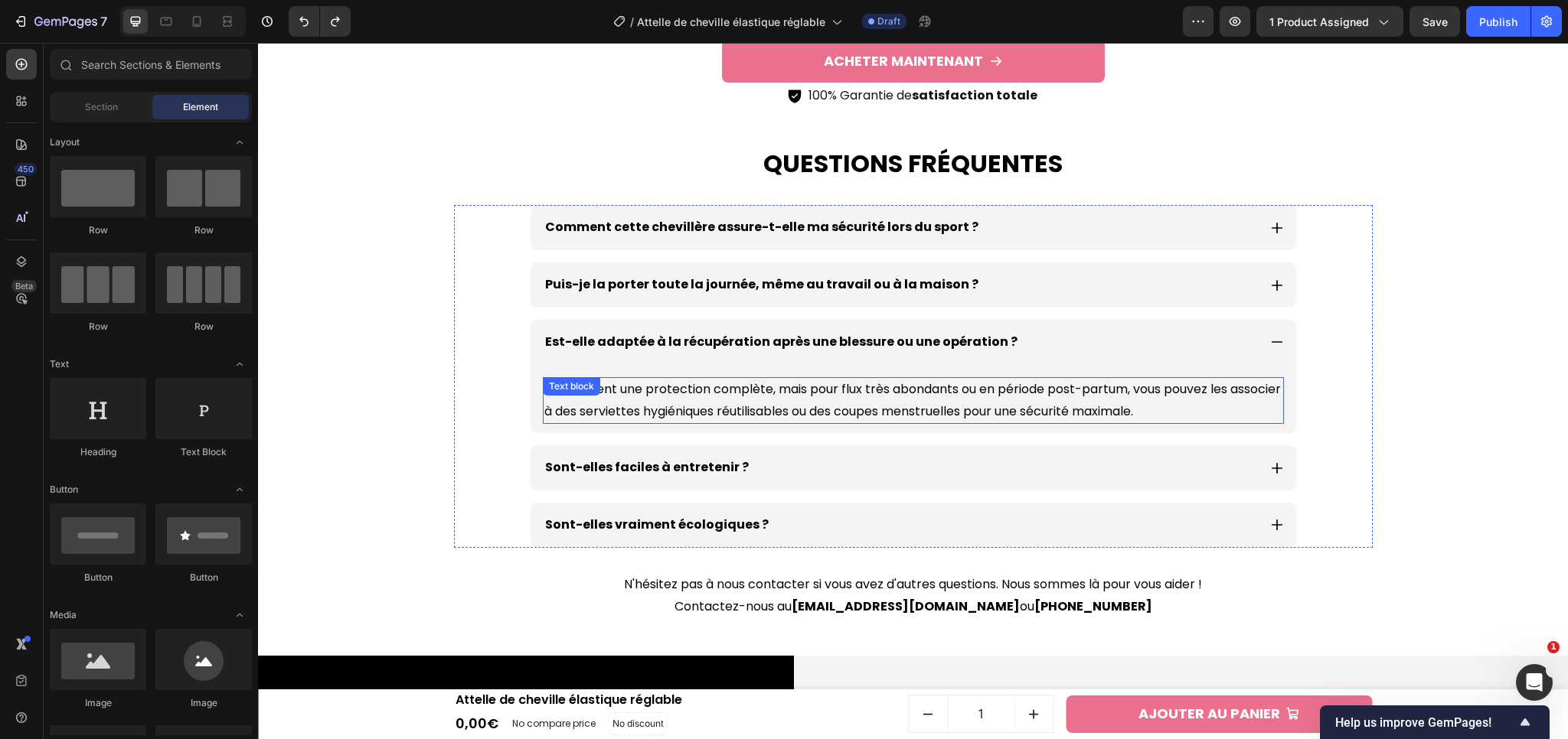
click at [678, 405] on p "Elles offrent une protection complète, mais pour flux très abondants ou en péri…" at bounding box center [913, 401] width 738 height 45
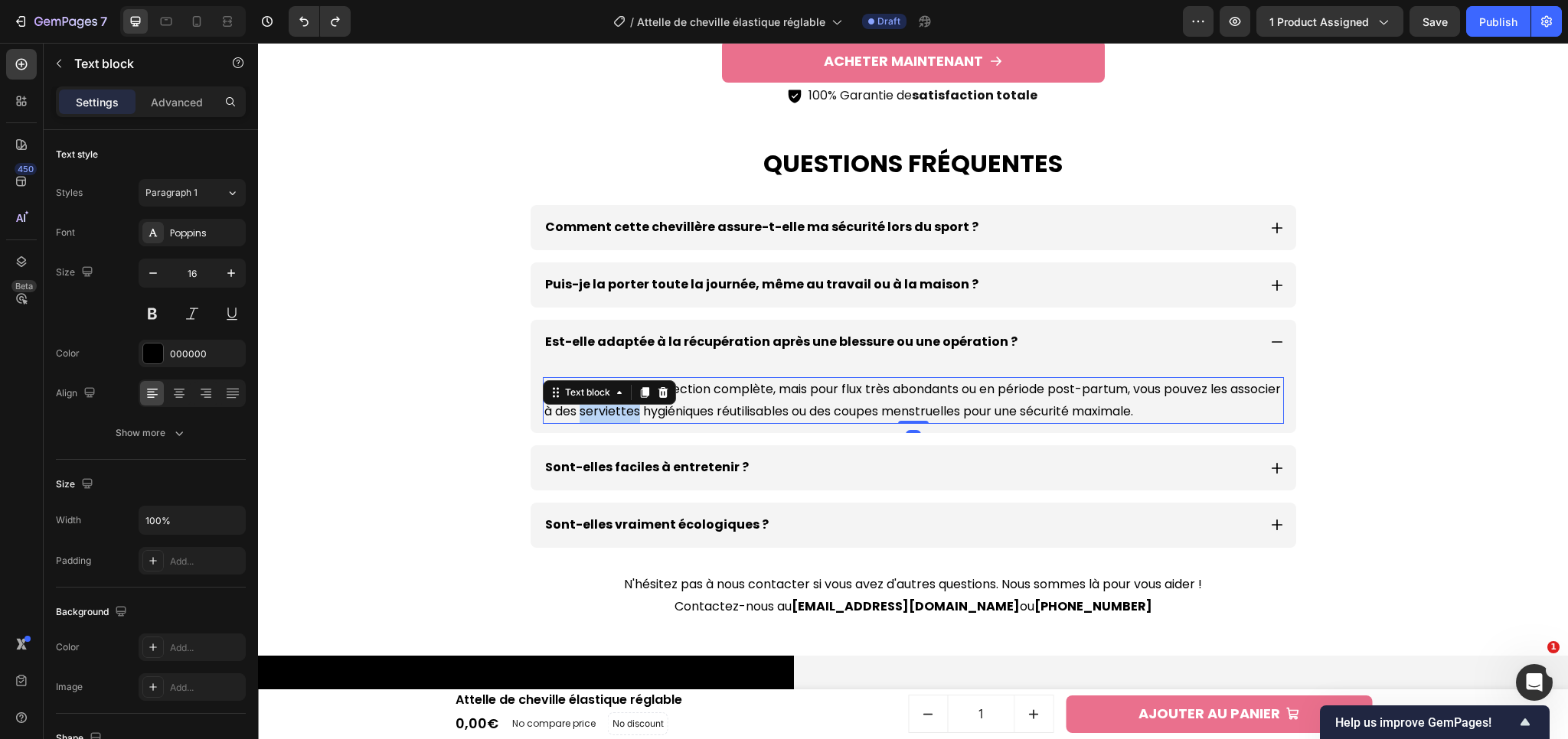
click at [678, 405] on p "Elles offrent une protection complète, mais pour flux très abondants ou en péri…" at bounding box center [913, 401] width 738 height 45
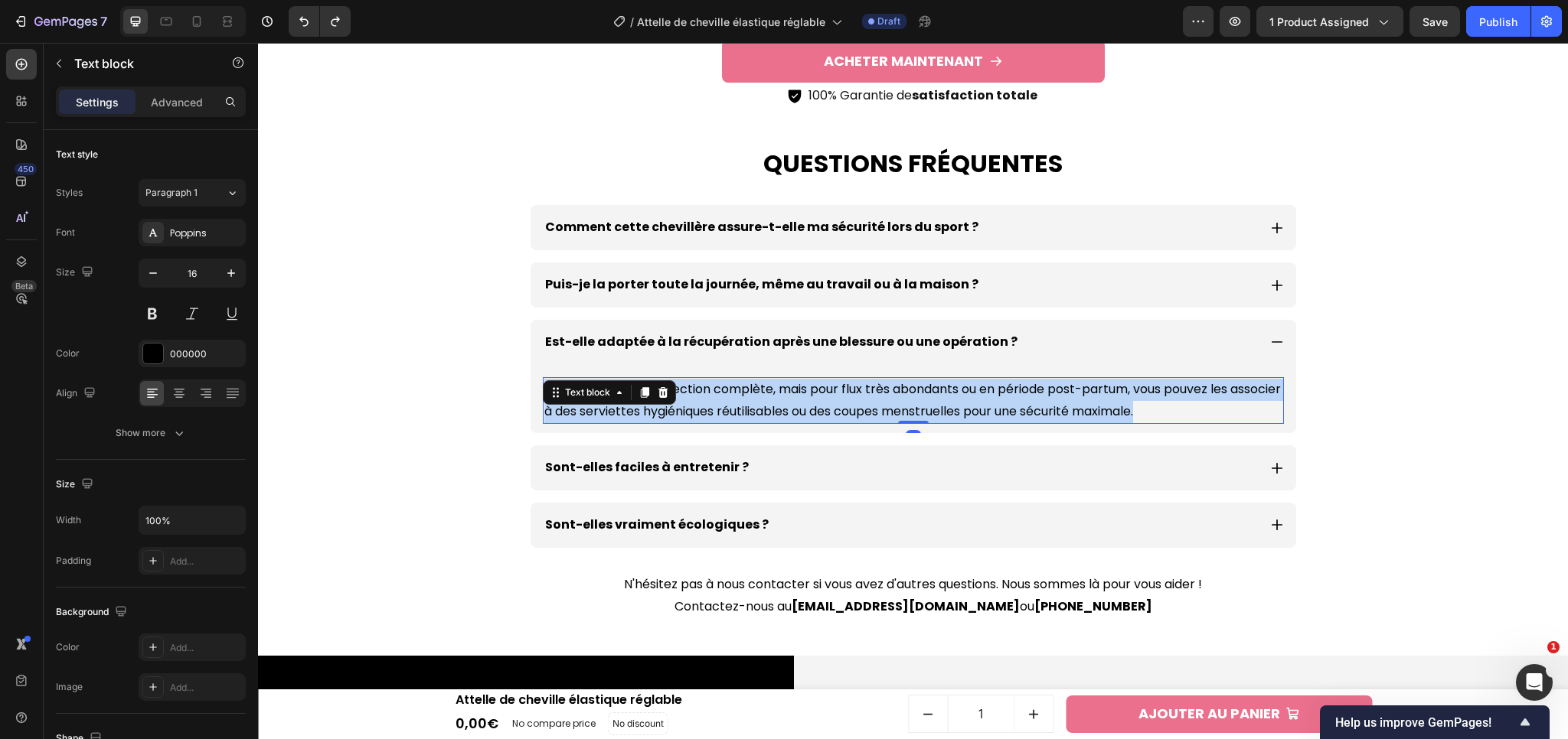
click at [678, 405] on p "Elles offrent une protection complète, mais pour flux très abondants ou en péri…" at bounding box center [913, 401] width 738 height 45
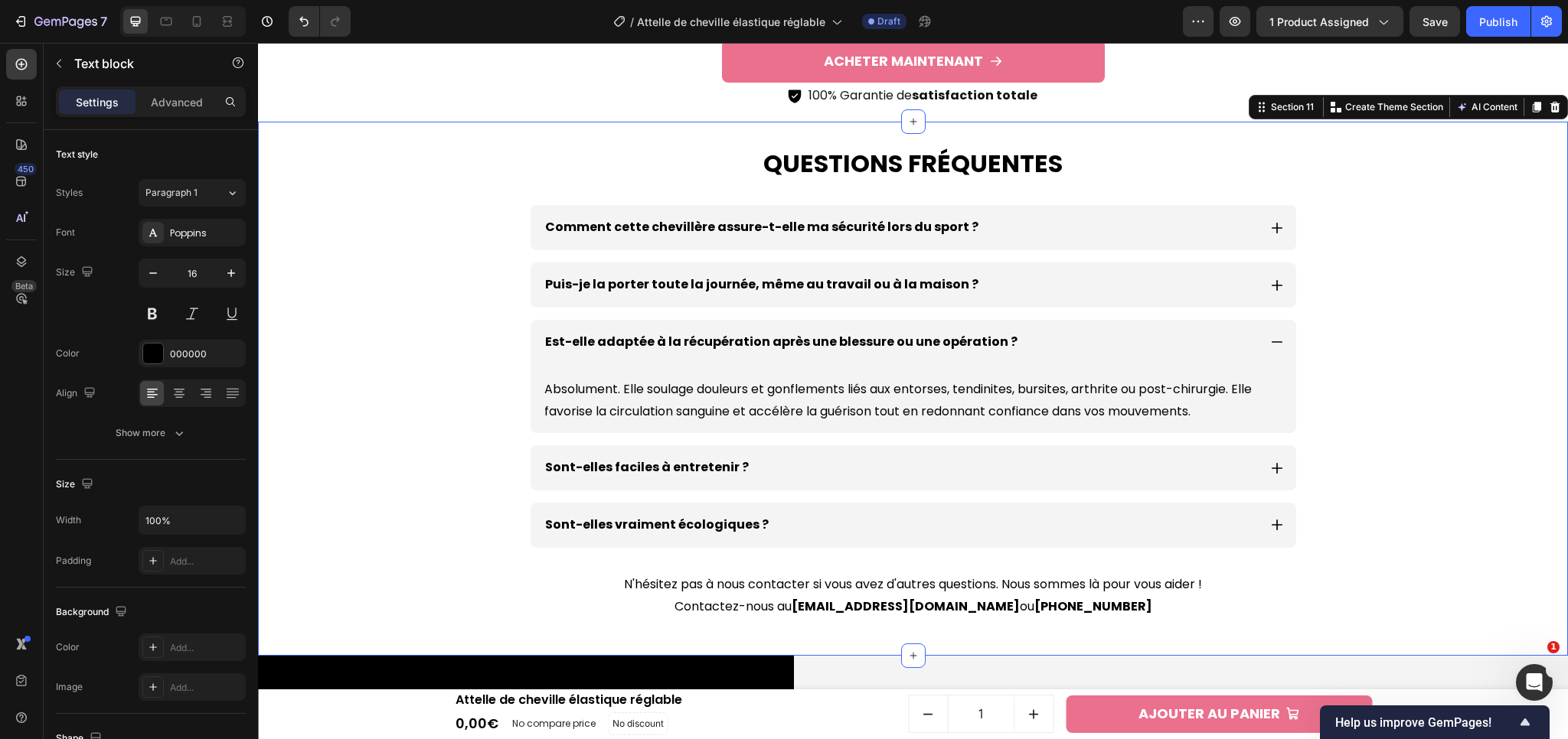
click at [1475, 330] on div "Questions fréquentes Heading Comment cette chevillère assure-t-elle ma sécurité…" at bounding box center [912, 389] width 1294 height 535
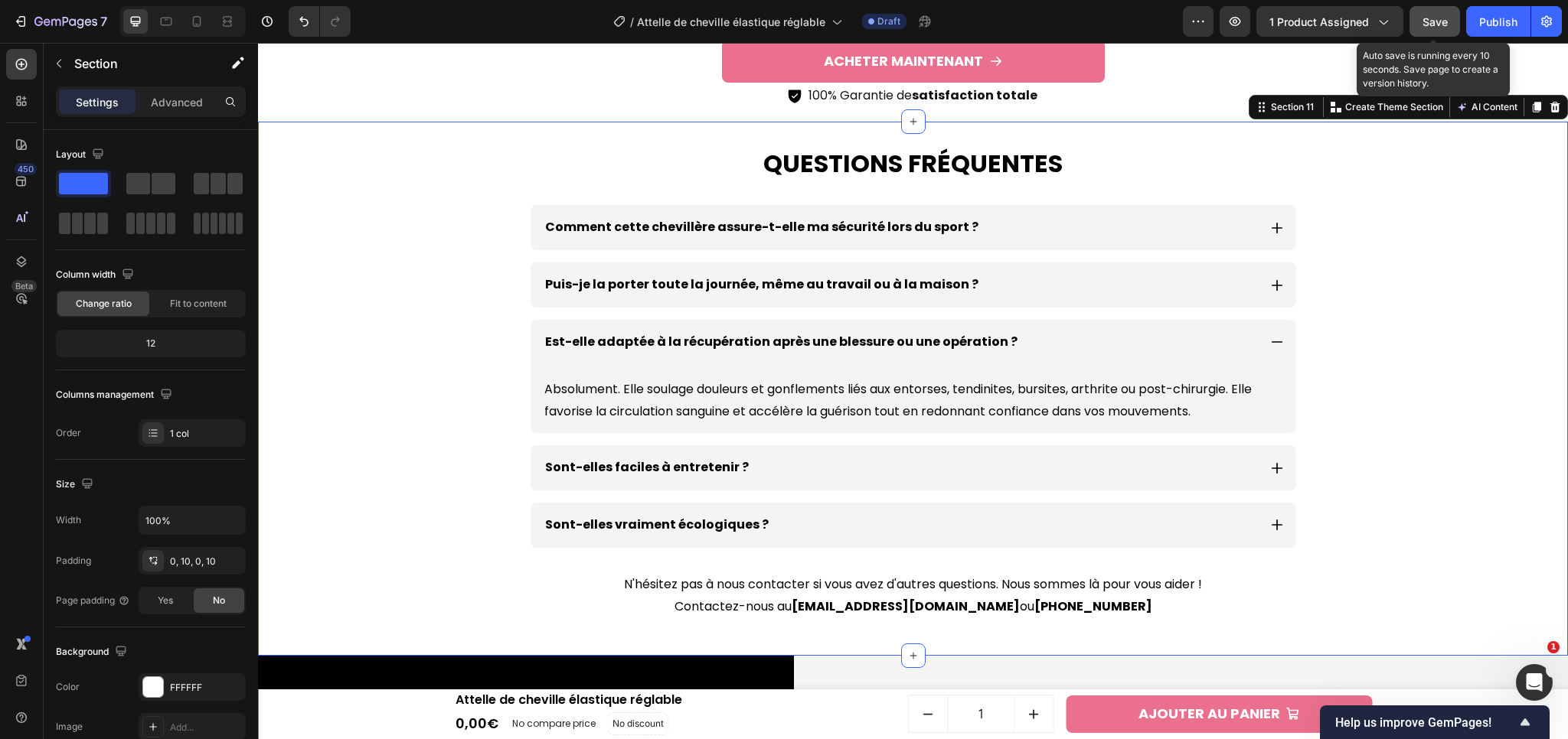
click at [1433, 30] on button "Save" at bounding box center [1434, 21] width 51 height 30
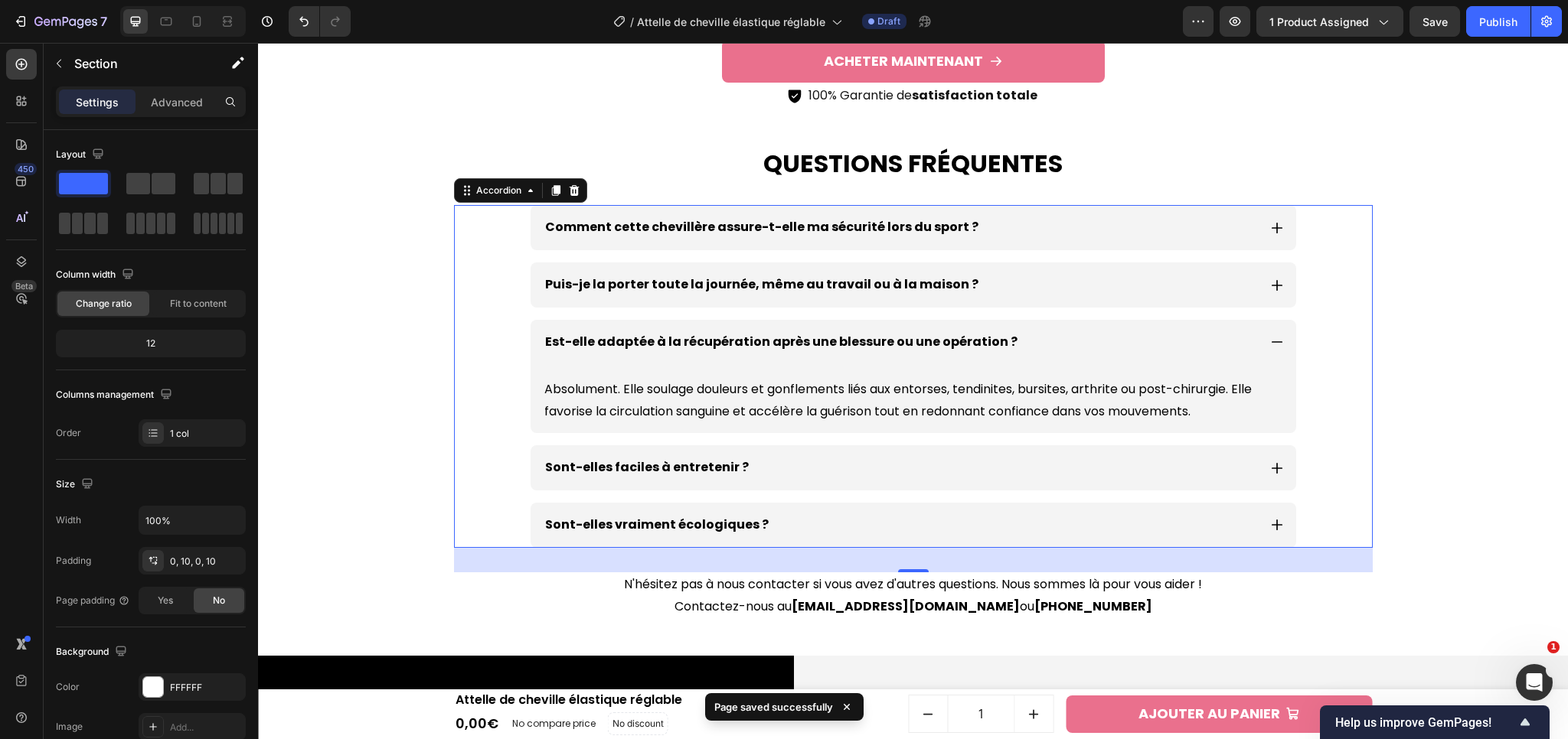
click at [1270, 342] on icon at bounding box center [1276, 342] width 11 height 2
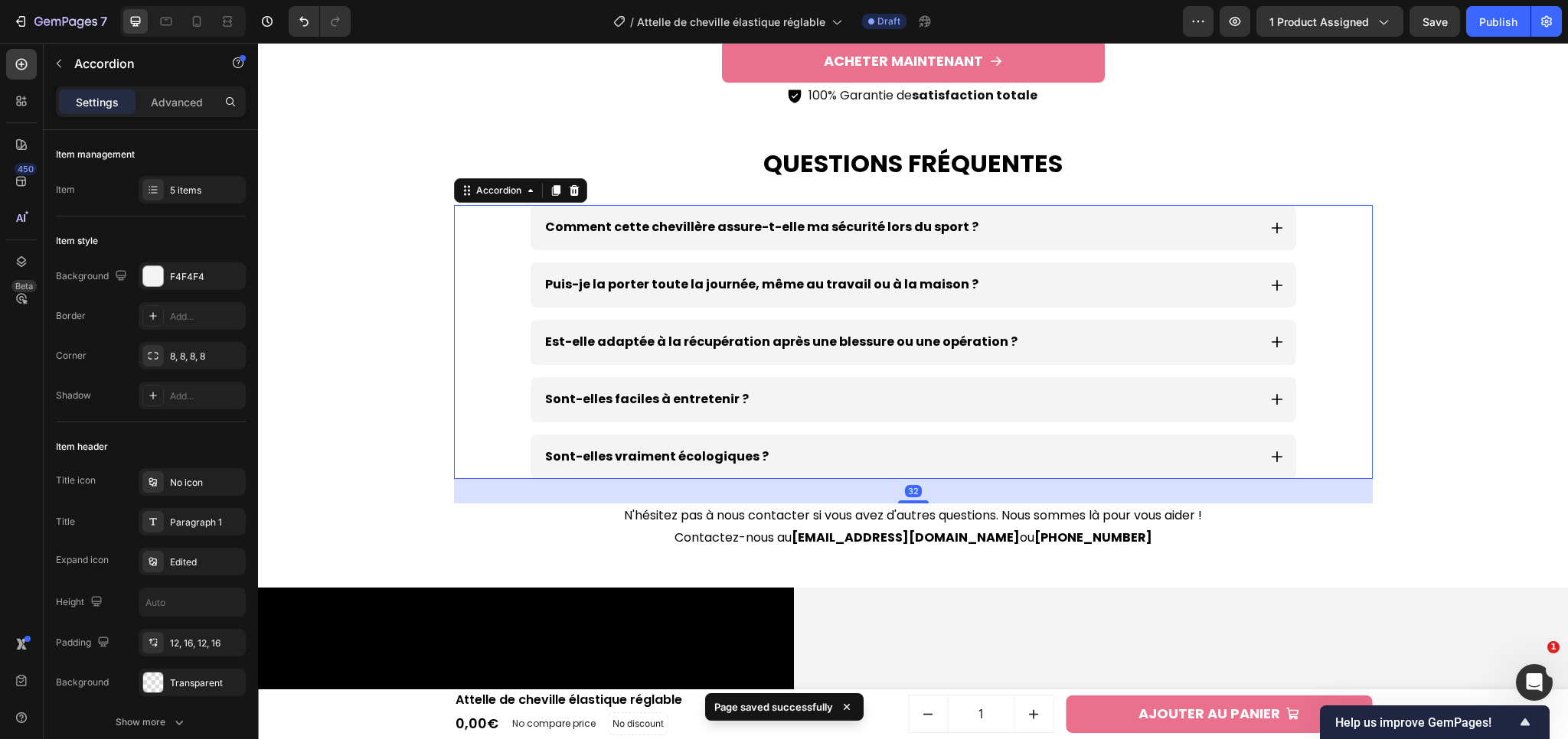
click at [1271, 400] on icon at bounding box center [1276, 400] width 11 height 11
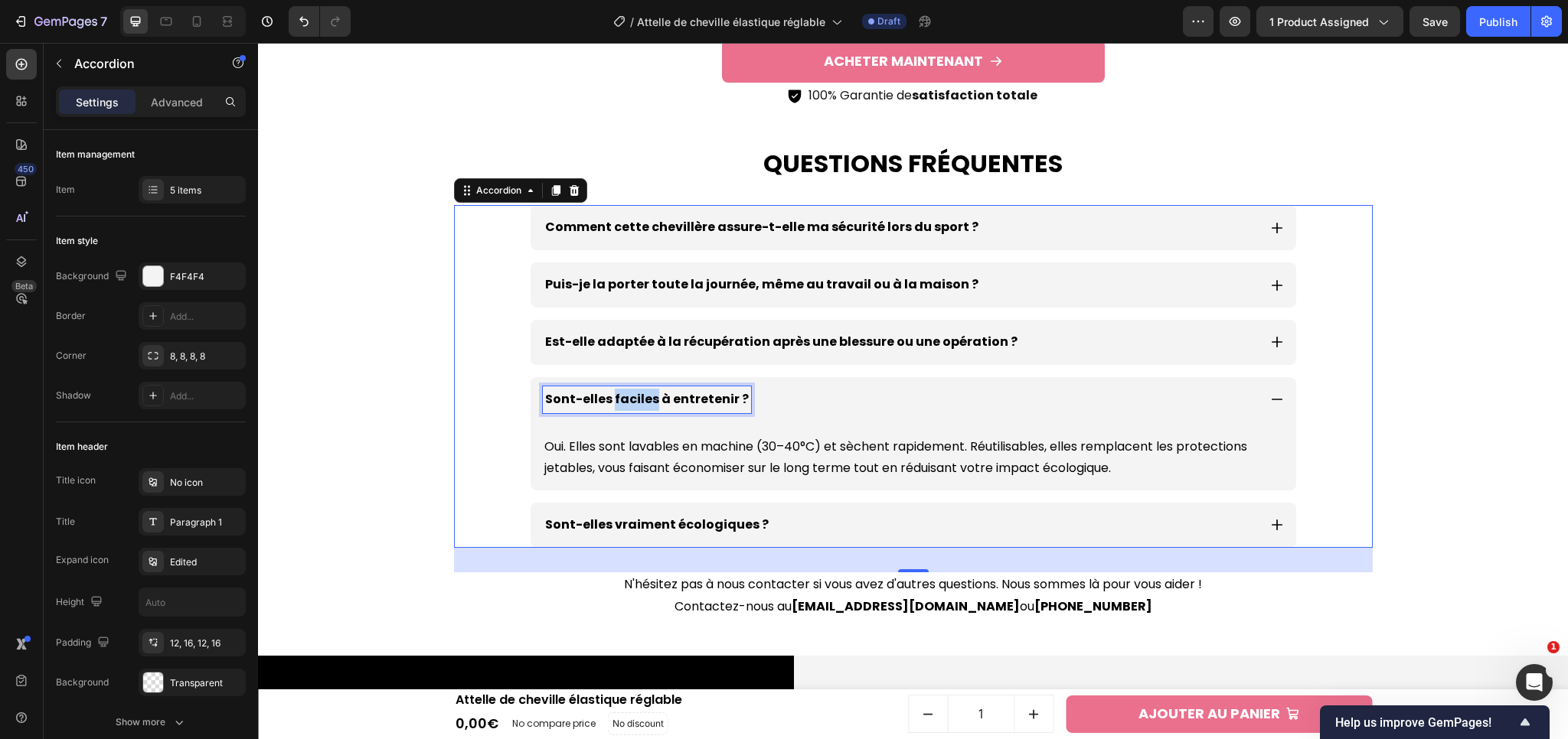
click at [613, 402] on p "Sont-elles faciles à entretenir ?" at bounding box center [647, 400] width 204 height 22
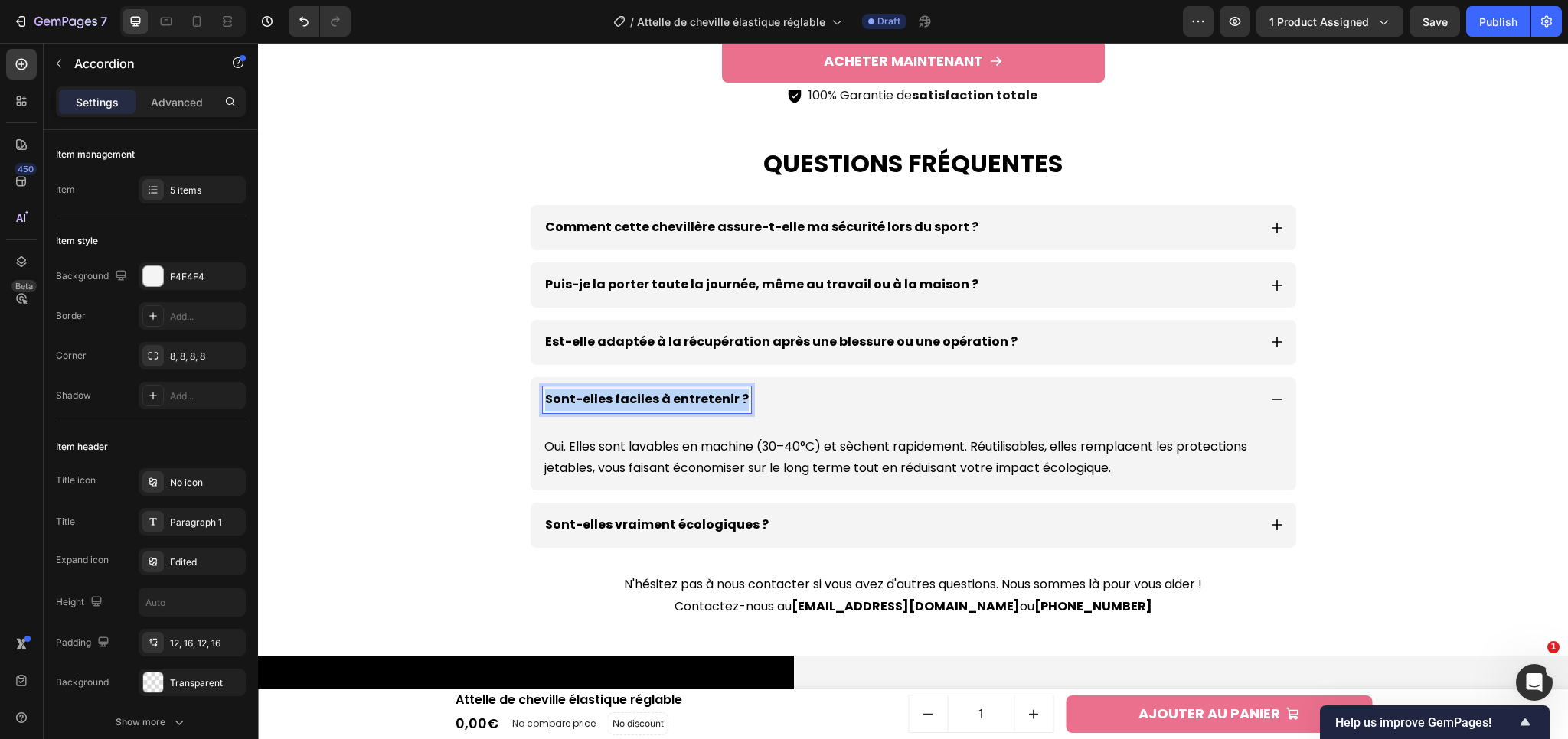
click at [613, 402] on p "Sont-elles faciles à entretenir ?" at bounding box center [647, 400] width 204 height 22
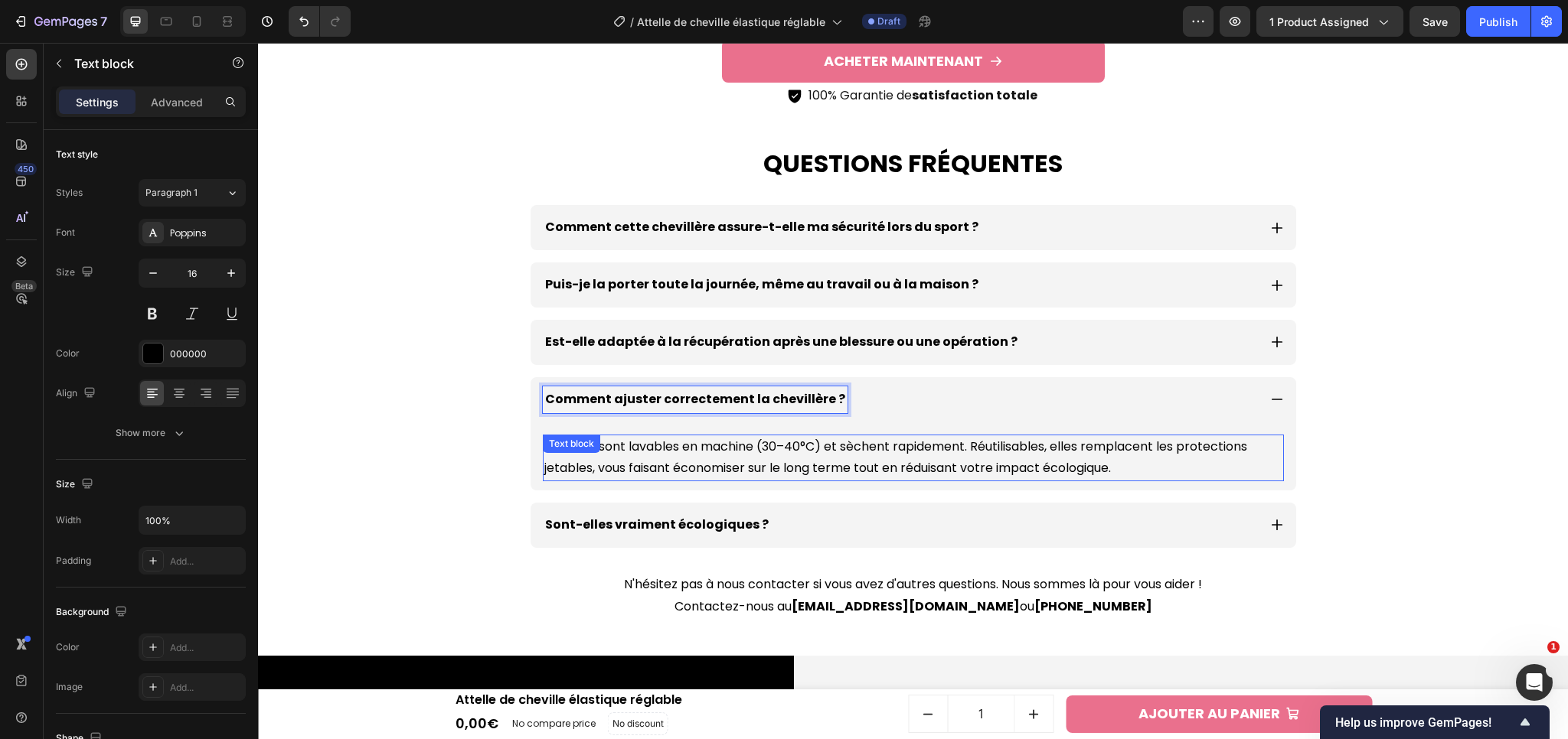
click at [649, 450] on p "Oui. Elles sont lavables en machine (30–40°C) et sèchent rapidement. Réutilisab…" at bounding box center [913, 459] width 738 height 45
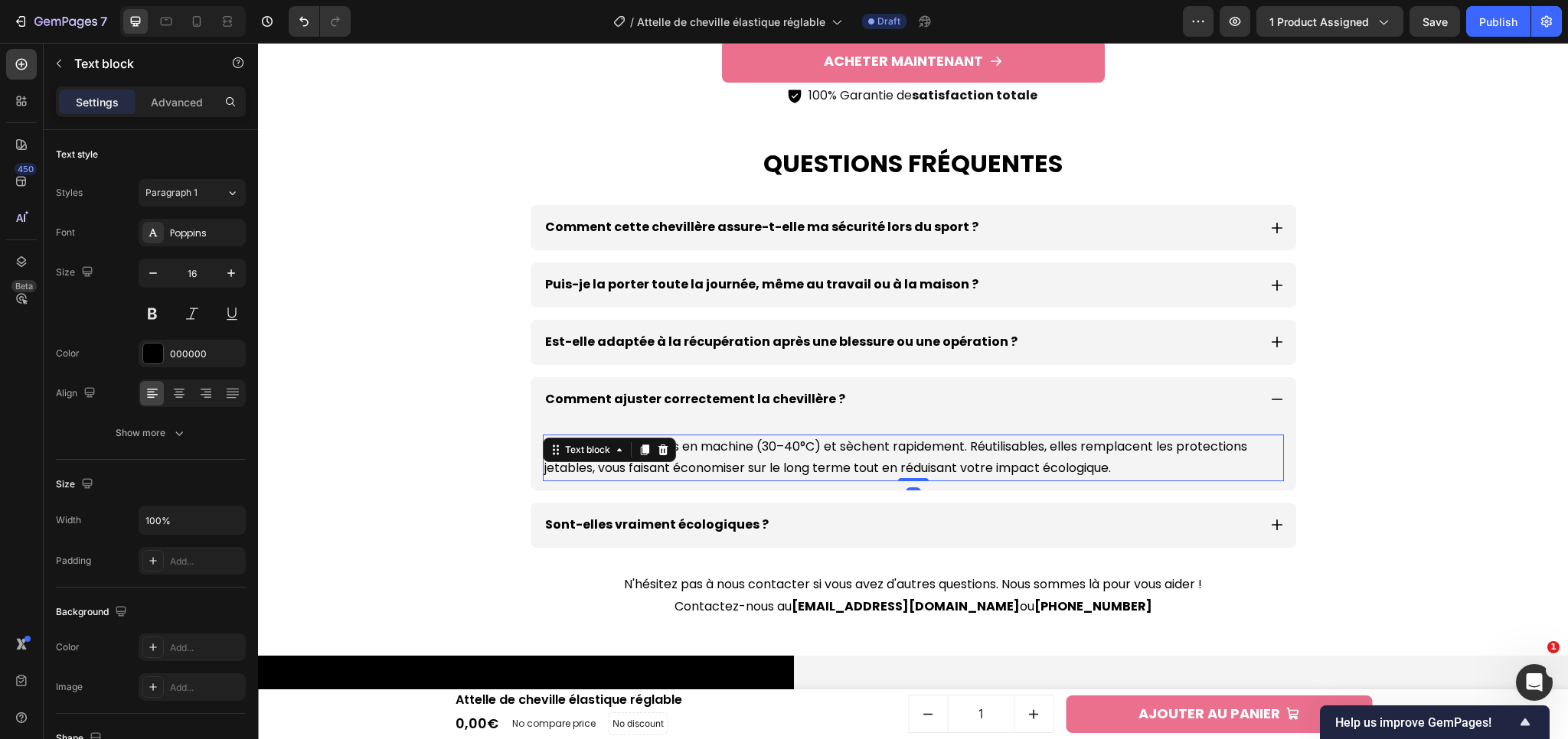
click at [732, 458] on p "Oui. Elles sont lavables en machine (30–40°C) et sèchent rapidement. Réutilisab…" at bounding box center [913, 459] width 738 height 45
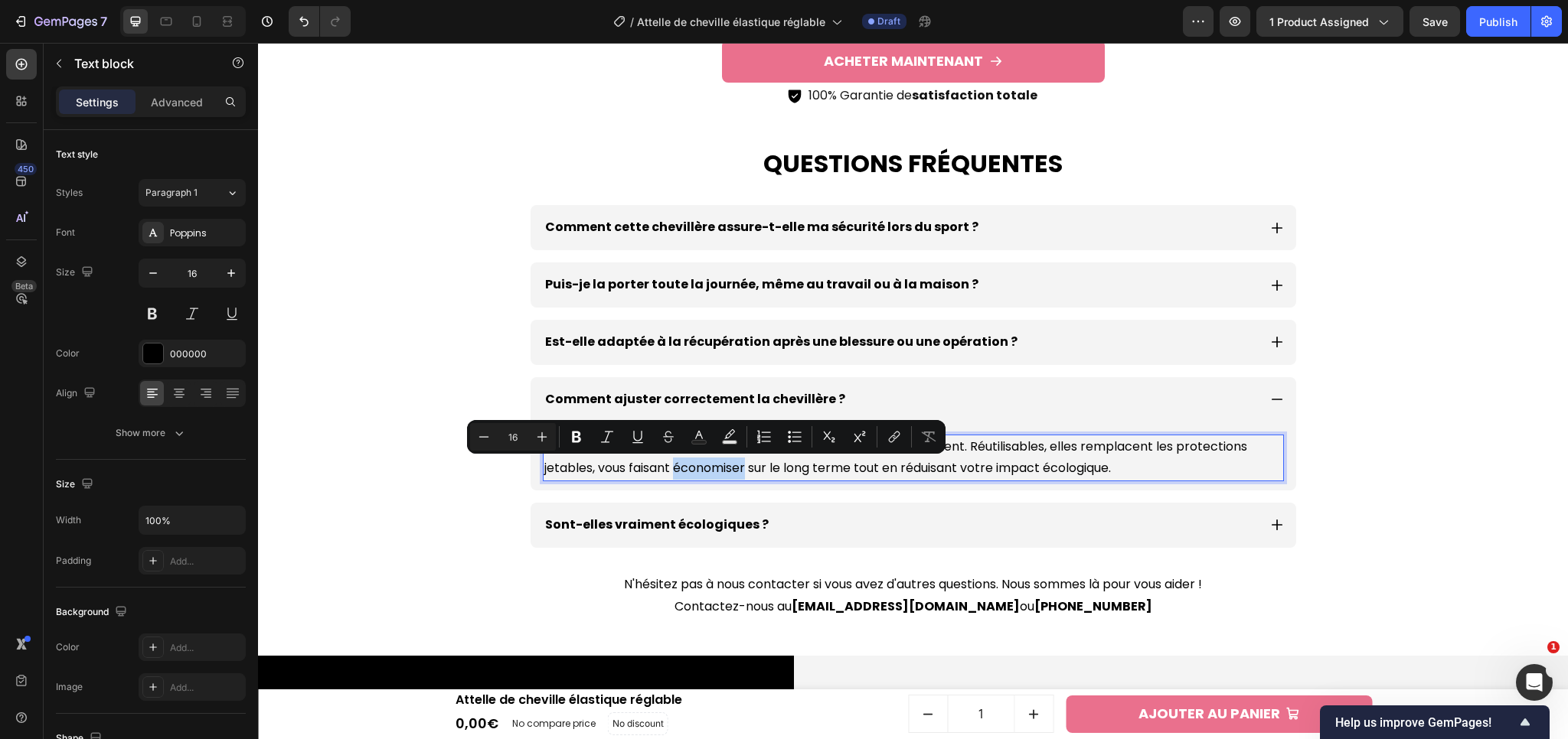
click at [743, 459] on p "Oui. Elles sont lavables en machine (30–40°C) et sèchent rapidement. Réutilisab…" at bounding box center [913, 459] width 738 height 45
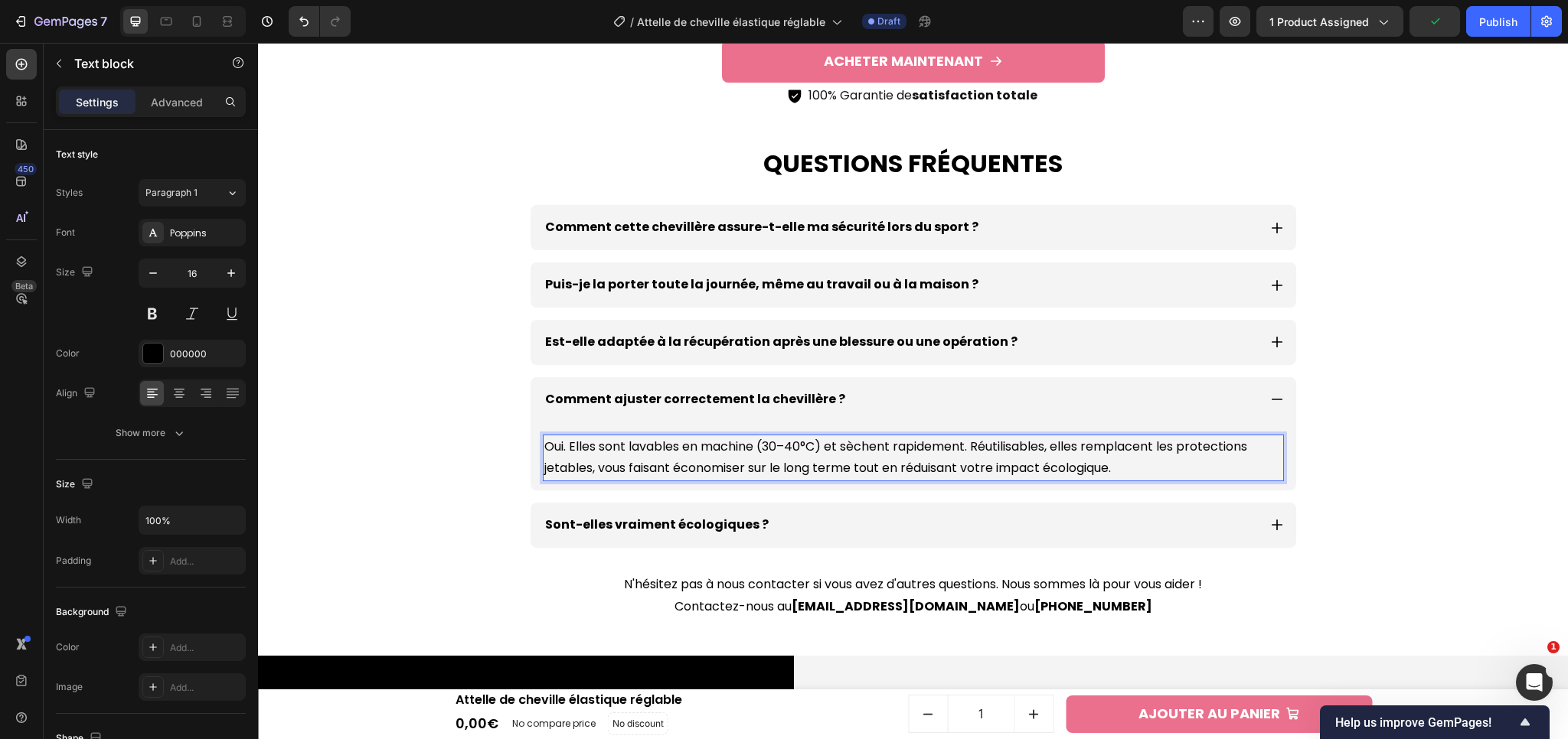
click at [653, 459] on p "Oui. Elles sont lavables en machine (30–40°C) et sèchent rapidement. Réutilisab…" at bounding box center [913, 459] width 738 height 45
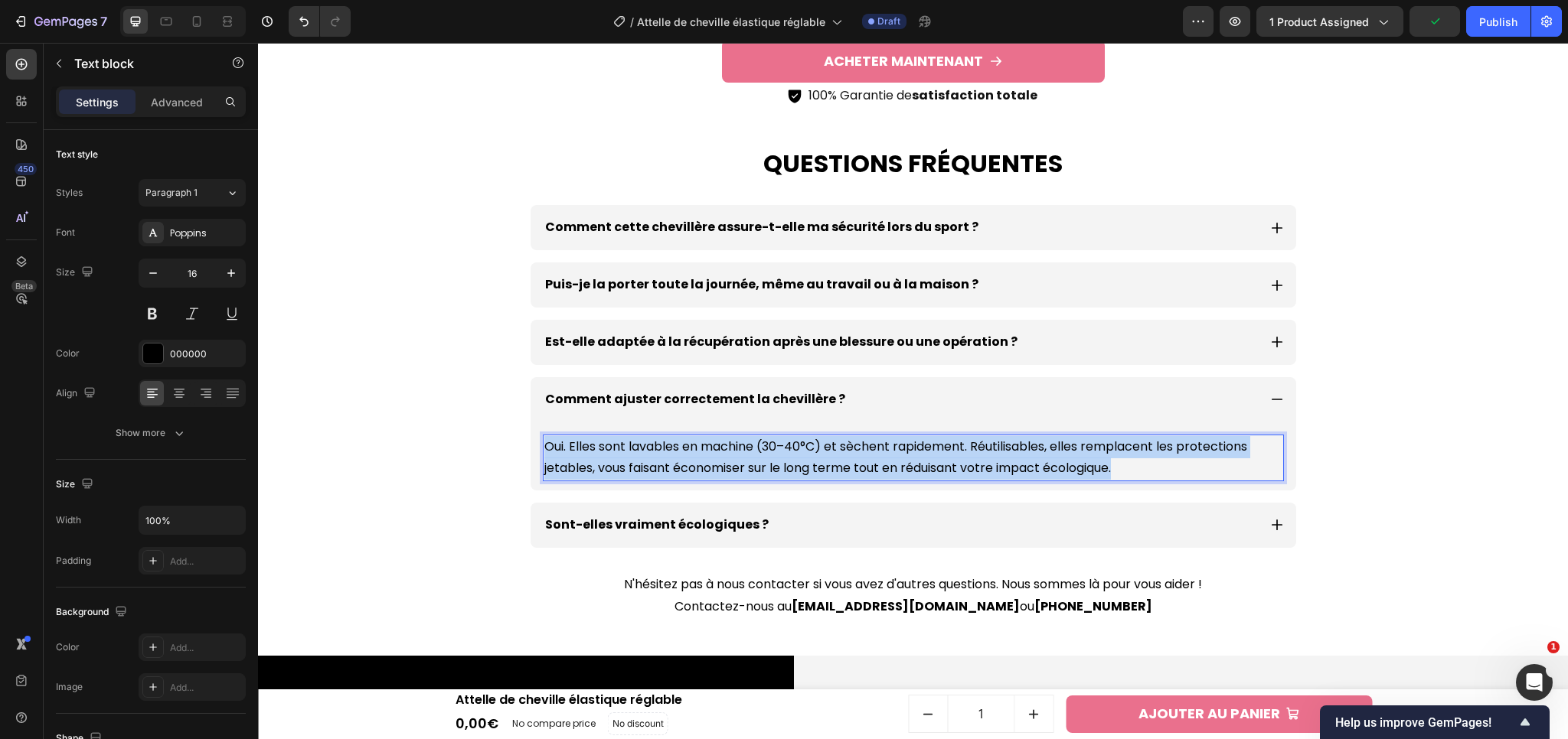
click at [653, 459] on p "Oui. Elles sont lavables en machine (30–40°C) et sèchent rapidement. Réutilisab…" at bounding box center [913, 459] width 738 height 45
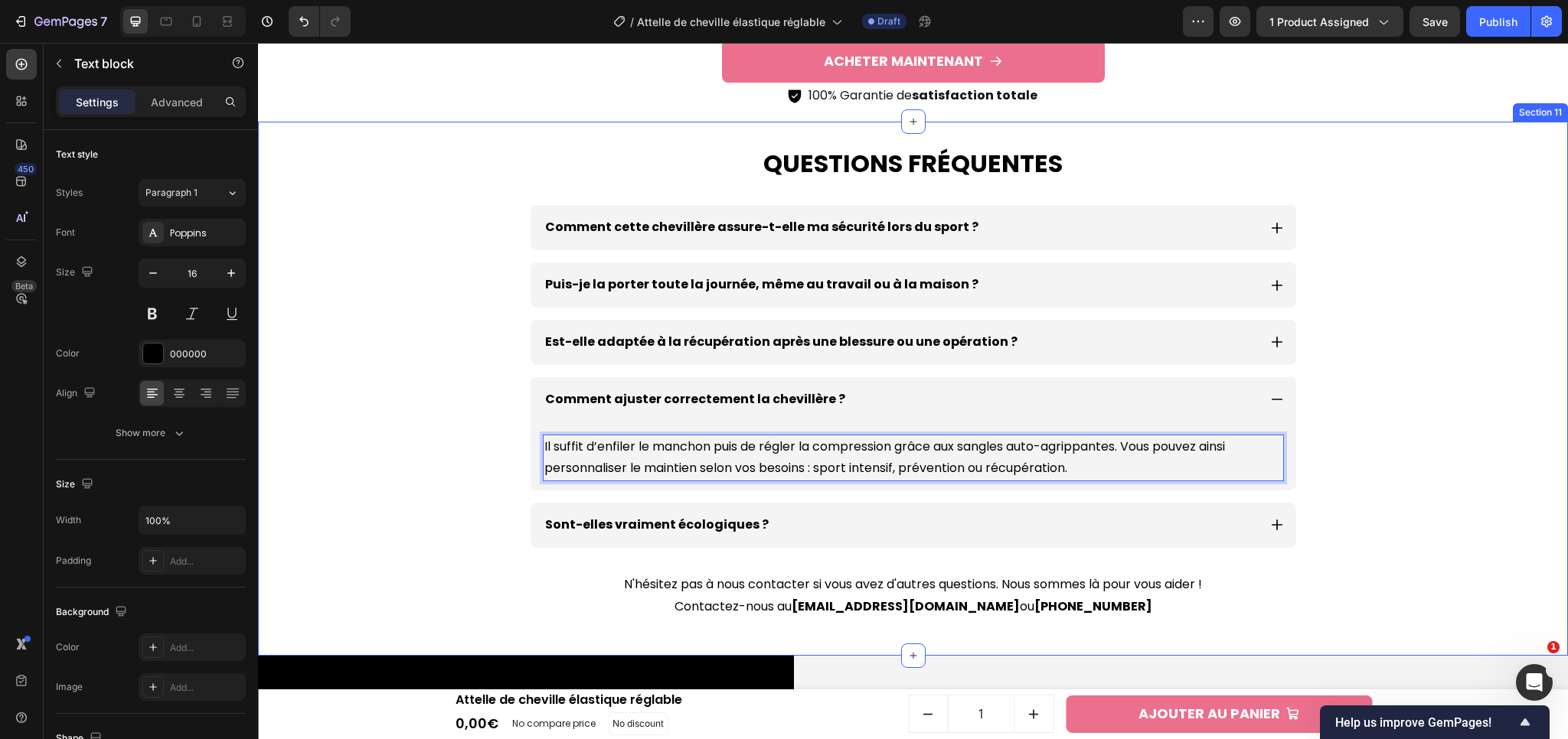
click at [1414, 431] on div "Questions fréquentes Heading Comment cette chevillère assure-t-elle ma sécurité…" at bounding box center [912, 389] width 1294 height 535
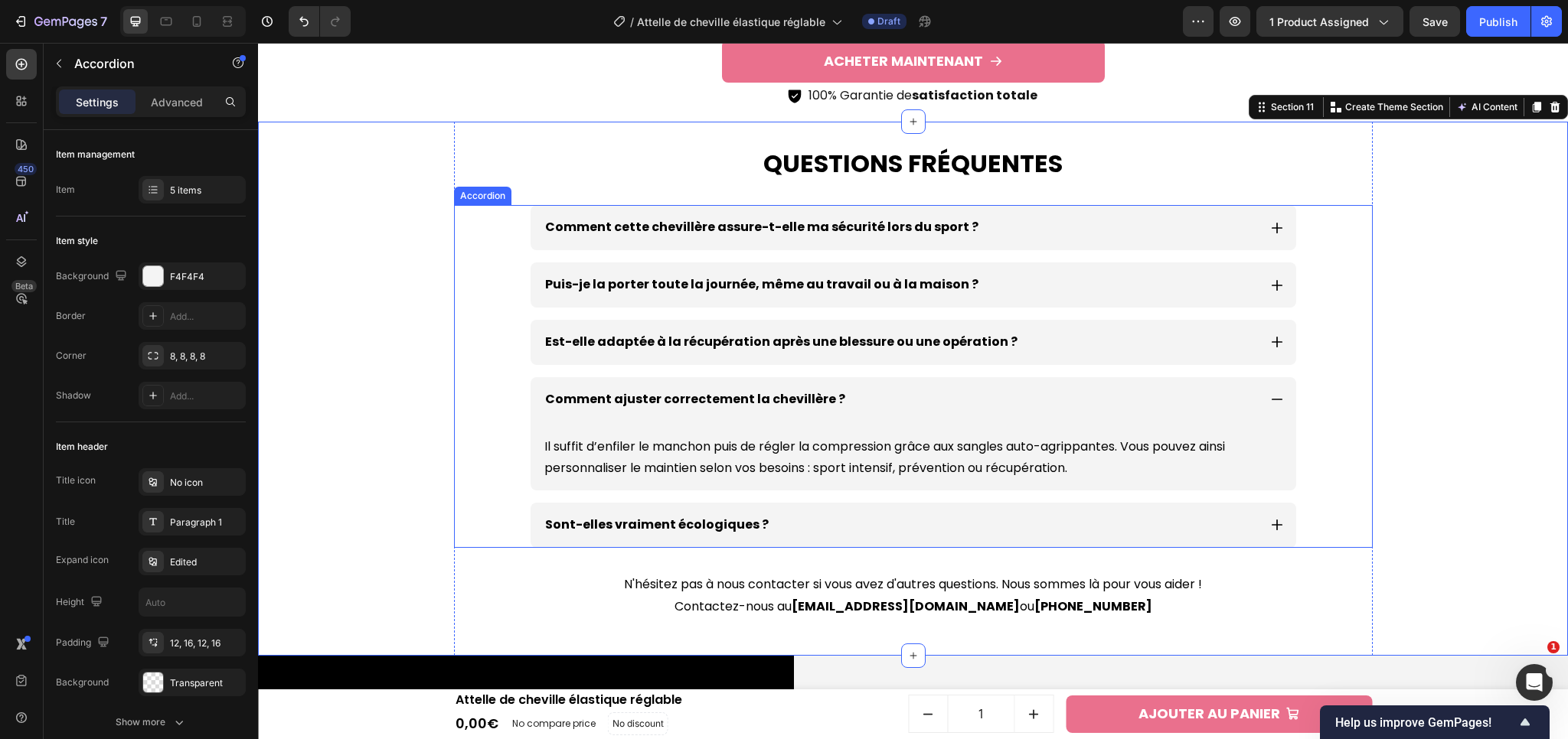
click at [1279, 402] on div "Comment ajuster correctement la chevillère ?" at bounding box center [913, 400] width 765 height 45
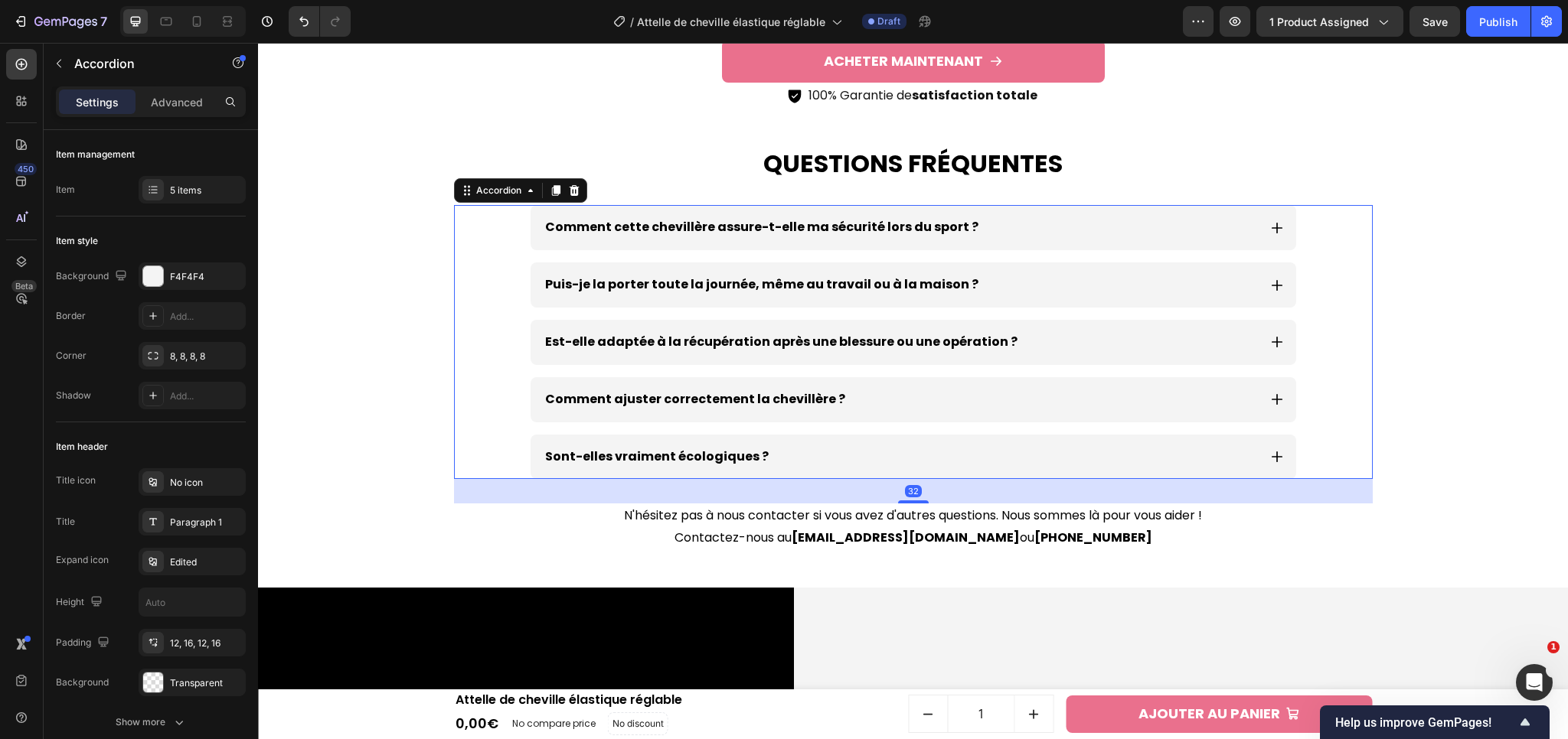
click at [1273, 453] on icon at bounding box center [1277, 456] width 13 height 13
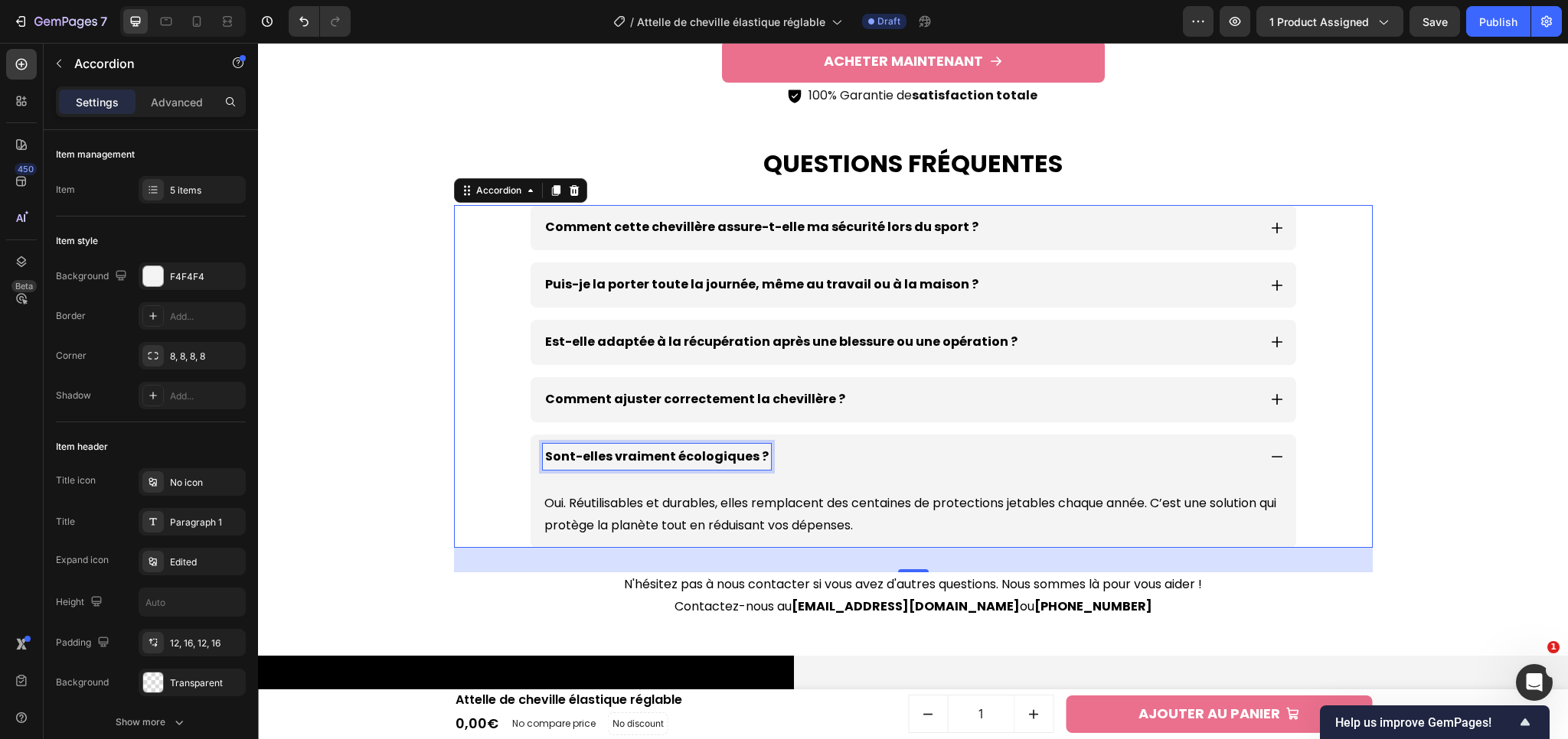
click at [641, 459] on p "Sont-elles vraiment écologiques ?" at bounding box center [657, 457] width 224 height 22
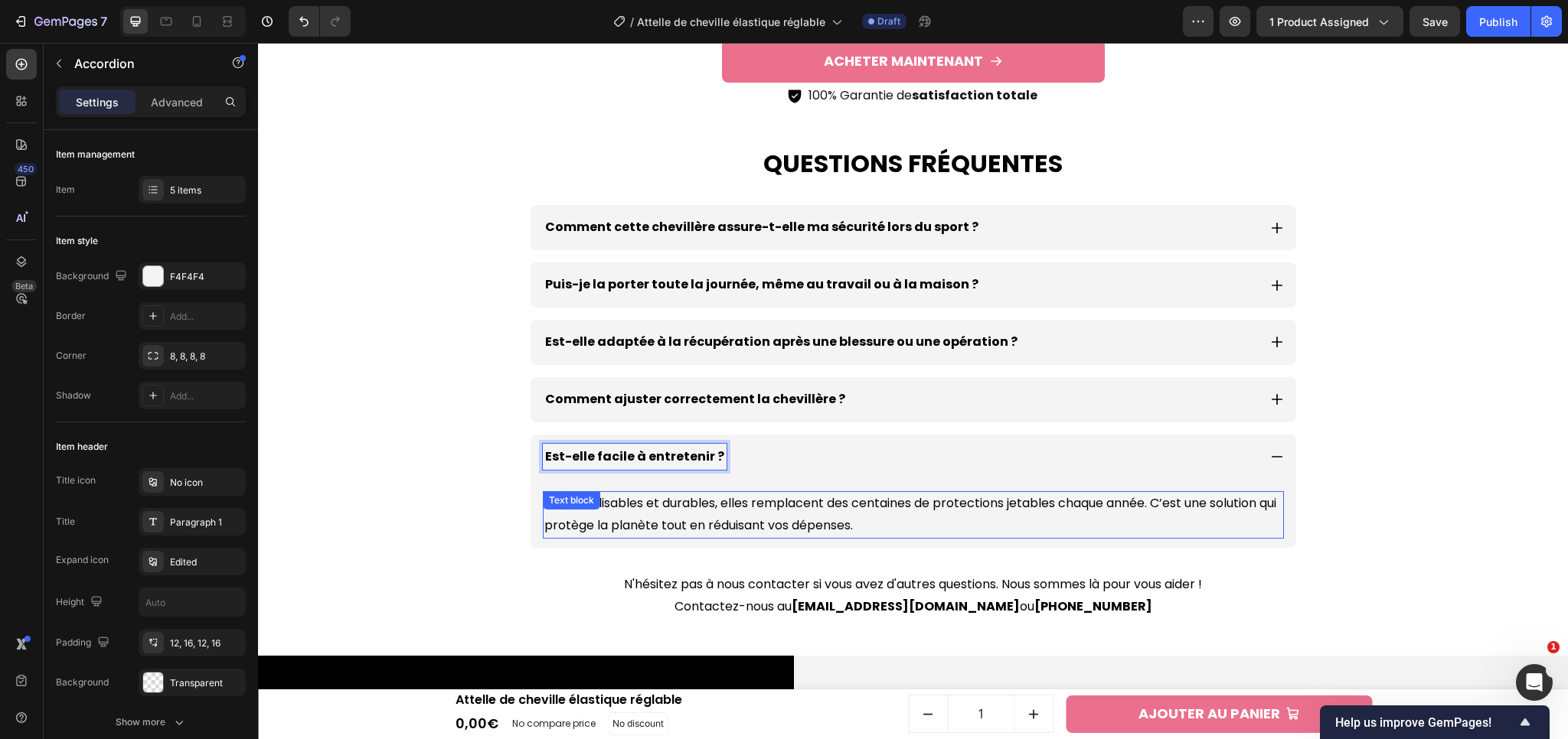
click at [617, 521] on p "Oui. Réutilisables et durables, elles remplacent des centaines de protections j…" at bounding box center [913, 515] width 738 height 45
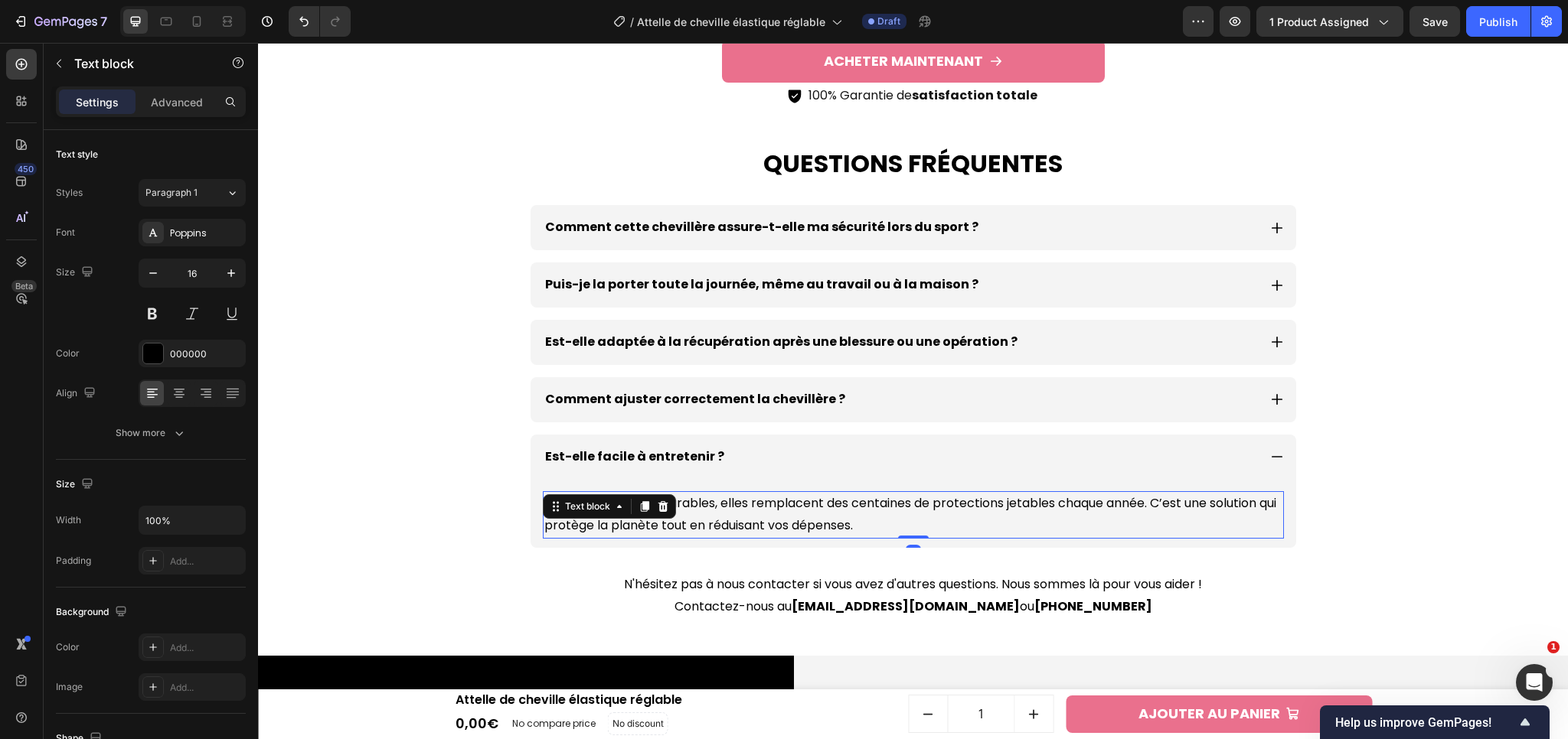
click at [617, 521] on p "Oui. Réutilisables et durables, elles remplacent des centaines de protections j…" at bounding box center [913, 515] width 738 height 45
click at [662, 511] on p "Oui. Réutilisables et durables, elles remplacent des centaines de protections j…" at bounding box center [913, 515] width 738 height 45
click at [662, 509] on p "Oui. Réutilisables et durables, elles remplacent des centaines de protections j…" at bounding box center [913, 515] width 738 height 45
click at [662, 508] on p "Oui. Réutilisables et durables, elles remplacent des centaines de protections j…" at bounding box center [913, 515] width 738 height 45
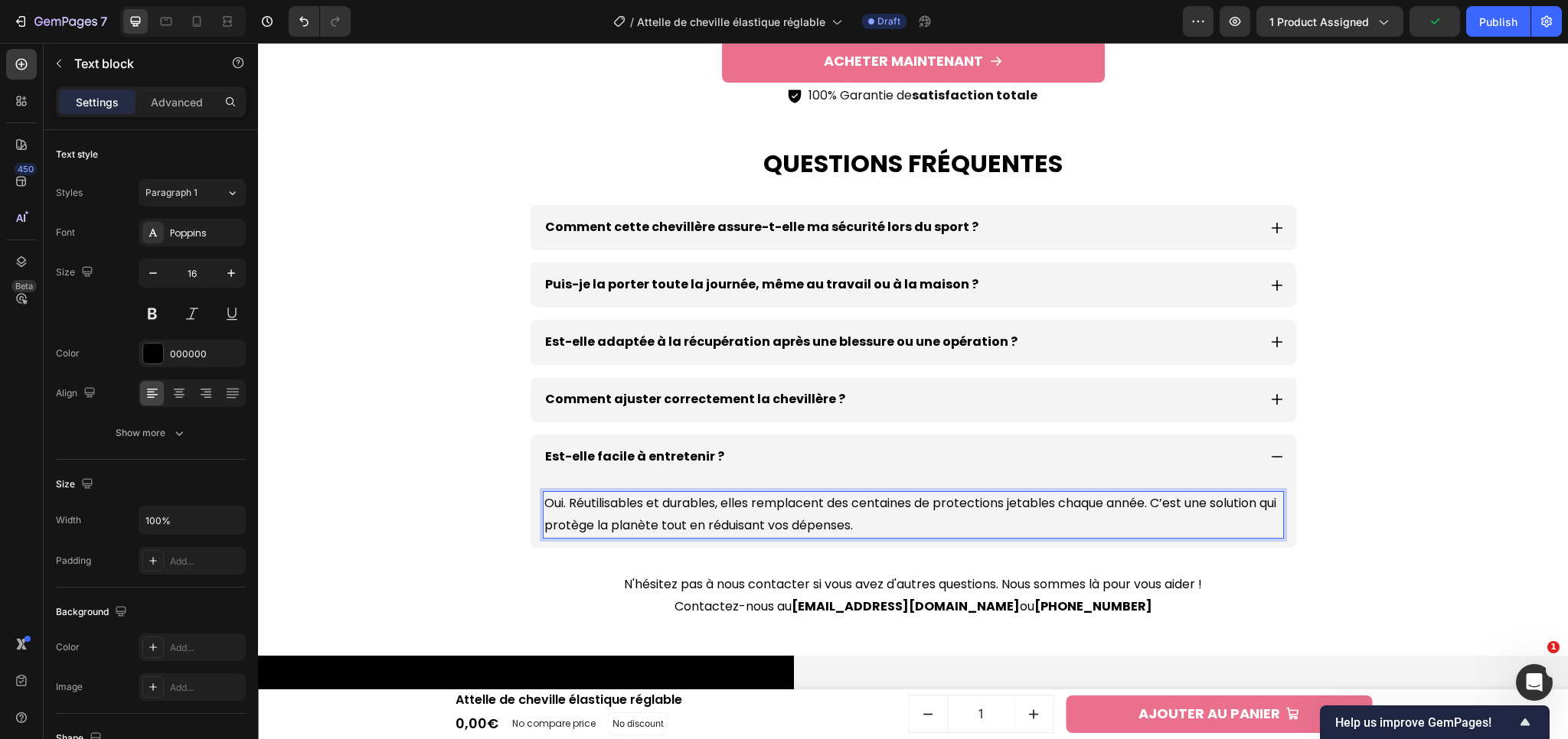
click at [658, 519] on p "Oui. Réutilisables et durables, elles remplacent des centaines de protections j…" at bounding box center [913, 515] width 738 height 45
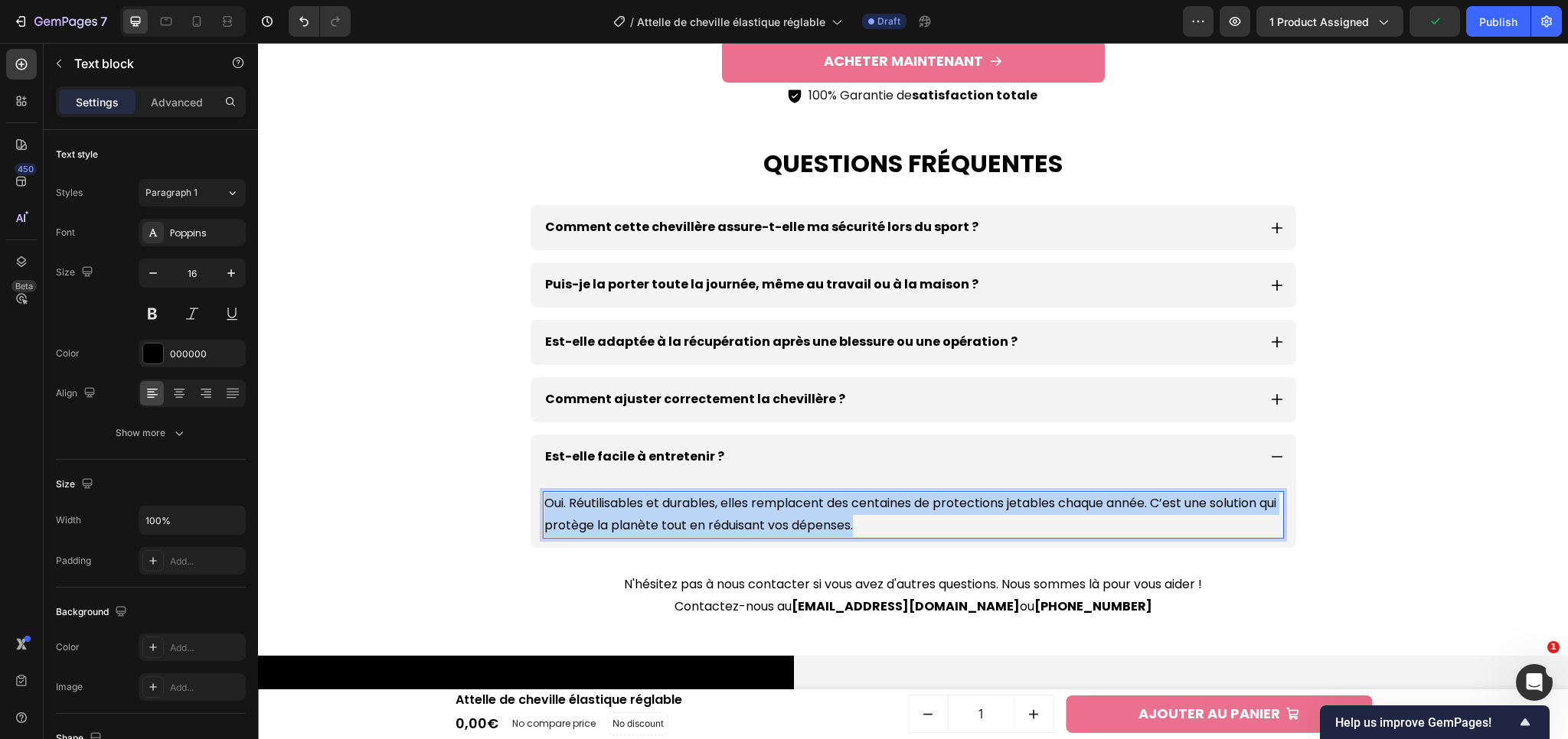
click at [658, 519] on p "Oui. Réutilisables et durables, elles remplacent des centaines de protections j…" at bounding box center [913, 515] width 738 height 45
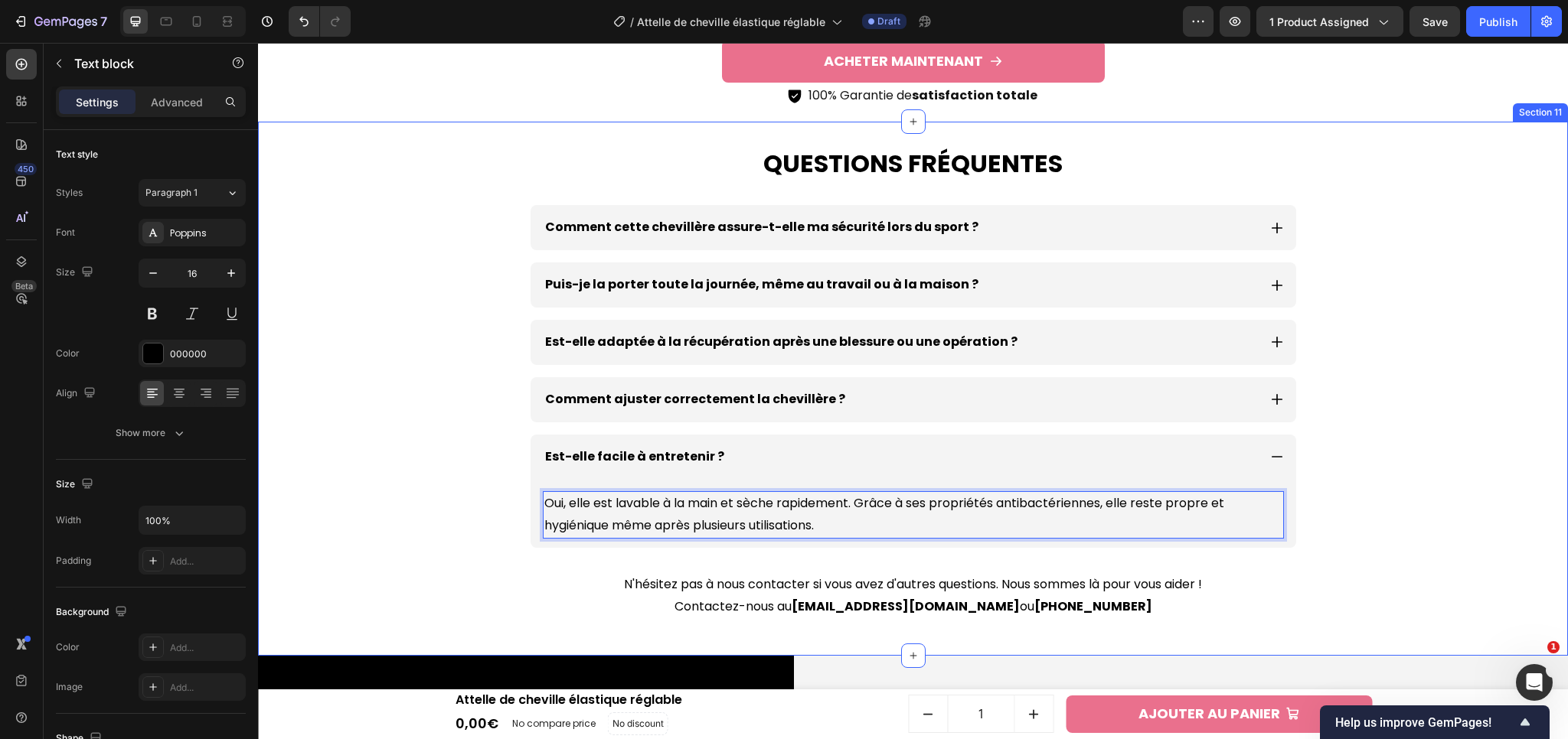
click at [1403, 494] on div "Questions fréquentes Heading Comment cette chevillère assure-t-elle ma sécurité…" at bounding box center [912, 389] width 1294 height 535
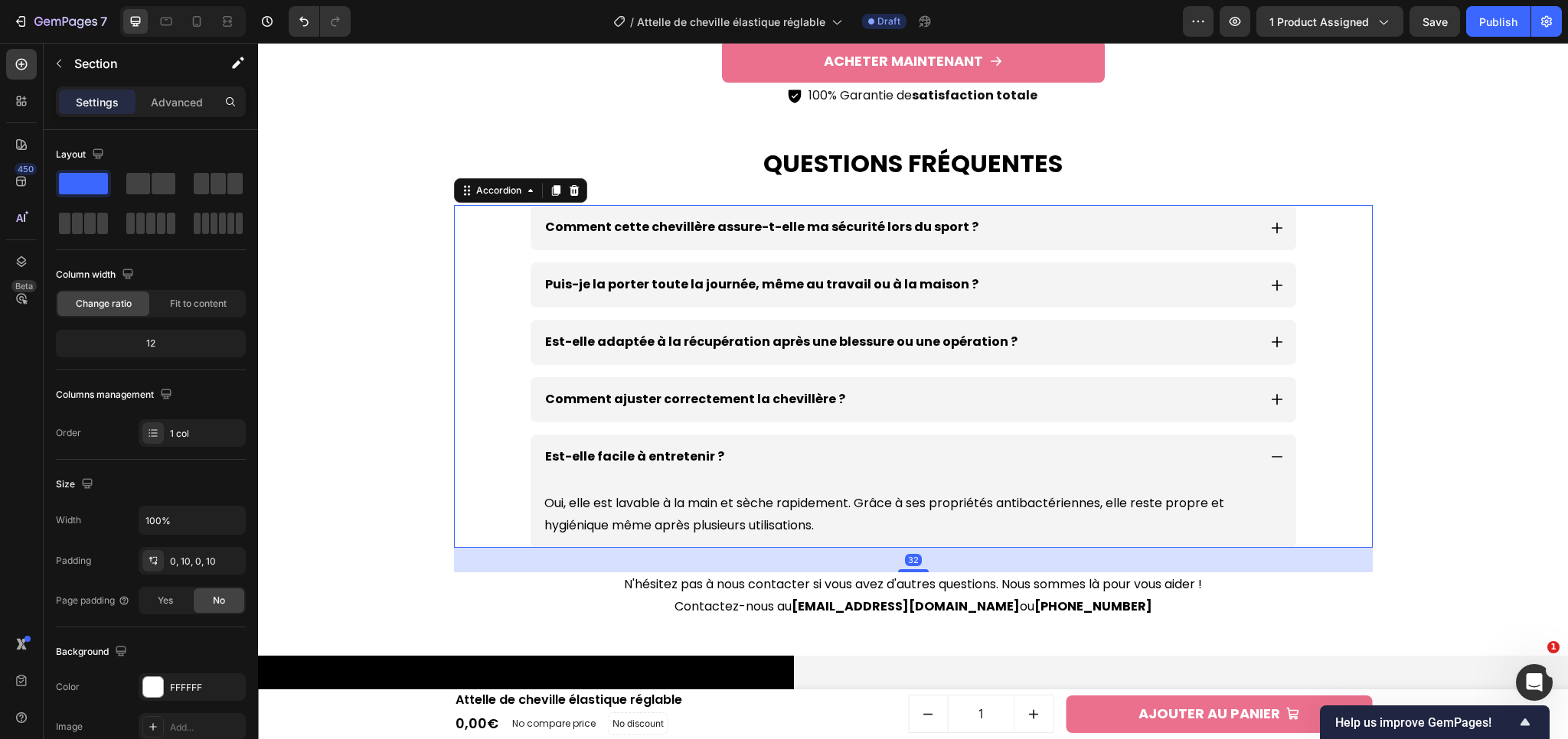
click at [1272, 464] on div "Est-elle facile à entretenir ?" at bounding box center [913, 457] width 765 height 45
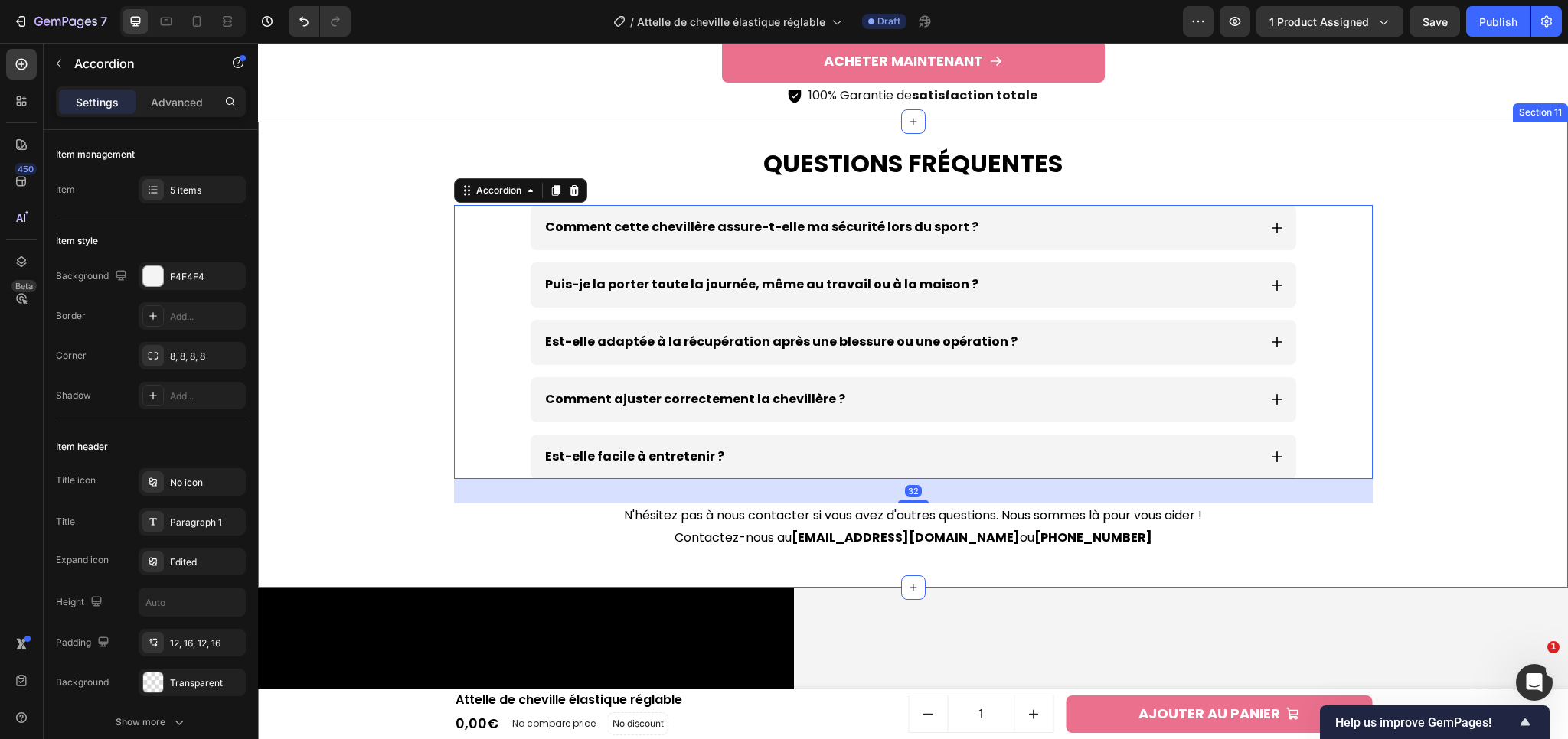
click at [1444, 499] on div "Questions fréquentes Heading Comment cette chevillère assure-t-elle ma sécurité…" at bounding box center [912, 354] width 1294 height 466
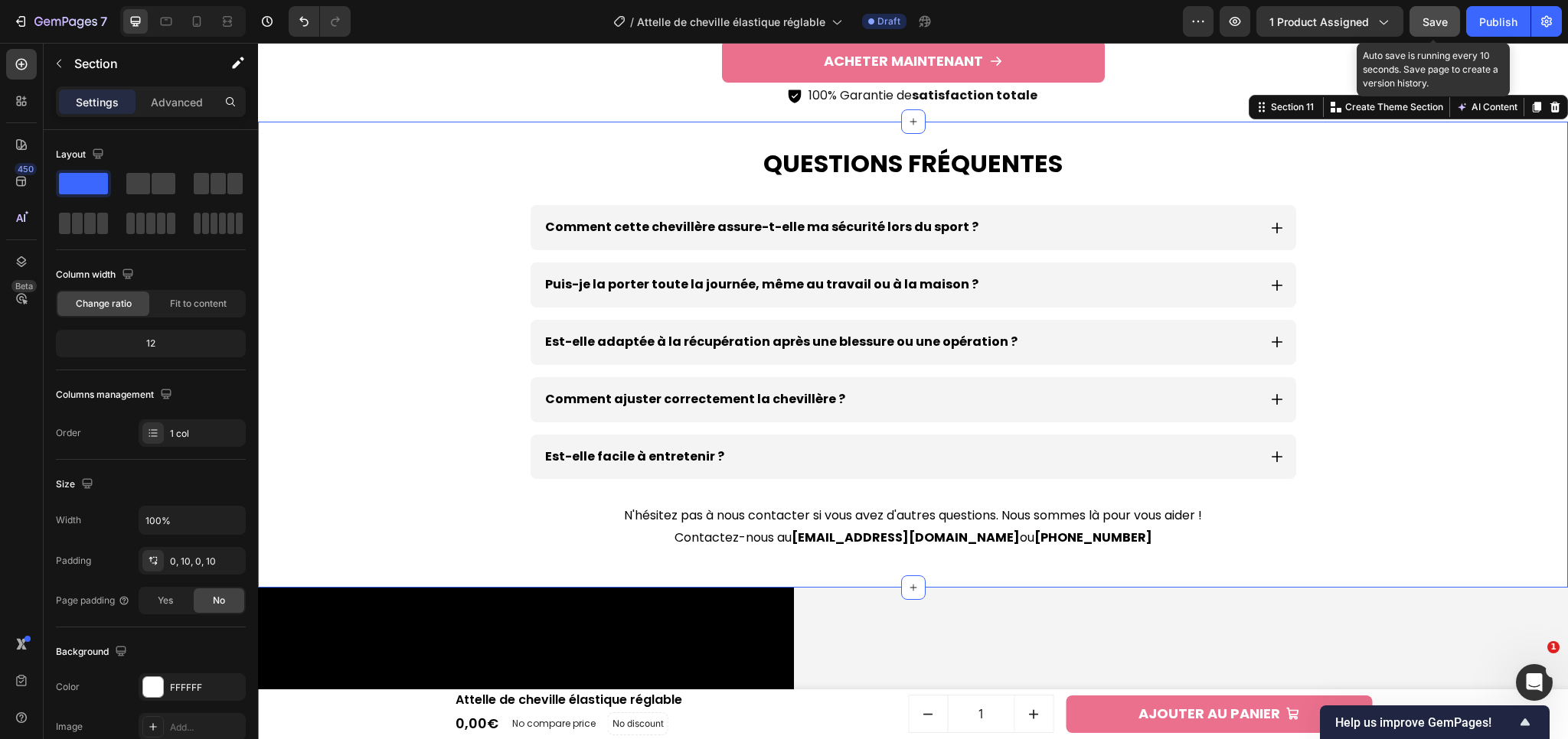
click at [1438, 33] on button "Save" at bounding box center [1434, 21] width 51 height 30
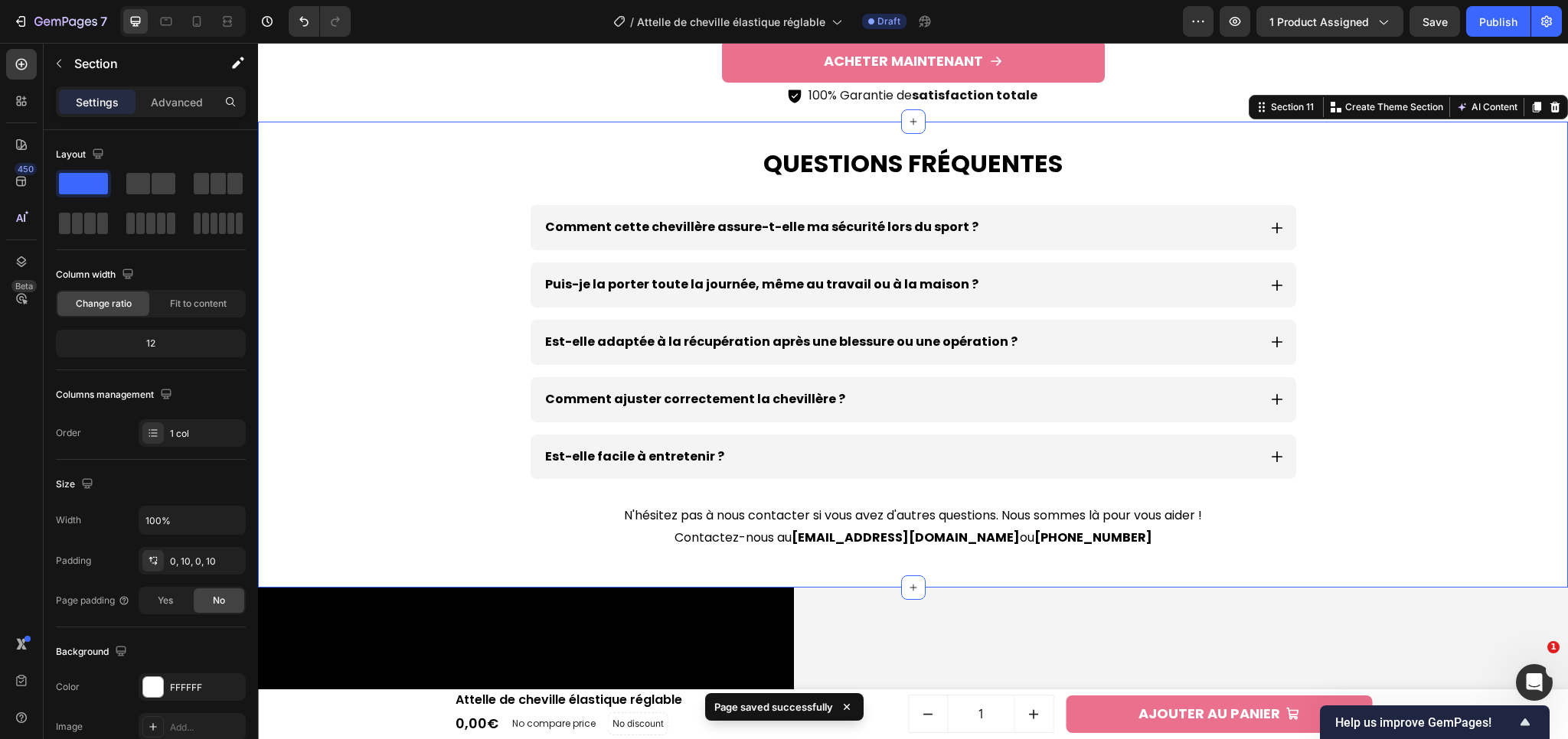
click at [1394, 364] on div "Questions fréquentes Heading Comment cette chevillère assure-t-elle ma sécurité…" at bounding box center [912, 354] width 1294 height 466
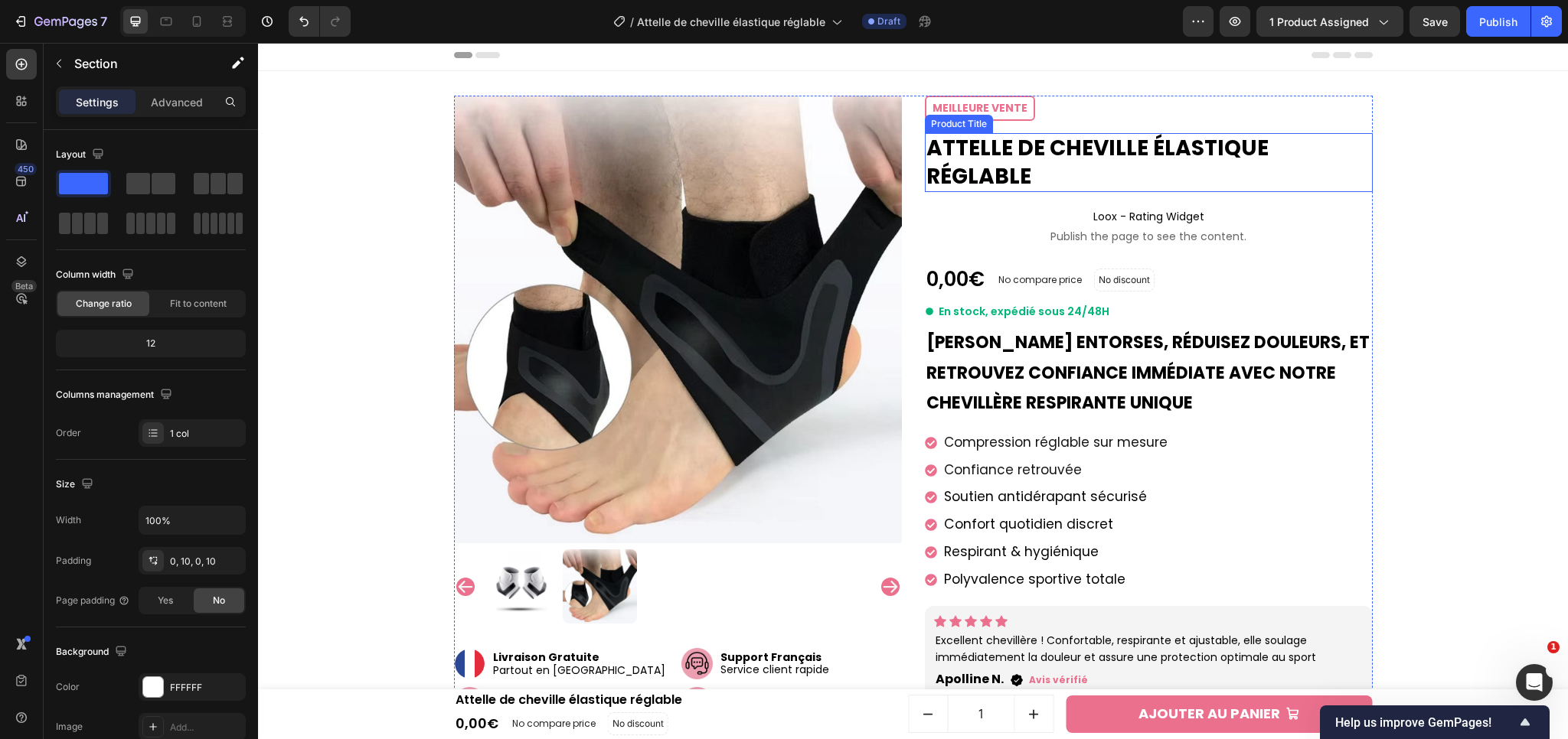
scroll to position [0, 0]
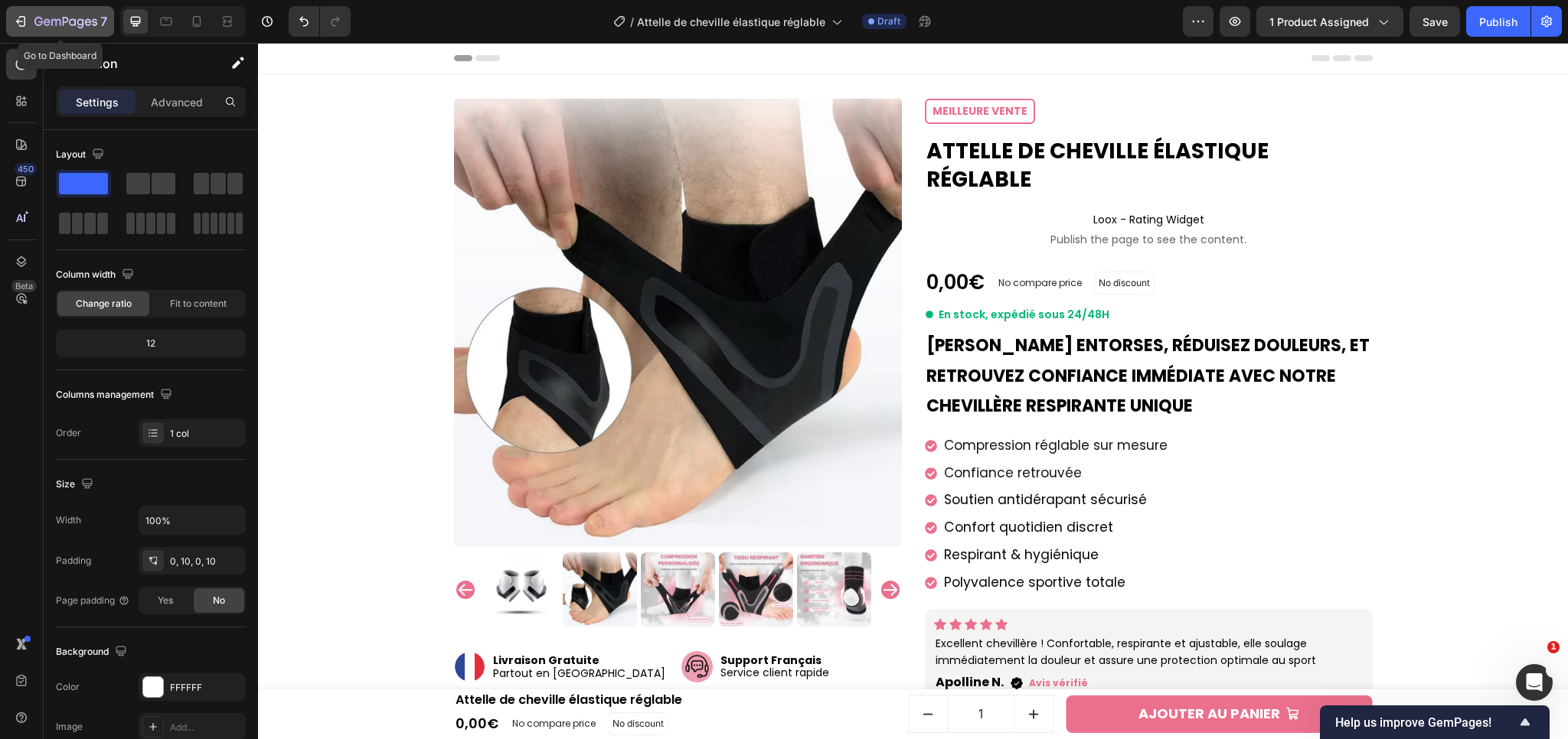
click at [51, 16] on icon "button" at bounding box center [66, 22] width 62 height 13
